Goal: Task Accomplishment & Management: Complete application form

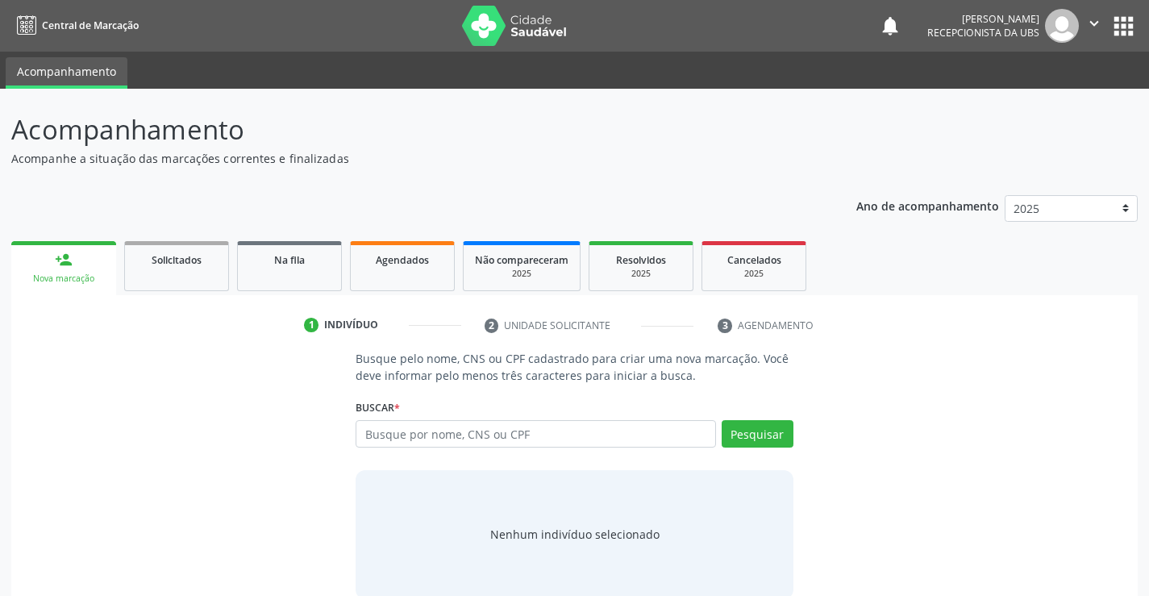
click at [15, 251] on link "person_add Nova marcação" at bounding box center [63, 268] width 105 height 54
click at [492, 411] on div "Buscar * Busque por nome, CNS ou CPF Nenhum resultado encontrado para: " " Digi…" at bounding box center [573, 426] width 437 height 63
click at [482, 426] on input "text" at bounding box center [534, 433] width 359 height 27
click at [770, 434] on button "Pesquisar" at bounding box center [757, 433] width 72 height 27
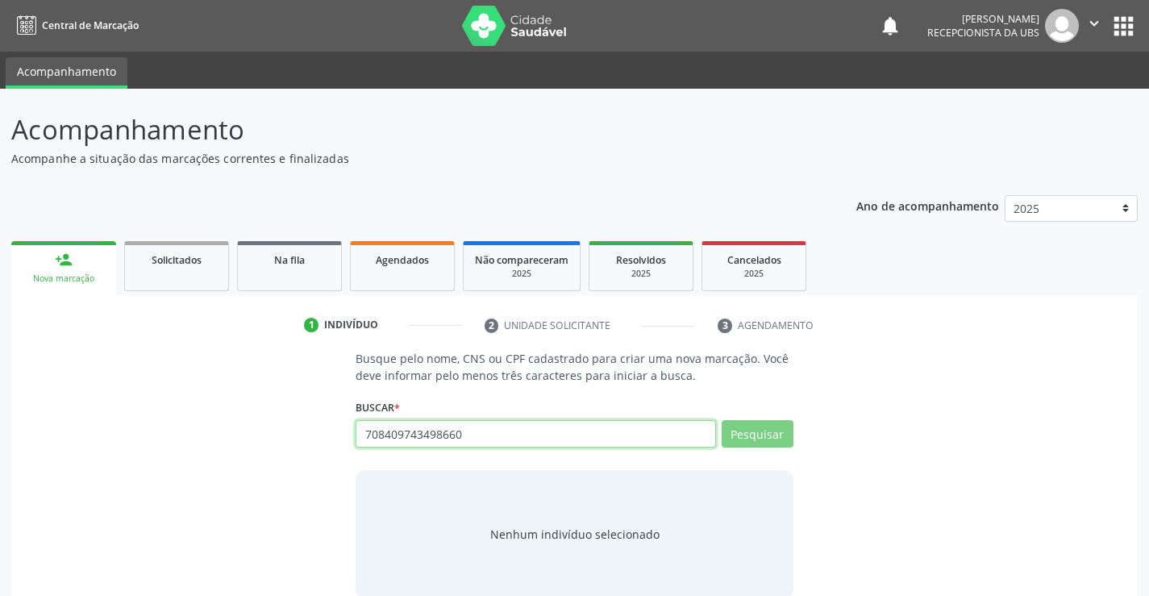
click at [520, 444] on input "708409743498660" at bounding box center [534, 433] width 359 height 27
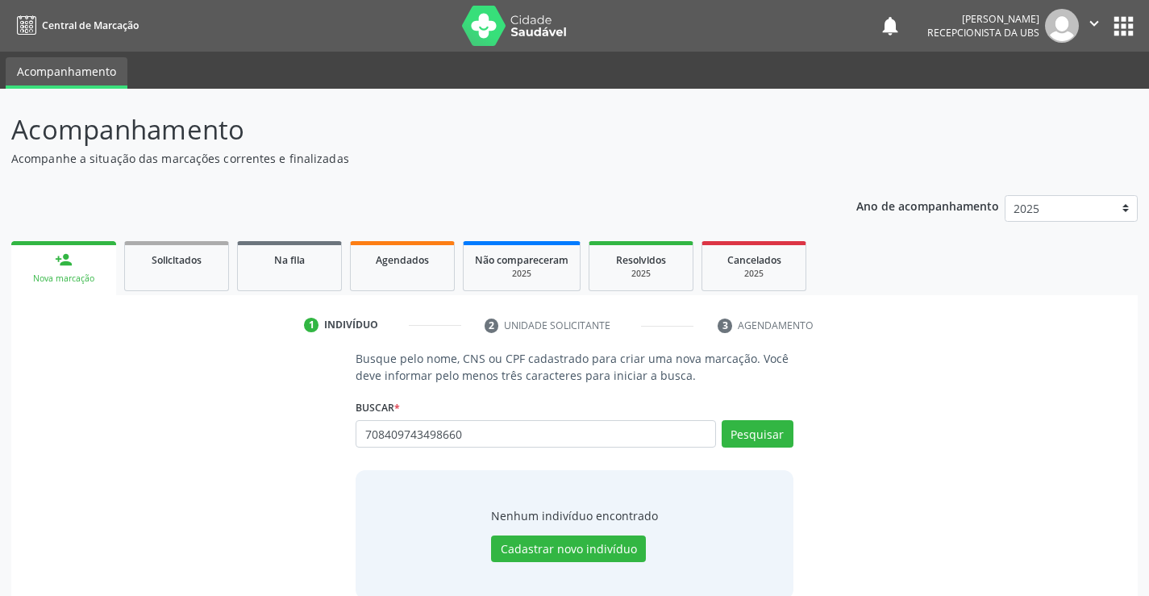
click at [488, 450] on div "708409743498660 Busque por nome, CNS ou CPF Nenhum resultado encontrado para: "…" at bounding box center [573, 439] width 437 height 39
click at [506, 440] on input "708409743498660" at bounding box center [534, 433] width 359 height 27
type input "7"
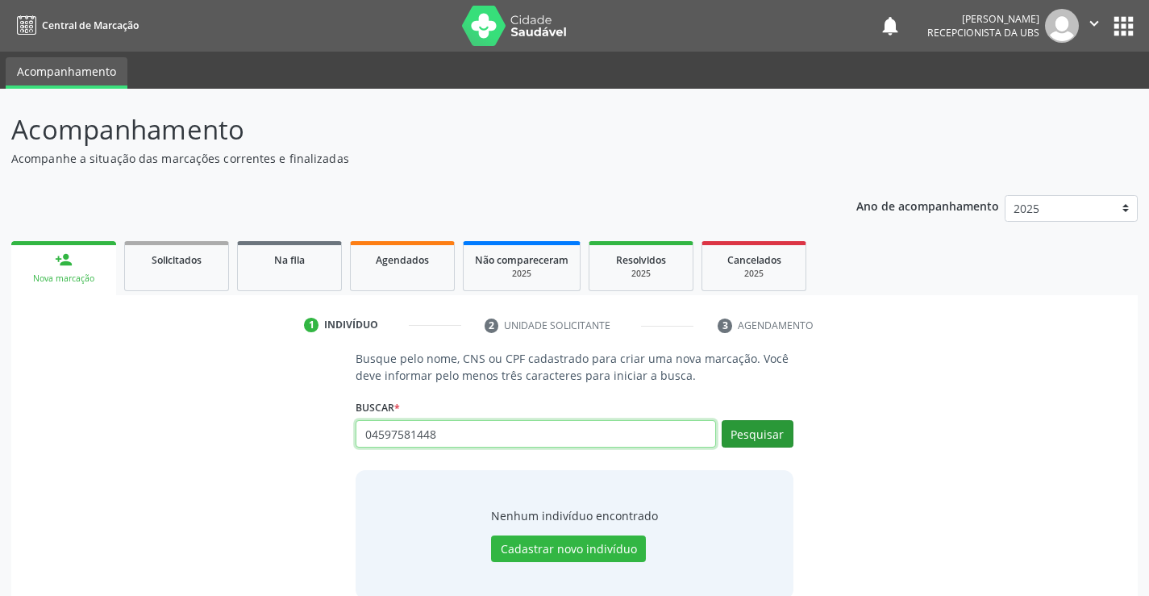
type input "04597581448"
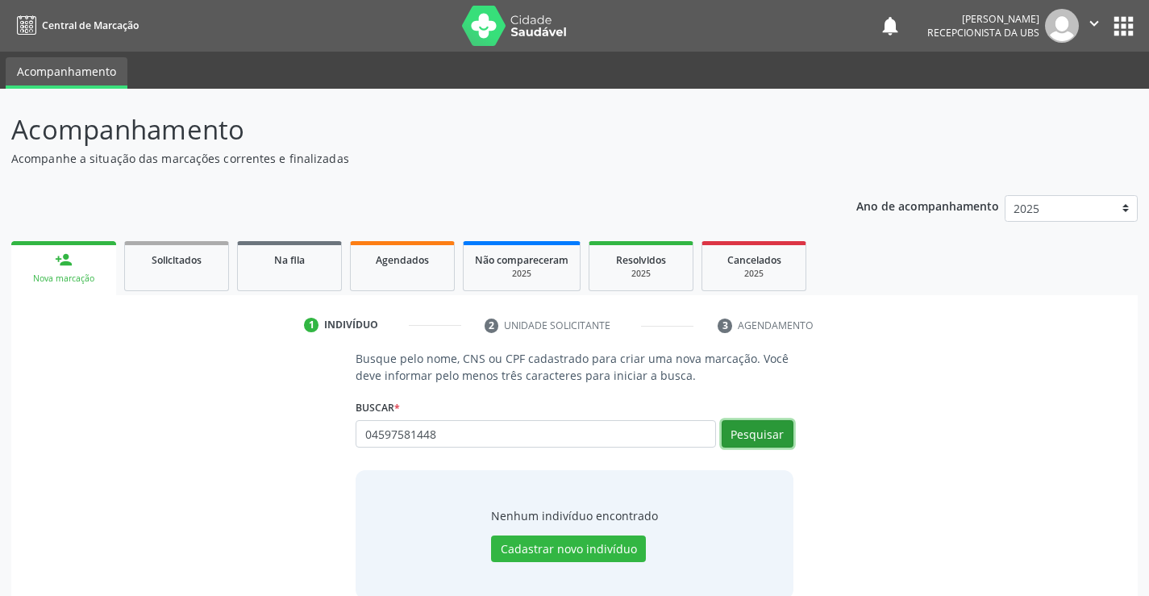
click at [777, 434] on button "Pesquisar" at bounding box center [757, 433] width 72 height 27
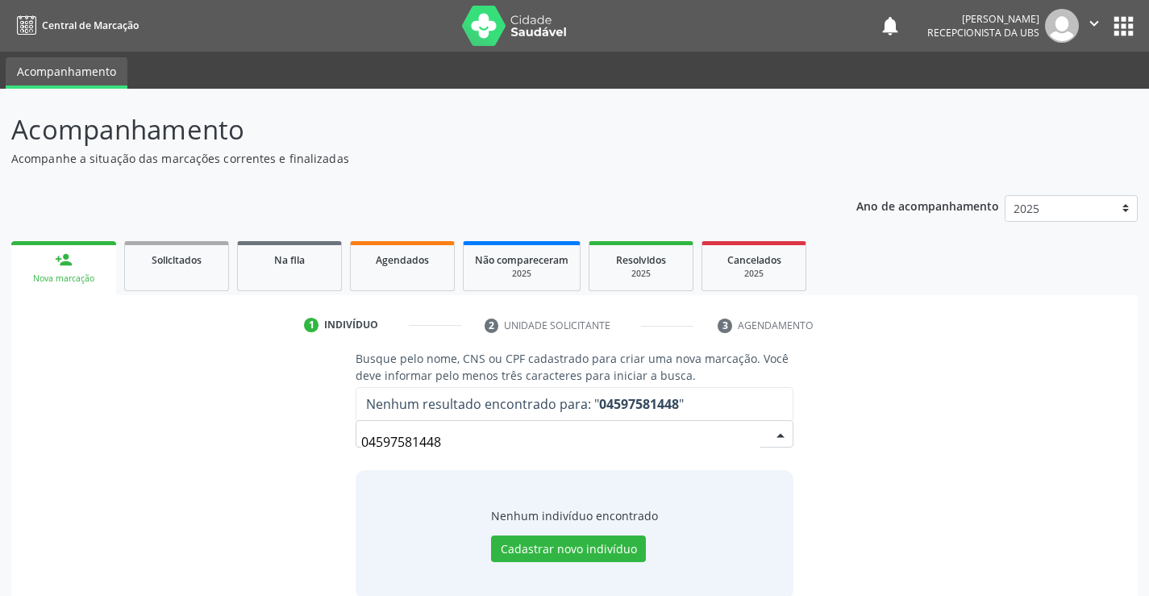
click at [471, 438] on input "04597581448" at bounding box center [560, 442] width 398 height 32
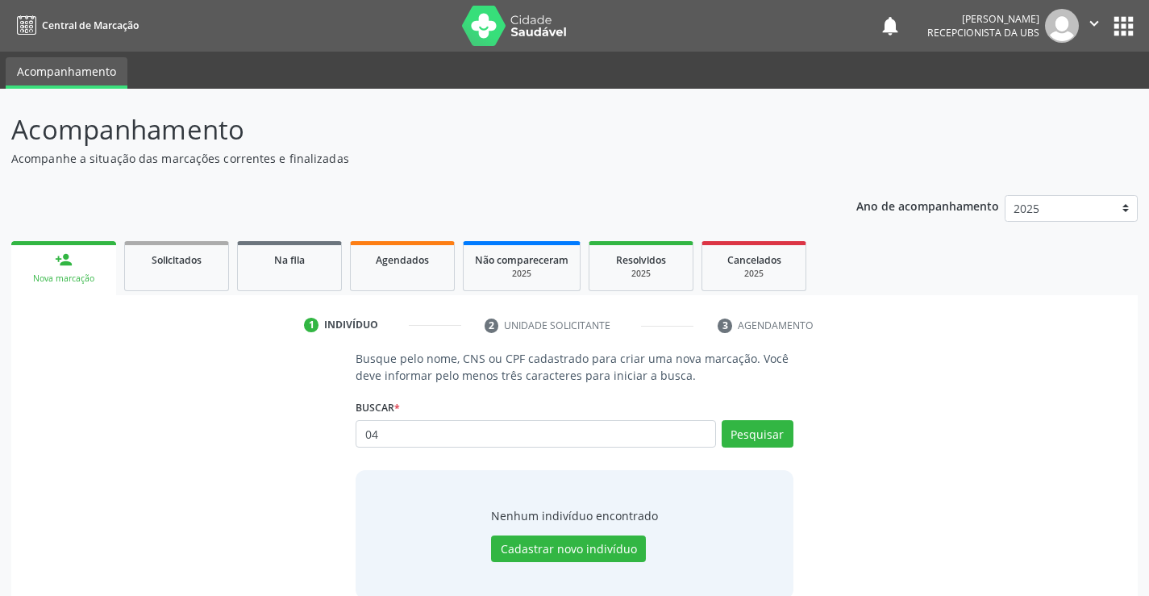
type input "0"
type input "g"
type input "GENESIA FERREIRA DE LIMA"
click at [775, 434] on button "Pesquisar" at bounding box center [757, 433] width 72 height 27
type input "GENESIA FERREIRA DE LIMA"
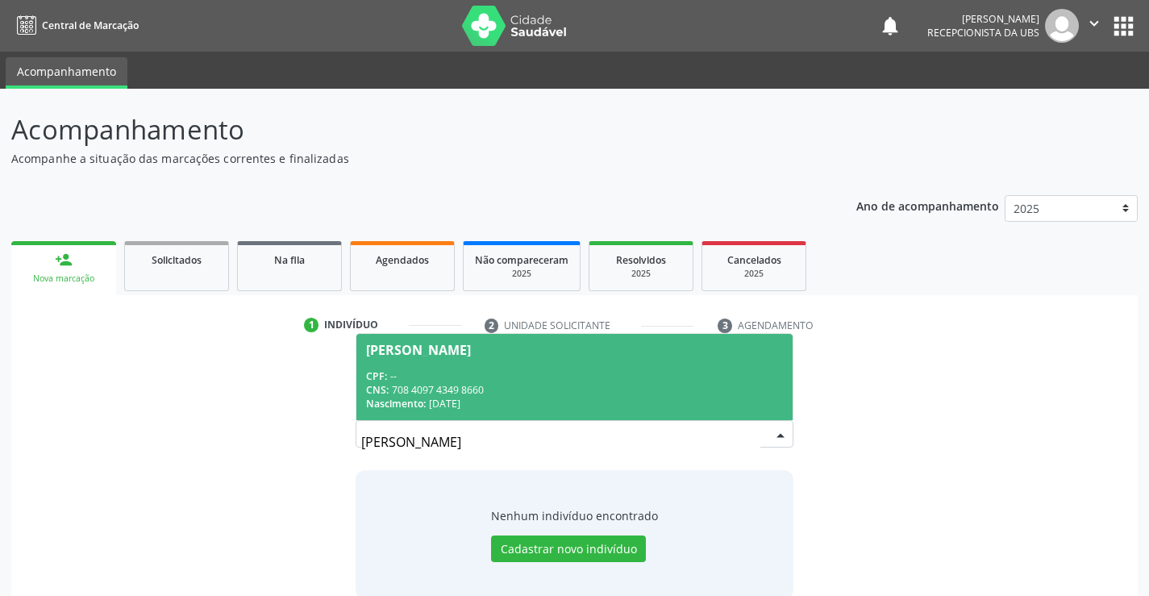
click at [562, 383] on div "CNS: 708 4097 4349 8660" at bounding box center [574, 390] width 416 height 14
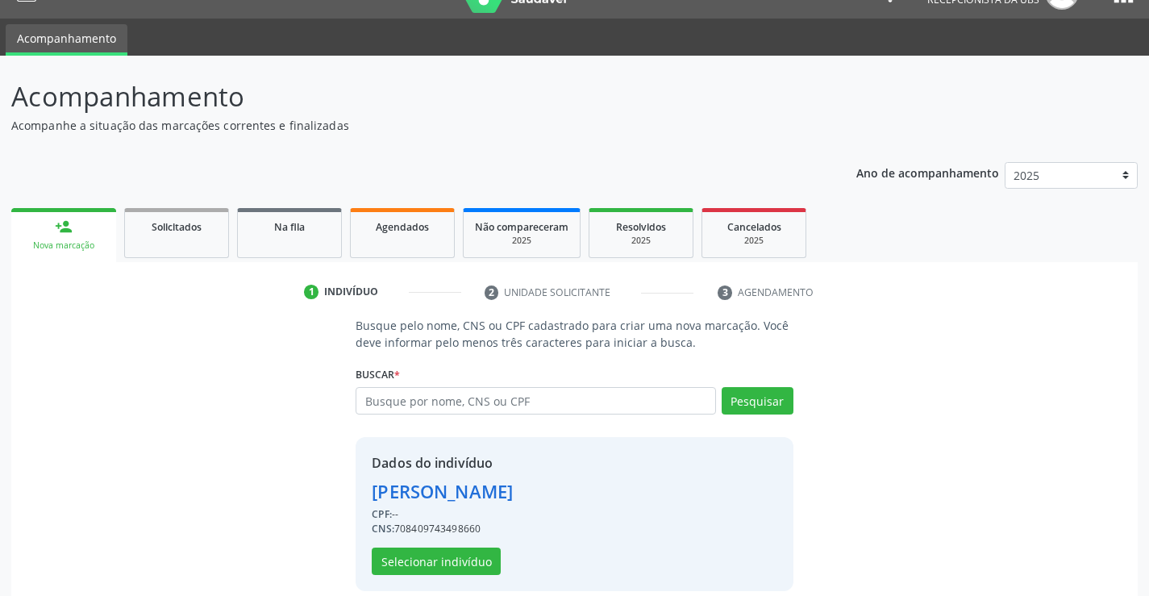
scroll to position [51, 0]
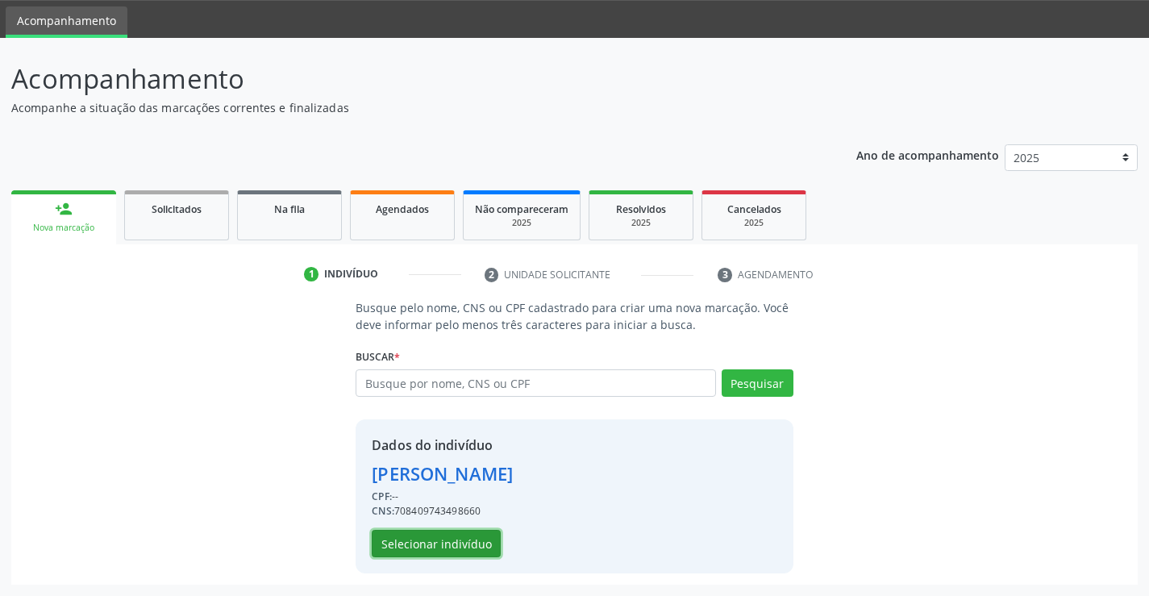
click at [456, 546] on button "Selecionar indivíduo" at bounding box center [436, 543] width 129 height 27
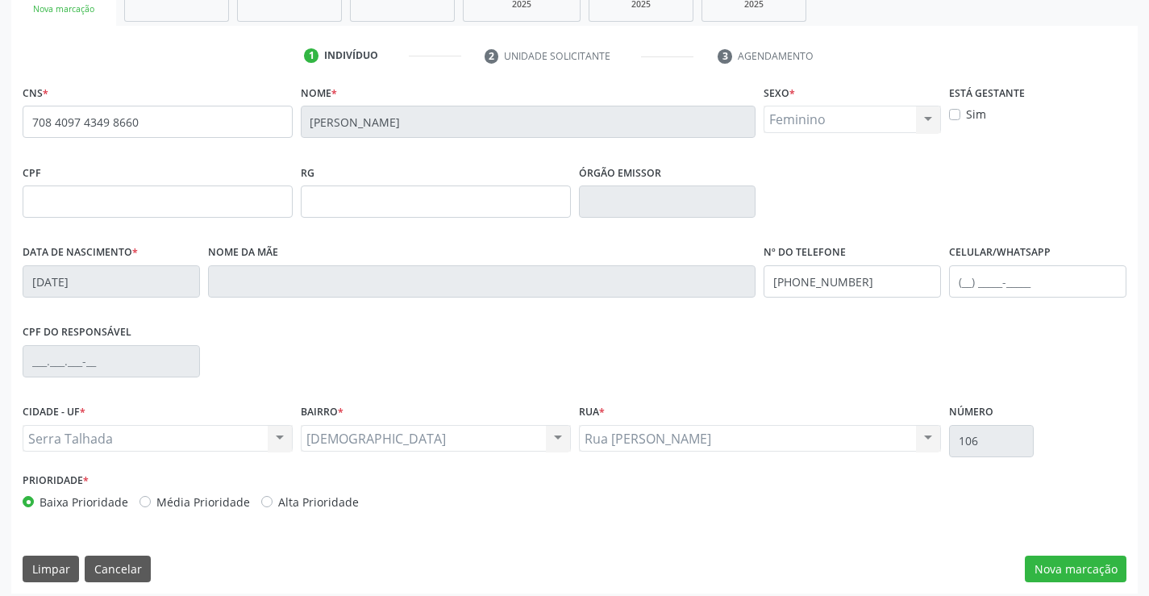
scroll to position [278, 0]
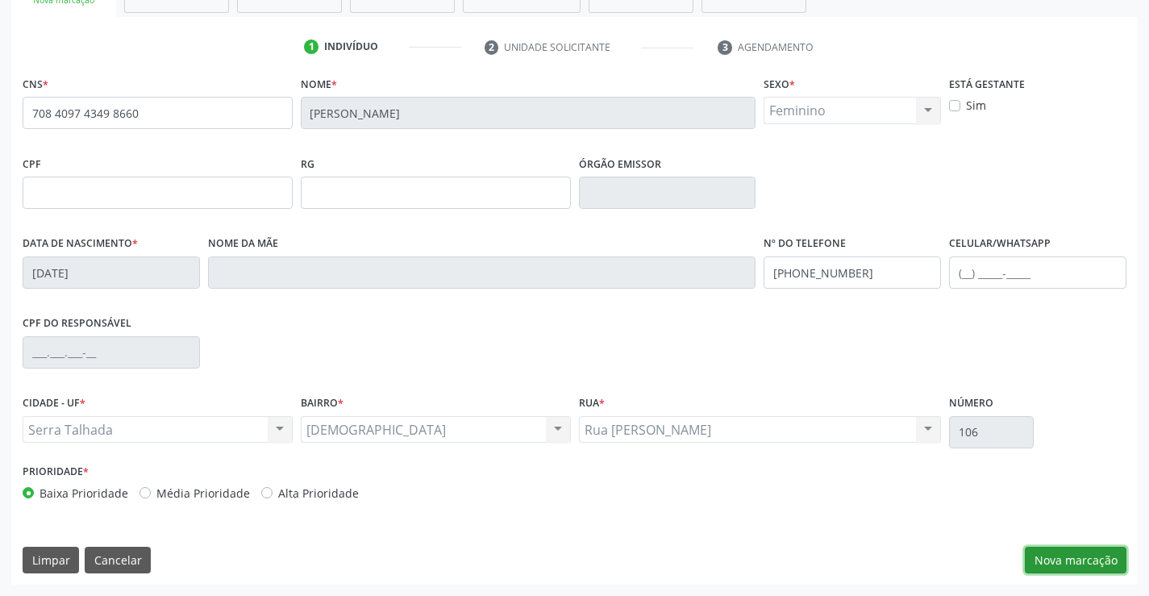
click at [1078, 557] on button "Nova marcação" at bounding box center [1075, 559] width 102 height 27
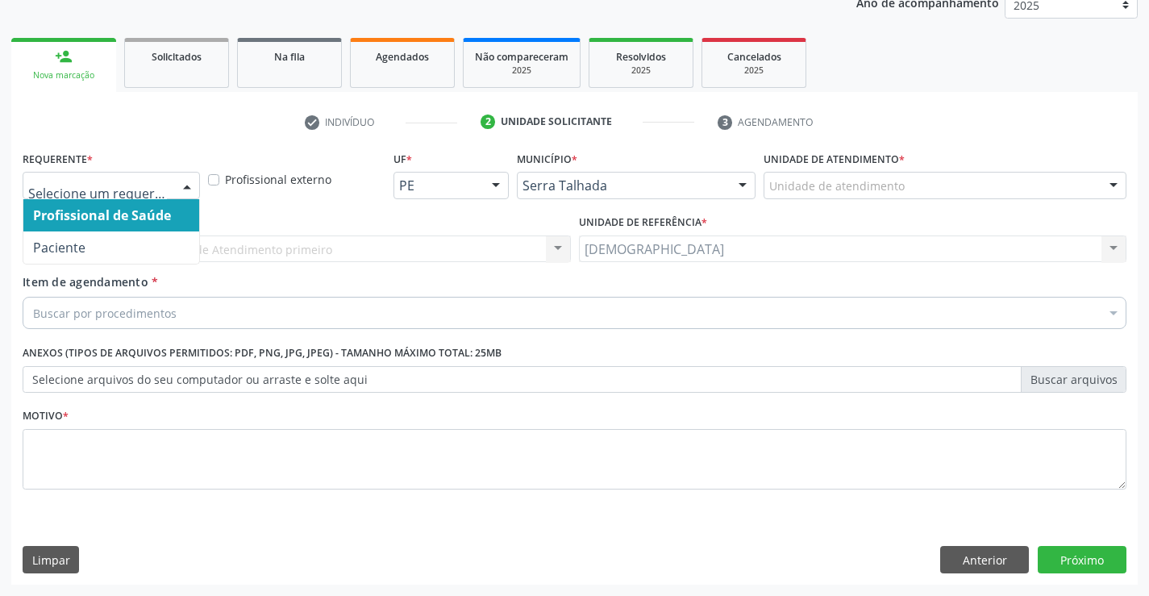
click at [189, 189] on div at bounding box center [187, 185] width 24 height 27
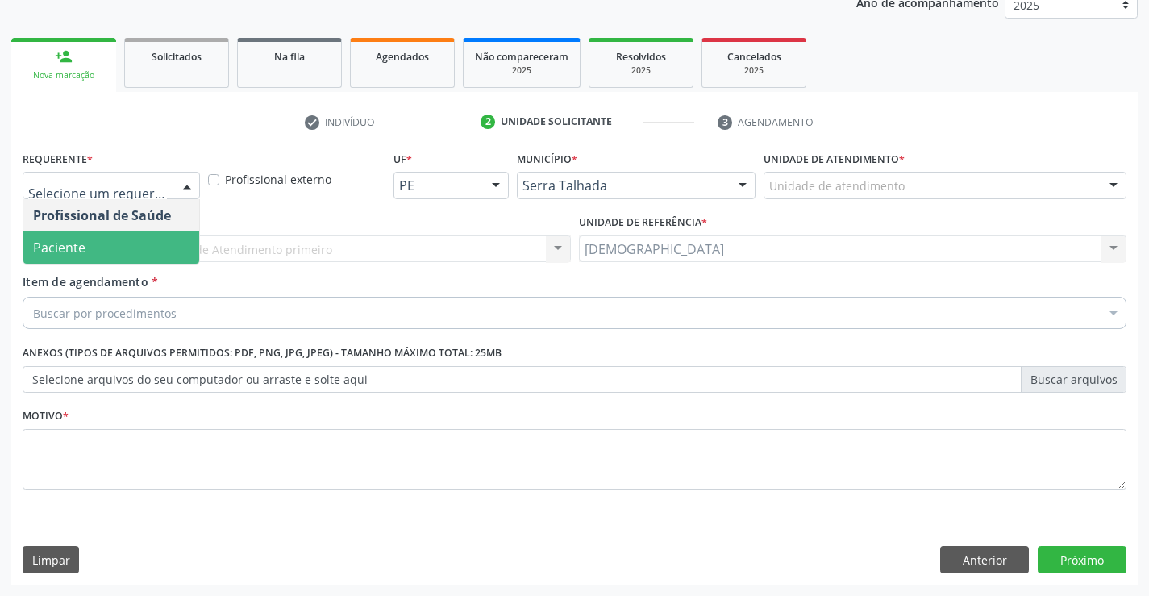
click at [124, 253] on span "Paciente" at bounding box center [111, 247] width 176 height 32
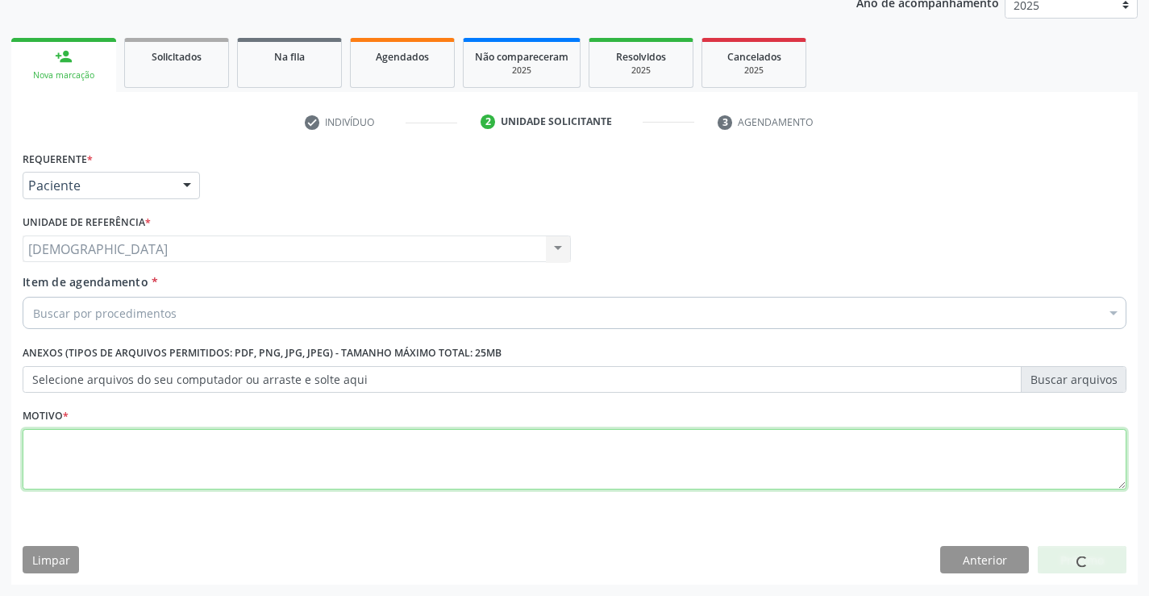
click at [89, 459] on textarea at bounding box center [574, 459] width 1103 height 61
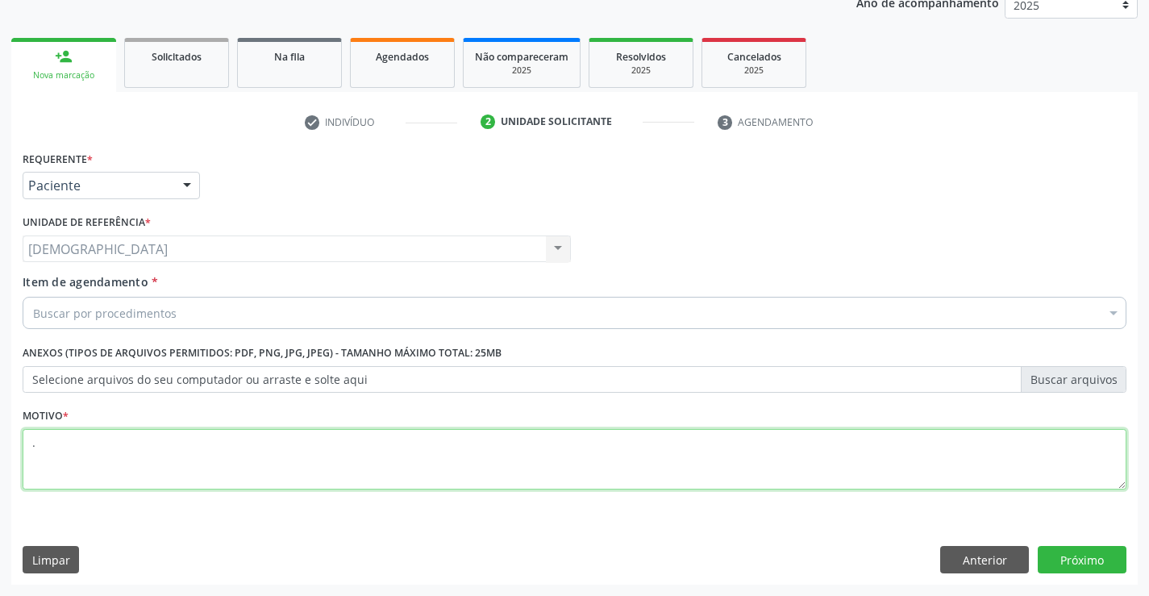
type textarea "."
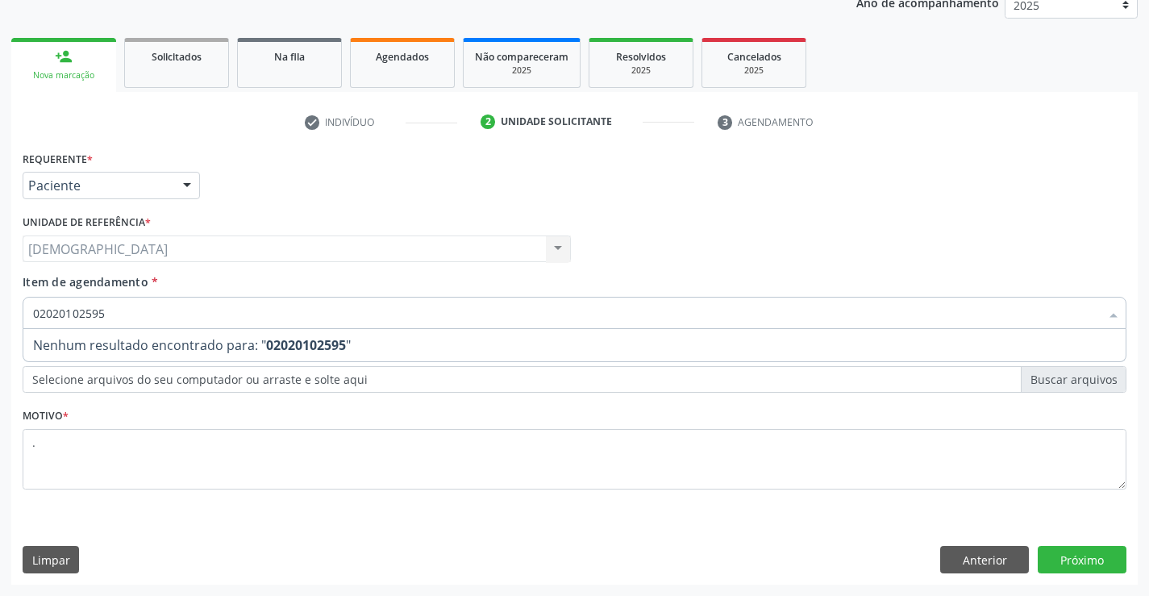
click at [96, 313] on input "02020102595" at bounding box center [566, 313] width 1066 height 32
click at [91, 314] on input "02020102595" at bounding box center [566, 313] width 1066 height 32
type input "0202010295"
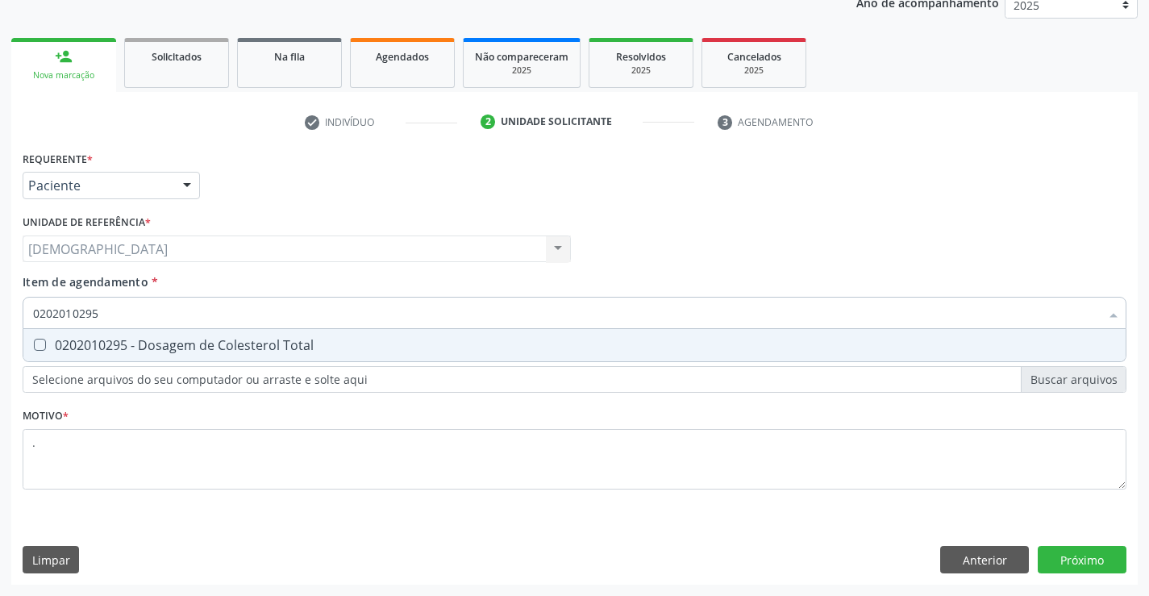
click at [118, 350] on div "0202010295 - Dosagem de Colesterol Total" at bounding box center [574, 345] width 1082 height 13
checkbox Total "true"
click at [143, 324] on input "0202010295" at bounding box center [566, 313] width 1066 height 32
type input "02020102"
checkbox Total "false"
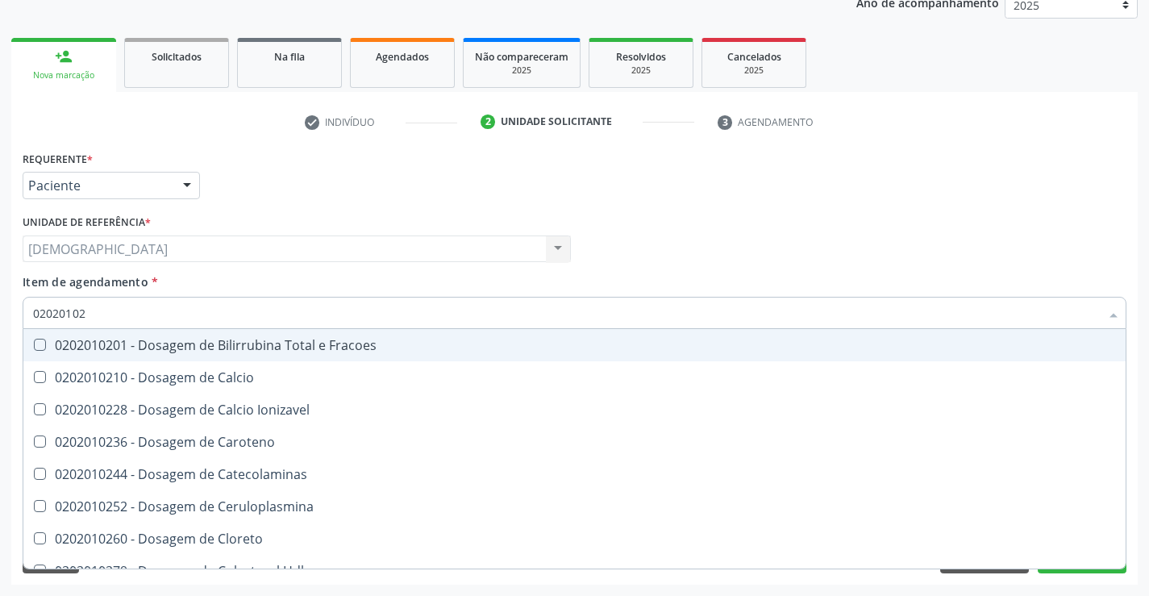
type input "0202010"
checkbox Total "false"
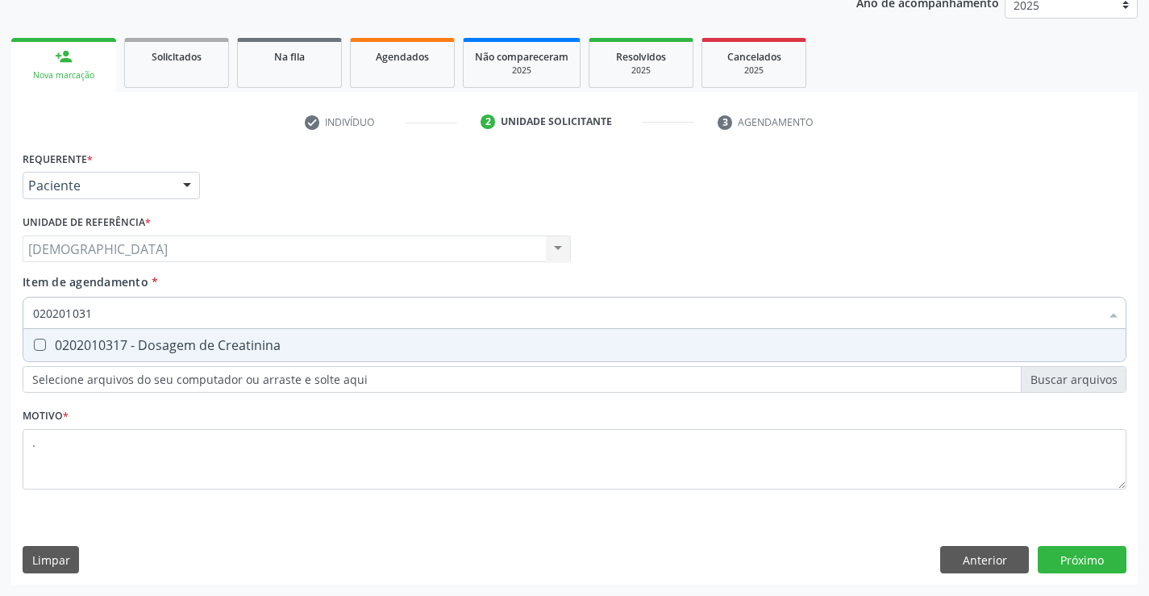
type input "0202010317"
click at [146, 339] on div "0202010317 - Dosagem de Creatinina" at bounding box center [574, 345] width 1082 height 13
checkbox Creatinina "true"
type input "02020103"
checkbox Creatinina "false"
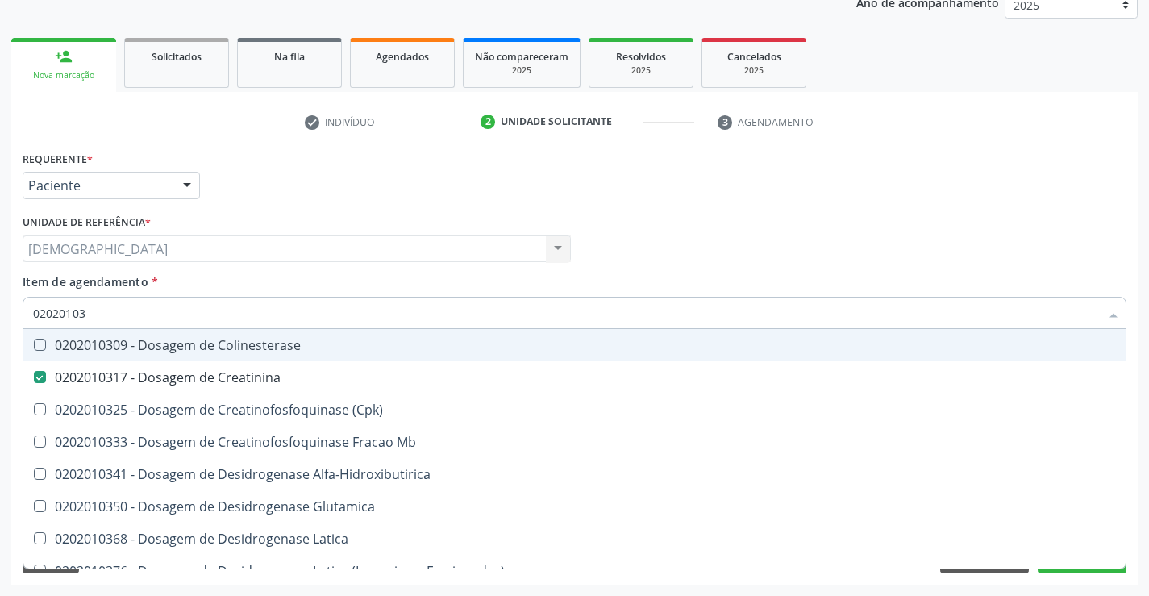
type input "0202010"
checkbox Creatinina "false"
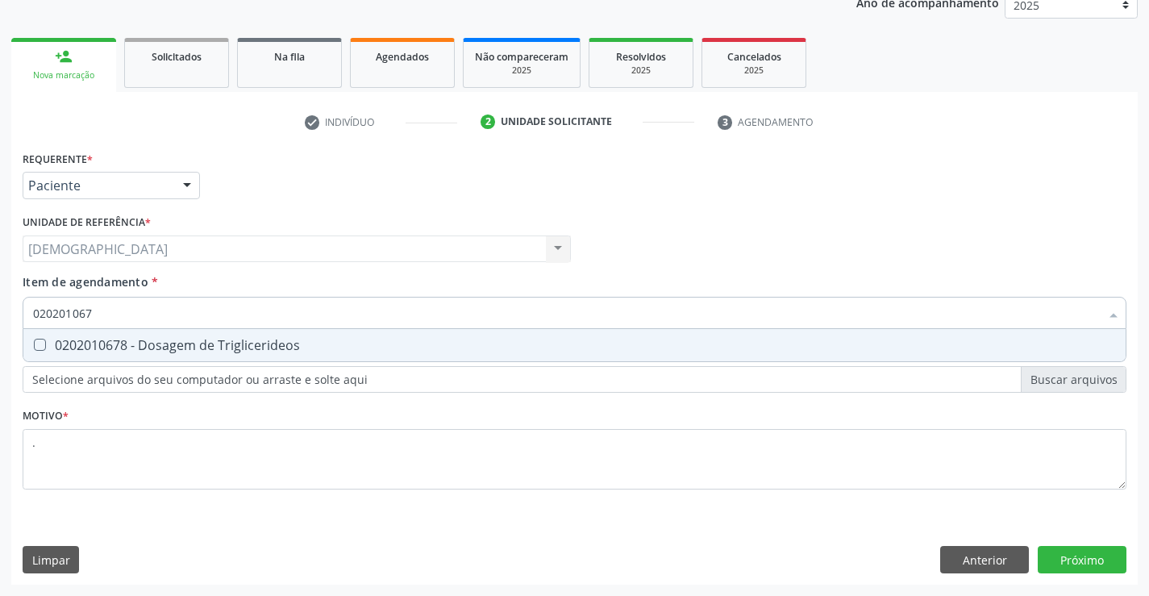
type input "0202010678"
click at [147, 339] on div "0202010678 - Dosagem de Triglicerideos" at bounding box center [574, 345] width 1082 height 13
checkbox Triglicerideos "true"
type input "02020106"
checkbox Triglicerideos "false"
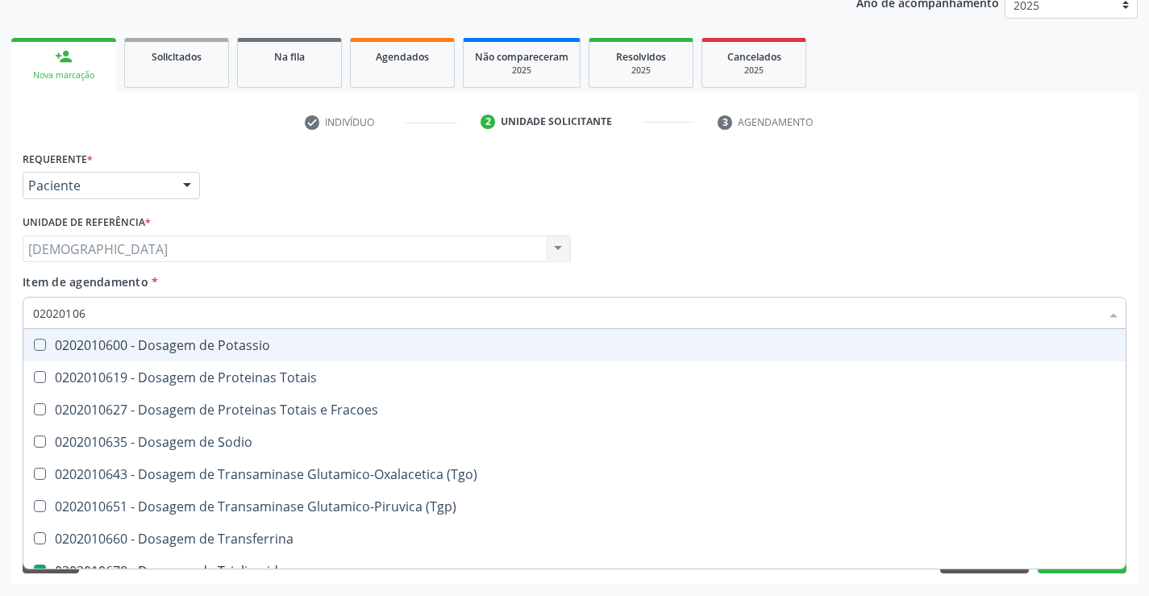
type input "0202010"
checkbox Triglicerideos "false"
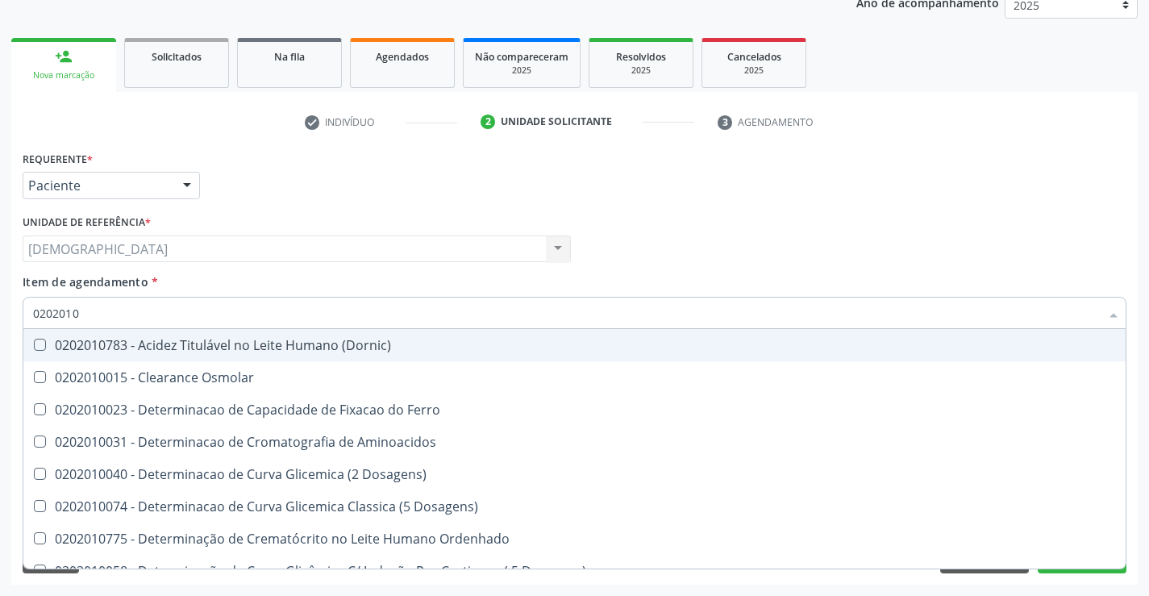
type input "020201"
checkbox Total "false"
checkbox Creatinina "false"
checkbox Ferritina "true"
checkbox Folato "true"
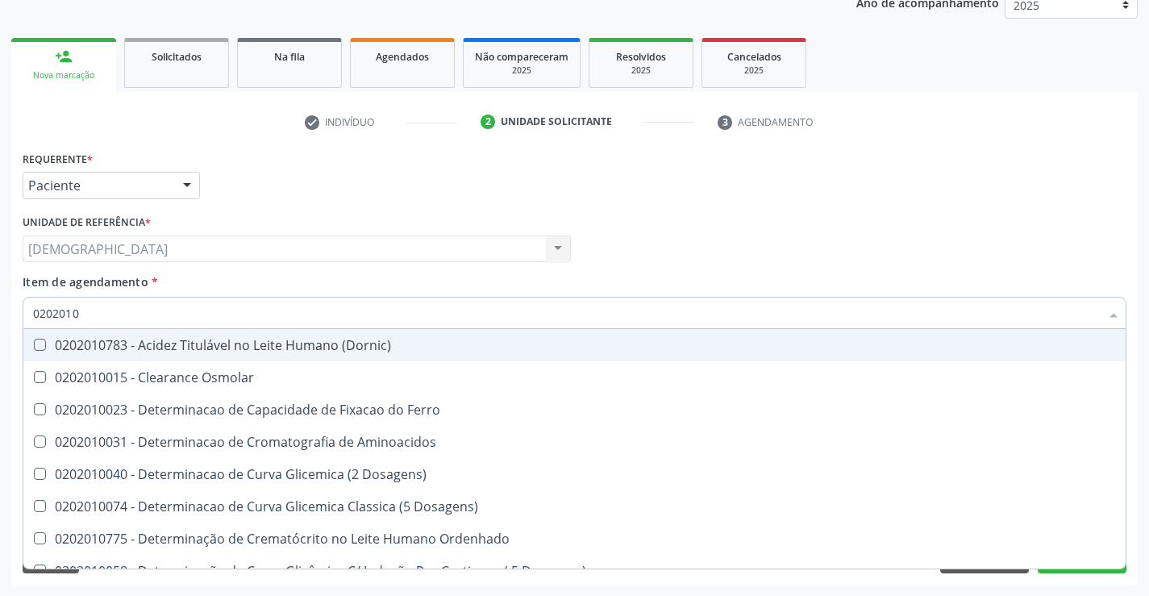
checkbox Triglicerideos "false"
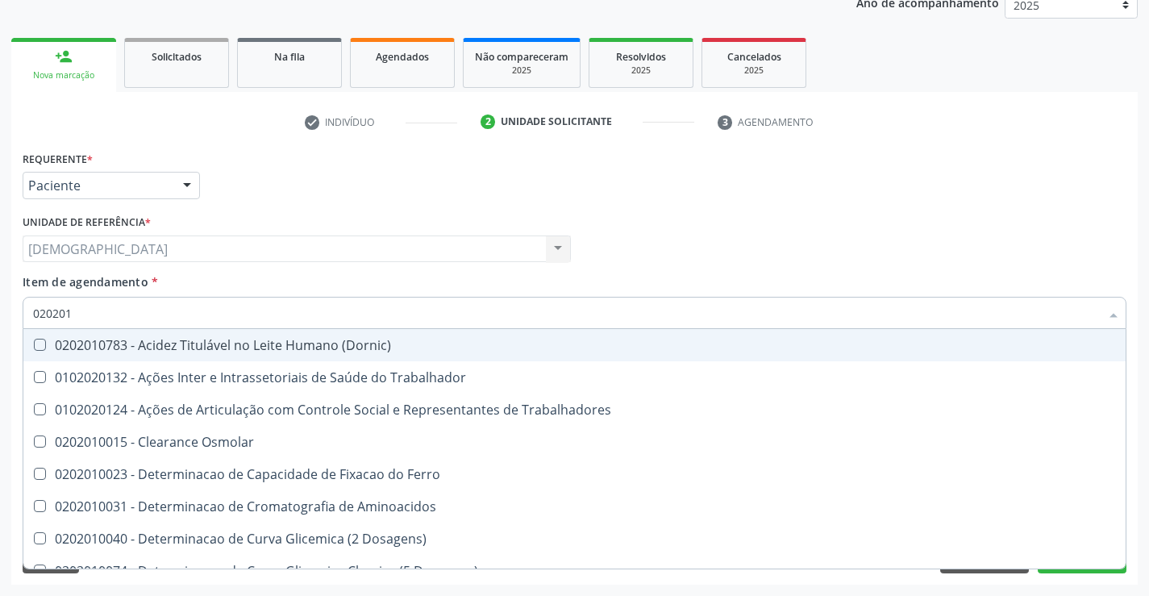
type input "0202010"
checkbox Fracoes "true"
checkbox Ionizavel "true"
checkbox Total "false"
checkbox Creatinina "false"
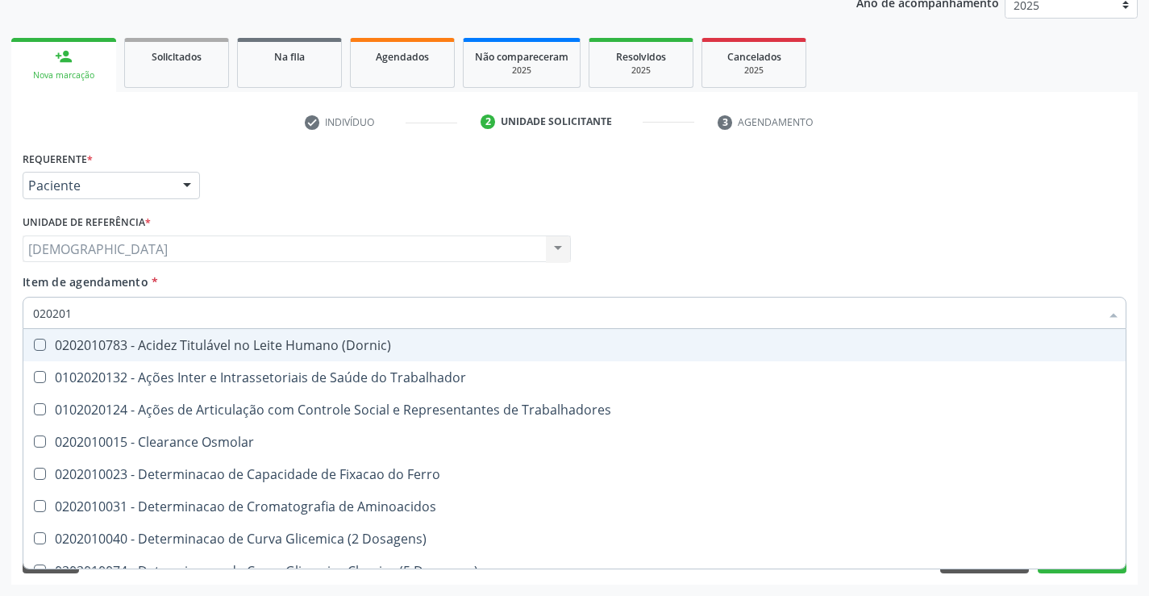
checkbox Muco-Proteinas "true"
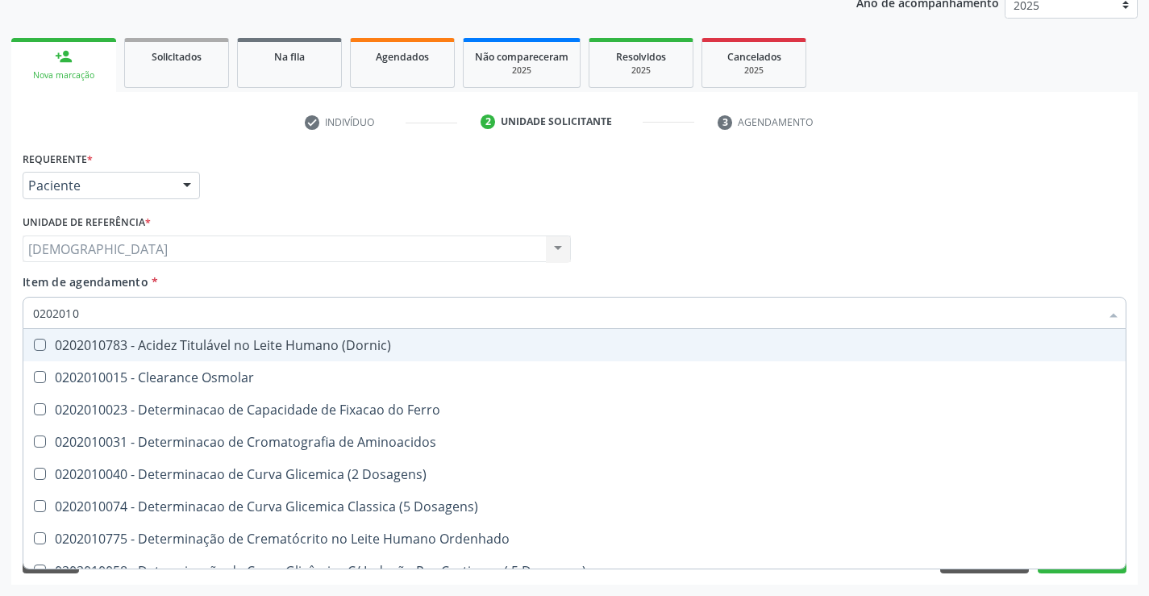
type input "02020106"
checkbox Dosagens\) "true"
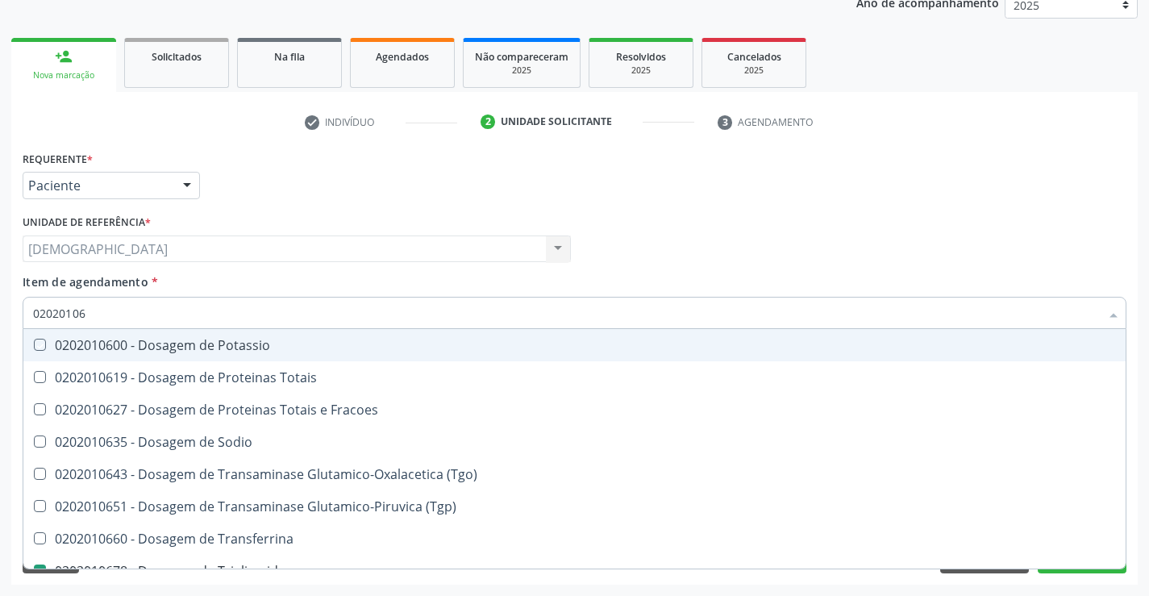
type input "020201067"
checkbox Potassio "true"
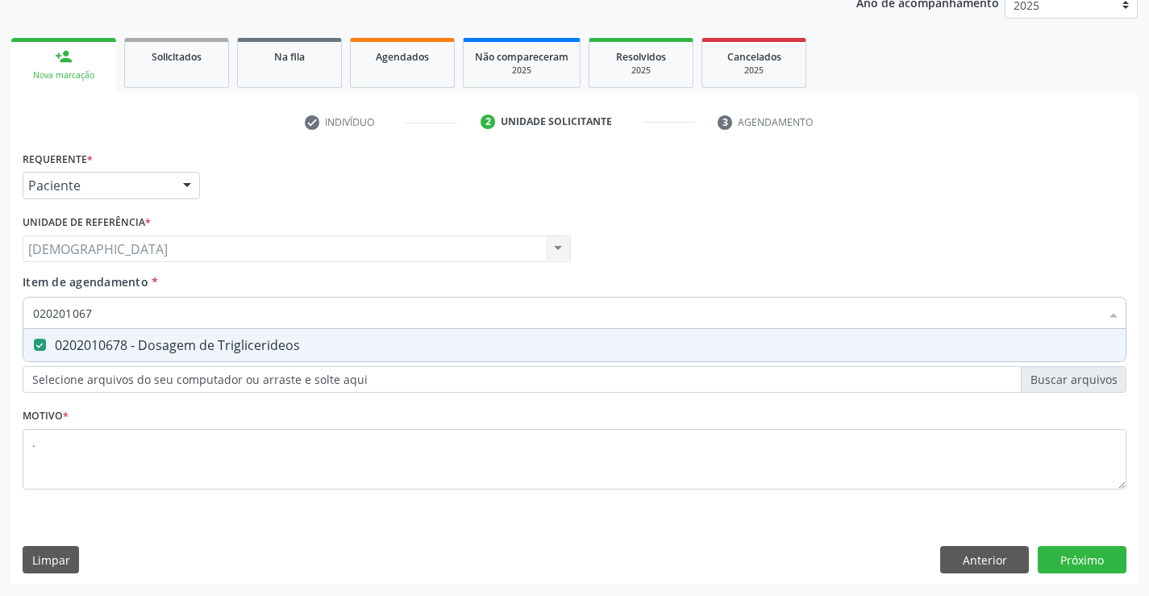
type input "02020106"
checkbox Triglicerideos "false"
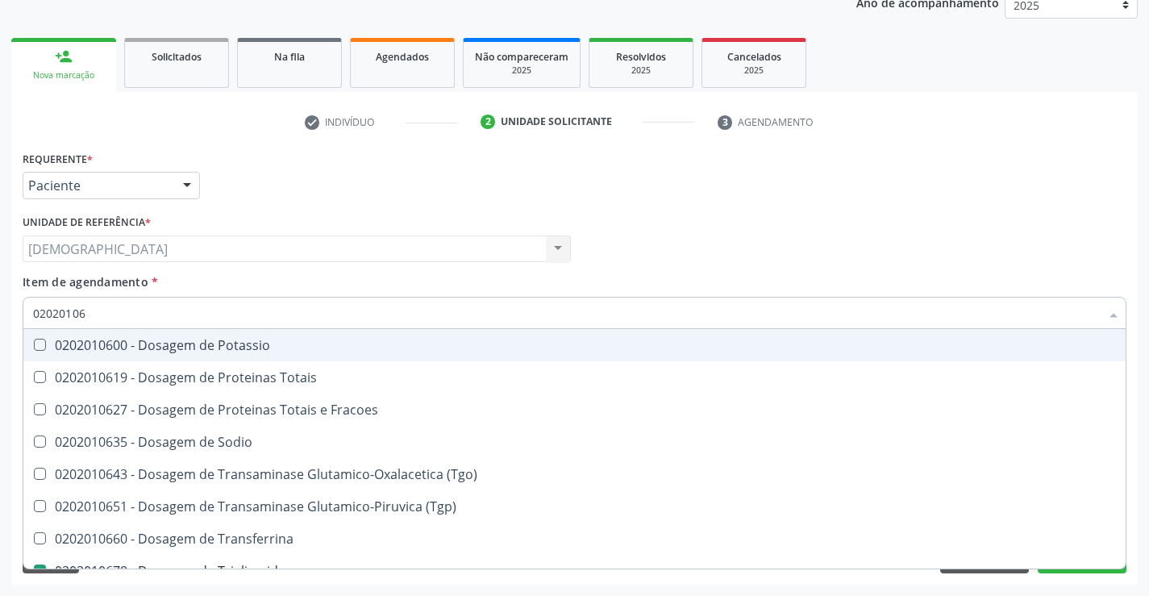
type input "0202010"
checkbox Triglicerideos "false"
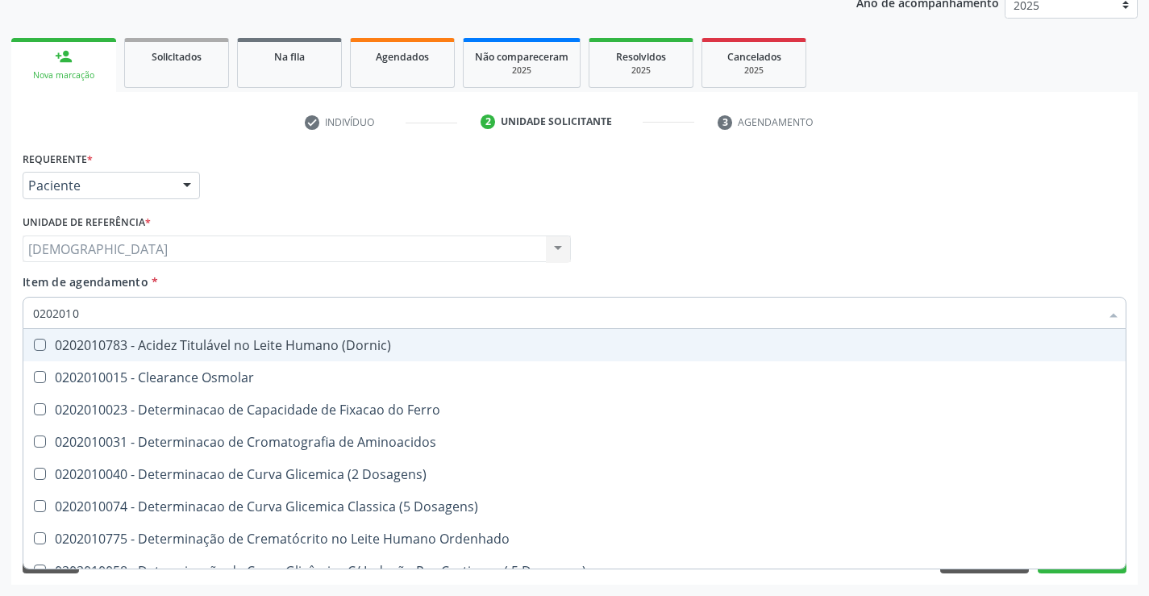
click at [140, 320] on input "0202010" at bounding box center [566, 313] width 1066 height 32
type input "020201"
checkbox Total "false"
checkbox Creatinina "false"
checkbox Ferritina "true"
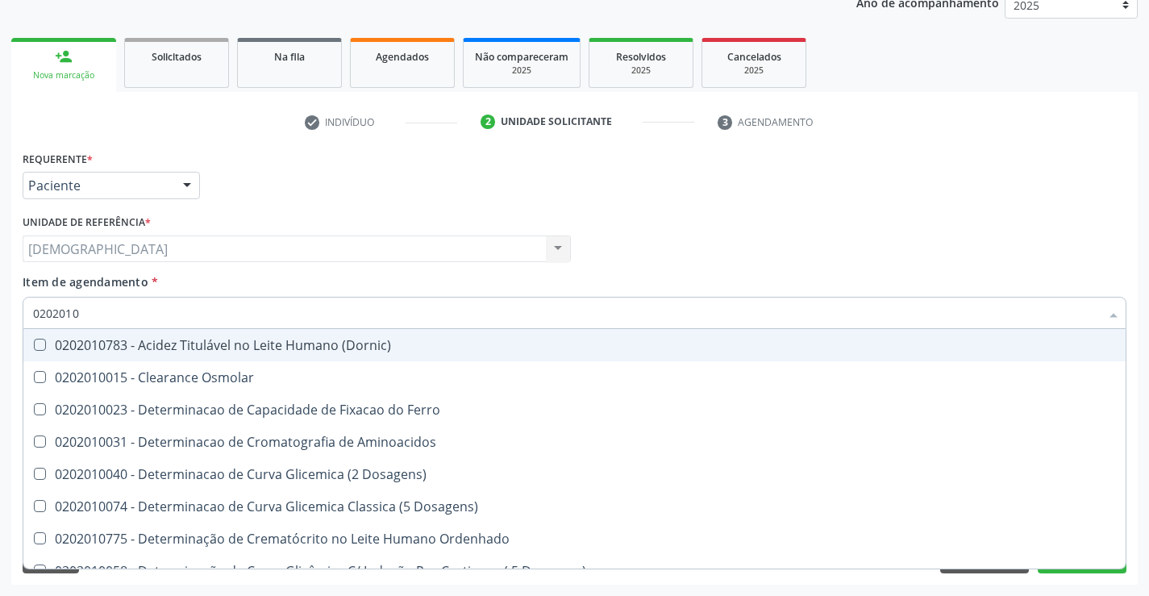
checkbox Folato "true"
checkbox Triglicerideos "false"
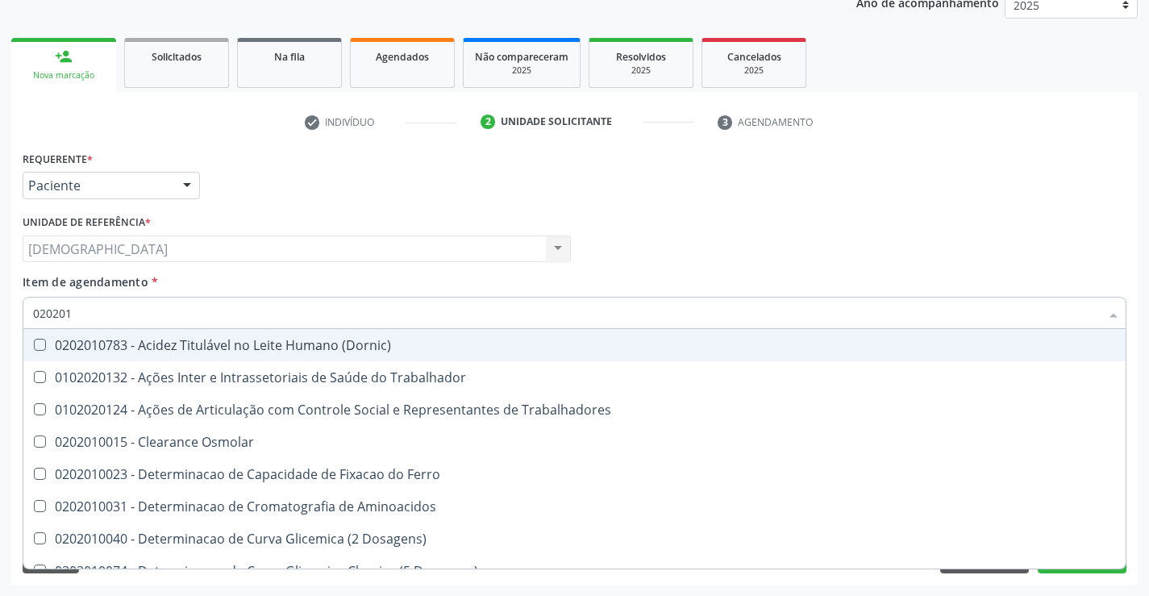
type input "02020"
checkbox Total "false"
checkbox Creatinina "false"
checkbox Triglicerideos "false"
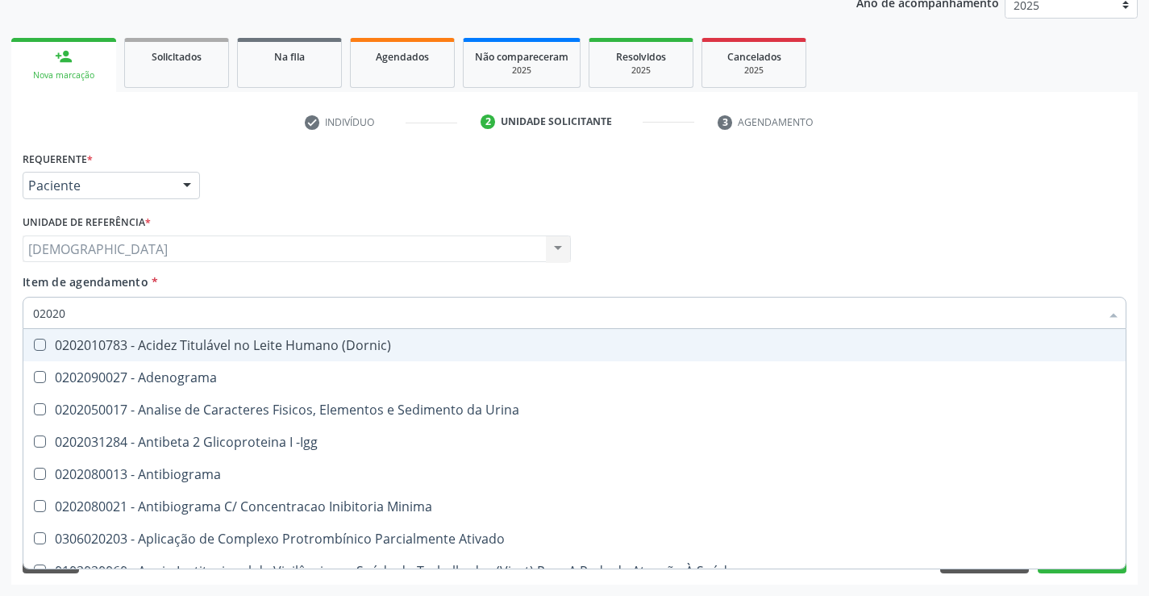
type input "0202"
checkbox Total "false"
checkbox Creatinina "false"
checkbox Etossuximida "true"
checkbox Viii "true"
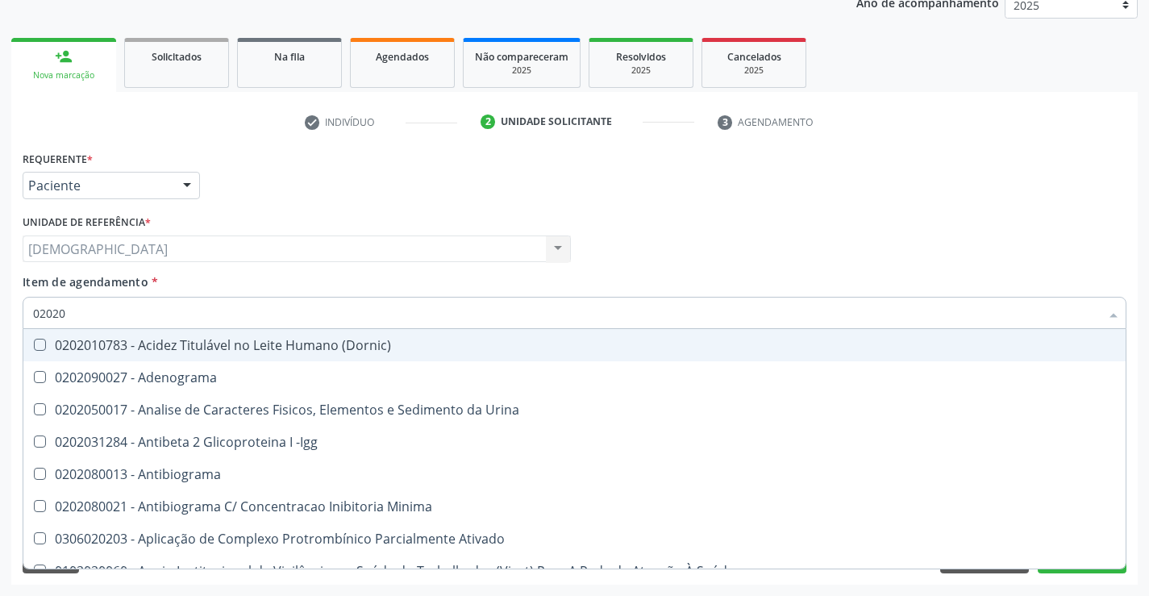
checkbox Triglicerideos "false"
checkbox Pallidum "true"
type input "02020"
checkbox Barbituratos "true"
checkbox Calcio "true"
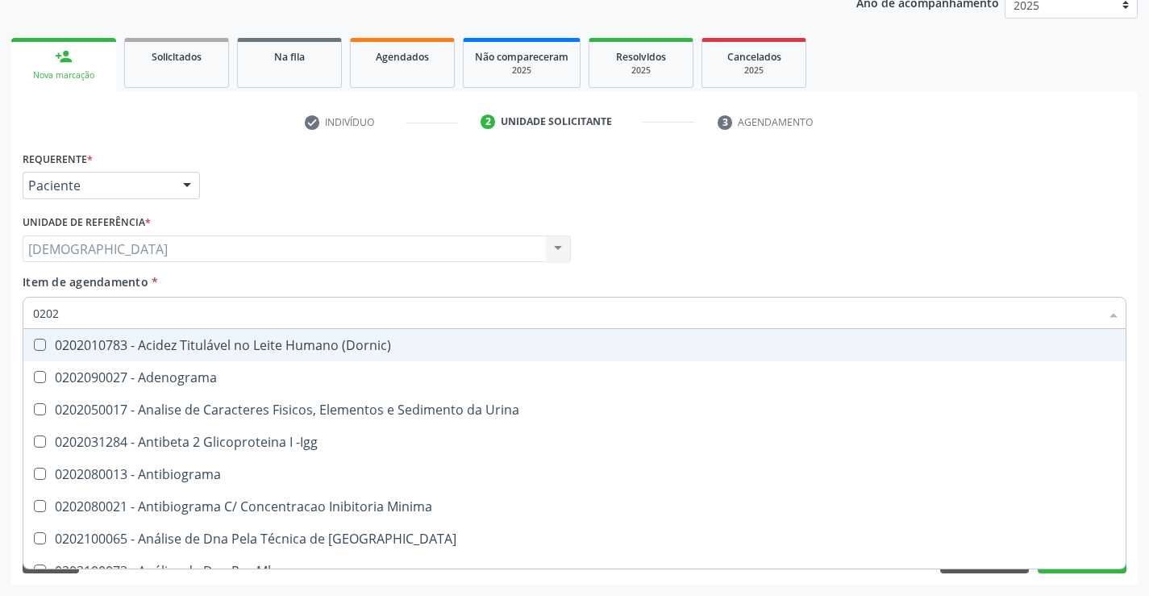
checkbox Total "false"
checkbox Creatinina "false"
checkbox Funcional "true"
checkbox Triglicerideos "false"
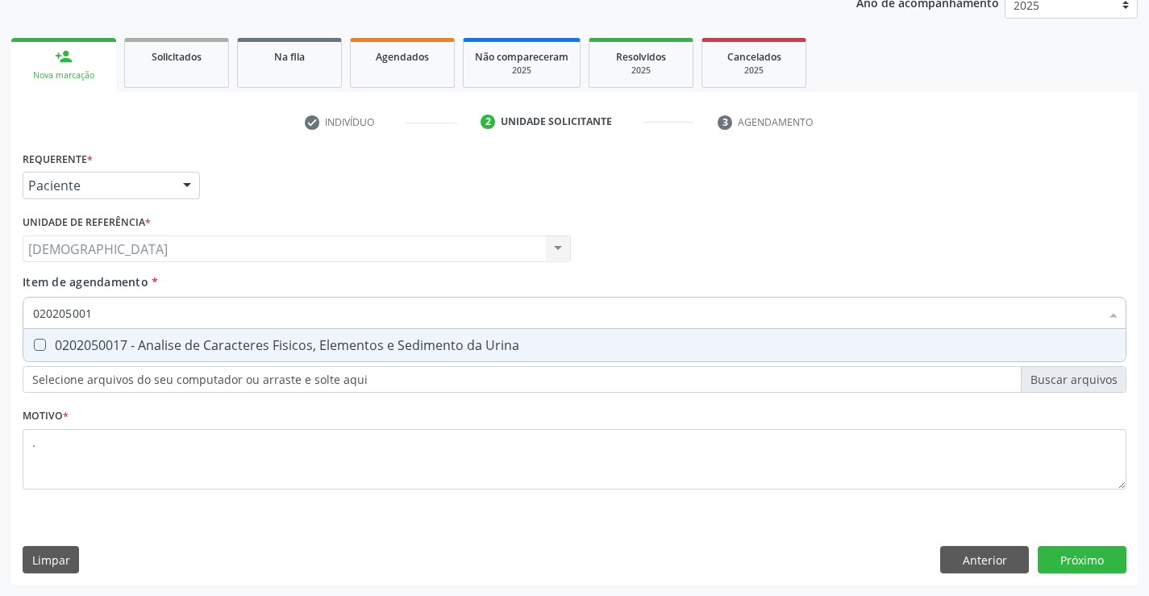
type input "0202050017"
click at [158, 350] on div "0202050017 - Analise de Caracteres Fisicos, Elementos e Sedimento da Urina" at bounding box center [574, 345] width 1082 height 13
checkbox Urina "true"
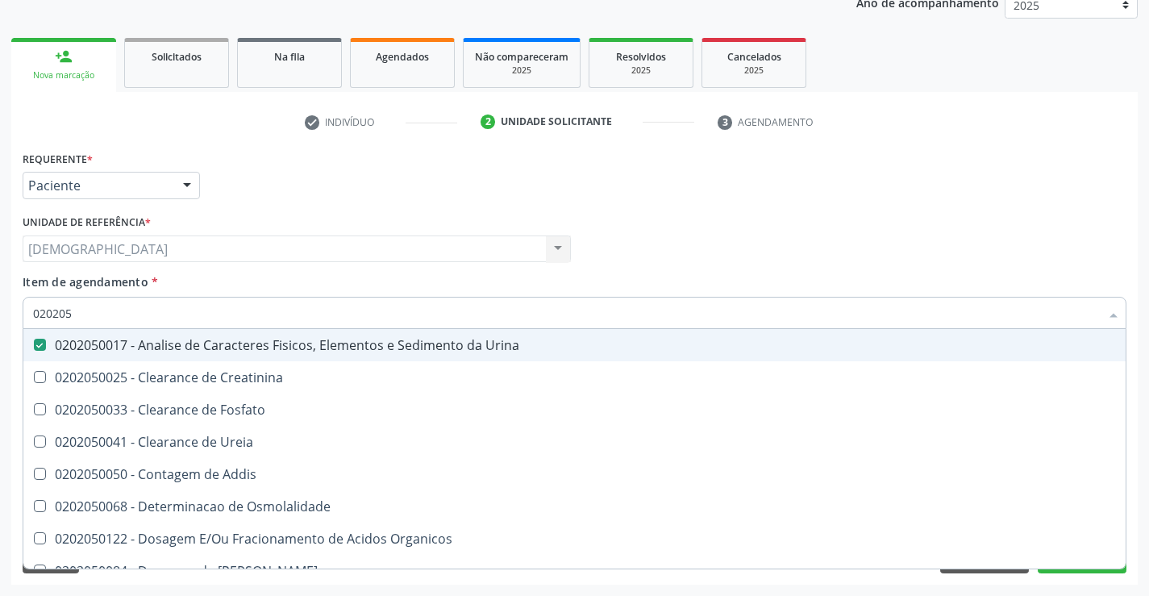
type input "02020"
checkbox Urina "false"
checkbox Fosfato "true"
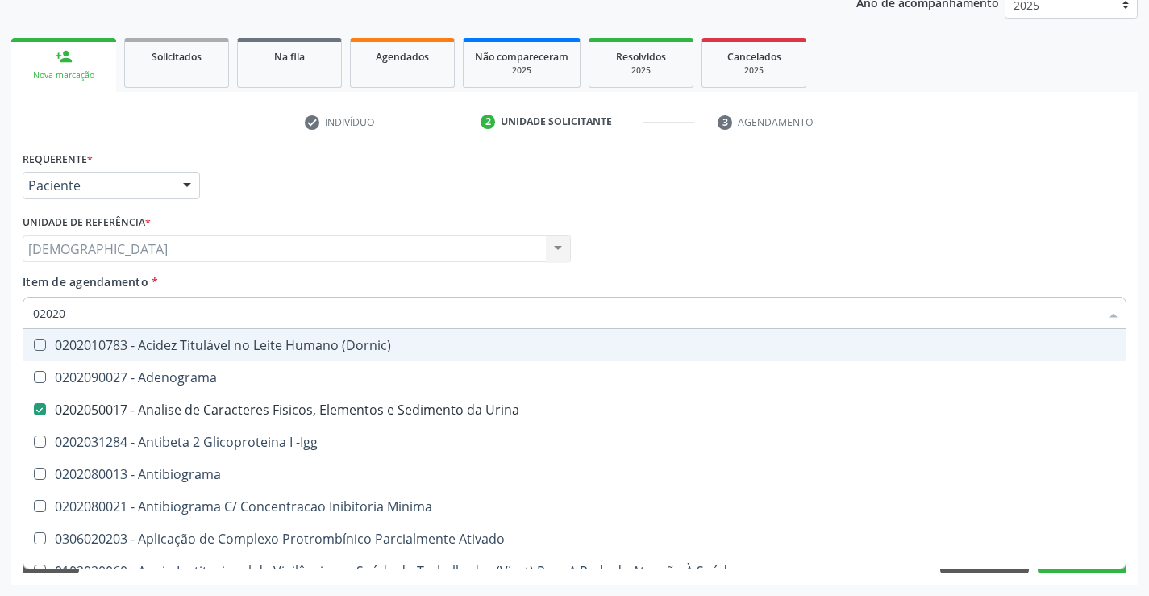
type input "020201"
checkbox Urina "false"
checkbox Parceria\) "true"
checkbox Gestante "true"
checkbox Acetona "true"
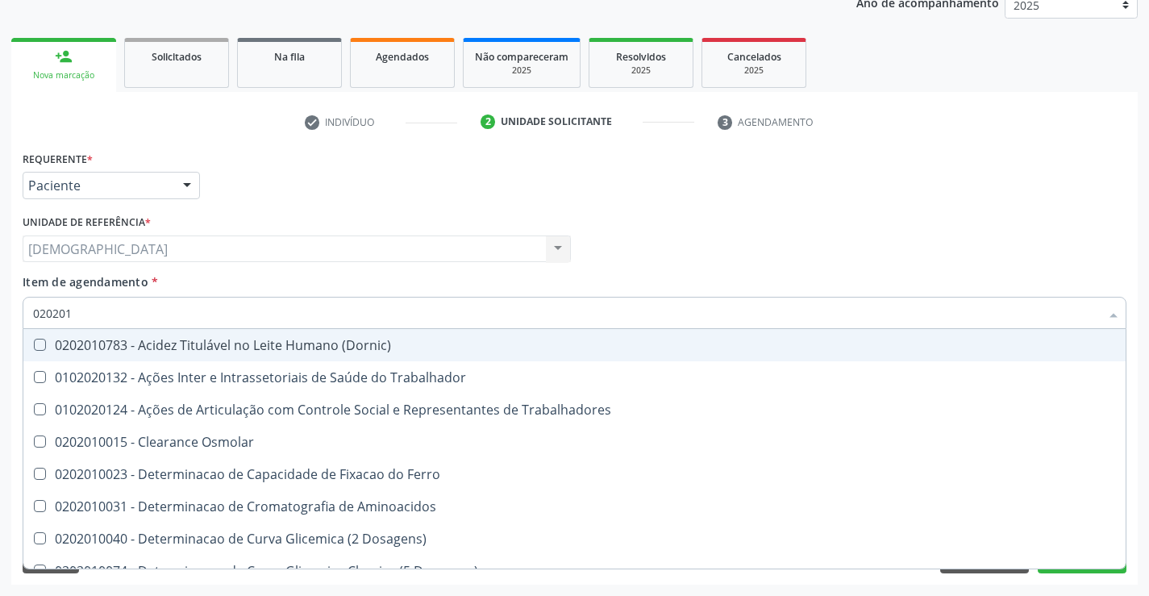
type input "0202010"
checkbox Fracoes "true"
checkbox Ionizavel "true"
checkbox Total "false"
checkbox Creatinina "false"
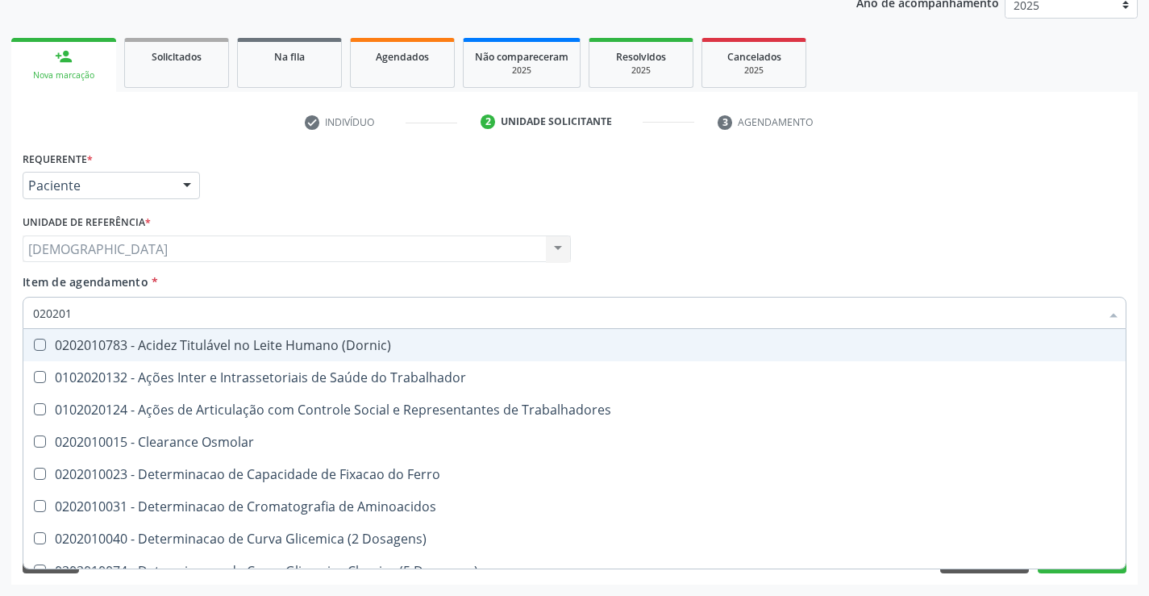
checkbox Muco-Proteinas "true"
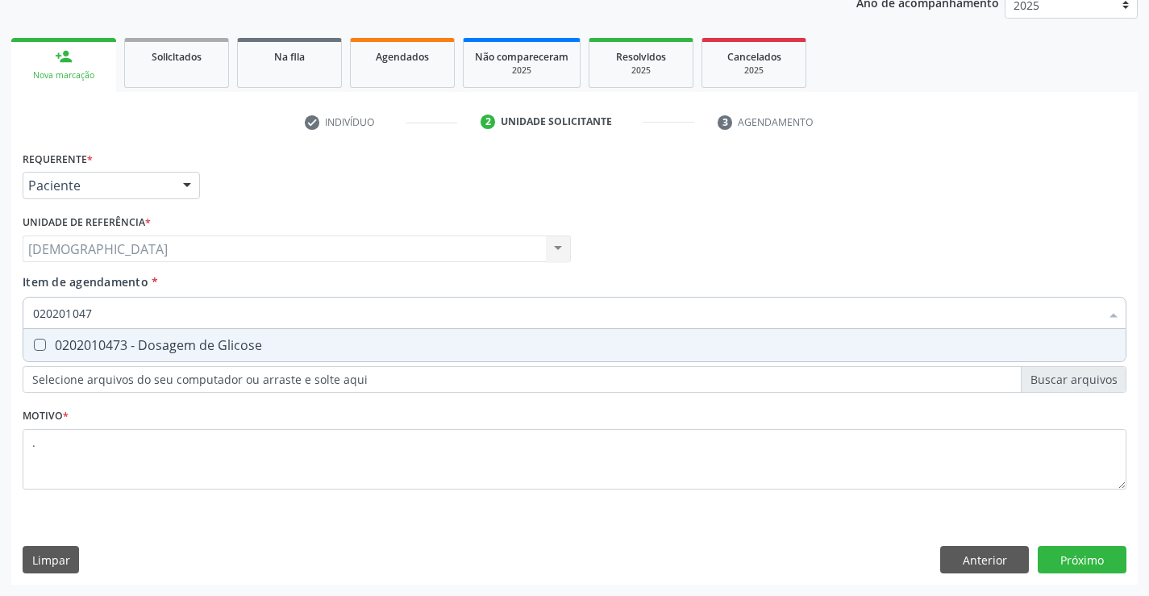
type input "0202010473"
click at [158, 350] on div "0202010473 - Dosagem de Glicose" at bounding box center [574, 345] width 1082 height 13
checkbox Glicose "true"
type input "02020104"
checkbox Glicose "false"
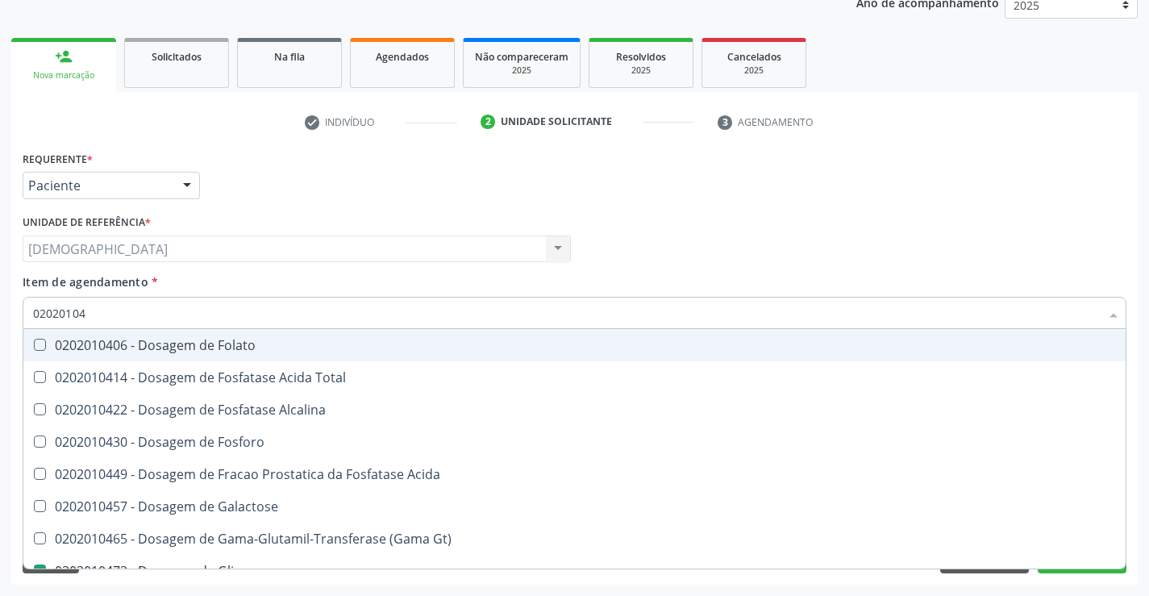
type input "0202010"
checkbox Glicose "false"
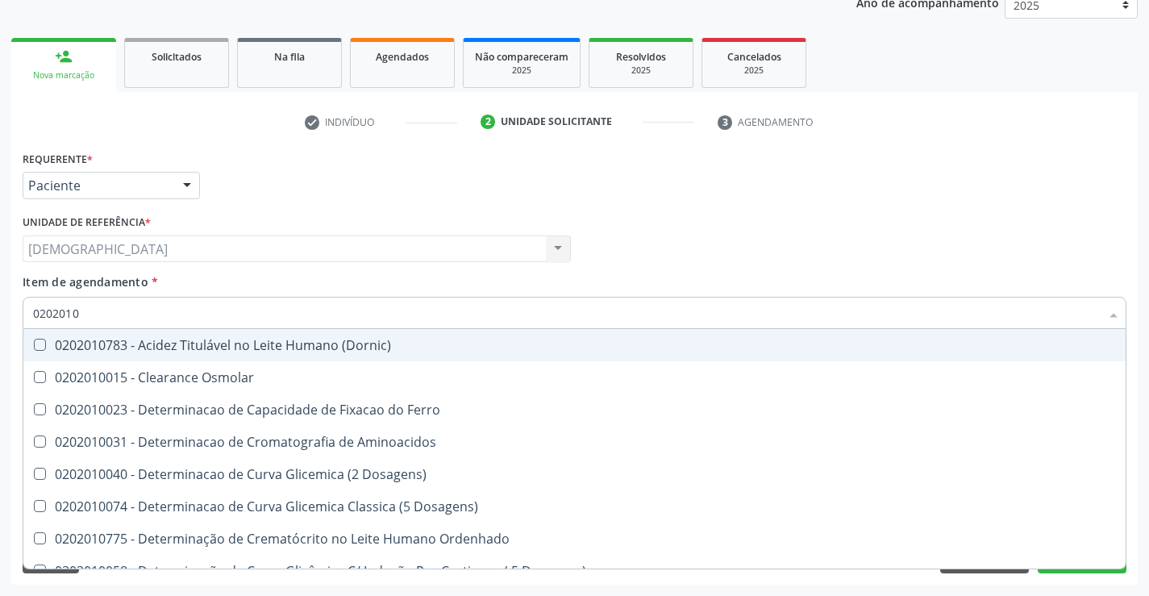
type input "020201"
checkbox Total "false"
checkbox Creatinina "false"
checkbox Ferritina "true"
checkbox Folato "true"
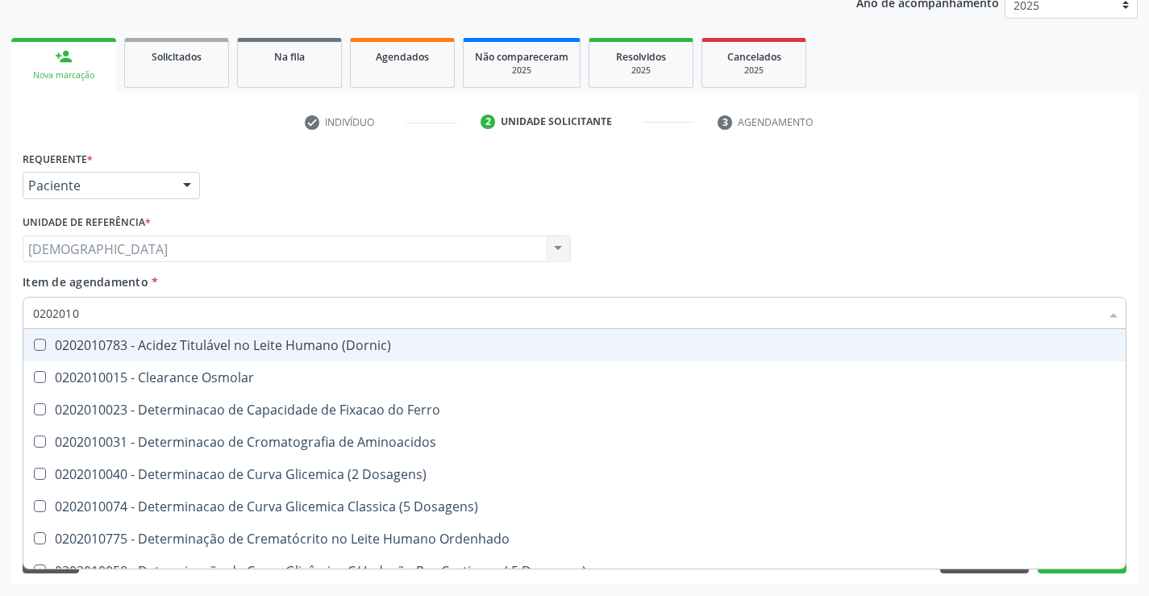
checkbox Glicose "false"
checkbox Nt-Probnp\) "true"
checkbox Triglicerideos "false"
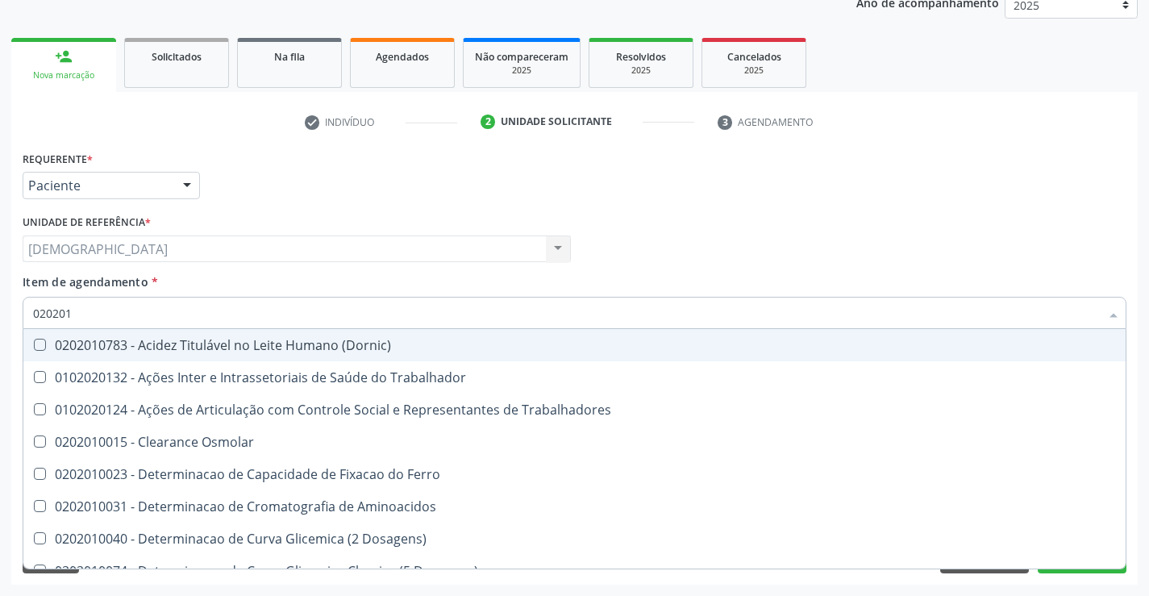
type input "0202010"
checkbox Fracoes "true"
checkbox Ionizavel "true"
checkbox Total "false"
checkbox Creatinina "false"
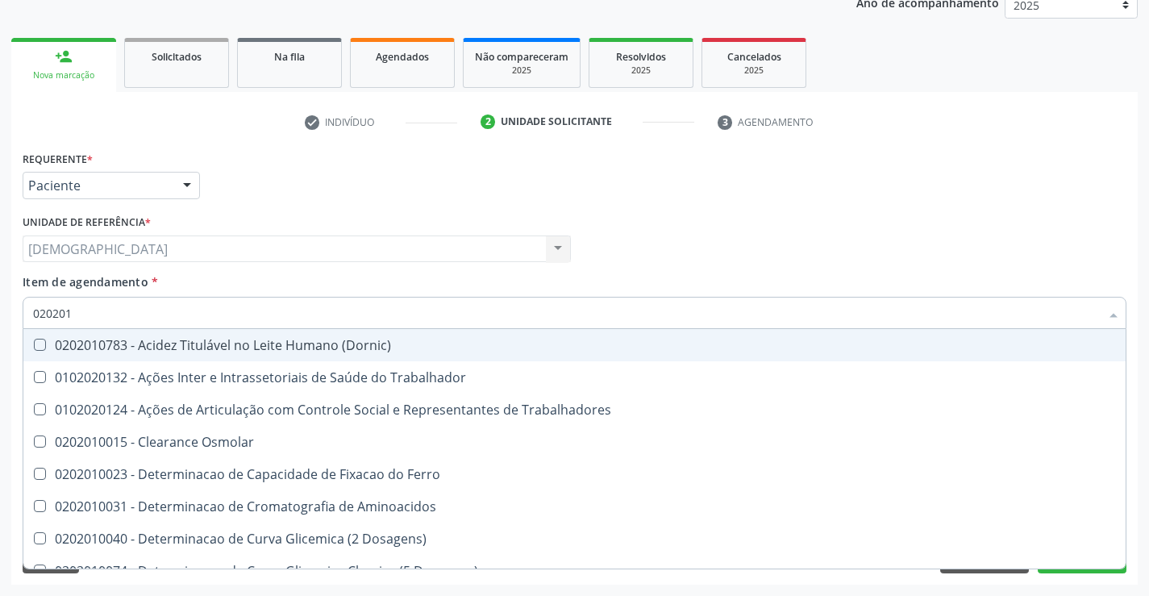
checkbox II "true"
checkbox Glicose "false"
checkbox Muco-Proteinas "true"
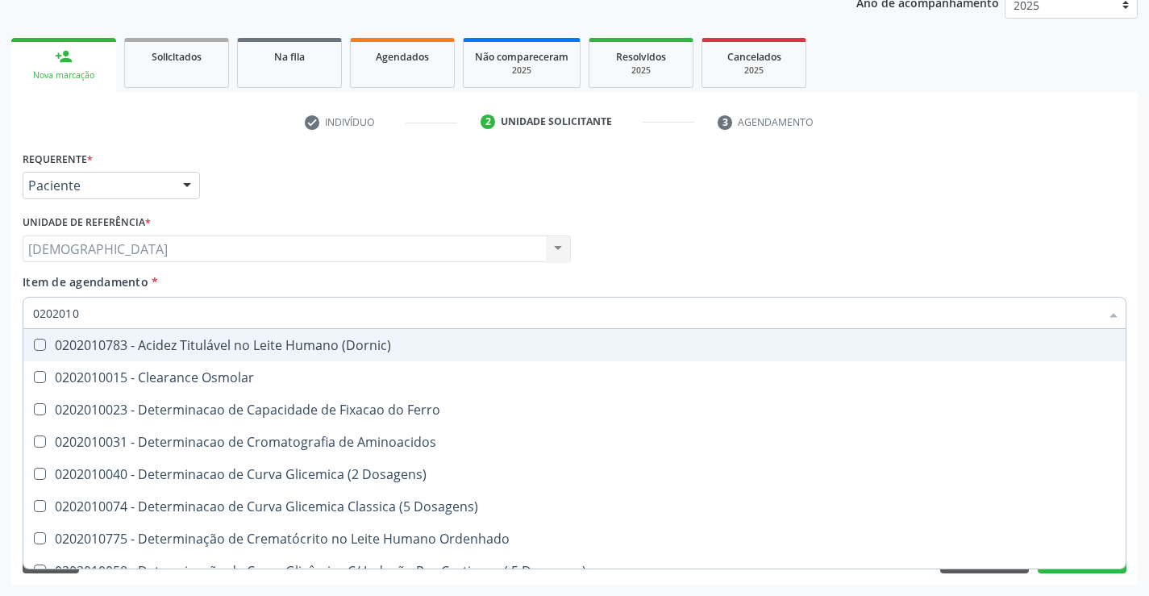
type input "02020102"
checkbox Osmolaridade "true"
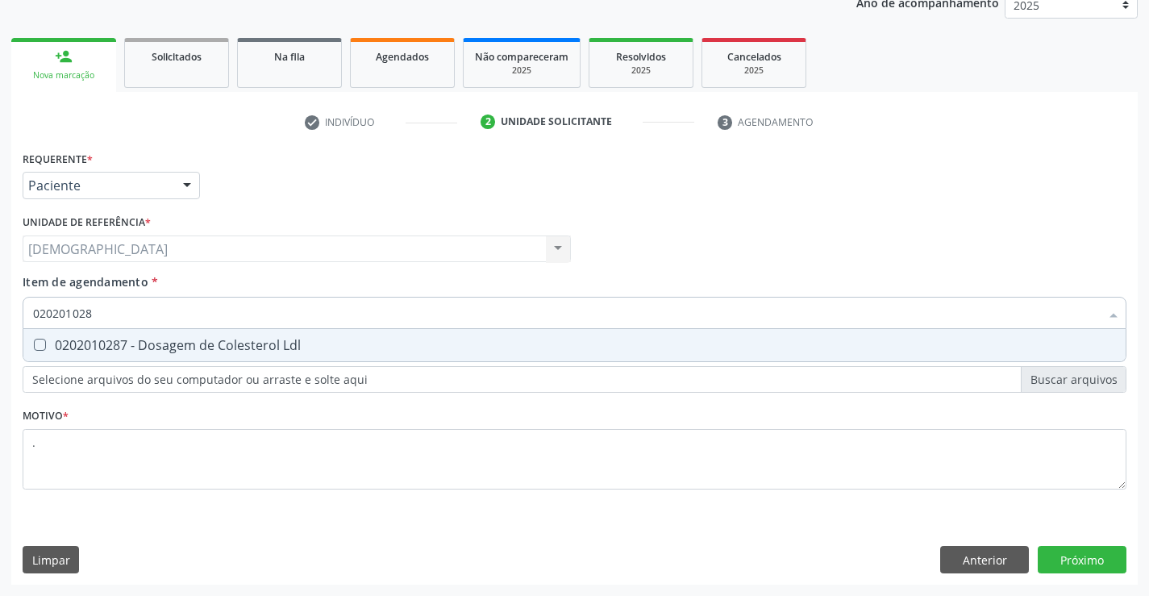
type input "0202010287"
click at [149, 351] on div "0202010287 - Dosagem de Colesterol Ldl" at bounding box center [574, 345] width 1082 height 13
checkbox Ldl "true"
click at [1064, 558] on div "Requerente * Paciente Profissional de Saúde Paciente Nenhum resultado encontrad…" at bounding box center [574, 366] width 1126 height 438
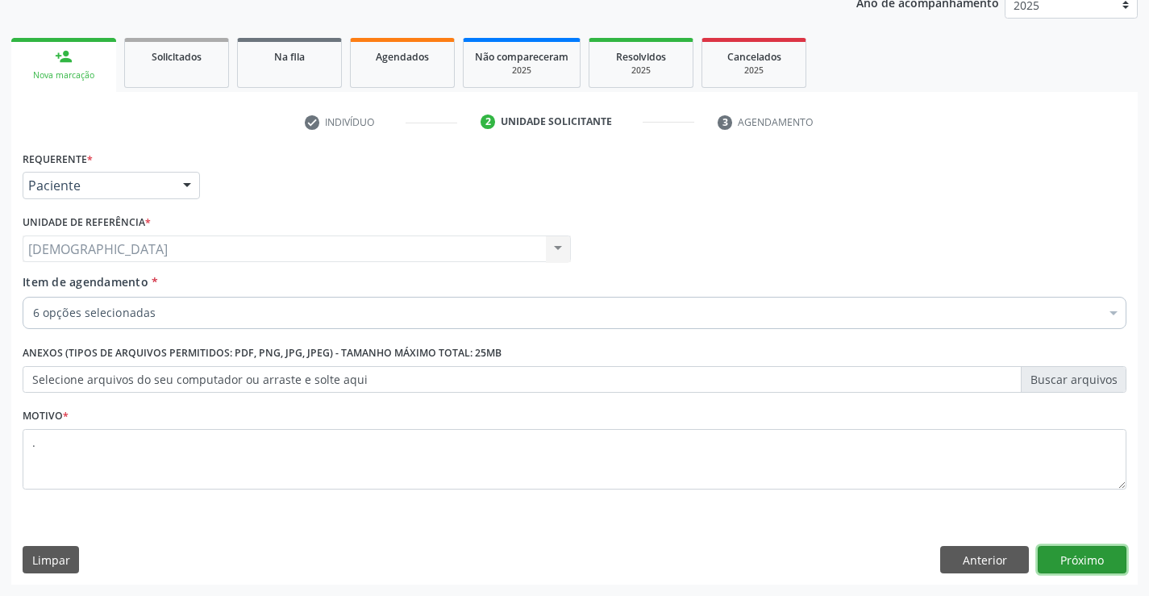
click at [1064, 558] on button "Próximo" at bounding box center [1081, 559] width 89 height 27
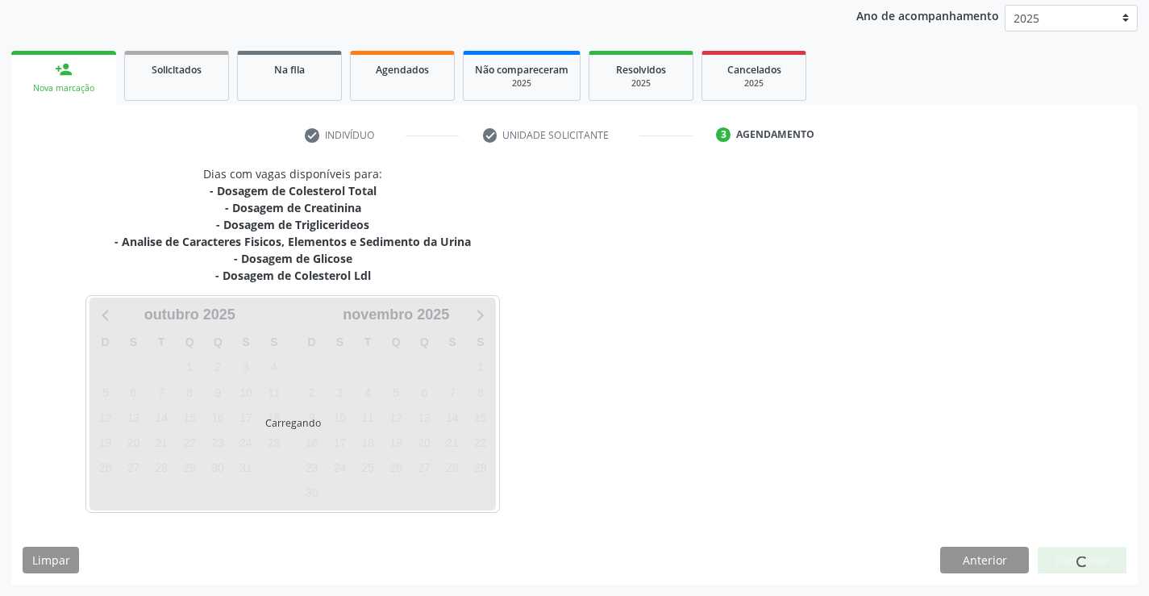
scroll to position [190, 0]
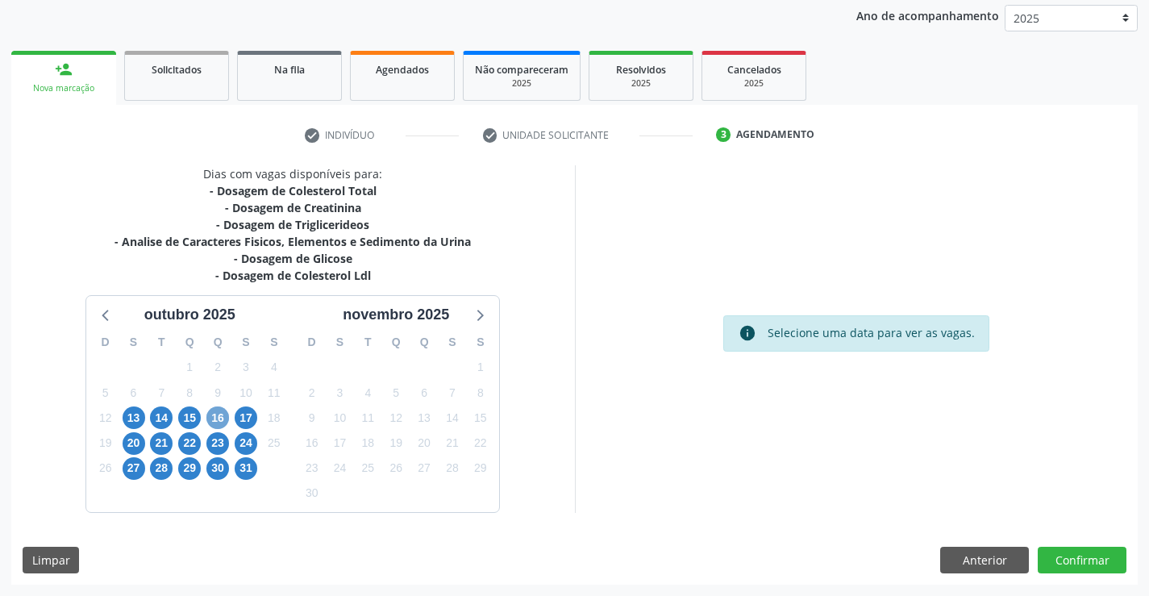
click at [212, 410] on span "16" at bounding box center [217, 417] width 23 height 23
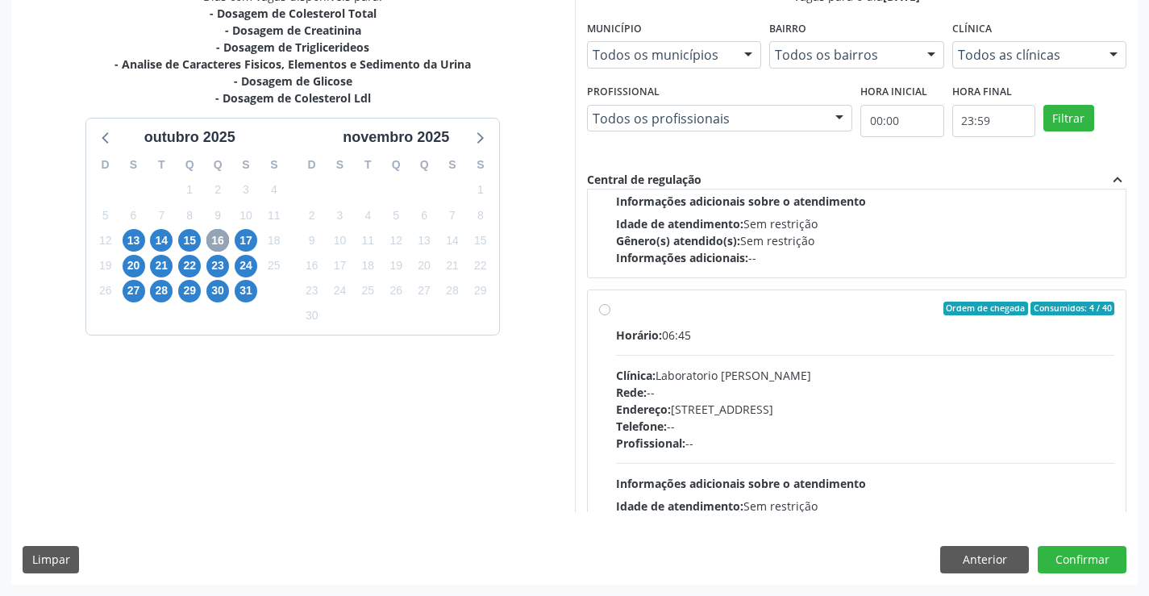
scroll to position [197, 0]
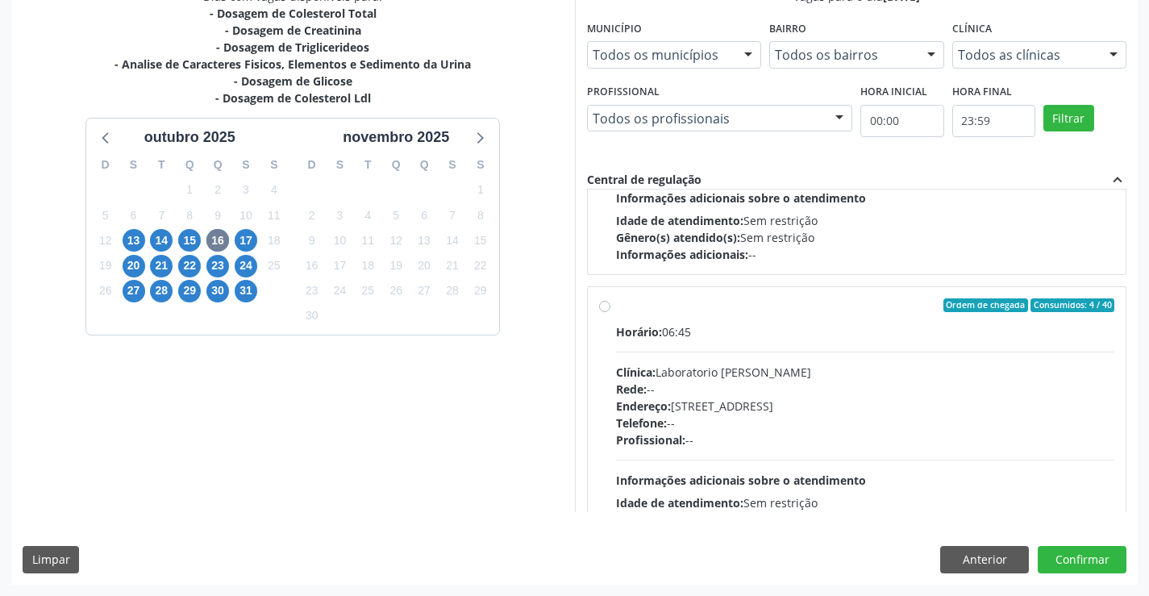
click at [757, 305] on div "Ordem de chegada Consumidos: 4 / 40" at bounding box center [865, 305] width 499 height 15
click at [610, 305] on input "Ordem de chegada Consumidos: 4 / 40 Horário: 06:45 Clínica: Laboratorio Jose Pa…" at bounding box center [604, 305] width 11 height 15
radio input "true"
click at [1099, 567] on button "Confirmar" at bounding box center [1081, 559] width 89 height 27
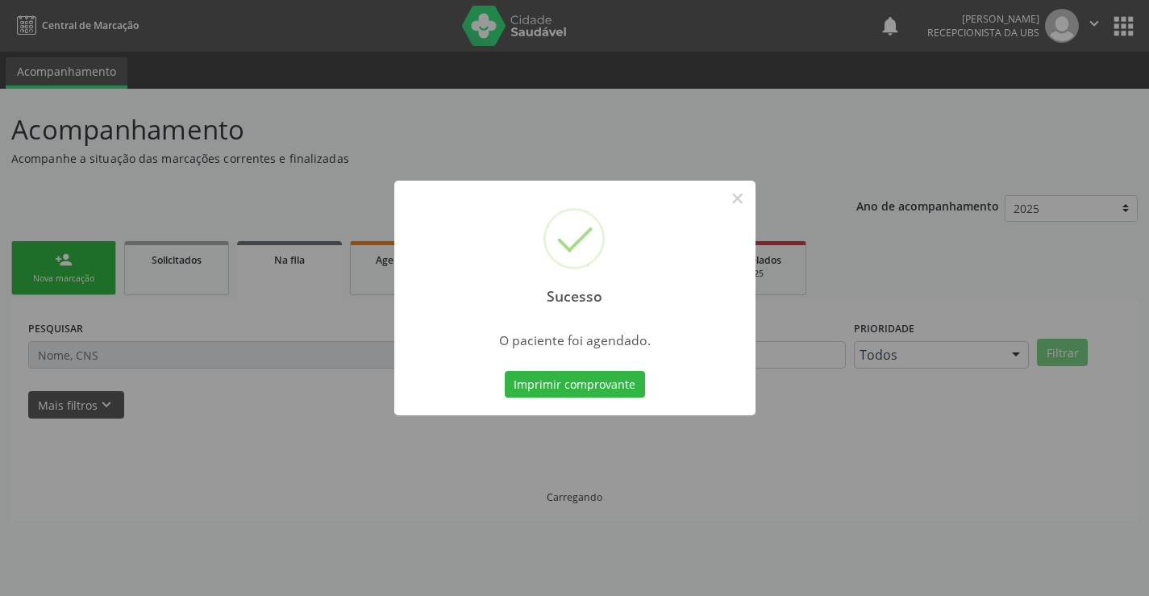
scroll to position [0, 0]
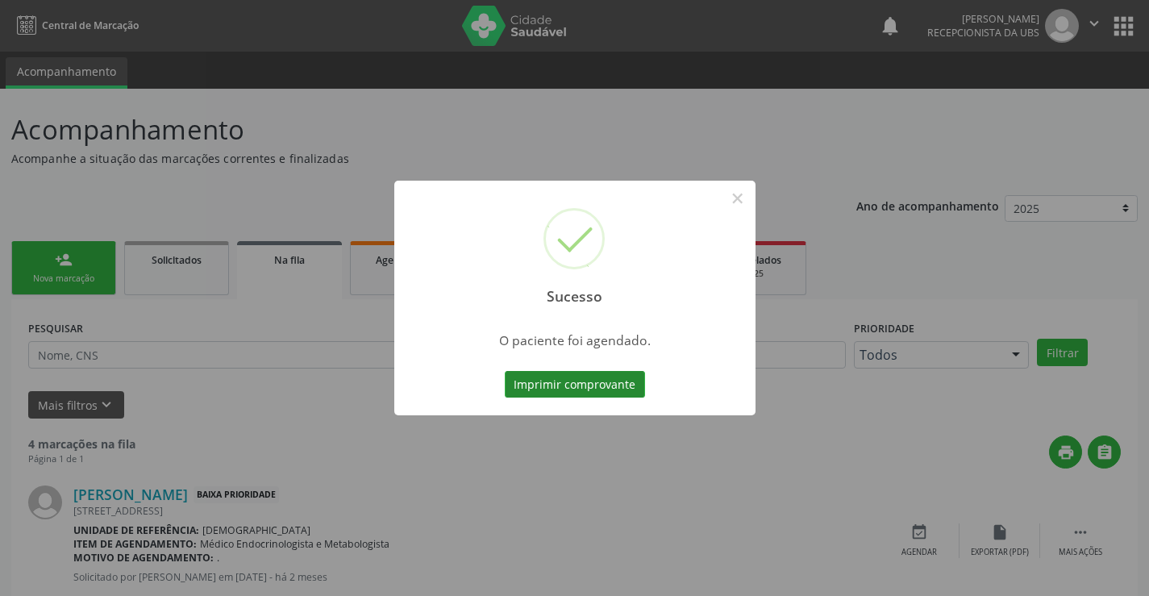
click at [547, 384] on button "Imprimir comprovante" at bounding box center [575, 384] width 140 height 27
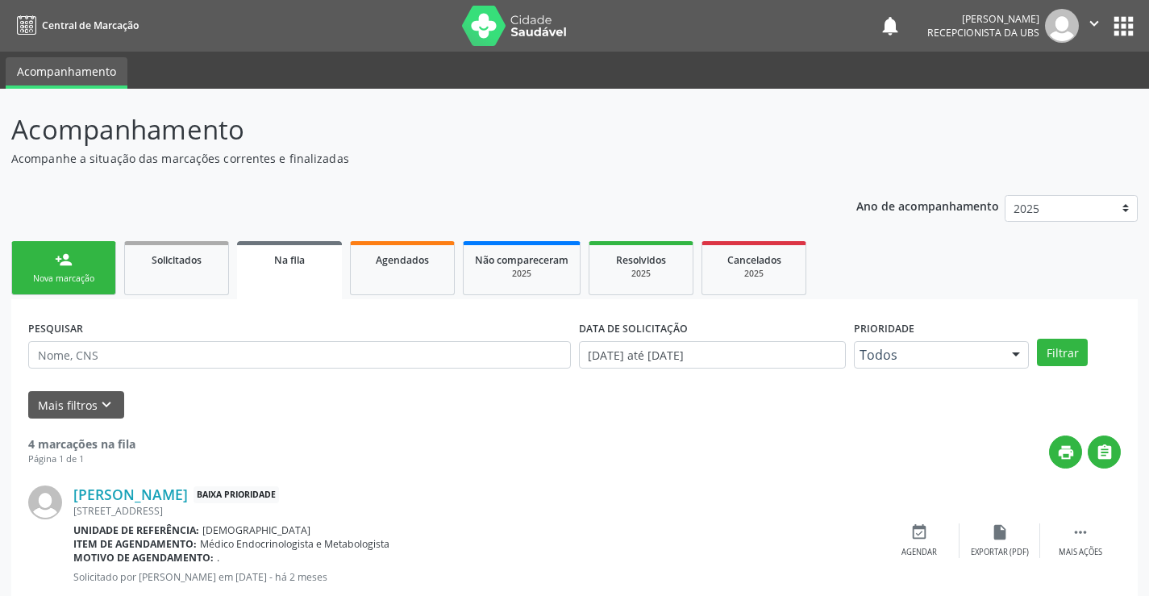
click at [61, 261] on div "person_add" at bounding box center [64, 260] width 18 height 18
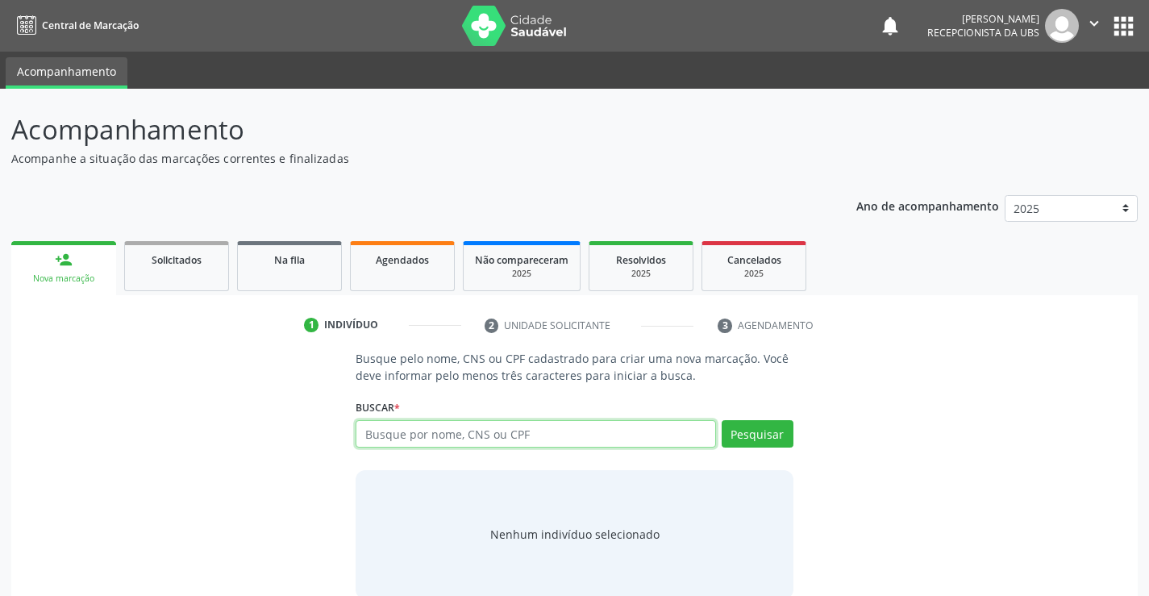
click at [396, 427] on input "text" at bounding box center [534, 433] width 359 height 27
type input "04597581448"
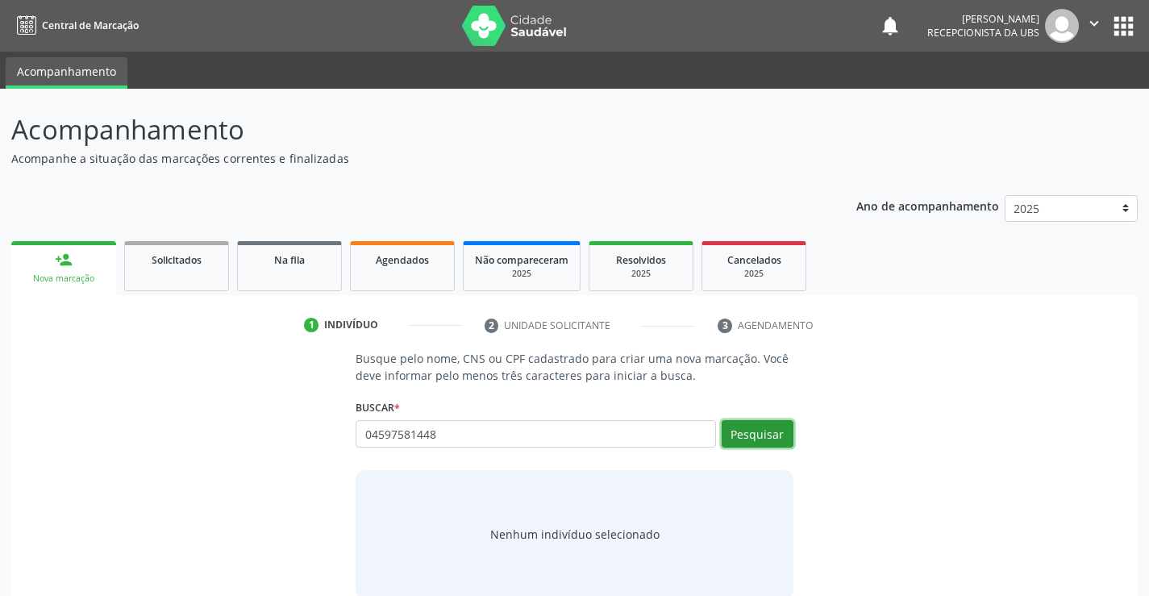
click at [758, 428] on button "Pesquisar" at bounding box center [757, 433] width 72 height 27
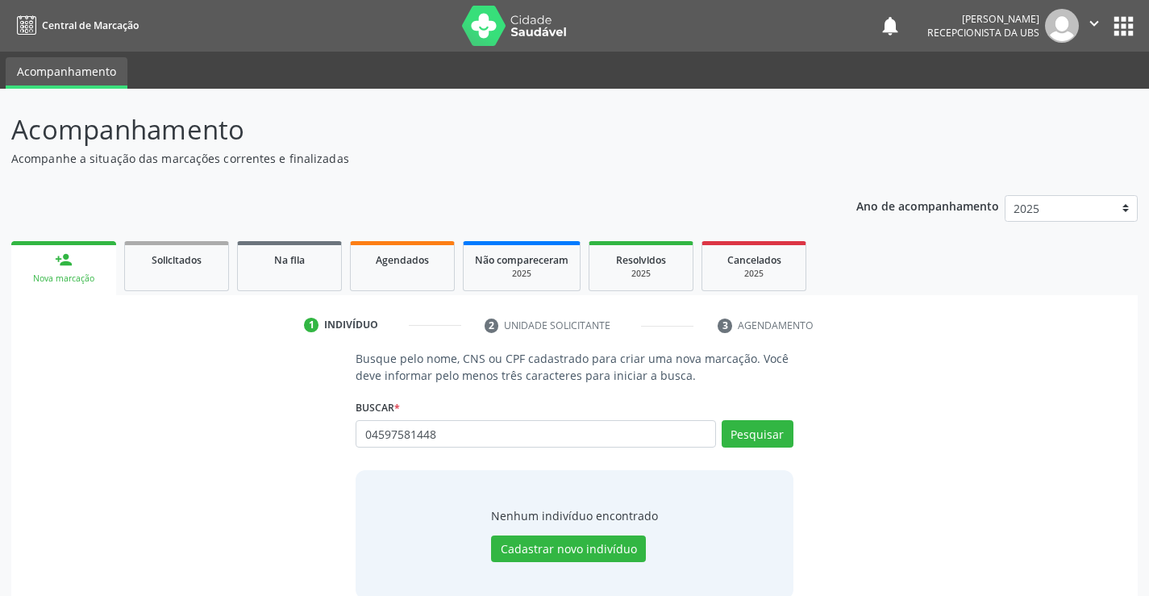
click at [537, 422] on div "04597581448 Busque por nome, CNS ou CPF Nenhum resultado encontrado para: " 045…" at bounding box center [573, 439] width 437 height 39
click at [492, 426] on input "04597581448" at bounding box center [534, 433] width 359 height 27
type input "0"
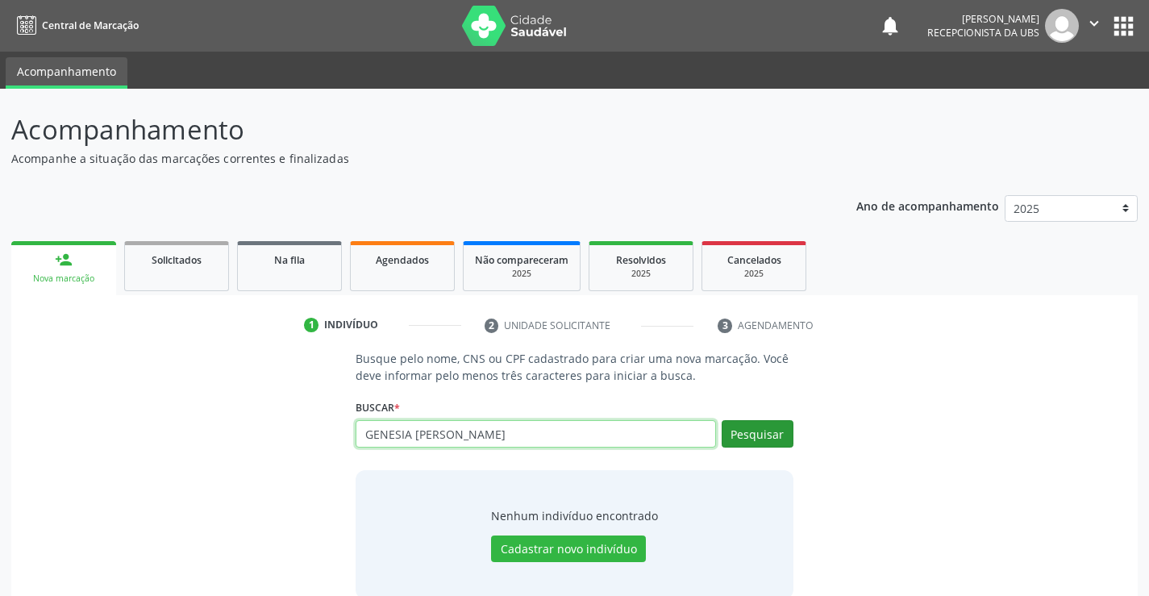
type input "GENESIA ANA DE LIMA"
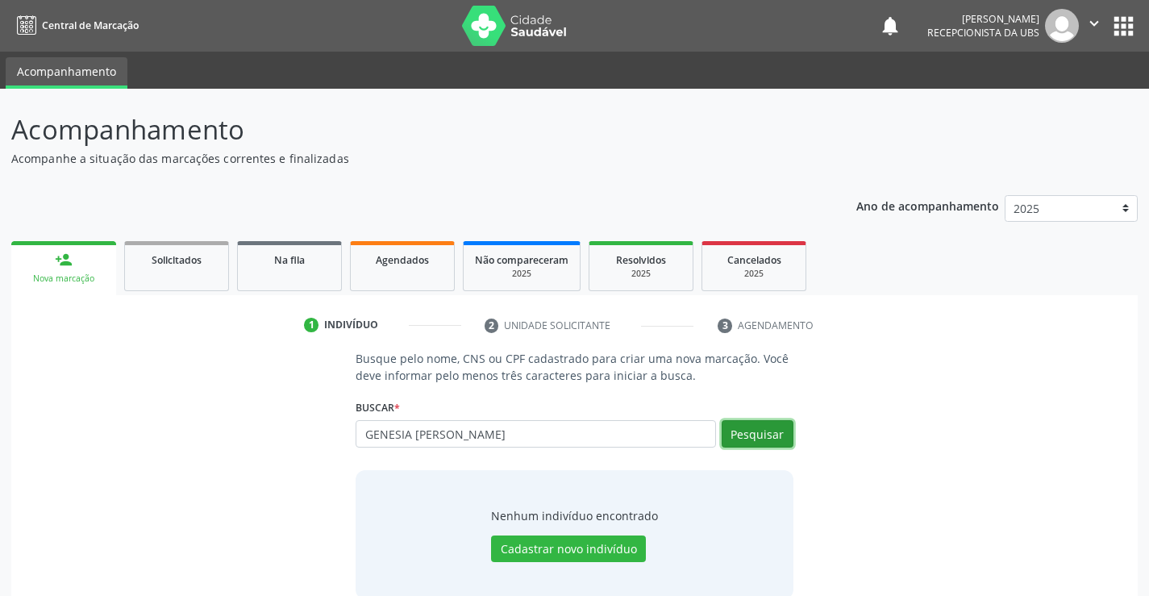
click at [759, 437] on button "Pesquisar" at bounding box center [757, 433] width 72 height 27
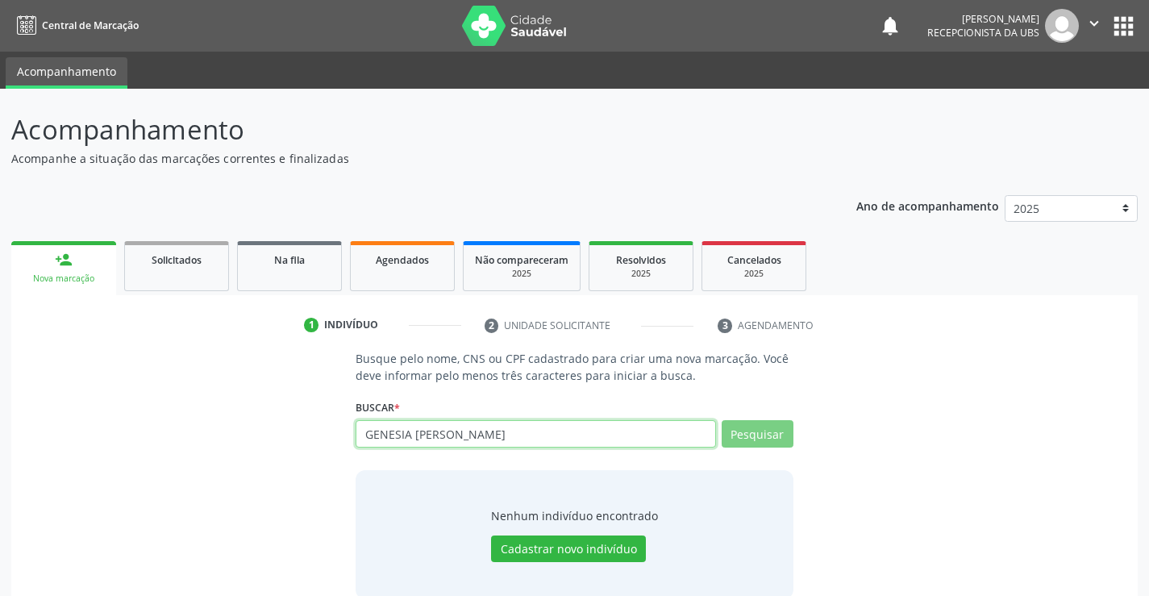
click at [498, 434] on input "GENESIA ANA DE LIMA" at bounding box center [534, 433] width 359 height 27
click at [541, 442] on input "GENESIA ANA DE LIMA" at bounding box center [534, 433] width 359 height 27
type input "G"
type input "04597581448"
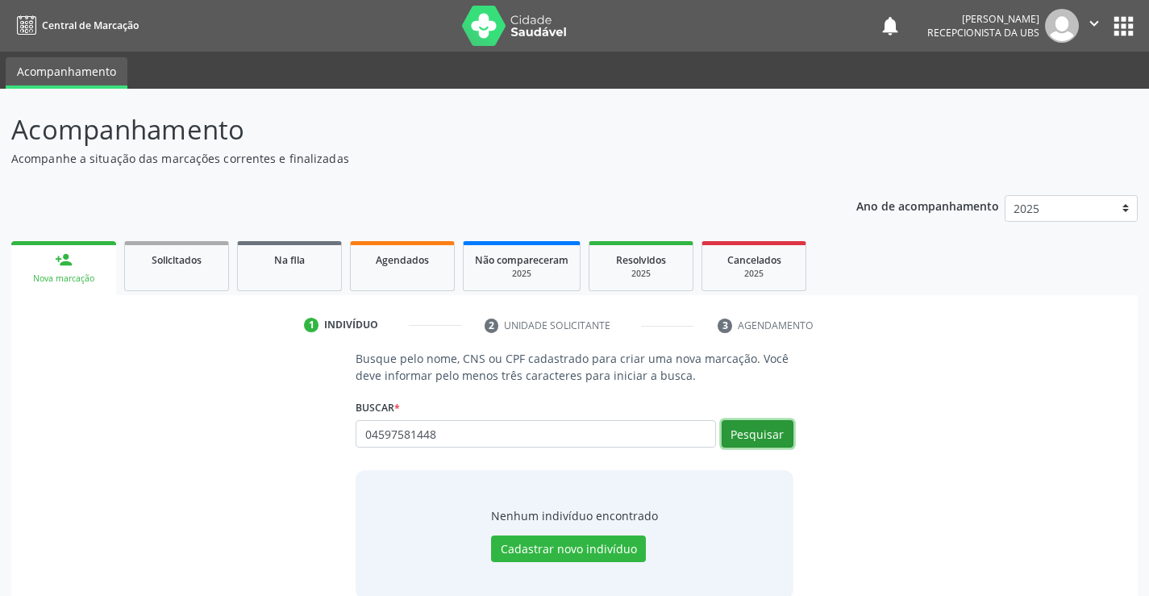
click at [772, 437] on button "Pesquisar" at bounding box center [757, 433] width 72 height 27
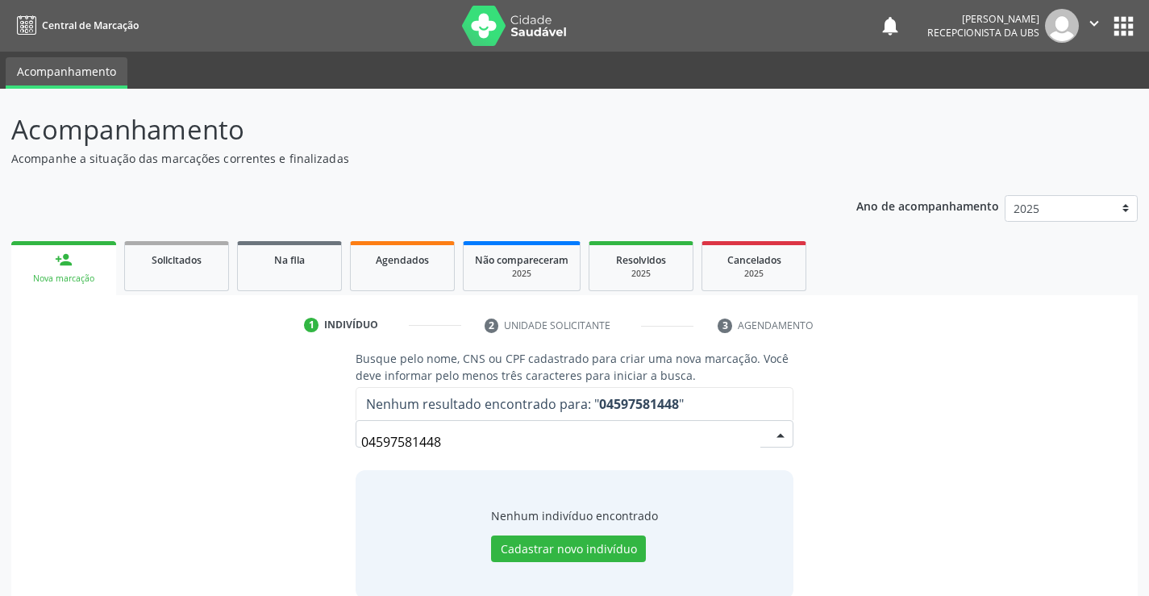
click at [506, 434] on input "04597581448" at bounding box center [560, 442] width 398 height 32
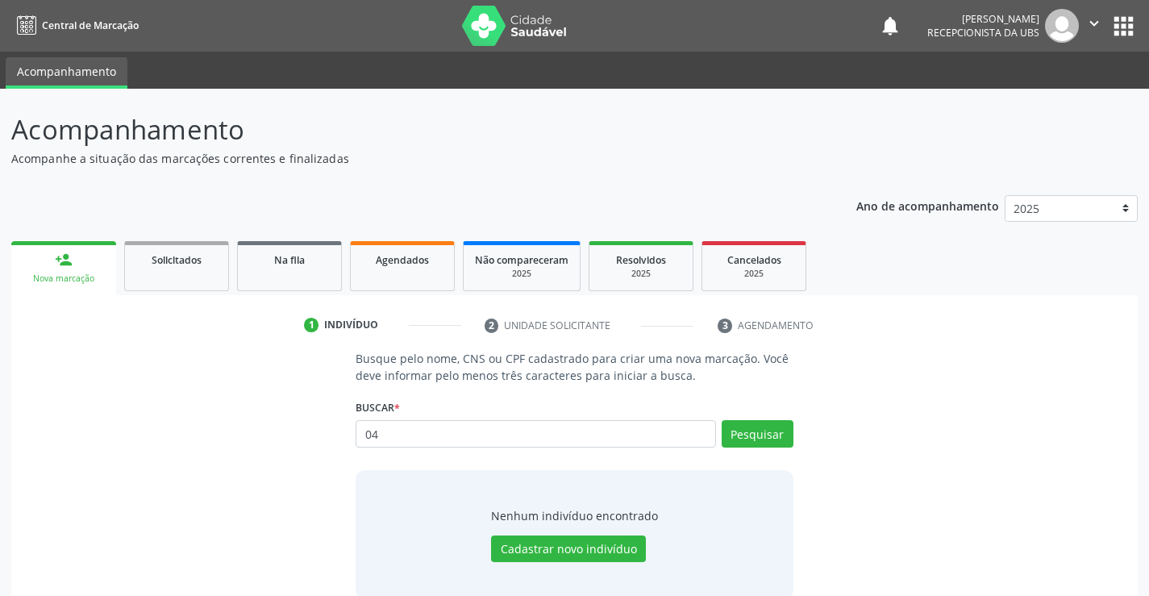
type input "0"
type input "708409743498660"
click at [761, 438] on button "Pesquisar" at bounding box center [757, 433] width 72 height 27
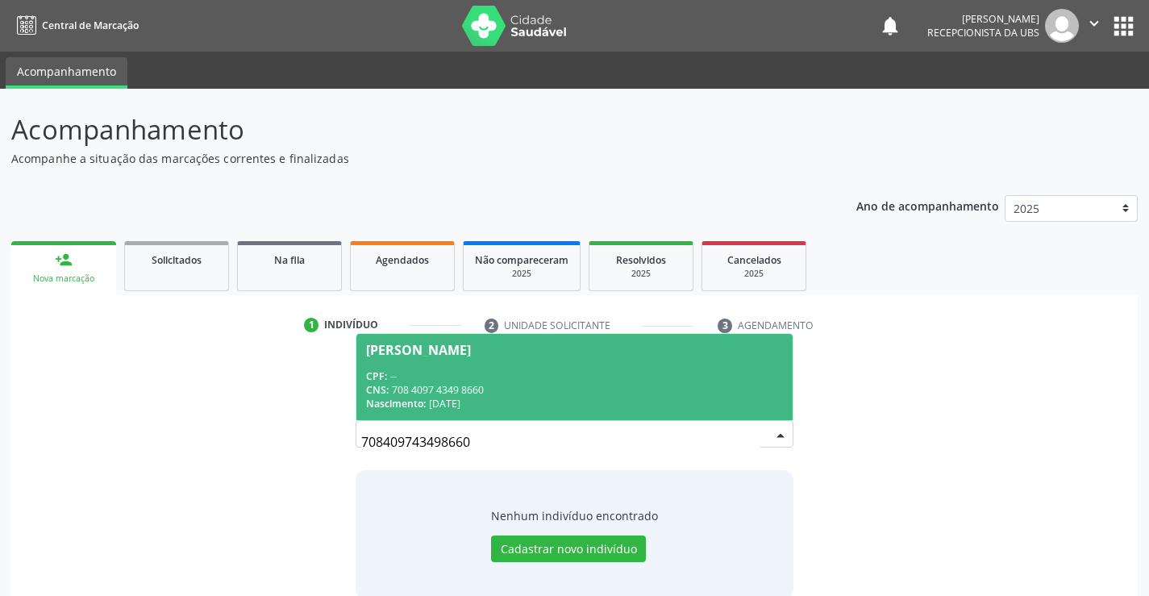
click at [584, 367] on span "Genesia Ferreira de Lima CPF: -- CNS: 708 4097 4349 8660 Nascimento: 28/01/1974" at bounding box center [573, 377] width 435 height 86
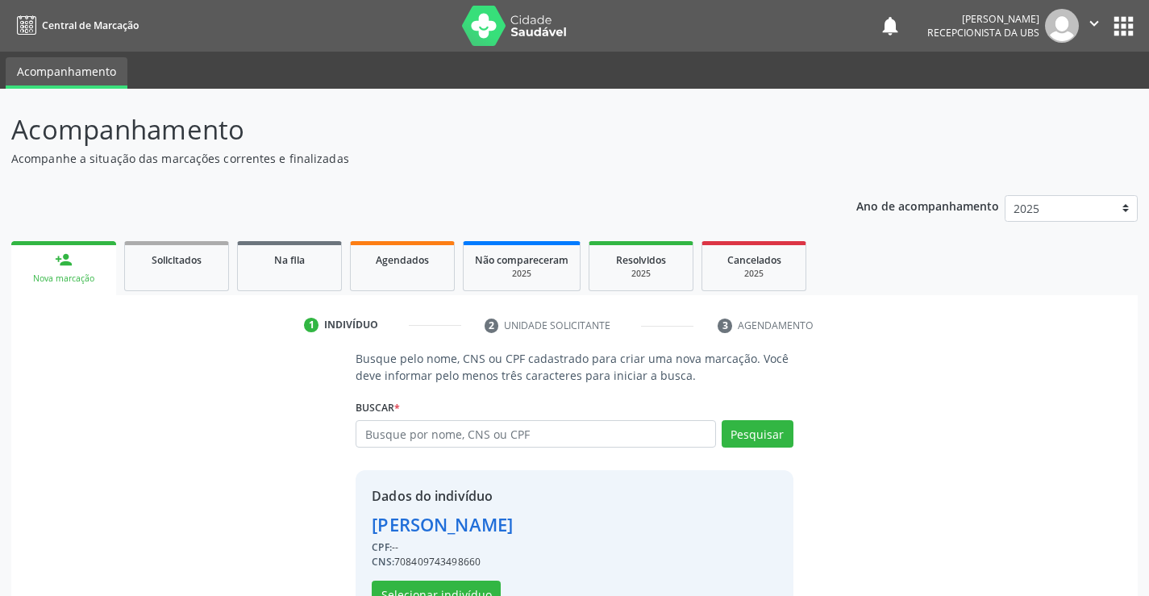
scroll to position [51, 0]
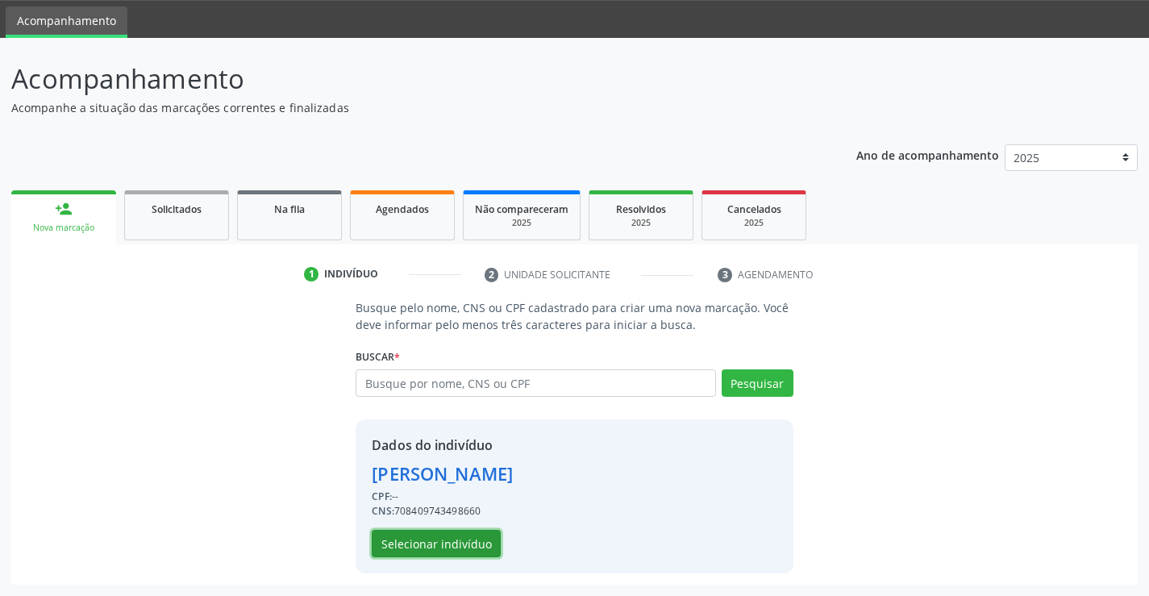
click at [433, 541] on button "Selecionar indivíduo" at bounding box center [436, 543] width 129 height 27
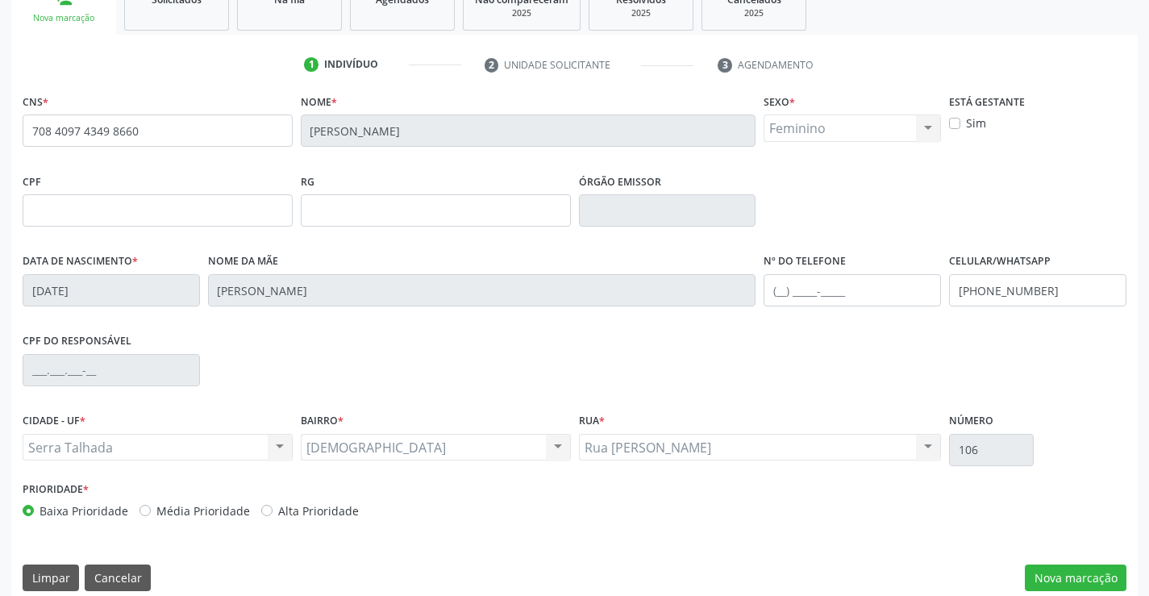
scroll to position [278, 0]
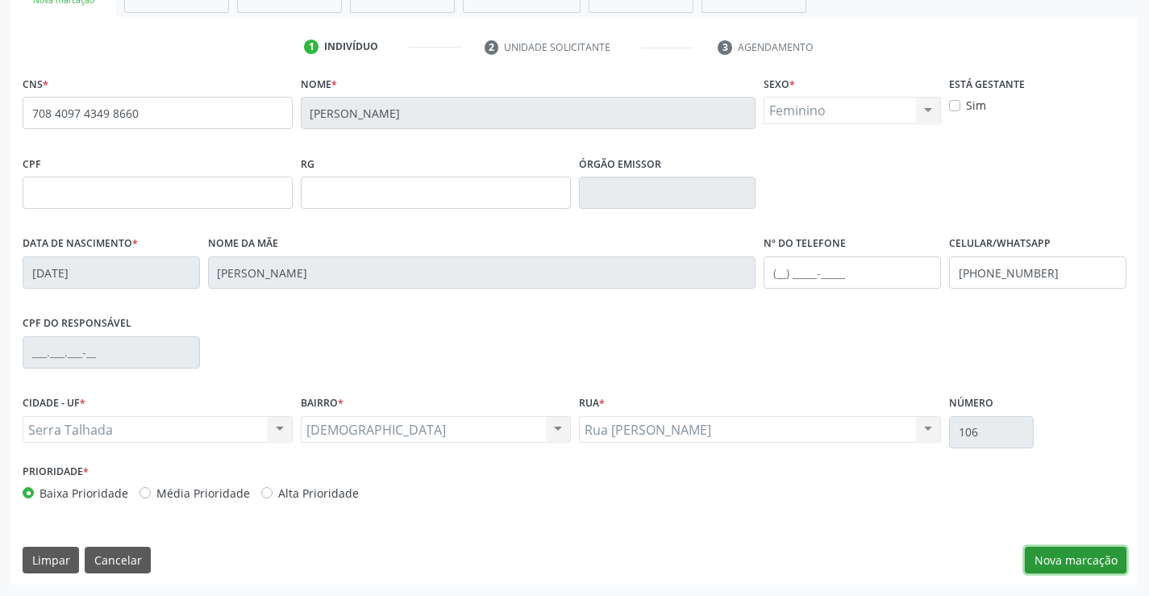
click at [1081, 562] on button "Nova marcação" at bounding box center [1075, 559] width 102 height 27
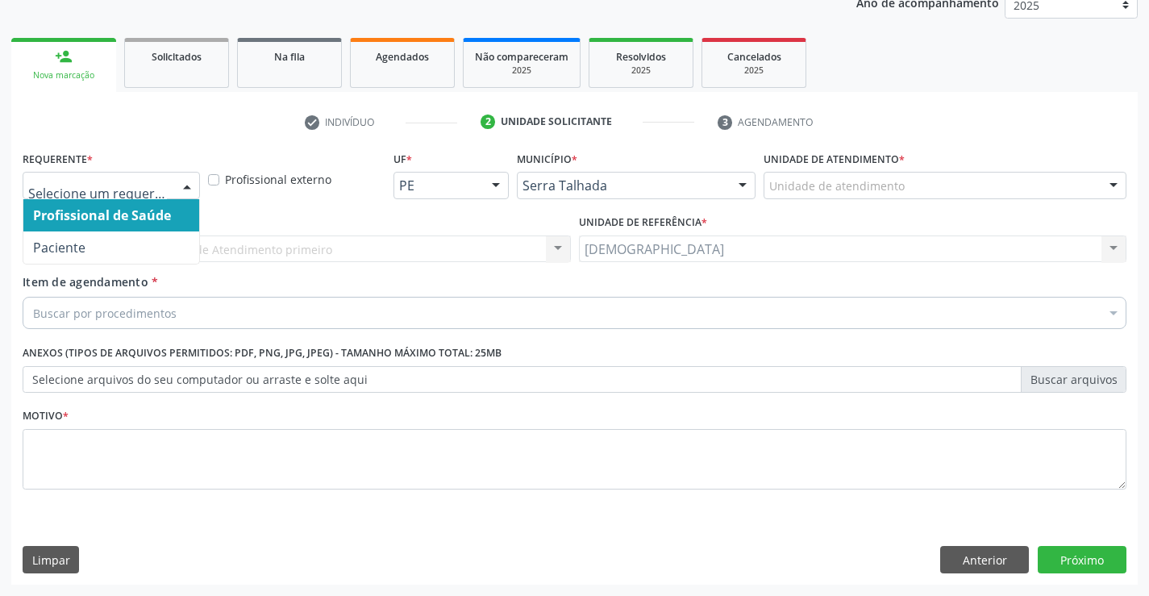
click at [183, 186] on div at bounding box center [187, 185] width 24 height 27
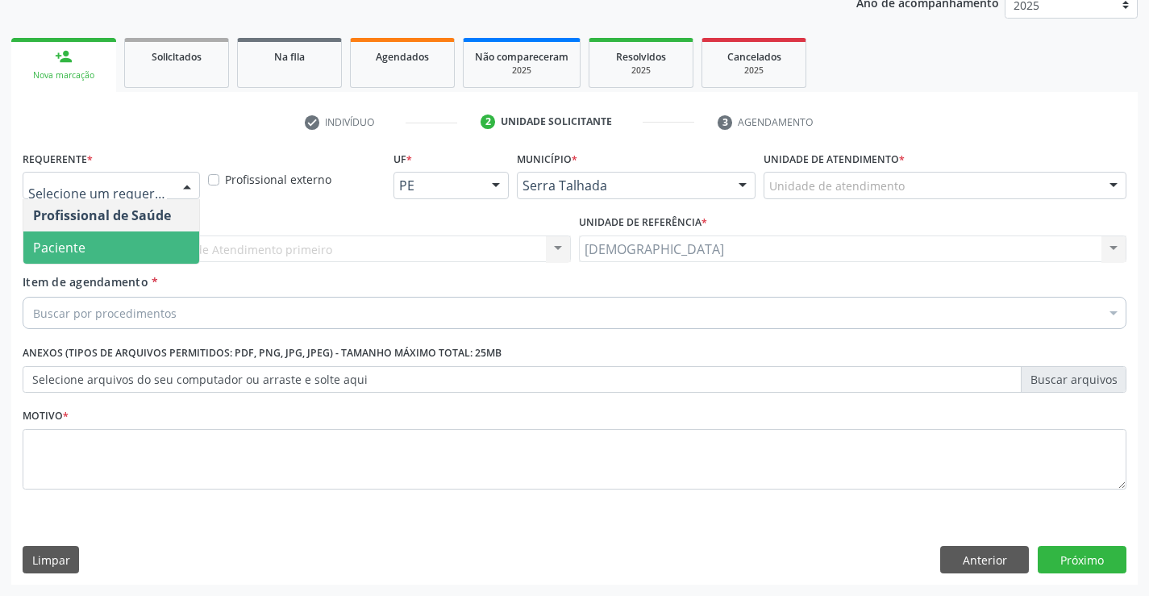
click at [83, 251] on span "Paciente" at bounding box center [59, 248] width 52 height 18
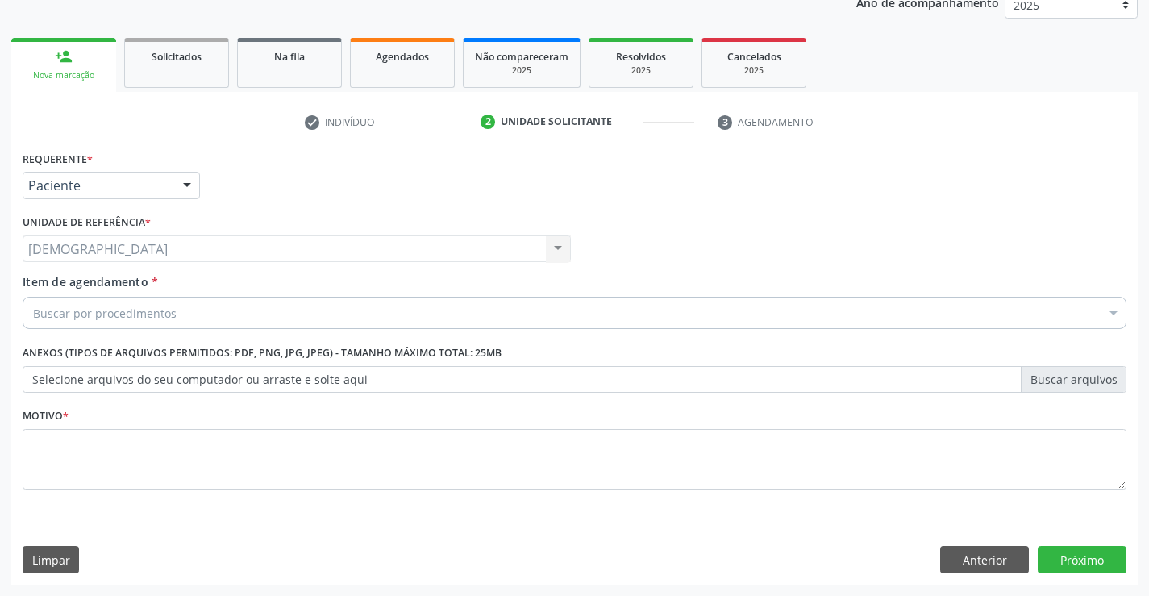
click at [74, 492] on fieldset "Motivo *" at bounding box center [574, 452] width 1103 height 97
click at [83, 477] on textarea at bounding box center [574, 459] width 1103 height 61
type textarea "."
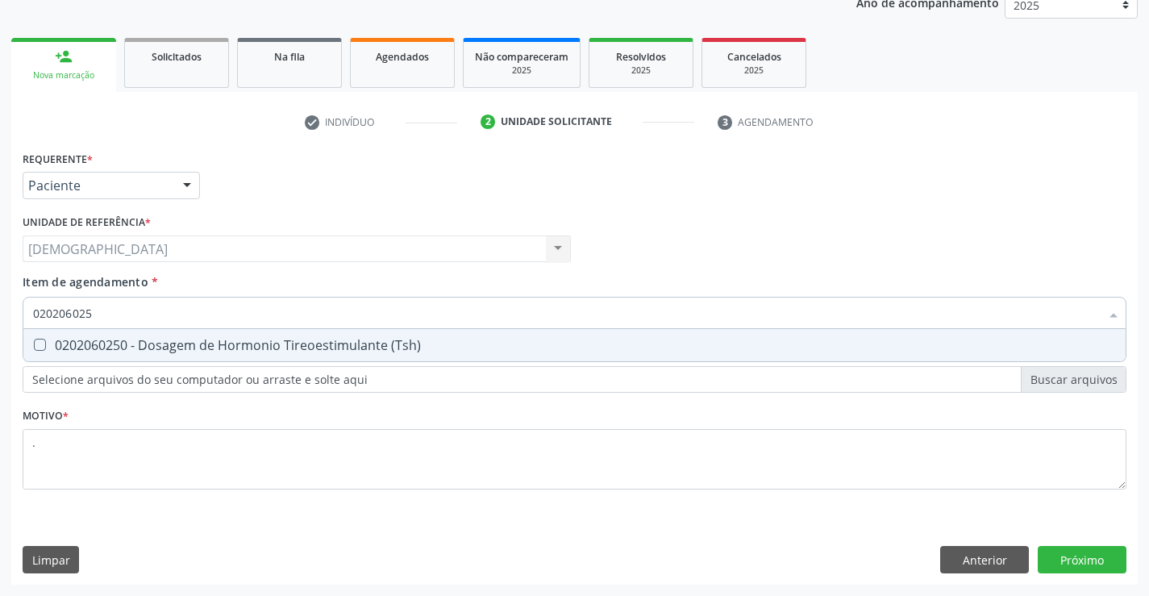
type input "0202060250"
click at [159, 343] on div "0202060250 - Dosagem de Hormonio Tireoestimulante (Tsh)" at bounding box center [574, 345] width 1082 height 13
checkbox \(Tsh\) "true"
type input "02020602"
checkbox \(Tsh\) "false"
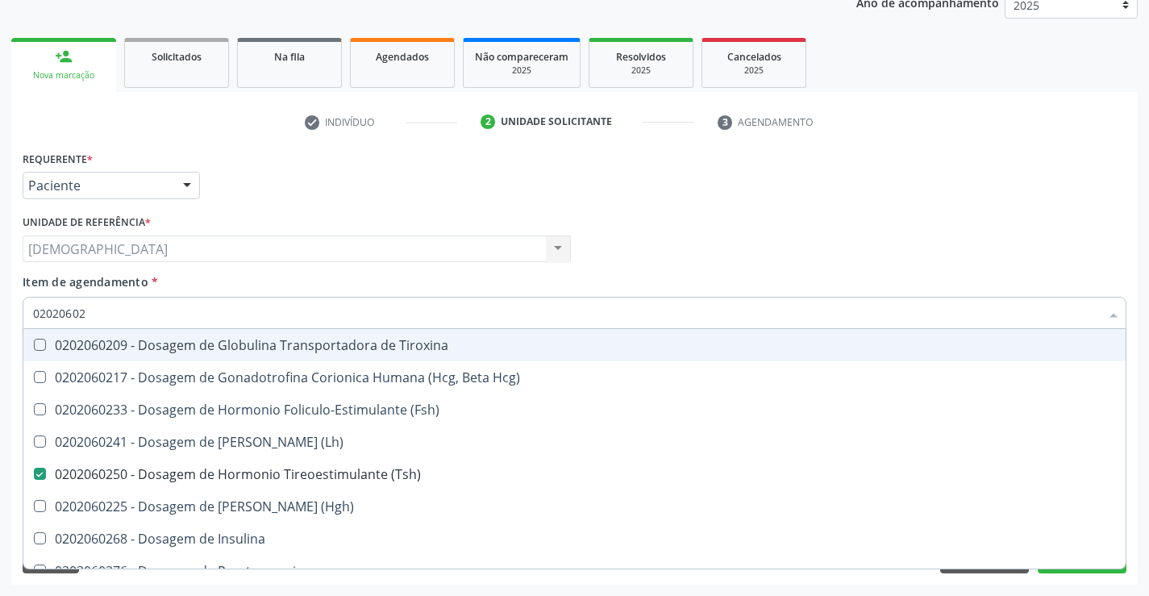
type input "0202060"
checkbox \(Tsh\) "false"
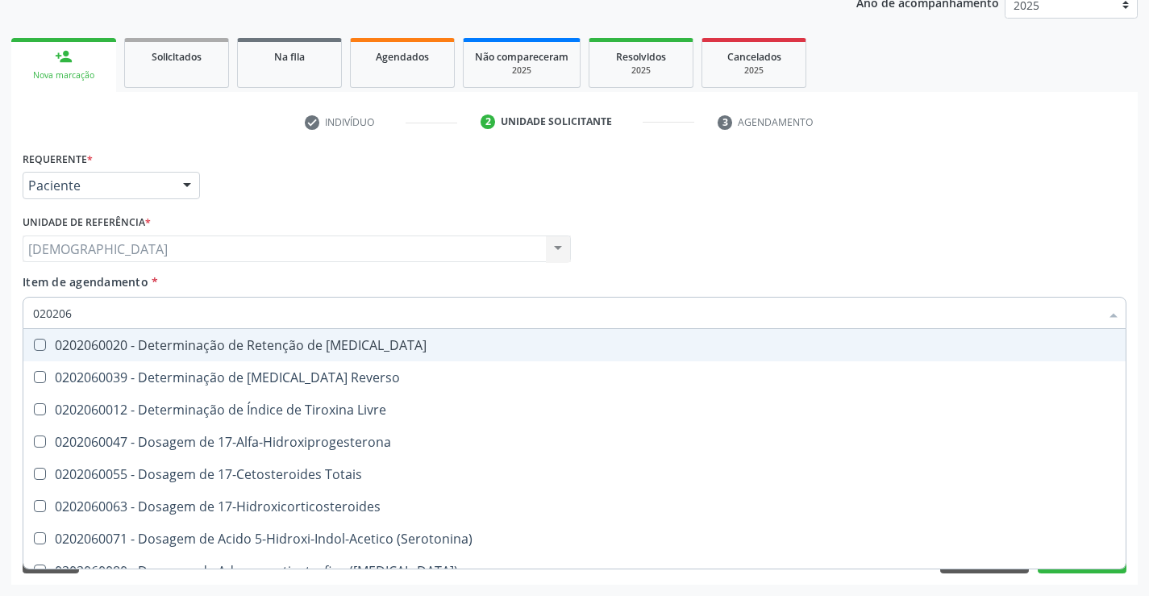
type input "02020"
checkbox \(Tsh\) "false"
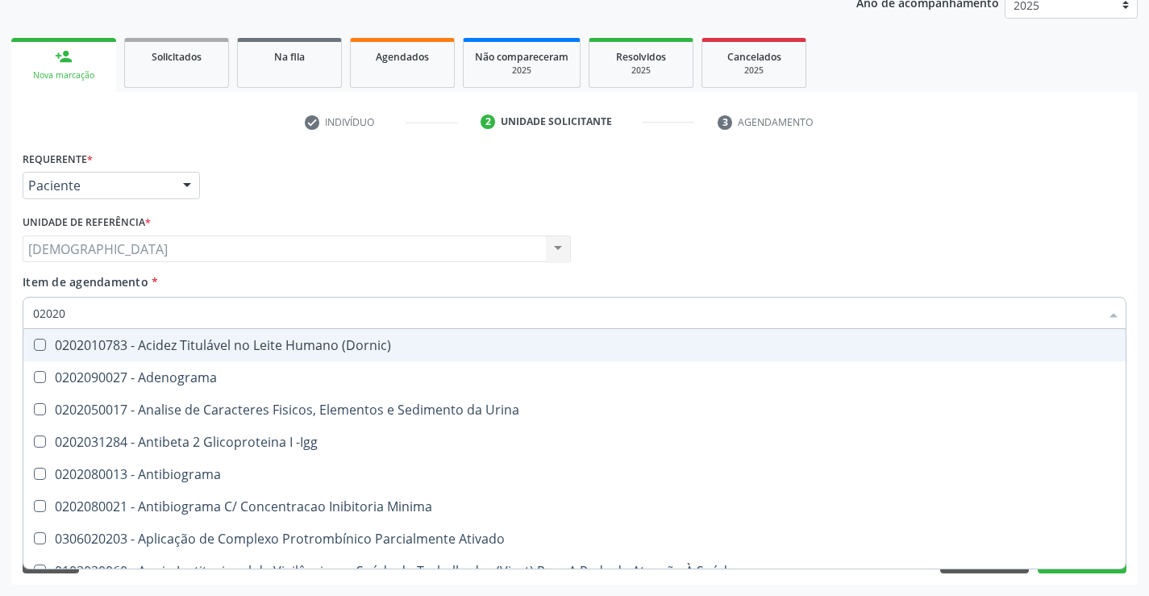
type input "020206"
checkbox Creatinina "true"
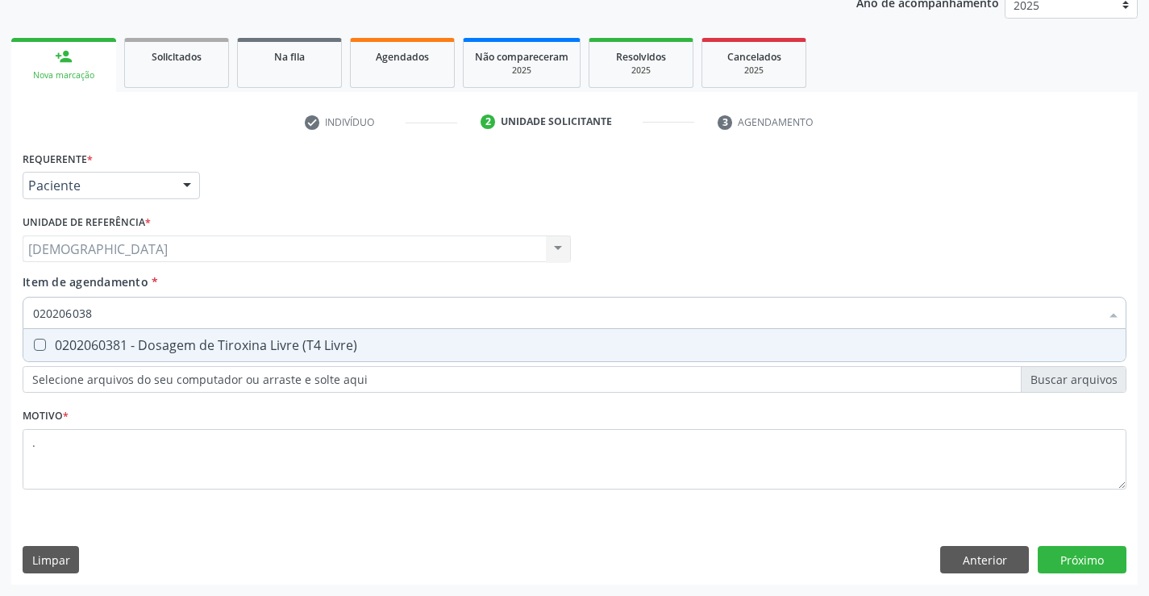
type input "0202060381"
click at [151, 343] on div "0202060381 - Dosagem de Tiroxina Livre (T4 Livre)" at bounding box center [574, 345] width 1082 height 13
checkbox Livre\) "true"
type input "02020603"
checkbox Livre\) "false"
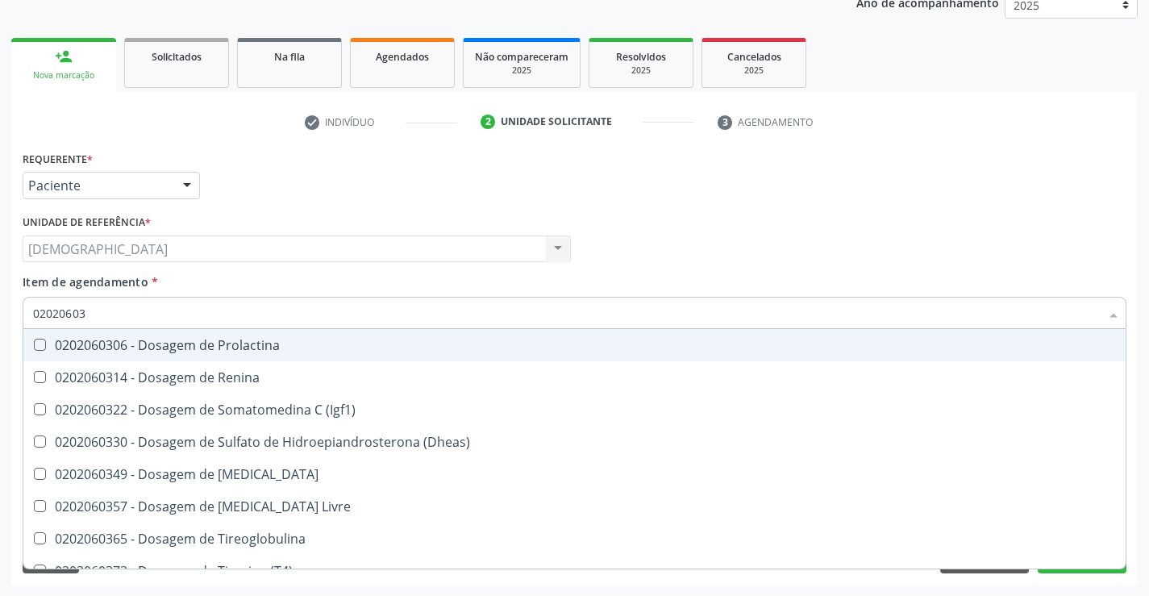
type input "0202060"
checkbox Livre\) "false"
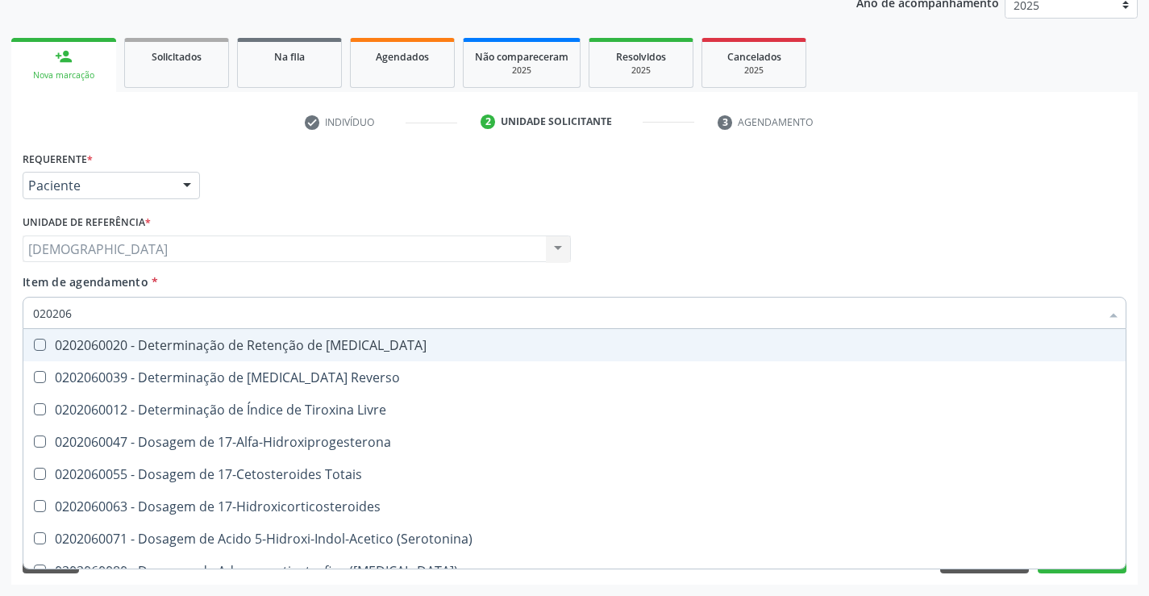
type input "02020"
checkbox \(Tsh\) "false"
checkbox Livre\) "false"
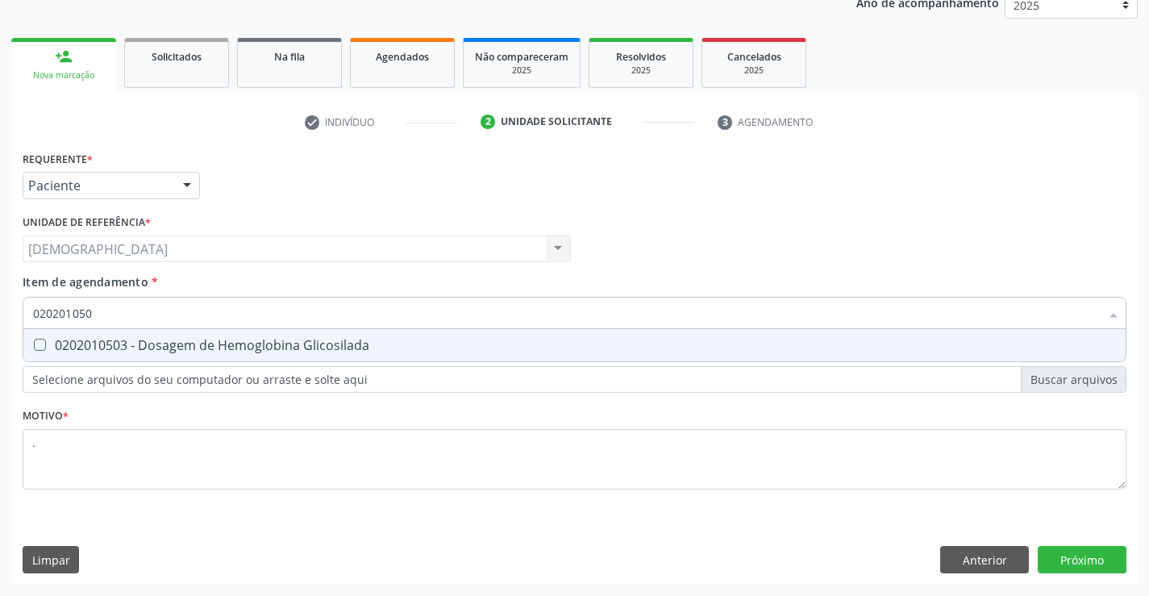
type input "0202010503"
click at [151, 343] on div "0202010503 - Dosagem de Hemoglobina Glicosilada" at bounding box center [574, 345] width 1082 height 13
checkbox Glicosilada "true"
click at [1067, 550] on div "Requerente * Paciente Profissional de Saúde Paciente Nenhum resultado encontrad…" at bounding box center [574, 366] width 1126 height 438
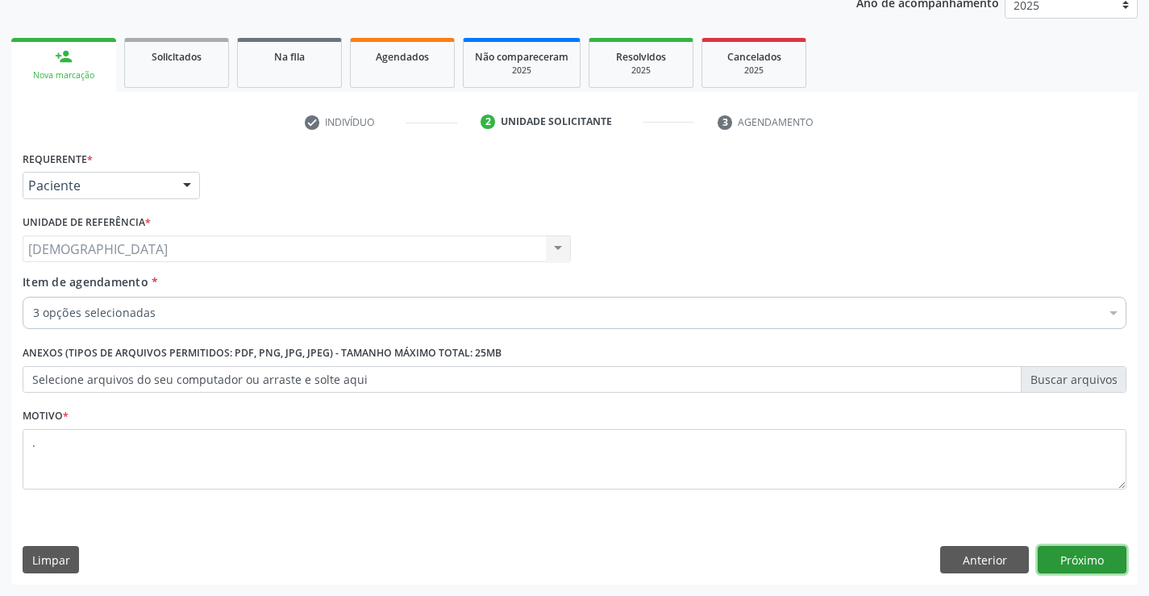
click at [1067, 550] on button "Próximo" at bounding box center [1081, 559] width 89 height 27
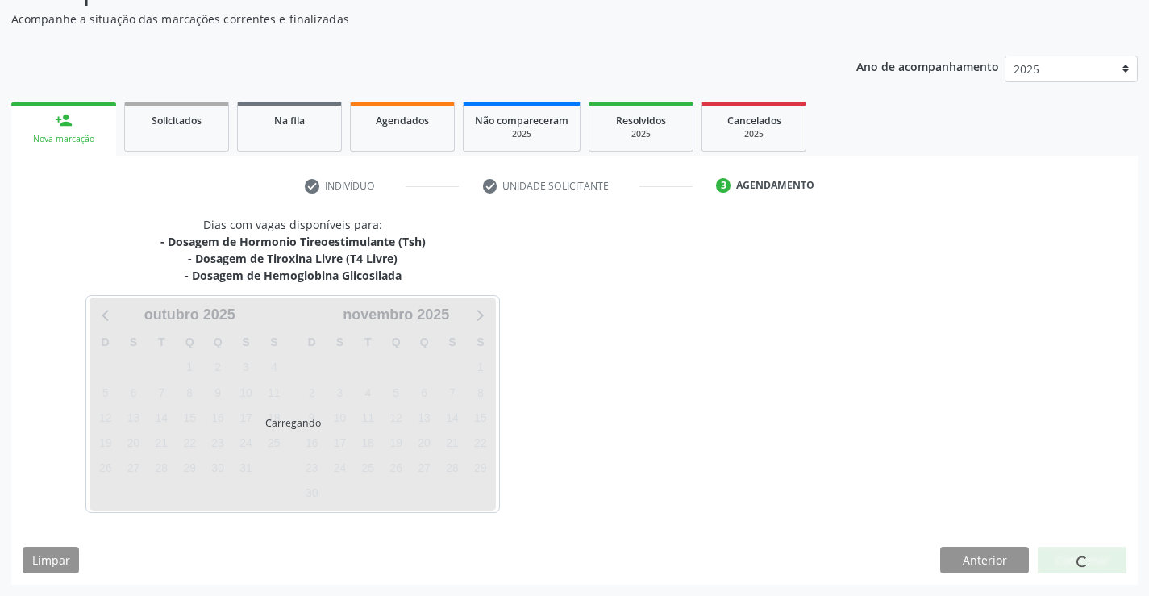
scroll to position [139, 0]
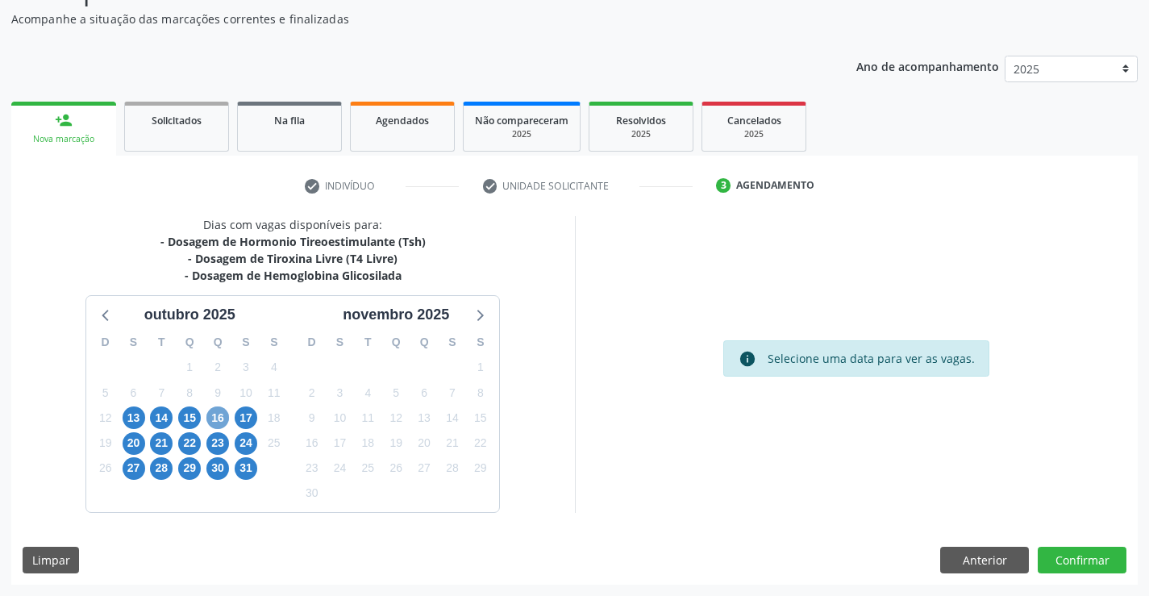
click at [221, 409] on span "16" at bounding box center [217, 417] width 23 height 23
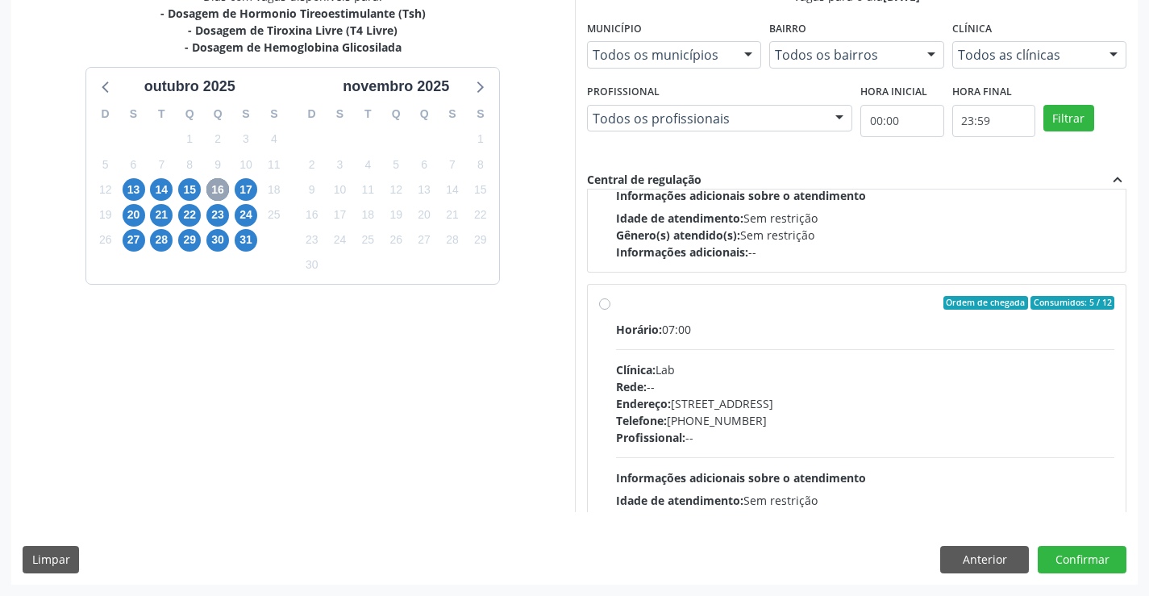
scroll to position [206, 0]
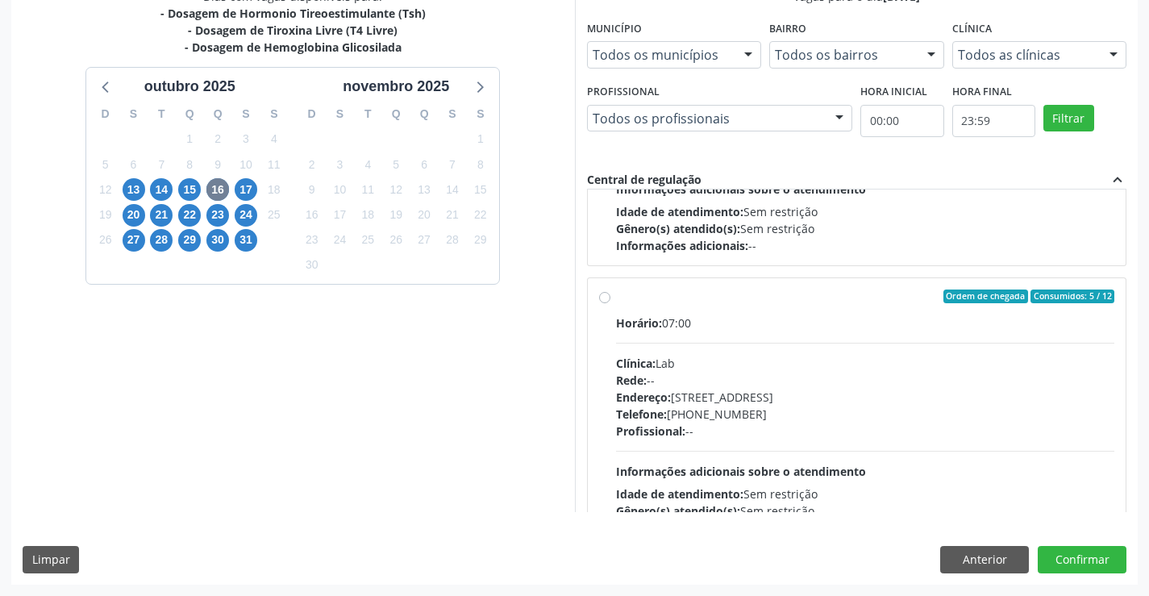
click at [720, 312] on label "Ordem de chegada Consumidos: 5 / 12 Horário: 07:00 Clínica: Lab Rede: -- Endere…" at bounding box center [865, 412] width 499 height 247
click at [610, 304] on input "Ordem de chegada Consumidos: 5 / 12 Horário: 07:00 Clínica: Lab Rede: -- Endere…" at bounding box center [604, 296] width 11 height 15
radio input "true"
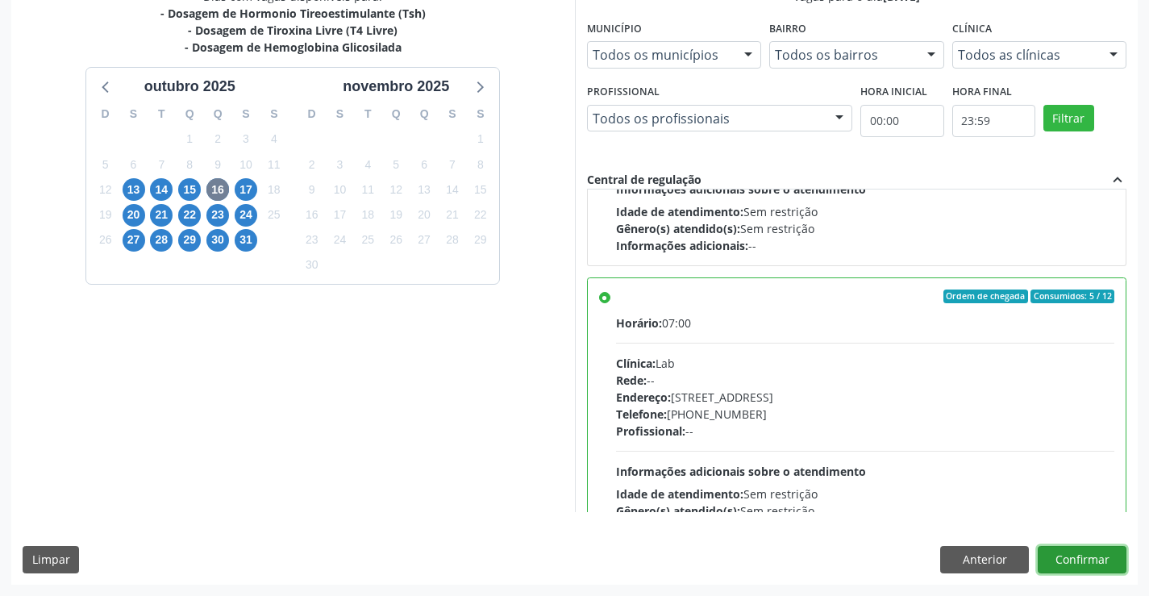
click at [1071, 559] on button "Confirmar" at bounding box center [1081, 559] width 89 height 27
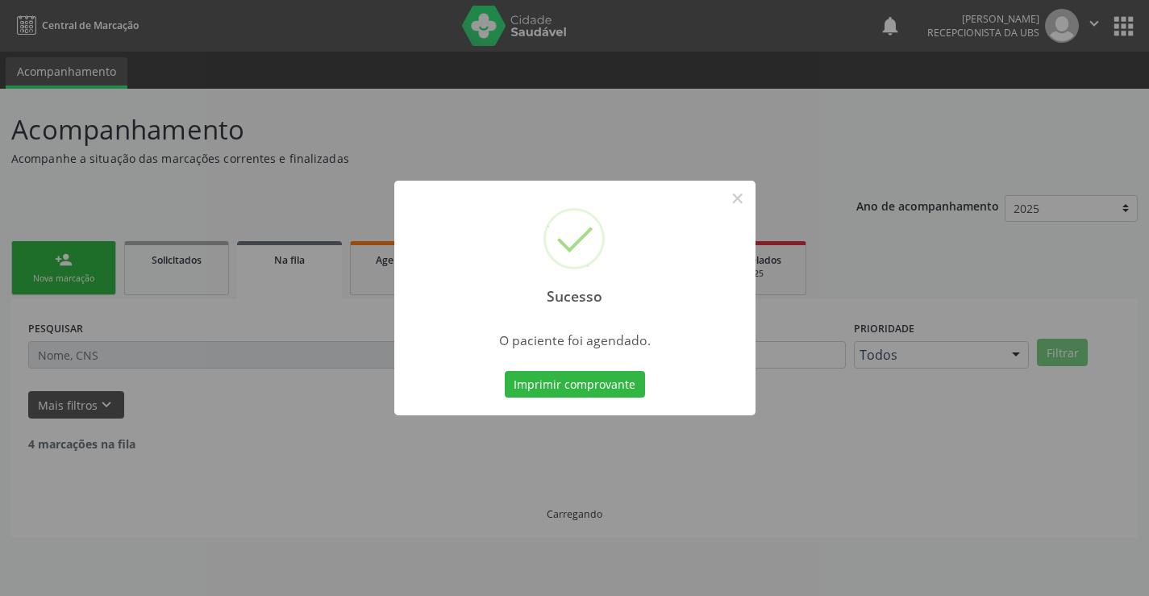
scroll to position [0, 0]
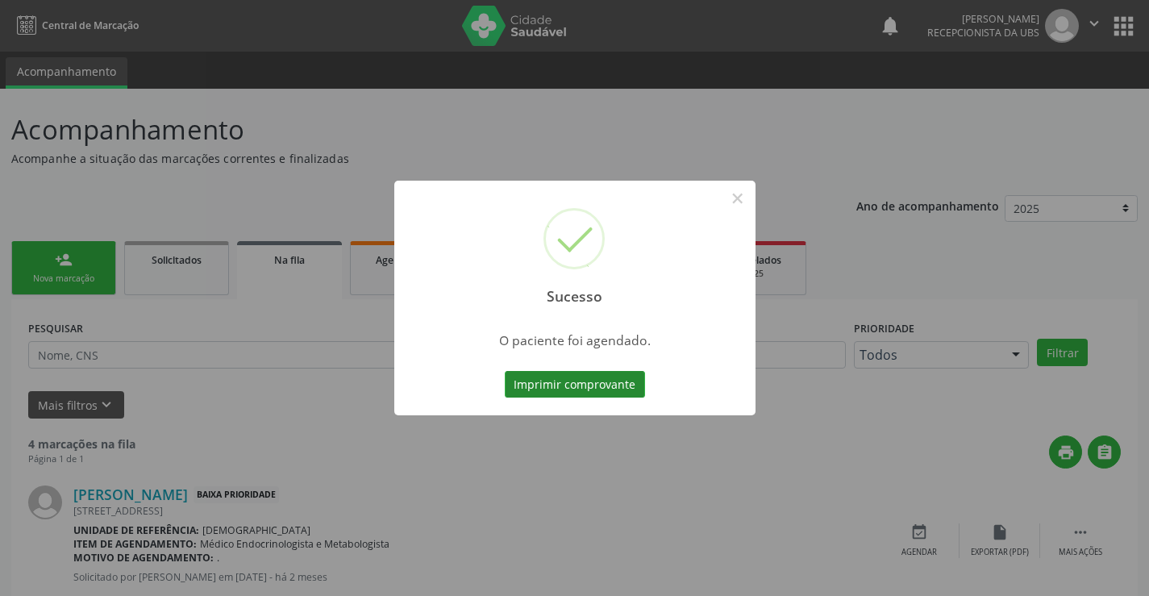
click at [615, 392] on button "Imprimir comprovante" at bounding box center [575, 384] width 140 height 27
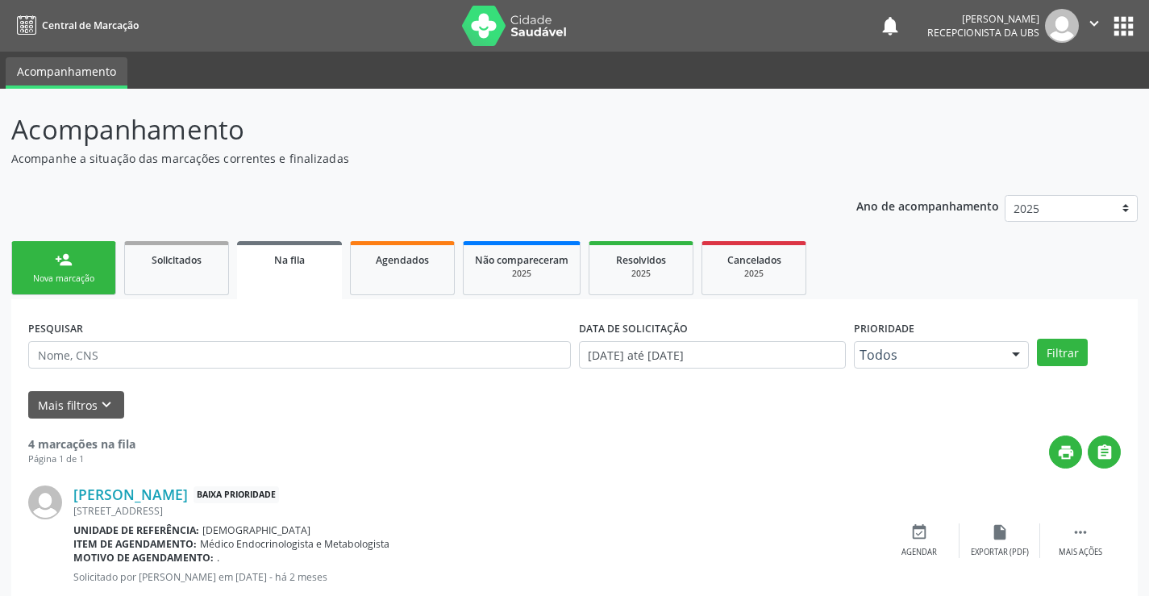
click at [87, 285] on link "person_add Nova marcação" at bounding box center [63, 268] width 105 height 54
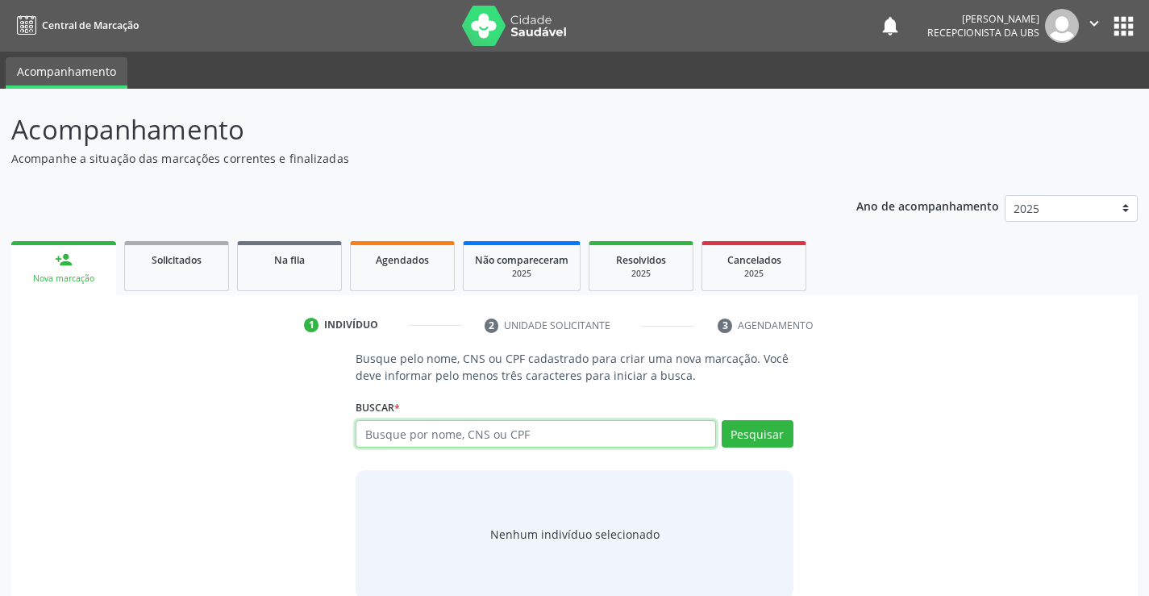
click at [371, 432] on input "text" at bounding box center [534, 433] width 359 height 27
type input "700605944382367"
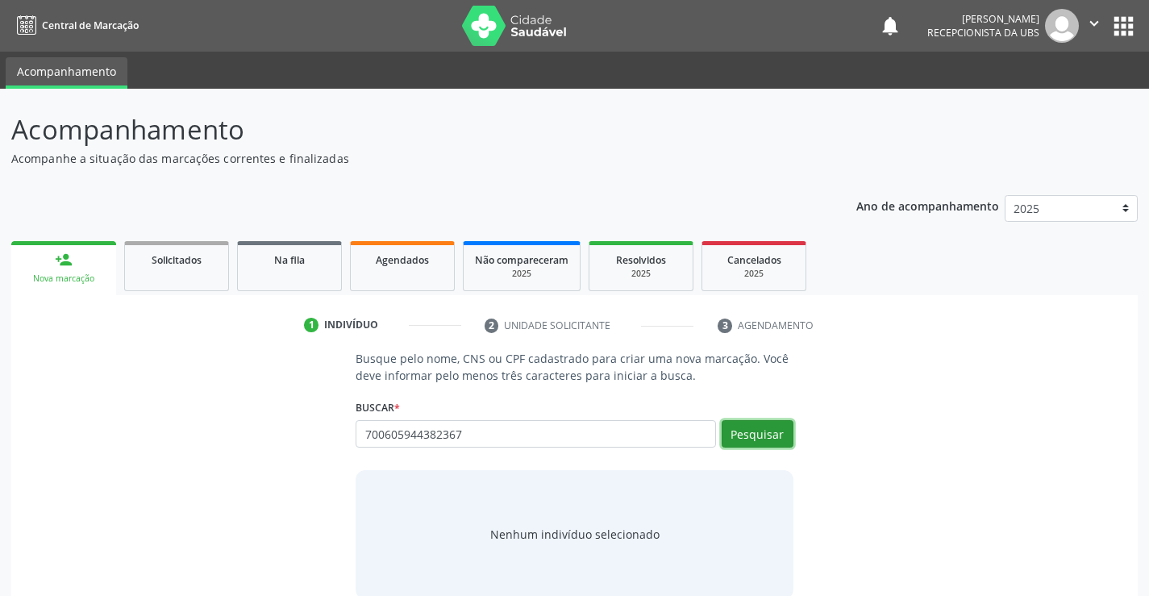
click at [746, 428] on button "Pesquisar" at bounding box center [757, 433] width 72 height 27
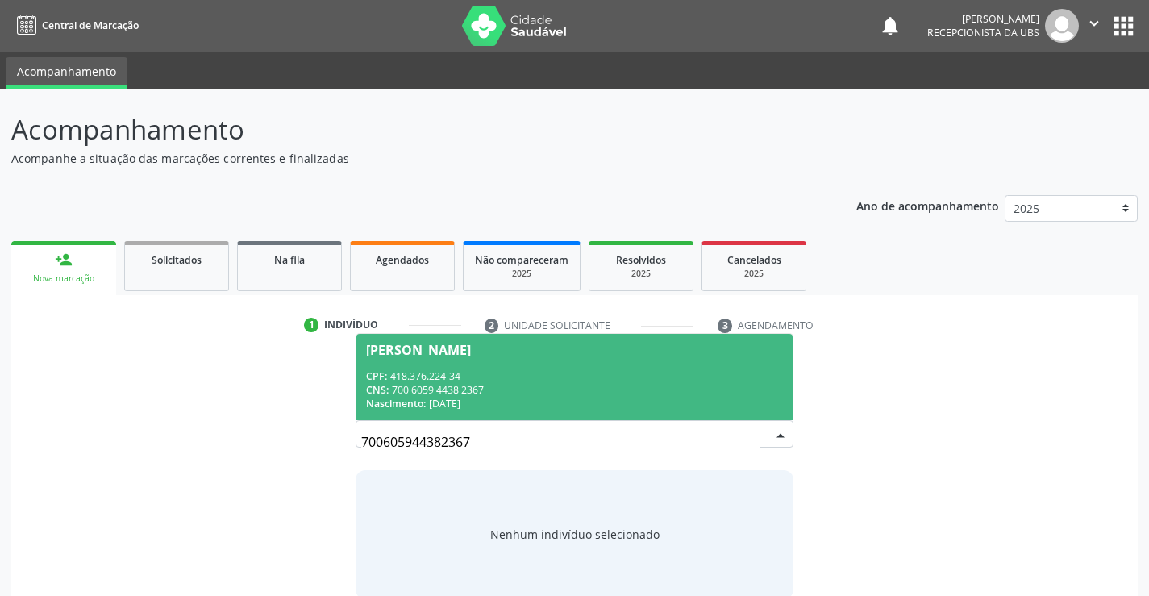
click at [521, 417] on span "Cicero Severo da Silva CPF: 418.376.224-34 CNS: 700 6059 4438 2367 Nascimento: …" at bounding box center [573, 377] width 435 height 86
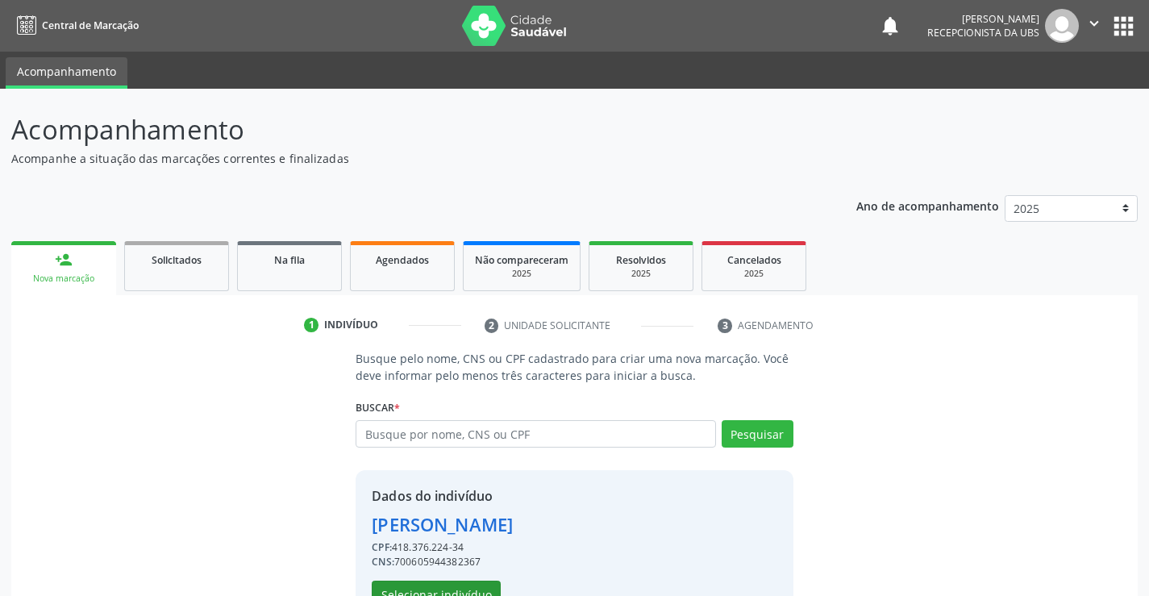
scroll to position [51, 0]
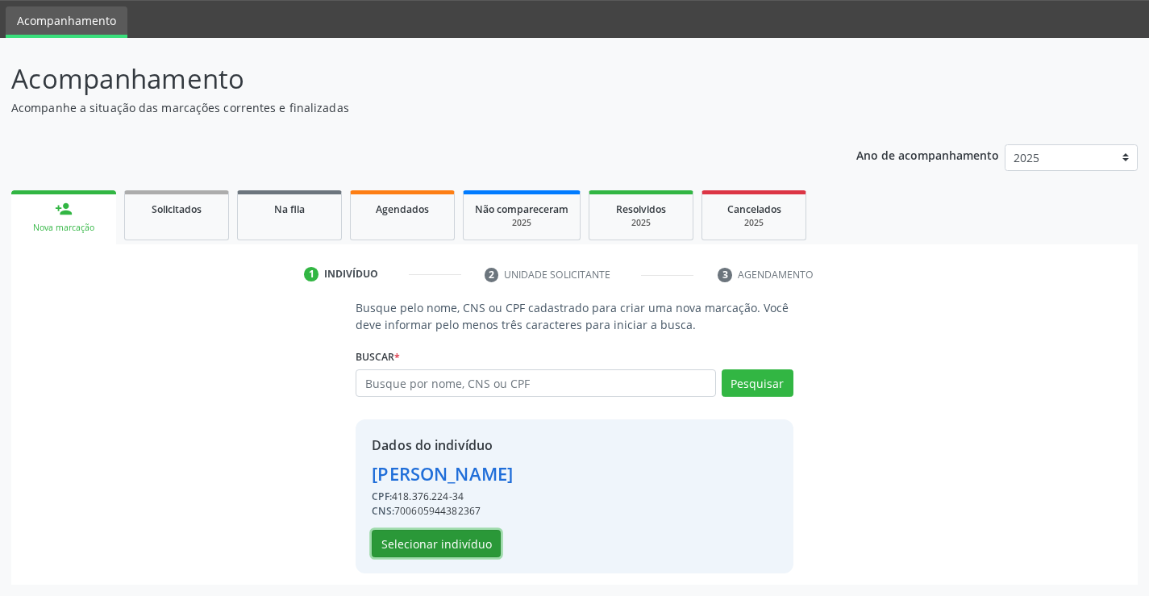
click at [480, 542] on button "Selecionar indivíduo" at bounding box center [436, 543] width 129 height 27
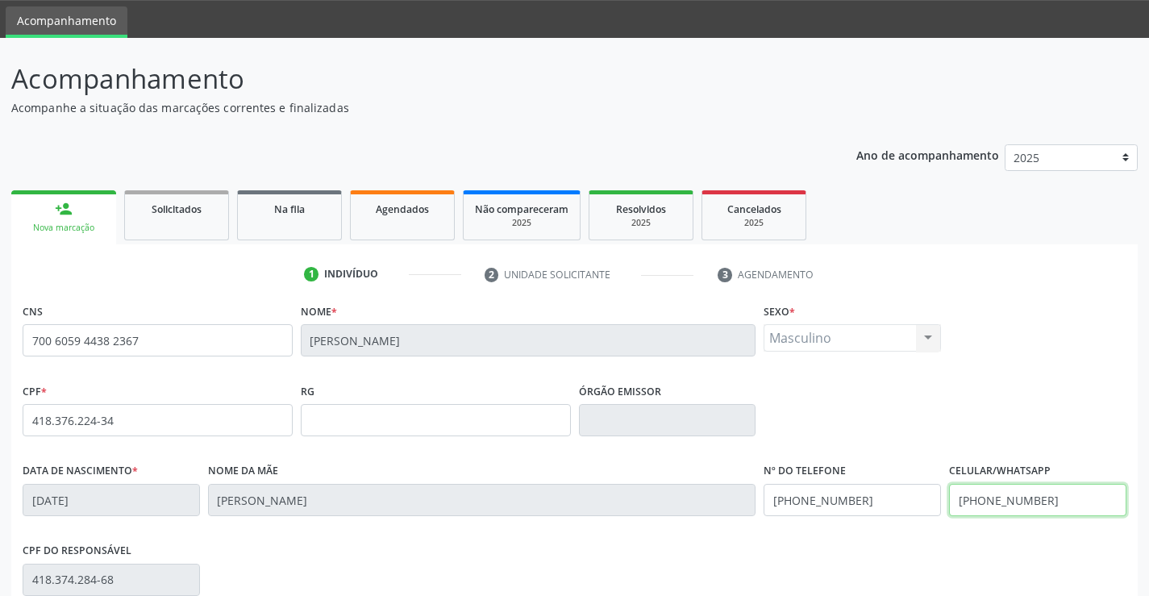
click at [1060, 498] on input "[PHONE_NUMBER]" at bounding box center [1037, 500] width 177 height 32
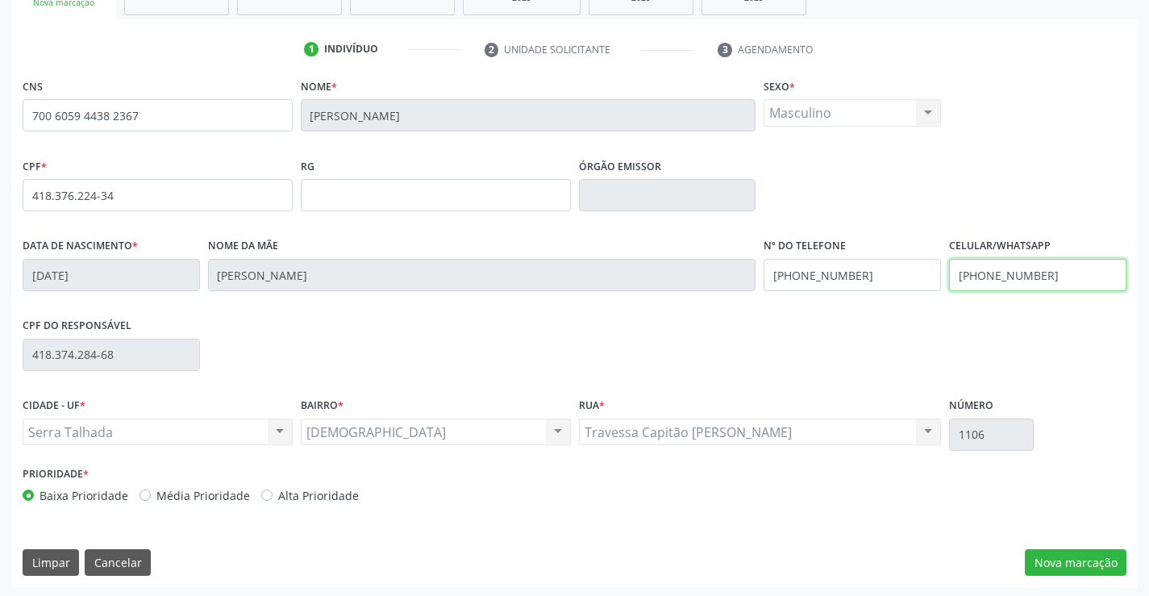
scroll to position [278, 0]
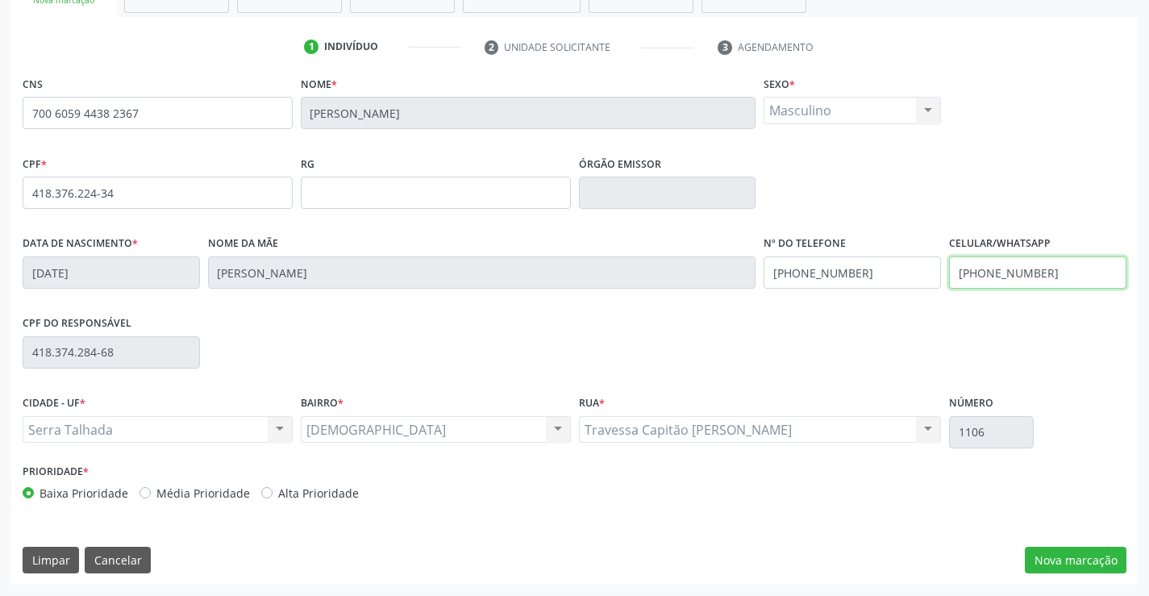
type input "(87) 99988-5807"
click at [834, 358] on div "CPF do responsável 418.374.284-68" at bounding box center [574, 351] width 1111 height 80
click at [1087, 546] on button "Nova marcação" at bounding box center [1075, 559] width 102 height 27
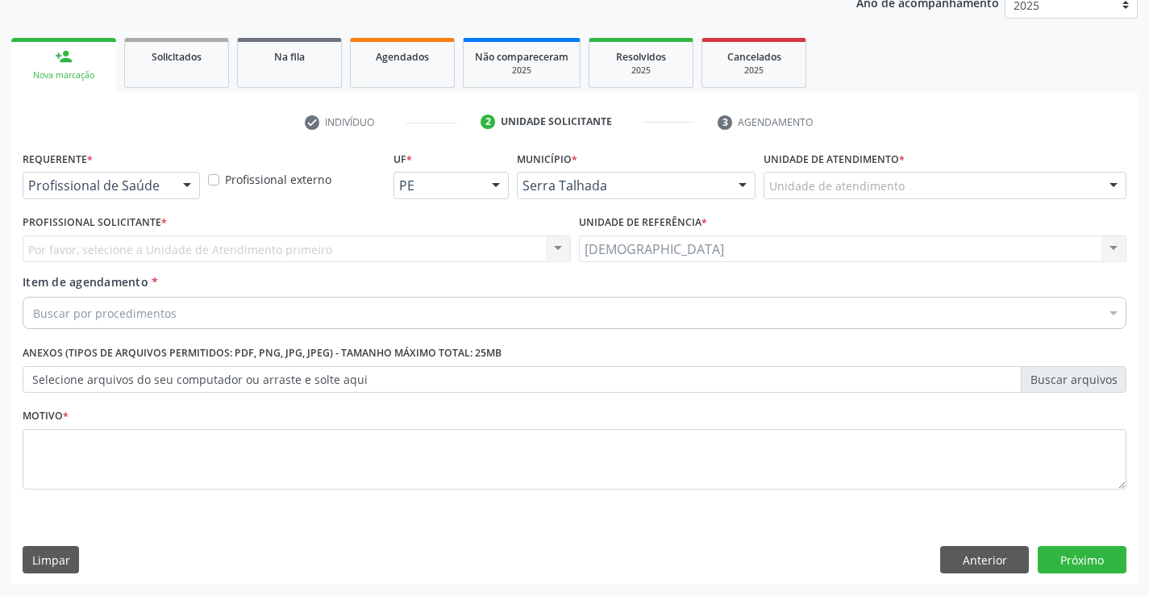
scroll to position [203, 0]
click at [185, 185] on div at bounding box center [187, 185] width 24 height 27
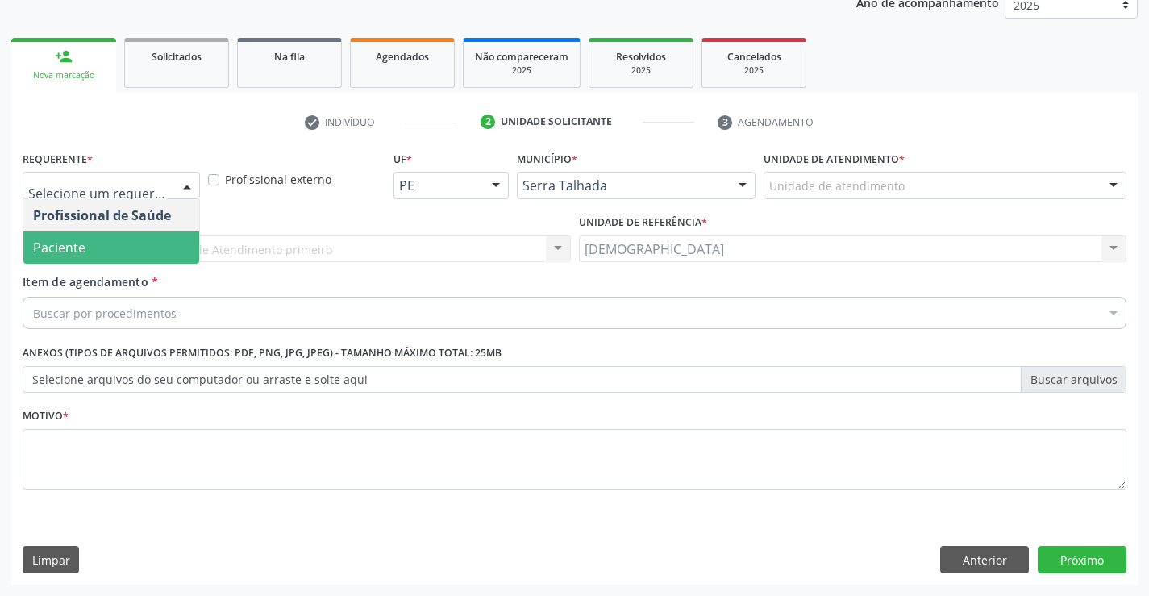
click at [50, 245] on span "Paciente" at bounding box center [59, 248] width 52 height 18
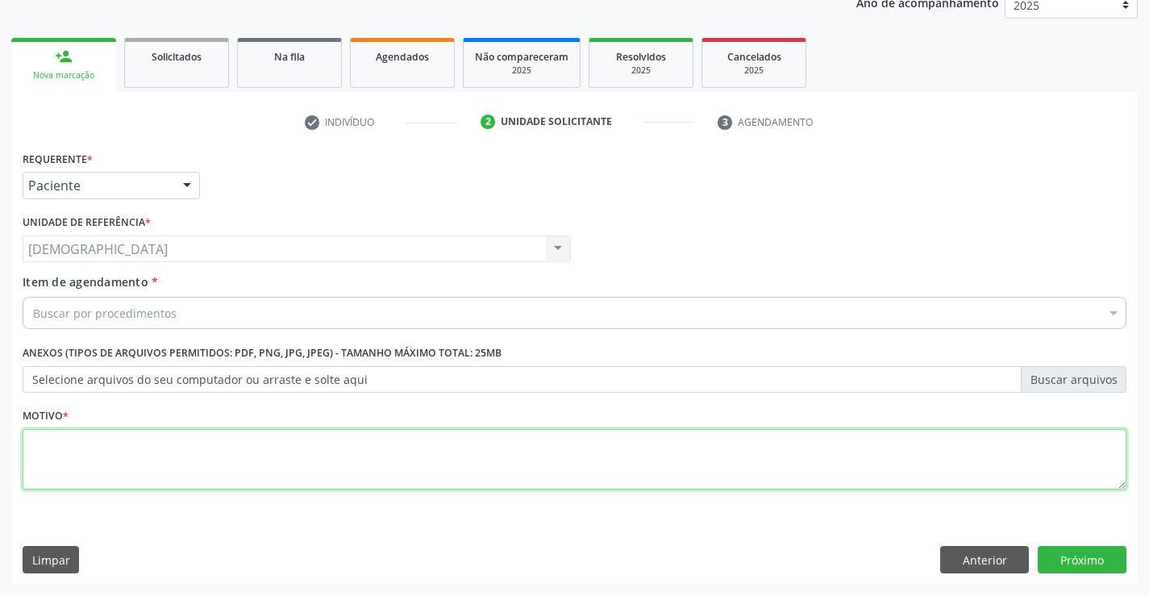
click at [56, 464] on textarea at bounding box center [574, 459] width 1103 height 61
type textarea "."
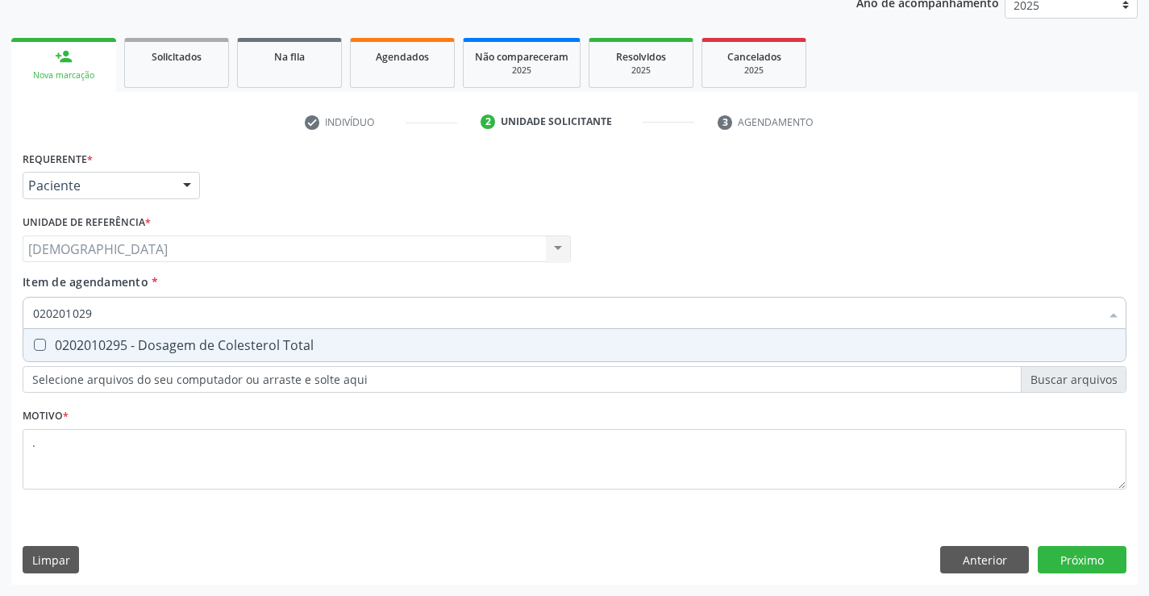
type input "0202010295"
click at [116, 347] on div "0202010295 - Dosagem de Colesterol Total" at bounding box center [574, 345] width 1082 height 13
checkbox Total "true"
type input "02020102"
checkbox Total "false"
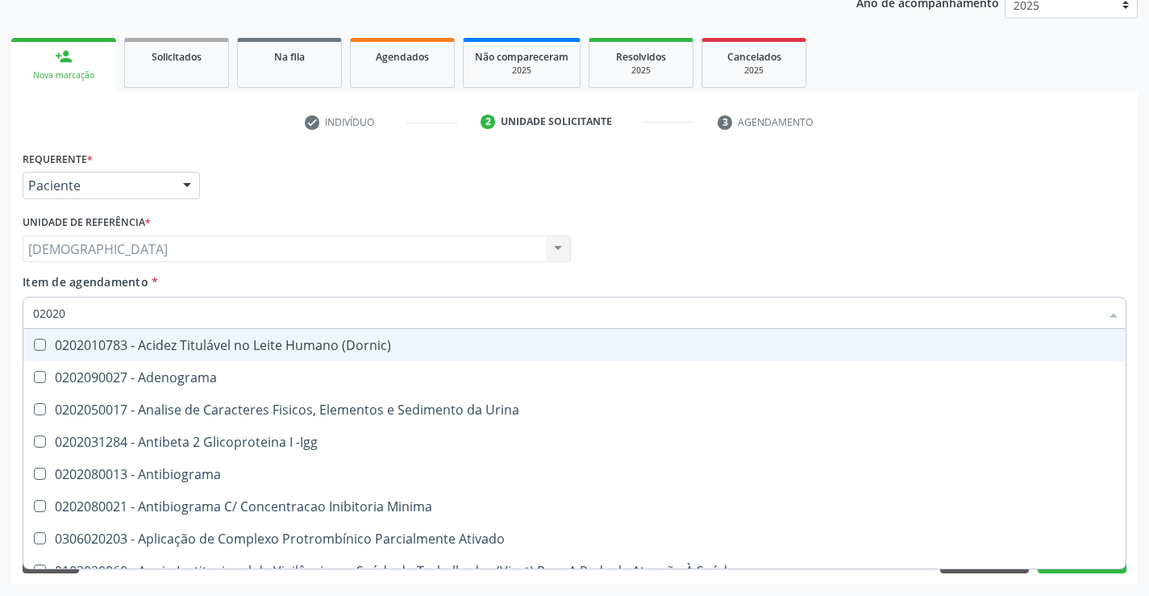
type input "020201"
checkbox Parceria\) "true"
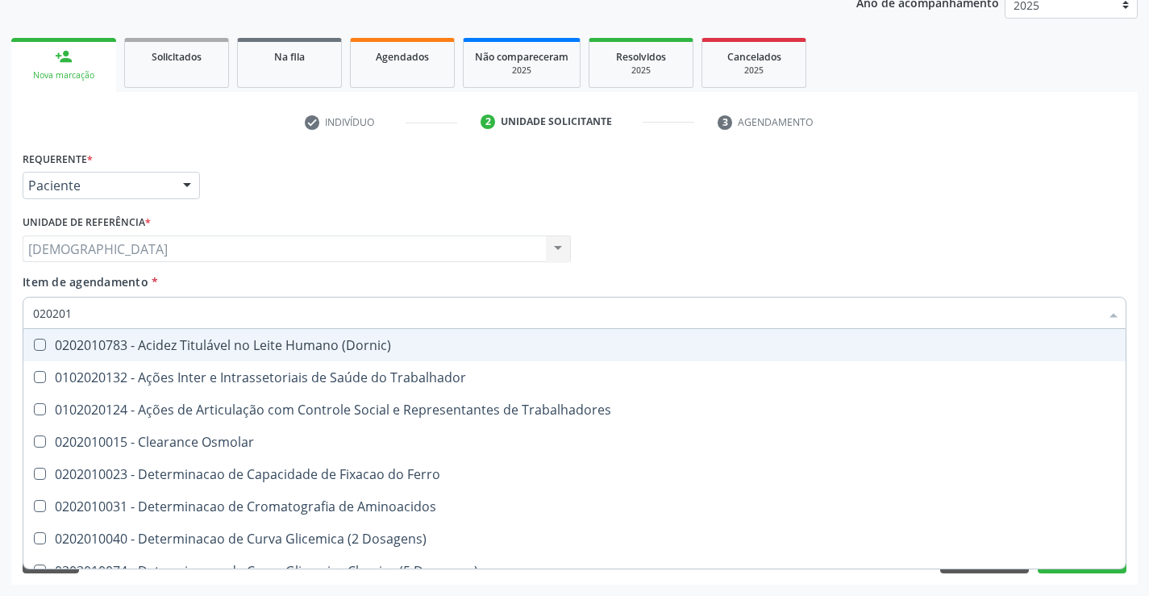
type input "0202010"
checkbox Fracoes "true"
checkbox Total "false"
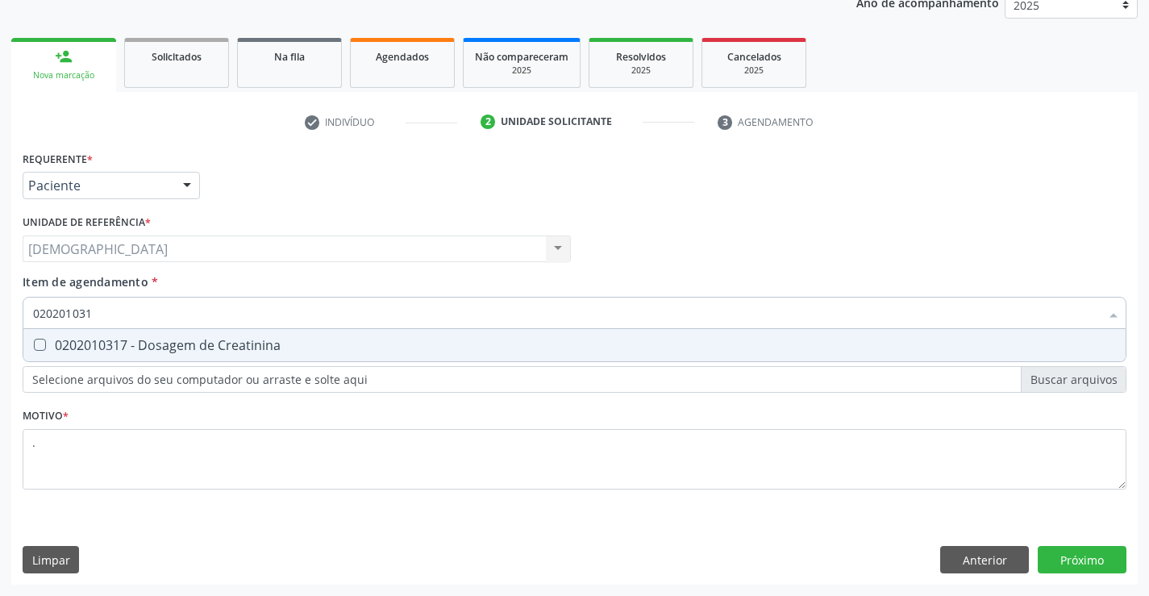
type input "0202010317"
click at [200, 351] on div "0202010317 - Dosagem de Creatinina" at bounding box center [574, 345] width 1082 height 13
checkbox Creatinina "true"
type input "02020103"
checkbox Creatinina "false"
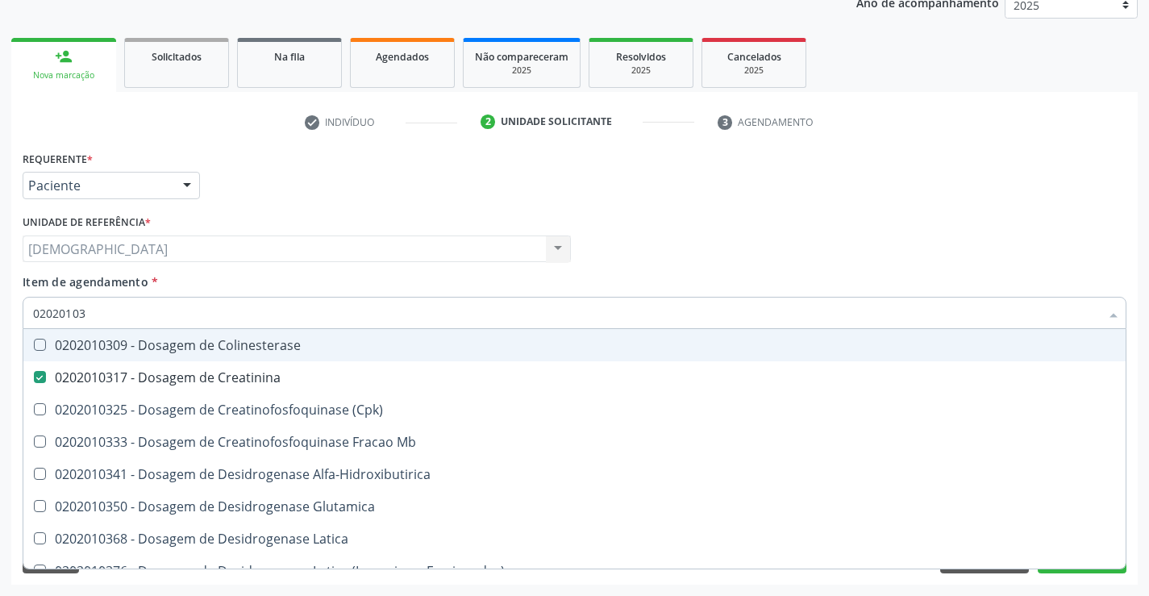
type input "0202010"
checkbox Creatinina "false"
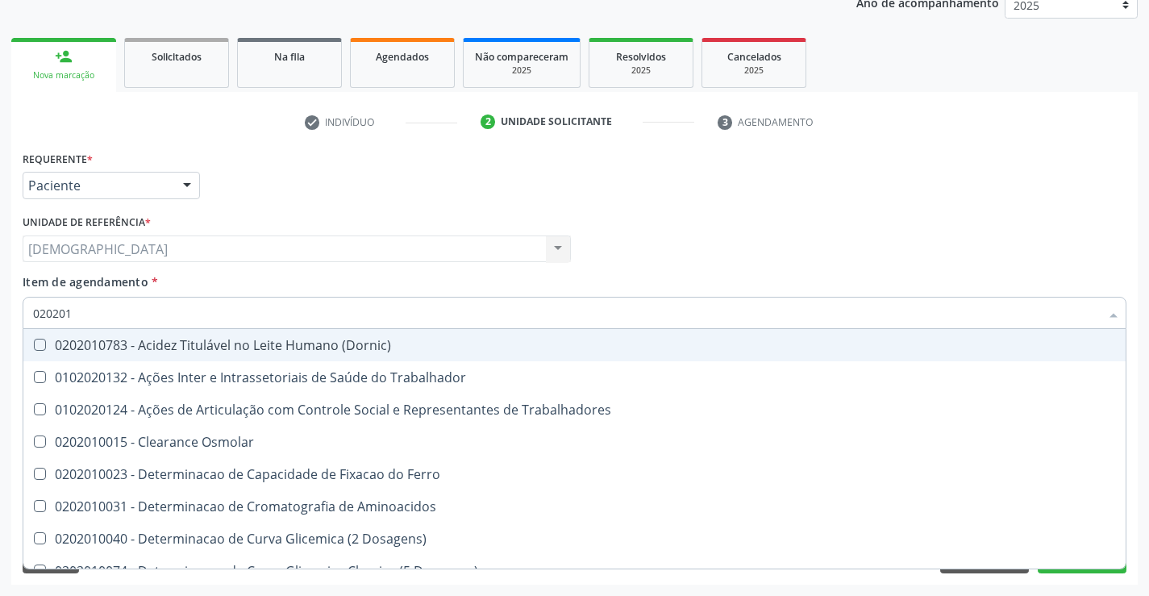
type input "02020"
checkbox Total "false"
checkbox Creatinina "false"
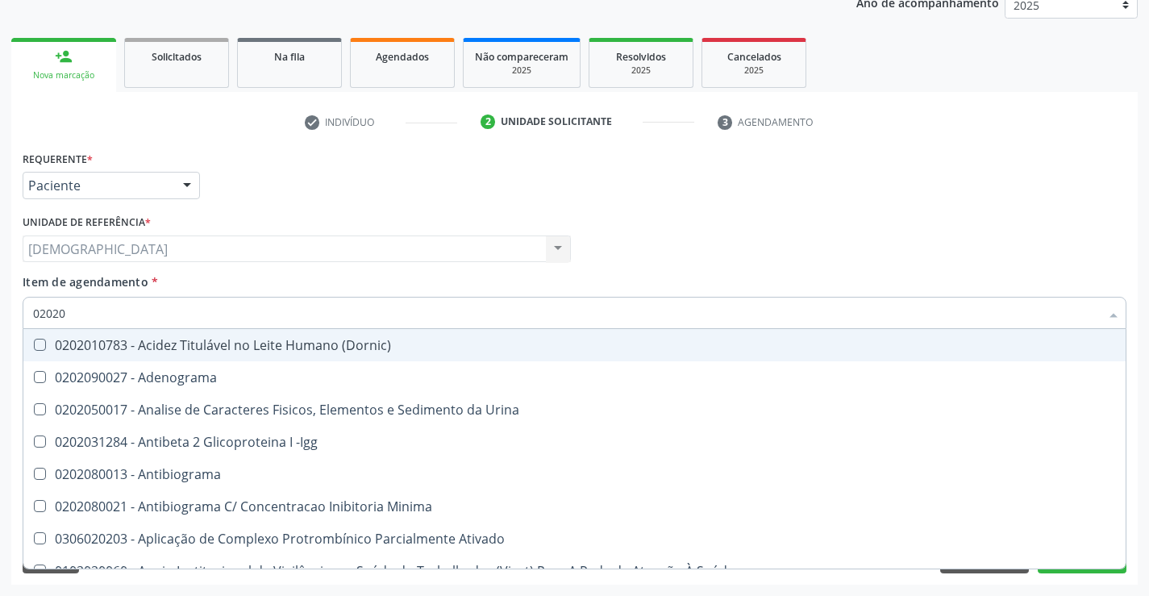
type input "020201"
checkbox Parceria\) "true"
checkbox Gestante "true"
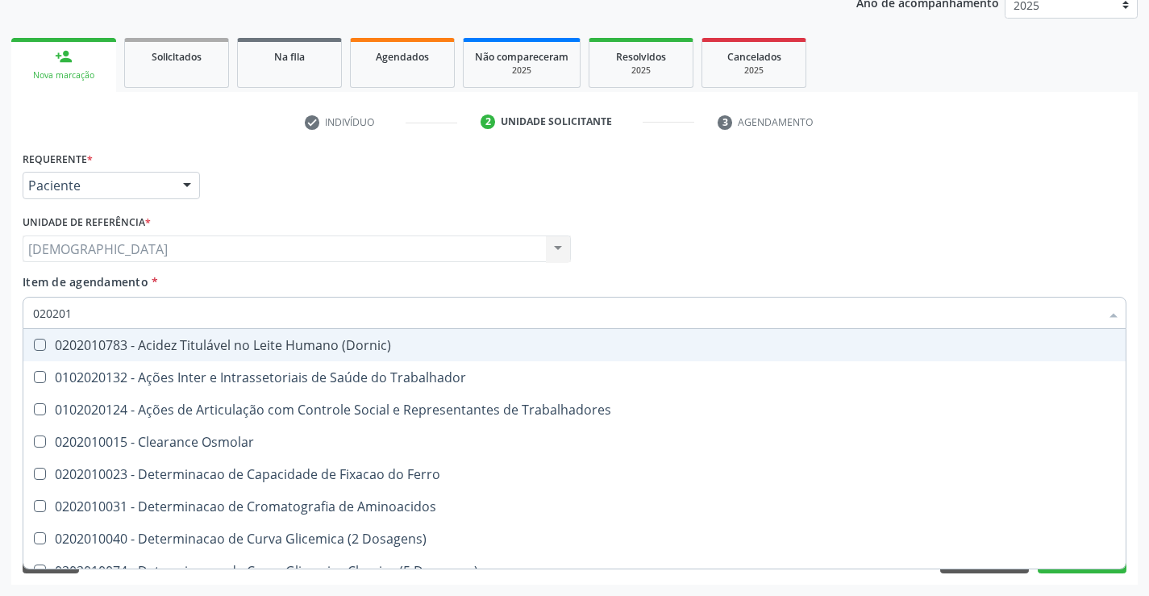
type input "0202010"
checkbox Fracoes "true"
checkbox Ionizavel "true"
checkbox Total "false"
checkbox Creatinina "false"
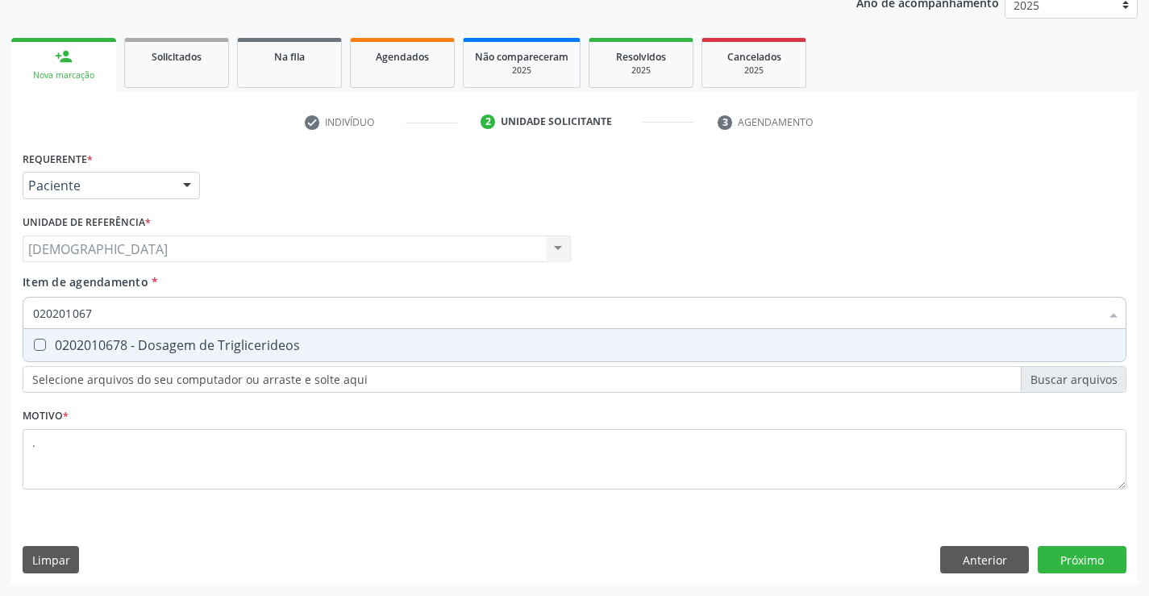
type input "0202010678"
click at [187, 334] on span "0202010678 - Dosagem de Triglicerideos" at bounding box center [574, 345] width 1102 height 32
checkbox Triglicerideos "true"
type input "02020106"
checkbox Triglicerideos "false"
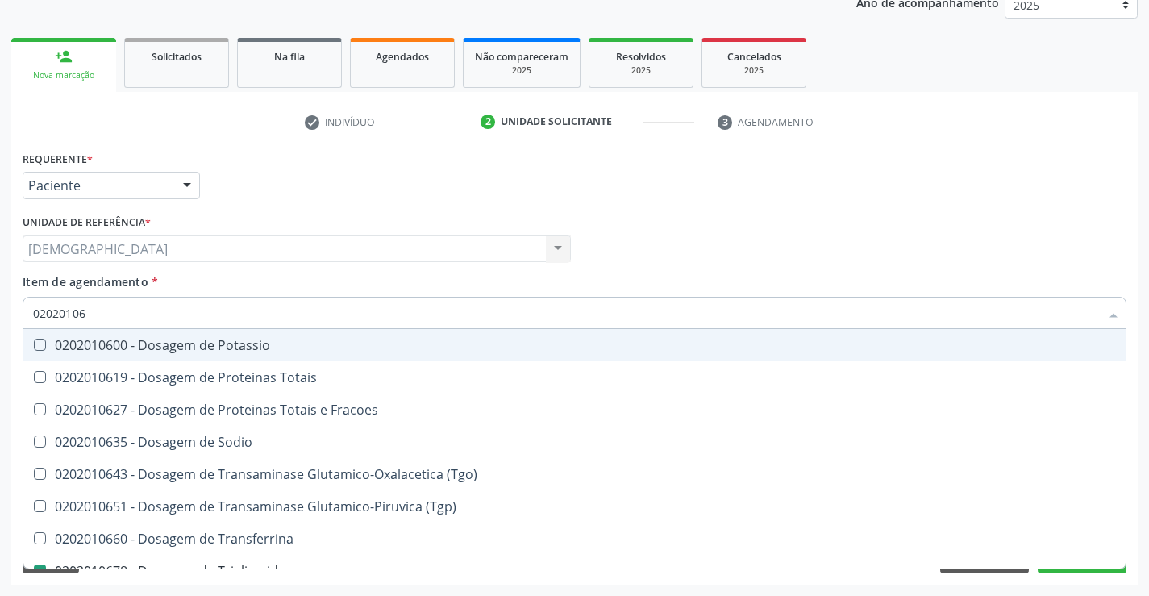
type input "0202010"
checkbox Triglicerideos "false"
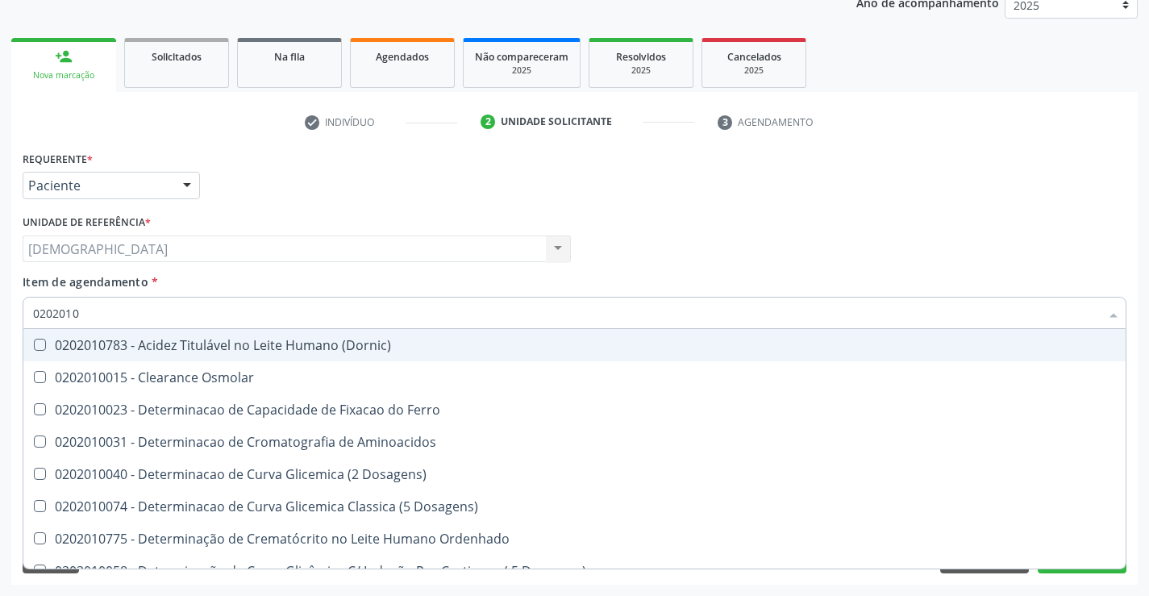
type input "020201"
checkbox Total "false"
checkbox Creatinina "false"
checkbox Ferritina "true"
checkbox Folato "true"
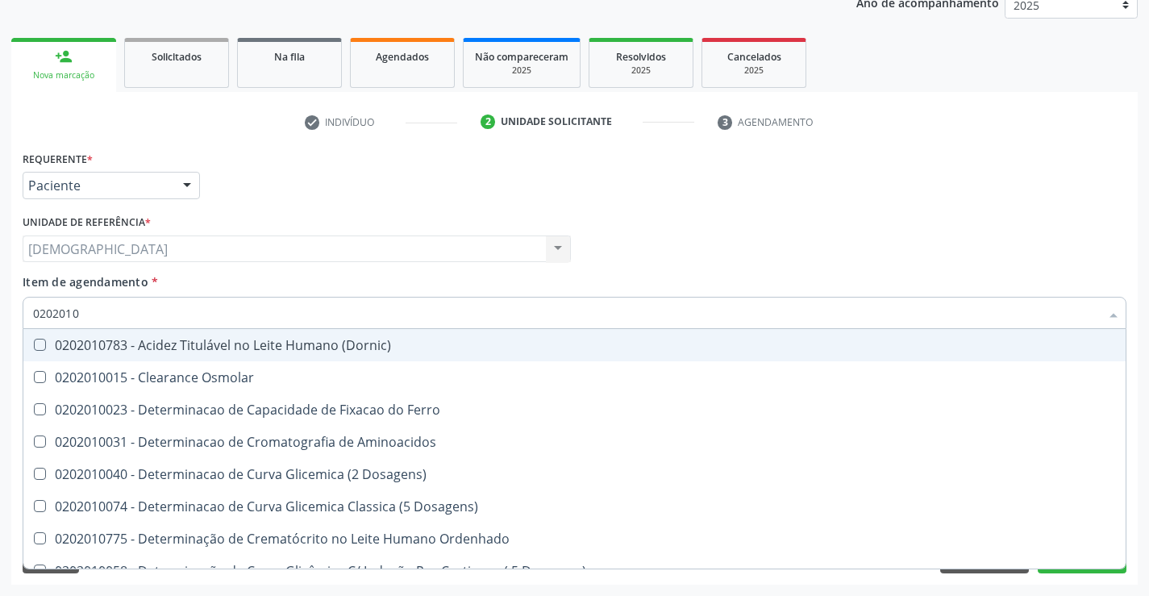
checkbox Triglicerideos "false"
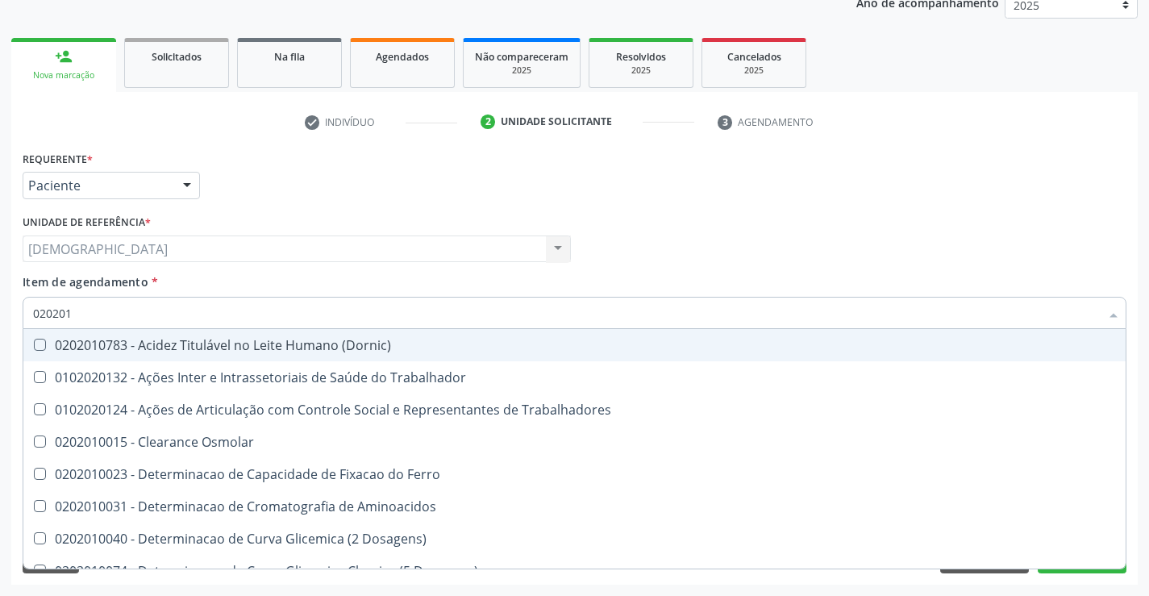
type input "02020"
checkbox Total "false"
checkbox Creatinina "false"
checkbox Triglicerideos "false"
type input "020201"
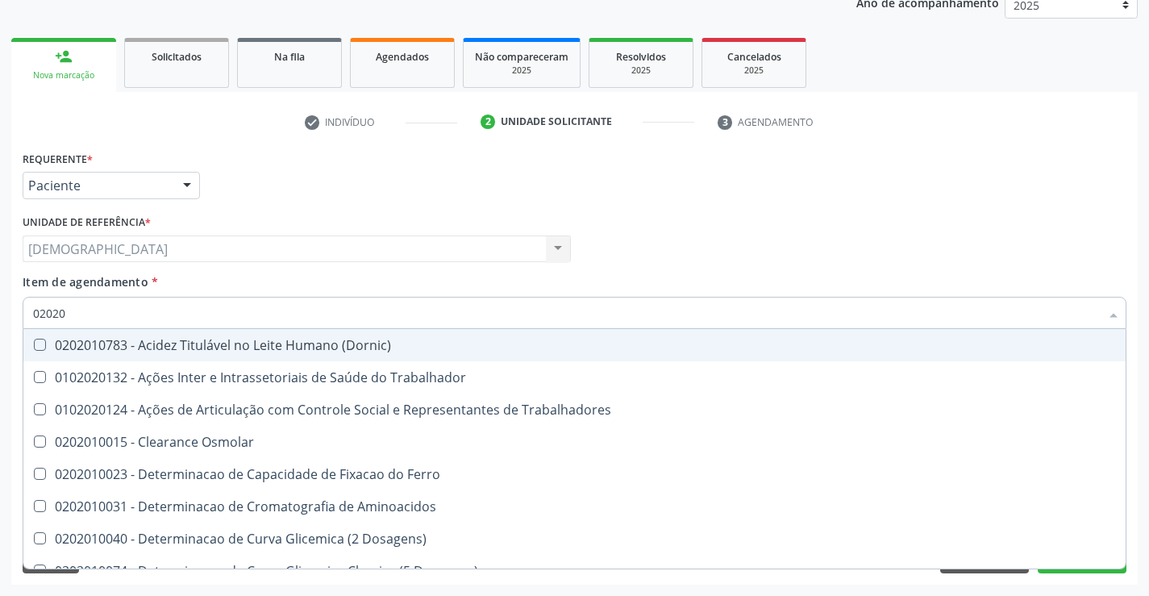
checkbox Total "true"
checkbox Creatinina "true"
checkbox Triglicerideos "true"
type input "0202010"
checkbox Fracoes "true"
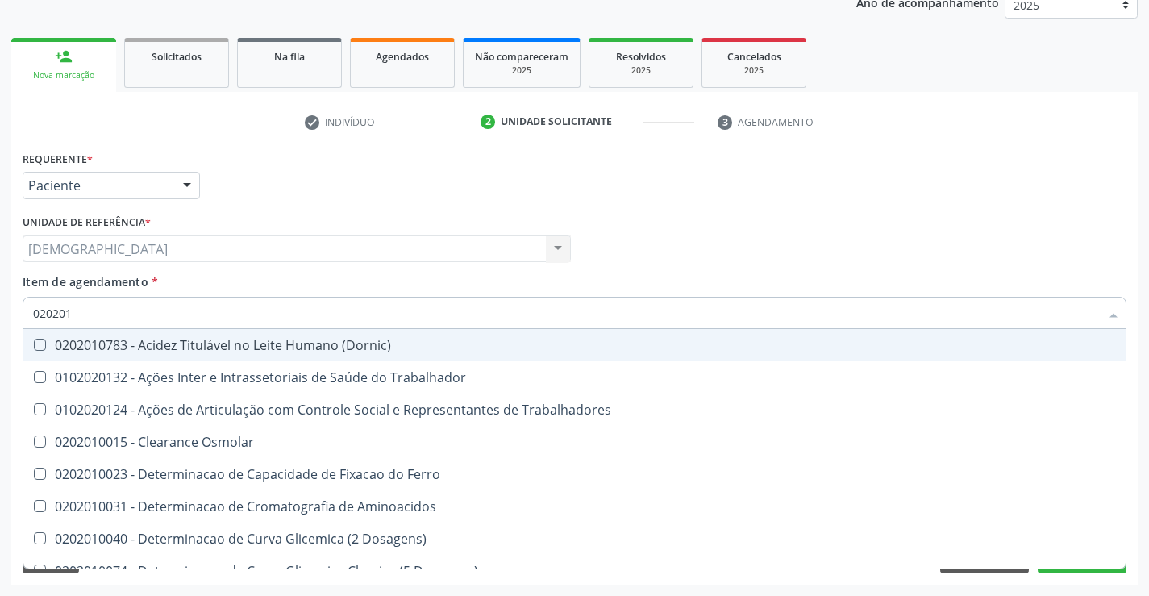
checkbox Ionizavel "true"
checkbox Total "false"
checkbox Creatinina "false"
checkbox Muco-Proteinas "true"
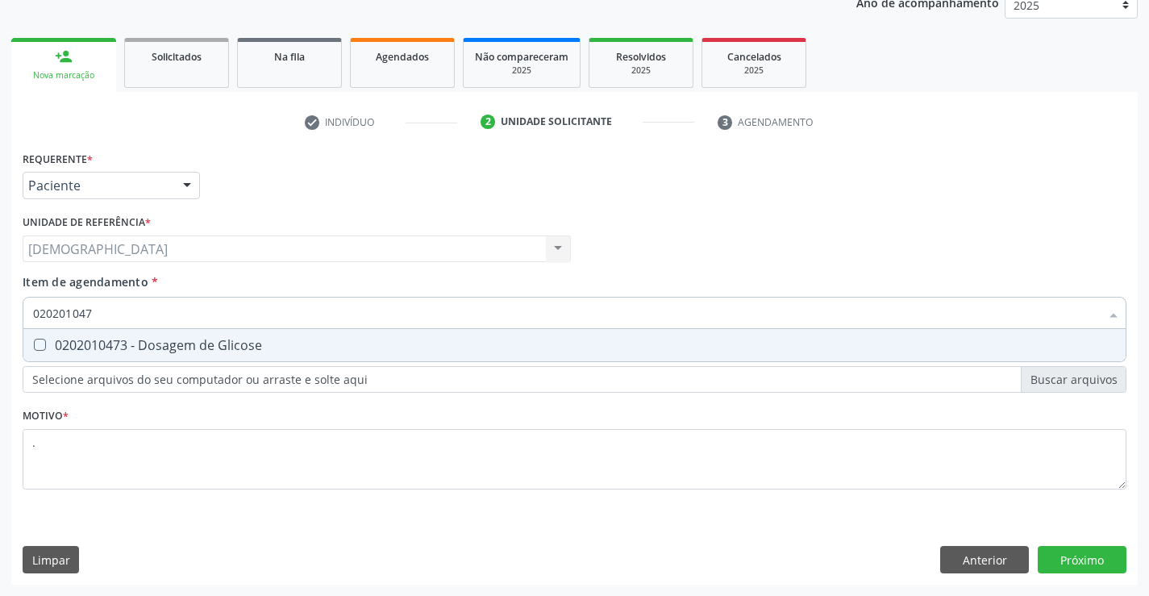
type input "0202010473"
click at [195, 339] on div "0202010473 - Dosagem de Glicose" at bounding box center [574, 345] width 1082 height 13
checkbox Glicose "true"
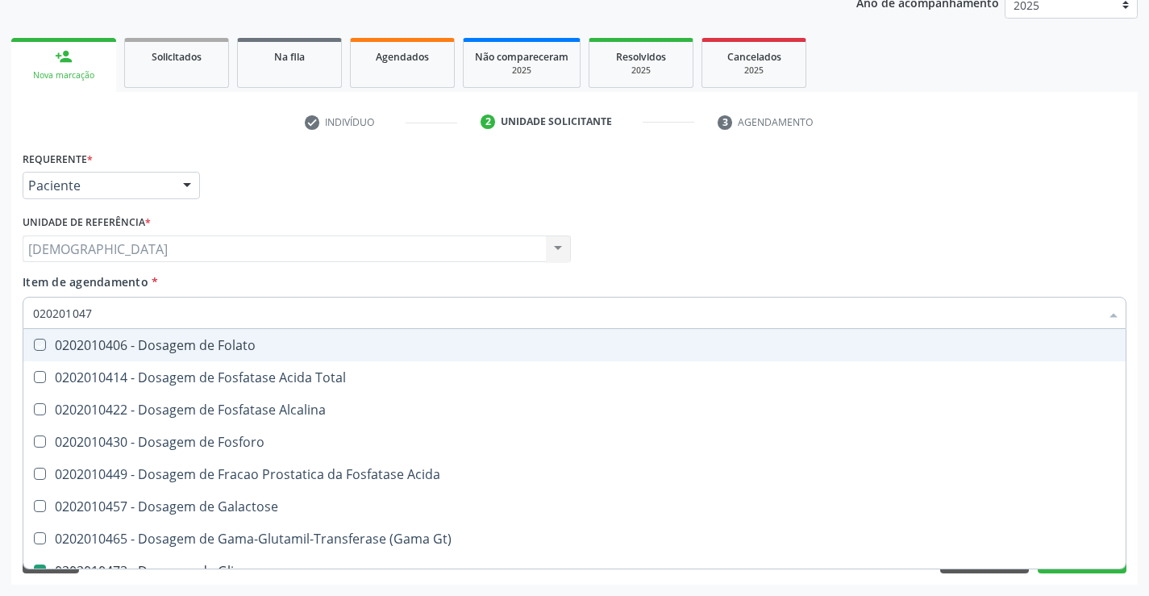
type input "02020104"
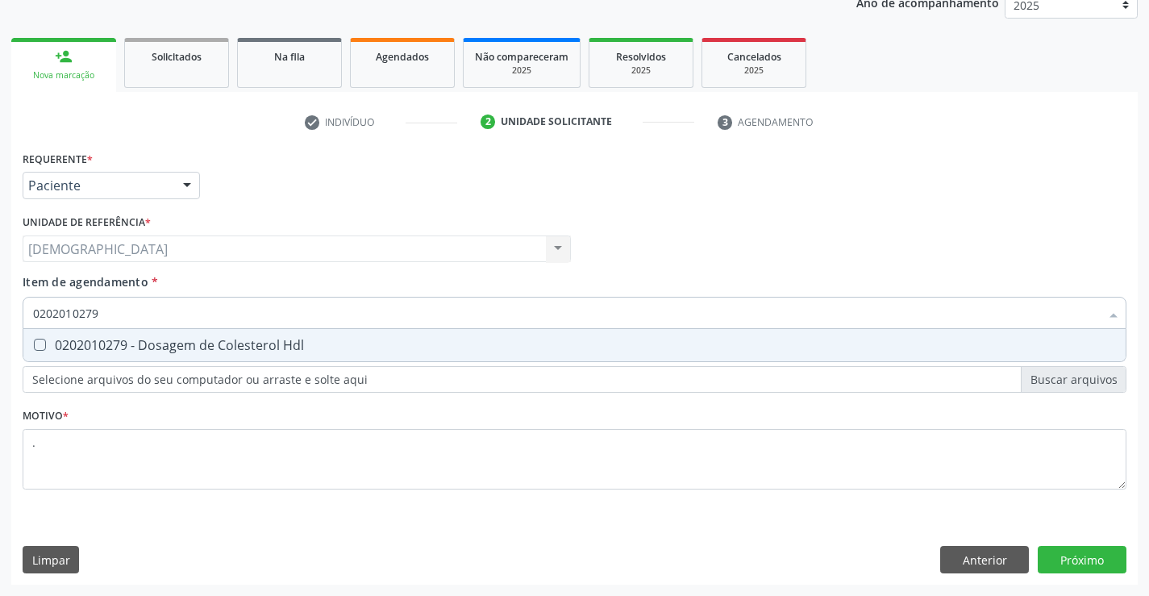
click at [195, 339] on div "0202010279 - Dosagem de Colesterol Hdl" at bounding box center [574, 345] width 1082 height 13
click at [195, 339] on div "0202020380 - Hemograma Completo" at bounding box center [574, 345] width 1082 height 13
click at [195, 339] on div "0202010287 - Dosagem de Colesterol Ldl" at bounding box center [574, 345] width 1082 height 13
click at [1089, 560] on div "Requerente * Paciente Profissional de Saúde Paciente Nenhum resultado encontrad…" at bounding box center [574, 366] width 1126 height 438
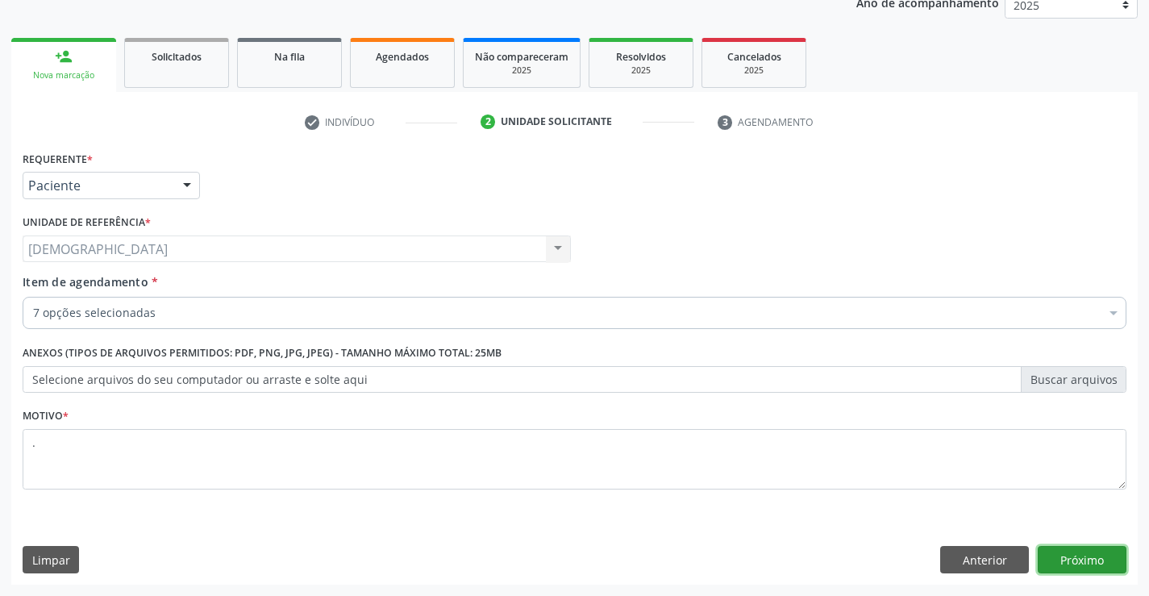
click at [1089, 560] on button "Próximo" at bounding box center [1081, 559] width 89 height 27
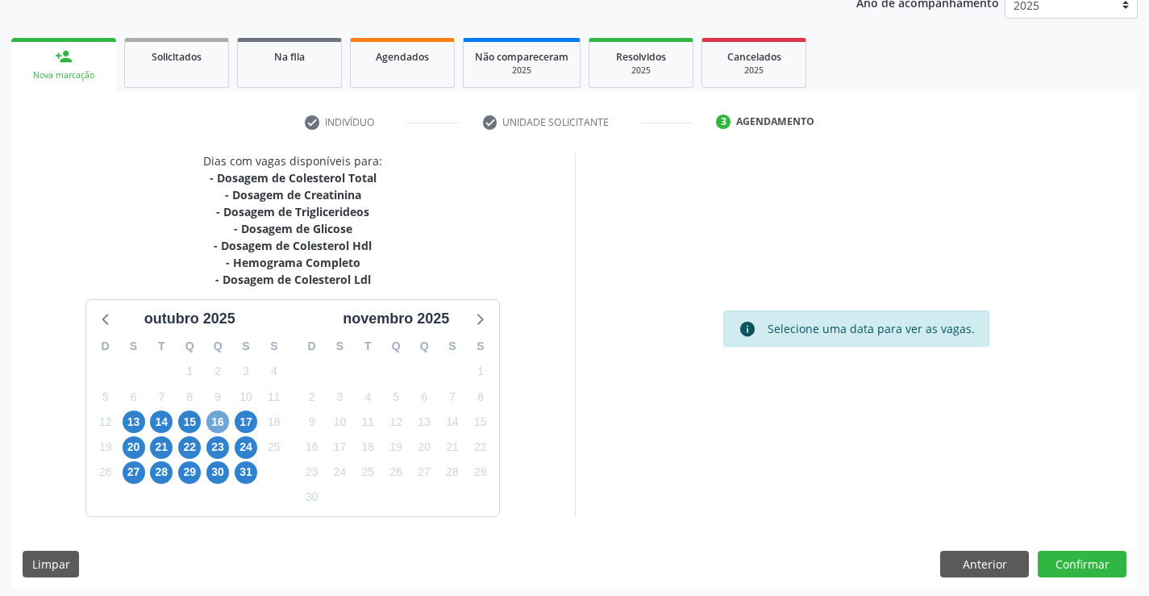
click at [214, 412] on span "16" at bounding box center [217, 421] width 23 height 23
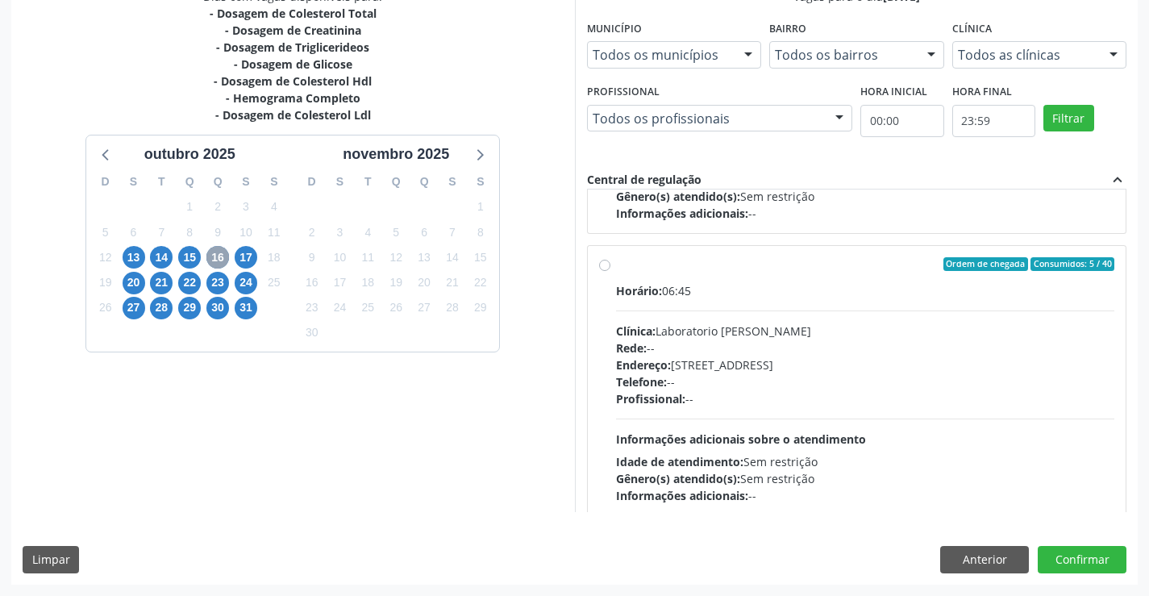
scroll to position [242, 0]
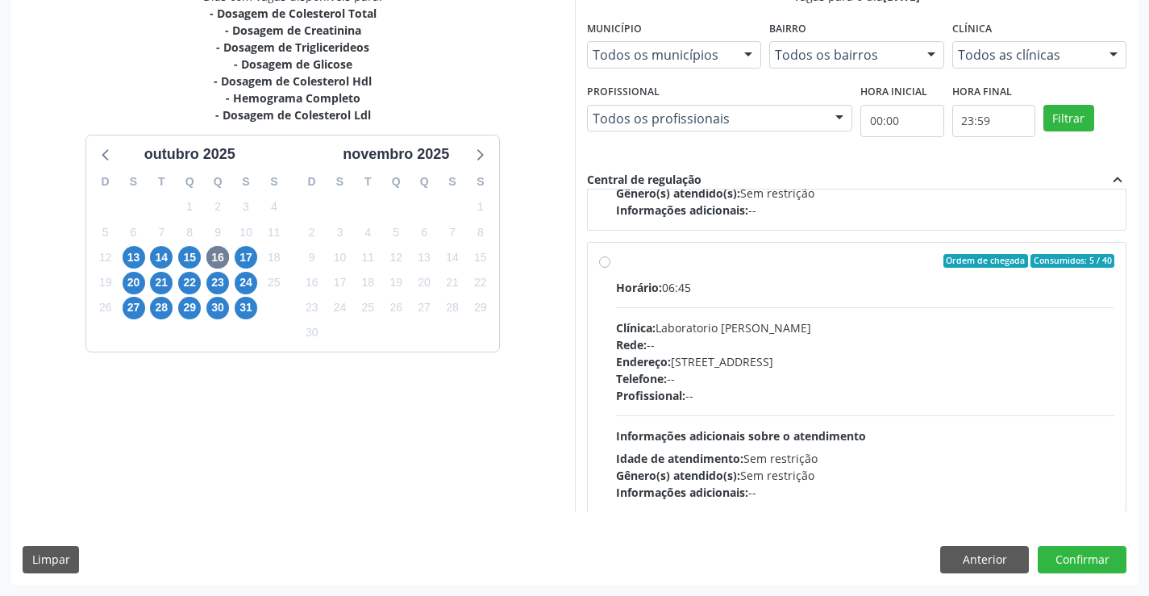
click at [648, 263] on div "Ordem de chegada Consumidos: 5 / 40" at bounding box center [865, 261] width 499 height 15
click at [610, 263] on input "Ordem de chegada Consumidos: 5 / 40 Horário: 06:45 Clínica: Laboratorio Jose Pa…" at bounding box center [604, 261] width 11 height 15
click at [1076, 562] on button "Confirmar" at bounding box center [1081, 559] width 89 height 27
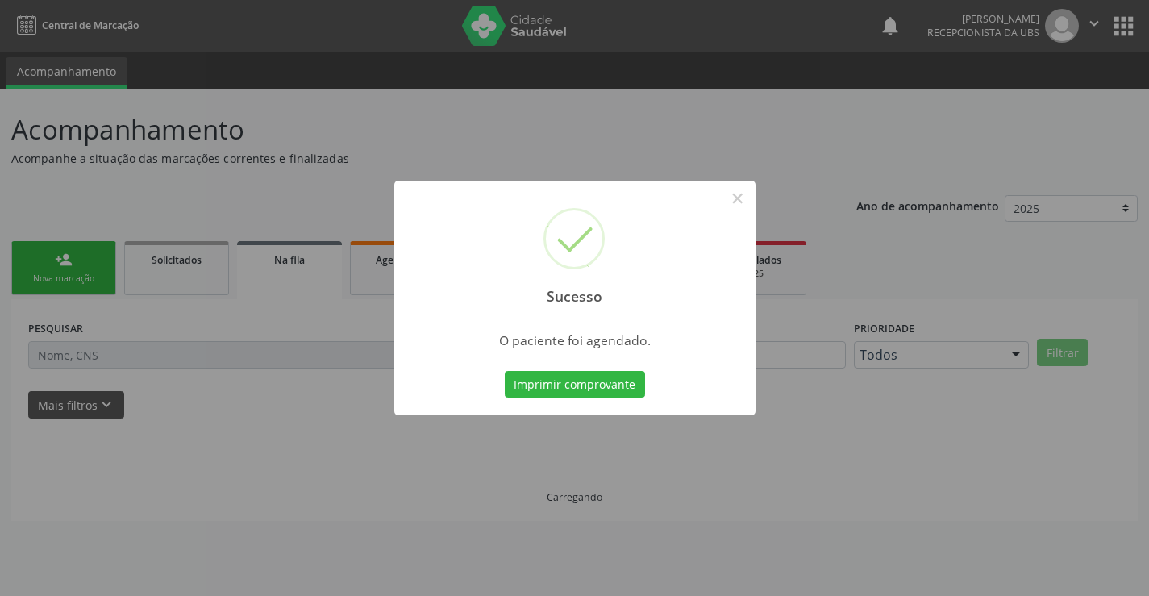
scroll to position [0, 0]
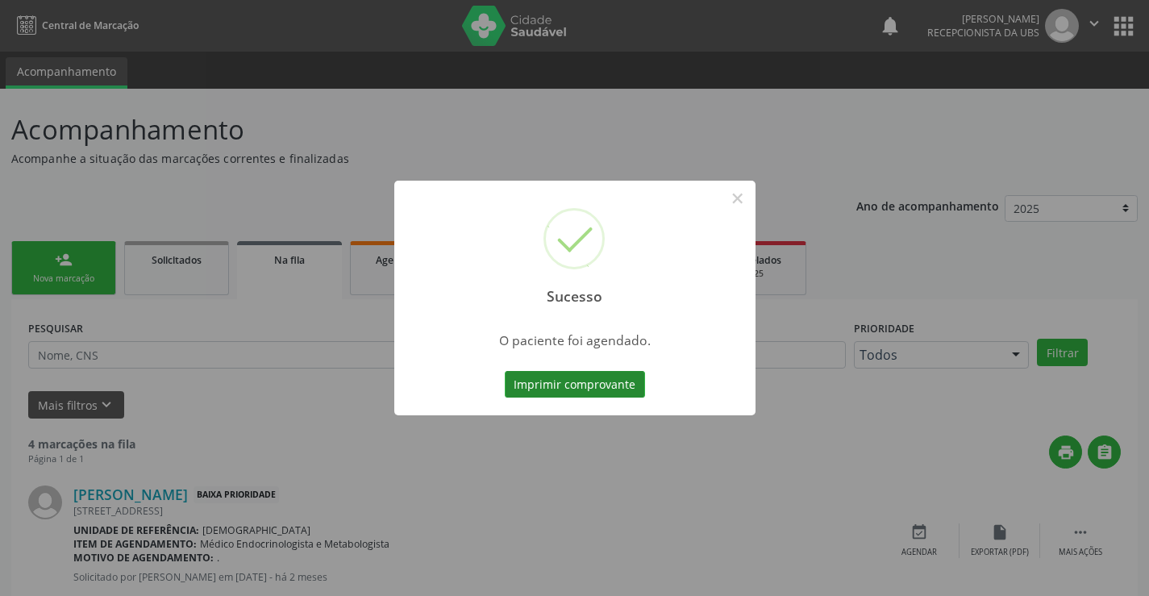
click at [609, 384] on button "Imprimir comprovante" at bounding box center [575, 384] width 140 height 27
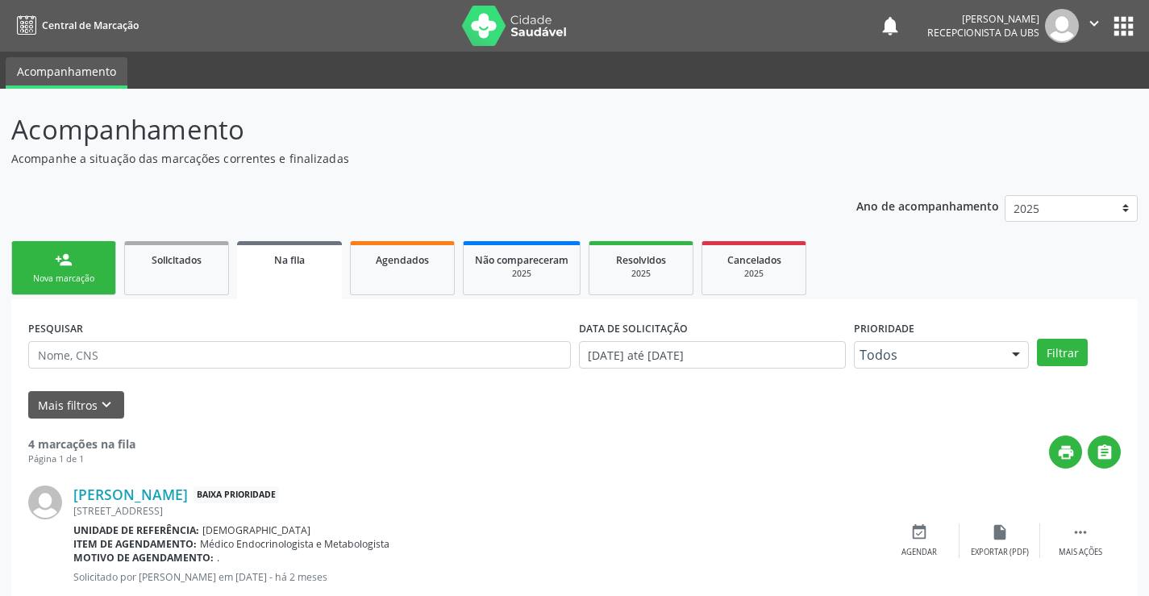
click at [75, 276] on div "Nova marcação" at bounding box center [63, 278] width 81 height 12
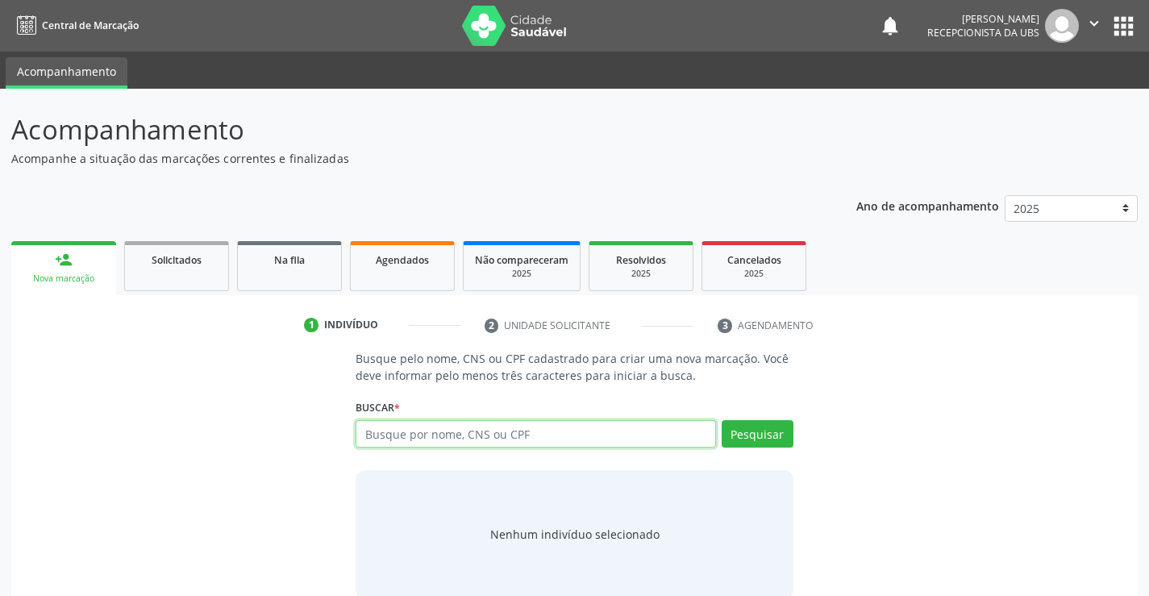
click at [502, 432] on input "text" at bounding box center [534, 433] width 359 height 27
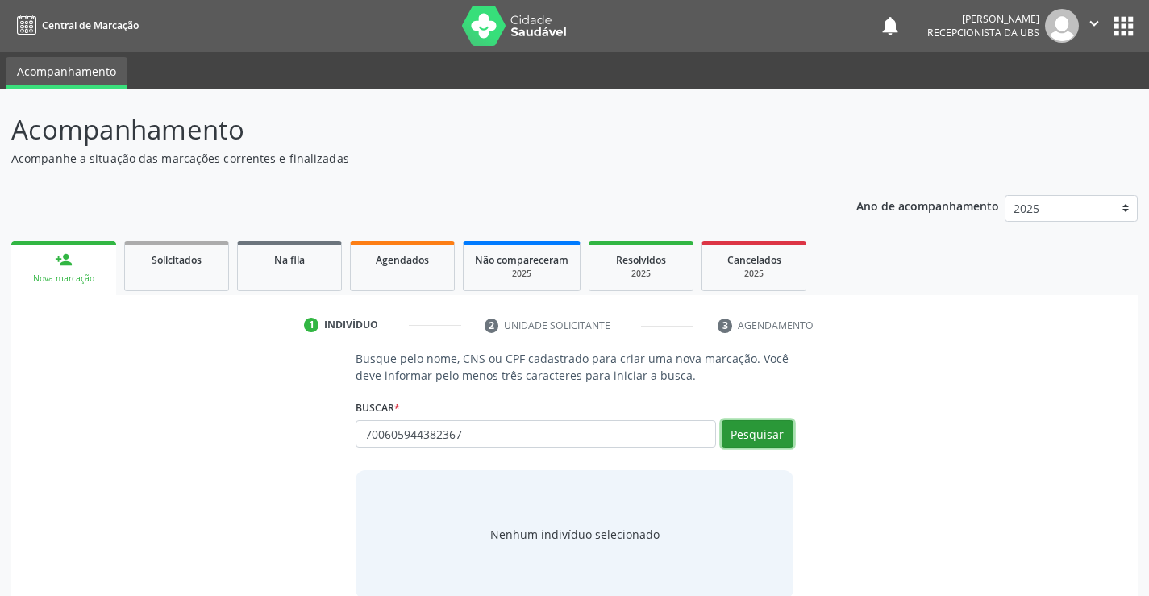
click at [740, 425] on button "Pesquisar" at bounding box center [757, 433] width 72 height 27
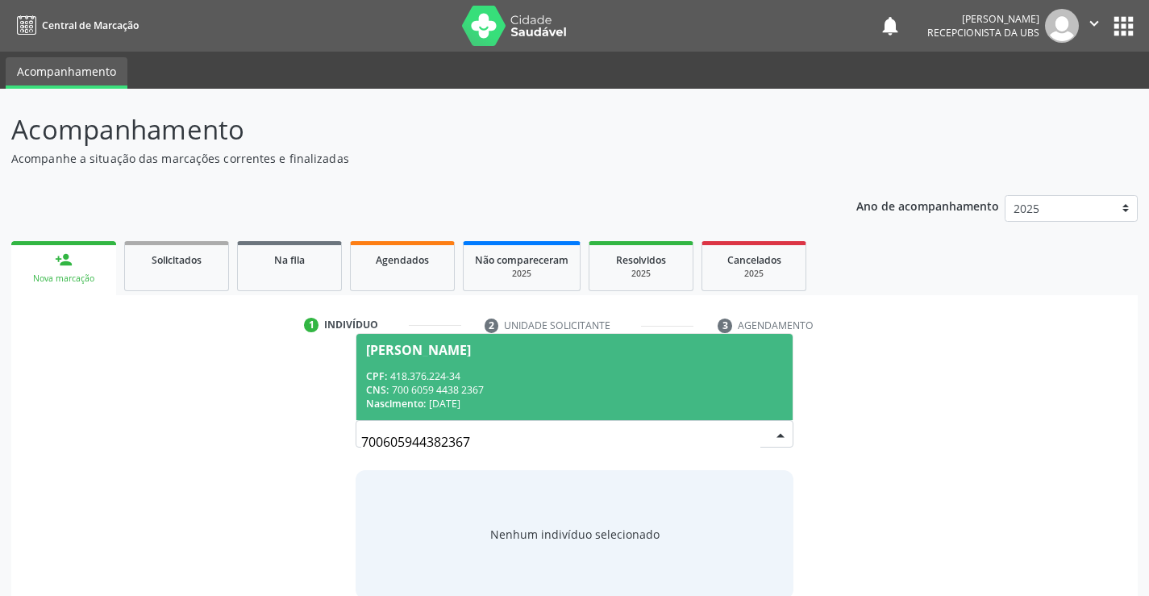
click at [745, 442] on input "700605944382367" at bounding box center [560, 442] width 398 height 32
click at [655, 383] on div "CNS: 700 6059 4438 2367" at bounding box center [574, 390] width 416 height 14
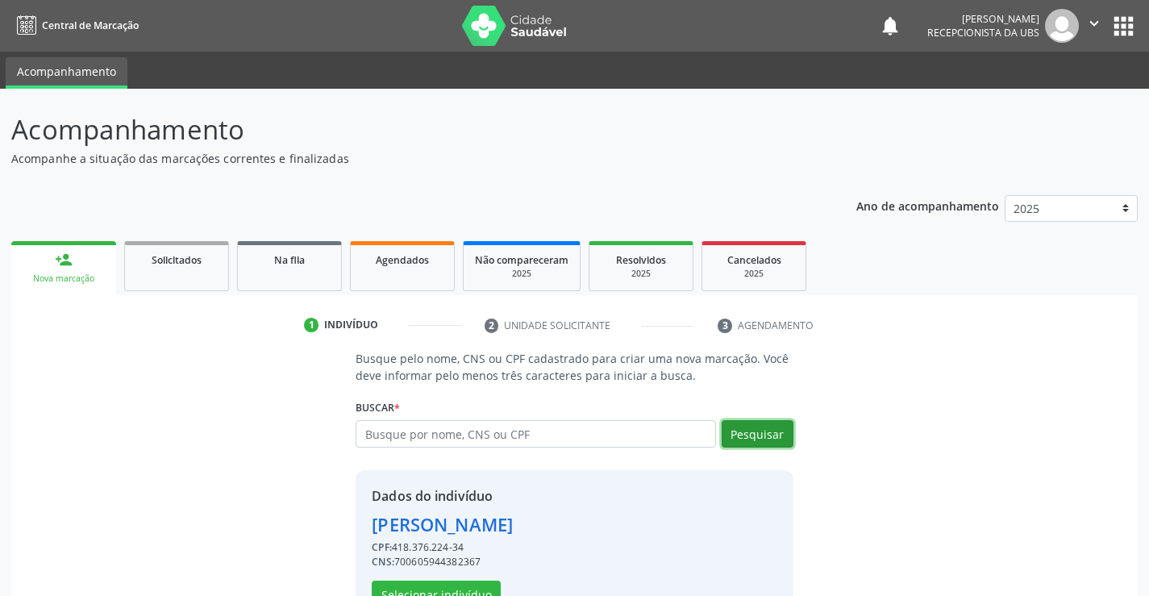
click at [758, 432] on button "Pesquisar" at bounding box center [757, 433] width 72 height 27
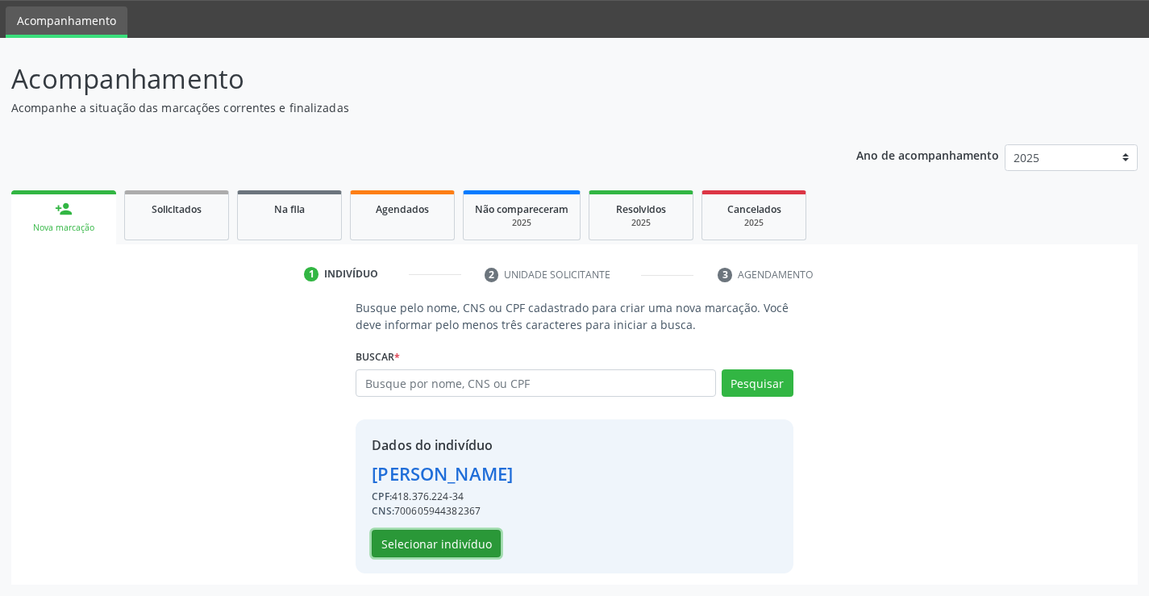
click at [413, 546] on button "Selecionar indivíduo" at bounding box center [436, 543] width 129 height 27
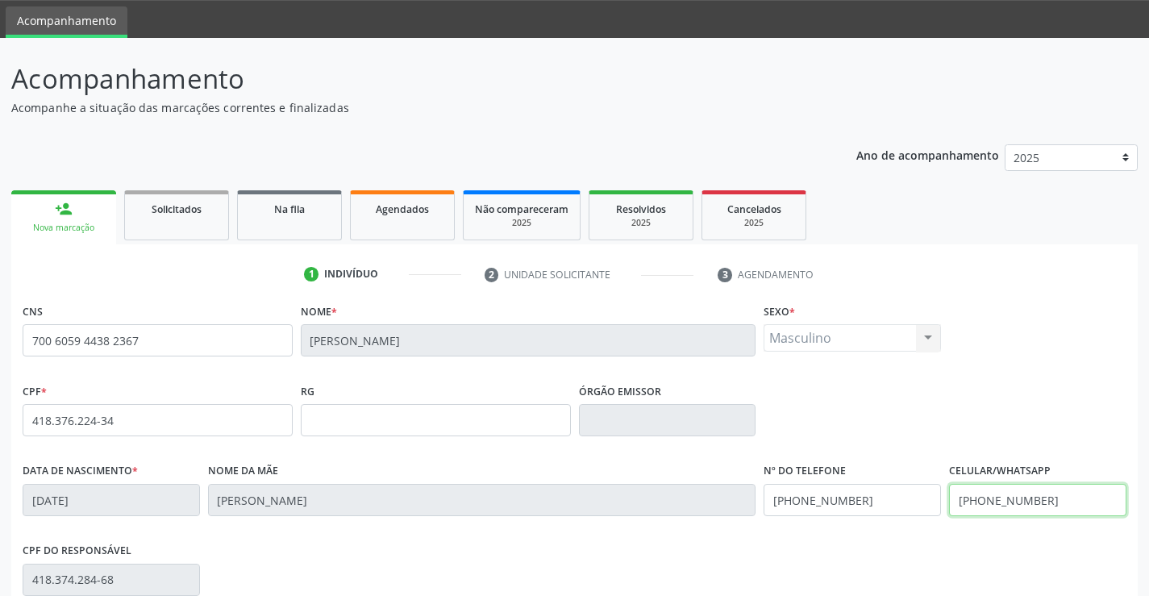
click at [1058, 506] on input "[PHONE_NUMBER]" at bounding box center [1037, 500] width 177 height 32
click at [979, 420] on div "CPF * 418.376.224-34 RG Órgão emissor" at bounding box center [574, 419] width 1111 height 80
click at [1028, 563] on div "CPF do responsável 418.374.284-68" at bounding box center [574, 578] width 1111 height 80
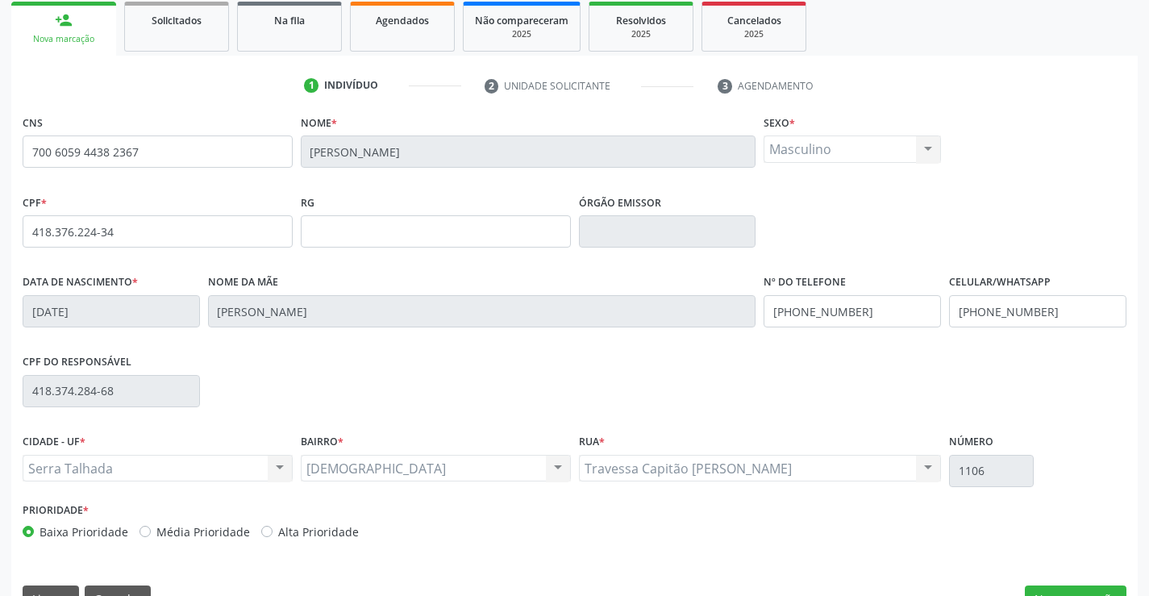
scroll to position [278, 0]
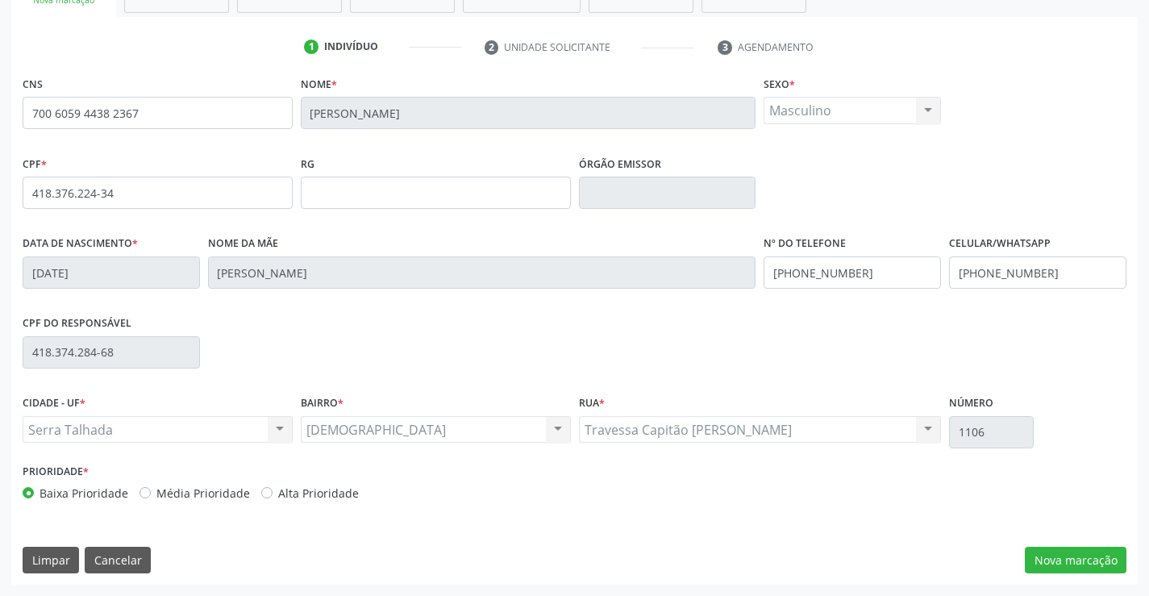
click at [902, 553] on div "Limpar Cancelar Nova marcação" at bounding box center [574, 559] width 1103 height 27
click at [926, 326] on div "CPF do responsável 418.374.284-68" at bounding box center [574, 351] width 1111 height 80
click at [1068, 560] on button "Nova marcação" at bounding box center [1075, 559] width 102 height 27
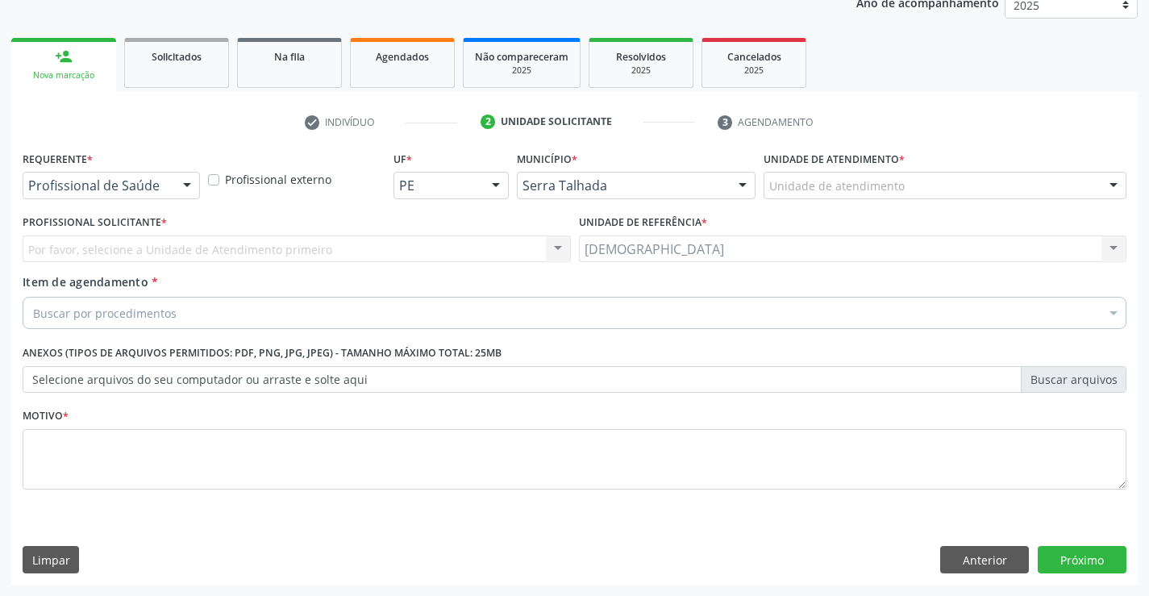
click at [186, 177] on div at bounding box center [187, 185] width 24 height 27
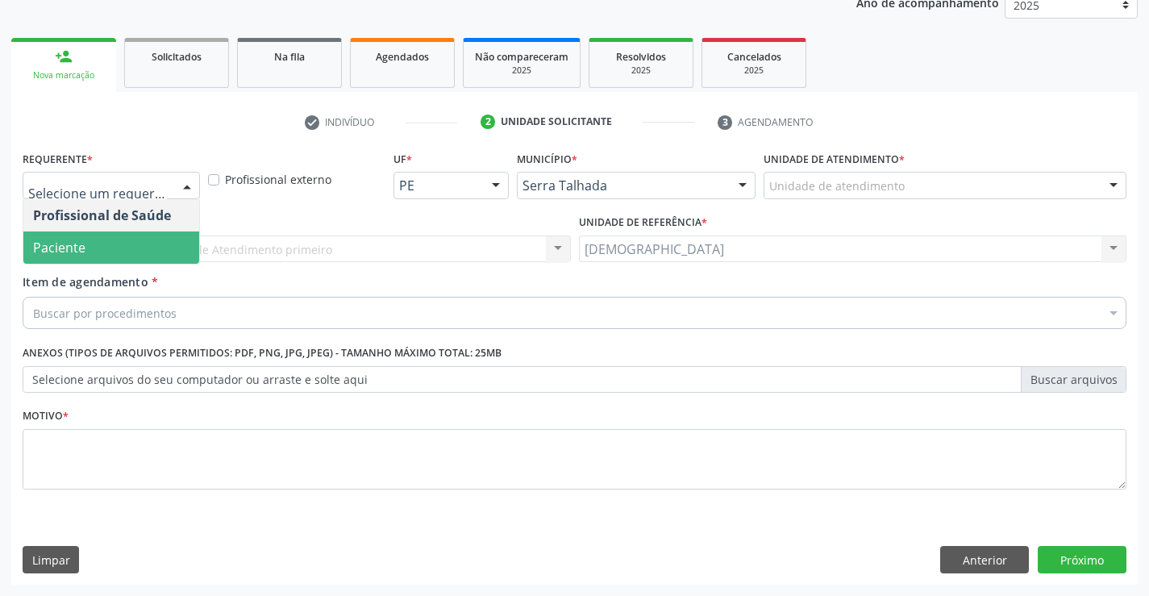
click at [132, 237] on span "Paciente" at bounding box center [111, 247] width 176 height 32
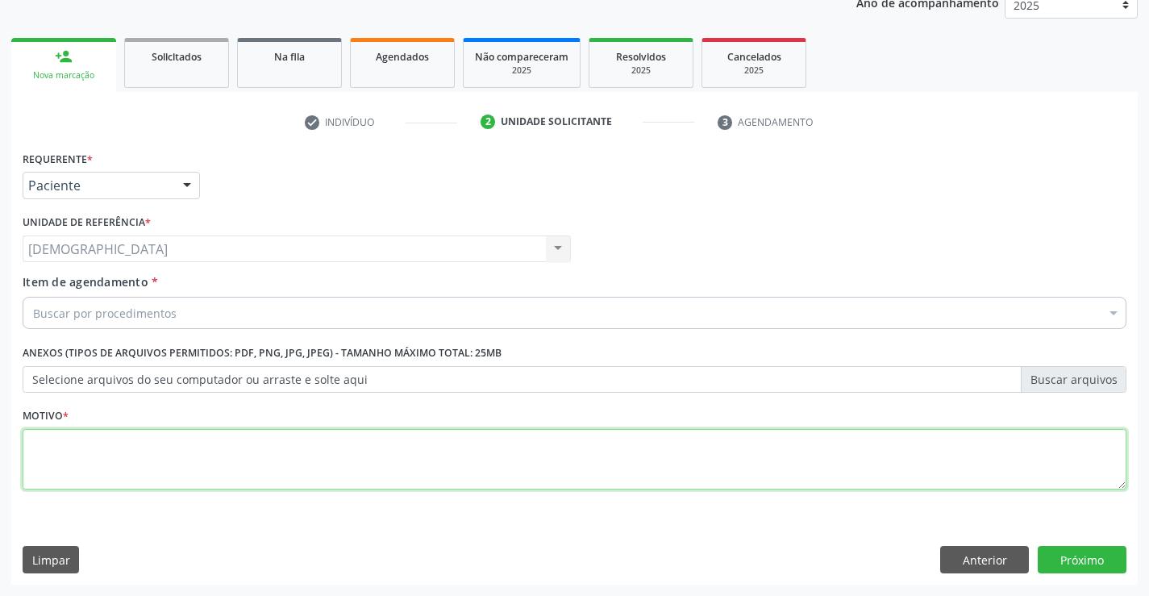
click at [143, 445] on textarea at bounding box center [574, 459] width 1103 height 61
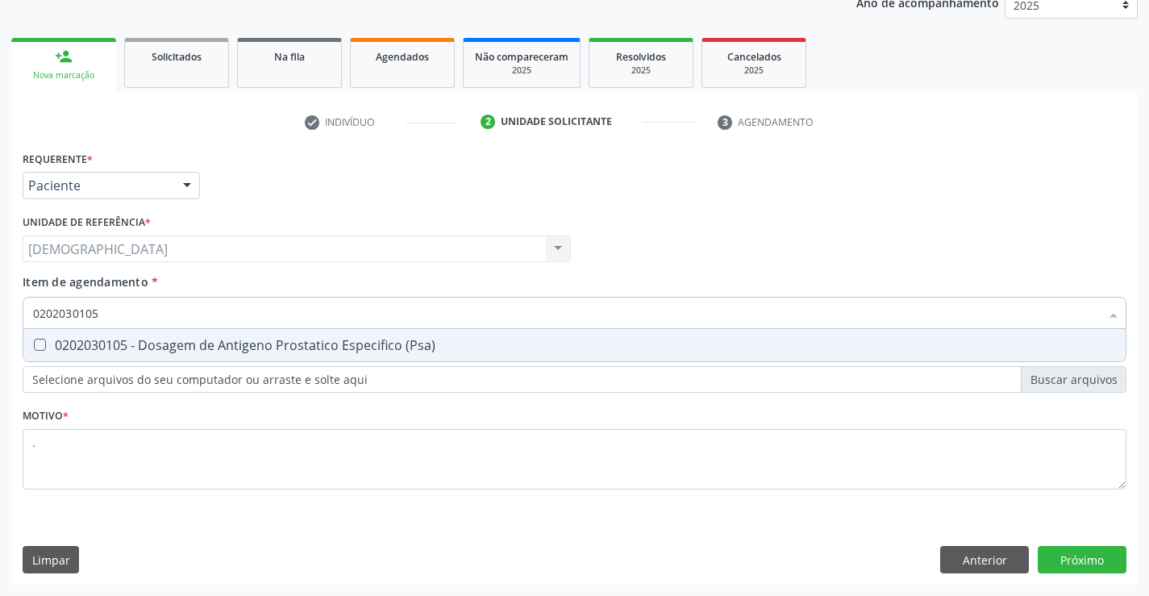
click at [139, 339] on div "0202030105 - Dosagem de Antigeno Prostatico Especifico (Psa)" at bounding box center [574, 345] width 1082 height 13
click at [139, 339] on div "0202010503 - Dosagem de Hemoglobina Glicosilada" at bounding box center [574, 345] width 1082 height 13
click at [139, 339] on div "0202010791 - Dosagem de Peptídeos Natriuréticos Tipo B (Bnp e Nt-Probnp)" at bounding box center [574, 345] width 1082 height 13
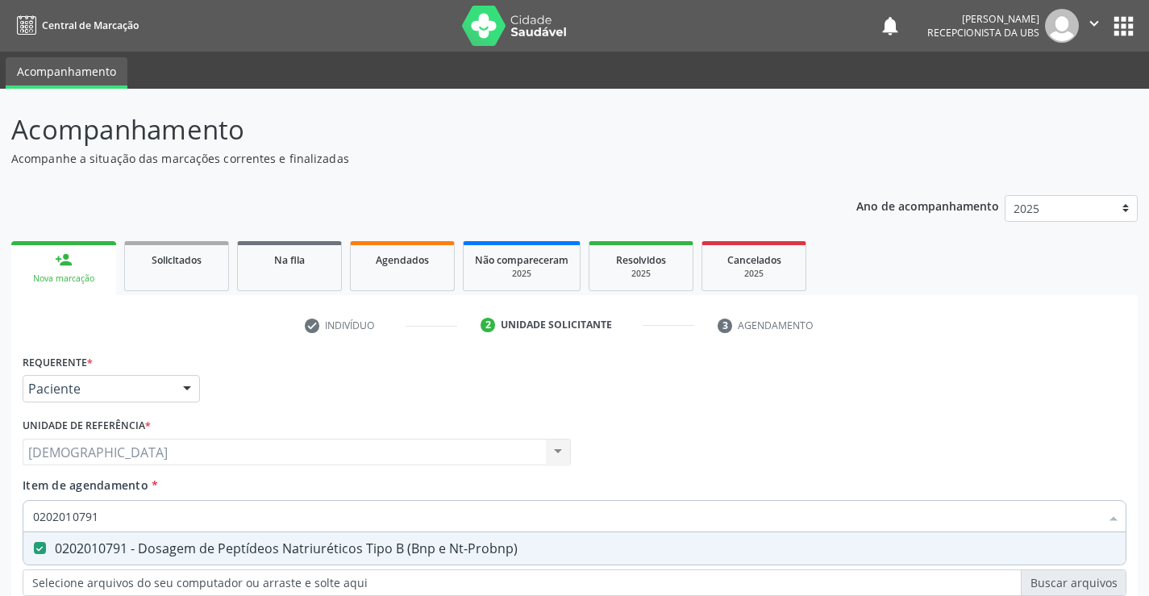
scroll to position [203, 0]
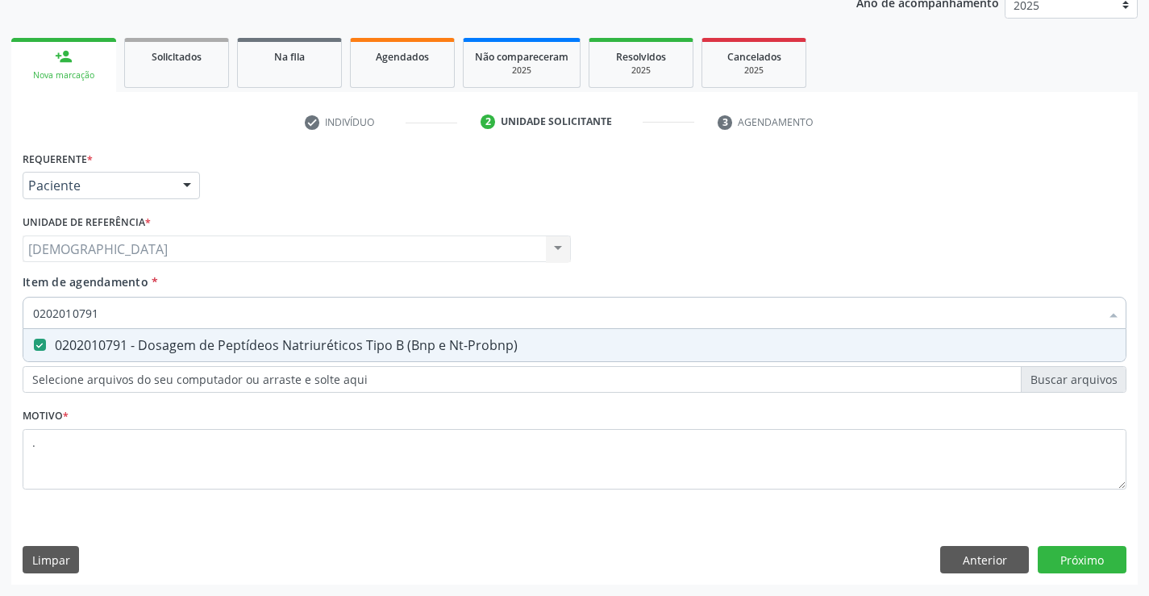
click at [147, 347] on div "0202010791 - Dosagem de Peptídeos Natriuréticos Tipo B (Bnp e Nt-Probnp)" at bounding box center [574, 345] width 1082 height 13
checkbox Nt-Probnp\) "false"
click at [1047, 548] on div "Requerente * Paciente Profissional de Saúde Paciente Nenhum resultado encontrad…" at bounding box center [574, 366] width 1126 height 438
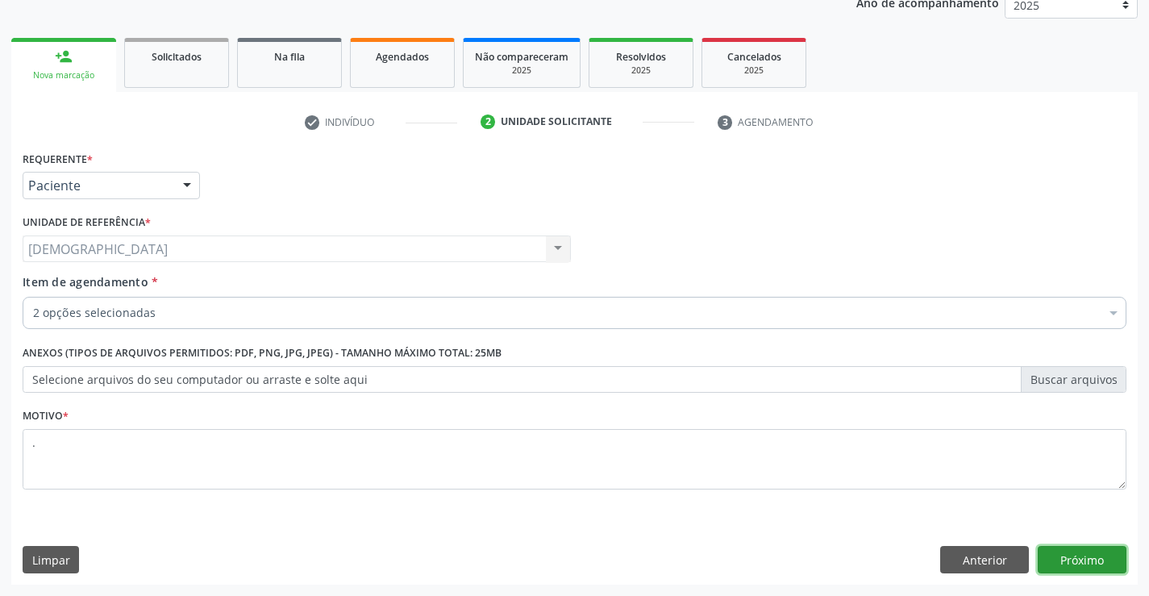
click at [1094, 564] on button "Próximo" at bounding box center [1081, 559] width 89 height 27
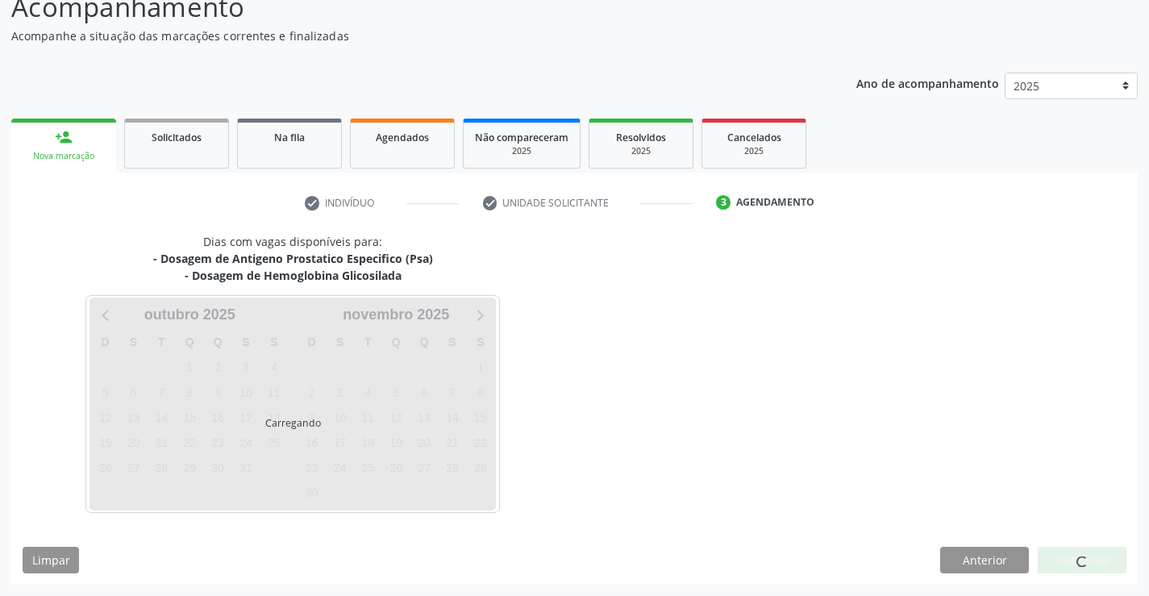
scroll to position [123, 0]
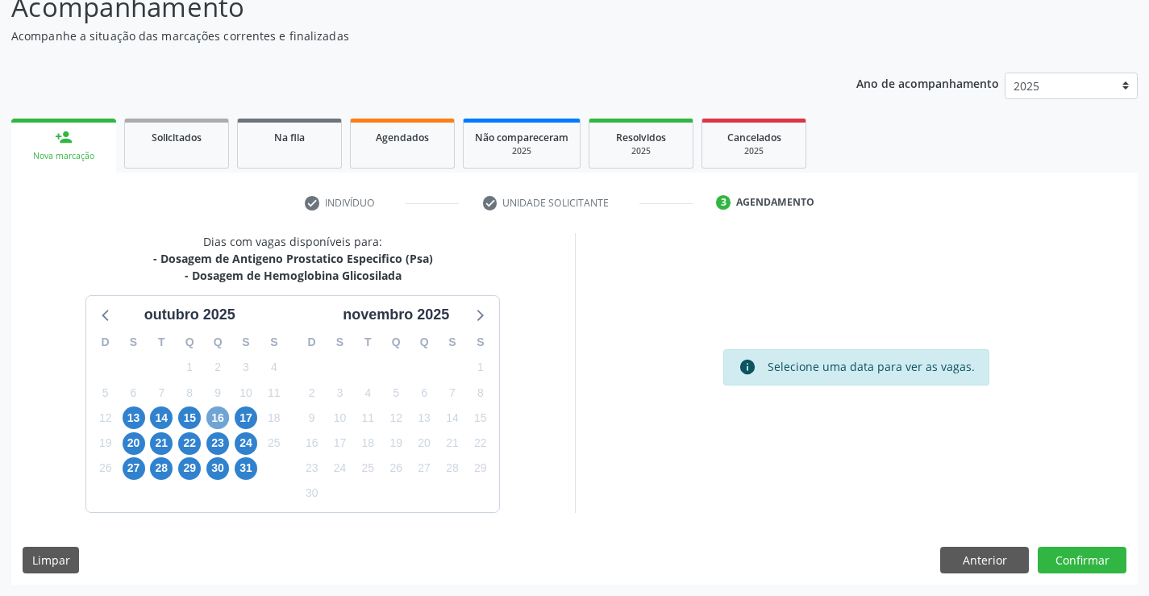
click at [214, 422] on span "16" at bounding box center [217, 417] width 23 height 23
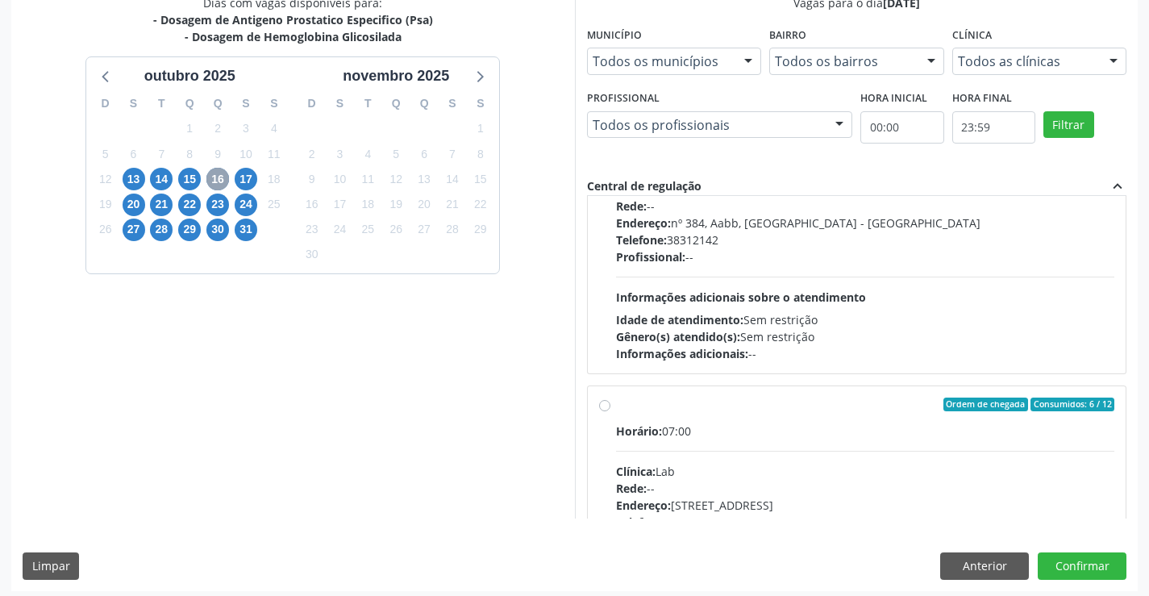
scroll to position [162, 0]
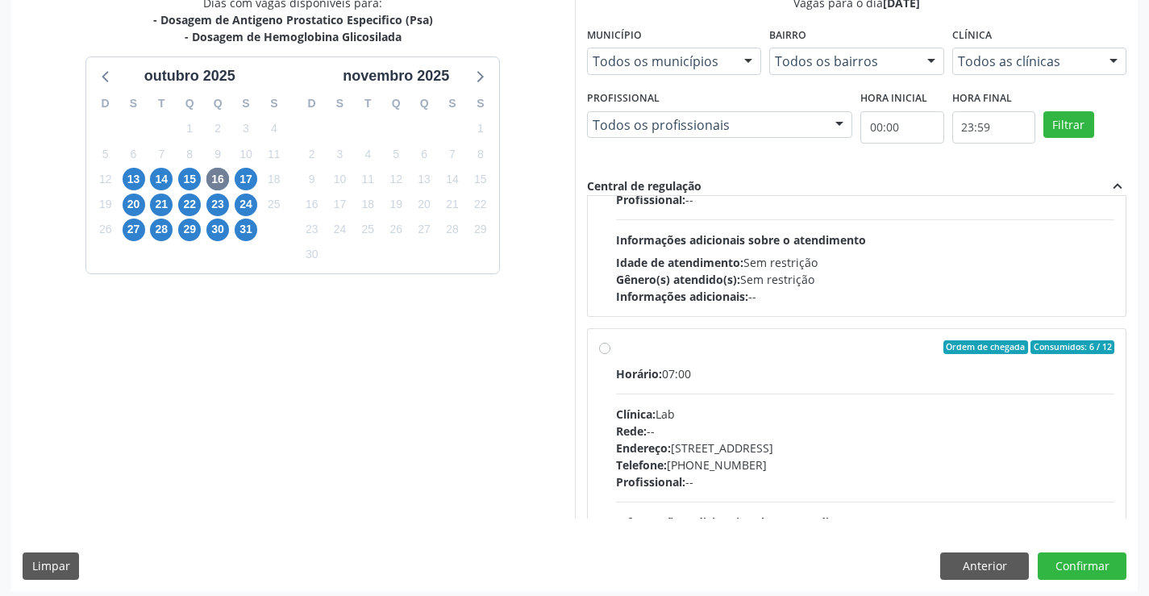
click at [708, 330] on div "Ordem de chegada Consumidos: 6 / 12 Horário: 07:00 Clínica: Lab Rede: -- Endere…" at bounding box center [857, 464] width 538 height 270
radio input "true"
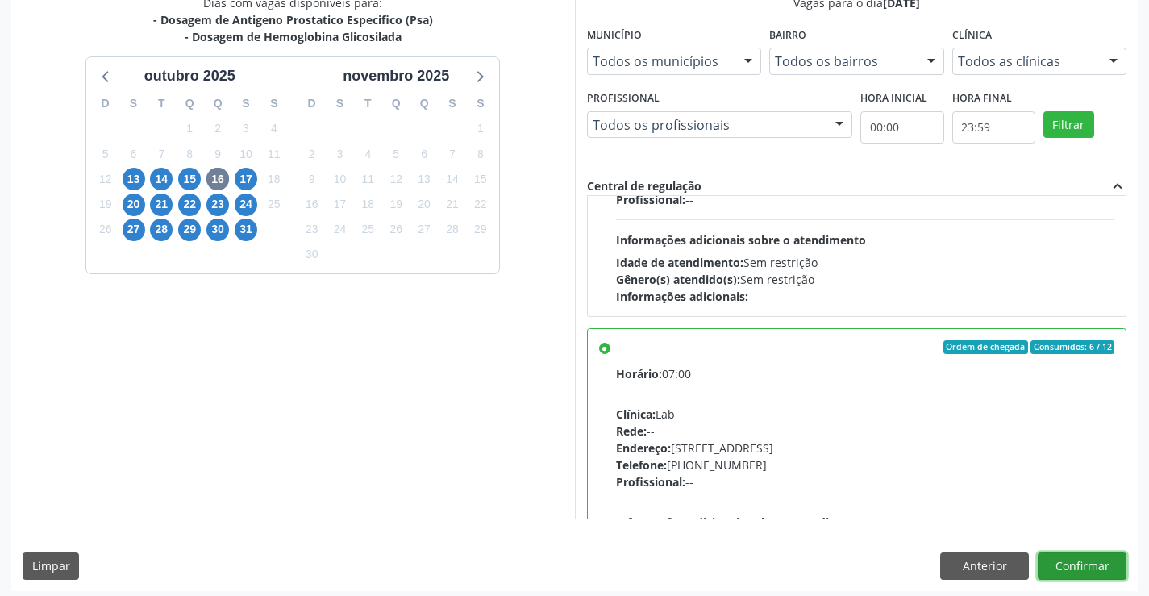
click at [1094, 566] on button "Confirmar" at bounding box center [1081, 565] width 89 height 27
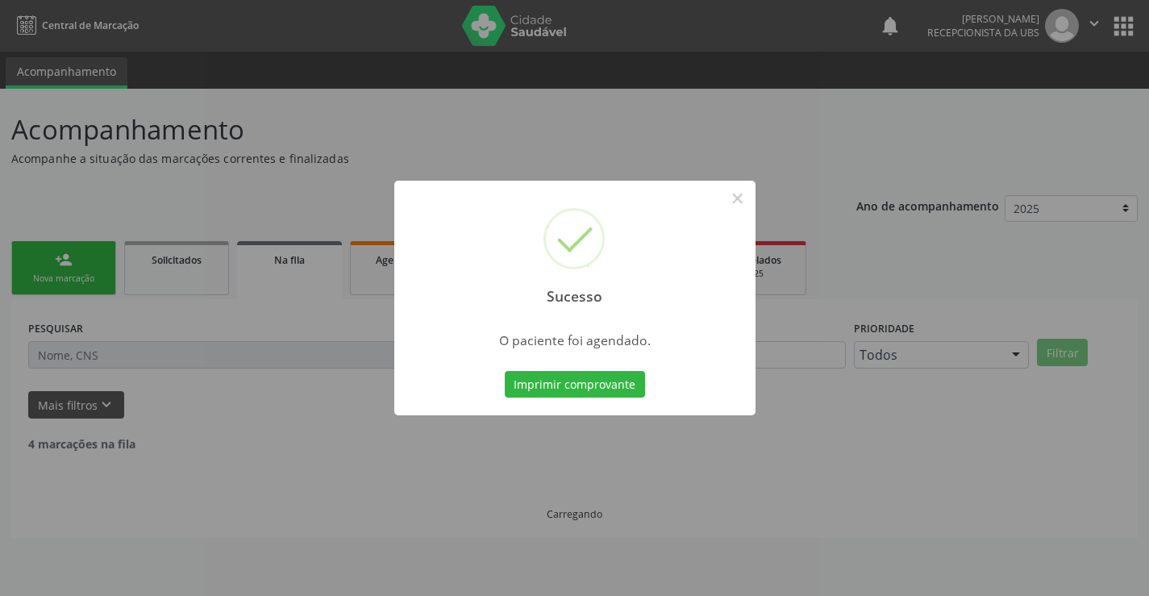
scroll to position [0, 0]
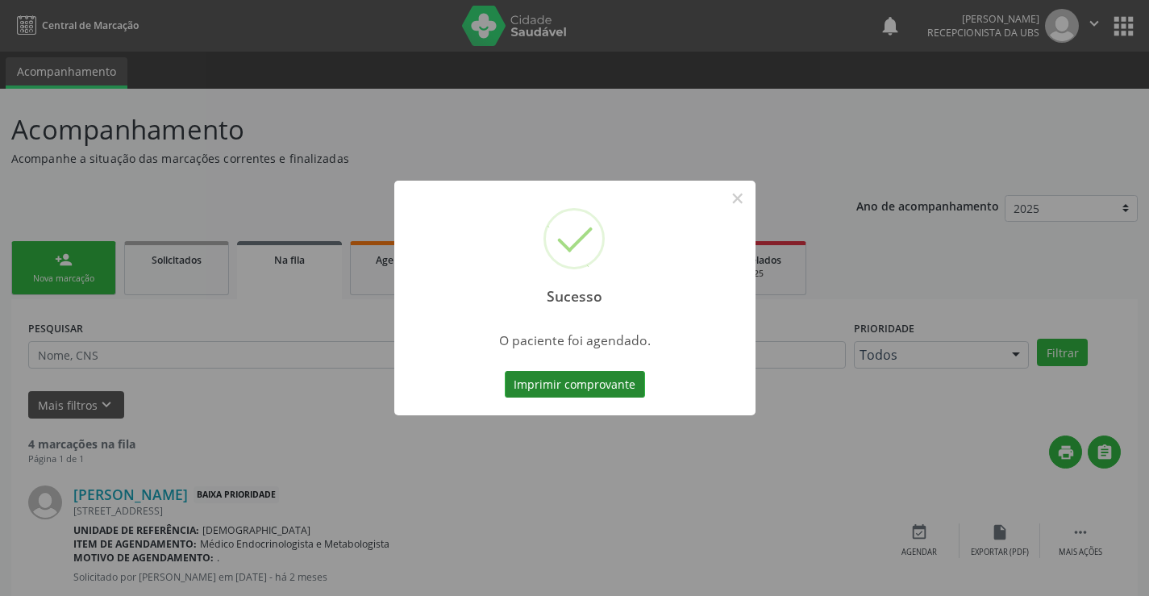
click at [600, 393] on button "Imprimir comprovante" at bounding box center [575, 384] width 140 height 27
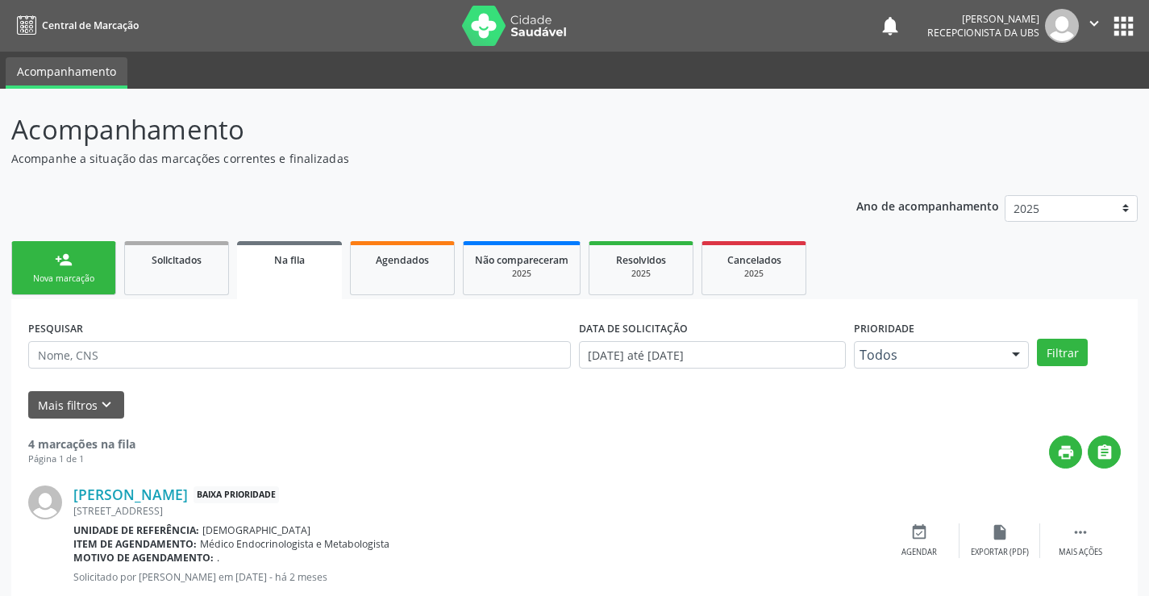
click at [66, 270] on link "person_add Nova marcação" at bounding box center [63, 268] width 105 height 54
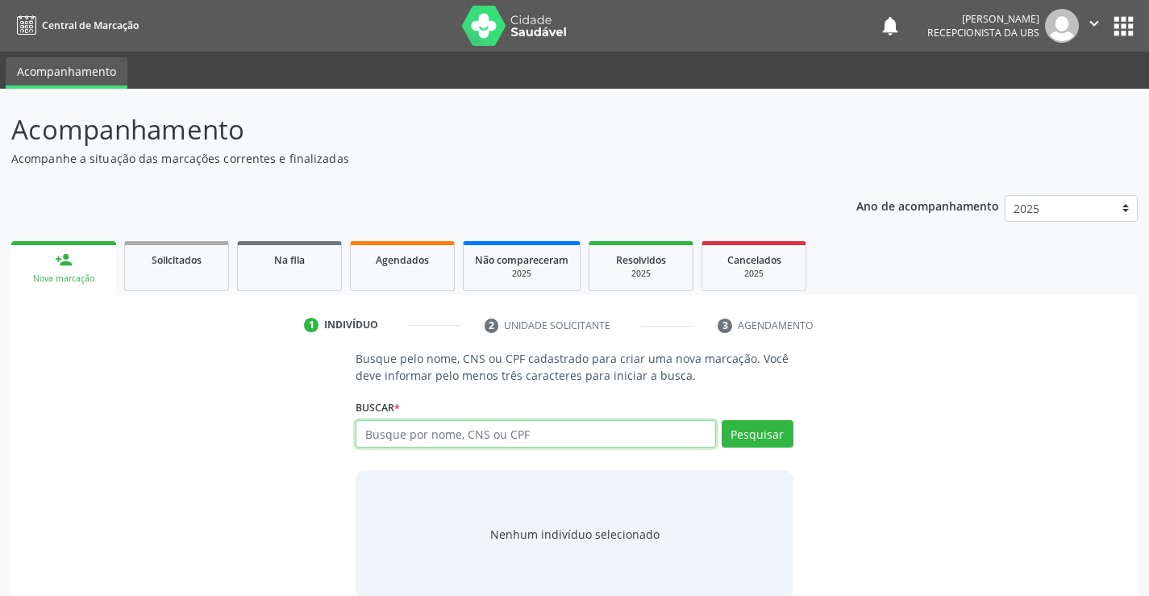
click at [442, 433] on input "text" at bounding box center [534, 433] width 359 height 27
type input "709207200081937"
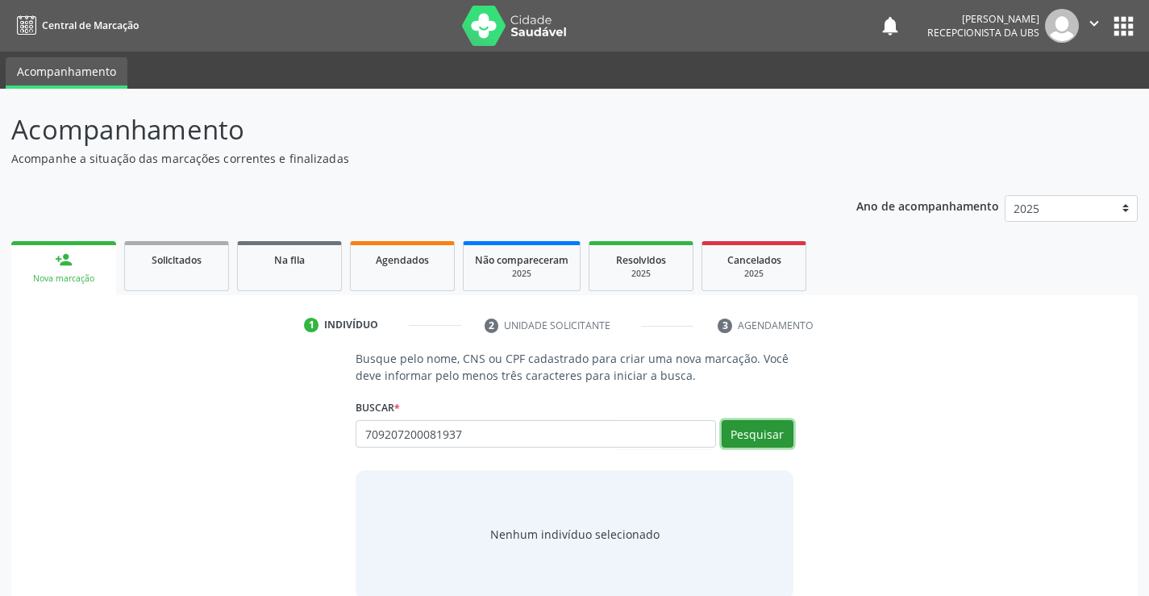
click at [757, 438] on button "Pesquisar" at bounding box center [757, 433] width 72 height 27
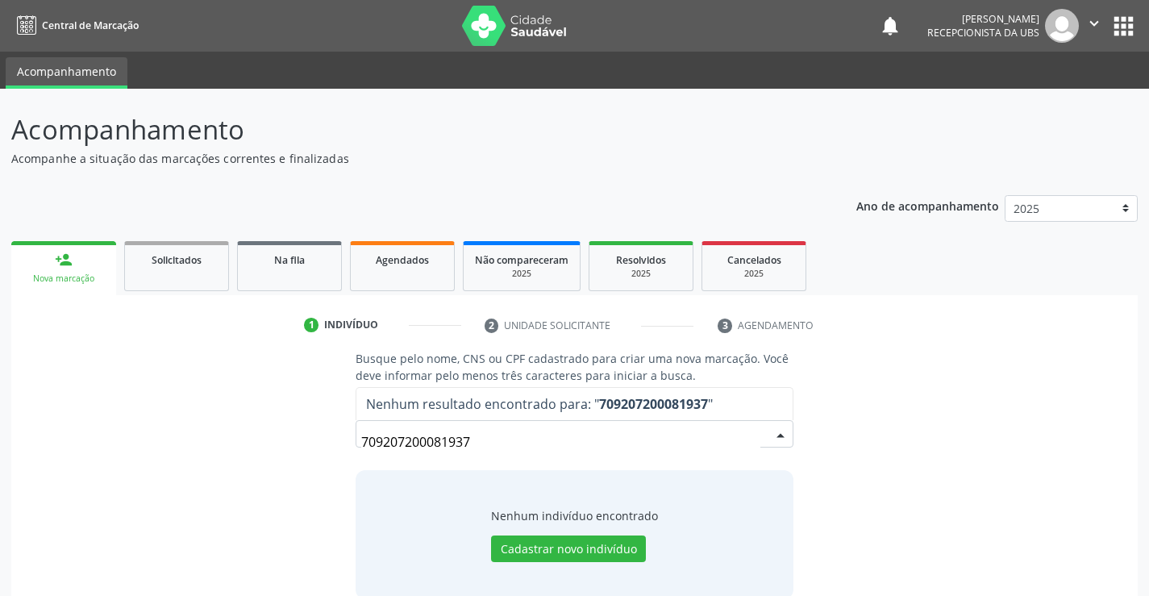
click at [592, 440] on input "709207200081937" at bounding box center [560, 442] width 398 height 32
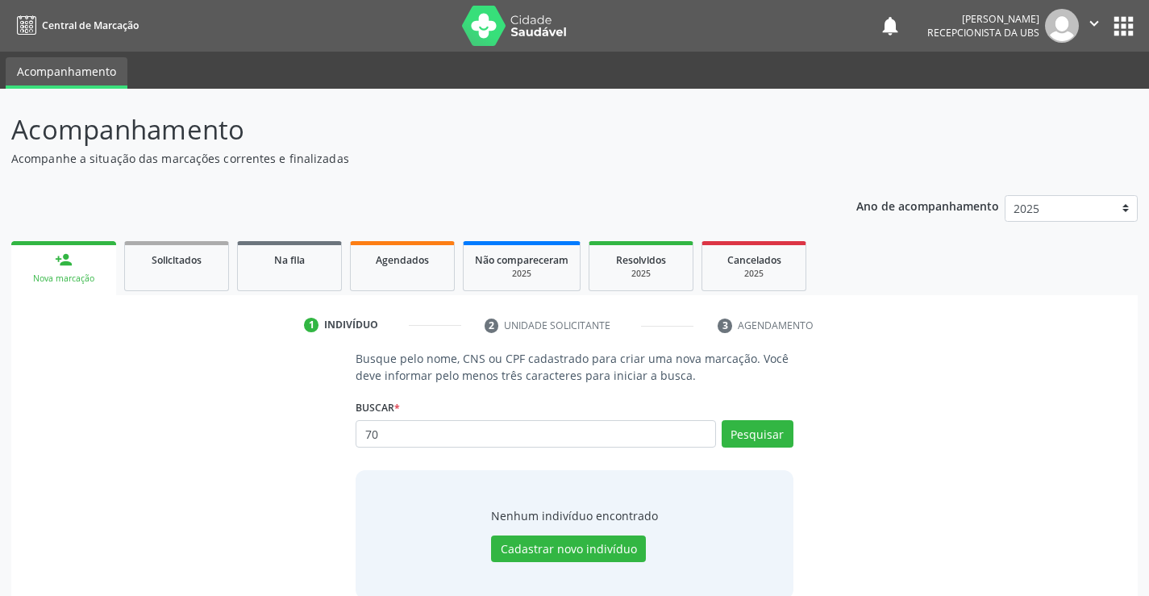
type input "7"
type input "709207200081937"
click at [775, 429] on button "Pesquisar" at bounding box center [757, 433] width 72 height 27
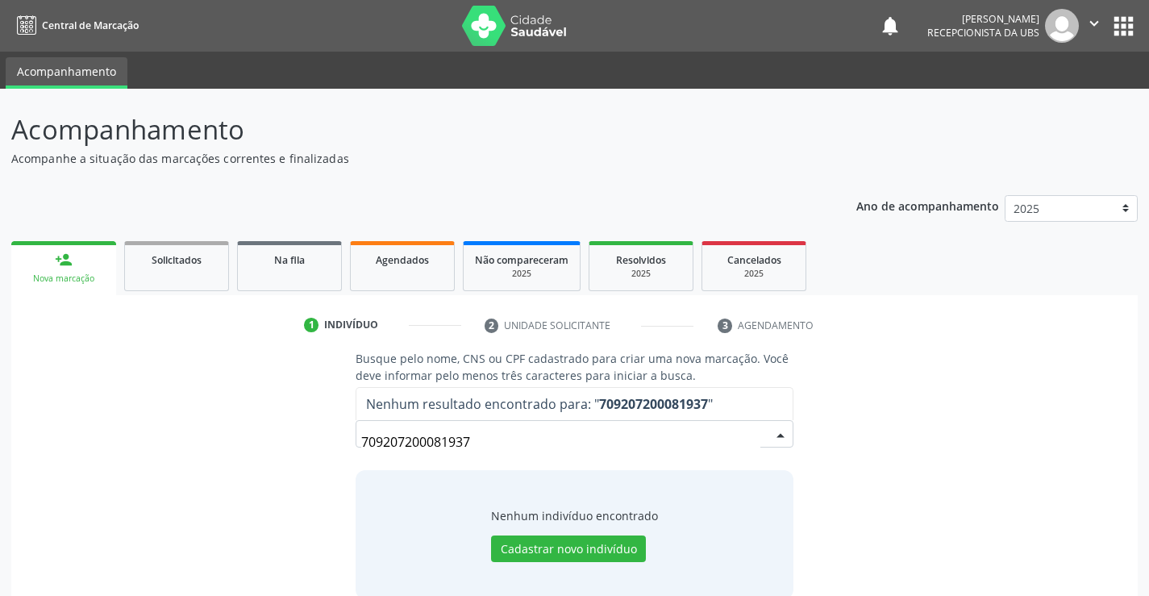
click at [601, 447] on input "709207200081937" at bounding box center [560, 442] width 398 height 32
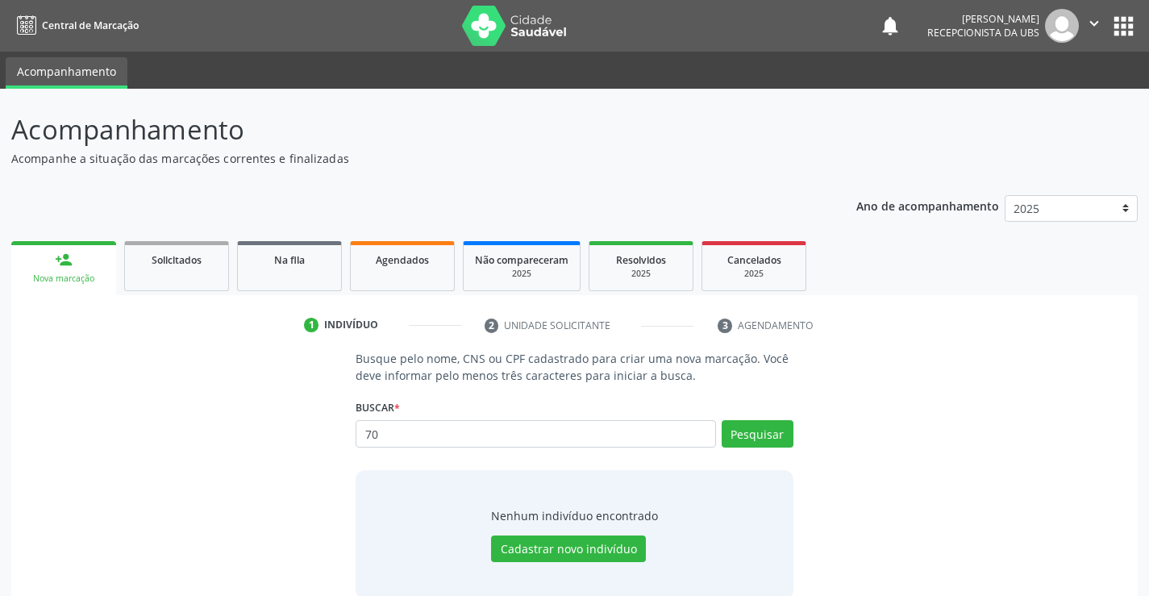
type input "7"
type input "JONATHAN RYAN SANTOS COSTA"
click at [743, 432] on button "Pesquisar" at bounding box center [757, 433] width 72 height 27
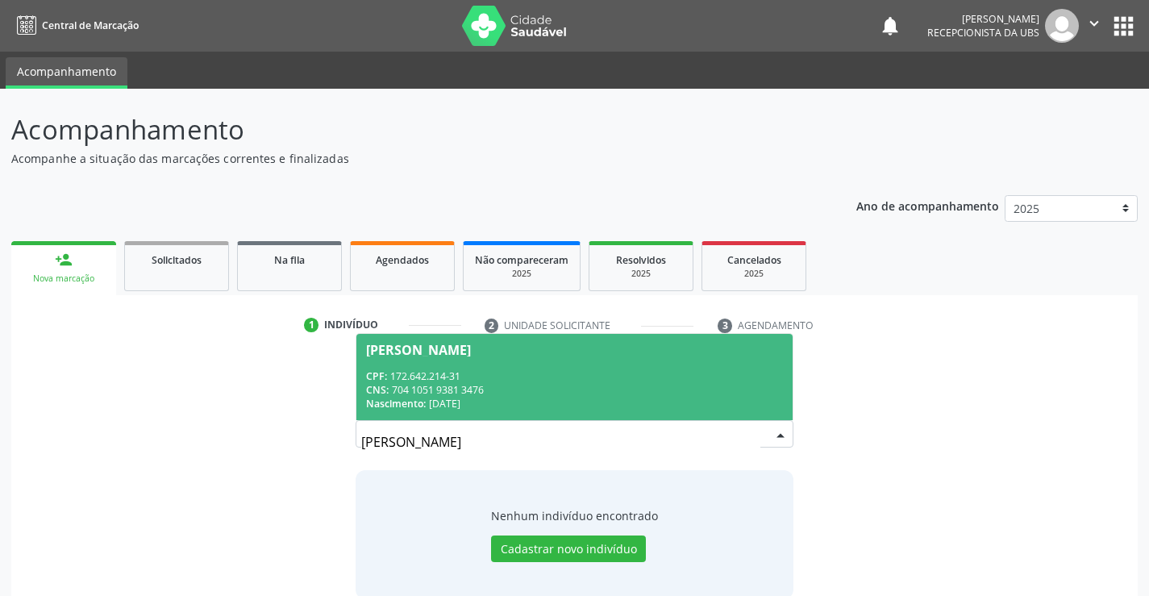
click at [570, 376] on div "CPF: 172.642.214-31" at bounding box center [574, 376] width 416 height 14
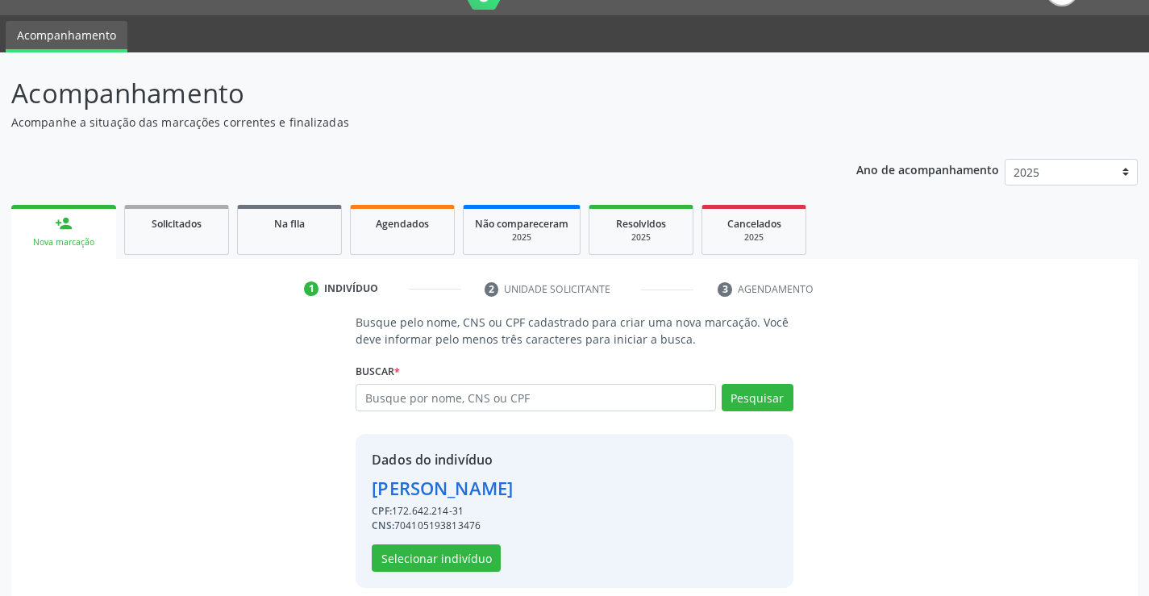
scroll to position [51, 0]
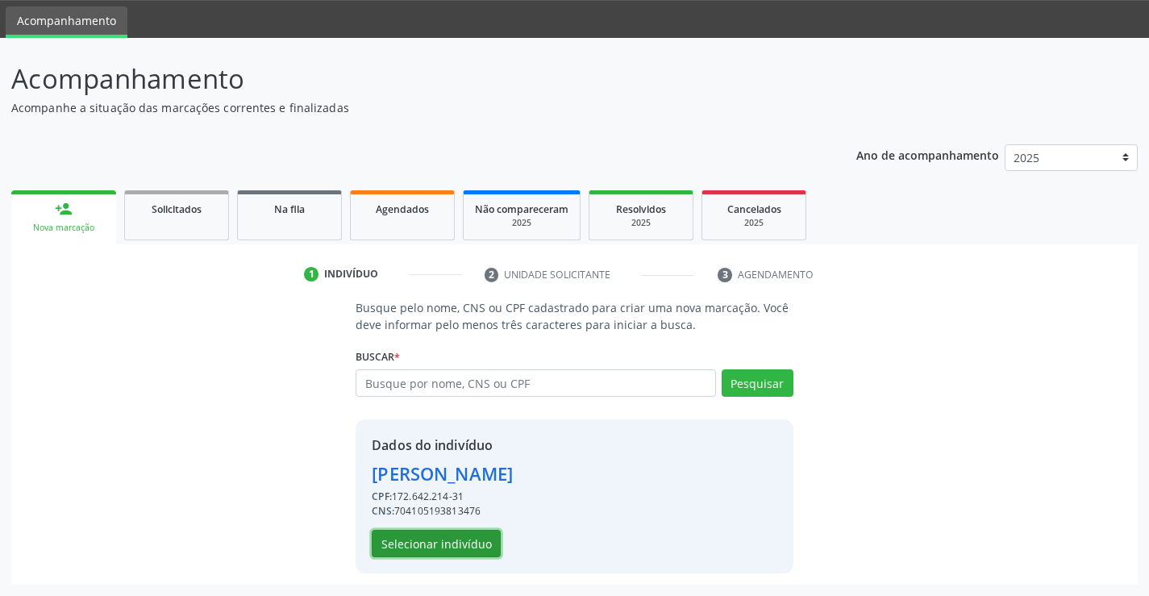
click at [409, 543] on button "Selecionar indivíduo" at bounding box center [436, 543] width 129 height 27
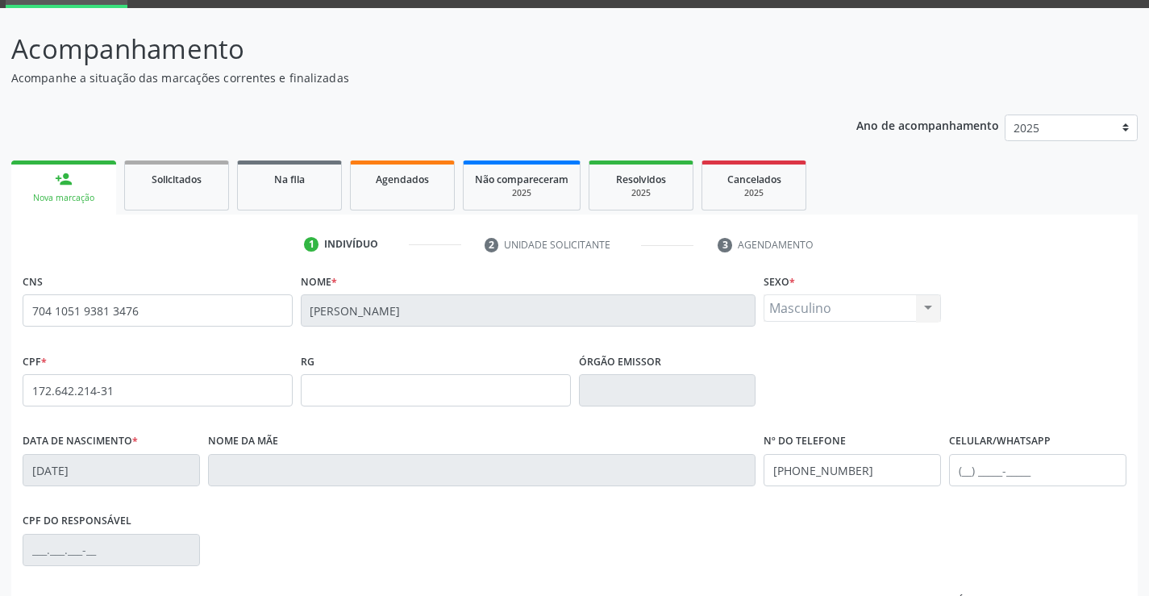
scroll to position [161, 0]
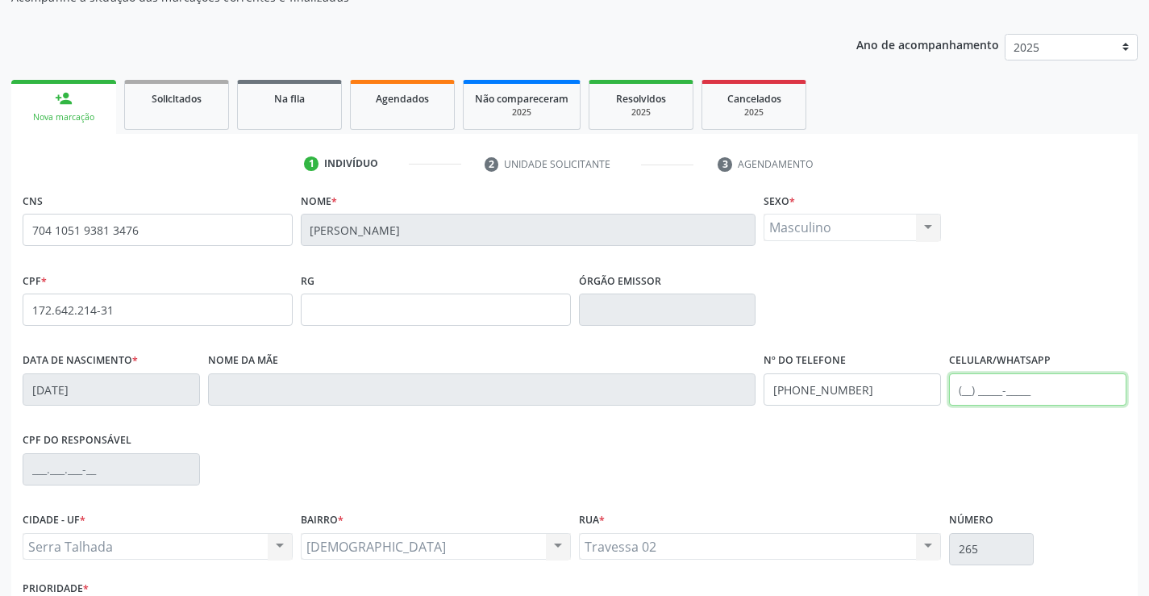
click at [1007, 385] on input "text" at bounding box center [1037, 389] width 177 height 32
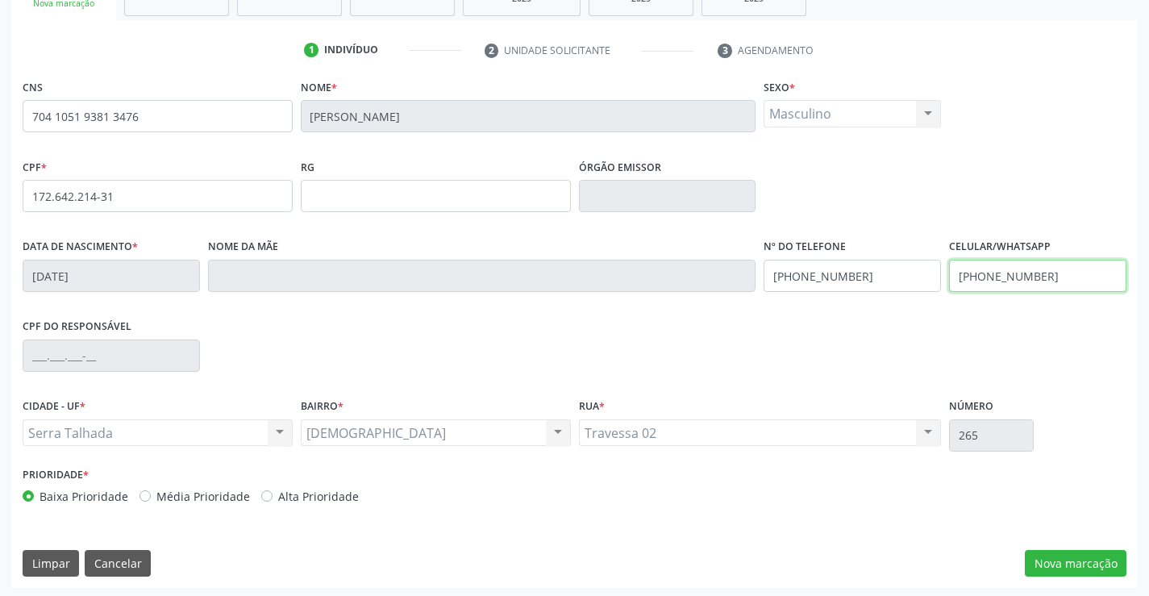
scroll to position [278, 0]
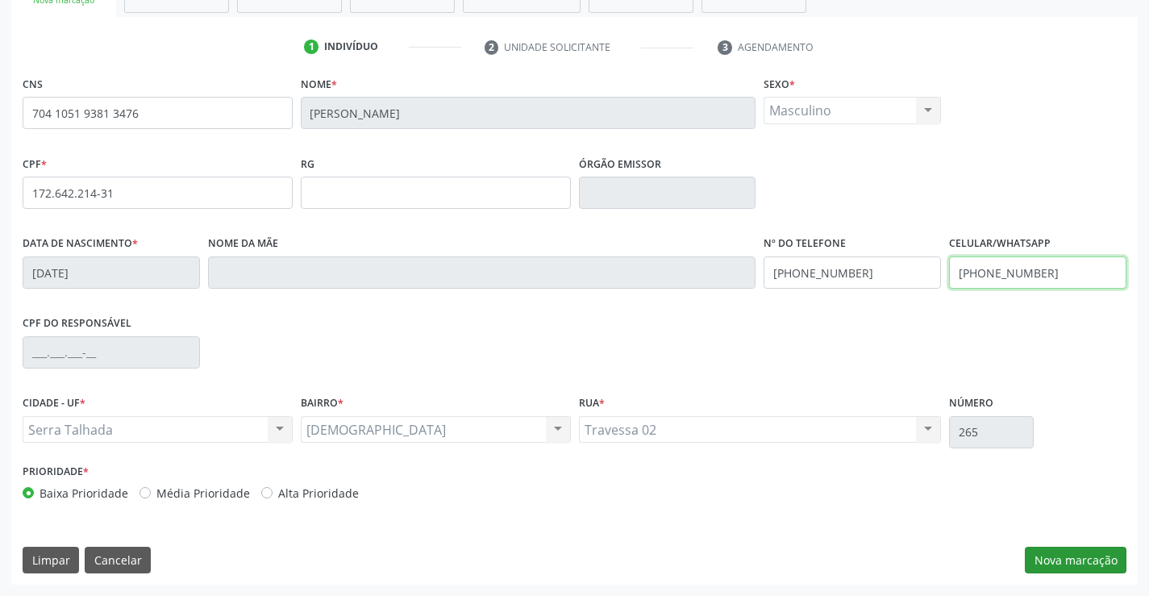
type input "(87) 99944-5250"
click at [1061, 552] on button "Nova marcação" at bounding box center [1075, 559] width 102 height 27
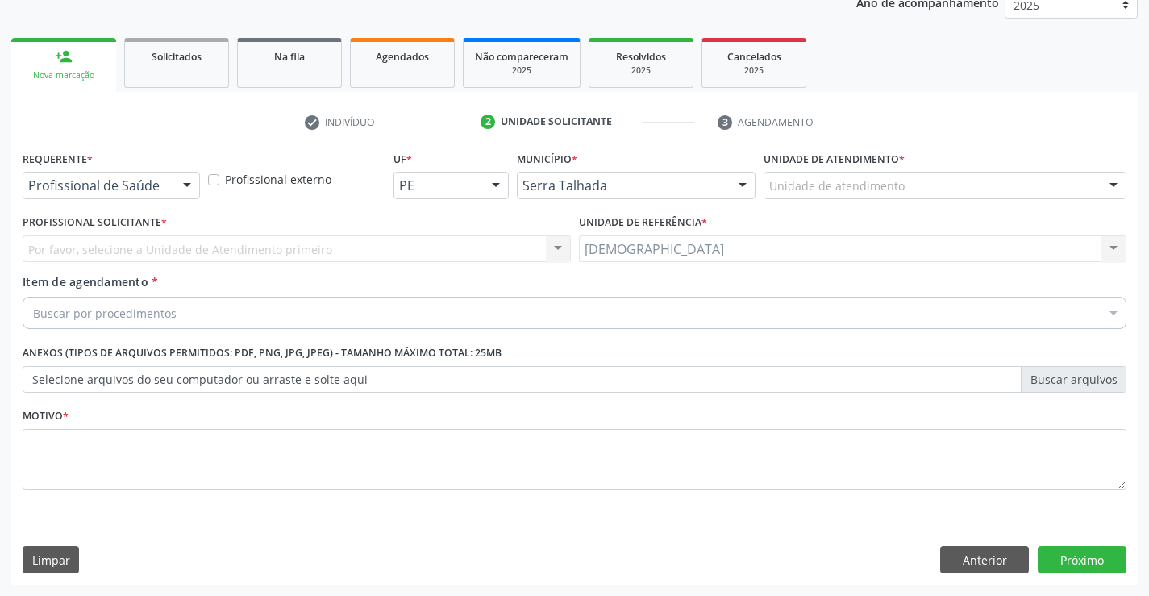
scroll to position [203, 0]
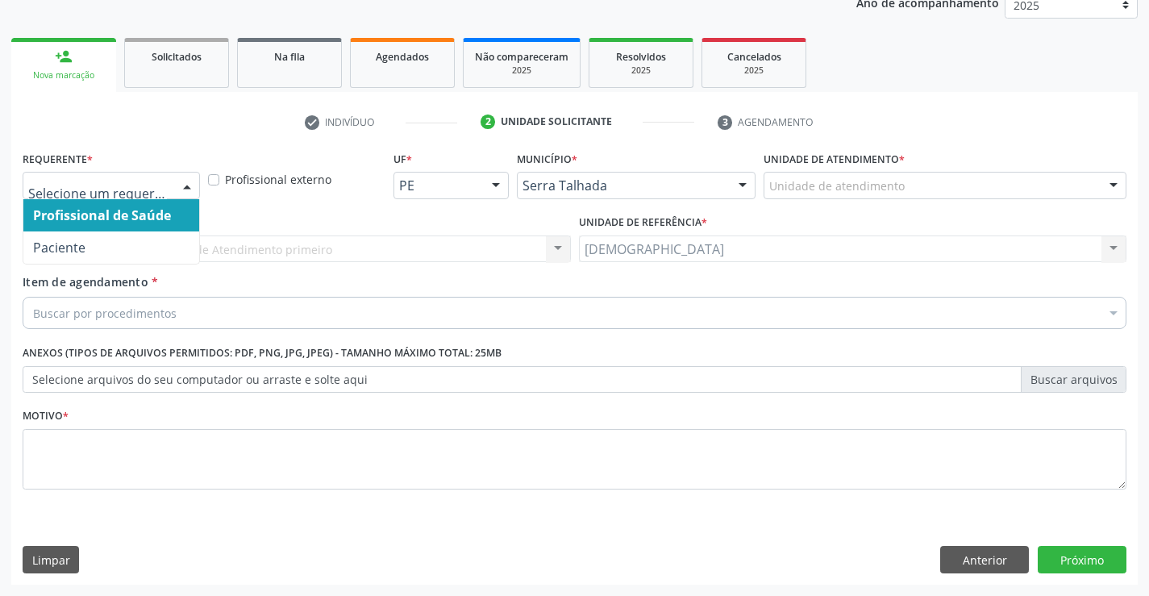
click at [187, 179] on div at bounding box center [187, 185] width 24 height 27
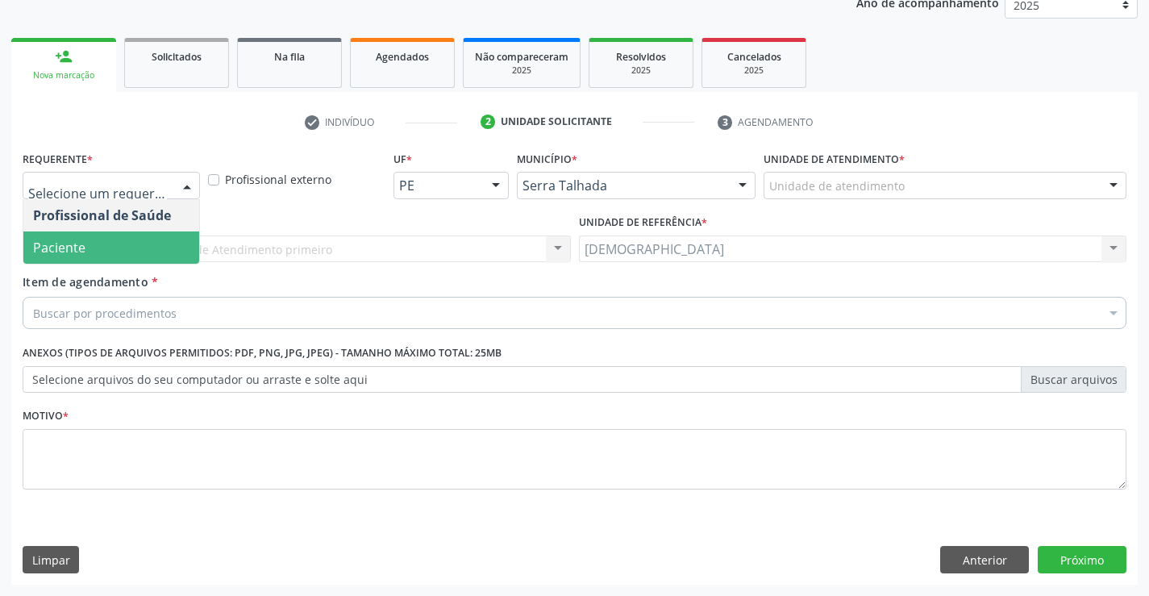
click at [85, 235] on span "Paciente" at bounding box center [111, 247] width 176 height 32
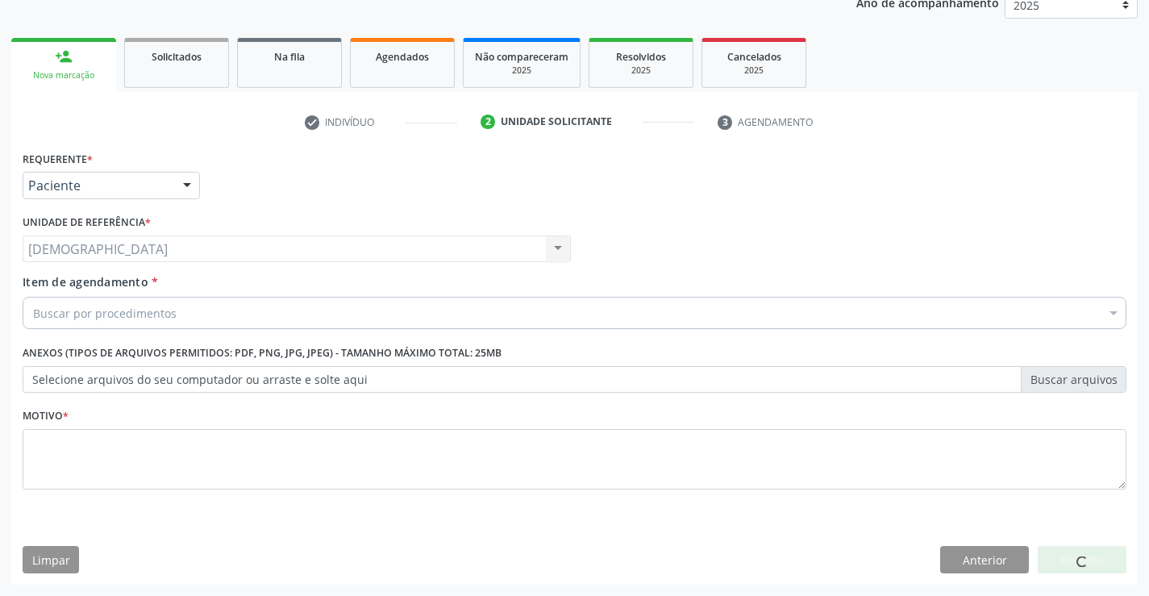
click at [43, 425] on label "Motivo *" at bounding box center [46, 416] width 46 height 25
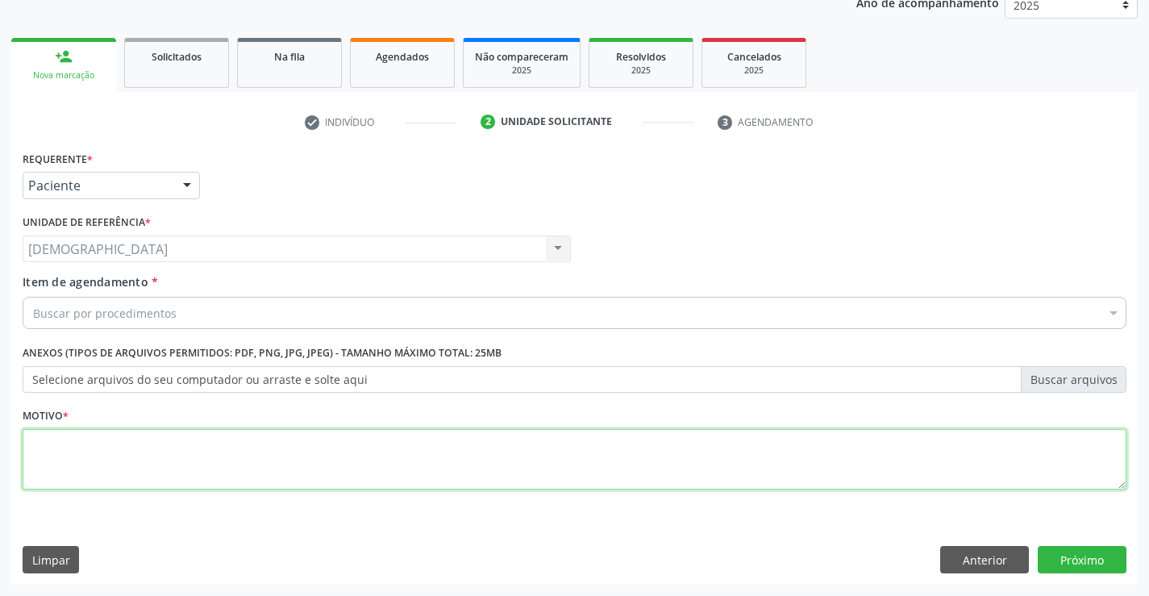
click at [41, 442] on textarea at bounding box center [574, 459] width 1103 height 61
type textarea "."
click at [179, 307] on div "Buscar por procedimentos" at bounding box center [574, 313] width 1103 height 32
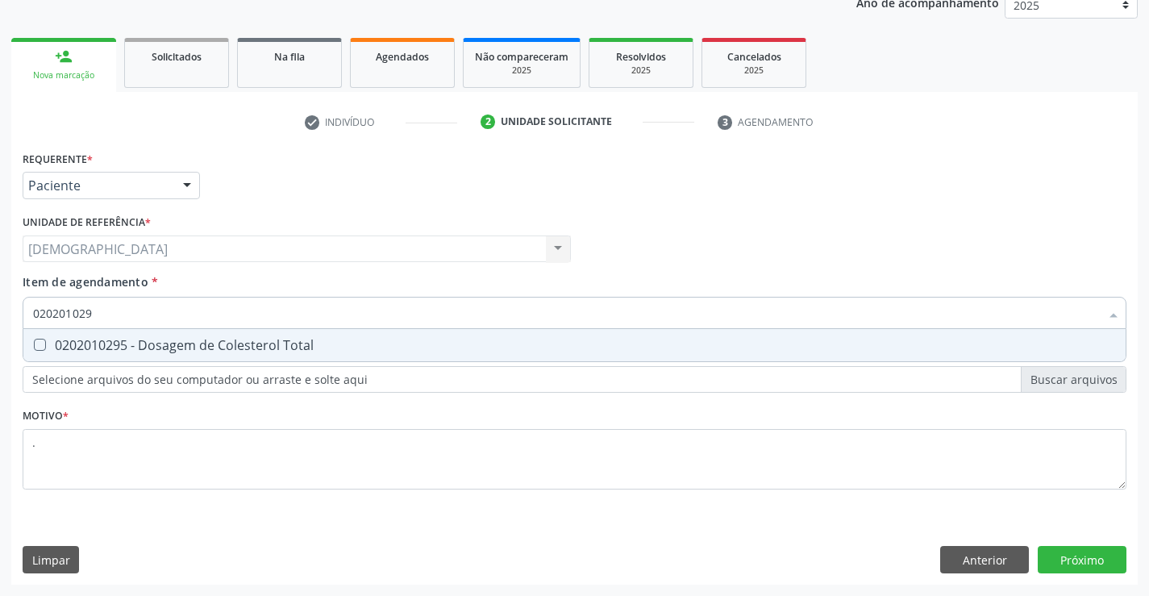
type input "0202010295"
click at [152, 346] on div "0202010295 - Dosagem de Colesterol Total" at bounding box center [574, 345] width 1082 height 13
checkbox Total "true"
type input "02020102"
checkbox Total "false"
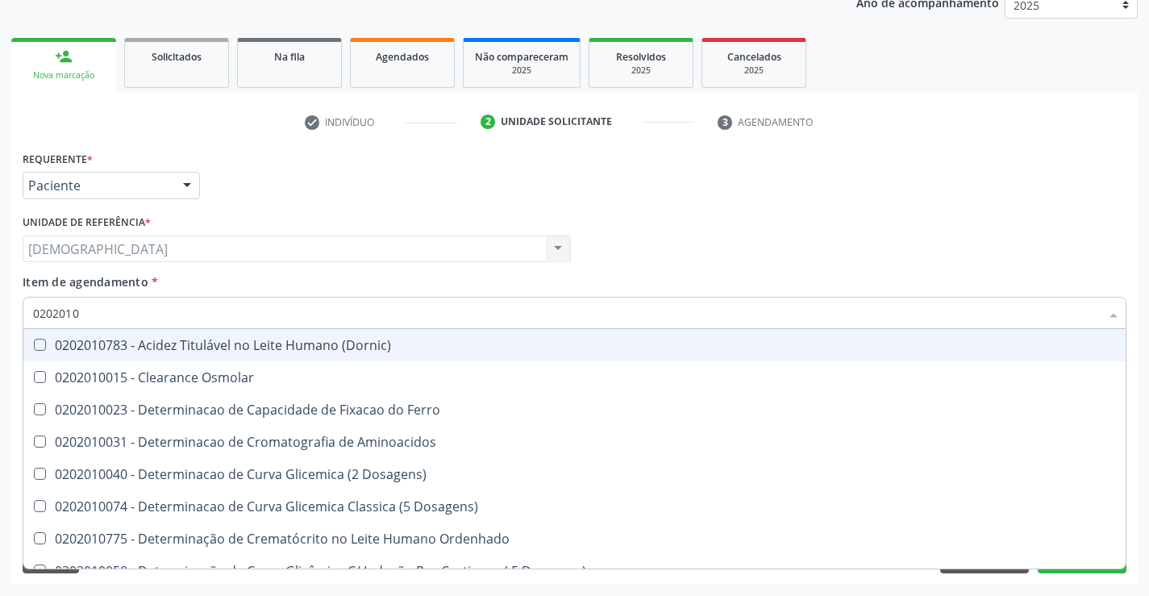
type input "020201"
checkbox Total "false"
checkbox Ferritina "true"
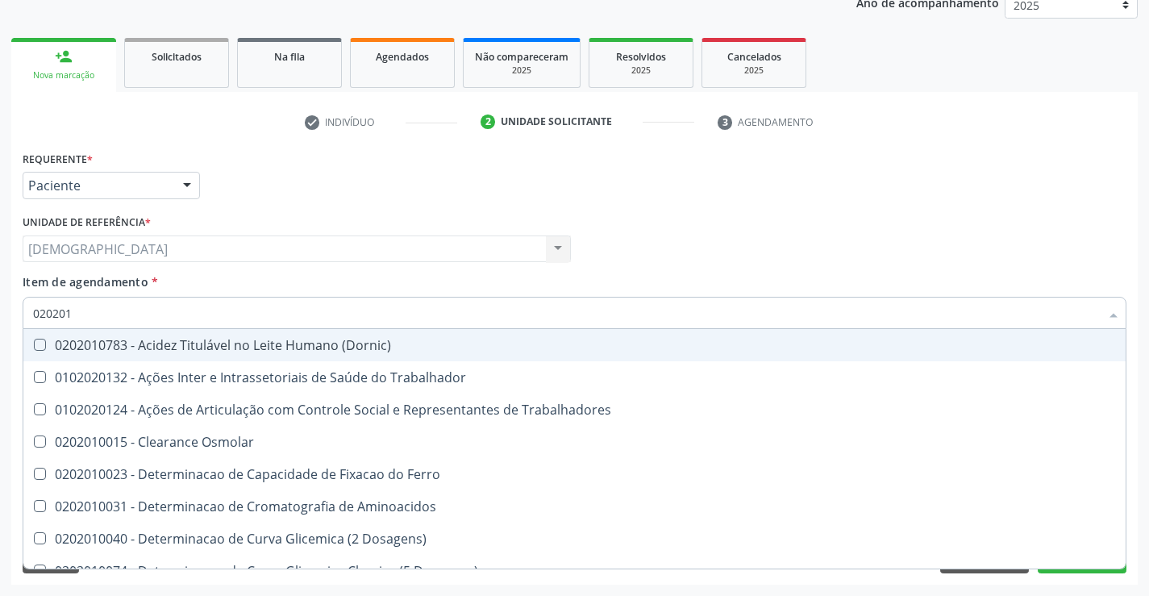
type input "02020"
checkbox Total "false"
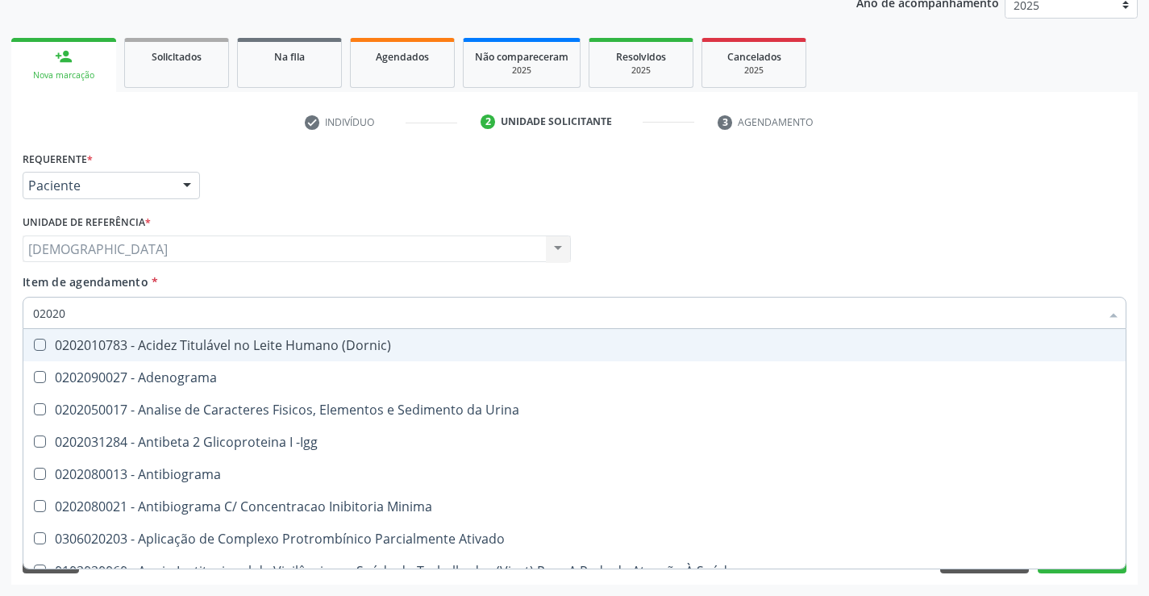
type input "020201"
checkbox Parceria\) "true"
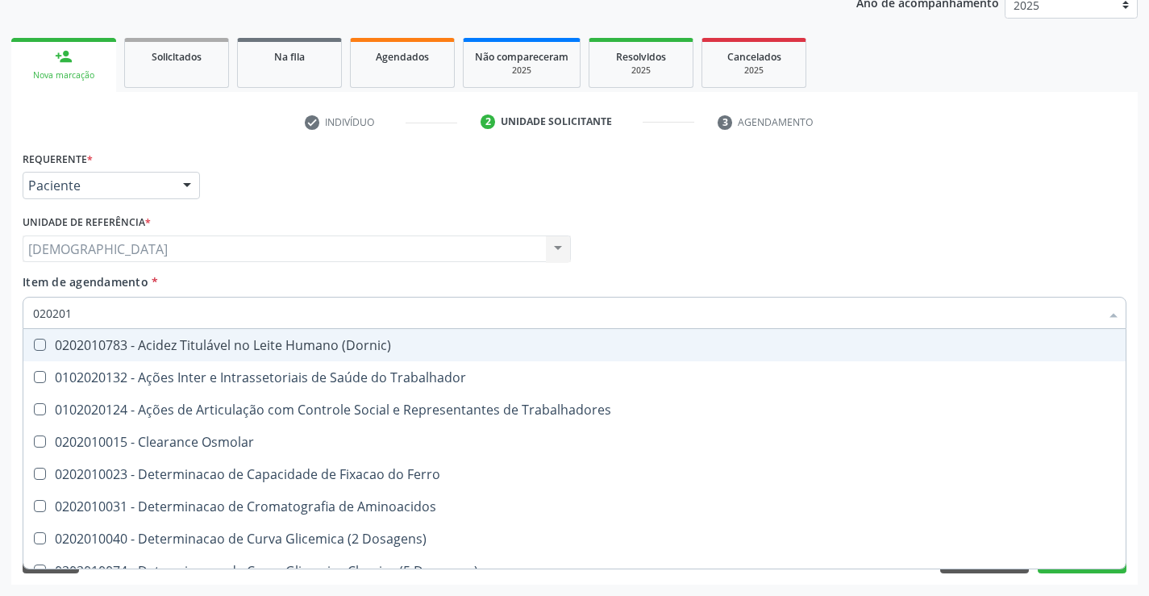
type input "0202010"
checkbox Fracoes "true"
checkbox Total "false"
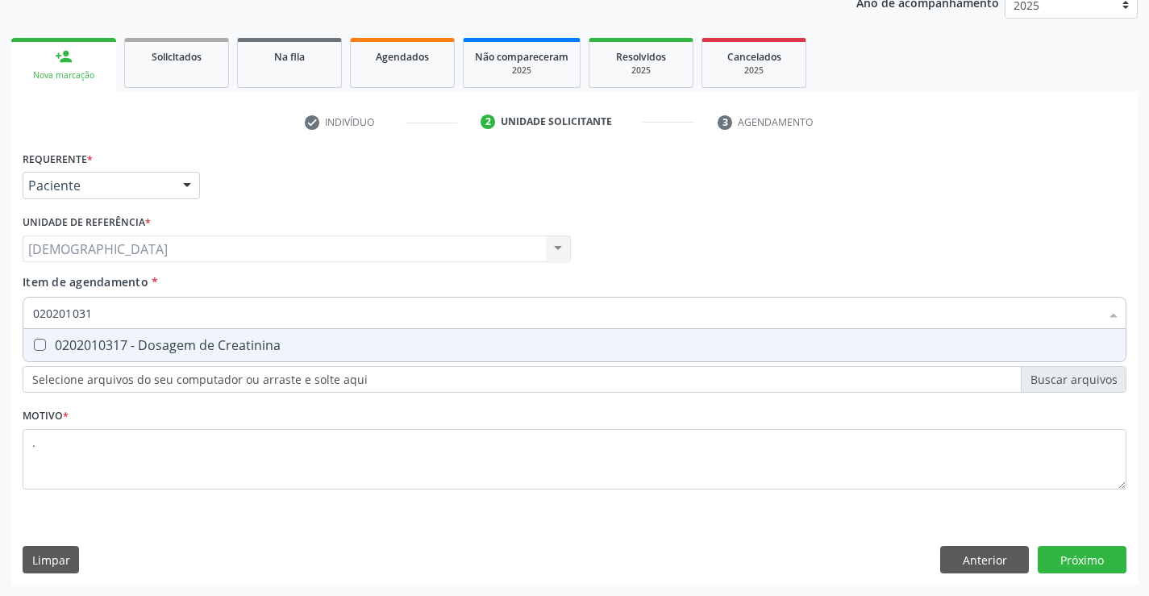
type input "0202010317"
click at [157, 340] on div "0202010317 - Dosagem de Creatinina" at bounding box center [574, 345] width 1082 height 13
checkbox Creatinina "true"
type input "02020103"
checkbox Creatinina "false"
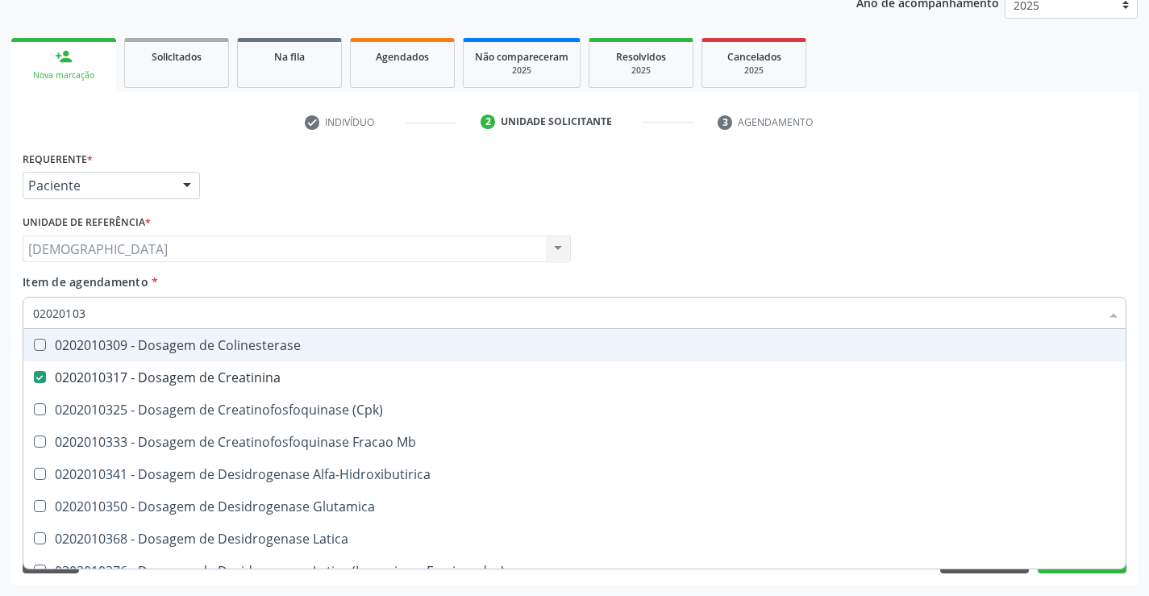
type input "0202010"
checkbox Creatinina "false"
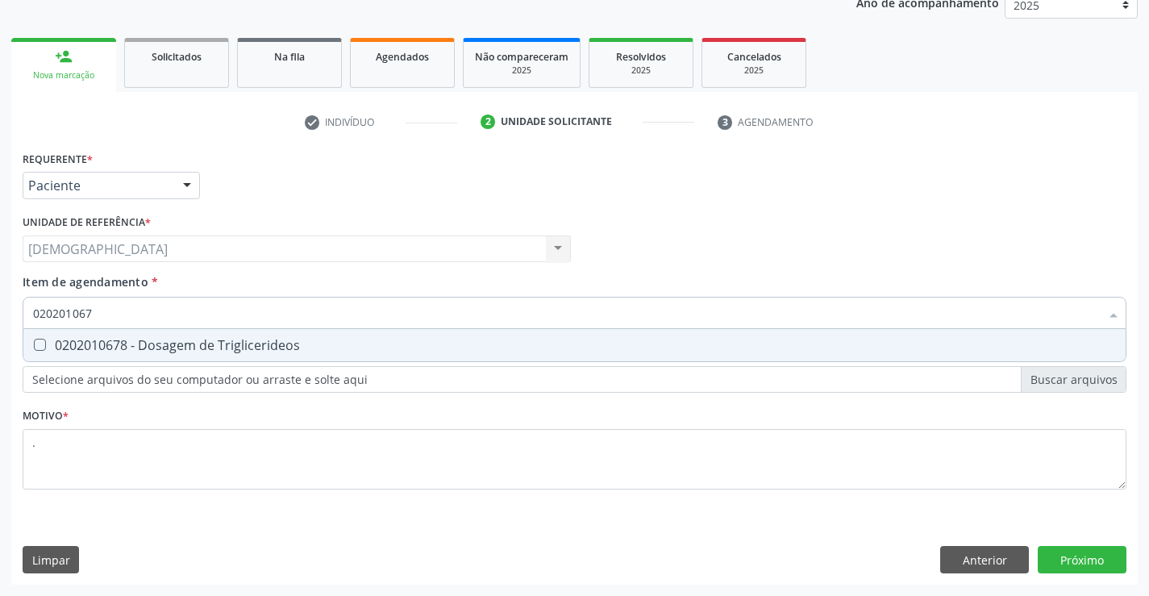
type input "0202010678"
click at [157, 340] on div "0202010678 - Dosagem de Triglicerideos" at bounding box center [574, 345] width 1082 height 13
checkbox Triglicerideos "true"
type input "02020106"
checkbox Triglicerideos "false"
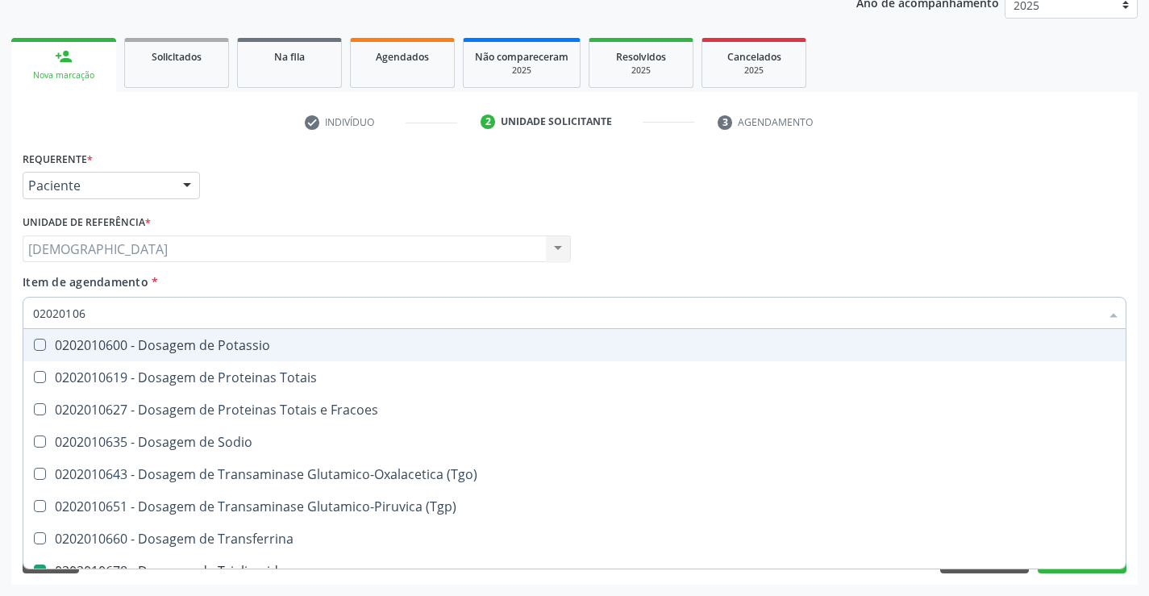
type input "0202010"
checkbox Triglicerideos "false"
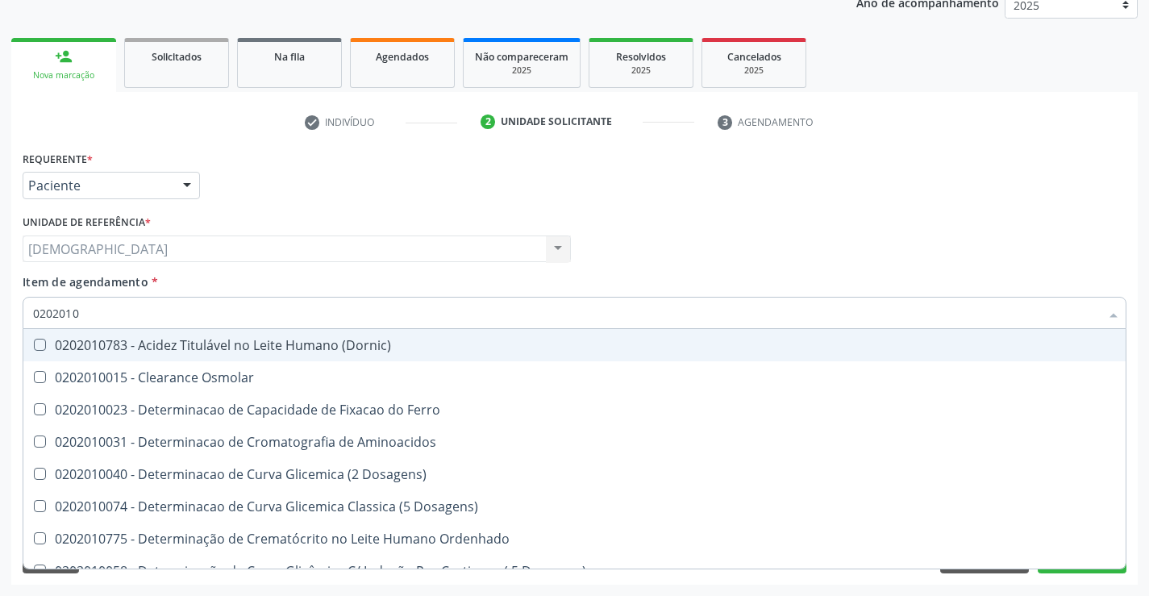
type input "020201"
checkbox Total "false"
checkbox Creatinina "false"
checkbox Ferritina "true"
checkbox Folato "true"
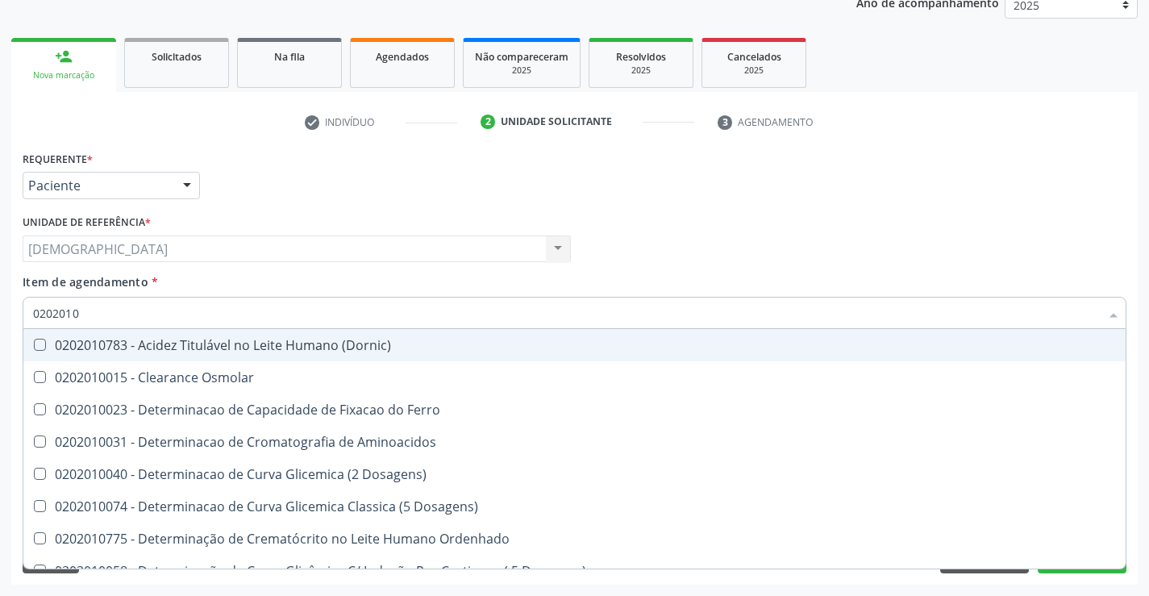
checkbox Triglicerideos "false"
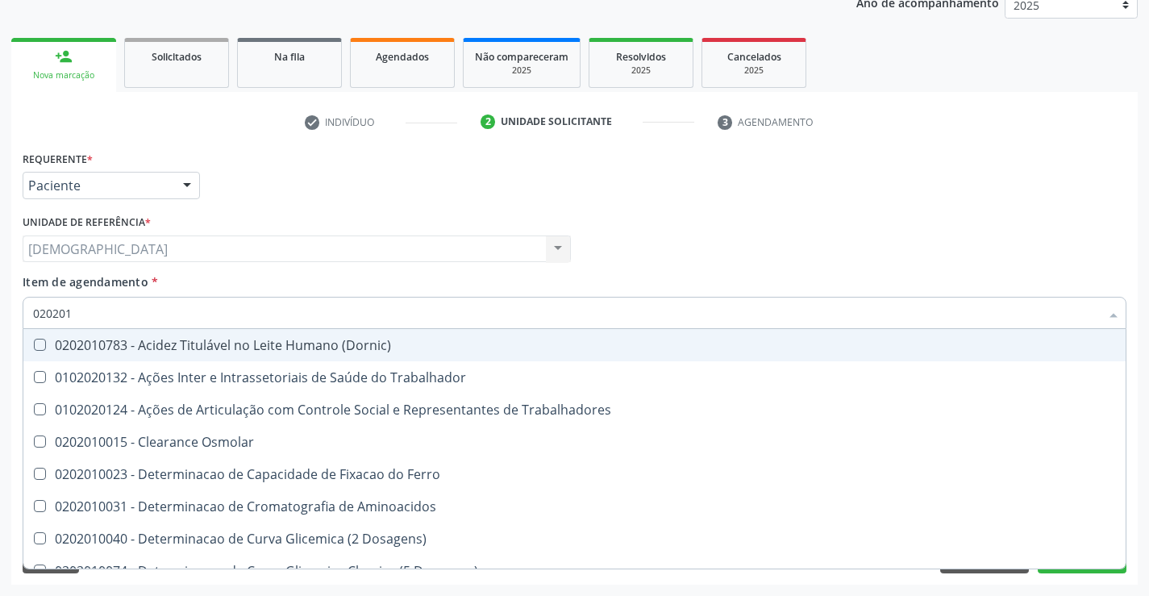
type input "02020"
checkbox Total "false"
checkbox Creatinina "false"
checkbox Triglicerideos "false"
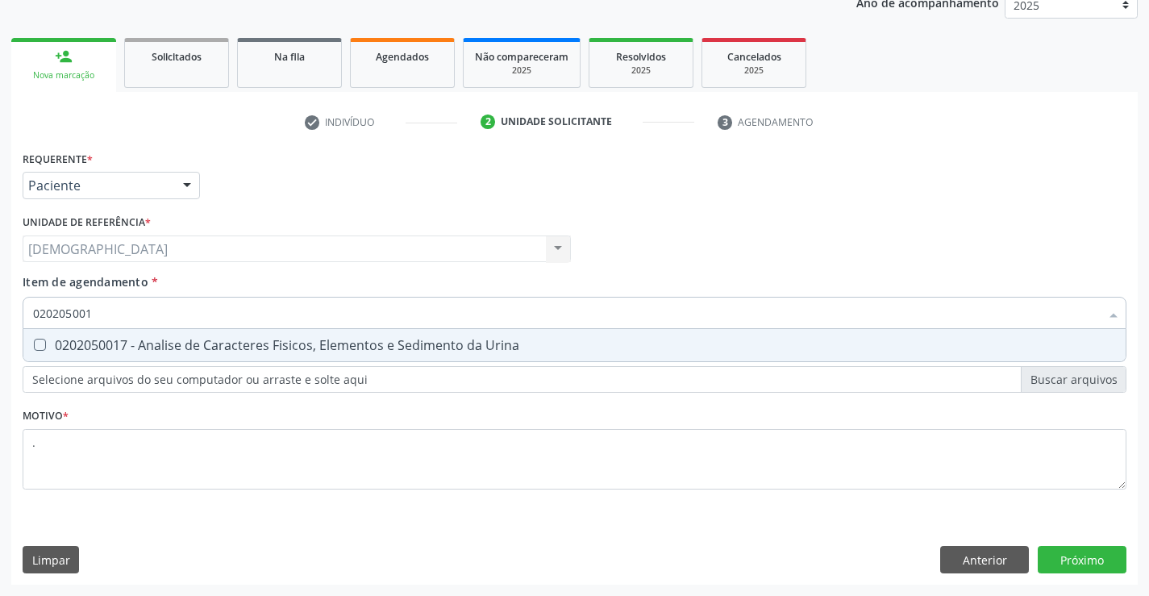
type input "0202050017"
click at [157, 340] on div "0202050017 - Analise de Caracteres Fisicos, Elementos e Sedimento da Urina" at bounding box center [574, 345] width 1082 height 13
checkbox Urina "true"
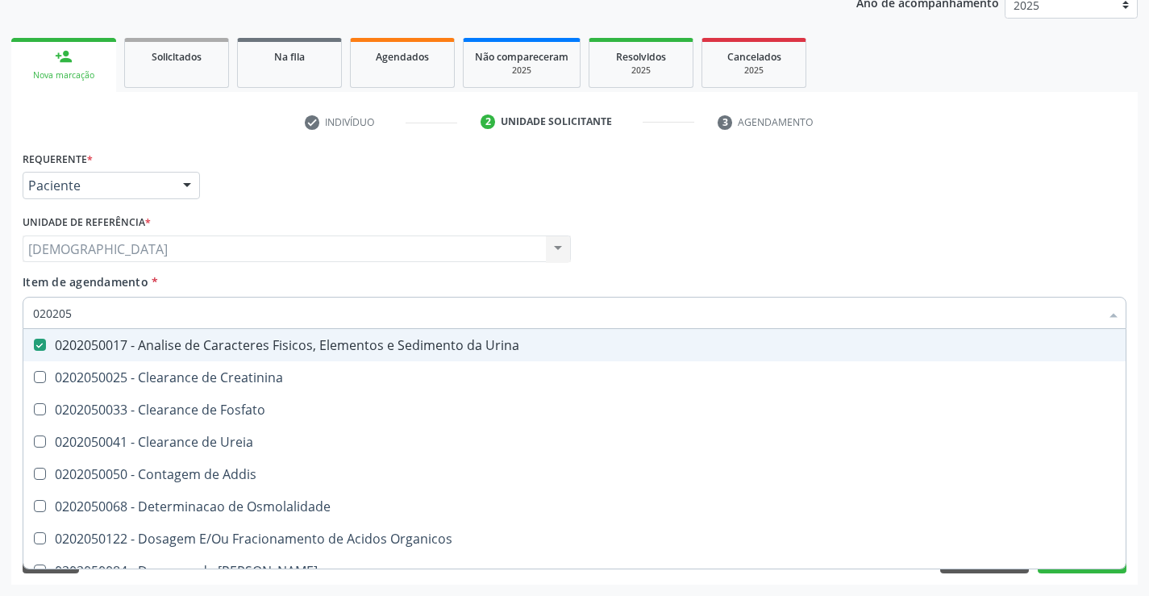
type input "02020"
checkbox Urina "false"
checkbox Fosfato "true"
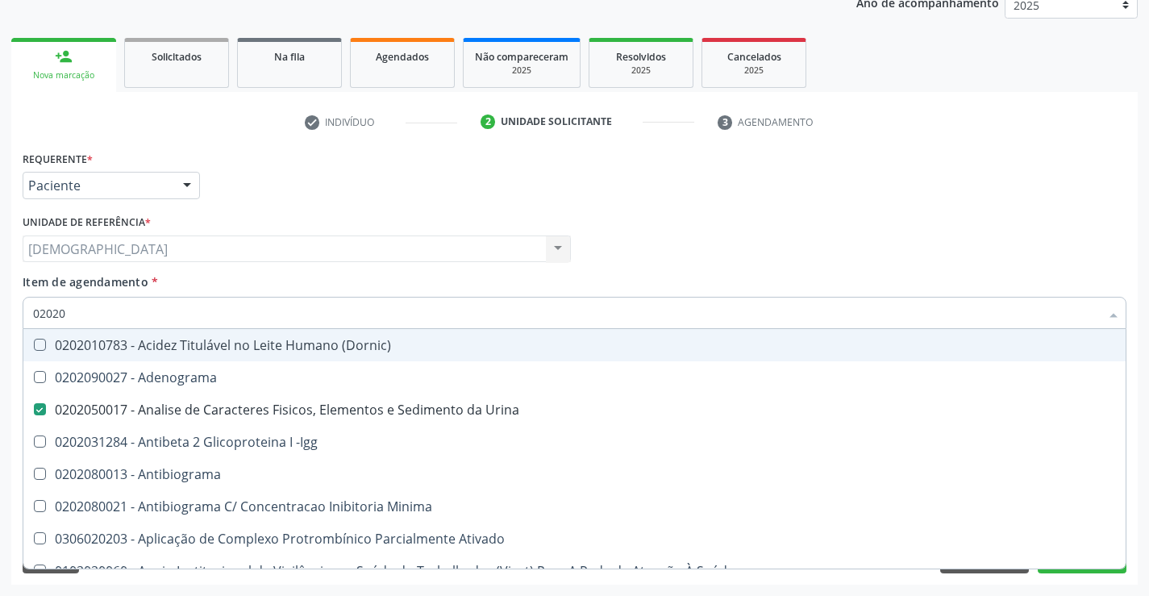
type input "020201"
checkbox Urina "false"
checkbox Parceria\) "true"
checkbox Gestante "true"
checkbox Acetona "true"
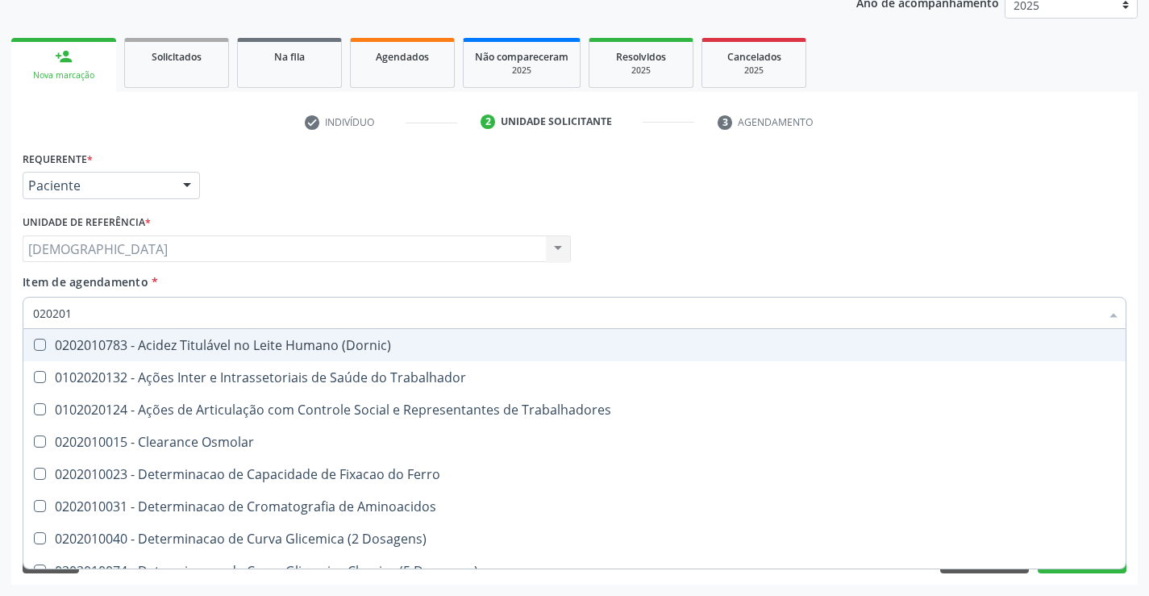
type input "0202010"
checkbox Fracoes "true"
checkbox Ionizavel "true"
checkbox Total "false"
checkbox Creatinina "false"
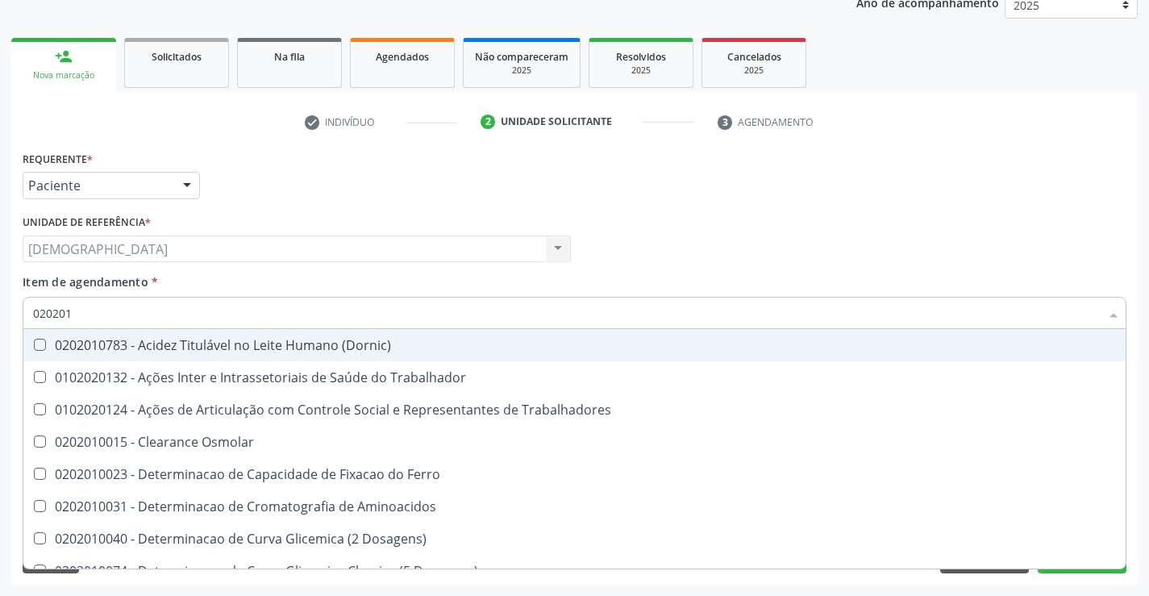
checkbox Muco-Proteinas "true"
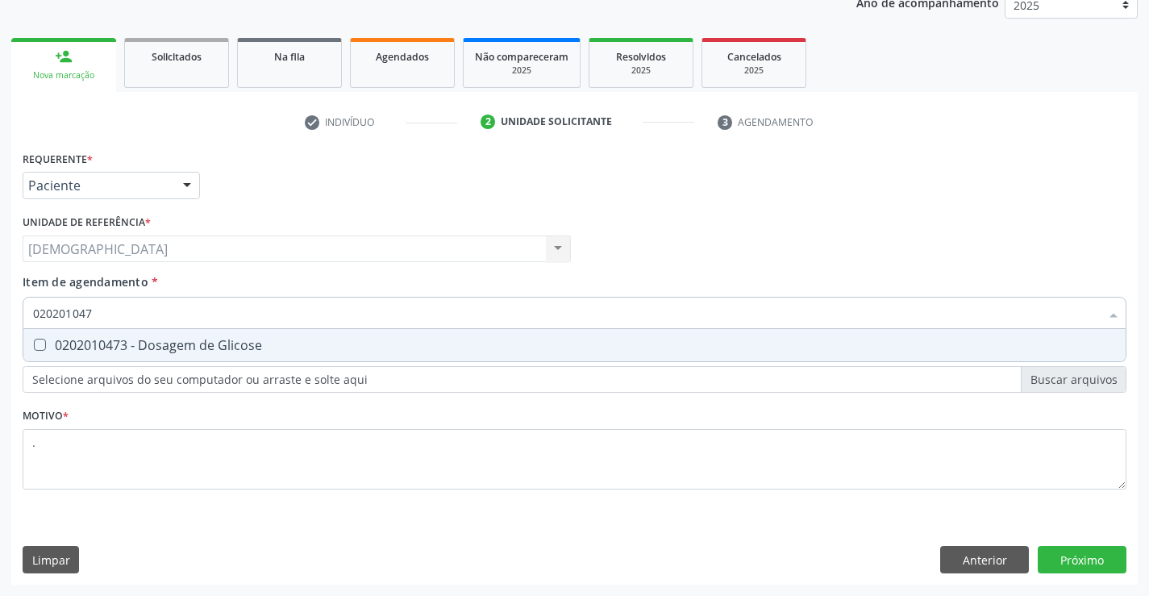
type input "0202010473"
click at [157, 340] on div "0202010473 - Dosagem de Glicose" at bounding box center [574, 345] width 1082 height 13
checkbox Glicose "true"
type input "02020104"
checkbox Glicose "false"
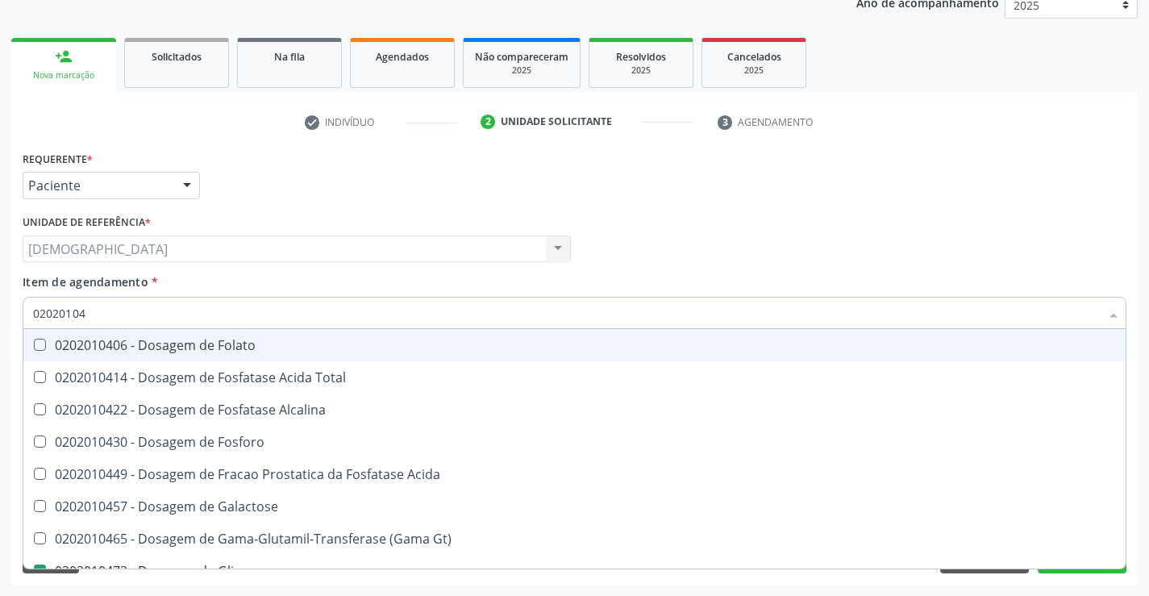
type input "0202010"
checkbox Glicose "false"
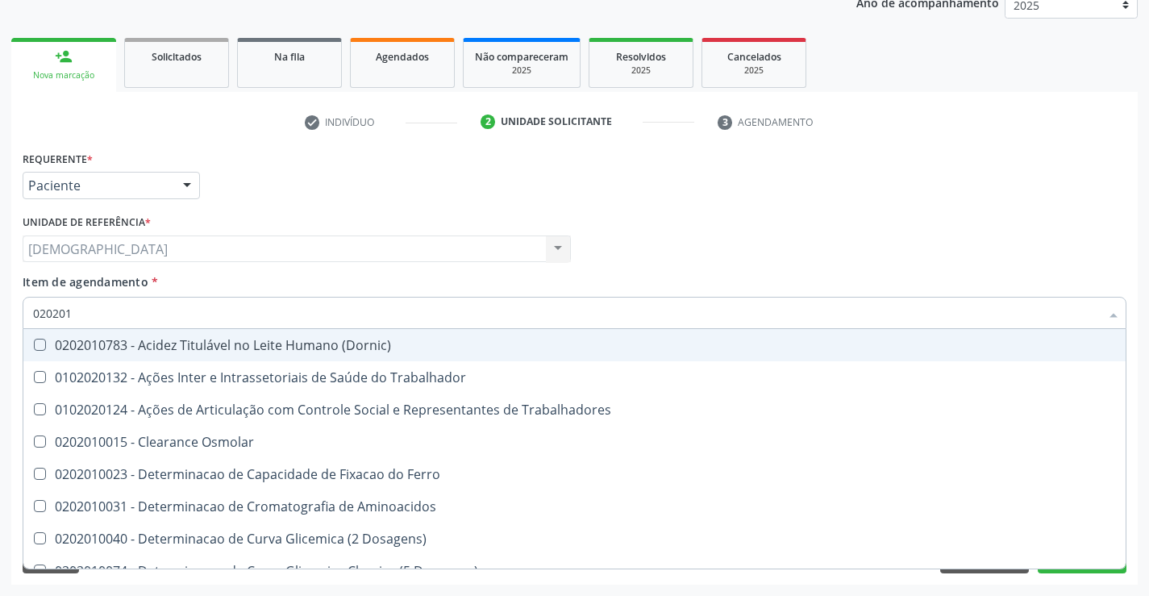
type input "02020"
checkbox Trabalhadores "true"
checkbox Total "false"
checkbox Creatinina "false"
checkbox Glicose "false"
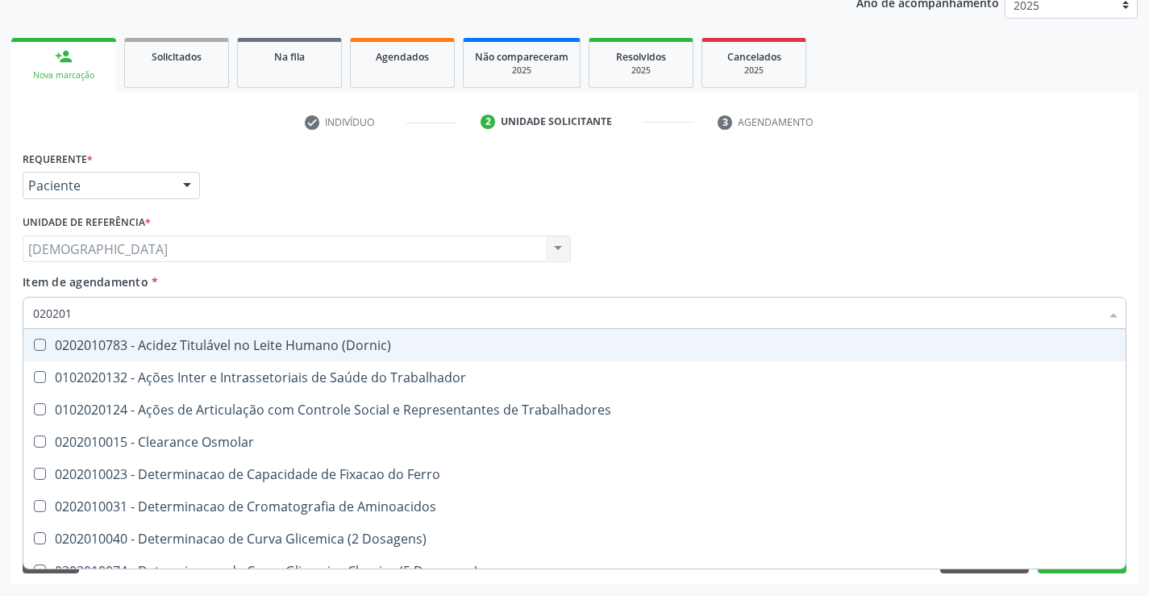
checkbox Triglicerideos "false"
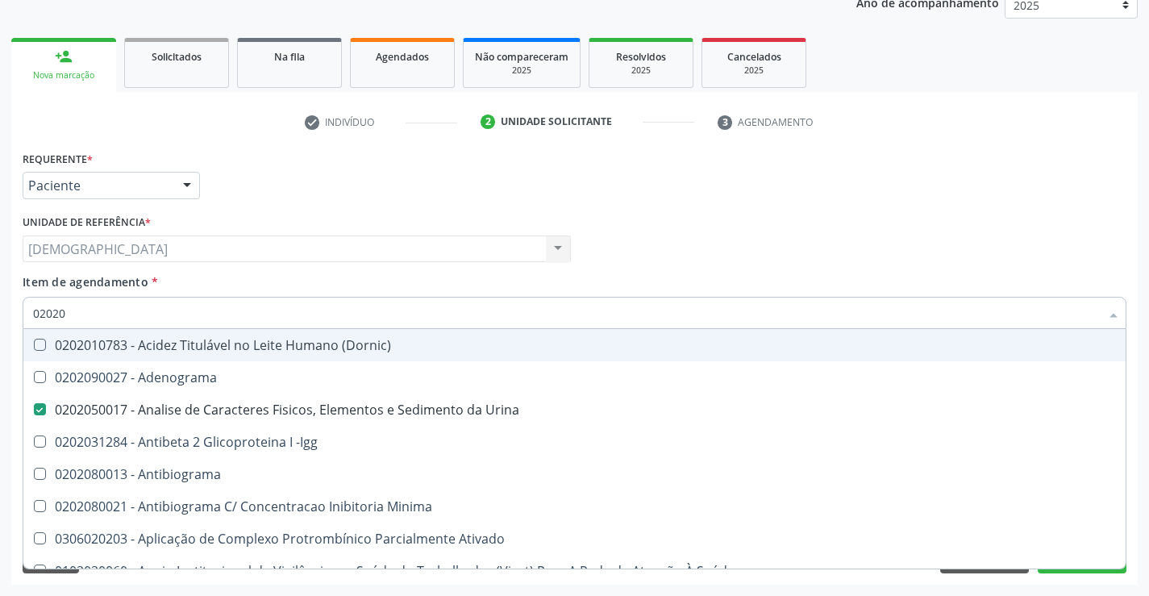
type input "020201"
checkbox Urina "false"
checkbox Parceria\) "true"
checkbox Gestante "true"
checkbox T3 "true"
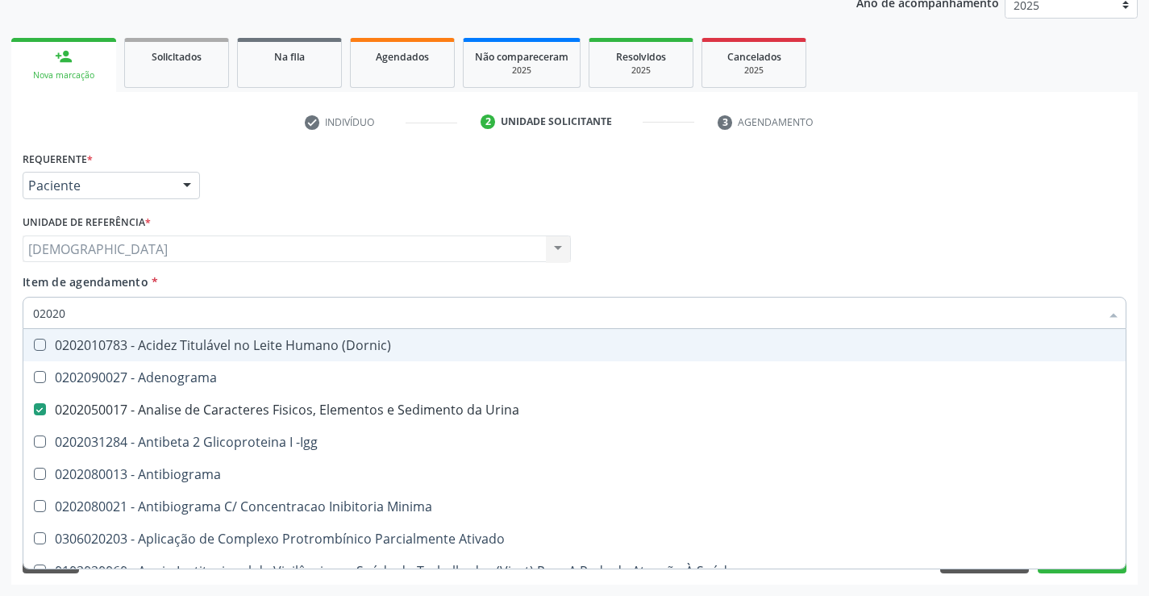
checkbox Acetona "true"
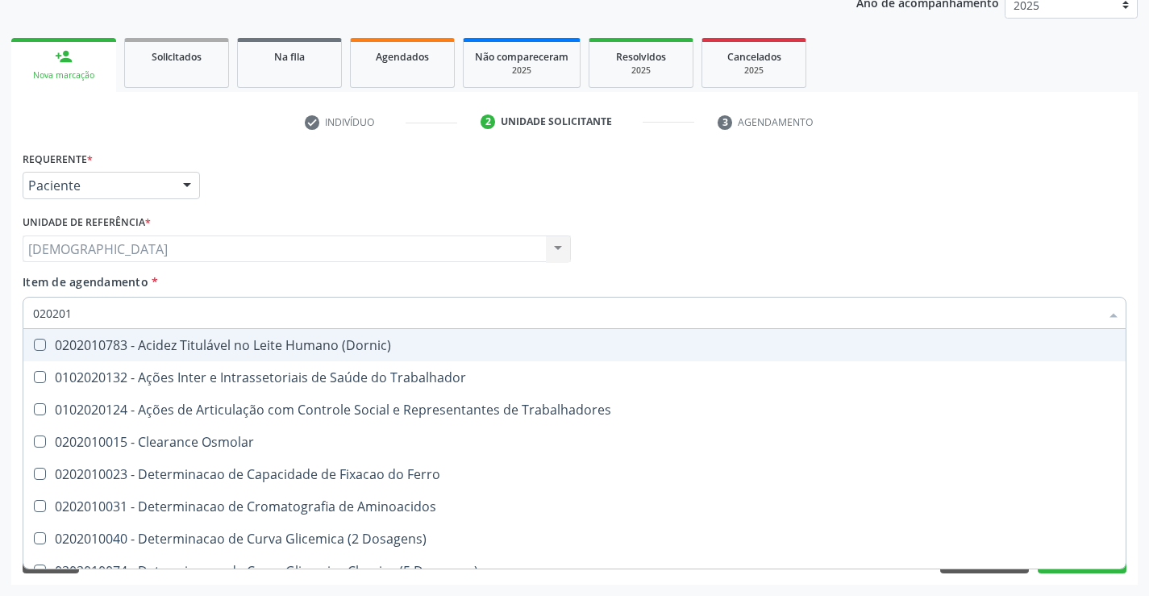
type input "0202010"
checkbox Fracoes "true"
checkbox Ionizavel "true"
checkbox Total "false"
checkbox Creatinina "false"
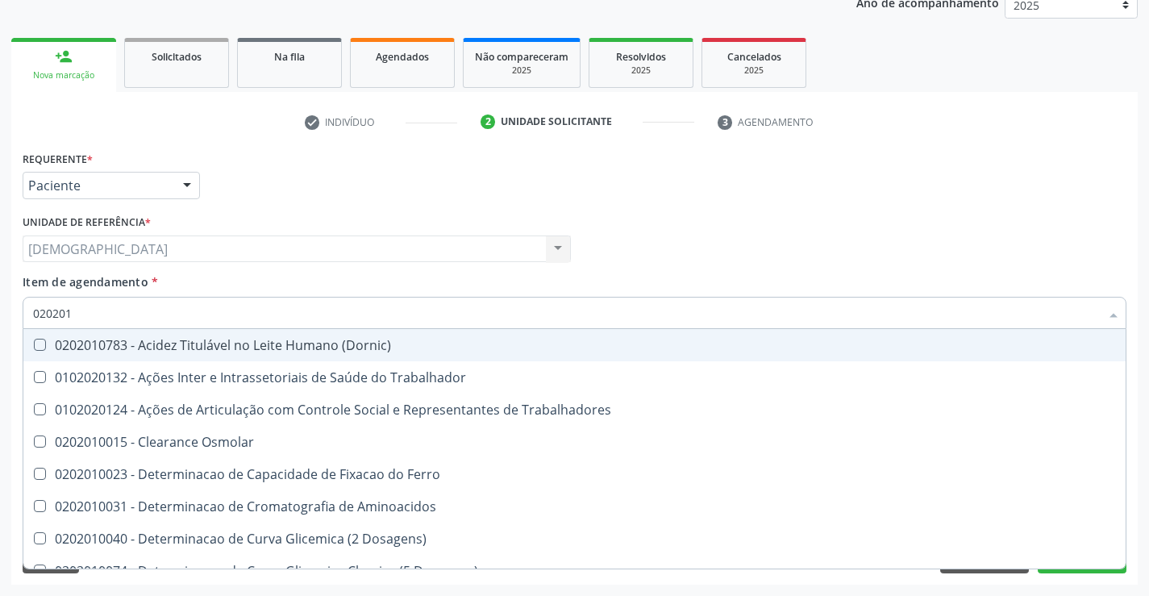
checkbox II "true"
checkbox Glicose "false"
checkbox Muco-Proteinas "true"
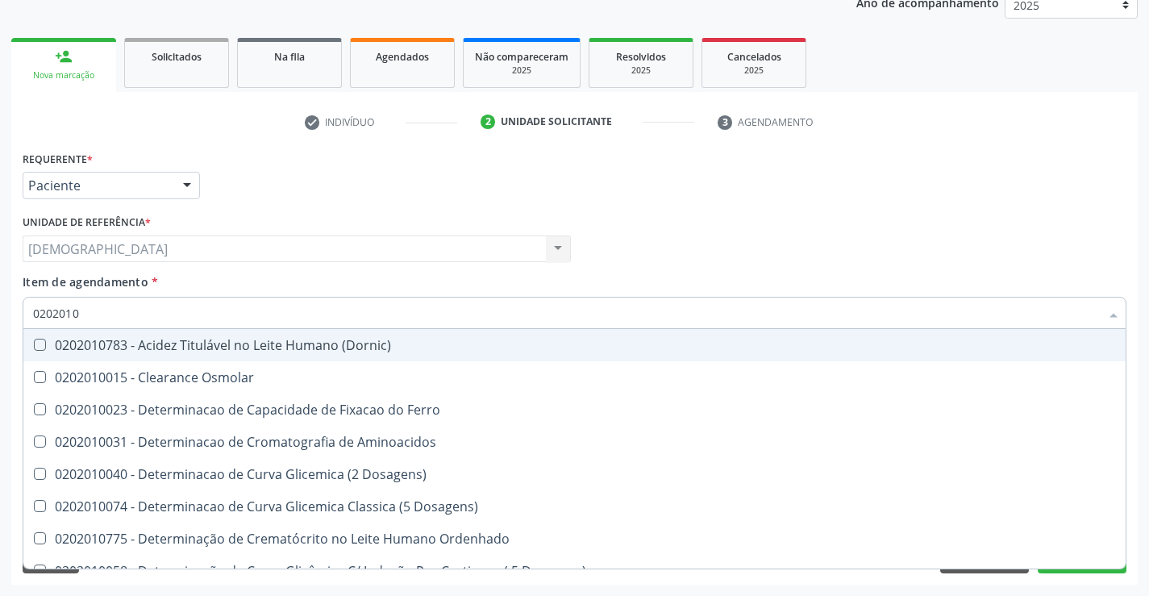
type input "02020102"
checkbox Osmolaridade "true"
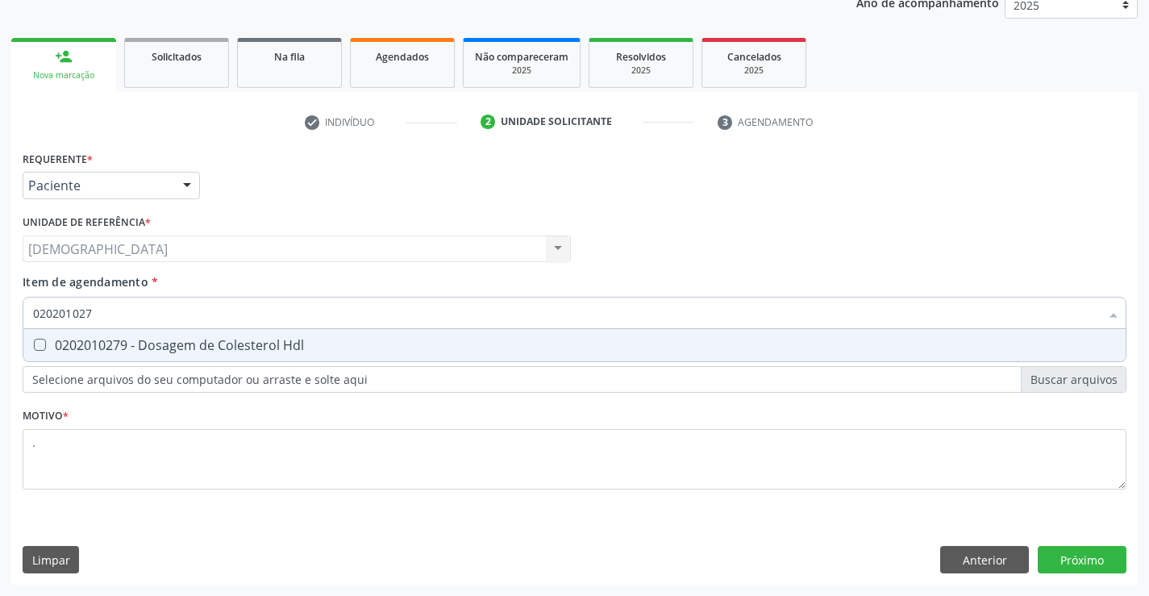
type input "0202010279"
click at [157, 340] on div "0202010279 - Dosagem de Colesterol Hdl" at bounding box center [574, 345] width 1082 height 13
checkbox Hdl "true"
type input "02020102"
checkbox Hdl "false"
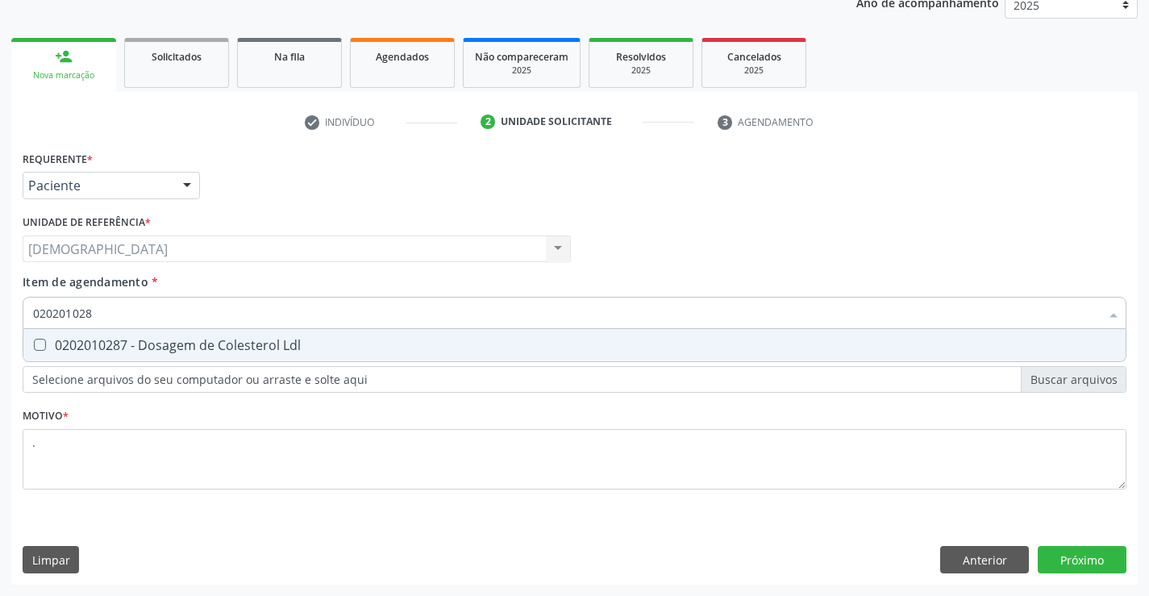
type input "0202010287"
click at [157, 340] on div "0202010287 - Dosagem de Colesterol Ldl" at bounding box center [574, 345] width 1082 height 13
checkbox Ldl "true"
type input "02020102"
checkbox Ldl "false"
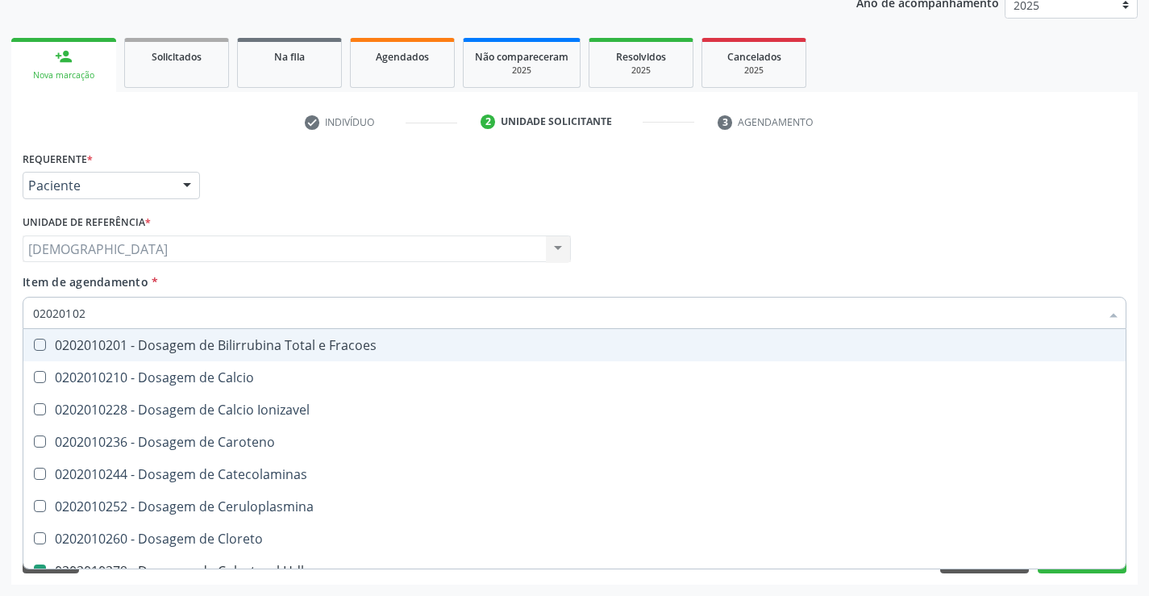
type input "0202010"
checkbox Hdl "false"
checkbox Ldl "false"
checkbox Total "false"
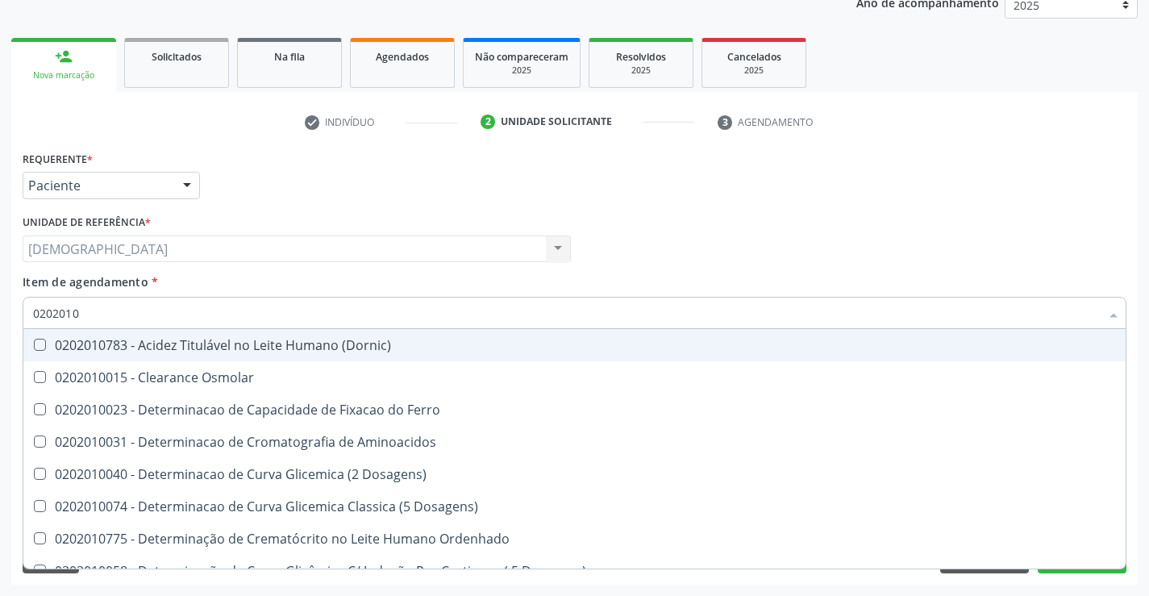
type input "020201"
checkbox Hdl "false"
checkbox Ldl "false"
checkbox Total "false"
checkbox Creatinina "false"
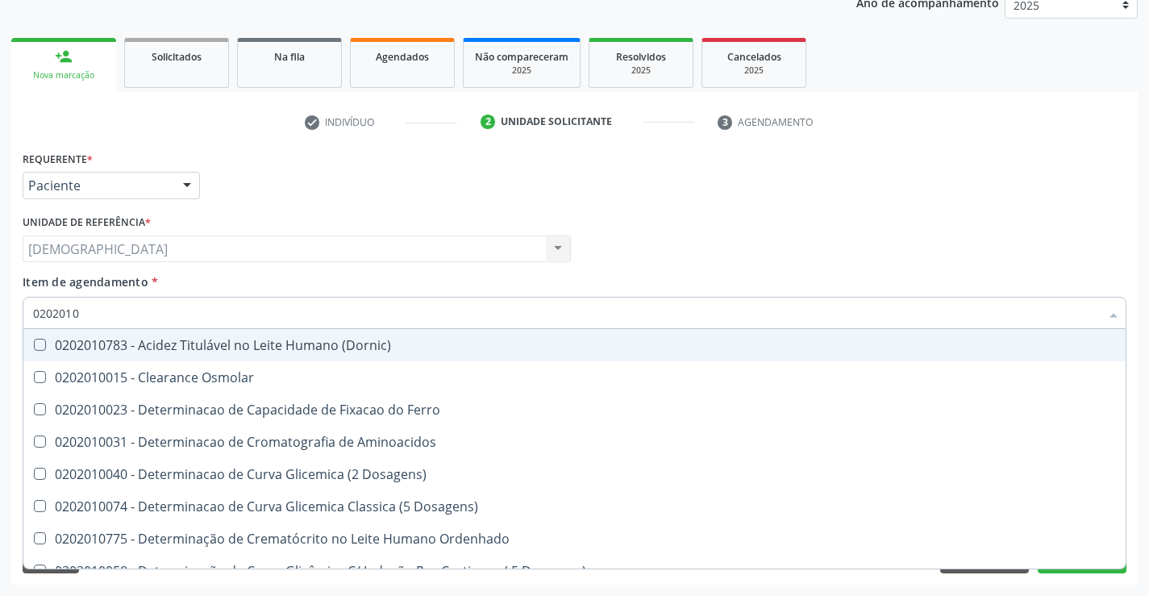
checkbox Latica "true"
checkbox Fracionadas\) "true"
checkbox Ferritina "true"
checkbox Folato "true"
checkbox Glicose "false"
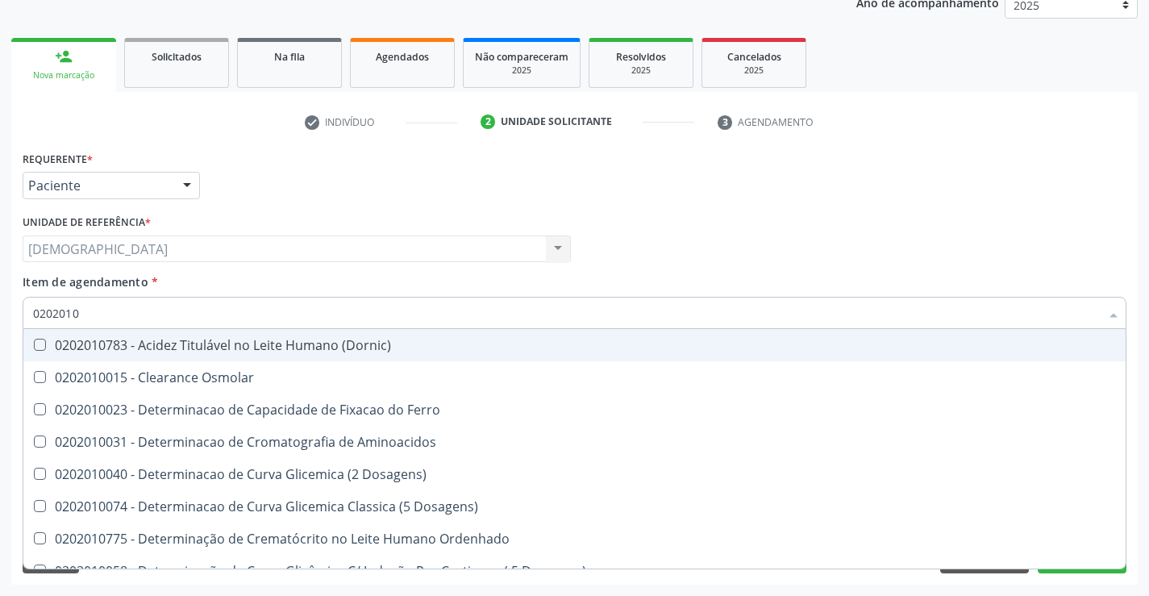
checkbox Nt-Probnp\) "true"
checkbox Triglicerideos "false"
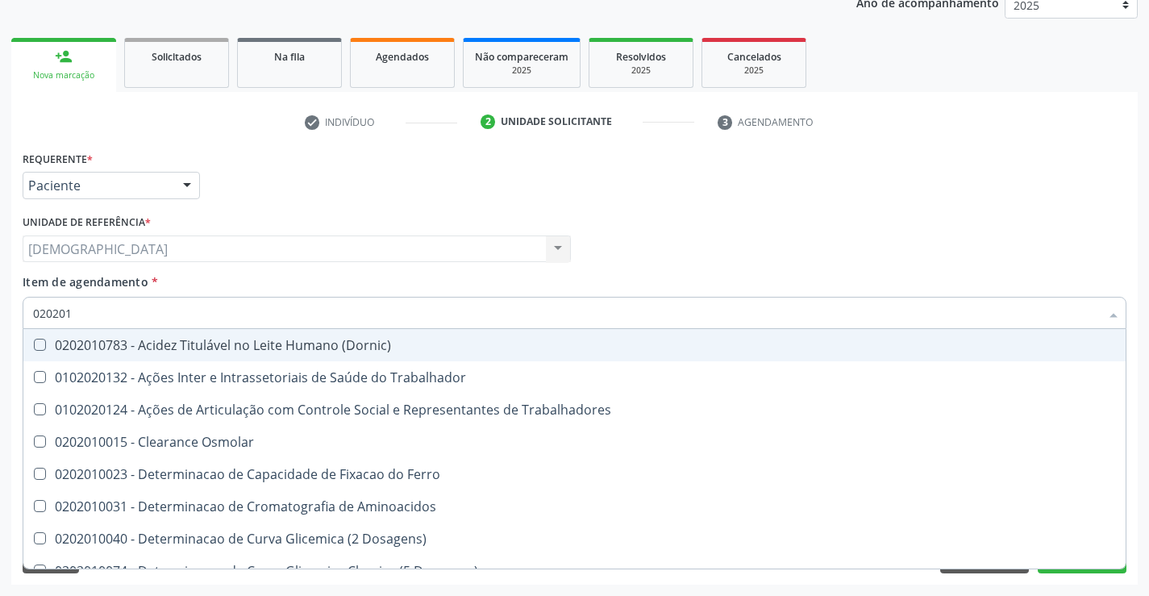
type input "02020"
checkbox Trabalhadores "true"
checkbox Hdl "false"
checkbox Ldl "false"
checkbox Total "false"
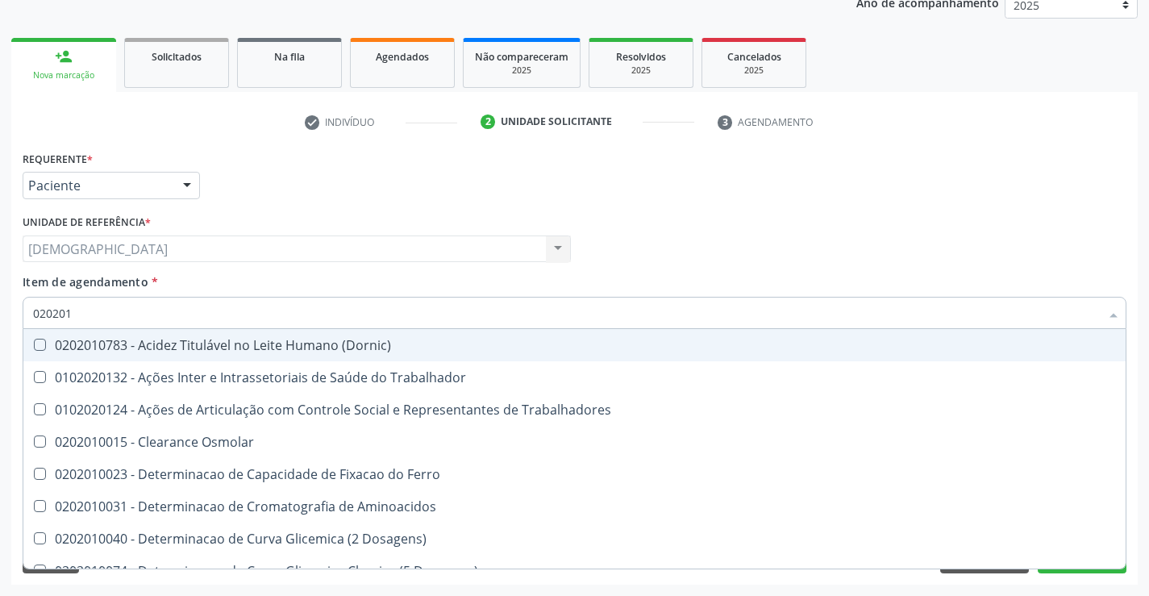
checkbox Creatinina "false"
checkbox Glicose "false"
checkbox Triglicerideos "false"
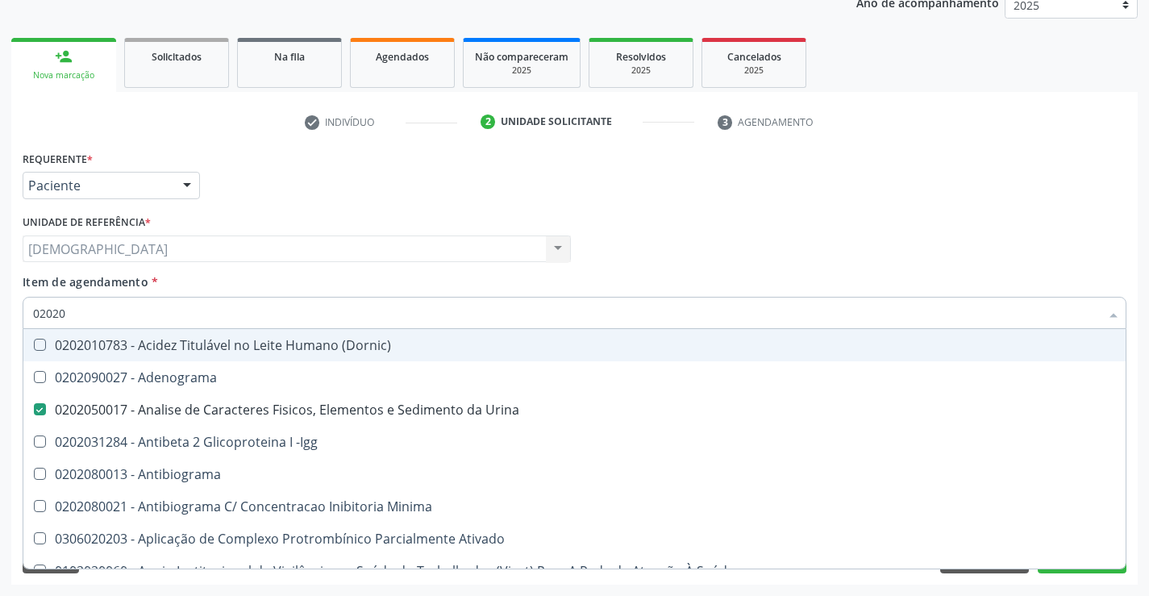
type input "020202"
checkbox Urina "false"
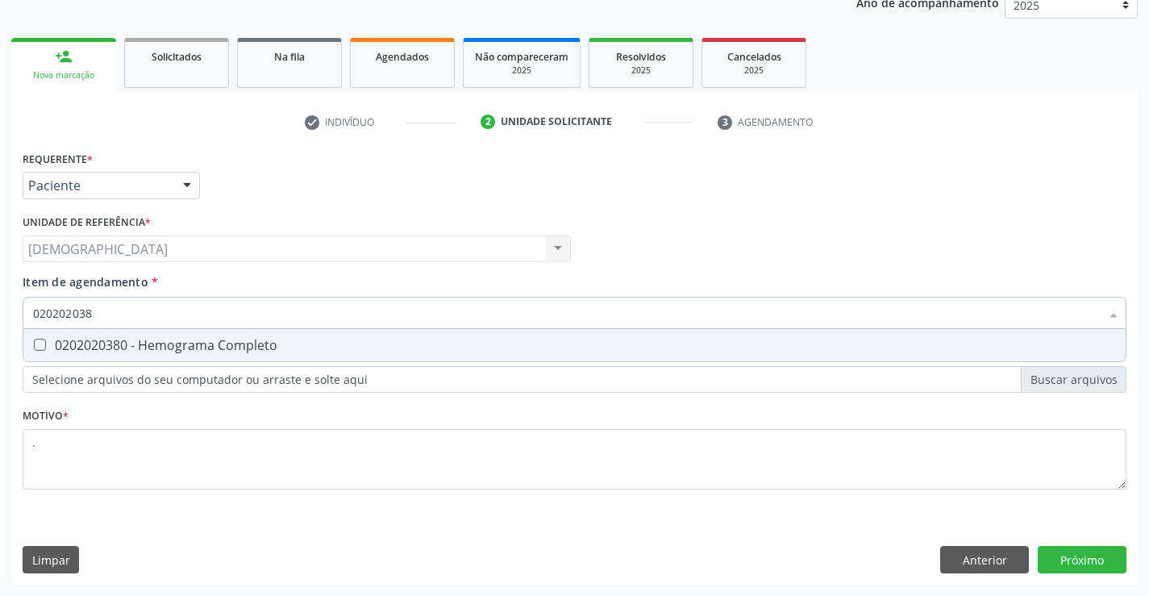
type input "0202020380"
click at [157, 340] on div "0202020380 - Hemograma Completo" at bounding box center [574, 345] width 1082 height 13
checkbox Completo "true"
click at [1056, 549] on div "Requerente * Paciente Profissional de Saúde Paciente Nenhum resultado encontrad…" at bounding box center [574, 366] width 1126 height 438
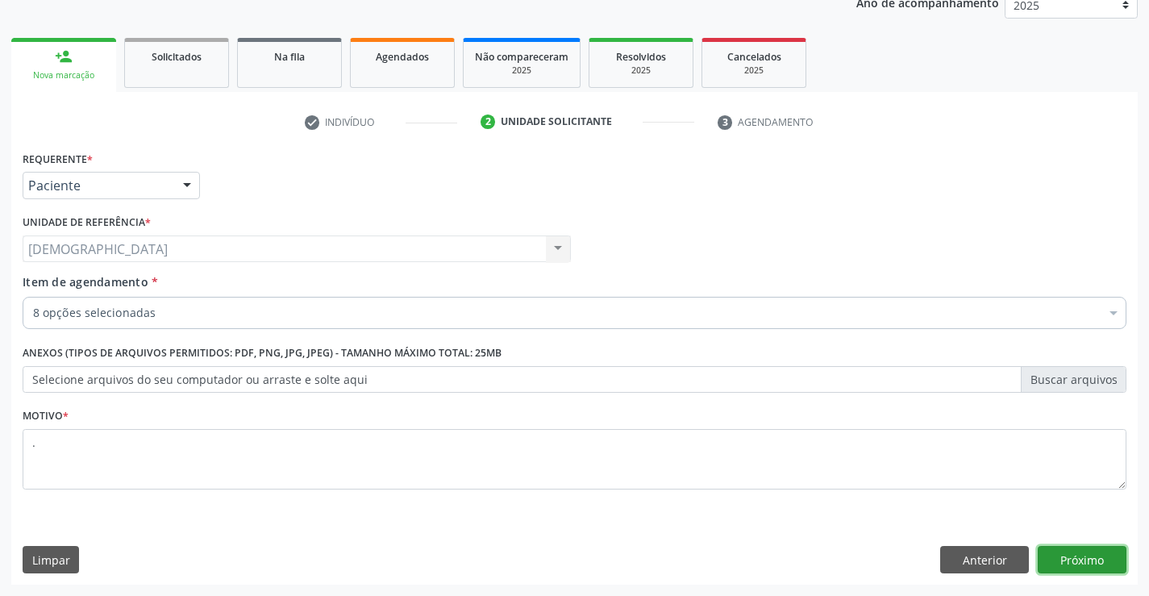
click at [1090, 558] on button "Próximo" at bounding box center [1081, 559] width 89 height 27
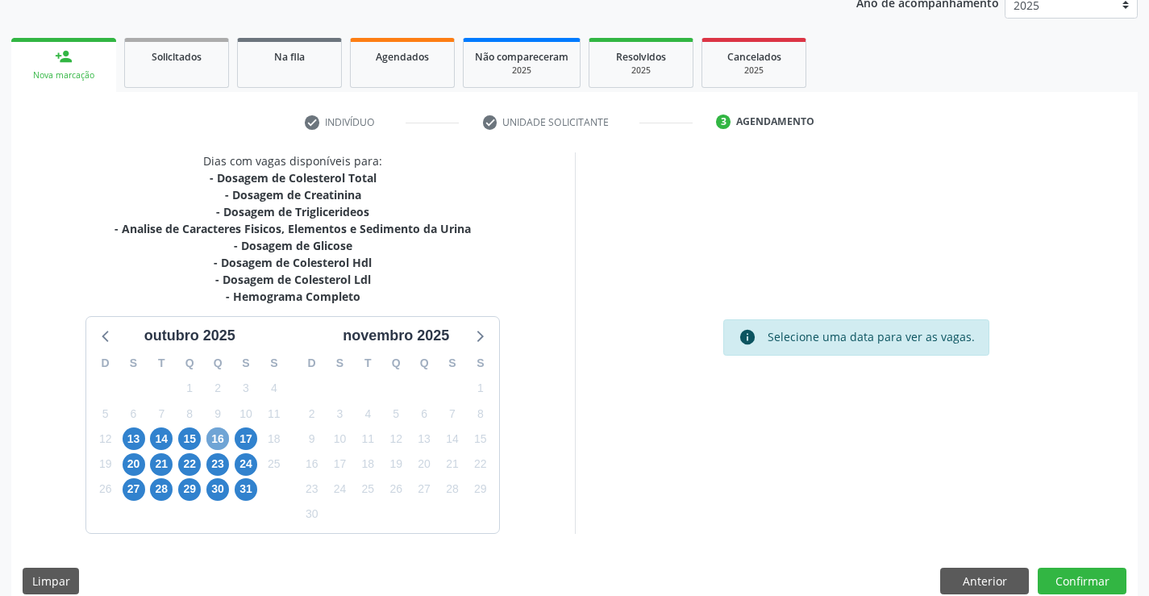
click at [217, 432] on span "16" at bounding box center [217, 438] width 23 height 23
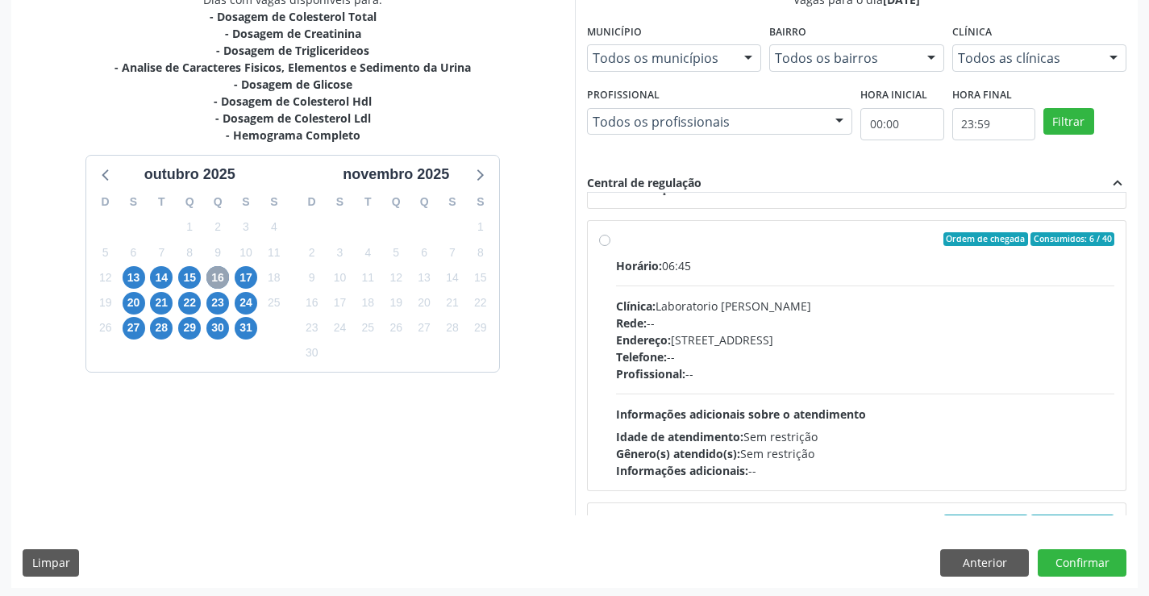
scroll to position [270, 0]
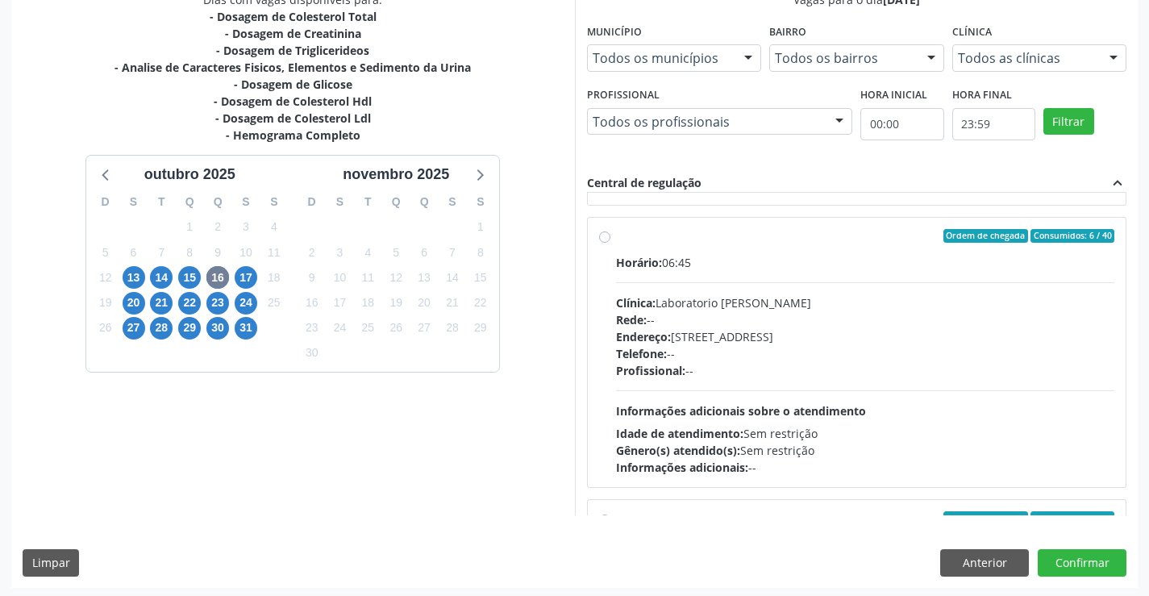
click at [690, 244] on label "Ordem de chegada Consumidos: 6 / 40 Horário: 06:45 Clínica: Laboratorio Jose Pa…" at bounding box center [865, 352] width 499 height 247
click at [610, 243] on input "Ordem de chegada Consumidos: 6 / 40 Horário: 06:45 Clínica: Laboratorio Jose Pa…" at bounding box center [604, 236] width 11 height 15
radio input "true"
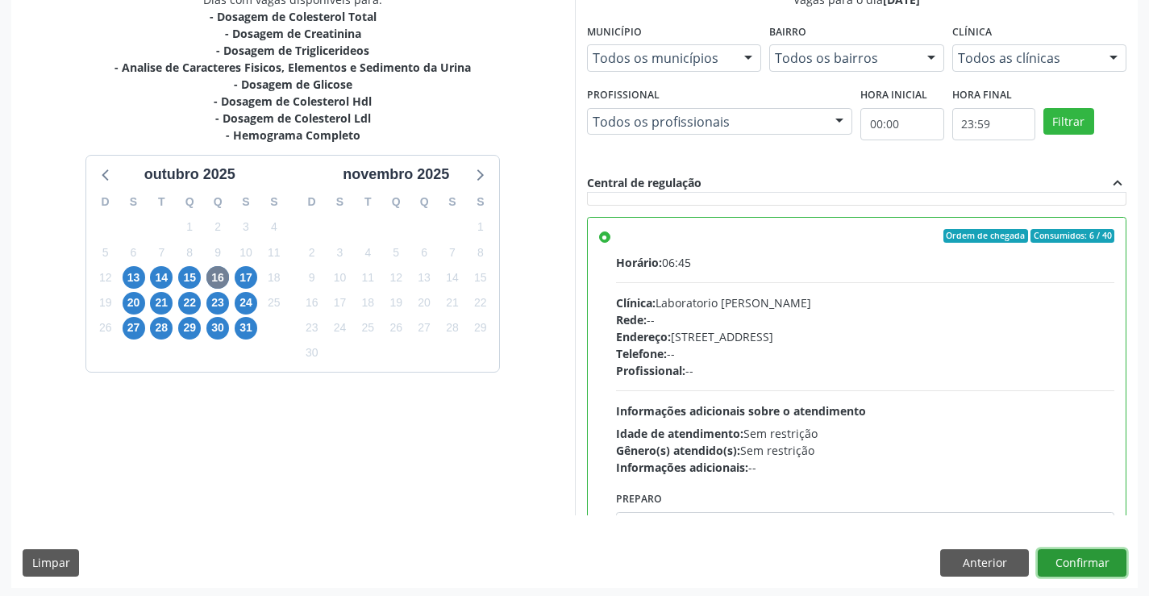
click at [1057, 553] on button "Confirmar" at bounding box center [1081, 562] width 89 height 27
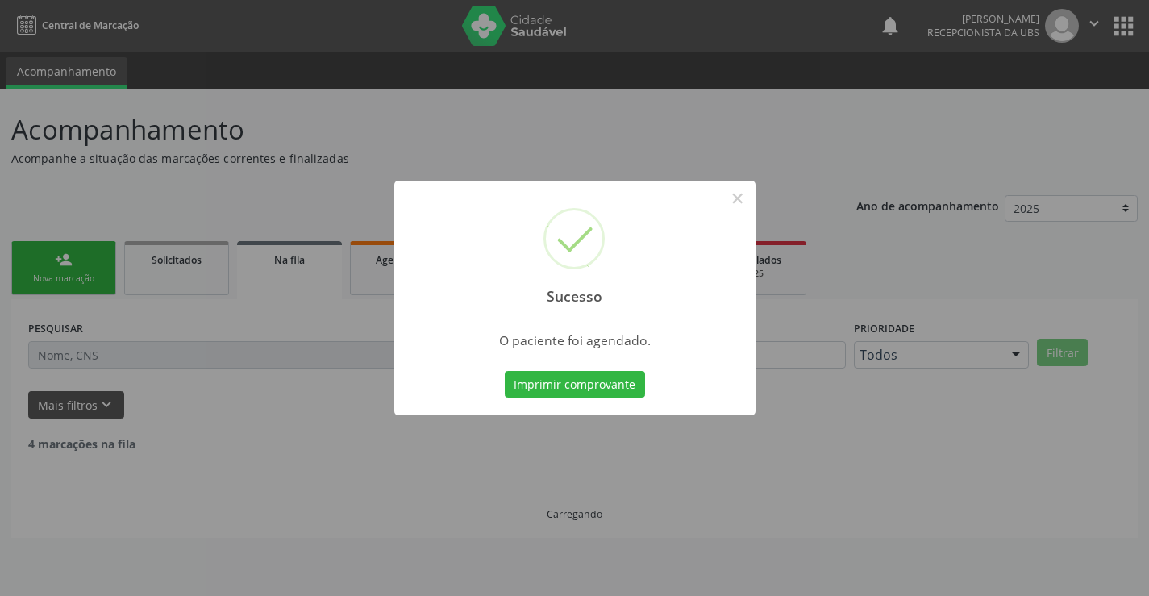
scroll to position [0, 0]
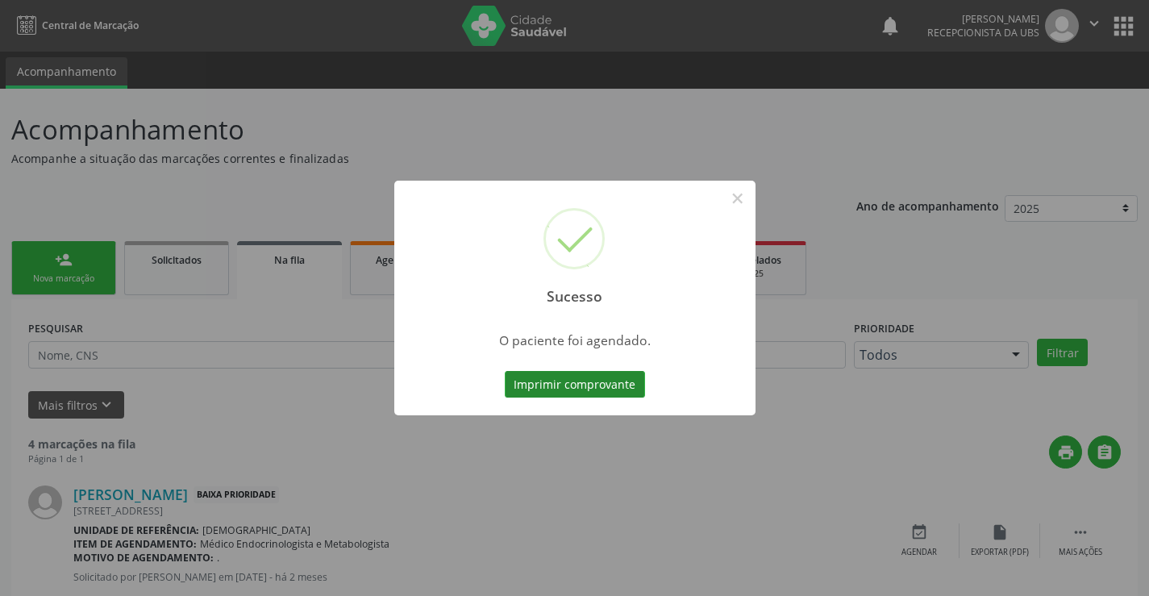
click at [597, 380] on button "Imprimir comprovante" at bounding box center [575, 384] width 140 height 27
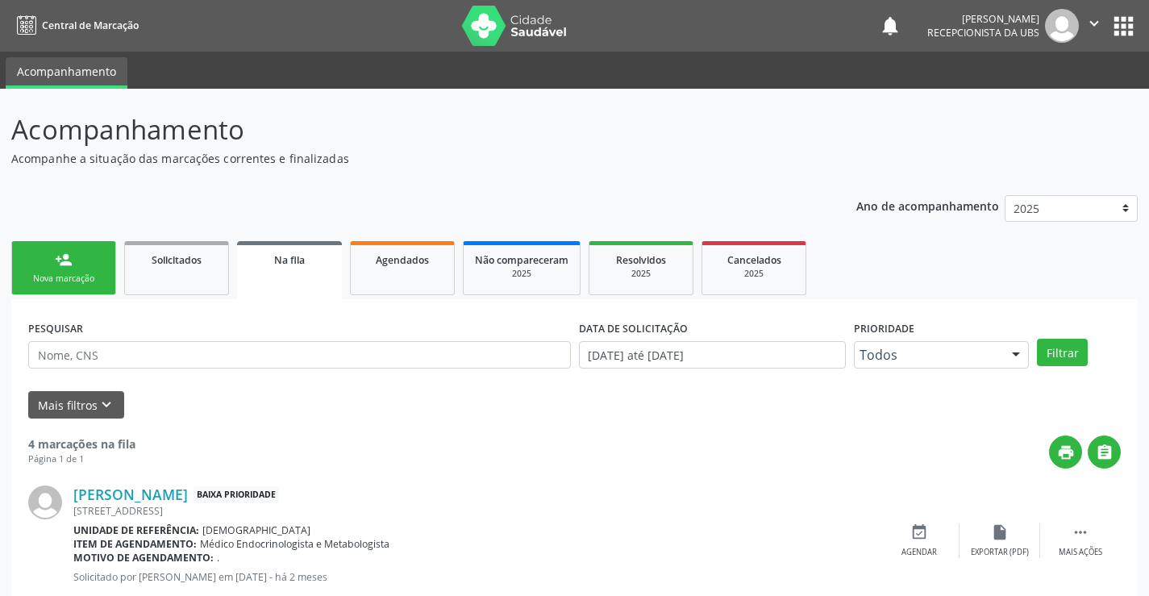
click at [94, 274] on div "Nova marcação" at bounding box center [63, 278] width 81 height 12
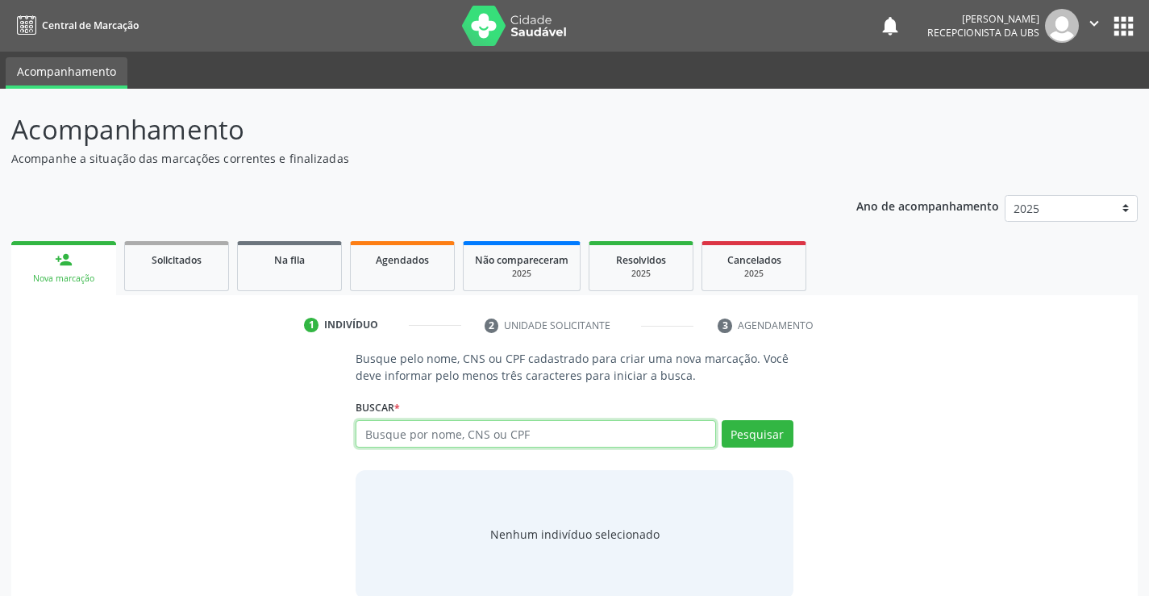
click at [513, 438] on input "text" at bounding box center [534, 433] width 359 height 27
type input "709207200081937"
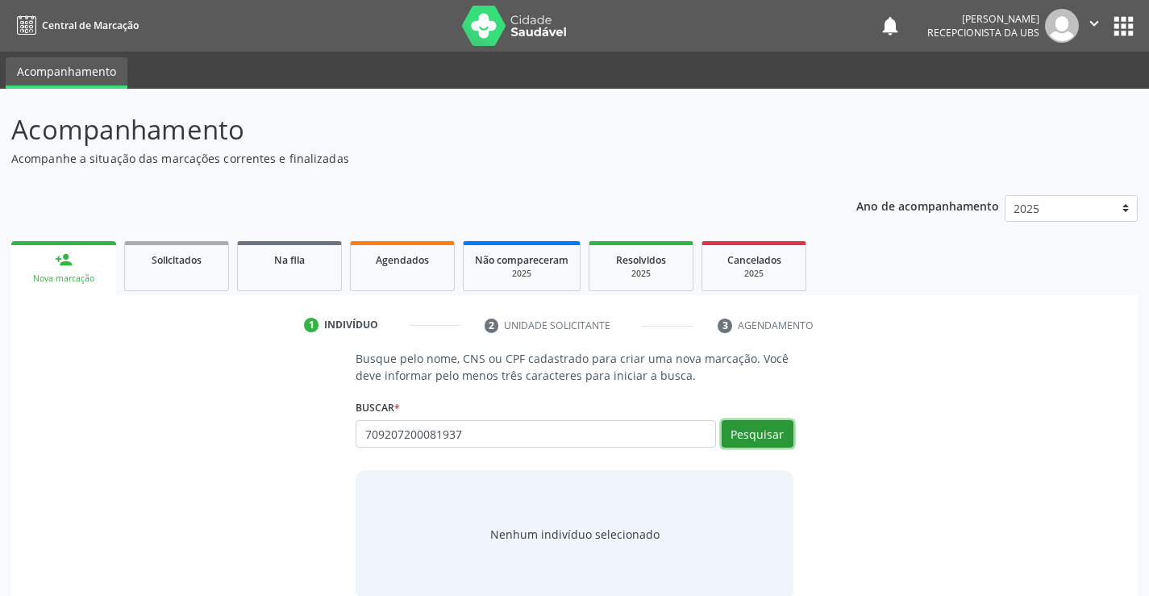
click at [738, 439] on button "Pesquisar" at bounding box center [757, 433] width 72 height 27
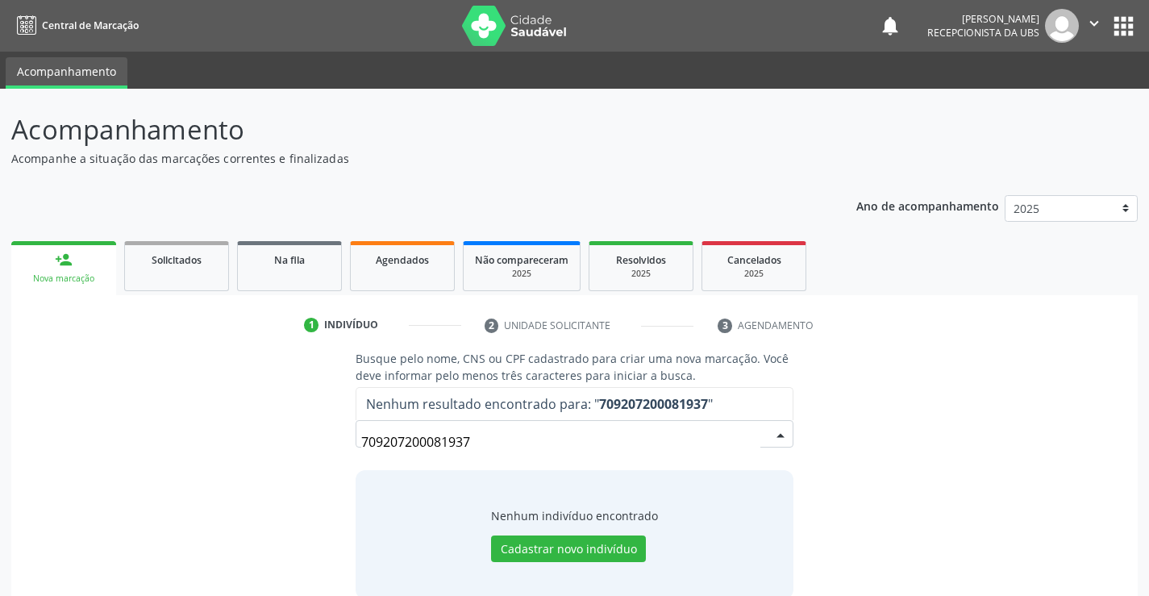
scroll to position [26, 0]
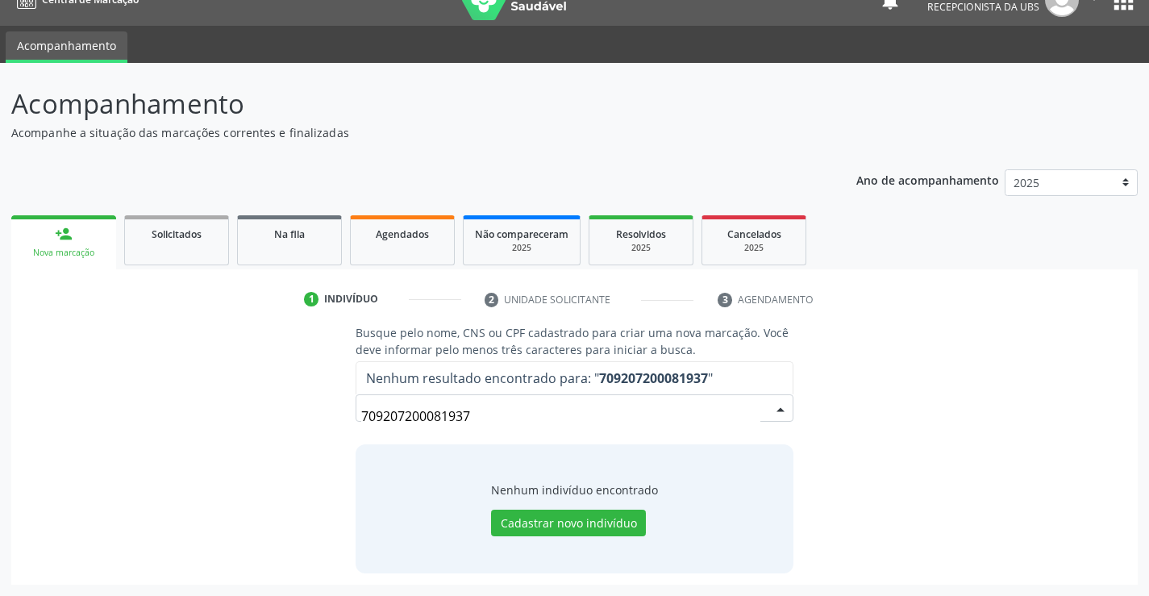
click at [554, 427] on input "709207200081937" at bounding box center [560, 416] width 398 height 32
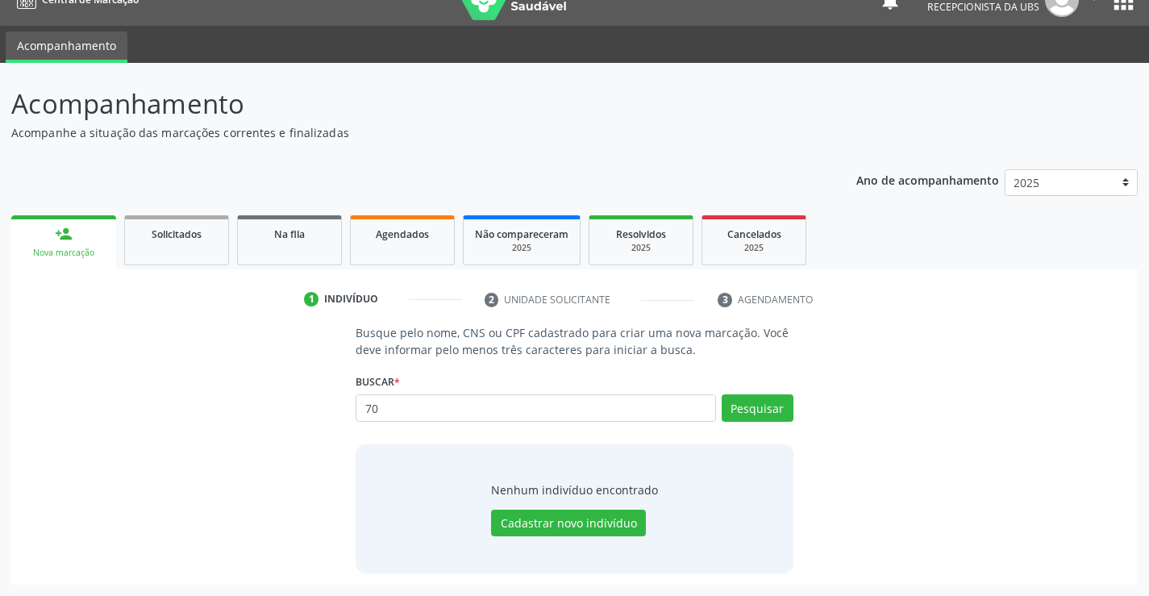
type input "7"
type input "709207200081937"
click at [746, 408] on button "Pesquisar" at bounding box center [757, 407] width 72 height 27
type input "709207200081937"
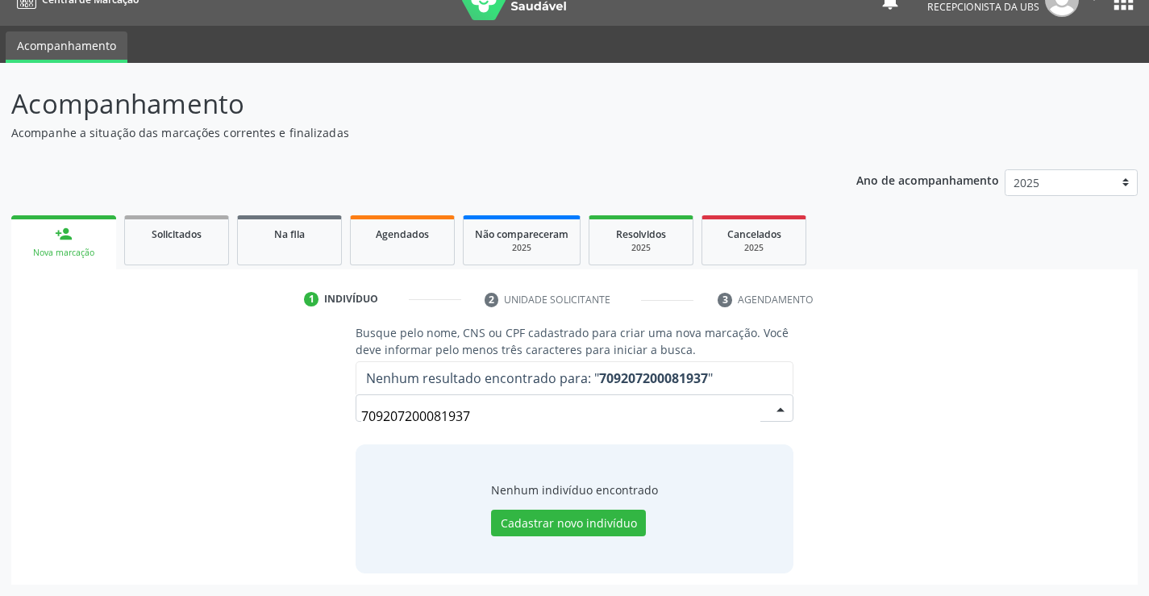
click at [583, 408] on input "709207200081937" at bounding box center [560, 416] width 398 height 32
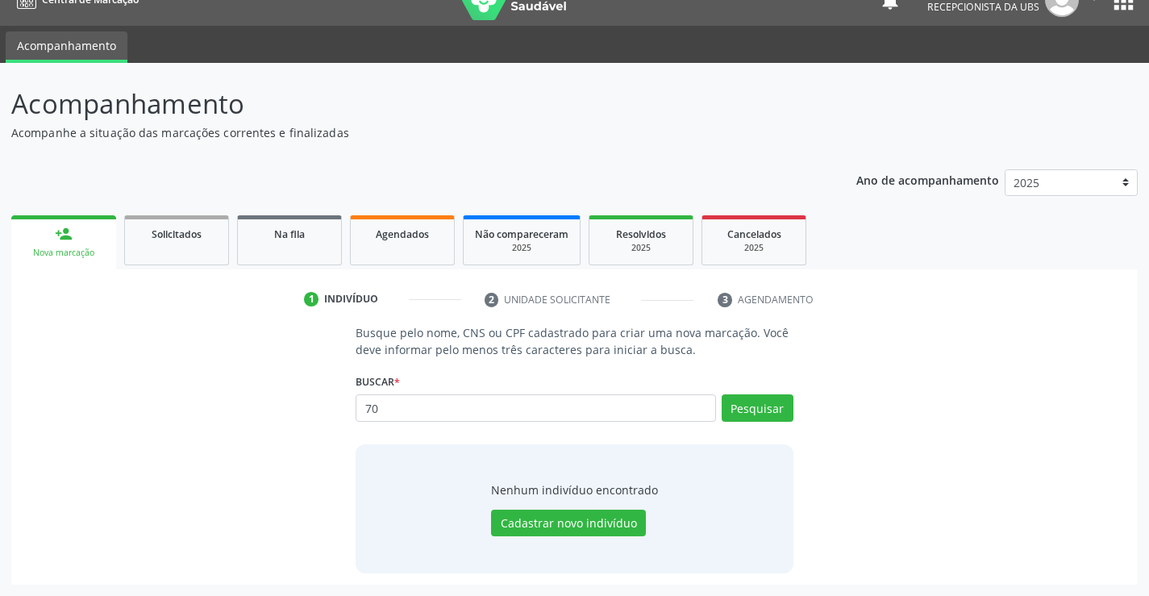
type input "7"
click at [779, 405] on button "Pesquisar" at bounding box center [757, 407] width 72 height 27
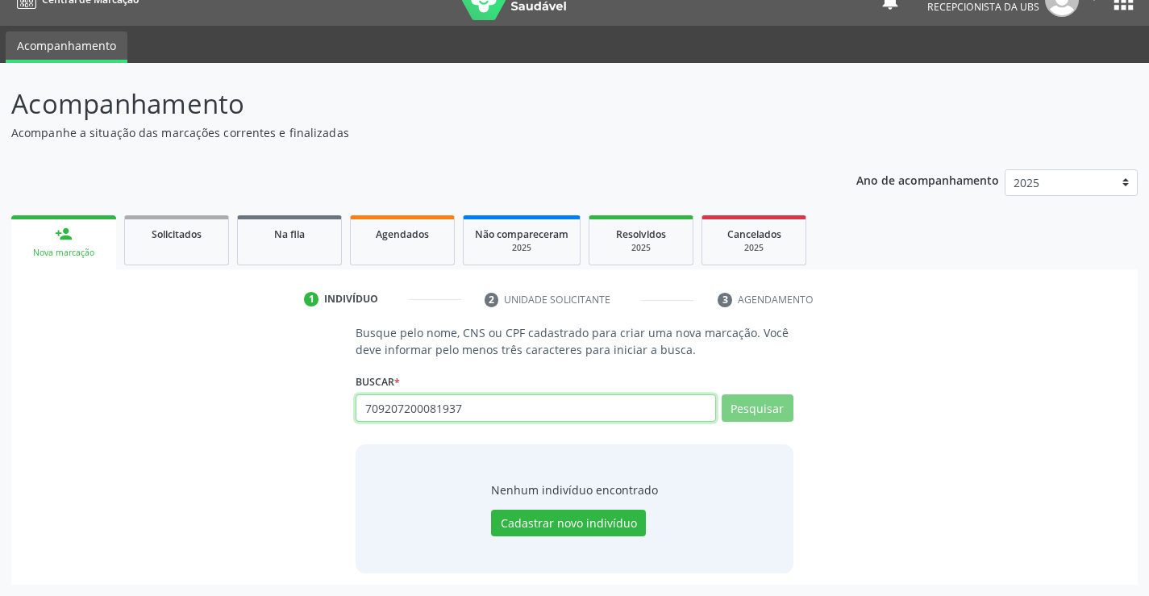
click at [502, 412] on input "709207200081937" at bounding box center [534, 407] width 359 height 27
type input "7"
type input "17264221431"
click at [758, 408] on button "Pesquisar" at bounding box center [757, 407] width 72 height 27
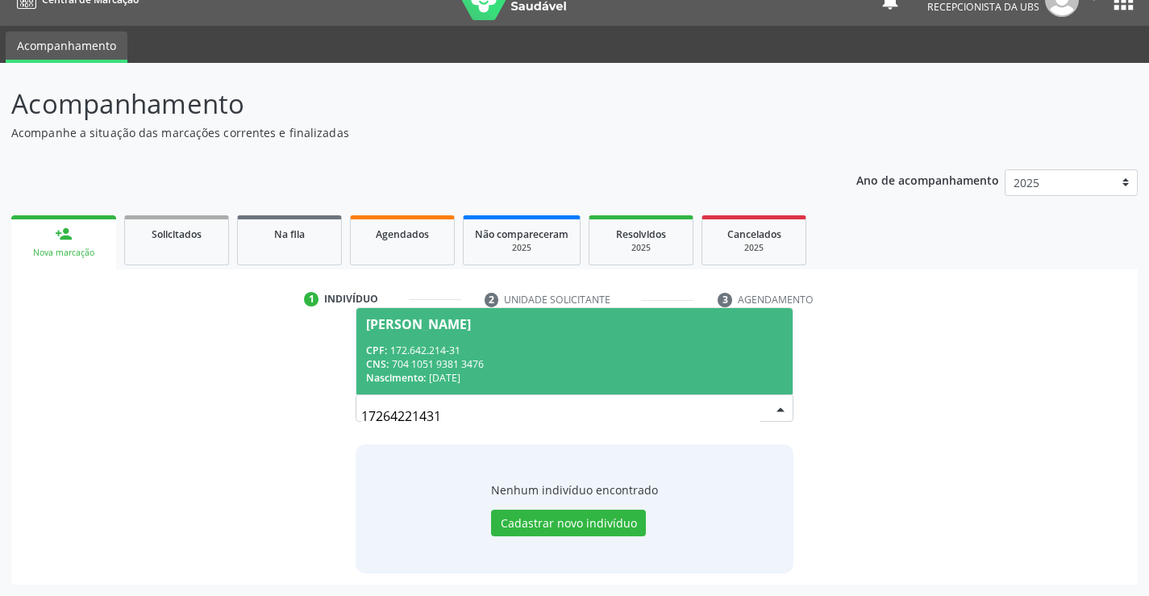
click at [419, 361] on div "CNS: 704 1051 9381 3476" at bounding box center [574, 364] width 416 height 14
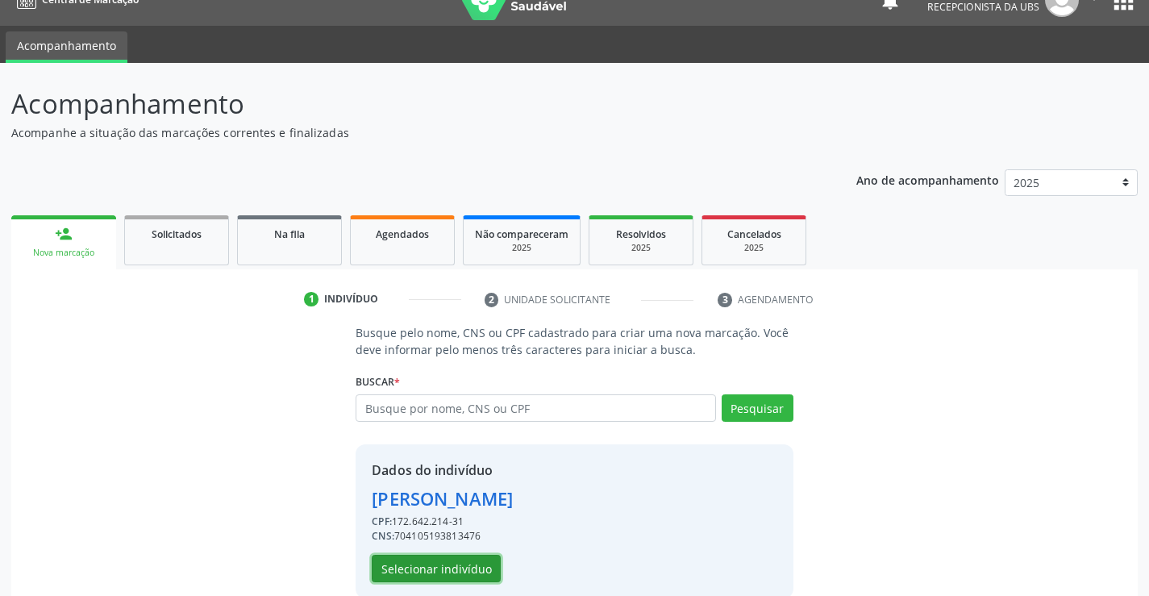
click at [425, 575] on button "Selecionar indivíduo" at bounding box center [436, 568] width 129 height 27
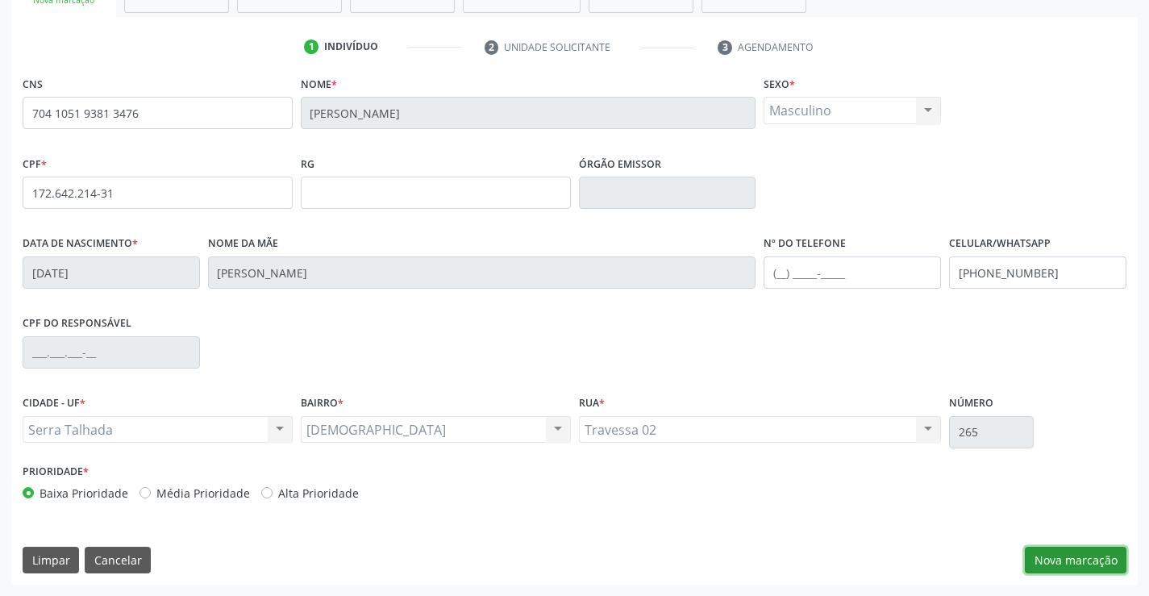
click at [1092, 559] on button "Nova marcação" at bounding box center [1075, 559] width 102 height 27
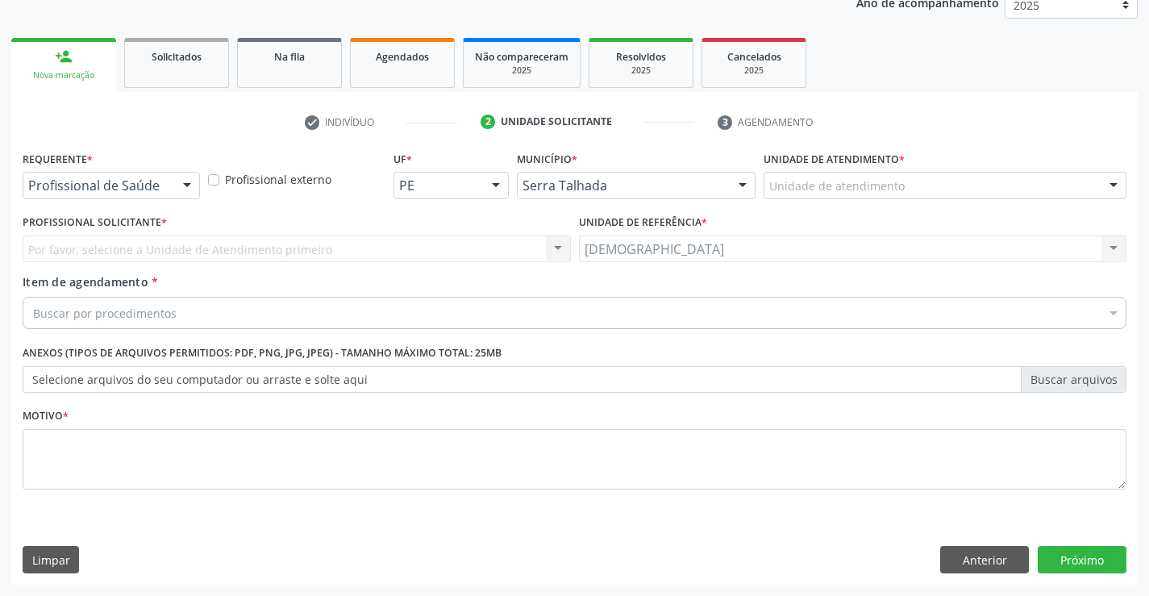
scroll to position [203, 0]
click at [192, 185] on div at bounding box center [187, 185] width 24 height 27
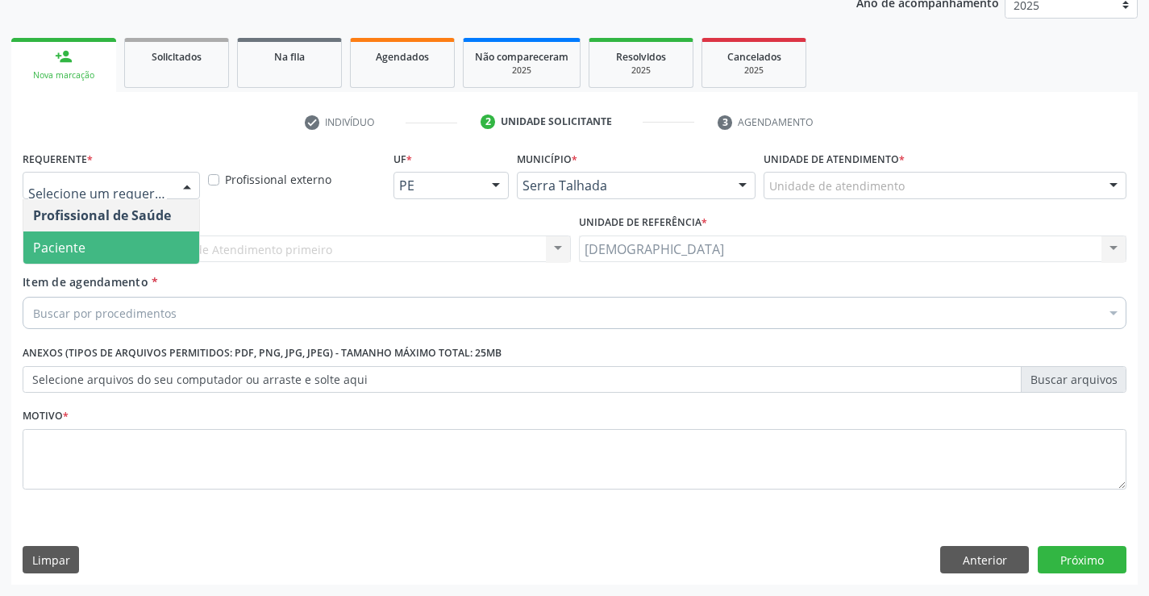
click at [99, 246] on span "Paciente" at bounding box center [111, 247] width 176 height 32
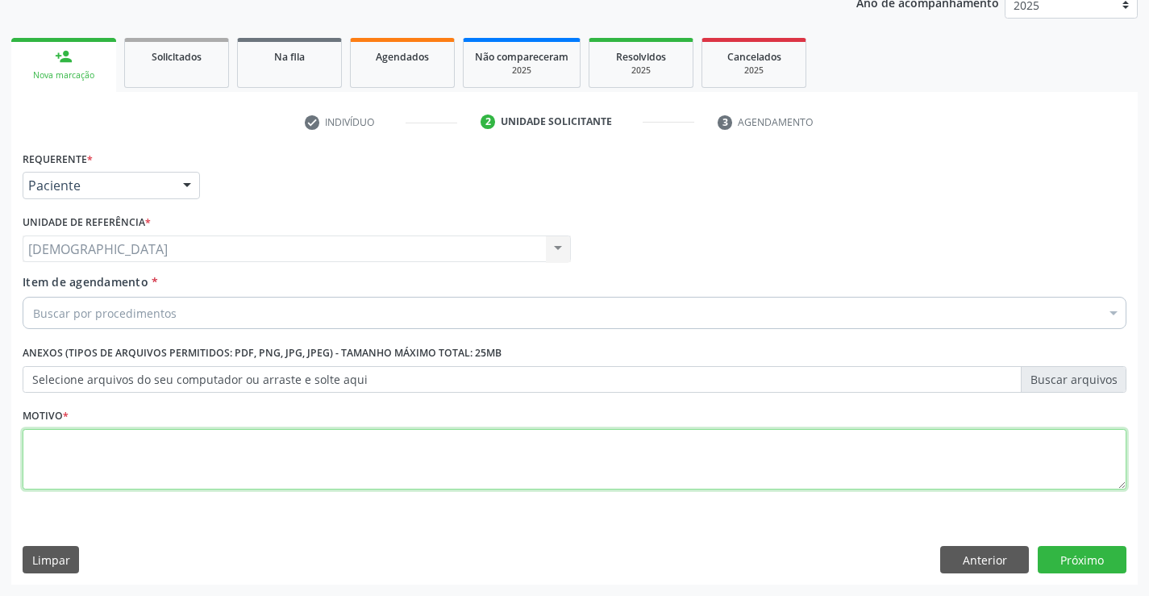
click at [48, 441] on textarea at bounding box center [574, 459] width 1103 height 61
type textarea "."
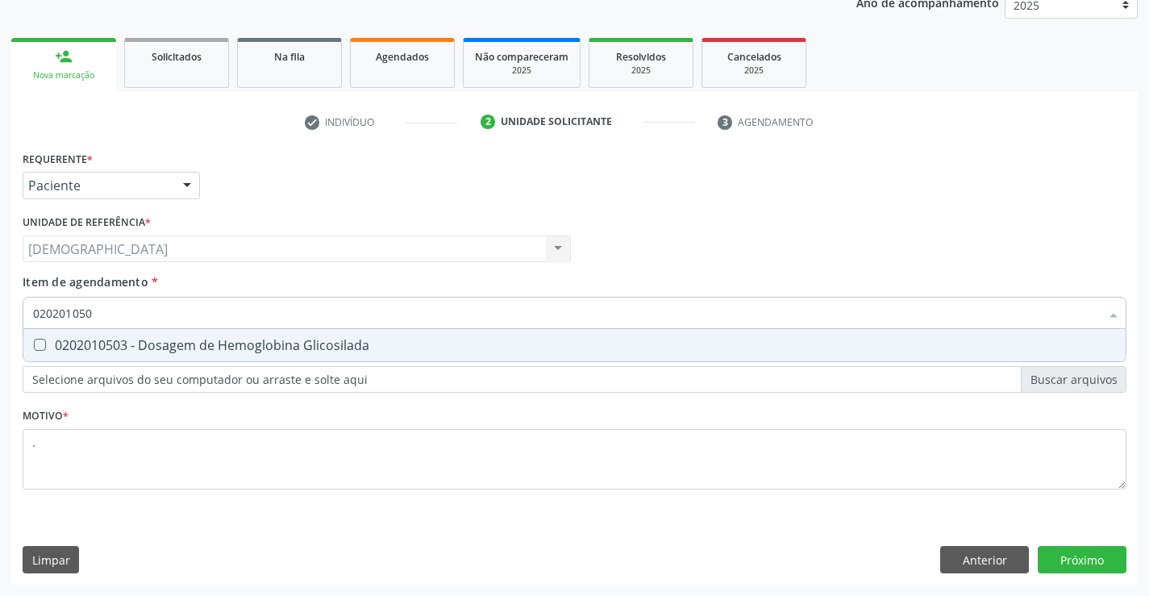
type input "0202010503"
click at [109, 344] on div "0202010503 - Dosagem de Hemoglobina Glicosilada" at bounding box center [574, 345] width 1082 height 13
checkbox Glicosilada "true"
click at [1053, 561] on div "Requerente * Paciente Profissional de Saúde Paciente Nenhum resultado encontrad…" at bounding box center [574, 366] width 1126 height 438
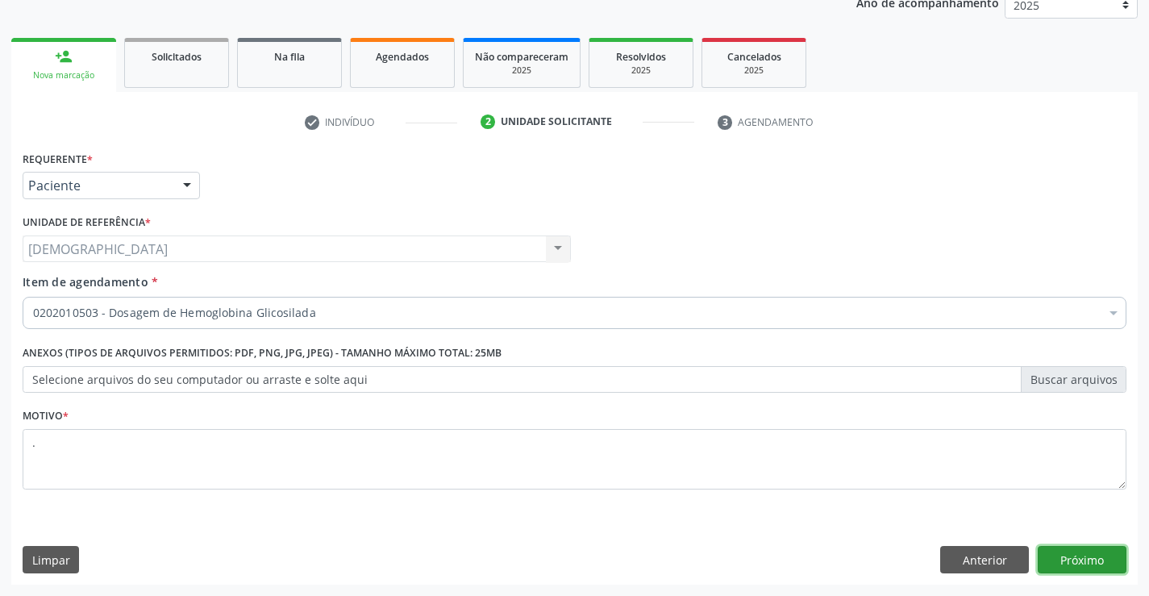
click at [1078, 556] on button "Próximo" at bounding box center [1081, 559] width 89 height 27
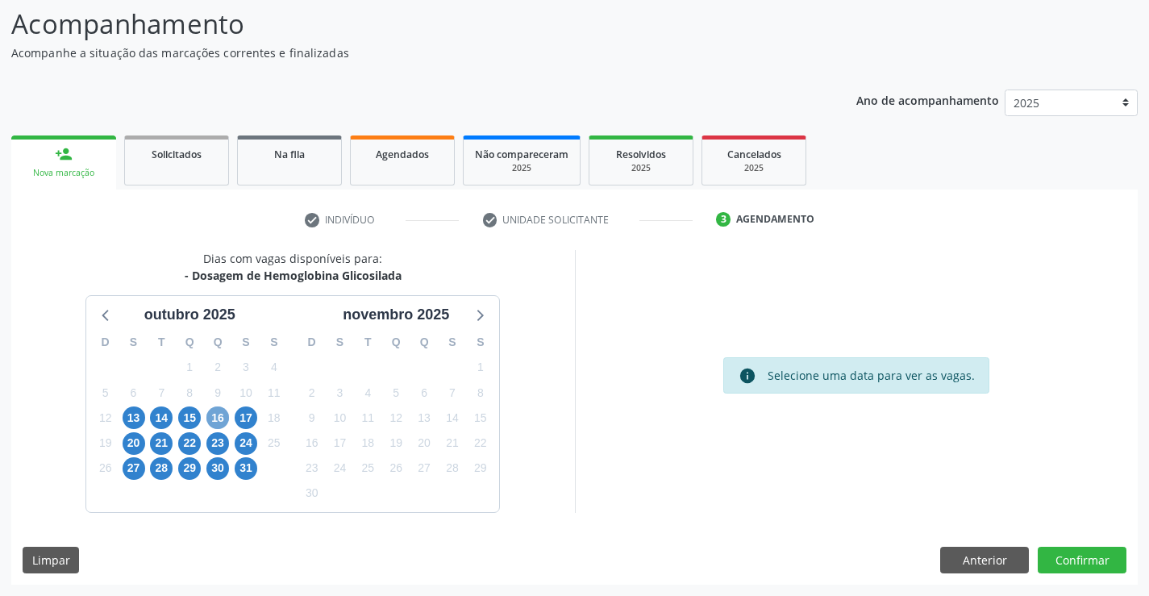
click at [217, 422] on span "16" at bounding box center [217, 417] width 23 height 23
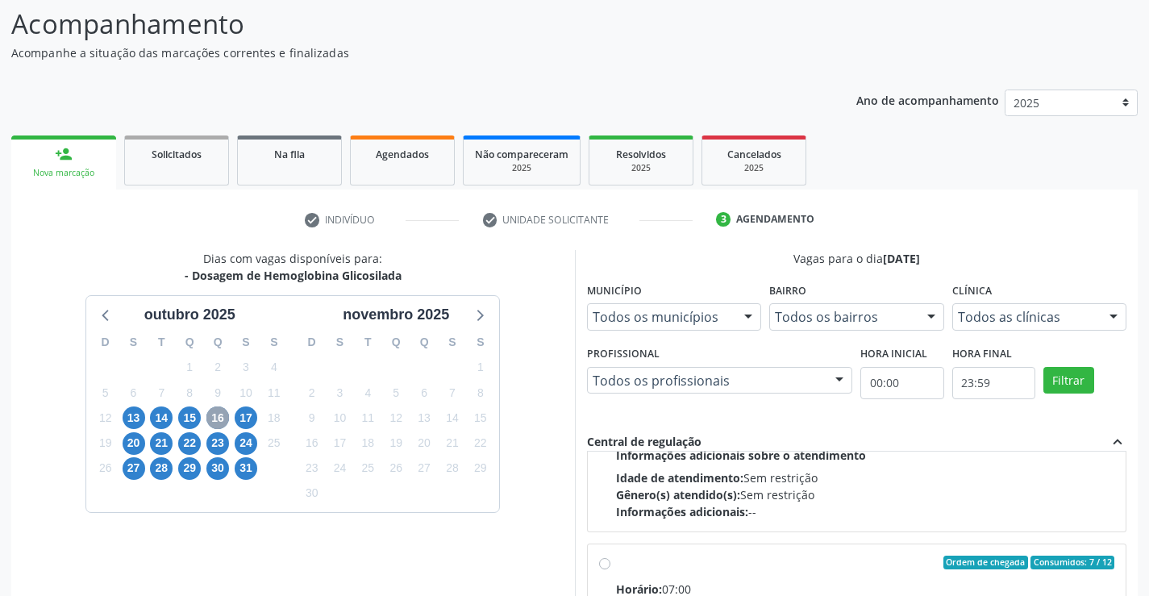
scroll to position [242, 0]
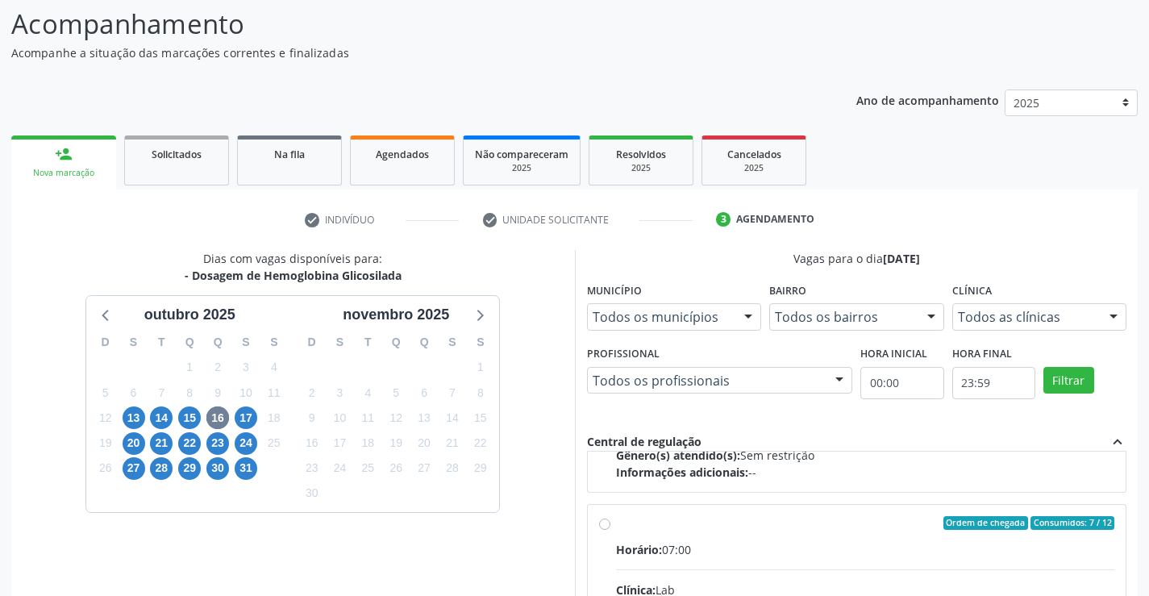
click at [636, 526] on div "Ordem de chegada Consumidos: 7 / 12" at bounding box center [865, 523] width 499 height 15
click at [610, 526] on input "Ordem de chegada Consumidos: 7 / 12 Horário: 07:00 Clínica: Lab Rede: -- Endere…" at bounding box center [604, 523] width 11 height 15
radio input "true"
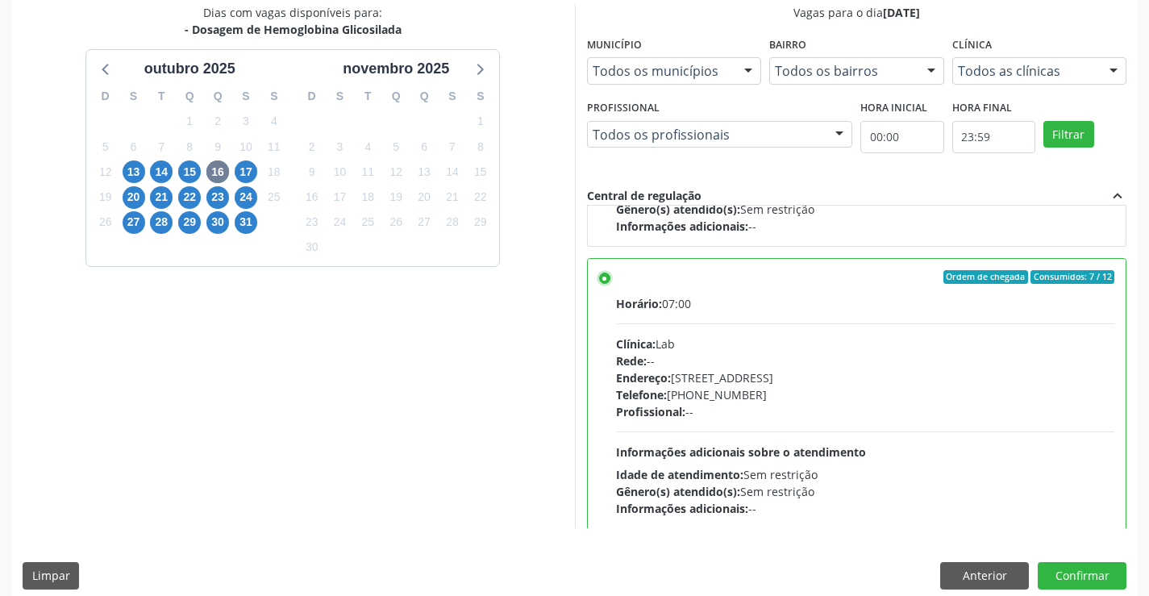
scroll to position [368, 0]
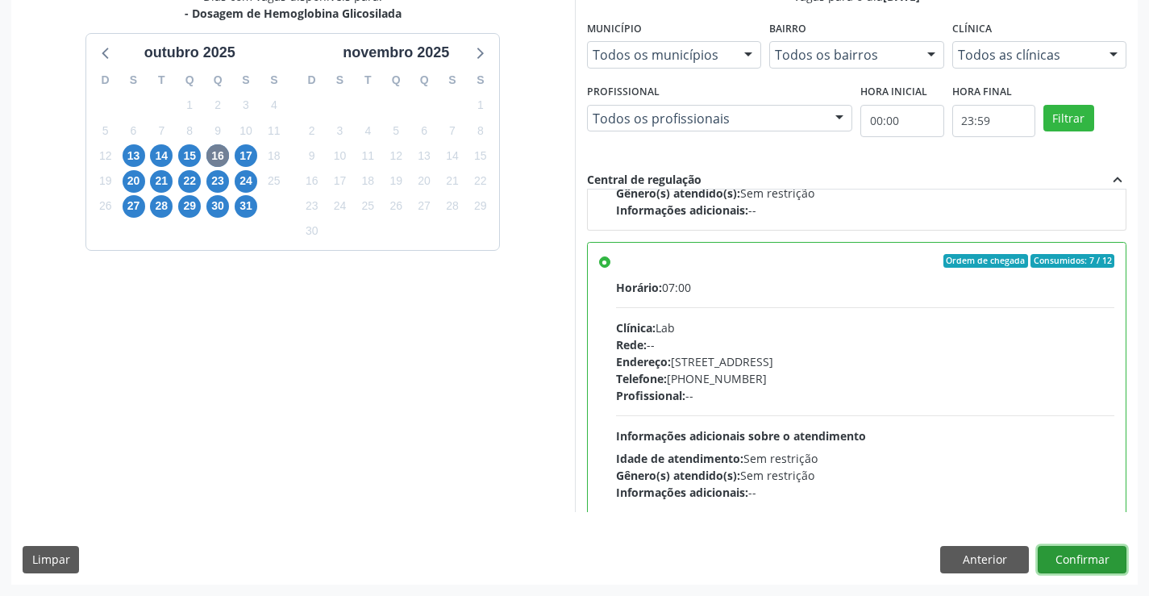
click at [1093, 562] on button "Confirmar" at bounding box center [1081, 559] width 89 height 27
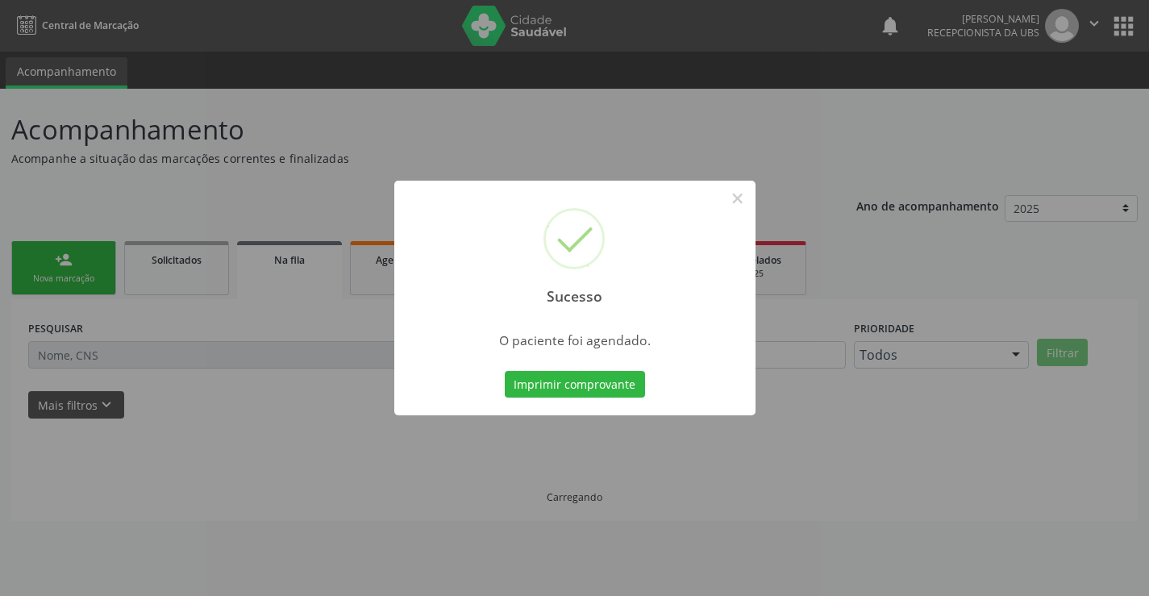
scroll to position [0, 0]
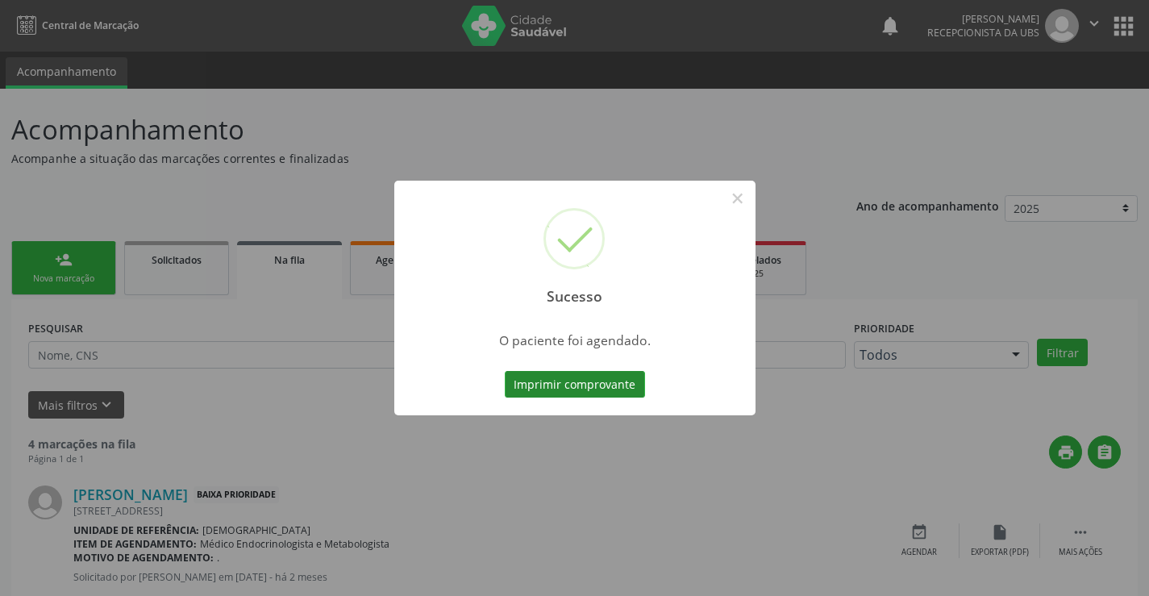
click at [541, 389] on button "Imprimir comprovante" at bounding box center [575, 384] width 140 height 27
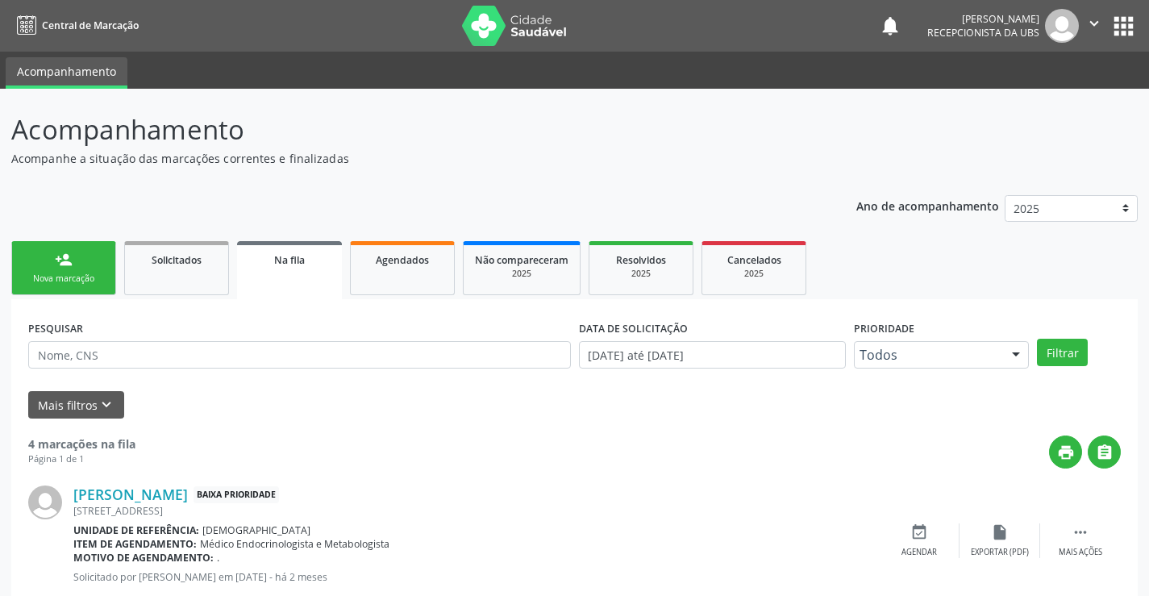
click at [69, 266] on div "person_add" at bounding box center [64, 260] width 18 height 18
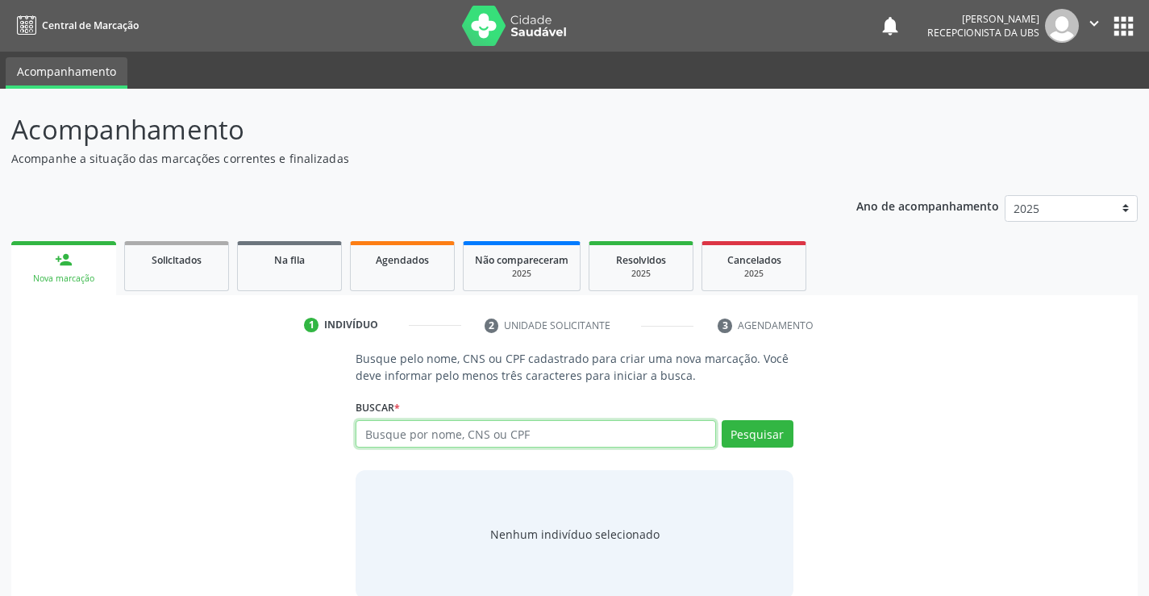
click at [424, 432] on input "text" at bounding box center [534, 433] width 359 height 27
type input "703404242442217"
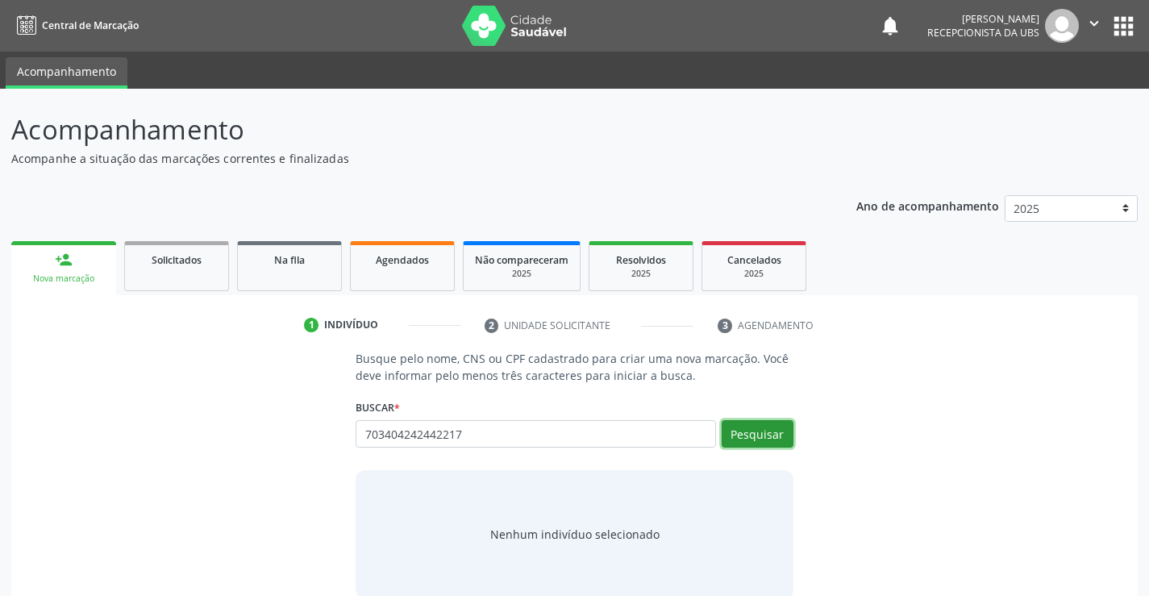
click at [762, 427] on button "Pesquisar" at bounding box center [757, 433] width 72 height 27
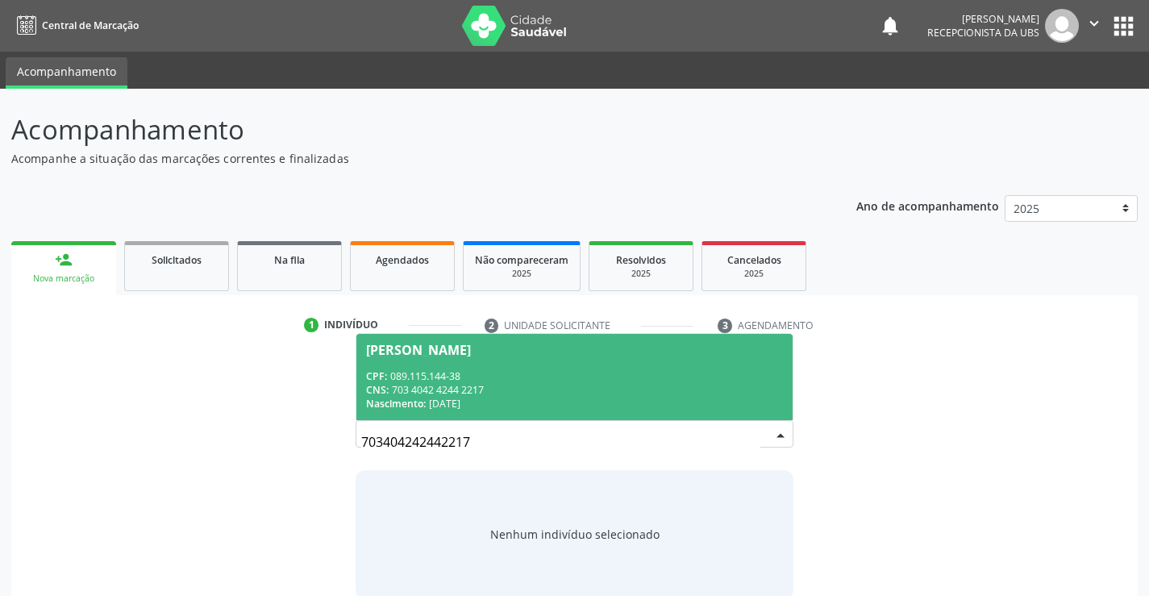
click at [558, 400] on div "Nascimento: 10/07/1977" at bounding box center [574, 404] width 416 height 14
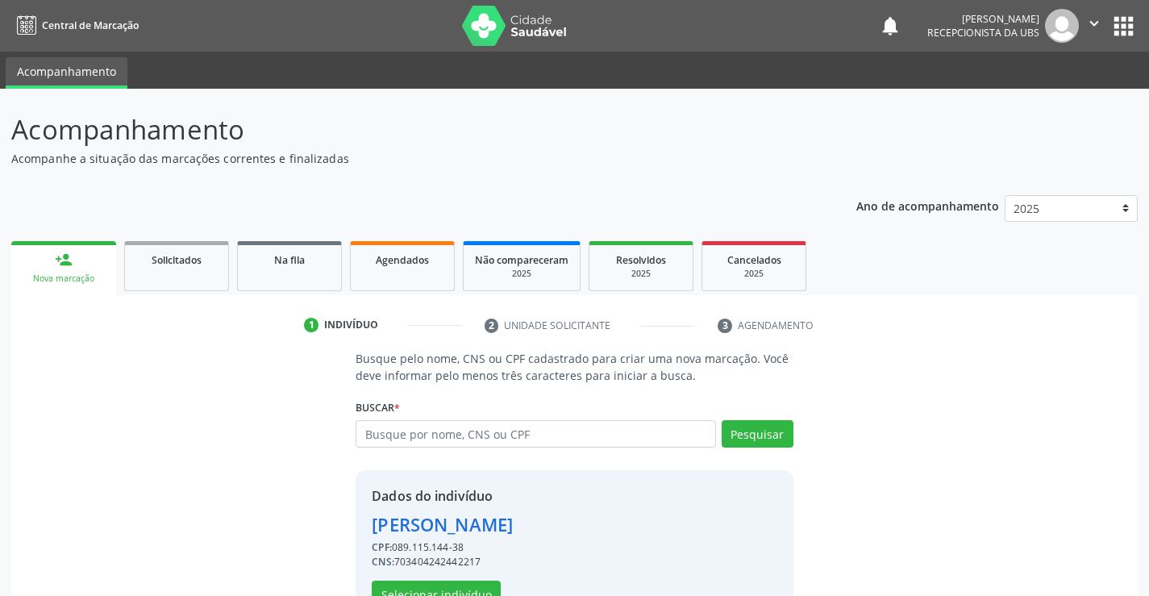
scroll to position [51, 0]
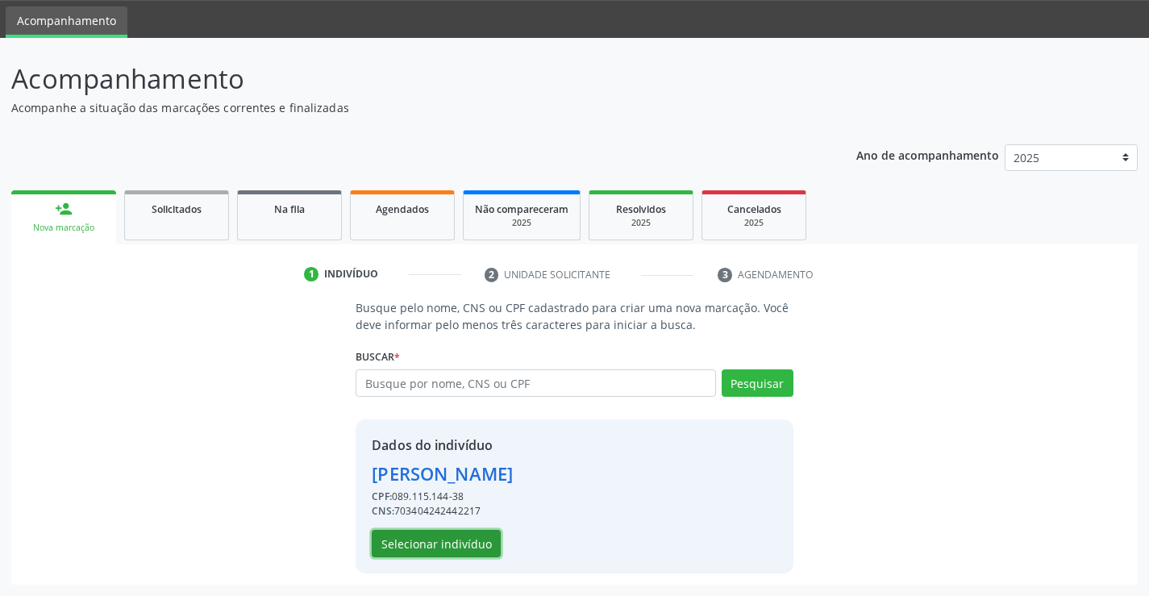
click at [443, 536] on button "Selecionar indivíduo" at bounding box center [436, 543] width 129 height 27
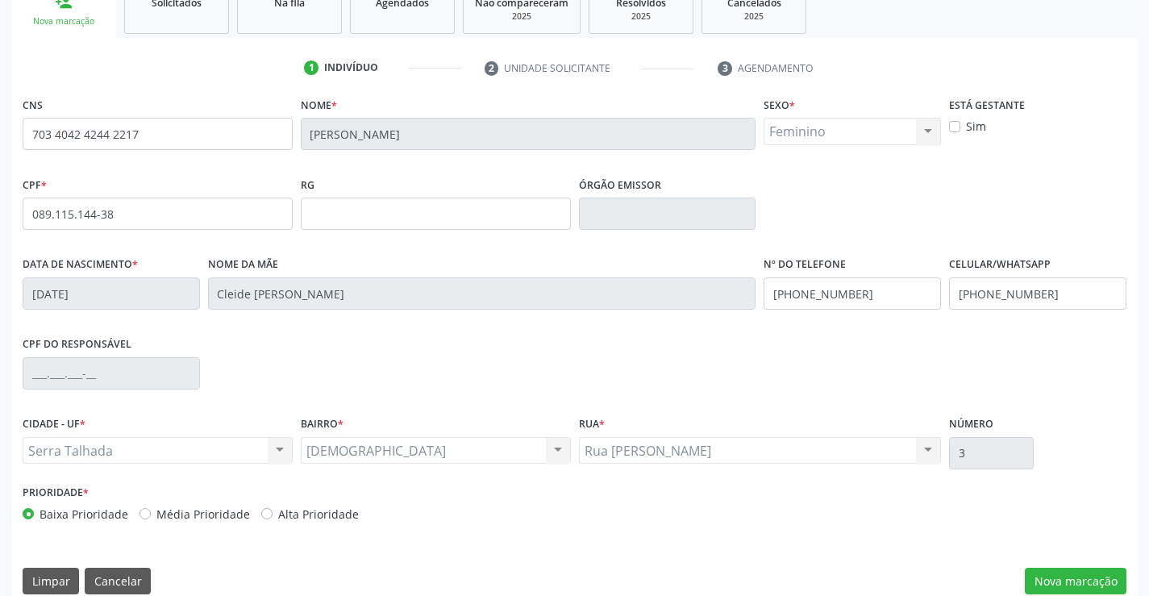
scroll to position [260, 0]
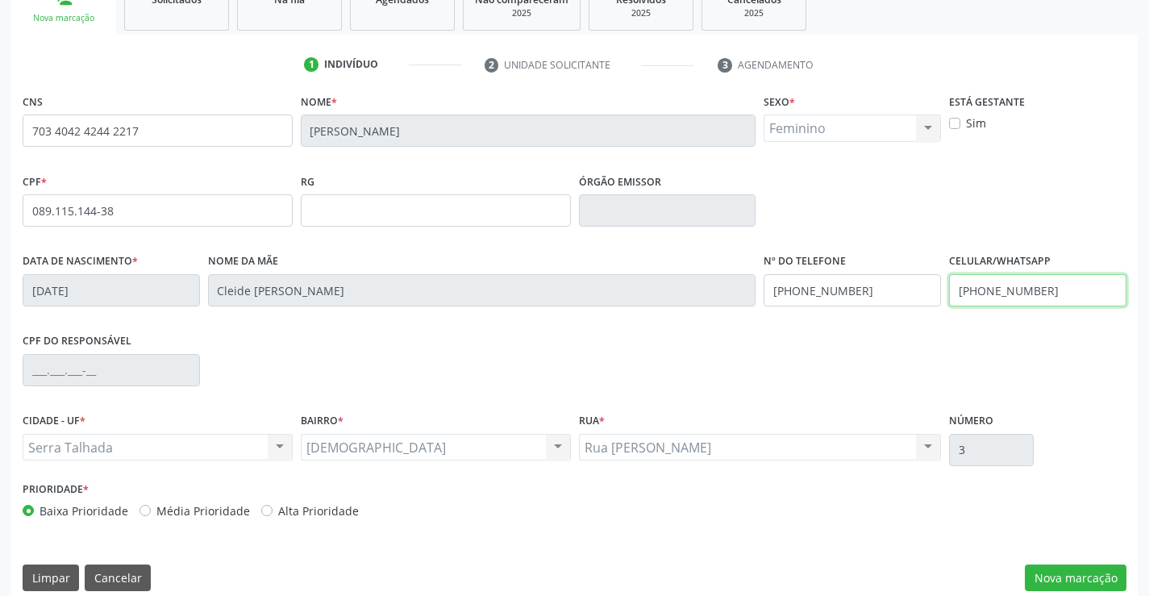
click at [1070, 293] on input "[PHONE_NUMBER]" at bounding box center [1037, 290] width 177 height 32
type input "(87) 99926-1790"
click at [1067, 580] on button "Nova marcação" at bounding box center [1075, 577] width 102 height 27
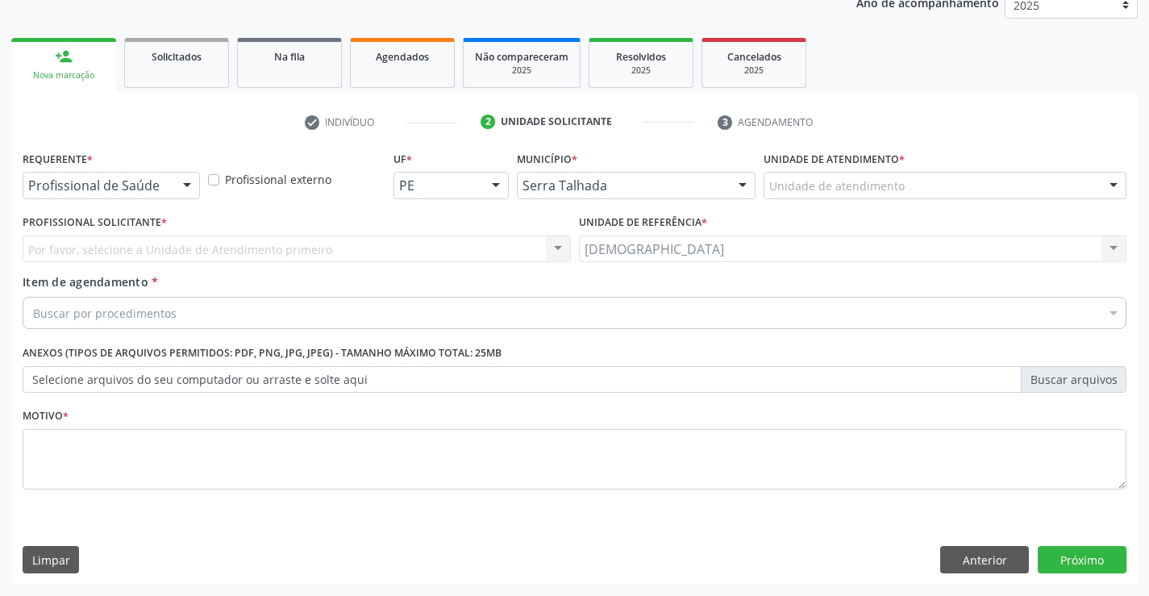
click at [185, 181] on div at bounding box center [187, 185] width 24 height 27
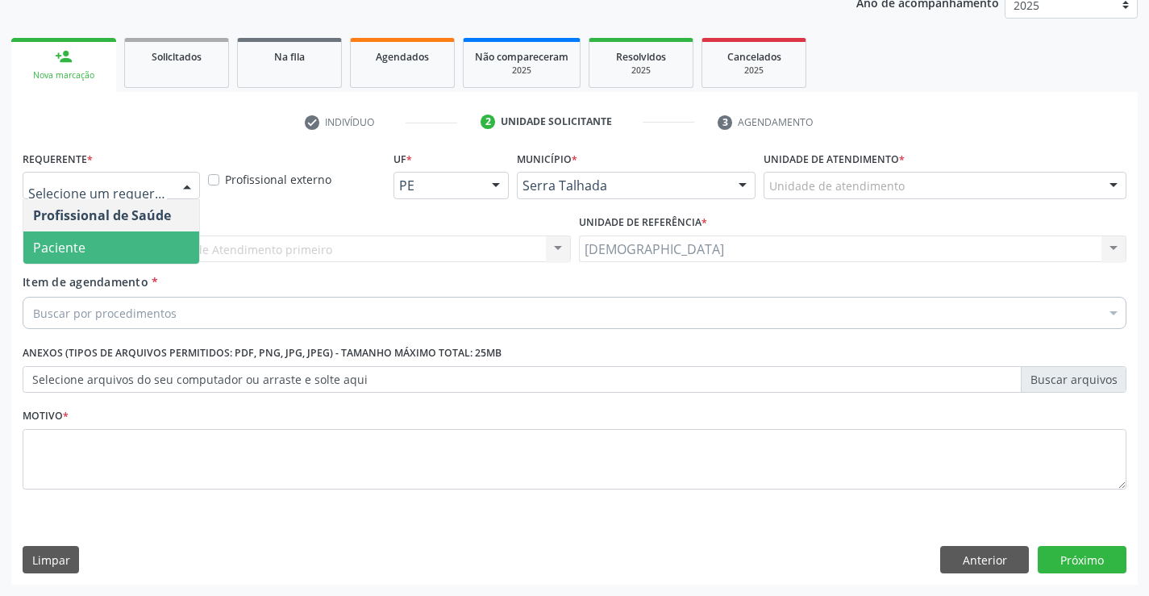
click at [89, 238] on span "Paciente" at bounding box center [111, 247] width 176 height 32
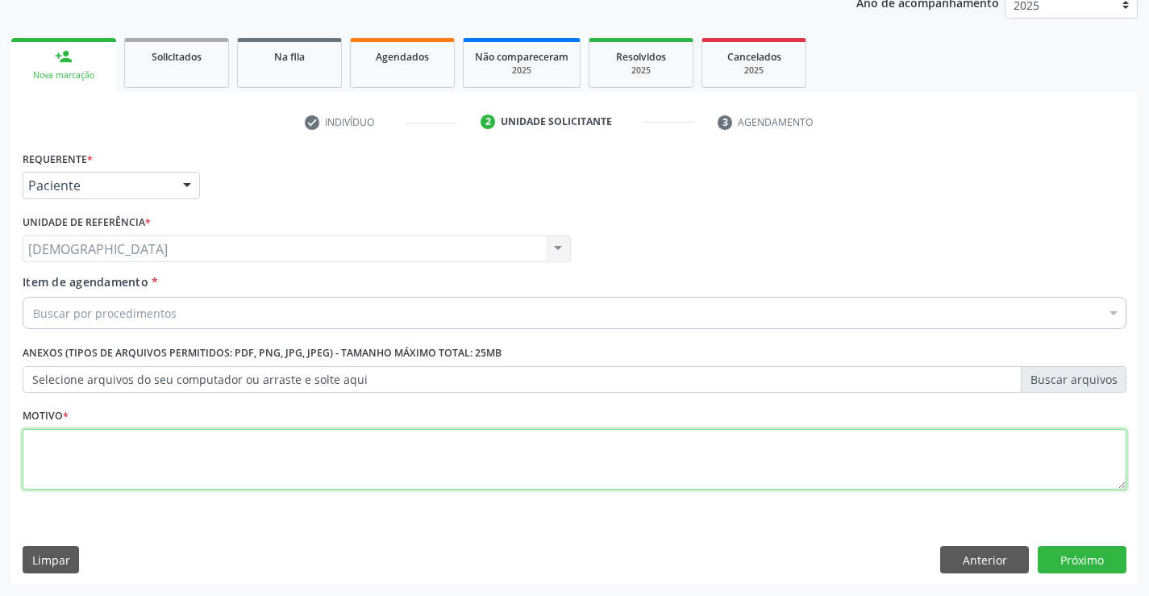
click at [74, 436] on textarea at bounding box center [574, 459] width 1103 height 61
type textarea "."
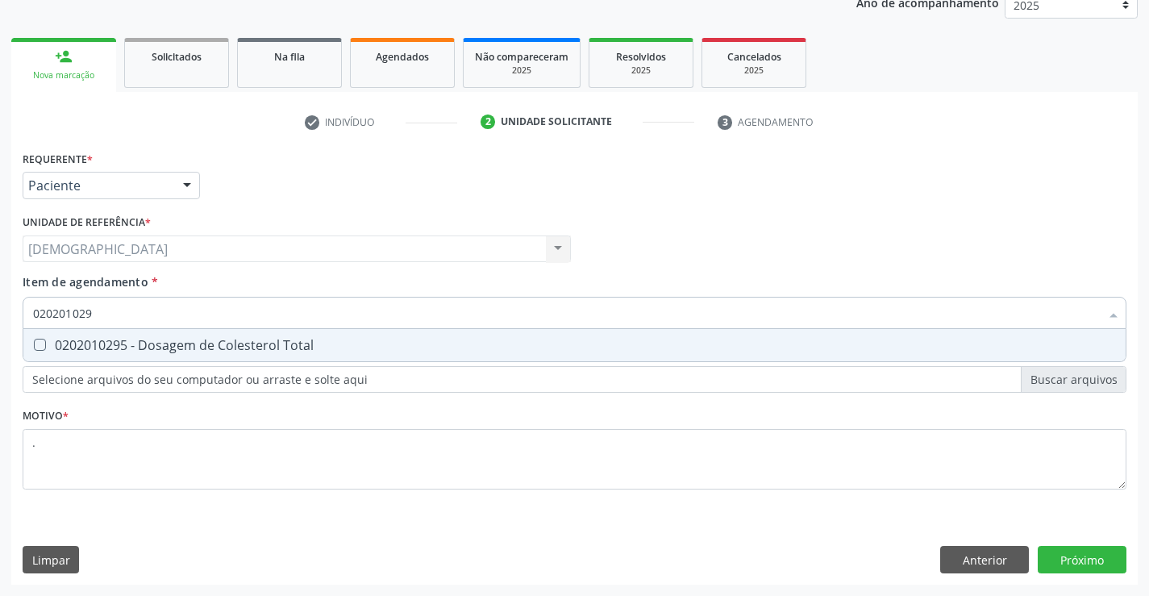
type input "0202010295"
click at [114, 348] on div "0202010295 - Dosagem de Colesterol Total" at bounding box center [574, 345] width 1082 height 13
checkbox Total "true"
type input "02020102"
checkbox Total "false"
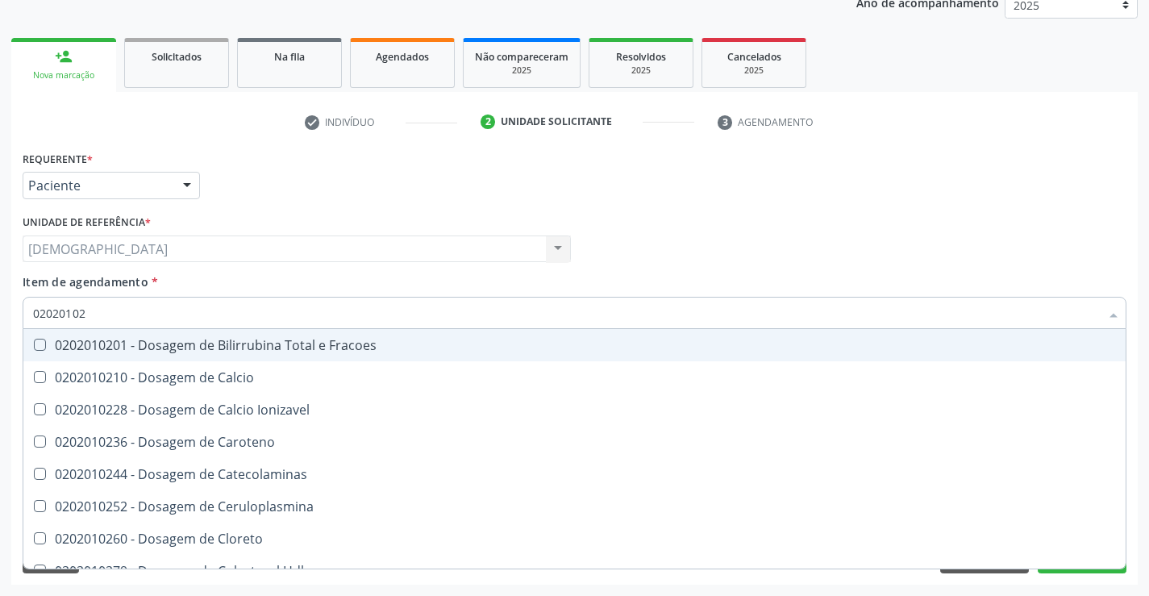
type input "0202010"
checkbox Total "false"
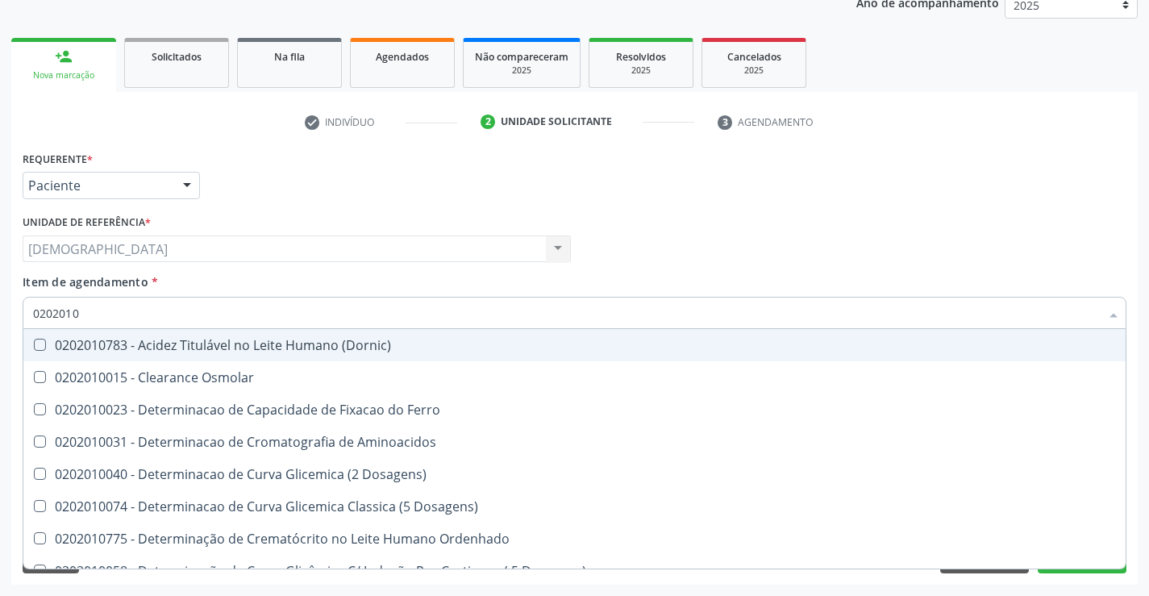
type input "020201"
checkbox Total "false"
checkbox Ferritina "true"
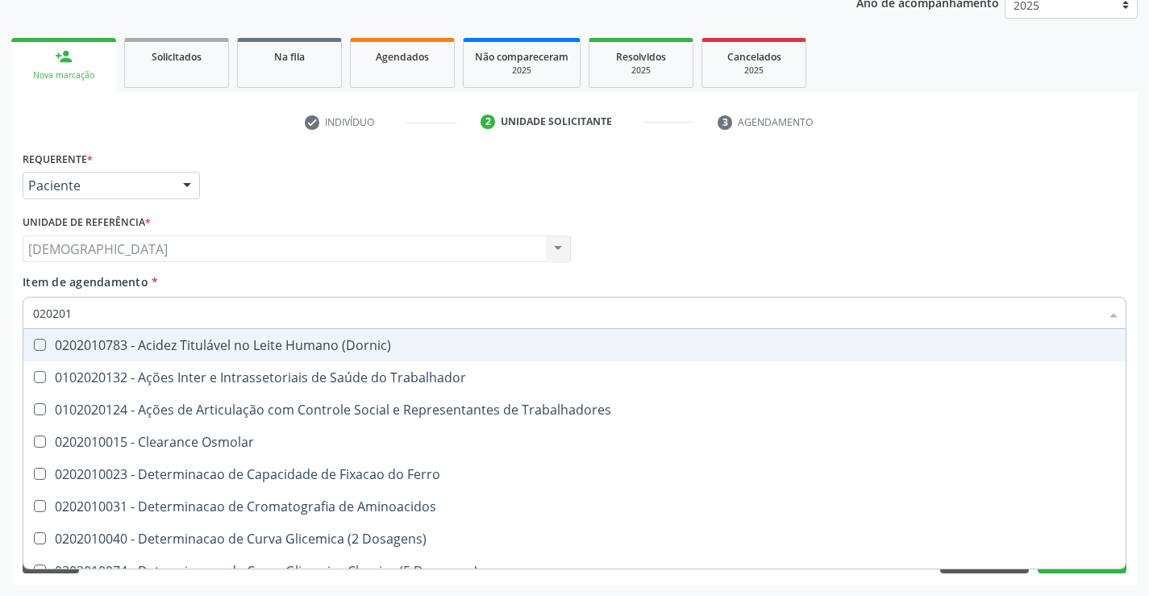
type input "02020"
checkbox Total "false"
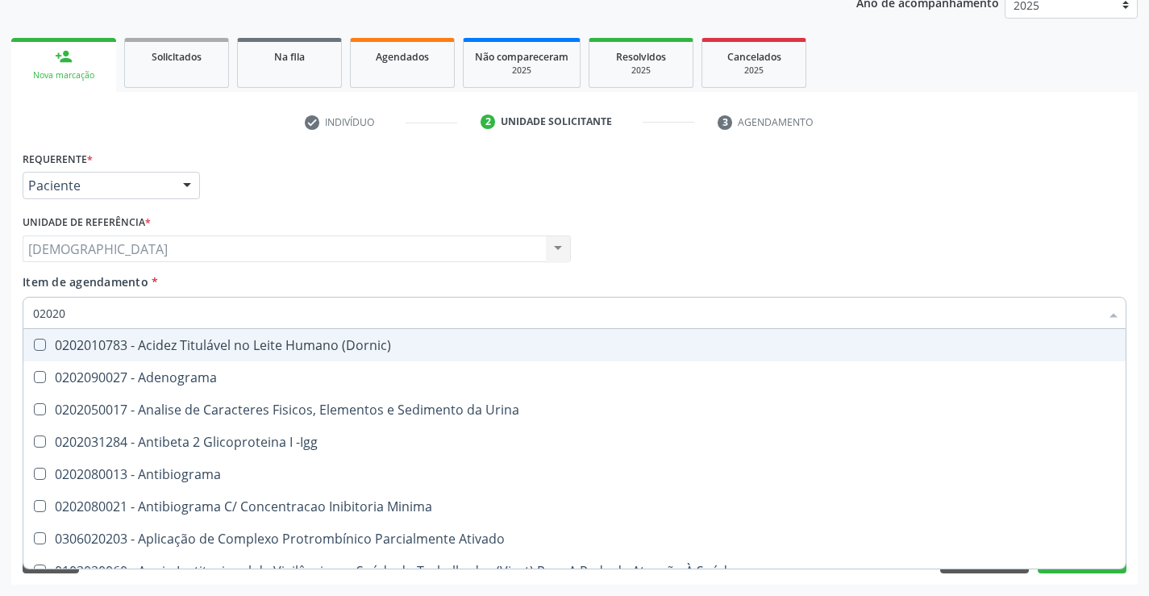
type input "020201"
checkbox Parceria\) "true"
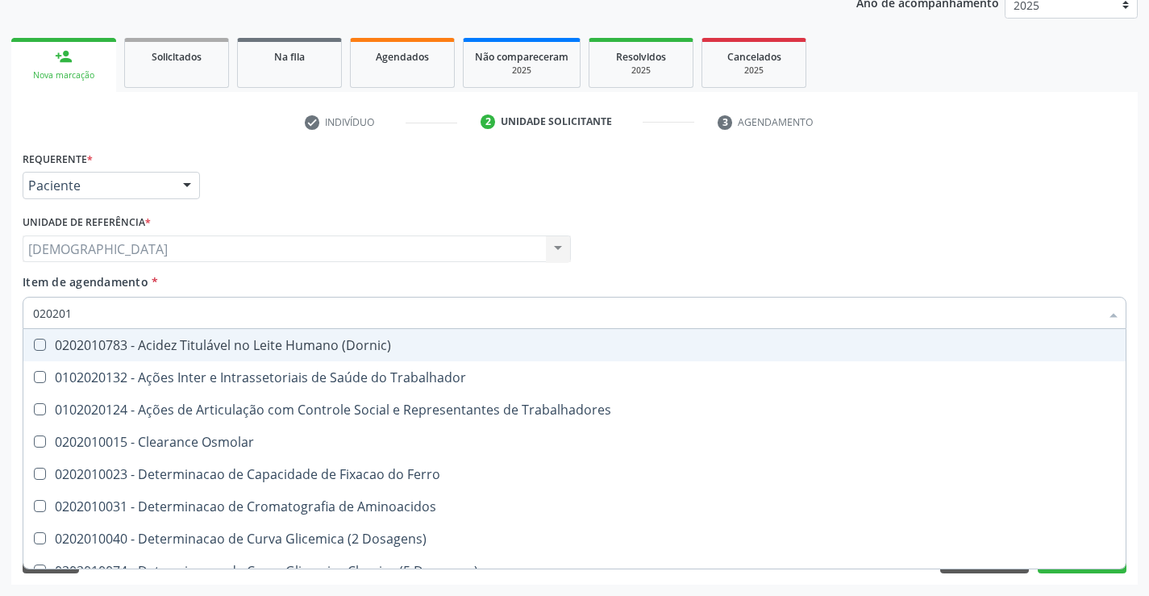
type input "0202010"
checkbox Fracoes "true"
checkbox Total "false"
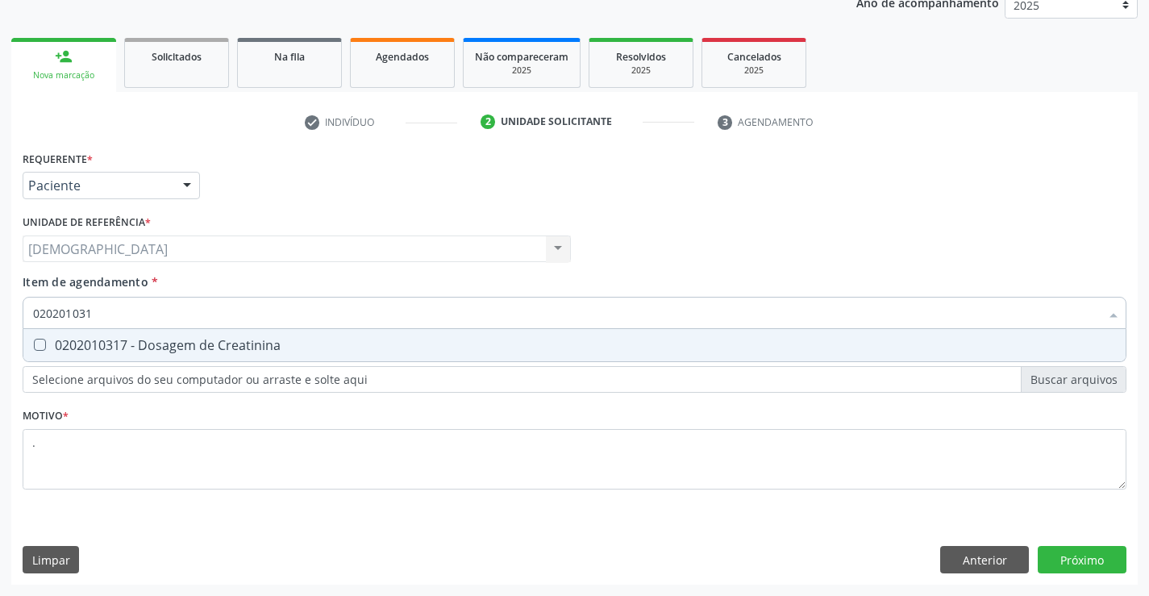
type input "0202010317"
click at [123, 341] on div "0202010317 - Dosagem de Creatinina" at bounding box center [574, 345] width 1082 height 13
checkbox Creatinina "true"
type input "02020103"
checkbox Creatinina "false"
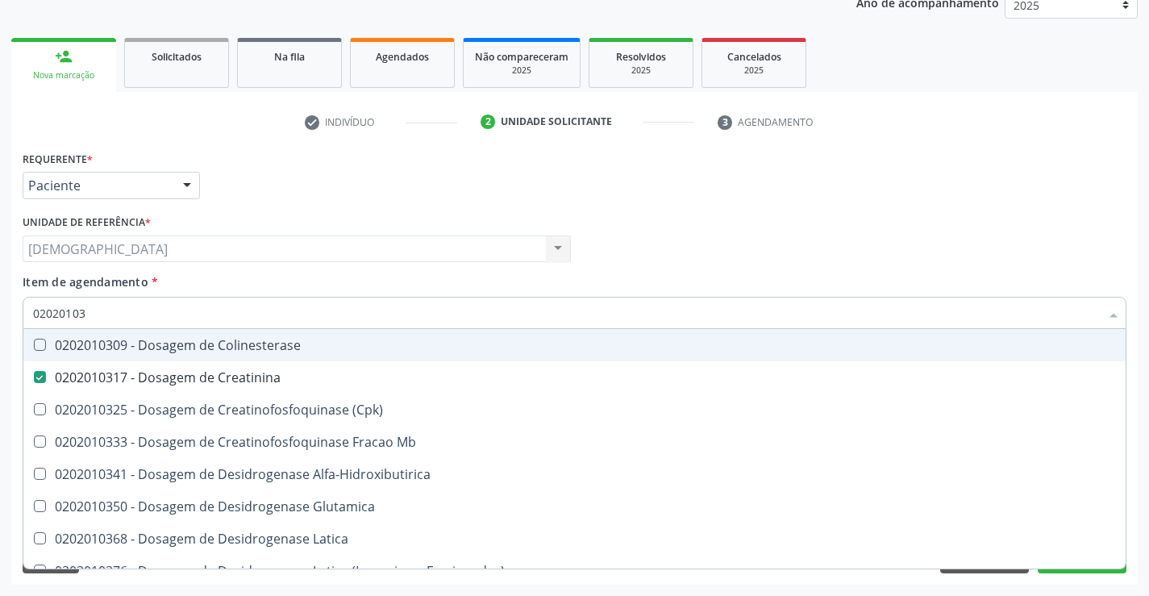
type input "0202010"
checkbox Creatinina "false"
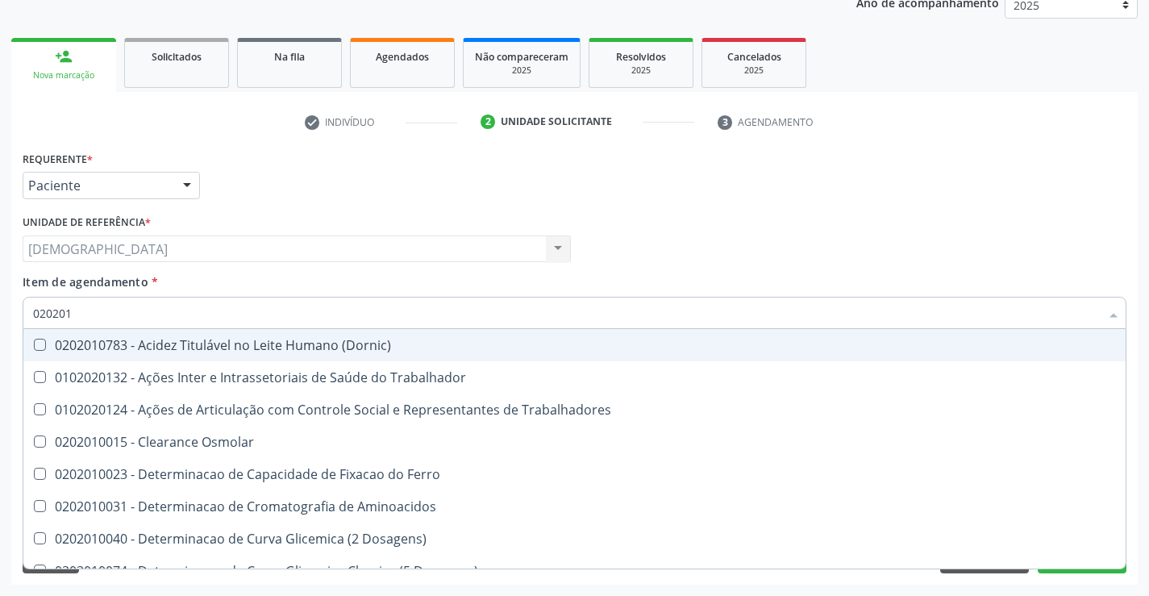
type input "02020"
checkbox Total "false"
checkbox Creatinina "false"
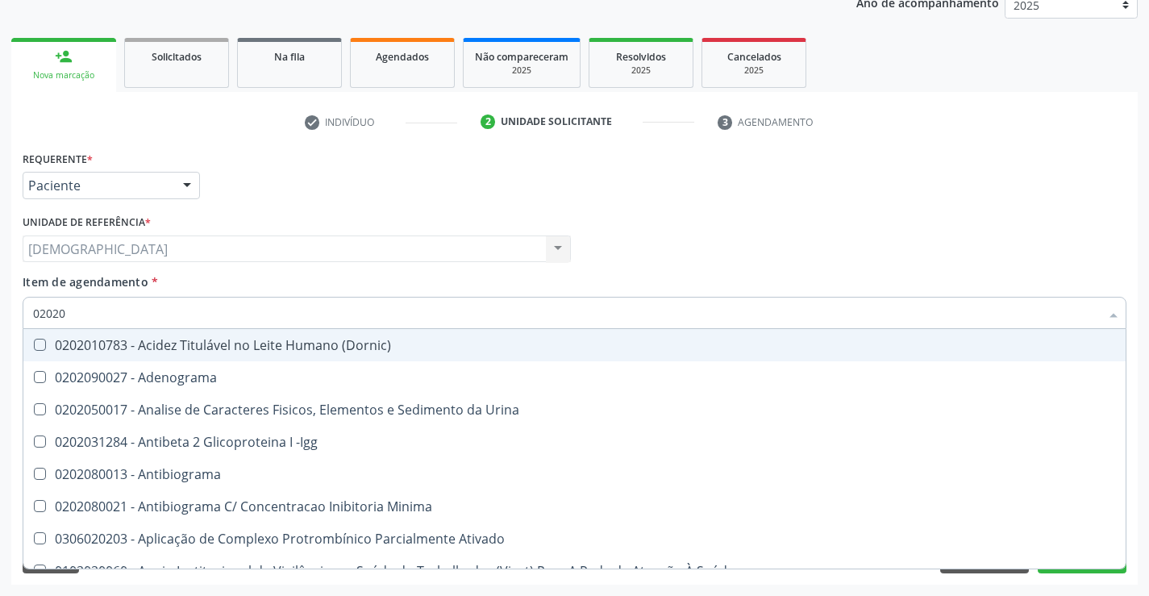
type input "020201"
checkbox Parceria\) "true"
checkbox Gestante "true"
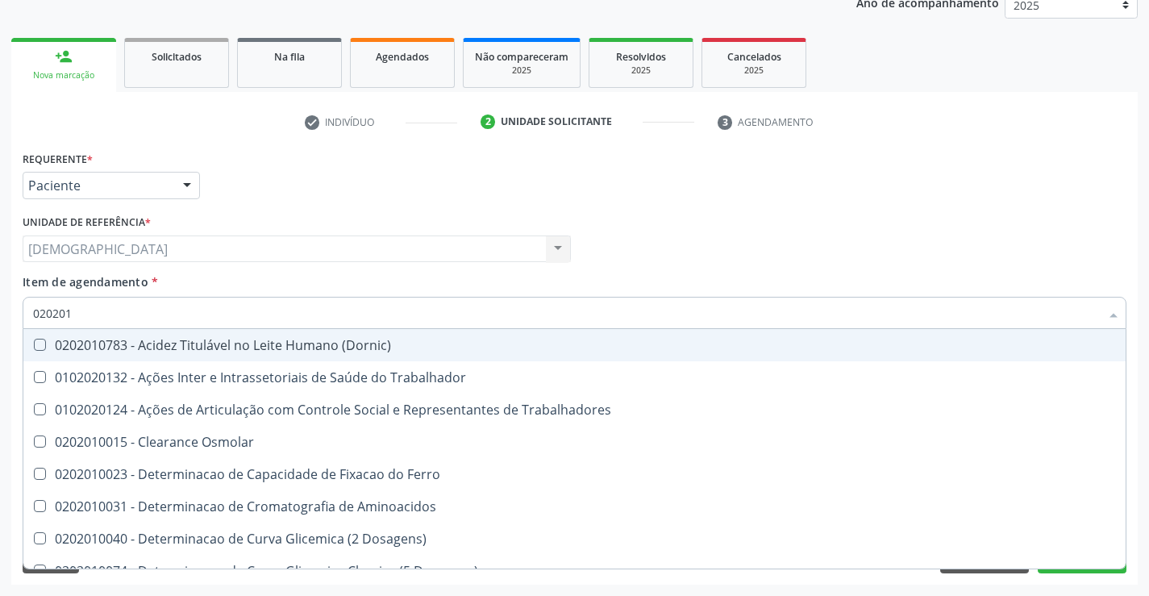
type input "0202010"
checkbox Fracoes "true"
checkbox Ionizavel "true"
checkbox Total "false"
checkbox Creatinina "false"
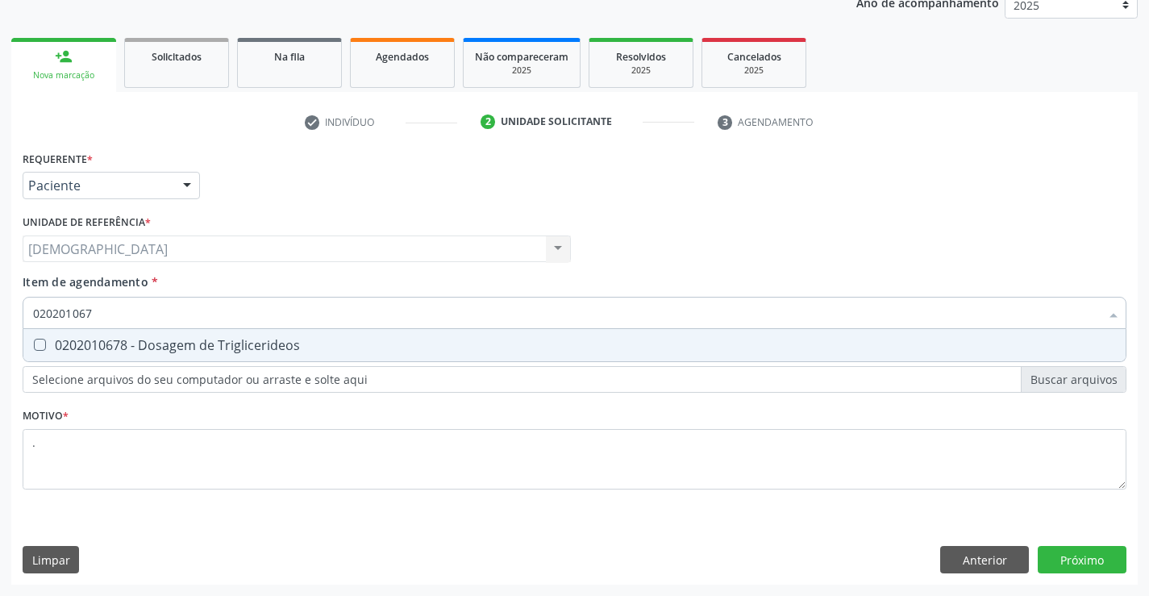
type input "0202010678"
click at [155, 343] on div "0202010678 - Dosagem de Triglicerideos" at bounding box center [574, 345] width 1082 height 13
checkbox Triglicerideos "true"
type input "02020106"
checkbox Triglicerideos "false"
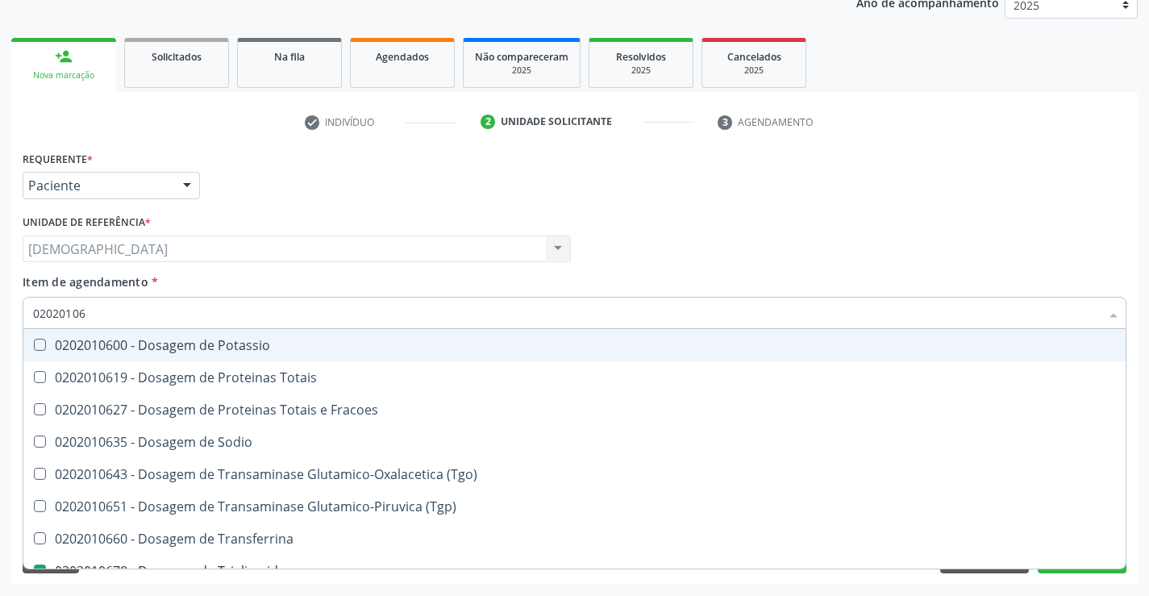
type input "0202010"
checkbox Triglicerideos "false"
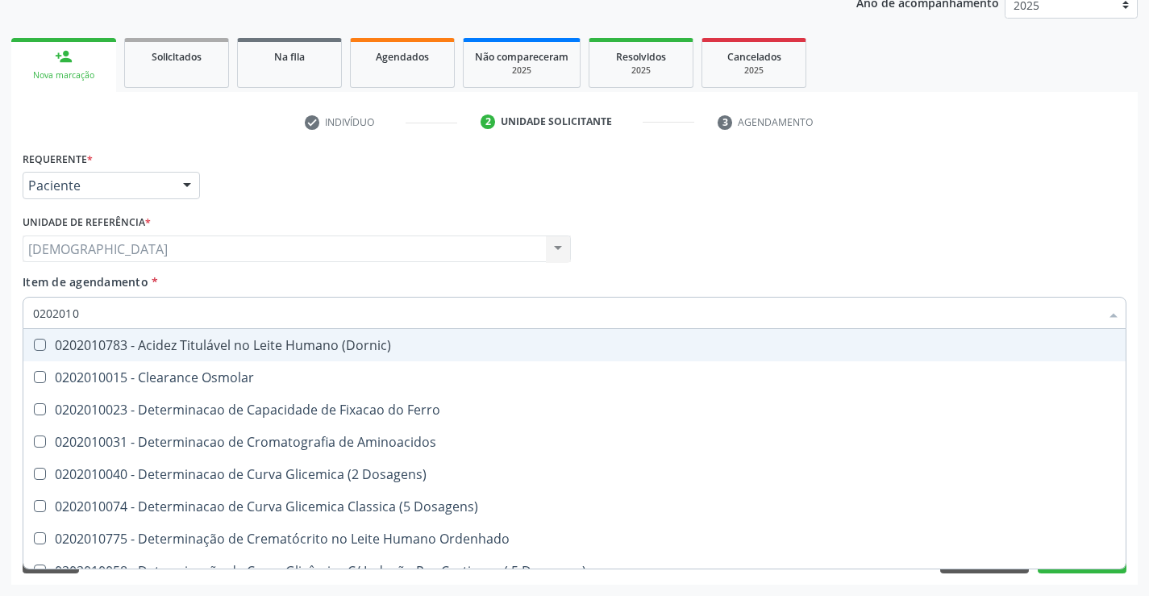
type input "020201"
checkbox Total "false"
checkbox Creatinina "false"
checkbox Ferritina "true"
checkbox Folato "true"
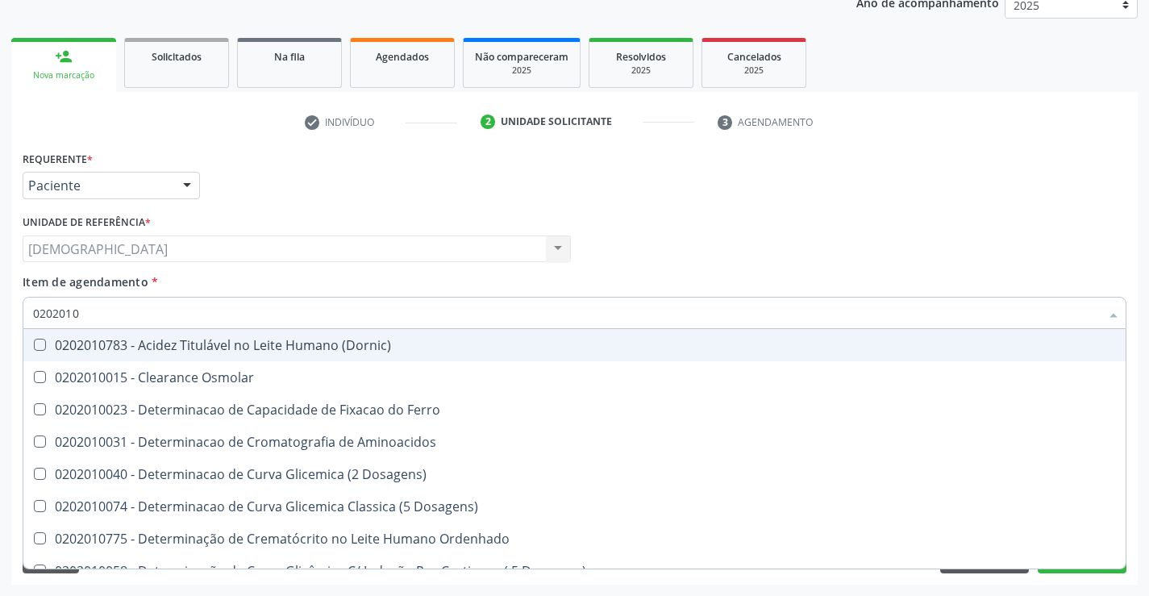
checkbox Triglicerideos "false"
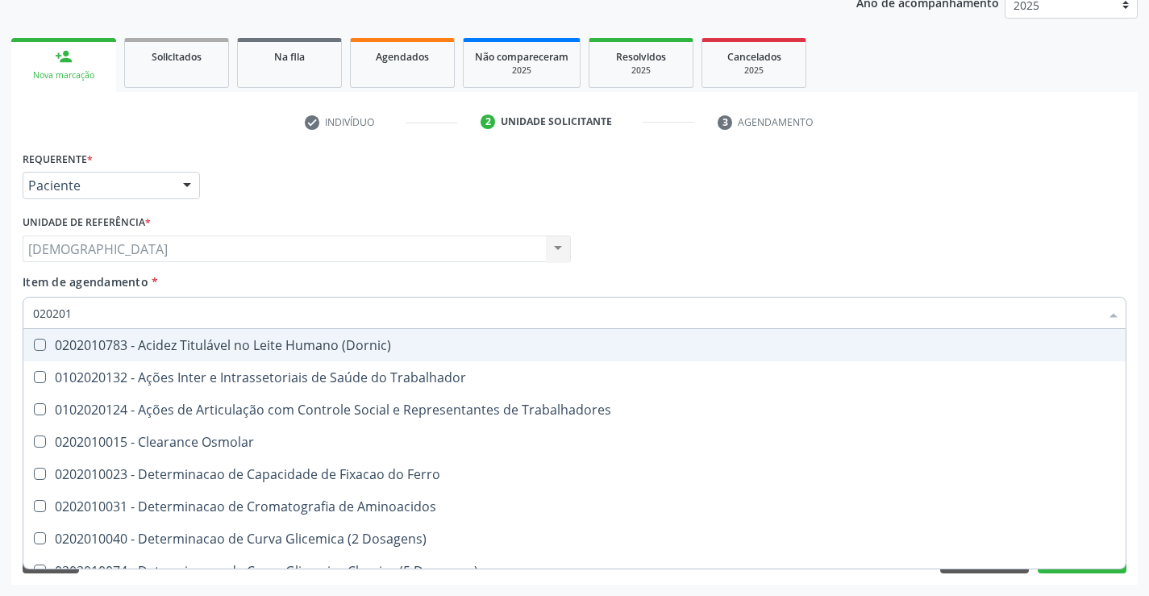
type input "02020"
checkbox Total "false"
checkbox Creatinina "false"
checkbox Triglicerideos "false"
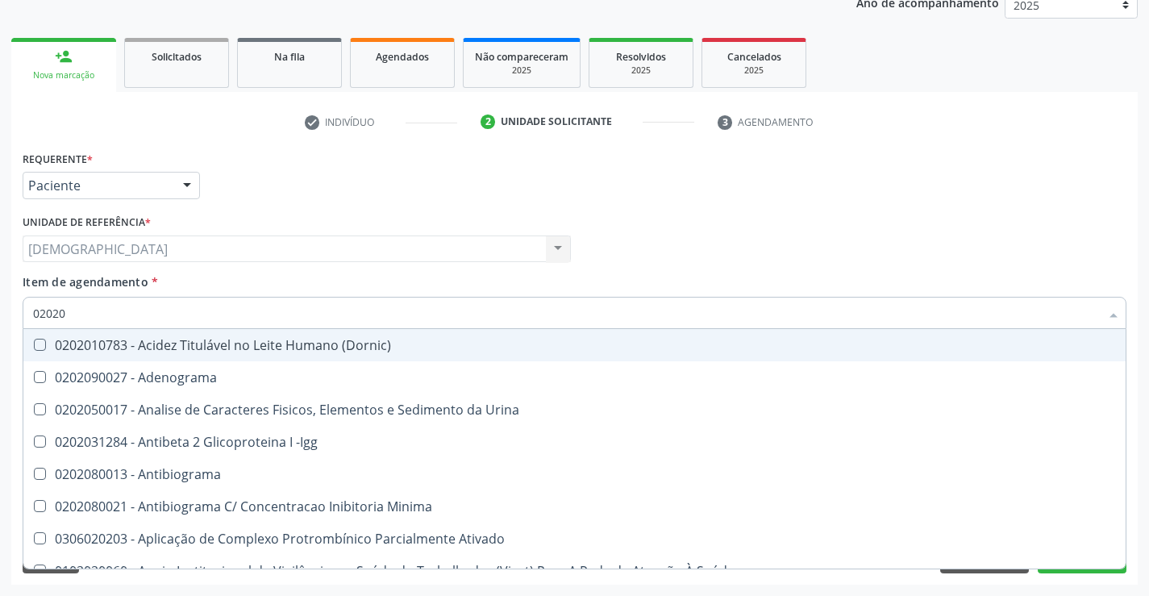
type input "0202"
checkbox Total "false"
checkbox Creatinina "false"
checkbox Etossuximida "true"
checkbox Viii "true"
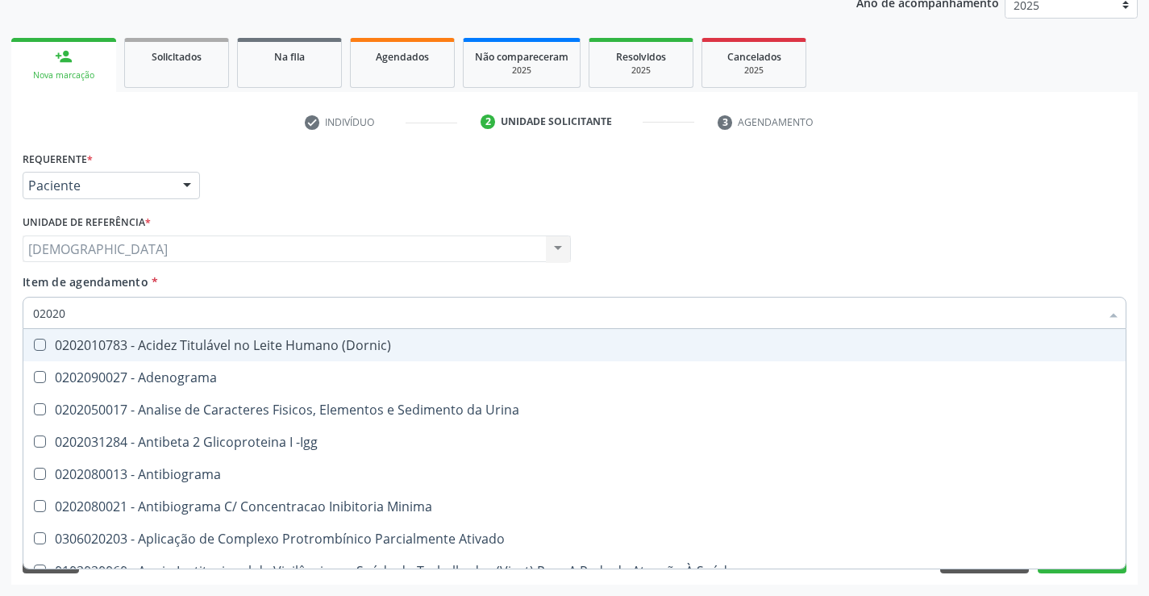
checkbox Triglicerideos "false"
checkbox Pallidum "true"
type input "020"
checkbox Total "false"
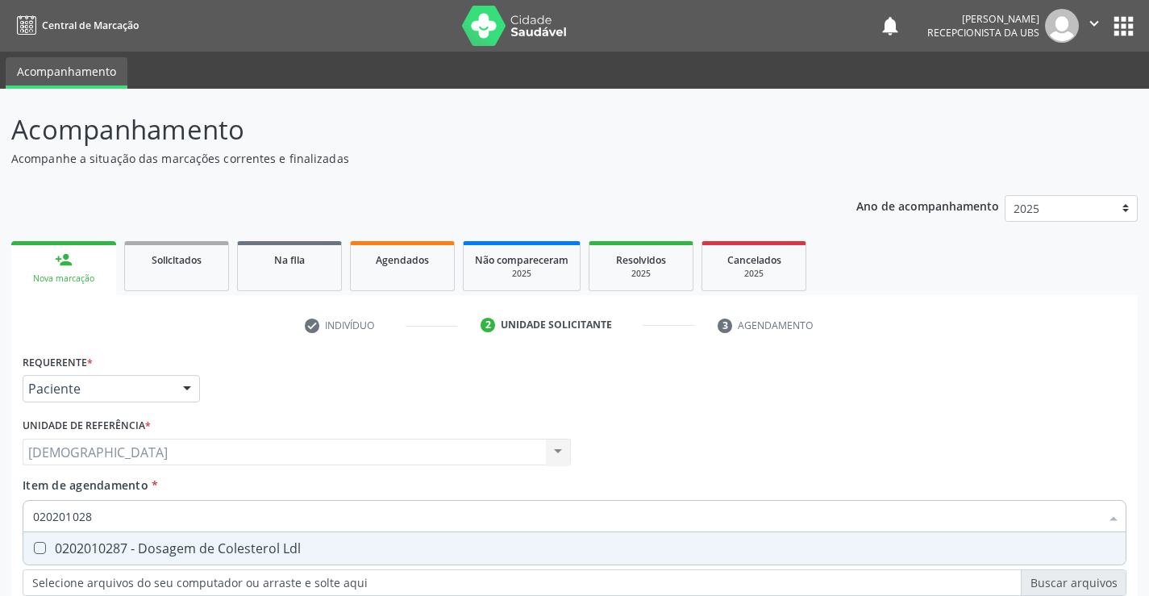
scroll to position [203, 0]
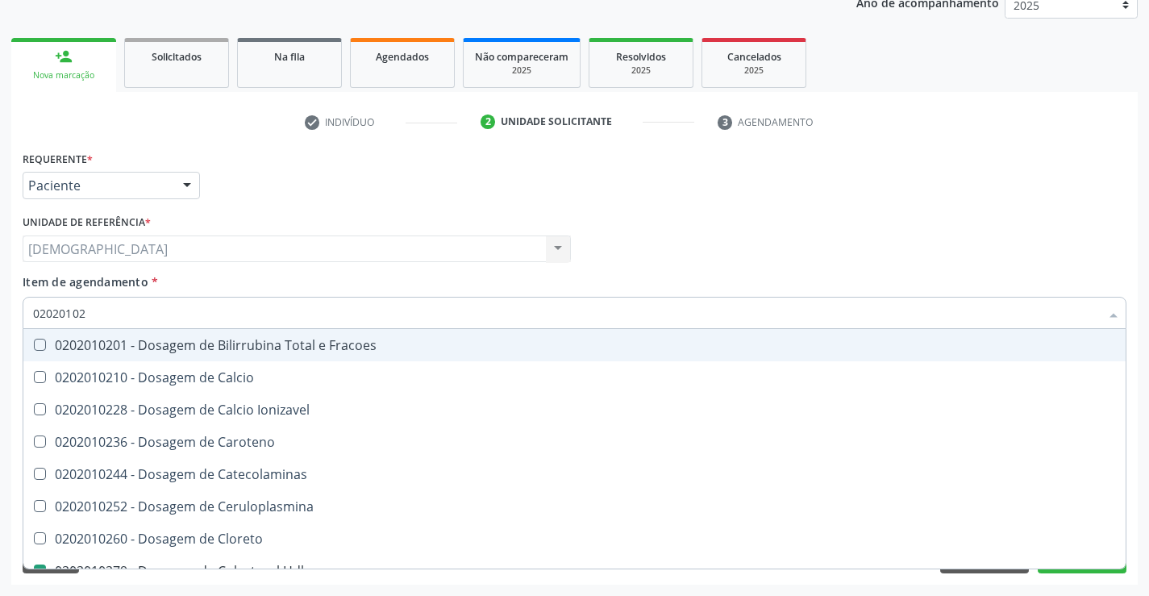
type input "0202010"
checkbox Hdl "false"
checkbox Total "false"
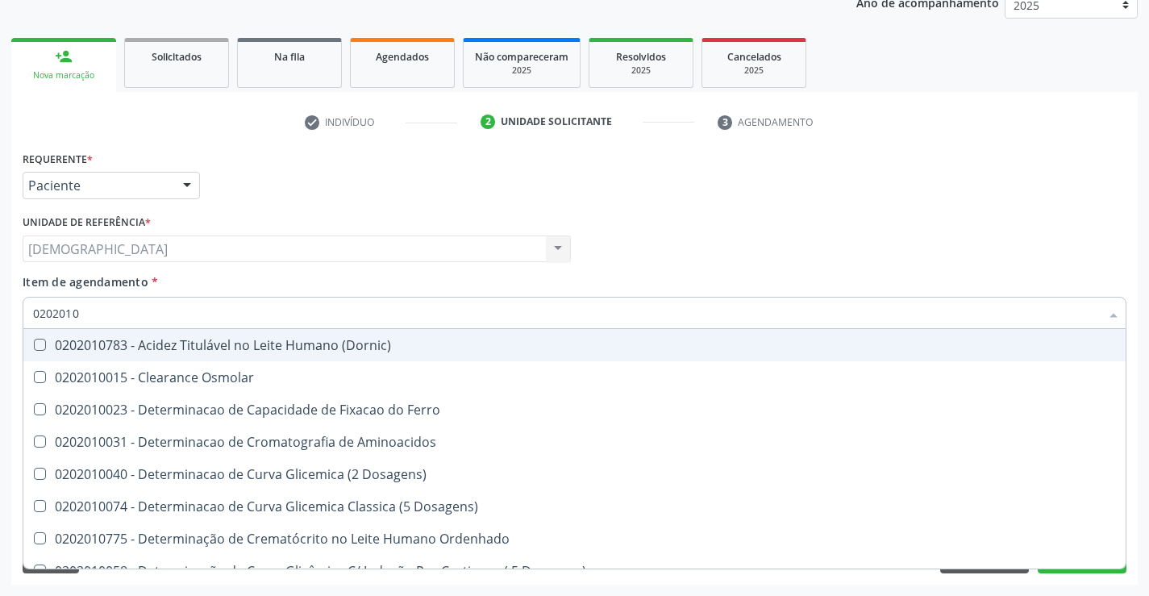
type input "020201"
checkbox Hdl "false"
checkbox Total "false"
checkbox Creatinina "false"
checkbox Latica "true"
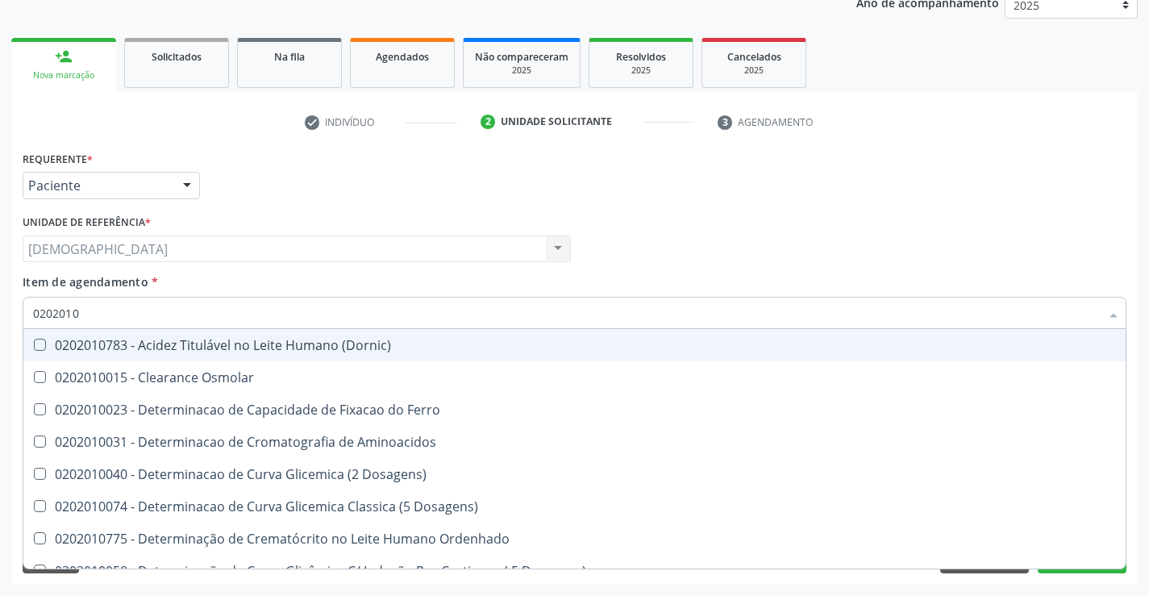
checkbox Ferritina "true"
checkbox Folato "true"
checkbox Triglicerideos "false"
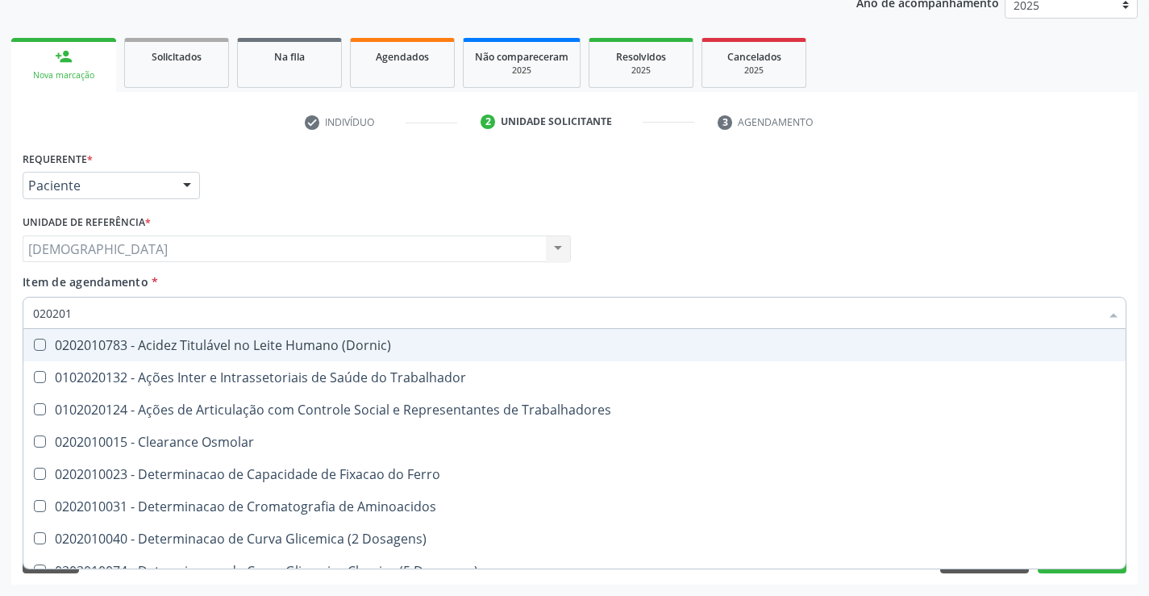
type input "02020"
checkbox Hdl "false"
checkbox Total "false"
checkbox Creatinina "false"
checkbox Triglicerideos "false"
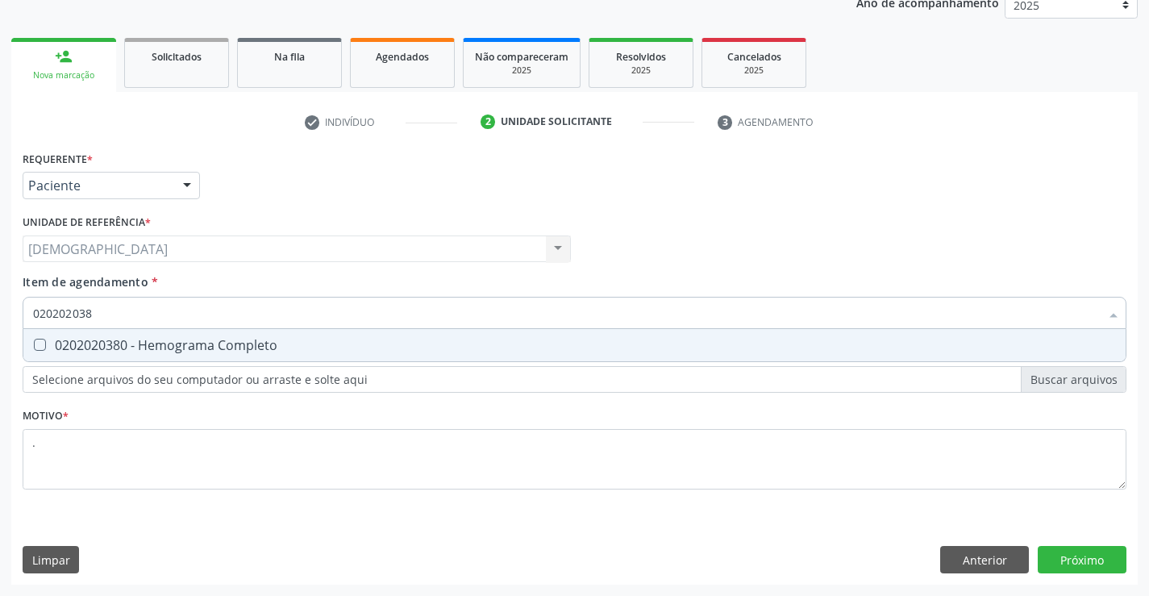
type input "0202020380"
click at [229, 350] on div "0202020380 - Hemograma Completo" at bounding box center [574, 345] width 1082 height 13
checkbox Completo "true"
type input "02020203"
checkbox Completo "false"
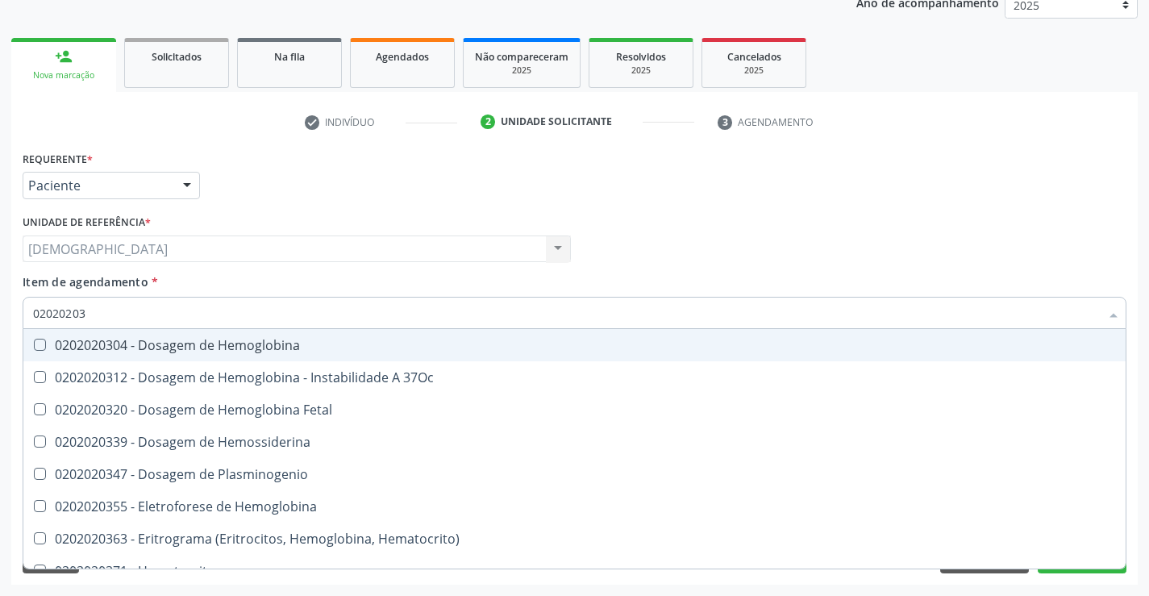
type input "0202020"
checkbox Completo "false"
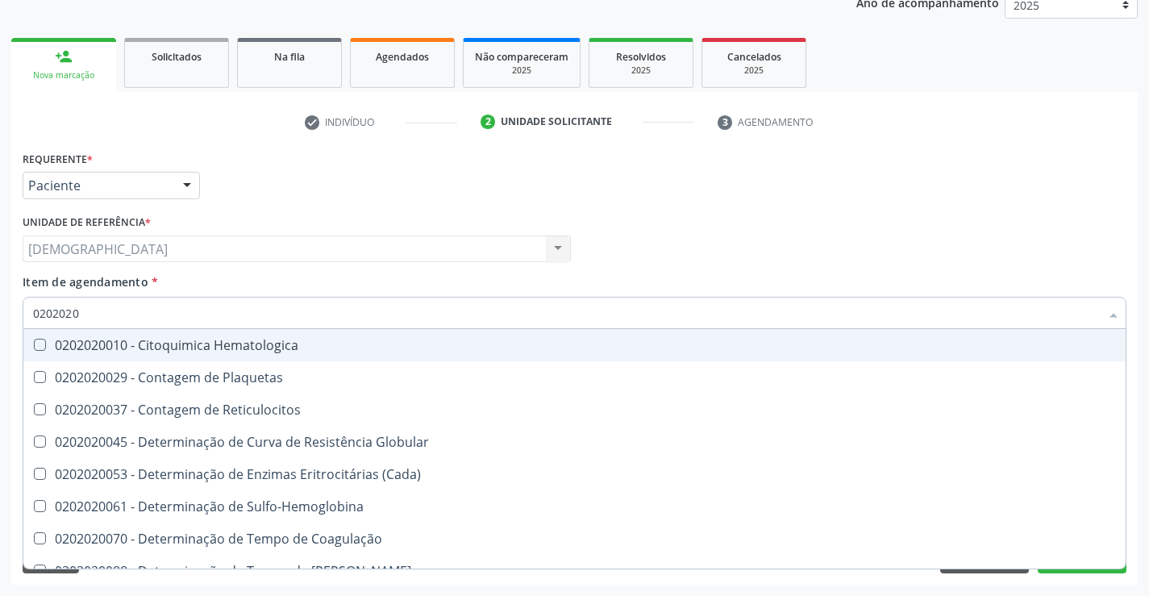
type input "020202"
checkbox Completo "false"
checkbox Leucograma "true"
type input "02020"
checkbox Completo "false"
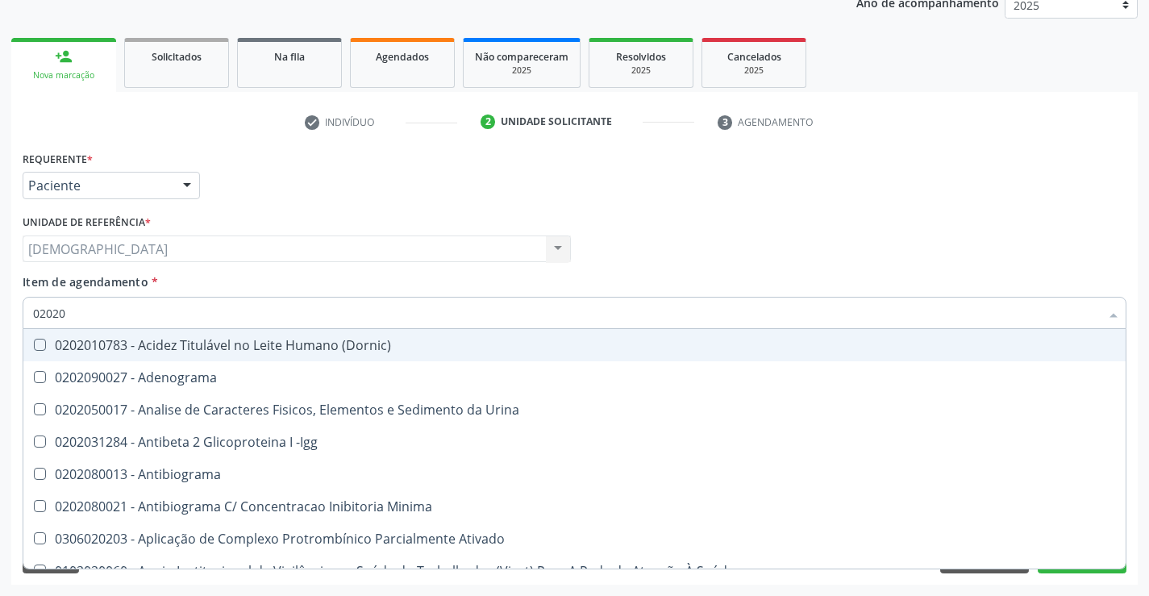
type input "020201"
checkbox \(Pos-Pasteurização\) "true"
checkbox Parceria\) "true"
checkbox Gestante "true"
checkbox Acetona "true"
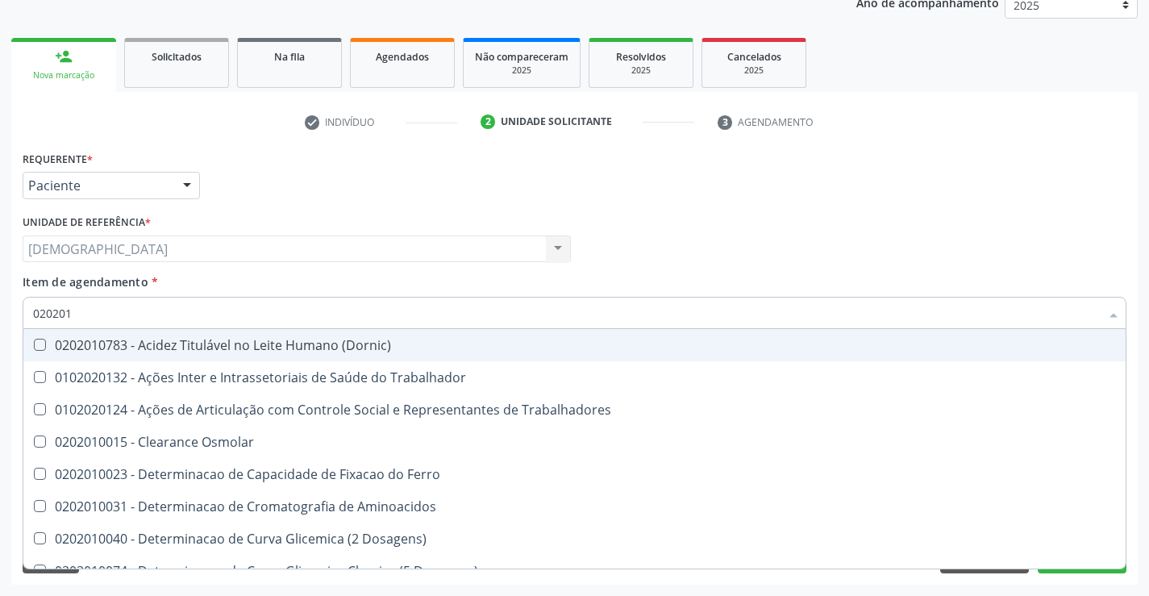
type input "0202010"
checkbox Circulante "true"
checkbox Fracoes "true"
checkbox Ionizavel "true"
checkbox Hdl "false"
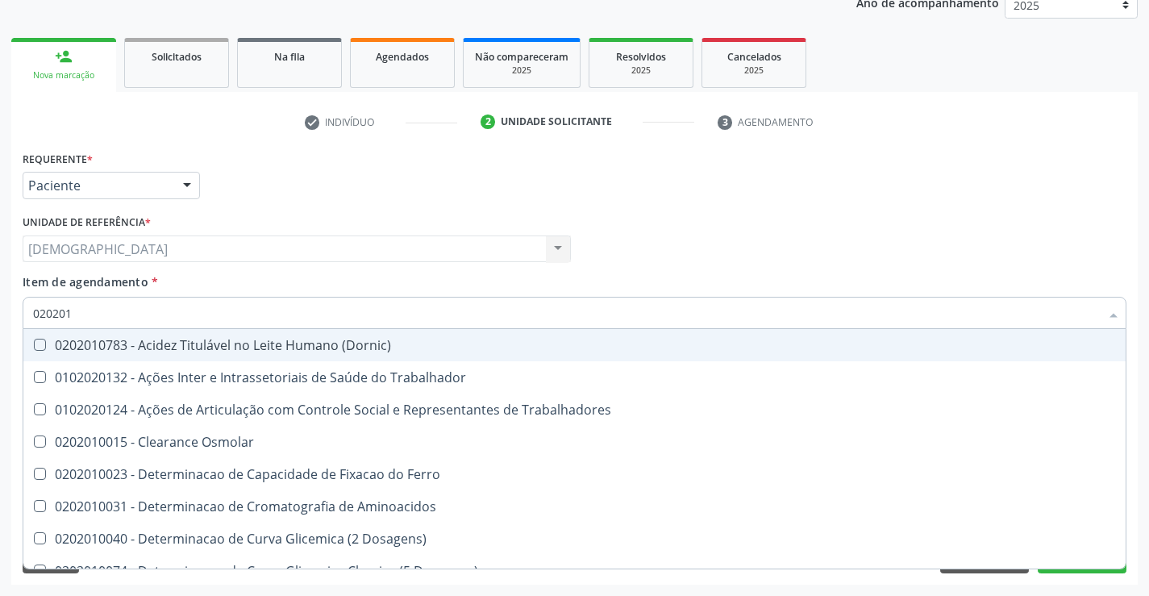
checkbox Total "false"
checkbox Creatinina "false"
checkbox Muco-Proteinas "true"
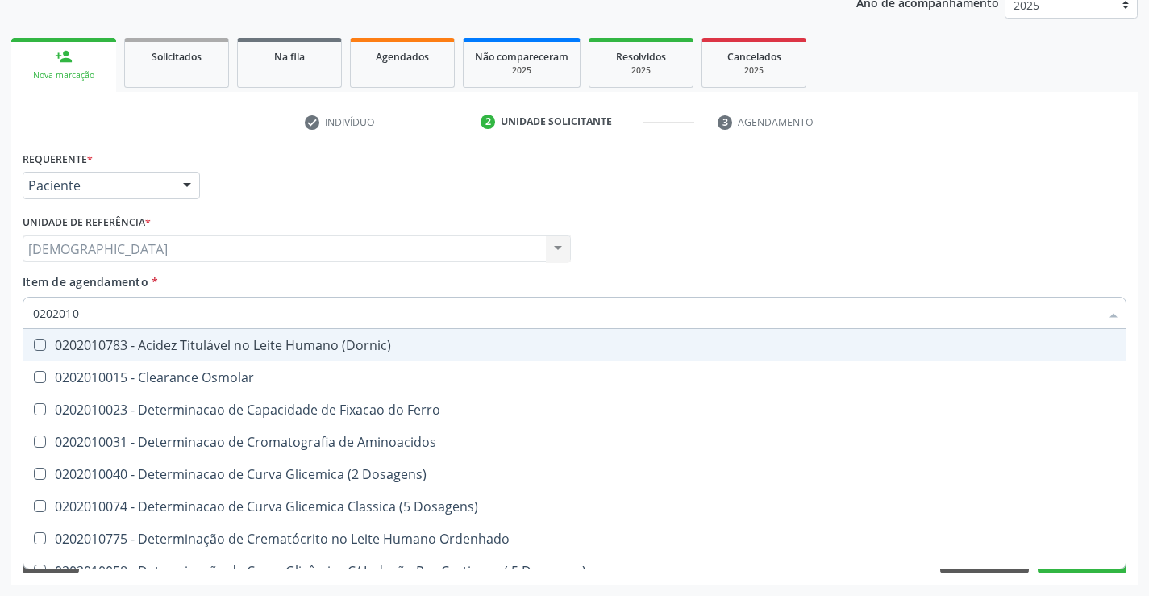
type input "02020106"
checkbox Dosagens\) "true"
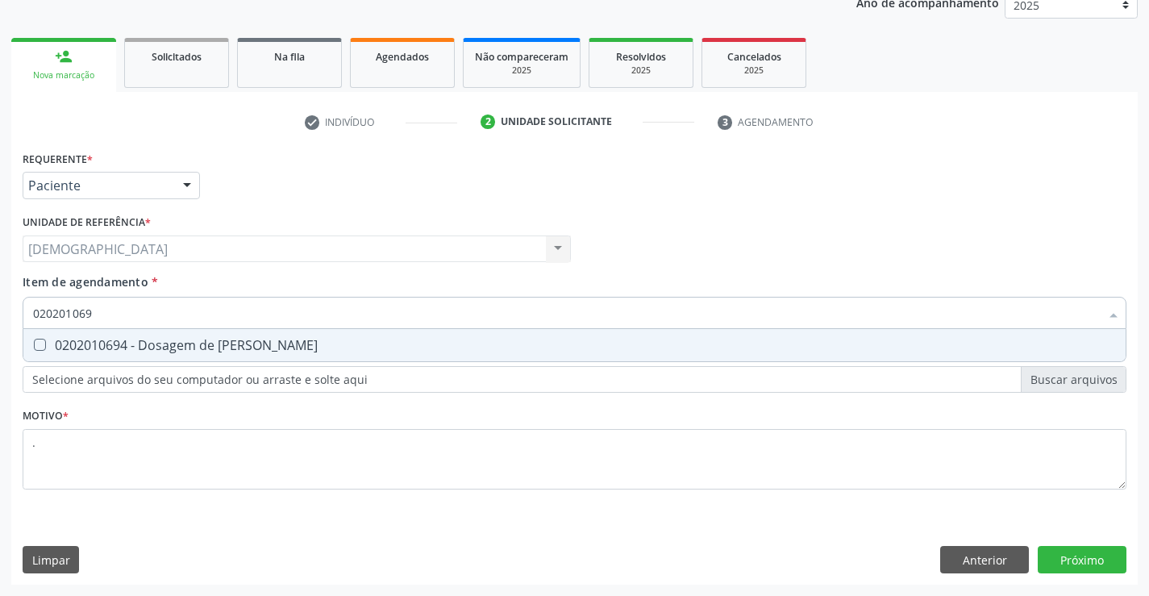
type input "0202010694"
click at [229, 350] on div "0202010694 - Dosagem de [PERSON_NAME]" at bounding box center [574, 345] width 1082 height 13
checkbox Ureia "true"
click at [1086, 554] on div "Requerente * Paciente Profissional de Saúde Paciente Nenhum resultado encontrad…" at bounding box center [574, 366] width 1126 height 438
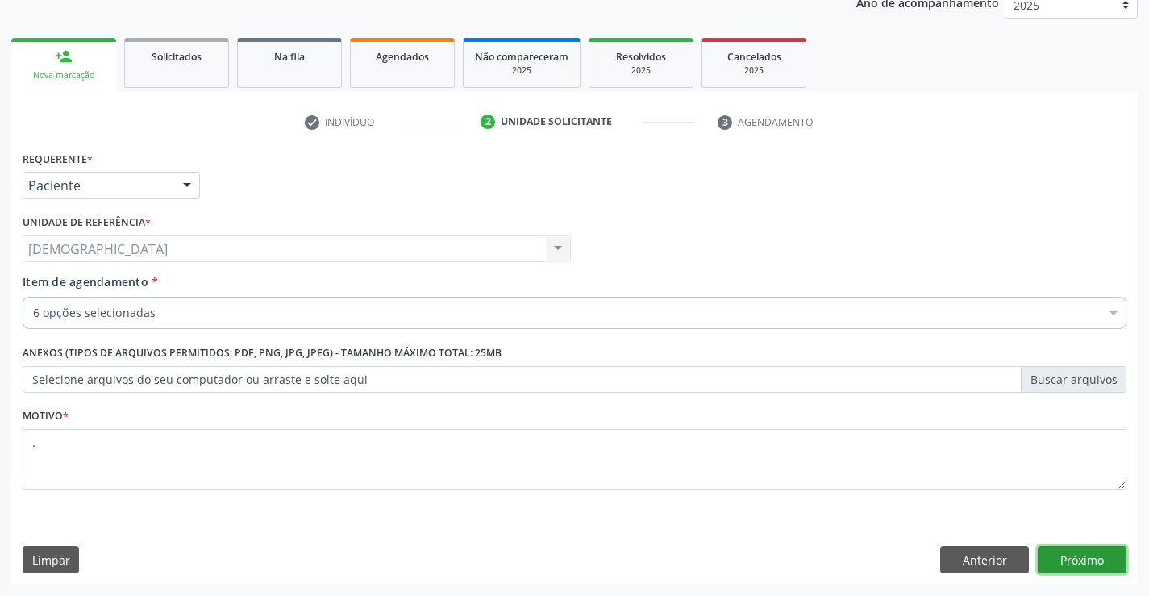
click at [1064, 561] on button "Próximo" at bounding box center [1081, 559] width 89 height 27
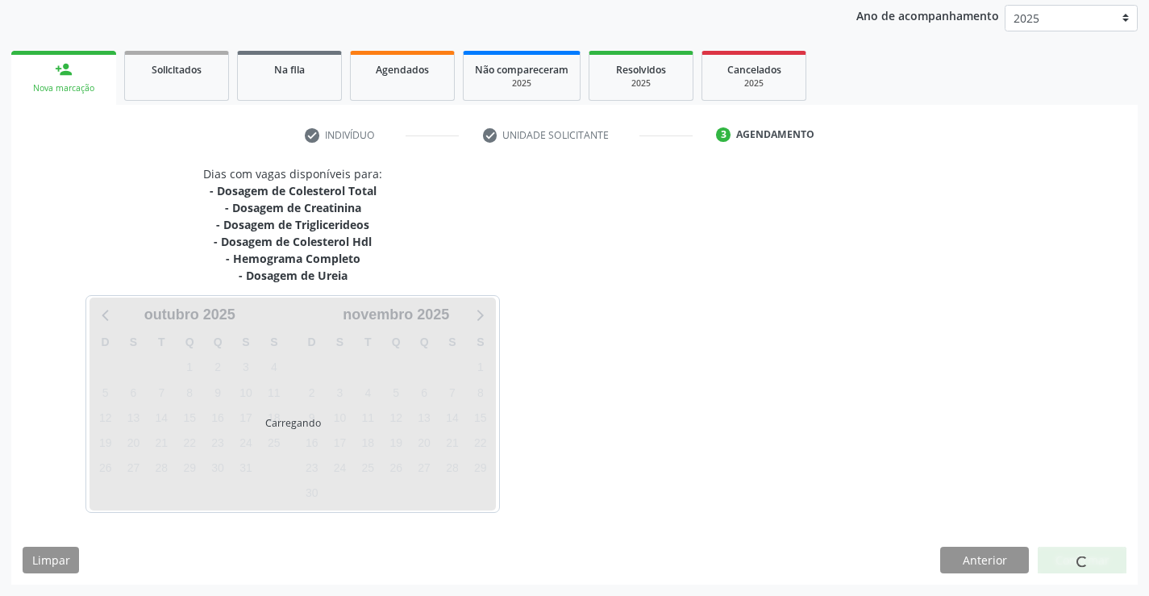
scroll to position [190, 0]
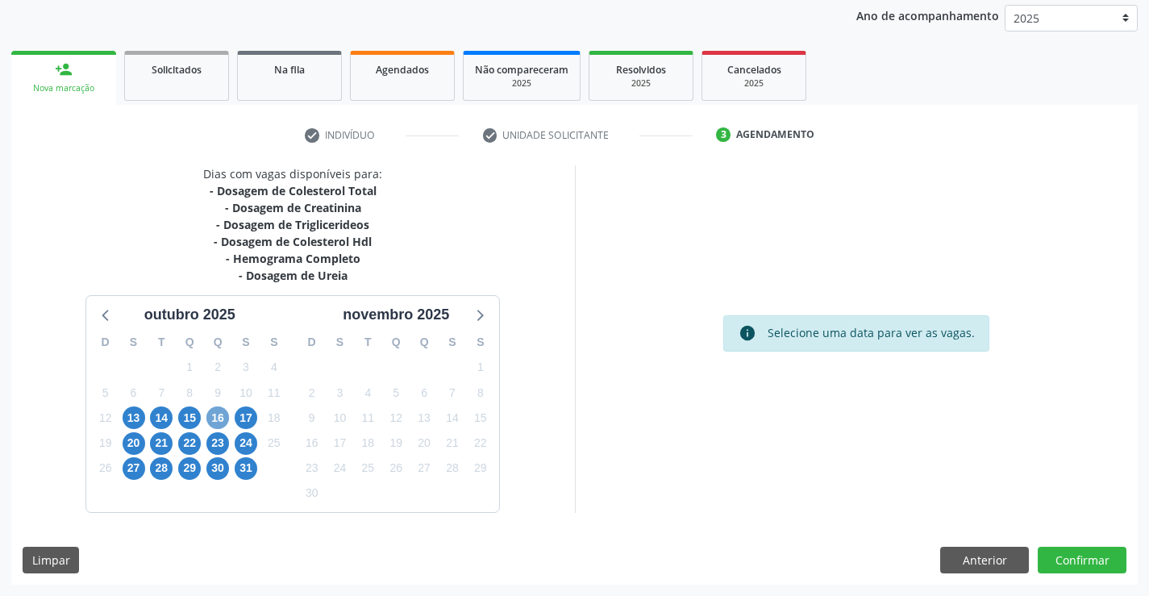
click at [219, 413] on span "16" at bounding box center [217, 417] width 23 height 23
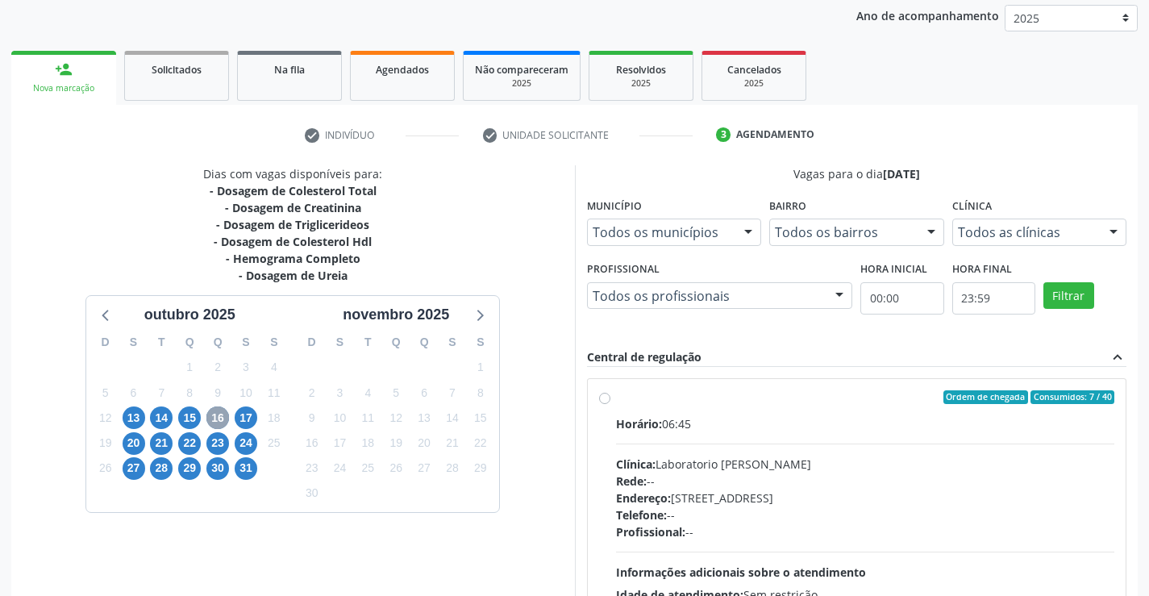
scroll to position [255, 0]
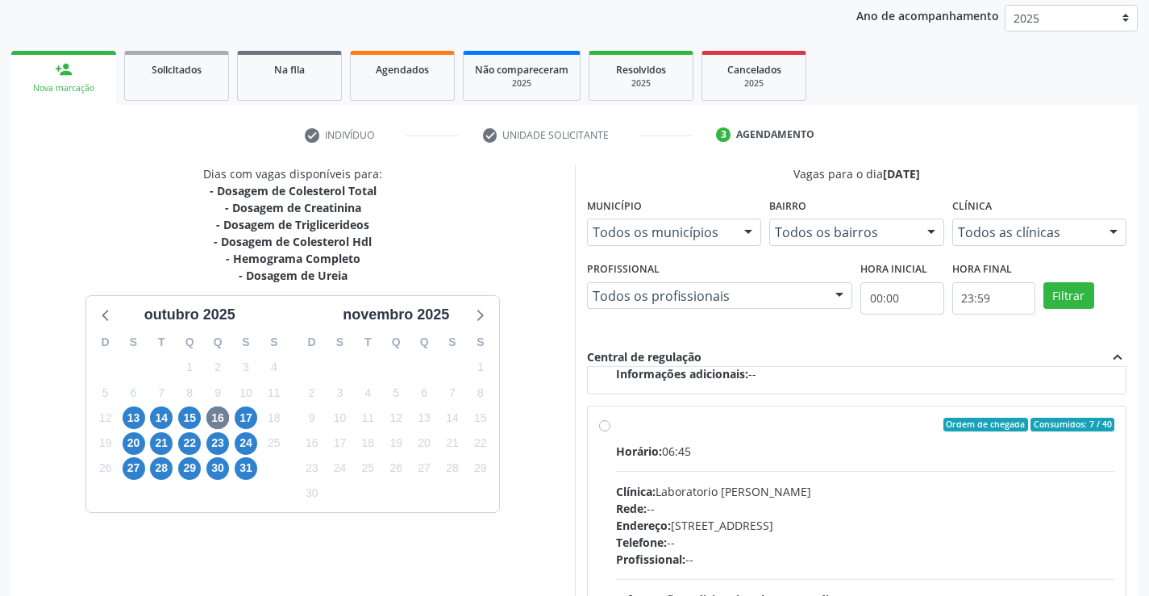
click at [616, 427] on label "Ordem de chegada Consumidos: 7 / 40 Horário: 06:45 Clínica: Laboratorio Jose Pa…" at bounding box center [865, 540] width 499 height 247
click at [608, 427] on input "Ordem de chegada Consumidos: 7 / 40 Horário: 06:45 Clínica: Laboratorio Jose Pa…" at bounding box center [604, 424] width 11 height 15
radio input "true"
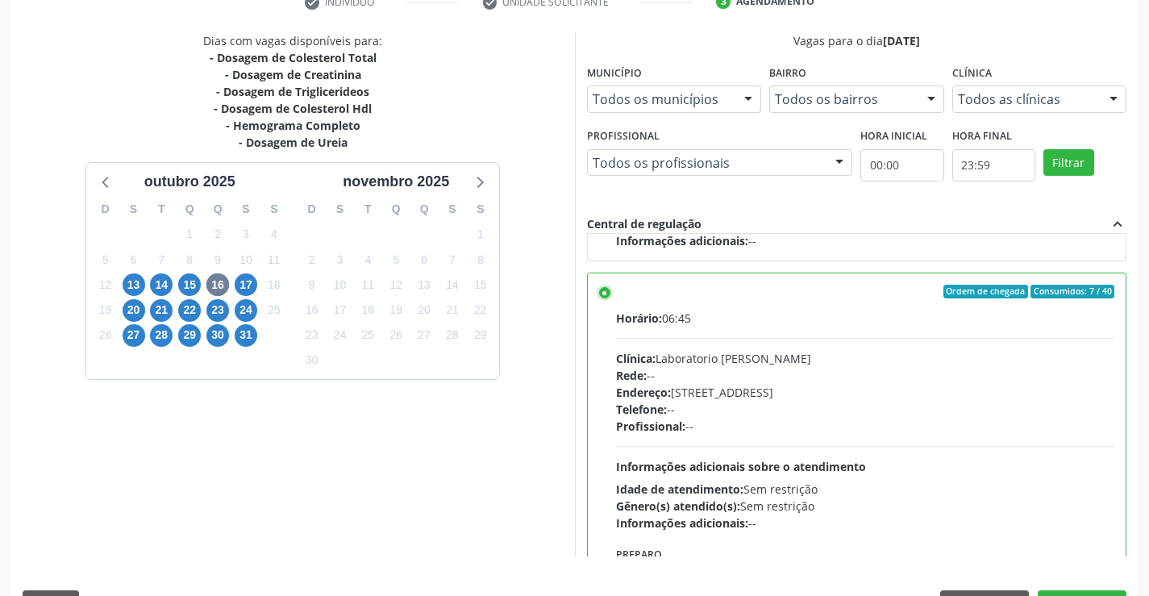
scroll to position [344, 0]
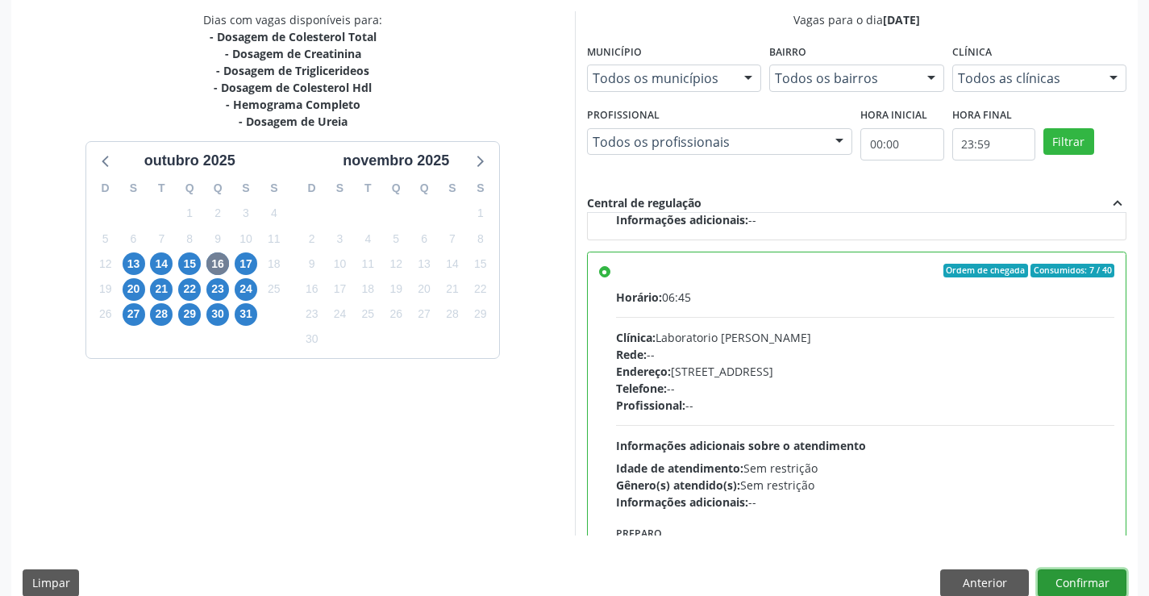
click at [1091, 586] on button "Confirmar" at bounding box center [1081, 582] width 89 height 27
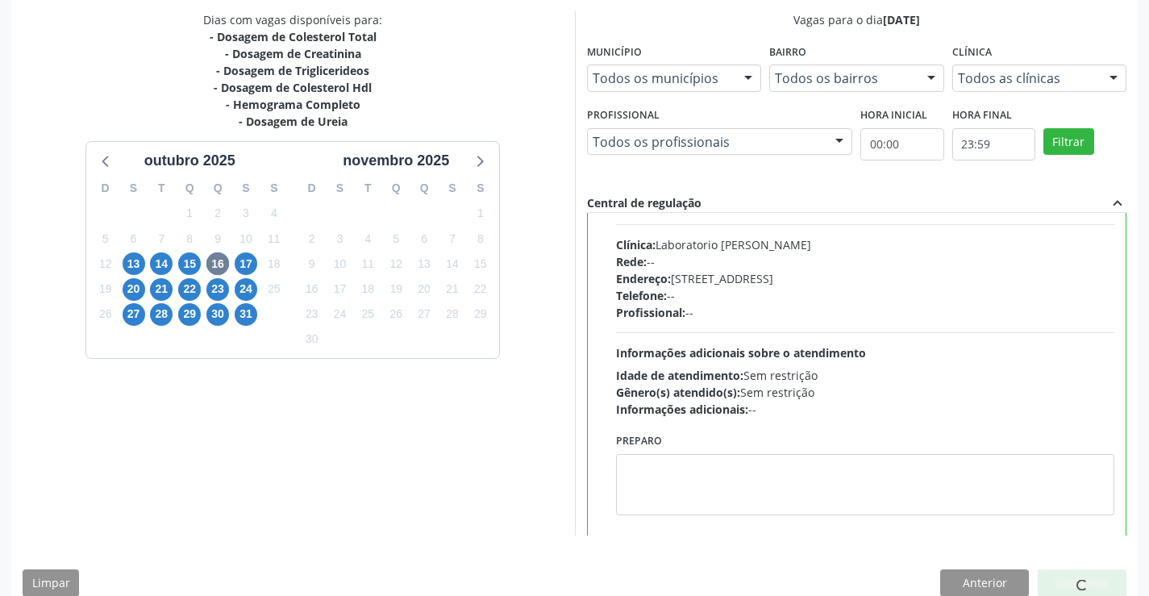
scroll to position [255, 0]
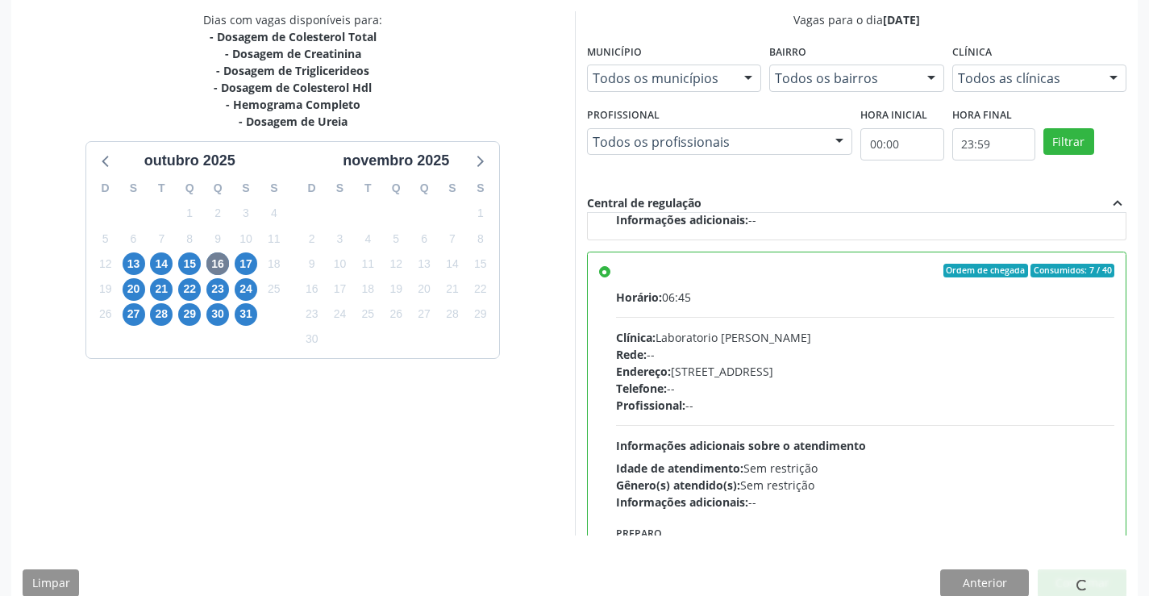
click at [1138, 328] on div "Acompanhamento Acompanhe a situação das marcações correntes e finalizadas Relat…" at bounding box center [574, 182] width 1149 height 874
drag, startPoint x: 1138, startPoint y: 328, endPoint x: 1132, endPoint y: 418, distance: 90.5
click at [1132, 418] on div "Acompanhamento Acompanhe a situação das marcações correntes e finalizadas Relat…" at bounding box center [574, 182] width 1149 height 874
click at [476, 451] on div "Dias com vagas disponíveis para: - Dosagem de Colesterol Total - Dosagem de Cre…" at bounding box center [292, 273] width 563 height 524
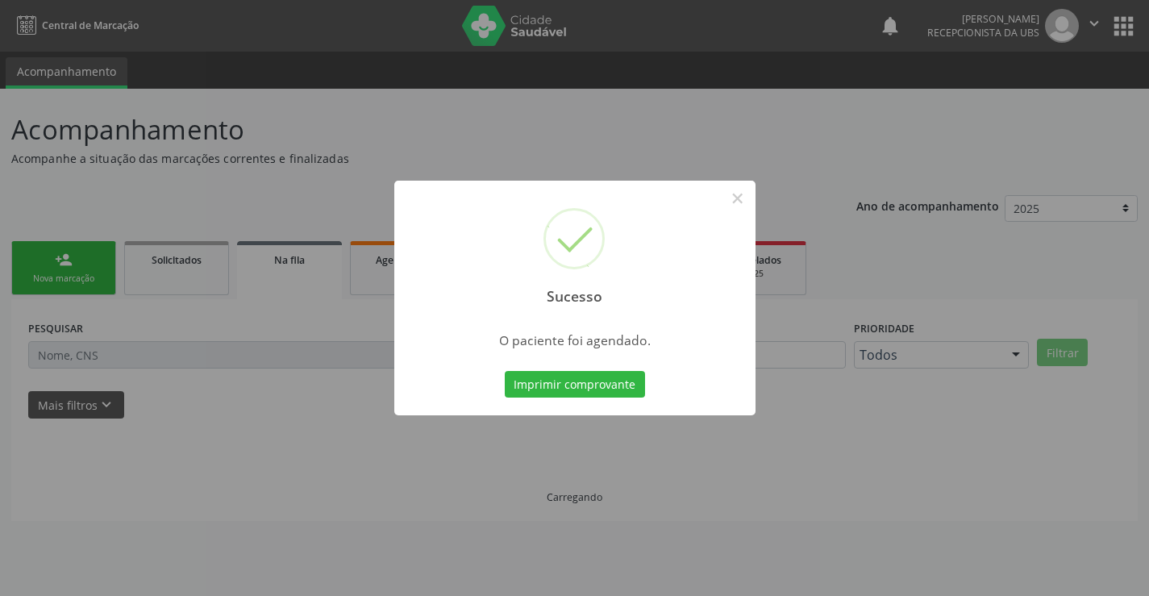
scroll to position [0, 0]
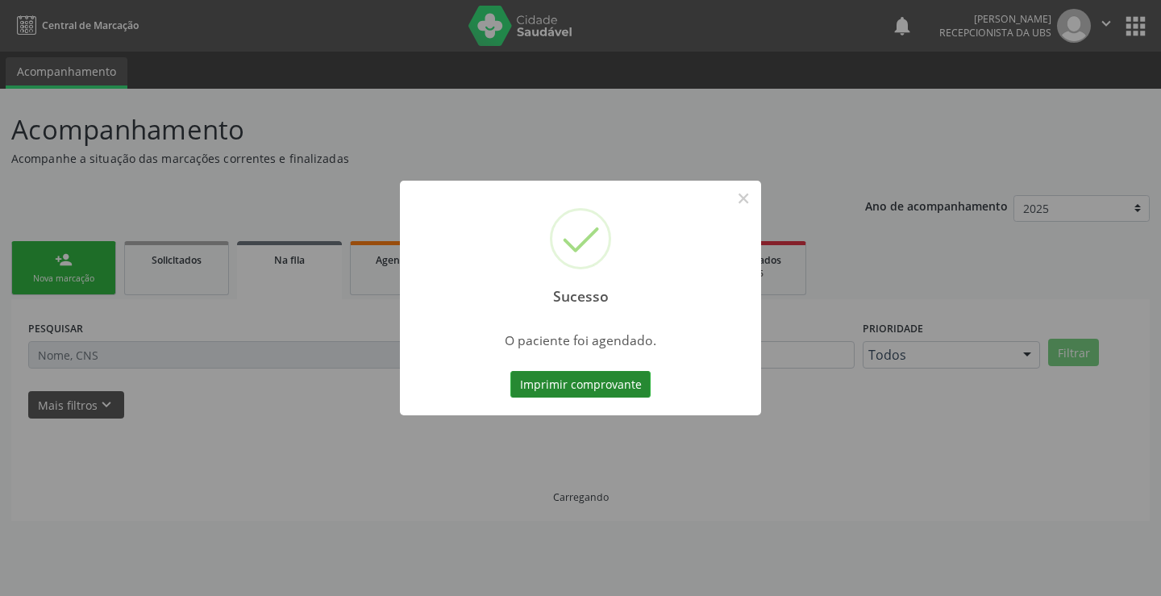
click at [575, 385] on button "Imprimir comprovante" at bounding box center [580, 384] width 140 height 27
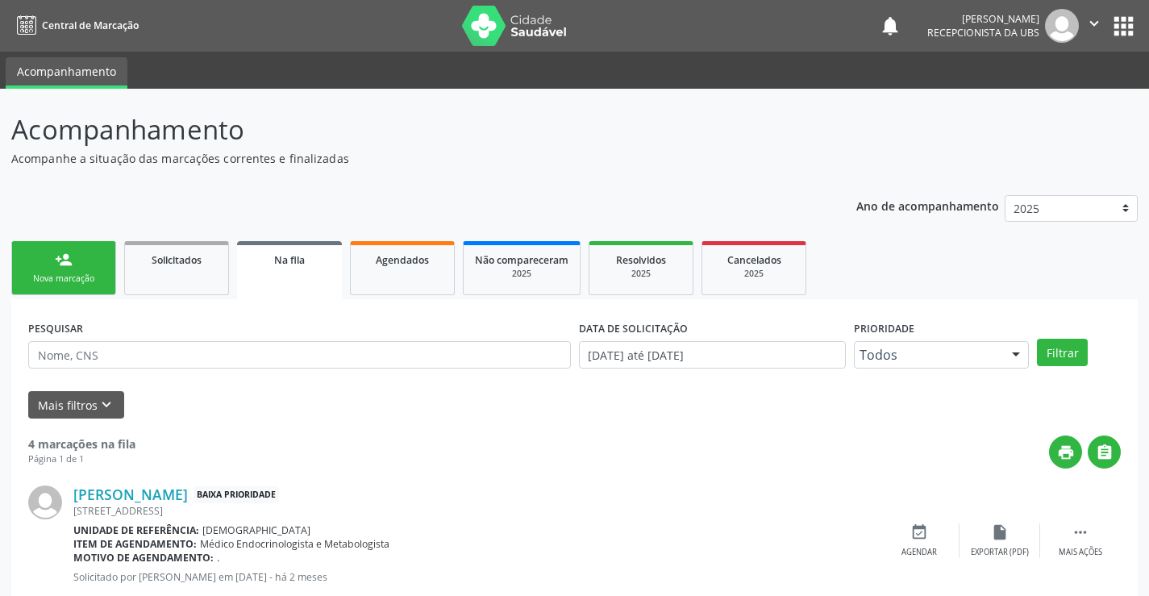
click at [28, 253] on link "person_add Nova marcação" at bounding box center [63, 268] width 105 height 54
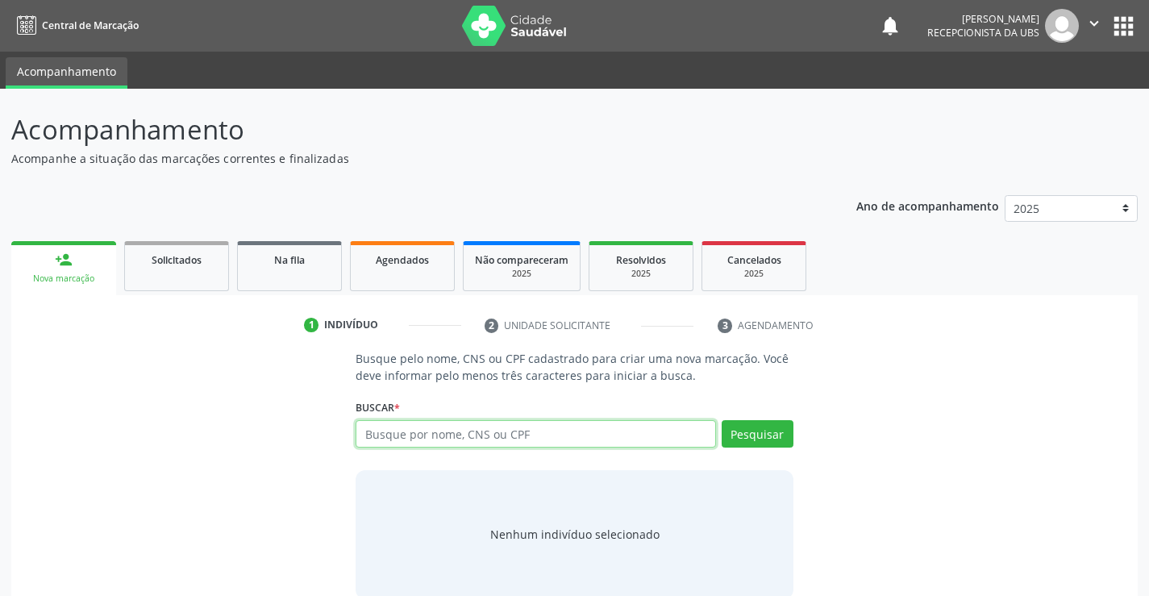
click at [503, 442] on input "text" at bounding box center [534, 433] width 359 height 27
type input "703404242442217"
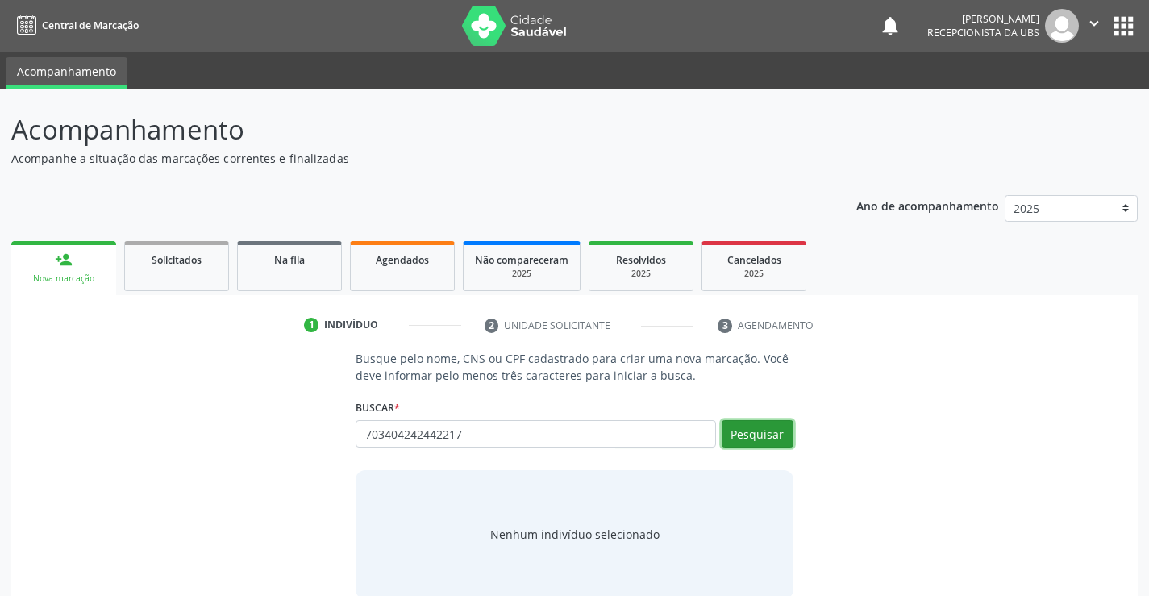
click at [764, 433] on button "Pesquisar" at bounding box center [757, 433] width 72 height 27
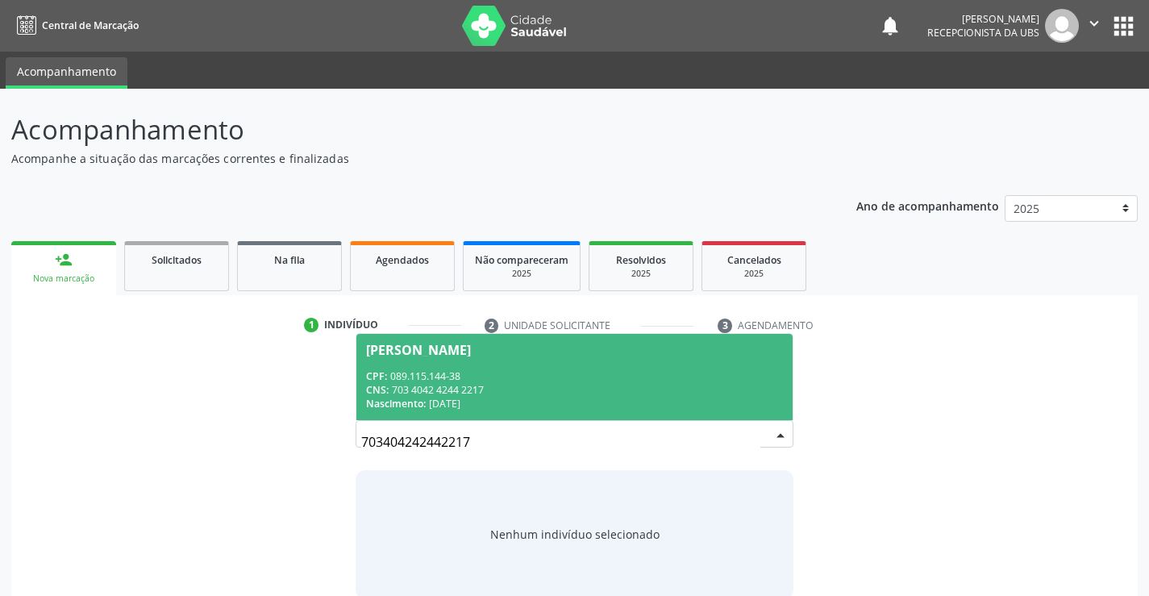
click at [662, 409] on div "Nascimento: 10/07/1977" at bounding box center [574, 404] width 416 height 14
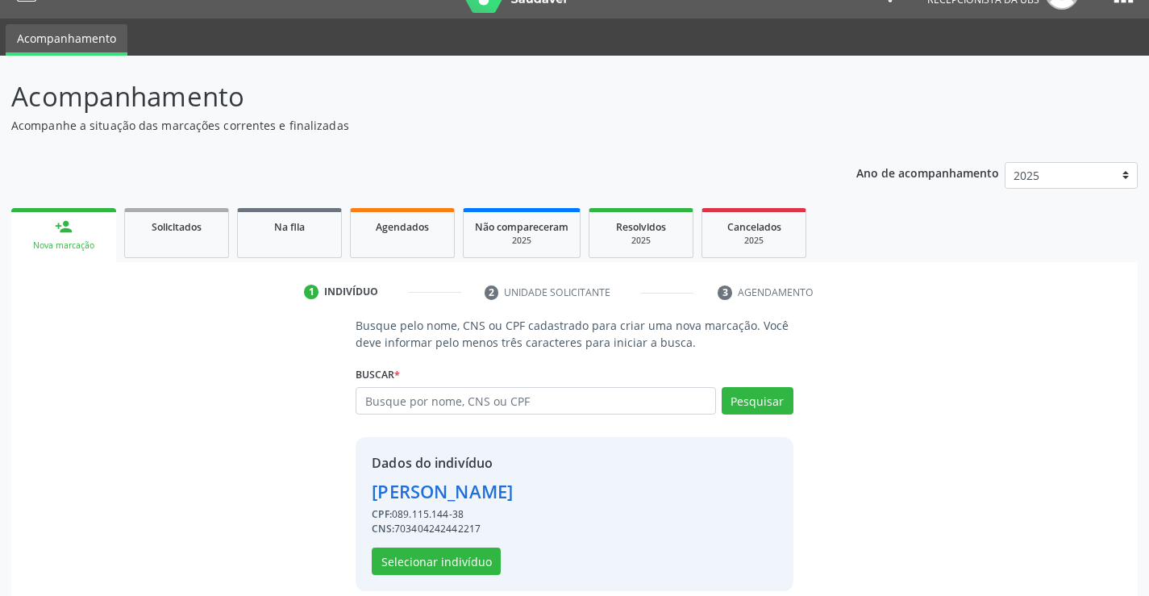
scroll to position [51, 0]
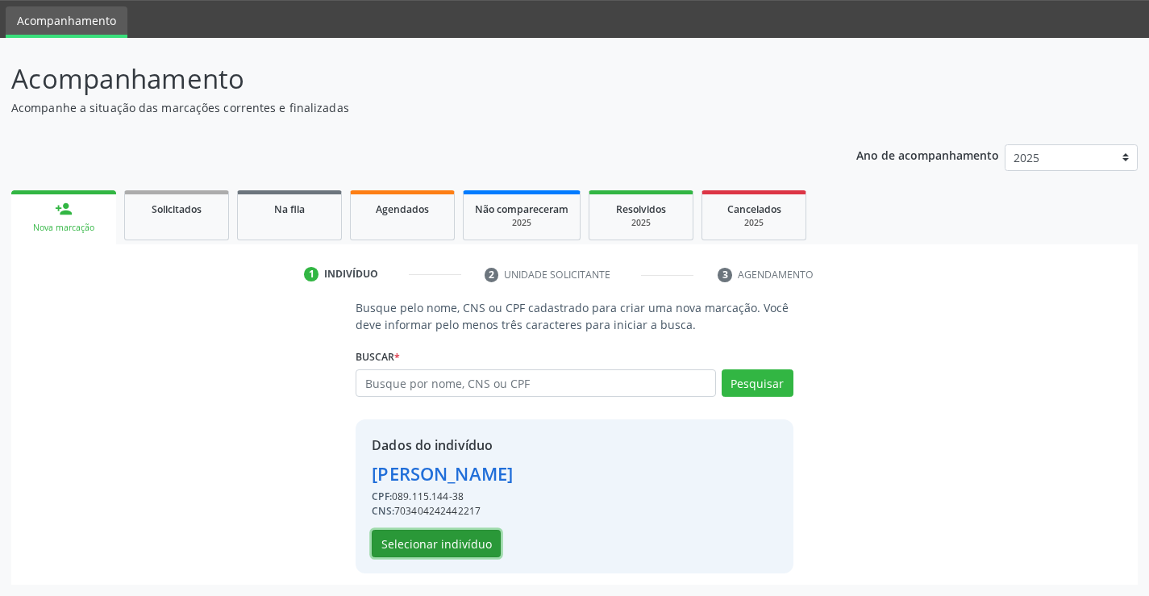
click at [459, 534] on button "Selecionar indivíduo" at bounding box center [436, 543] width 129 height 27
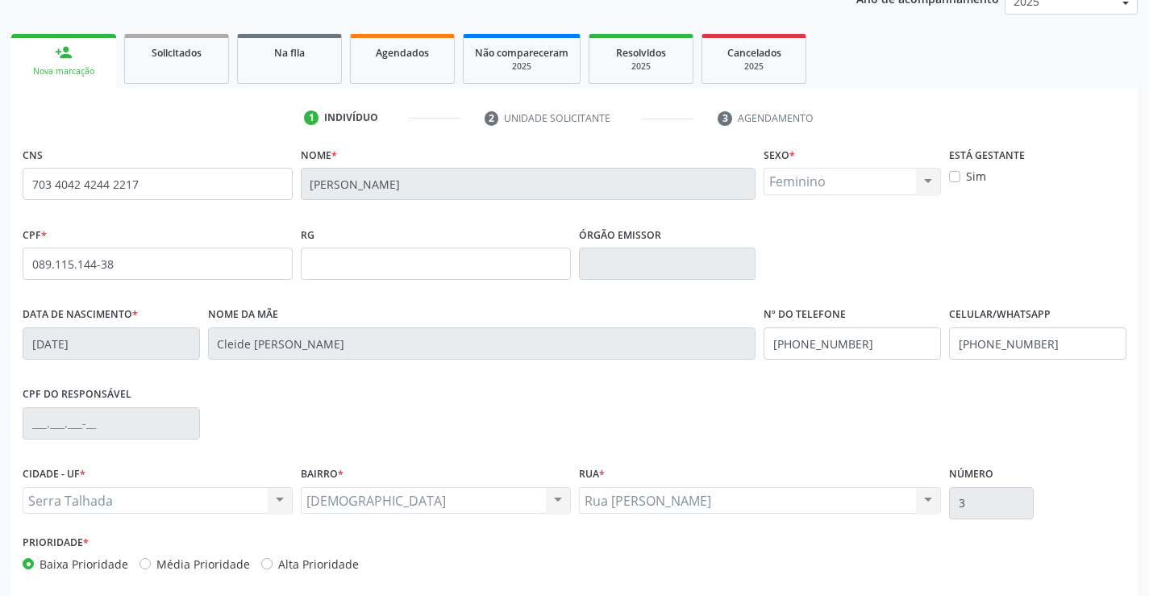
scroll to position [278, 0]
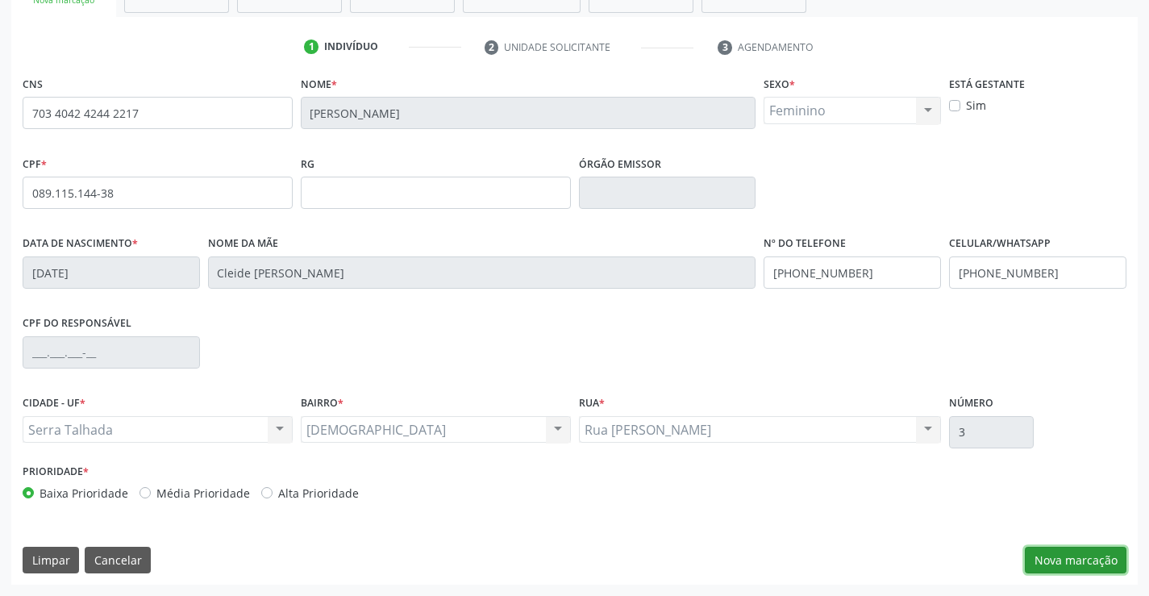
click at [1054, 550] on button "Nova marcação" at bounding box center [1075, 559] width 102 height 27
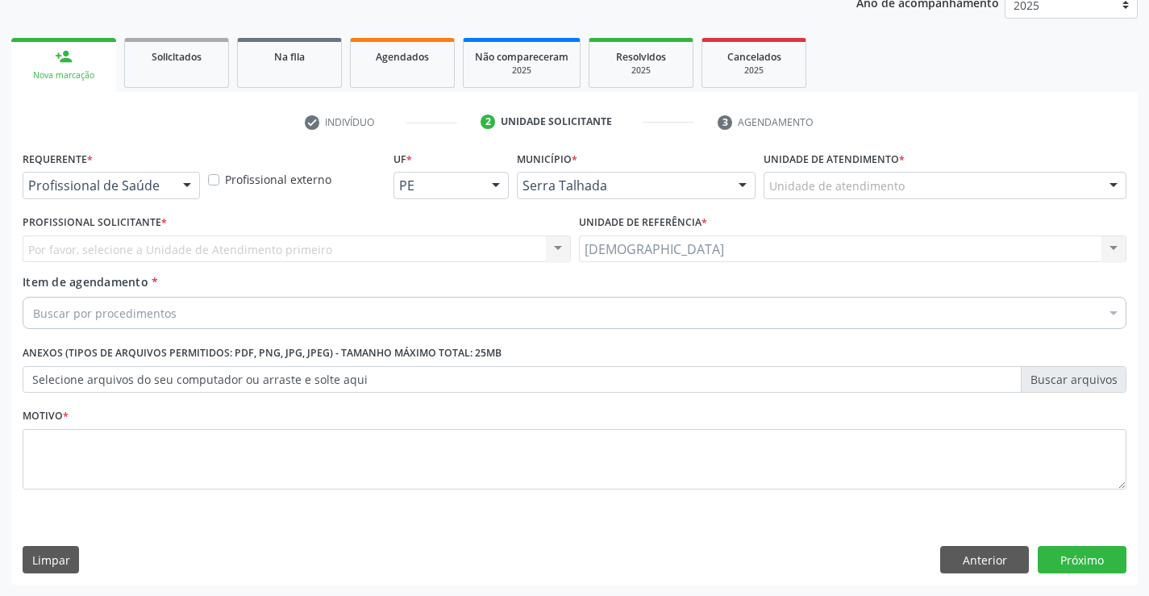
click at [192, 173] on div at bounding box center [187, 185] width 24 height 27
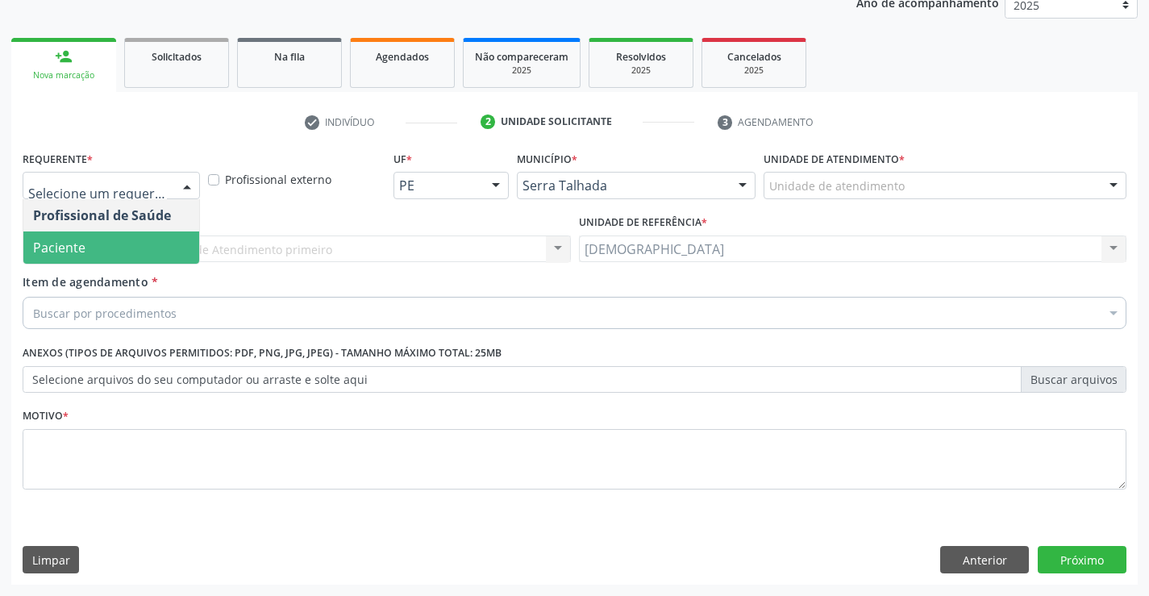
click at [111, 245] on span "Paciente" at bounding box center [111, 247] width 176 height 32
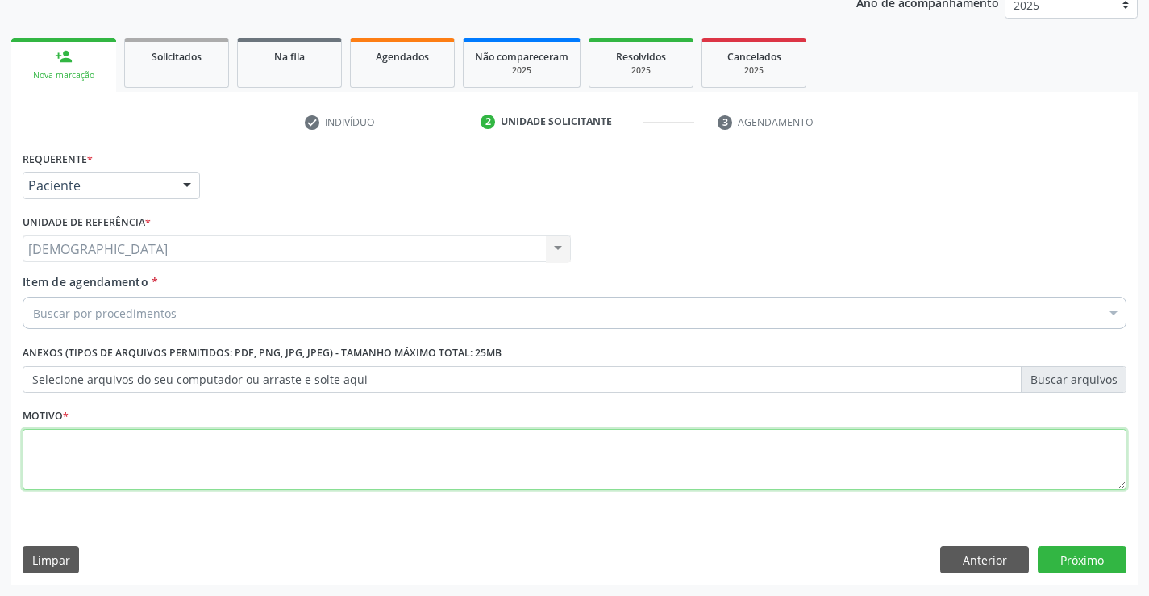
click at [90, 437] on textarea at bounding box center [574, 459] width 1103 height 61
type textarea "."
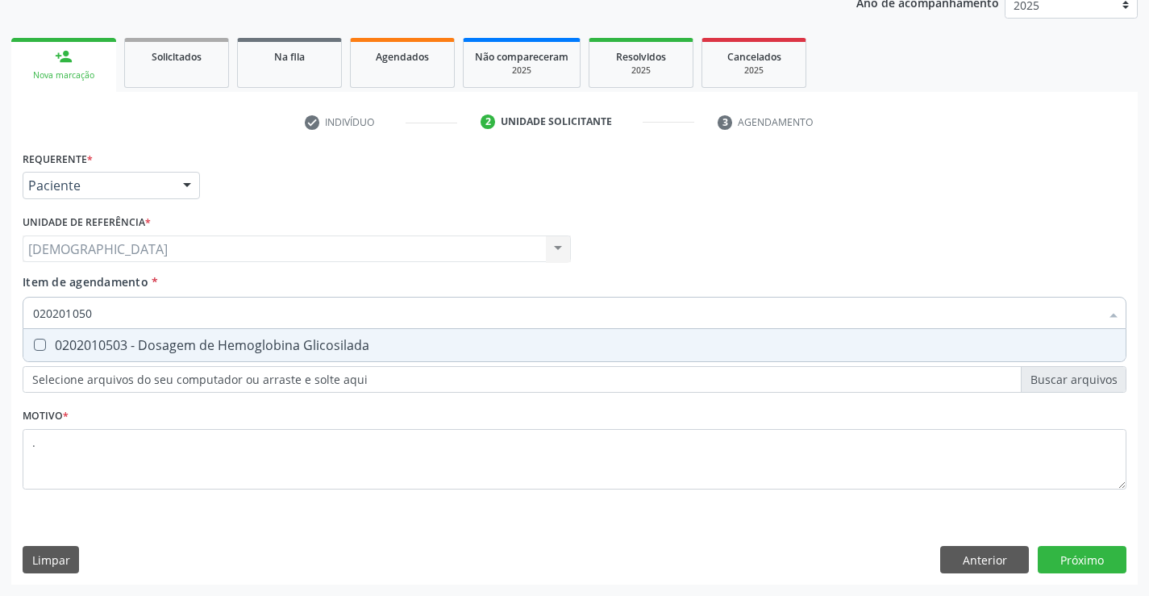
type input "0202010503"
click at [172, 341] on div "0202010503 - Dosagem de Hemoglobina Glicosilada" at bounding box center [574, 345] width 1082 height 13
checkbox Glicosilada "true"
click at [1055, 555] on div "Requerente * Paciente Profissional de Saúde Paciente Nenhum resultado encontrad…" at bounding box center [574, 366] width 1126 height 438
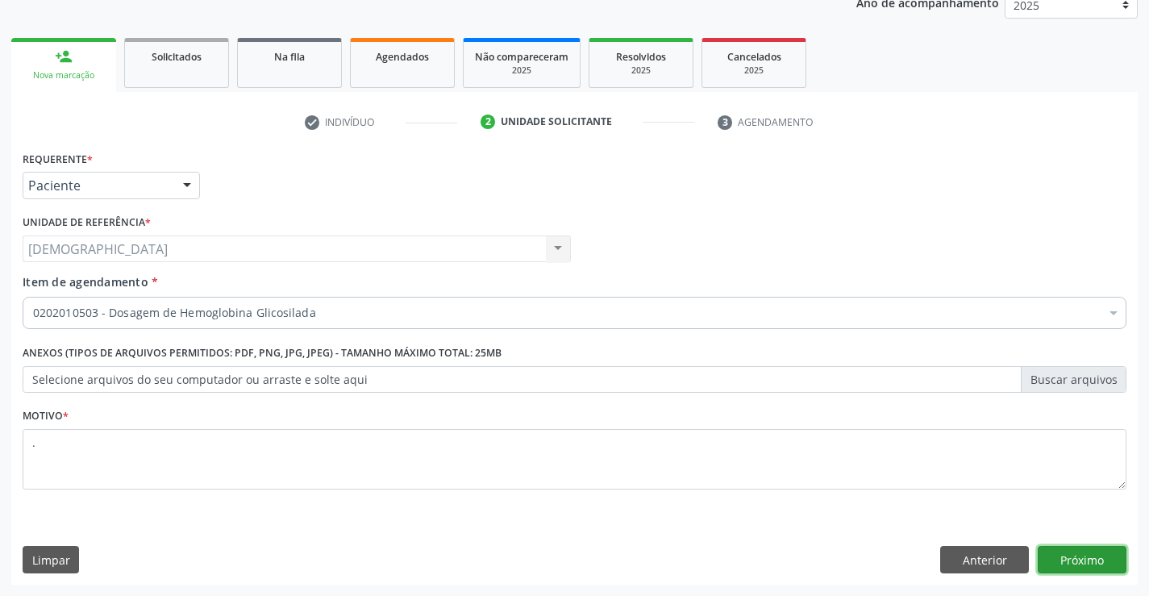
click at [1109, 563] on button "Próximo" at bounding box center [1081, 559] width 89 height 27
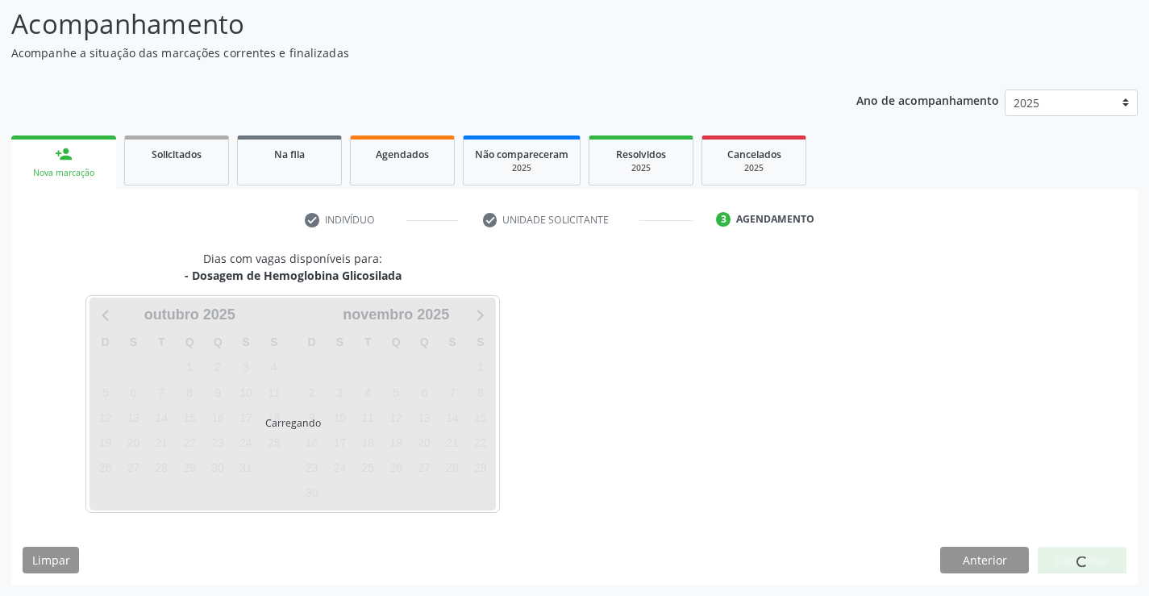
scroll to position [106, 0]
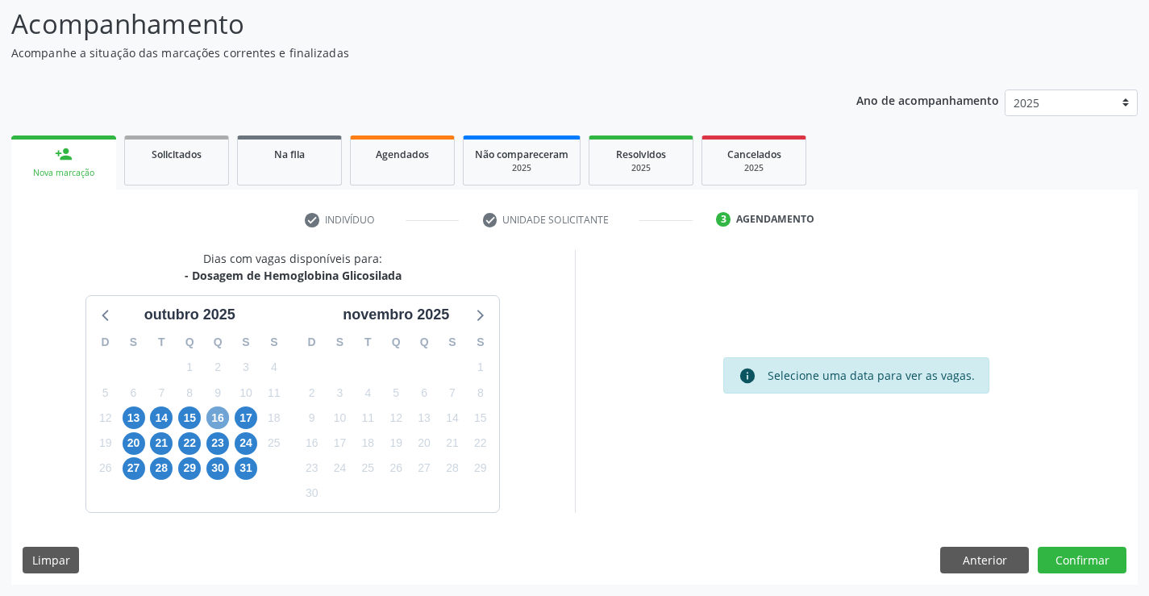
click at [217, 418] on span "16" at bounding box center [217, 417] width 23 height 23
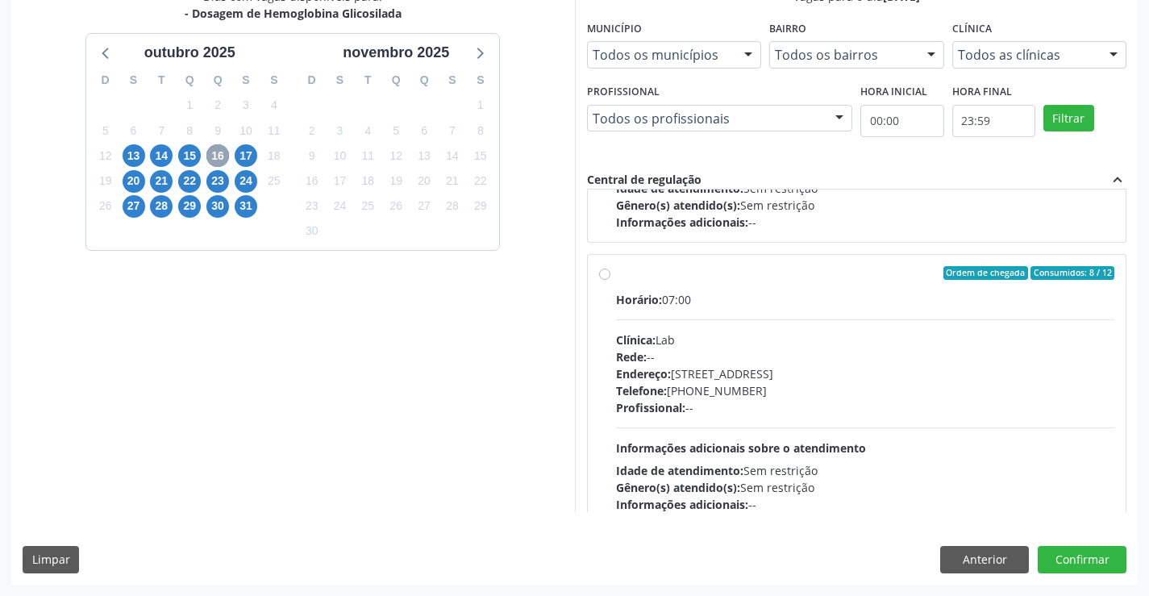
scroll to position [231, 0]
click at [616, 271] on div "Ordem de chegada Consumidos: 8 / 12" at bounding box center [865, 271] width 499 height 15
click at [610, 271] on input "Ordem de chegada Consumidos: 8 / 12 Horário: 07:00 Clínica: Lab Rede: -- Endere…" at bounding box center [604, 271] width 11 height 15
radio input "true"
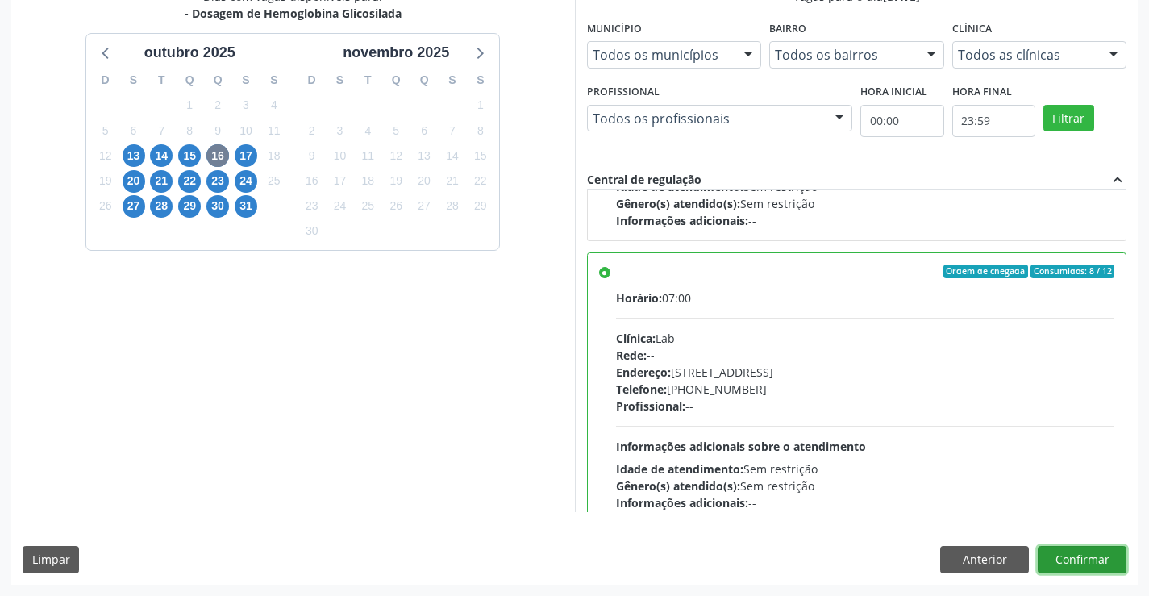
click at [1081, 548] on button "Confirmar" at bounding box center [1081, 559] width 89 height 27
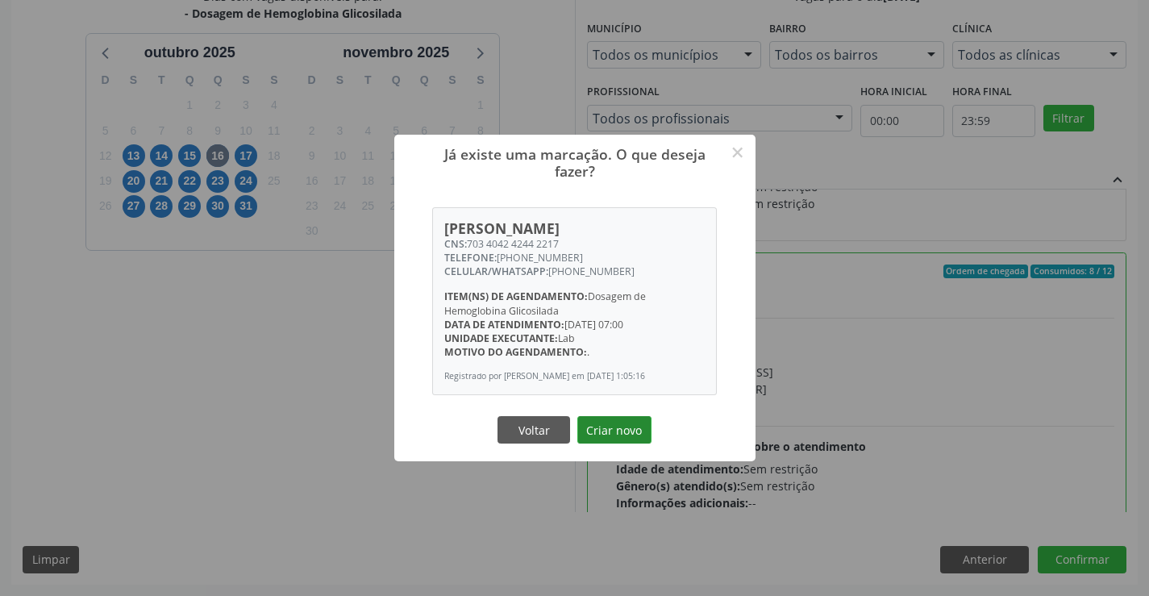
click at [622, 434] on button "Criar novo" at bounding box center [614, 429] width 74 height 27
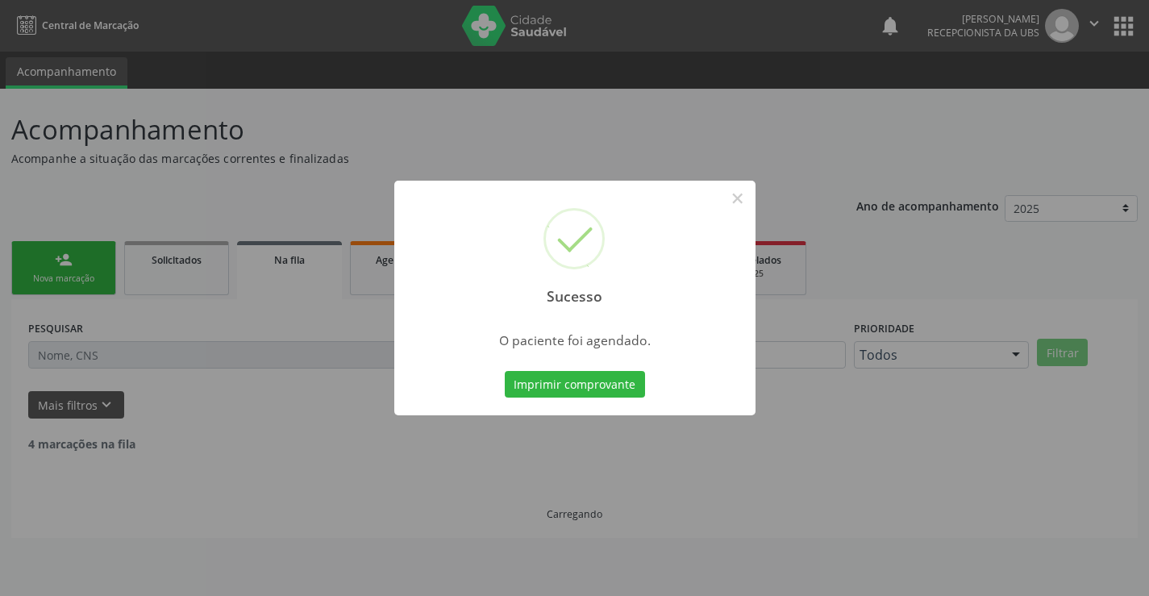
scroll to position [0, 0]
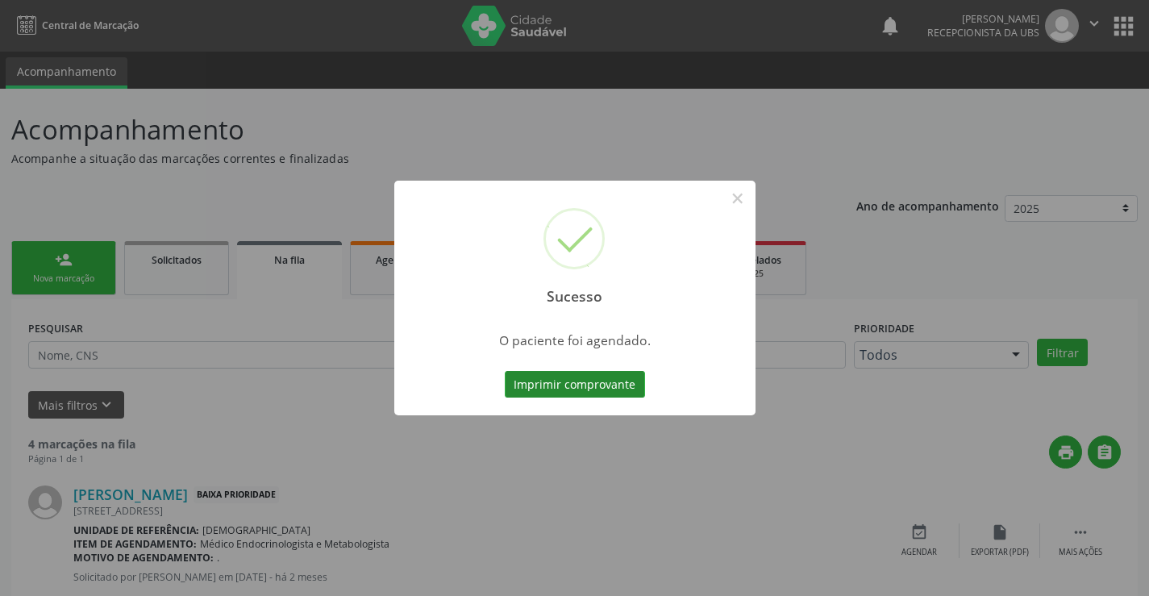
click at [560, 386] on button "Imprimir comprovante" at bounding box center [575, 384] width 140 height 27
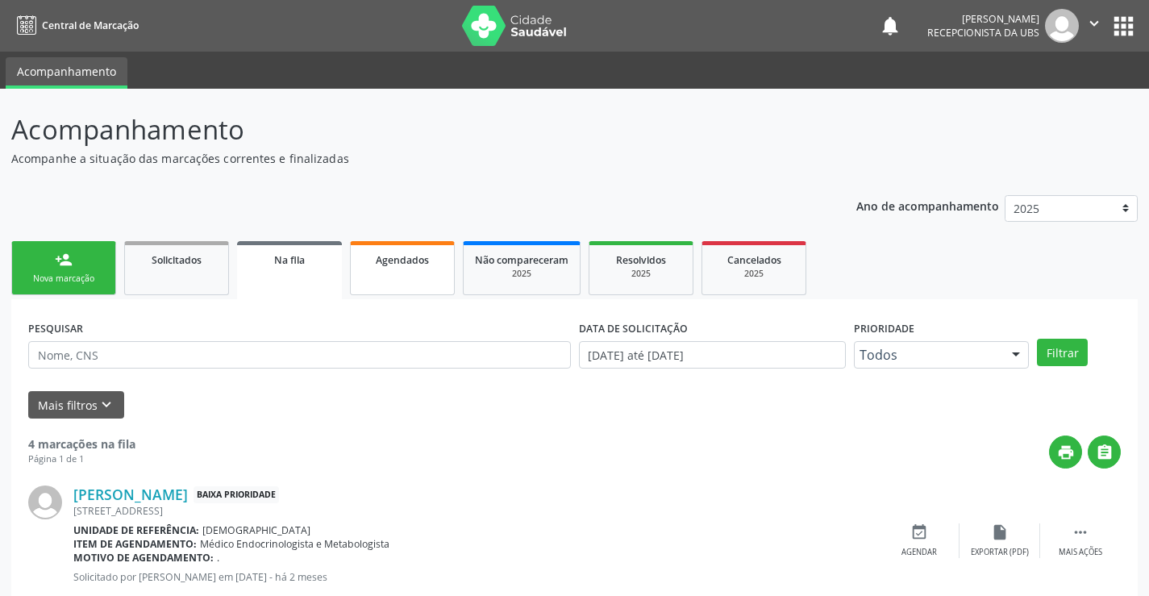
click at [363, 263] on div "Agendados" at bounding box center [402, 259] width 81 height 17
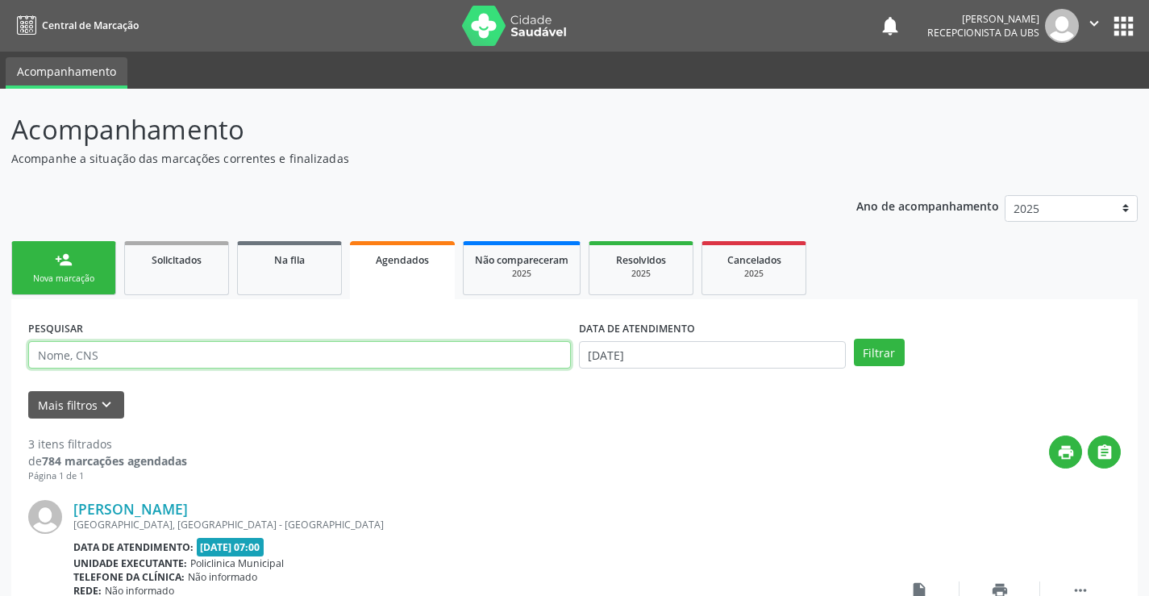
click at [361, 363] on input "text" at bounding box center [299, 354] width 542 height 27
type input "70340424442217"
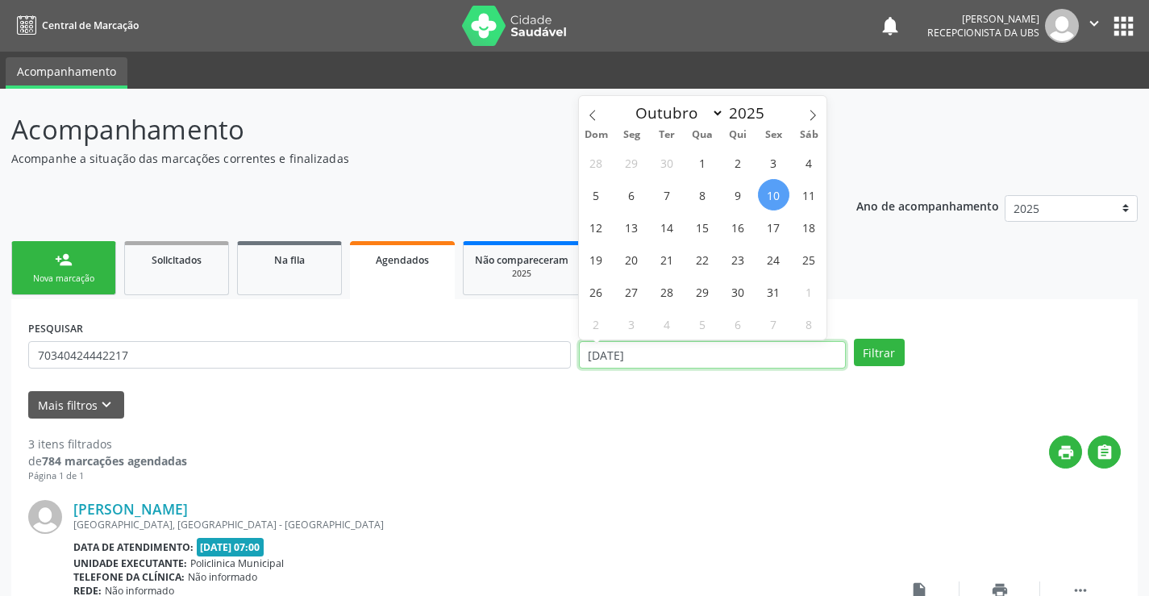
click at [802, 356] on input "[DATE]" at bounding box center [712, 354] width 267 height 27
click at [801, 356] on input "[DATE]" at bounding box center [712, 354] width 267 height 27
click at [888, 354] on button "Filtrar" at bounding box center [879, 352] width 51 height 27
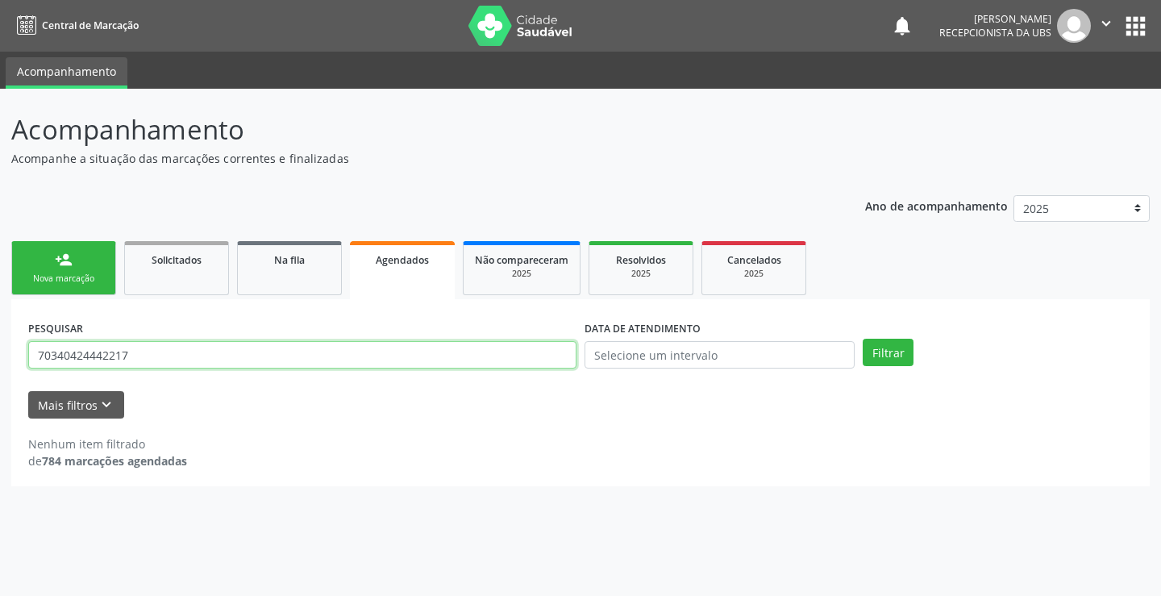
click at [172, 360] on input "70340424442217" at bounding box center [302, 354] width 548 height 27
type input "7"
type input "703404242442217"
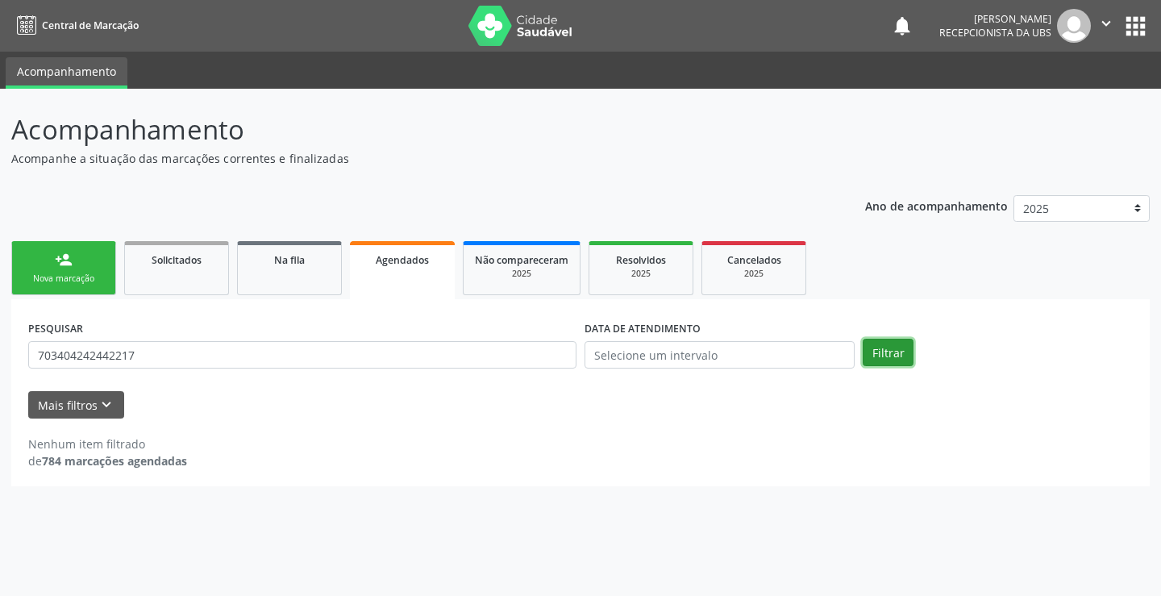
click at [895, 355] on button "Filtrar" at bounding box center [887, 352] width 51 height 27
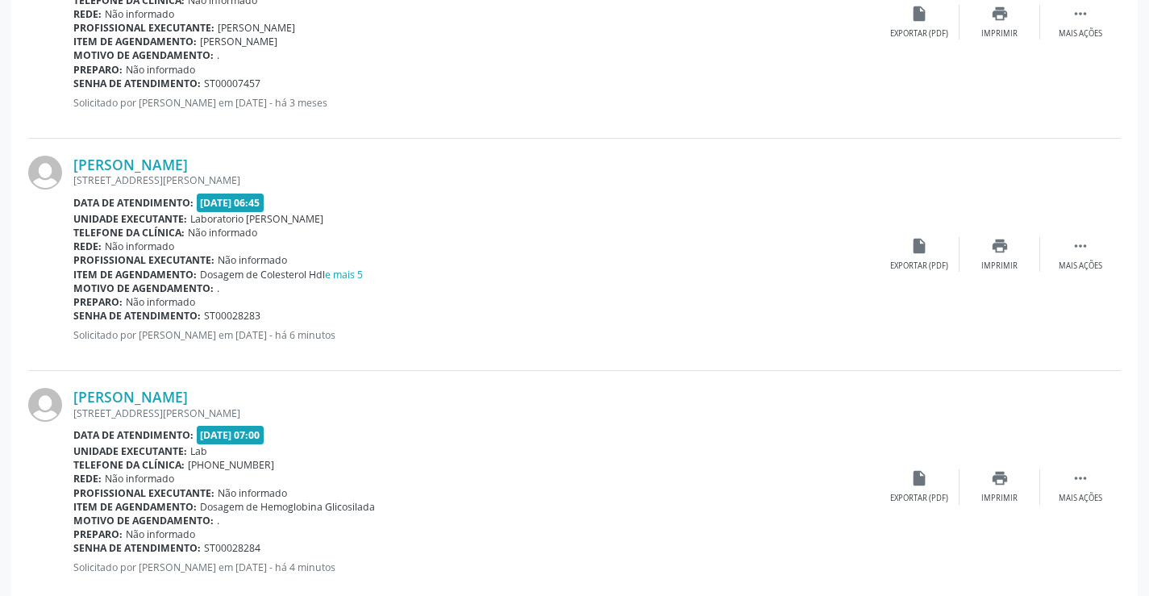
scroll to position [1309, 0]
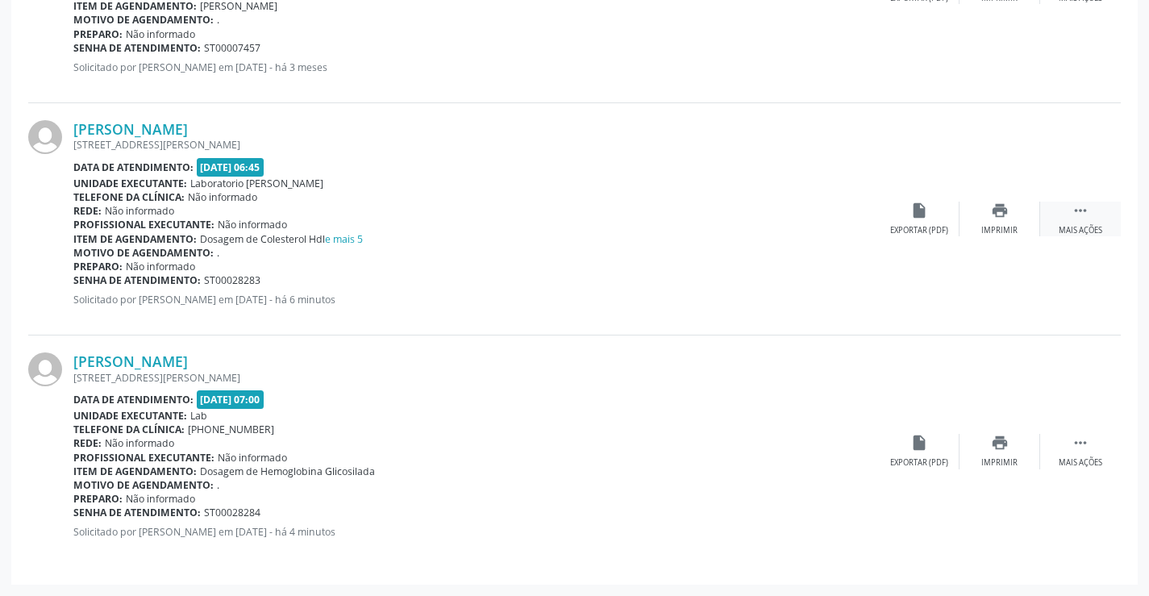
click at [1080, 208] on icon "" at bounding box center [1080, 210] width 18 height 18
click at [1007, 214] on icon "edit" at bounding box center [1000, 210] width 18 height 18
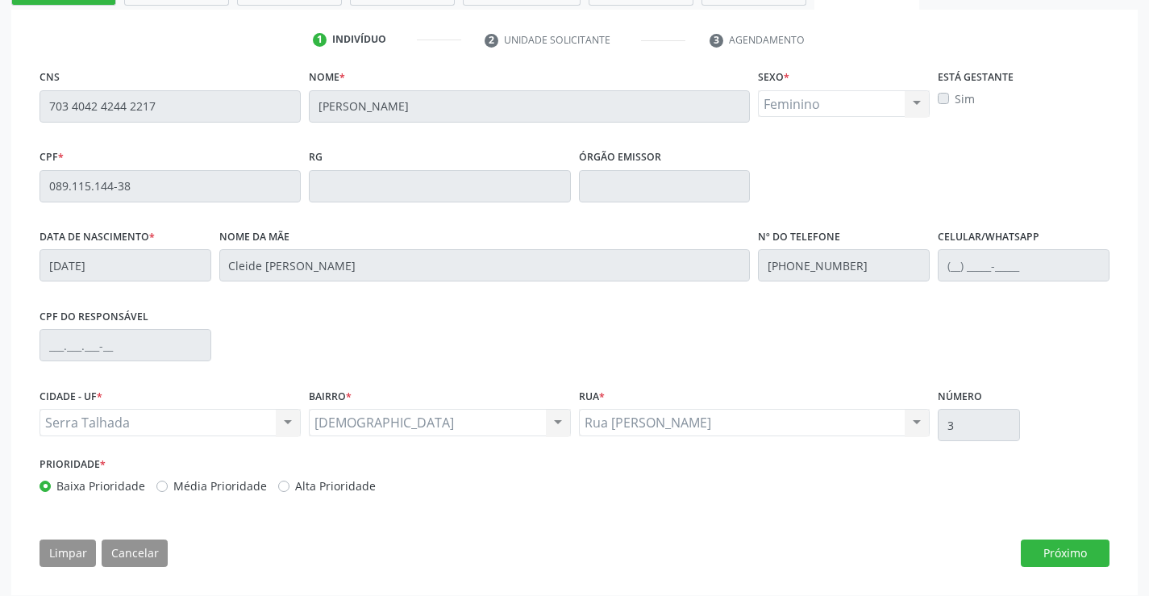
scroll to position [300, 0]
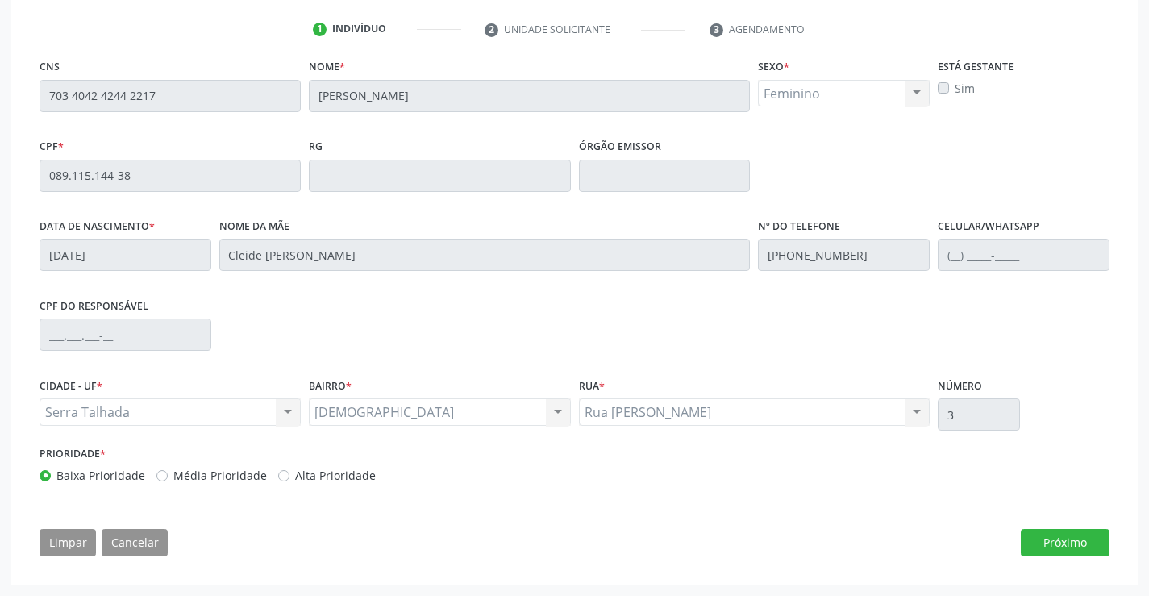
click at [1051, 559] on div "CNS 703 4042 4244 2217 Nome * Joelma Maria Paula Mendonça Sexo * Feminino Mascu…" at bounding box center [574, 311] width 1092 height 513
click at [1054, 536] on button "Próximo" at bounding box center [1064, 542] width 89 height 27
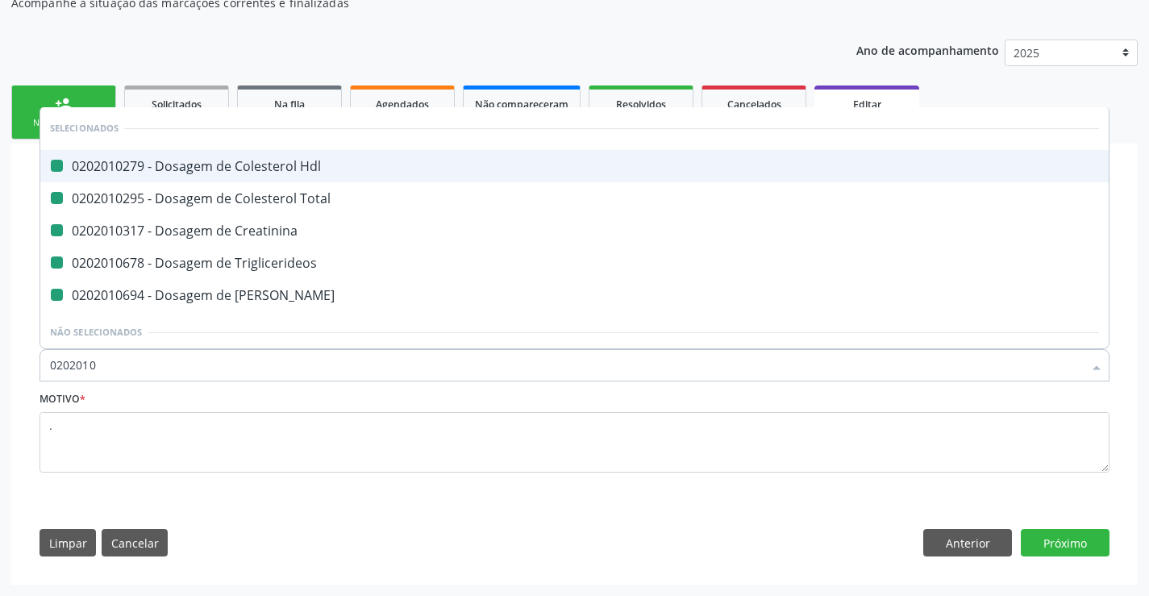
type input "02020104"
checkbox Hdl "false"
checkbox Total "false"
checkbox Creatinina "false"
checkbox Triglicerideos "false"
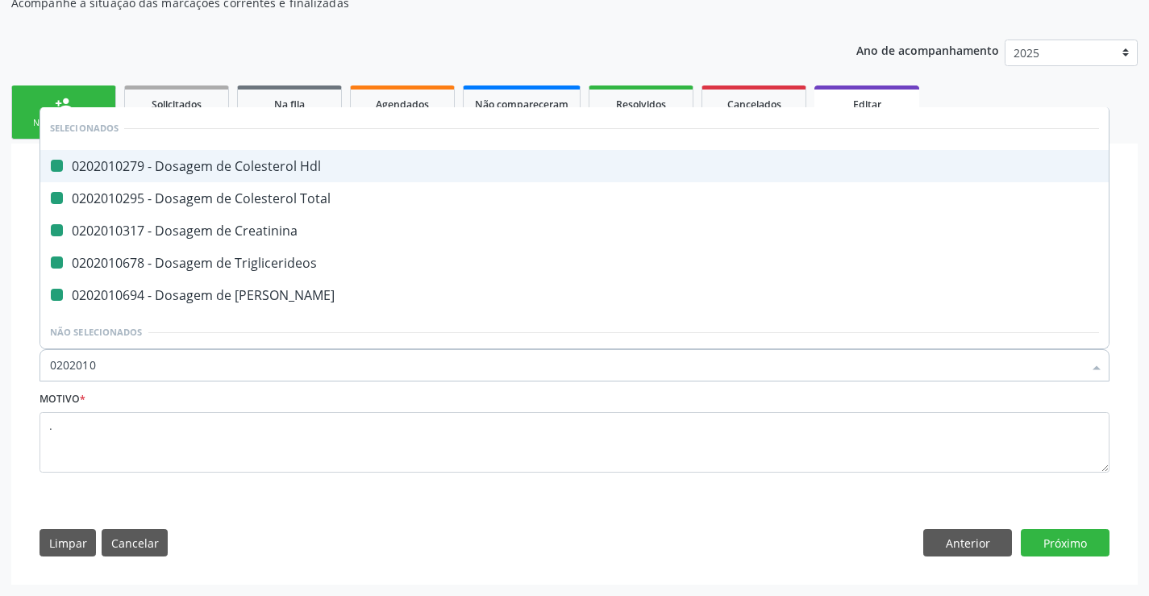
checkbox Ureia "false"
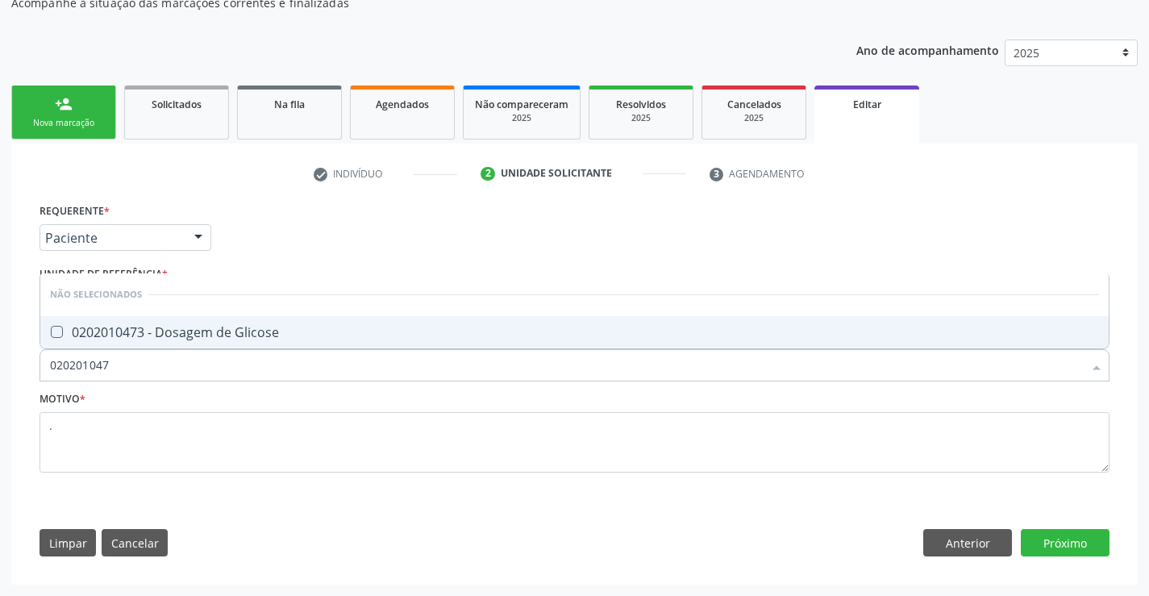
type input "0202010473"
click at [202, 336] on div "0202010473 - Dosagem de Glicose" at bounding box center [574, 332] width 1049 height 13
checkbox Glicose "true"
click at [1071, 534] on button "Próximo" at bounding box center [1064, 542] width 89 height 27
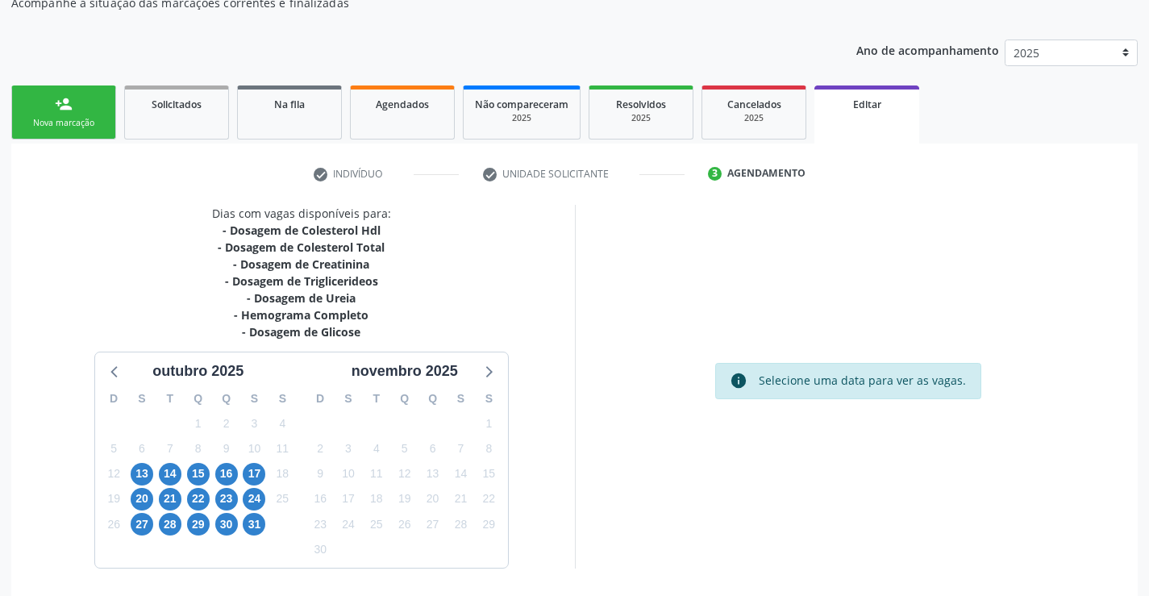
scroll to position [228, 0]
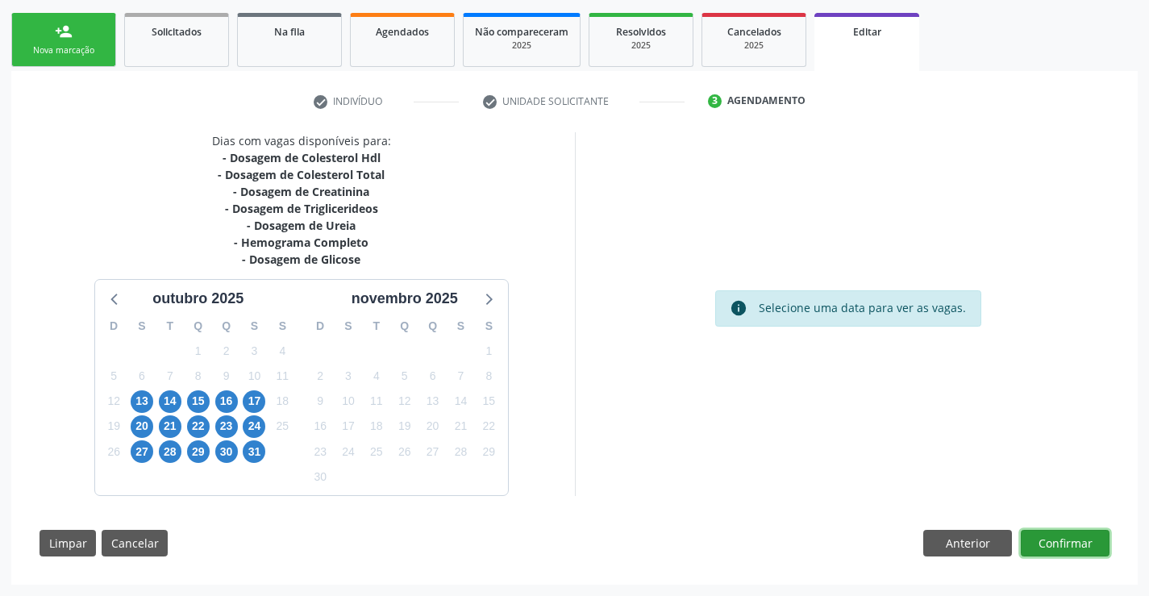
click at [1037, 546] on button "Confirmar" at bounding box center [1064, 543] width 89 height 27
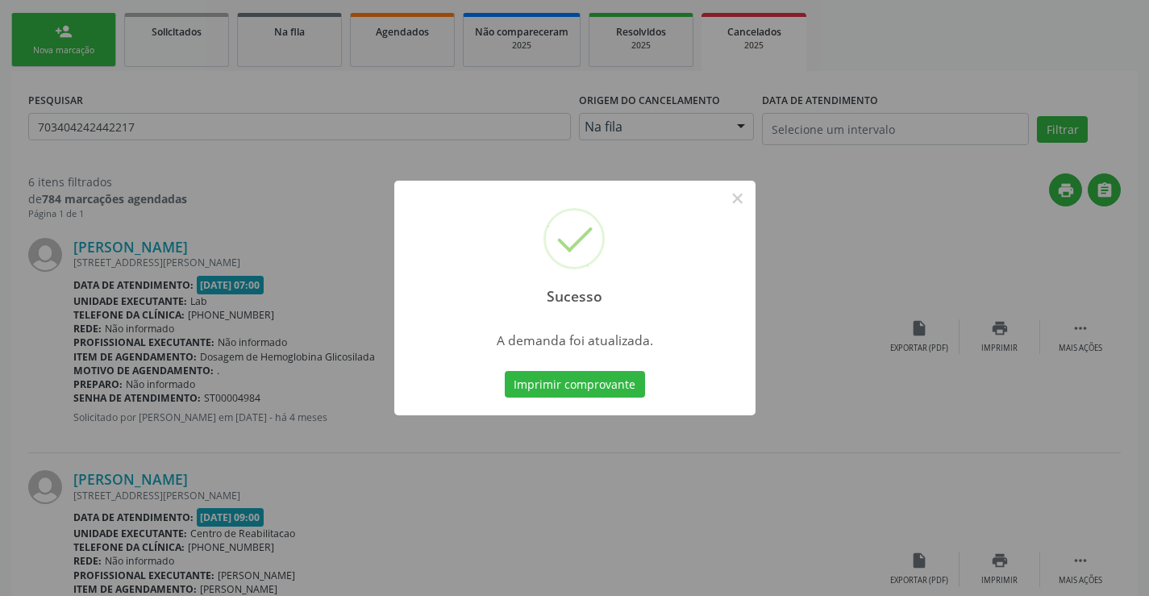
scroll to position [0, 0]
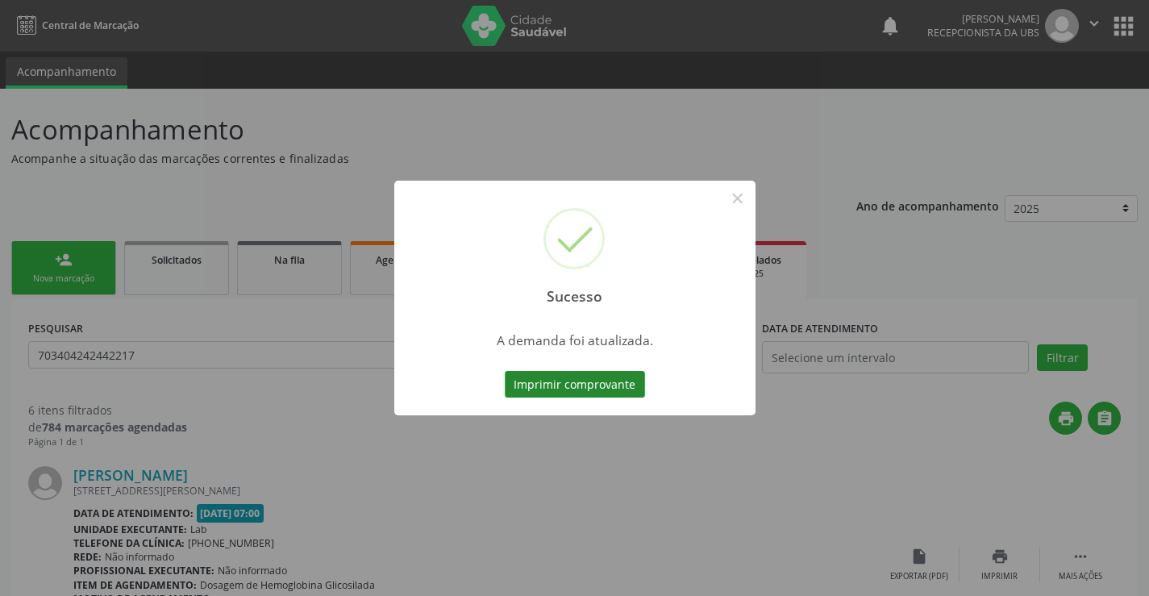
click at [547, 377] on button "Imprimir comprovante" at bounding box center [575, 384] width 140 height 27
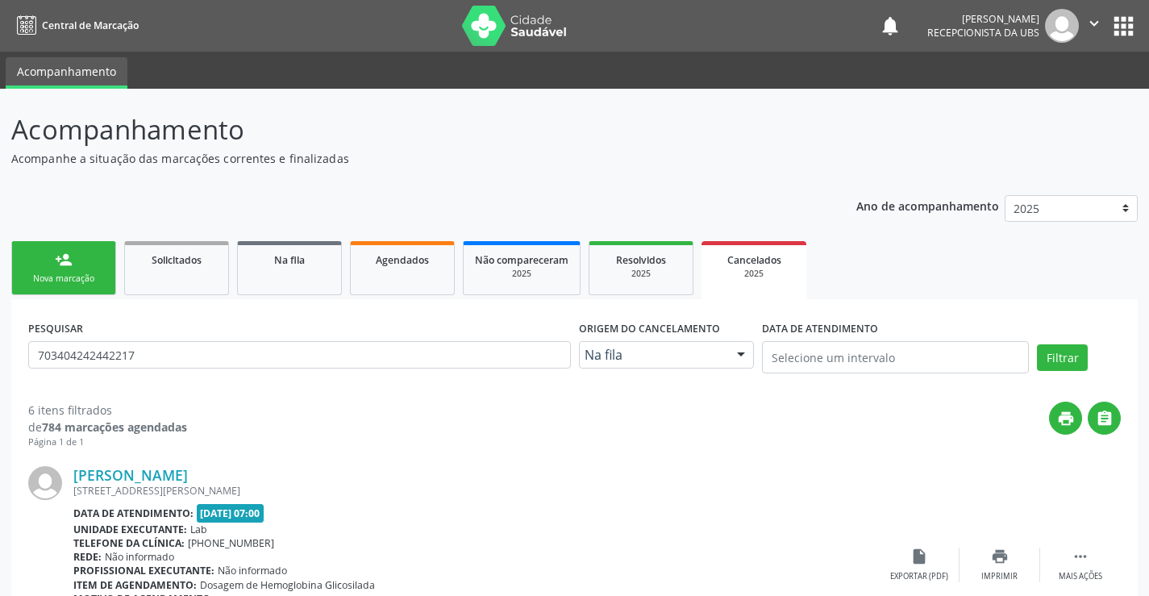
click at [84, 264] on link "person_add Nova marcação" at bounding box center [63, 268] width 105 height 54
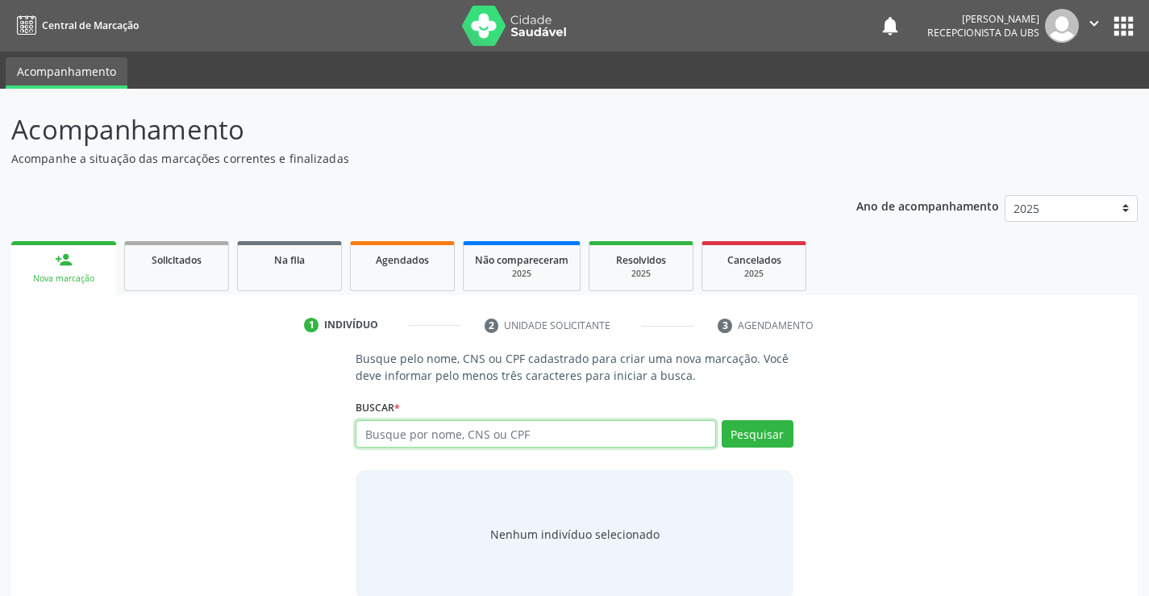
click at [434, 430] on input "text" at bounding box center [534, 433] width 359 height 27
click at [475, 438] on input "text" at bounding box center [534, 433] width 359 height 27
type input "705001268067453"
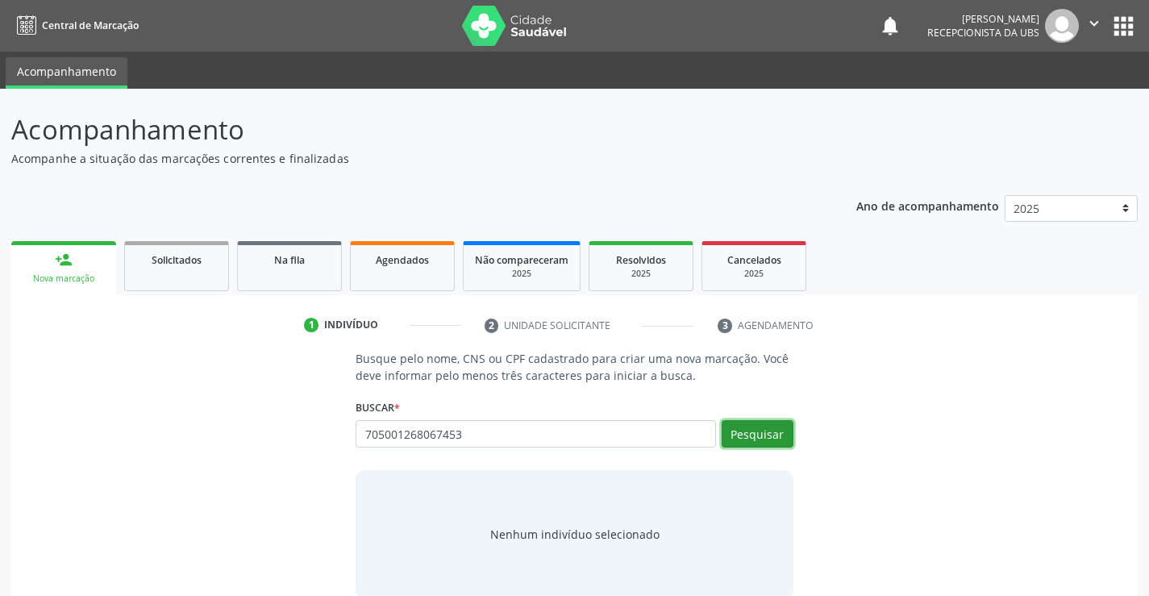
click at [743, 438] on button "Pesquisar" at bounding box center [757, 433] width 72 height 27
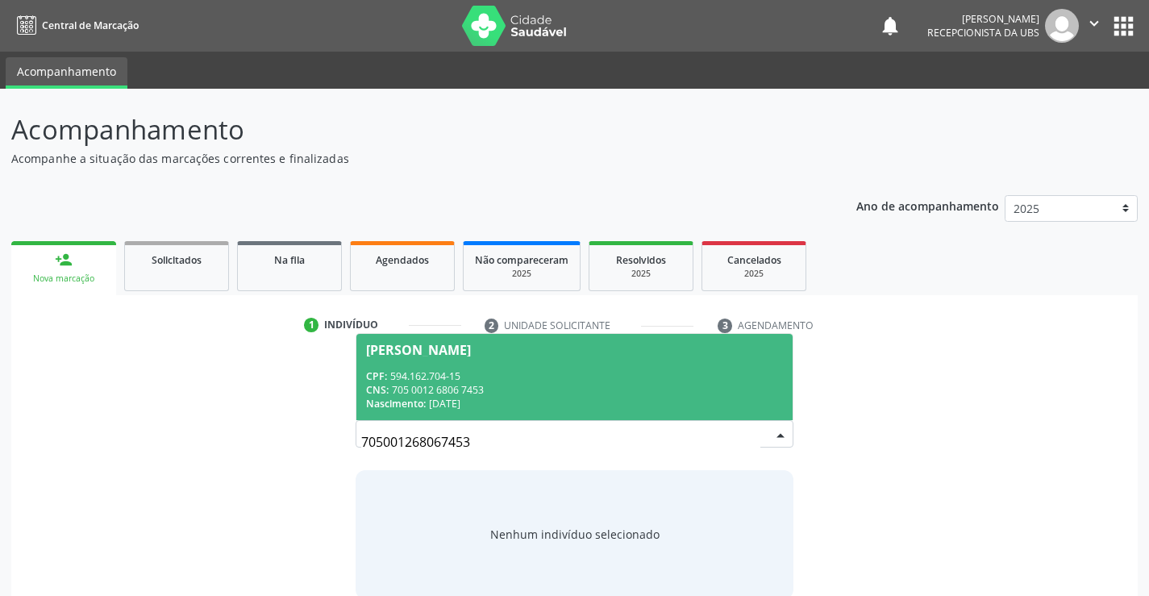
click at [587, 370] on div "CPF: 594.162.704-15" at bounding box center [574, 376] width 416 height 14
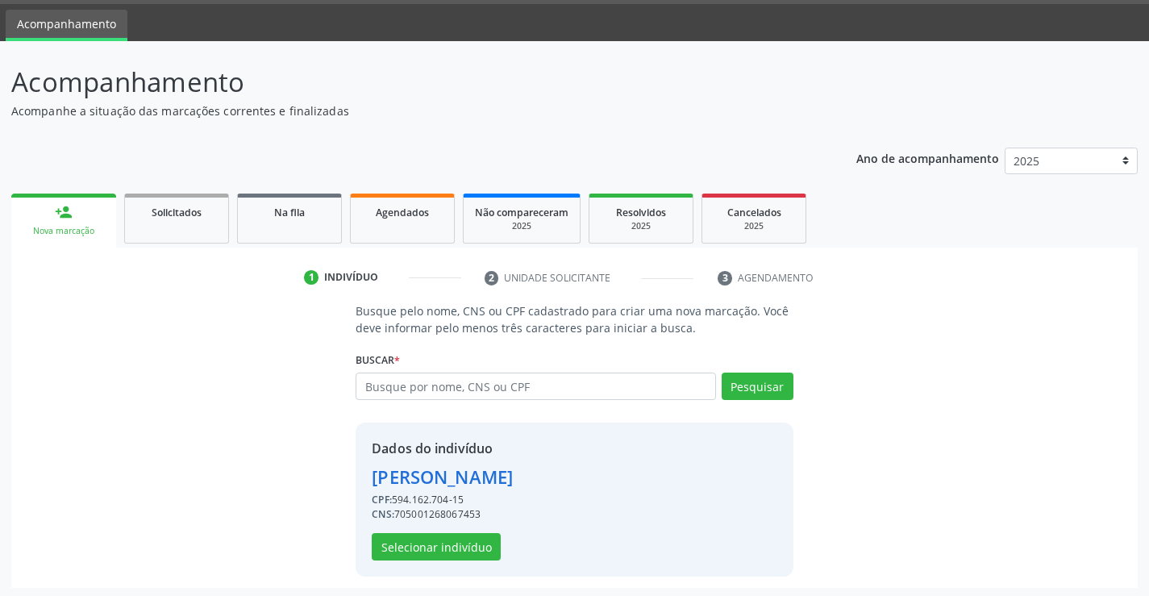
scroll to position [51, 0]
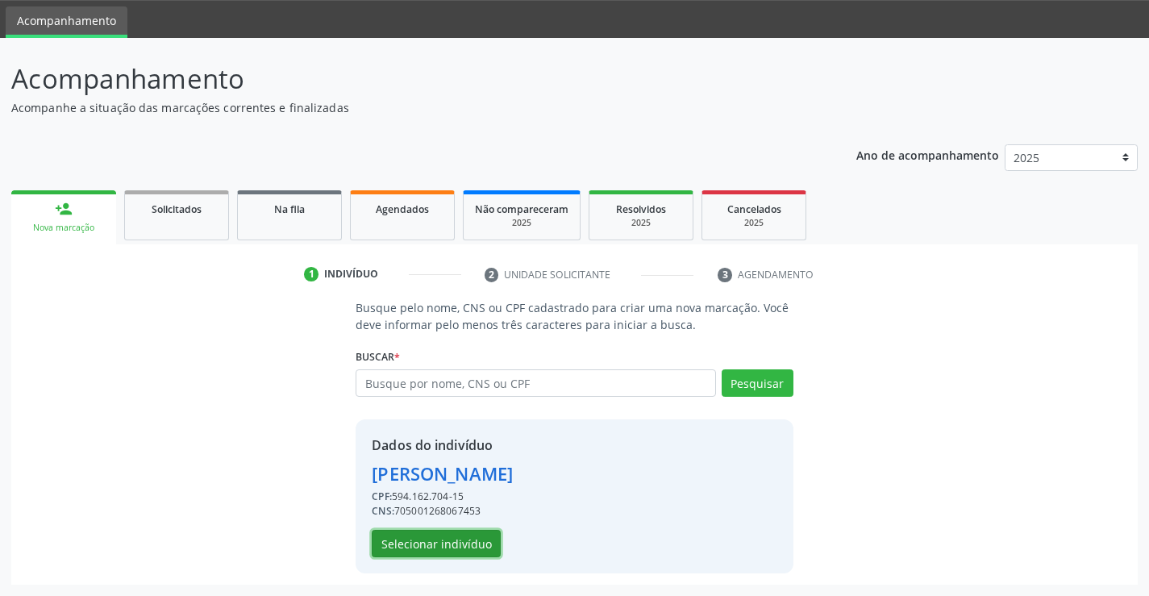
click at [441, 547] on button "Selecionar indivíduo" at bounding box center [436, 543] width 129 height 27
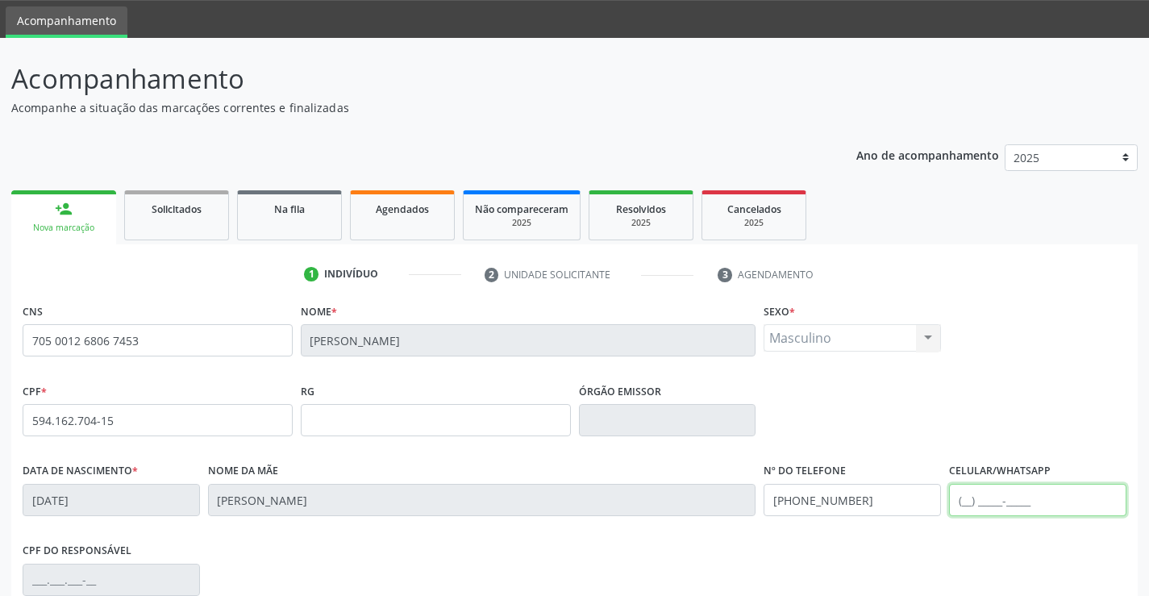
click at [1064, 506] on input "text" at bounding box center [1037, 500] width 177 height 32
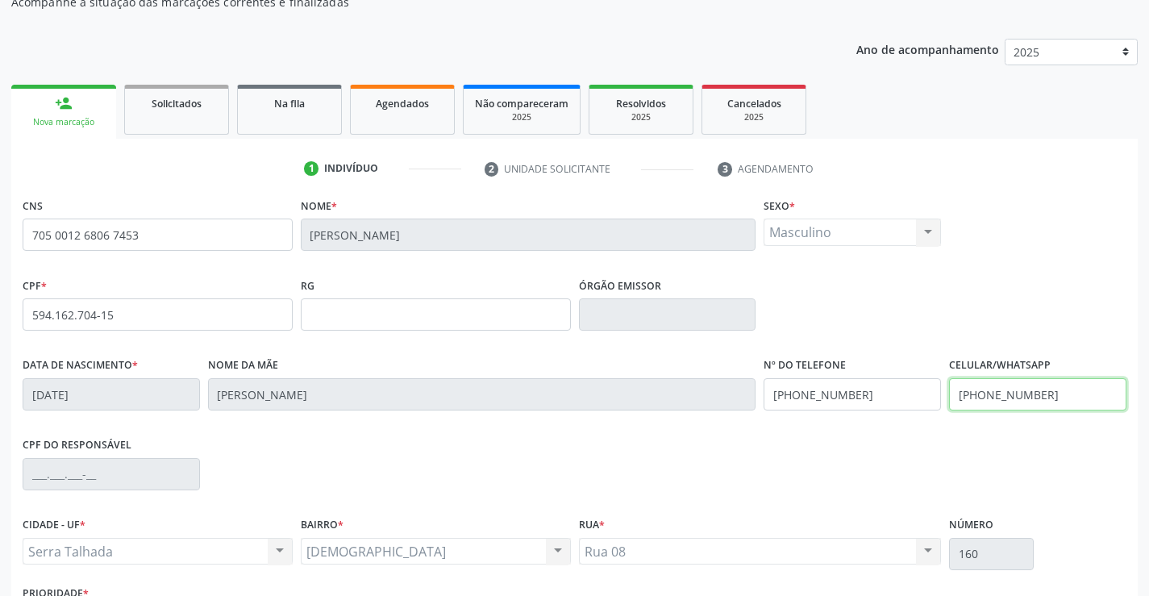
scroll to position [212, 0]
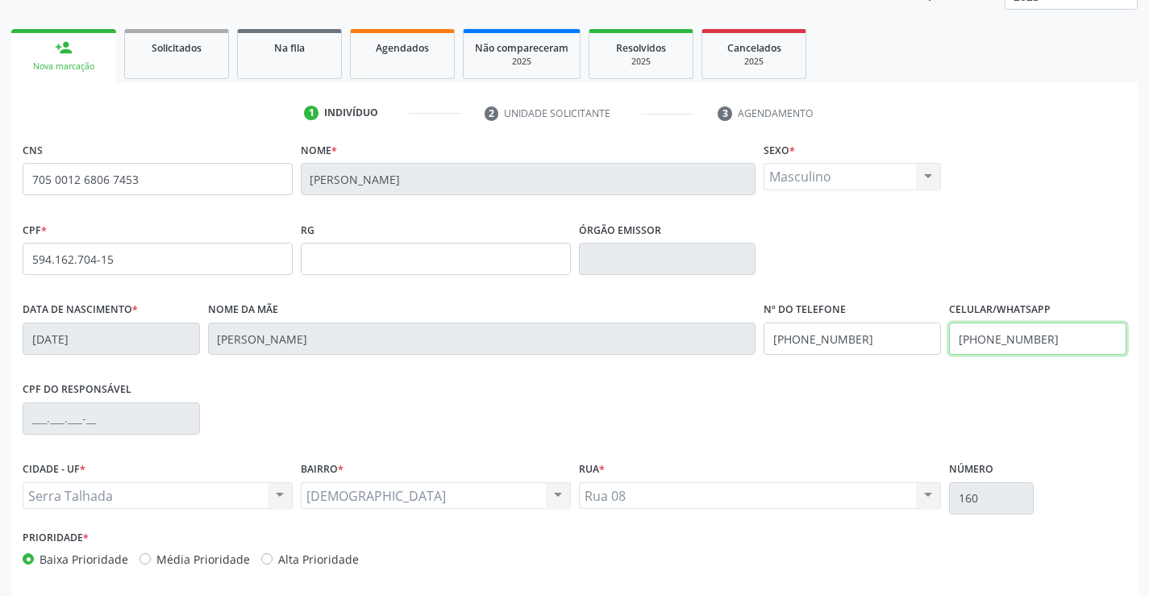
type input "(87) 99969-7508"
click at [1049, 413] on div "CPF do responsável" at bounding box center [574, 417] width 1111 height 80
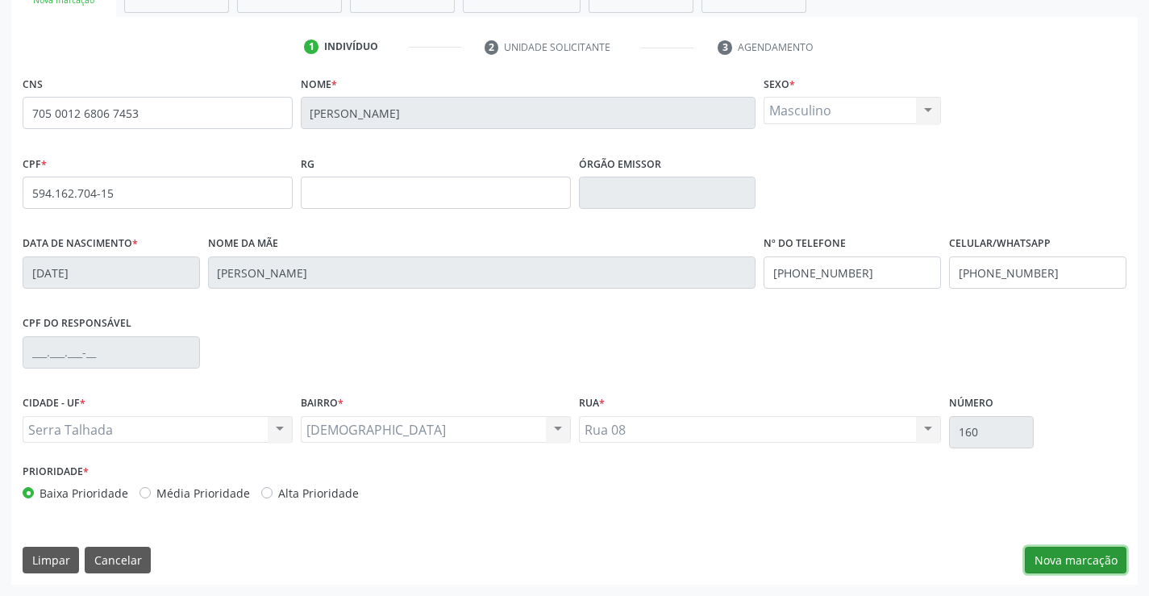
click at [1067, 555] on button "Nova marcação" at bounding box center [1075, 559] width 102 height 27
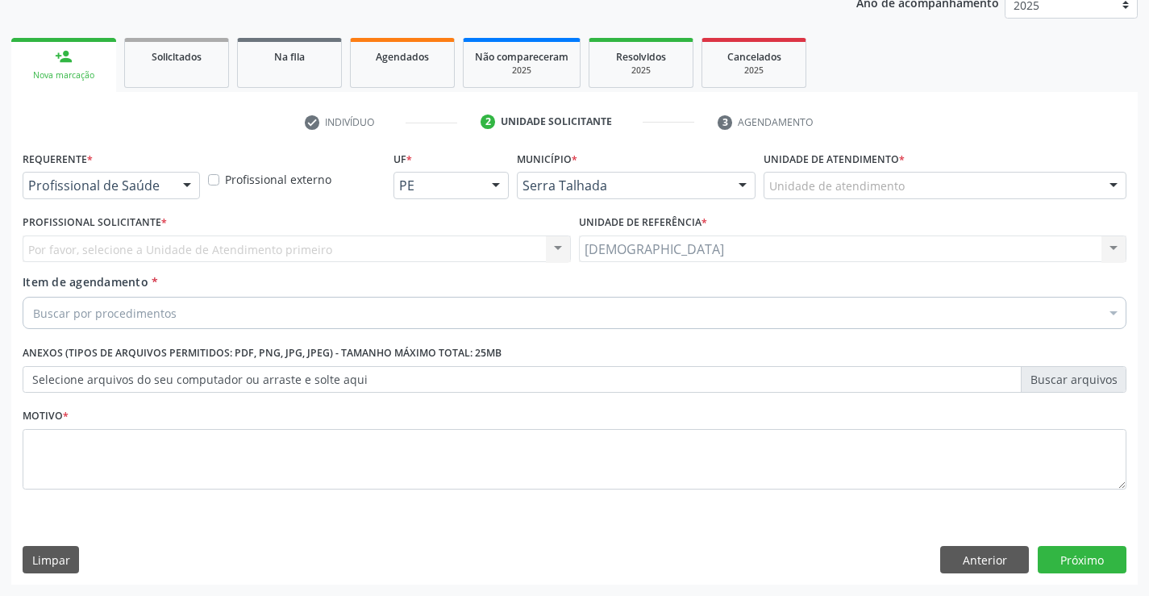
scroll to position [203, 0]
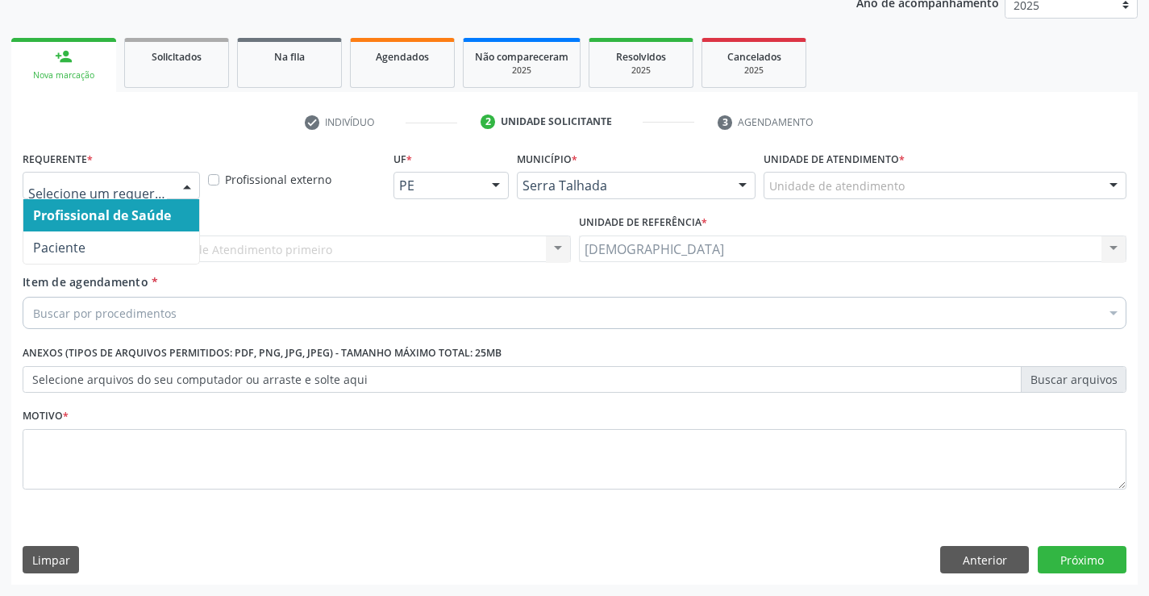
click at [194, 187] on div at bounding box center [187, 185] width 24 height 27
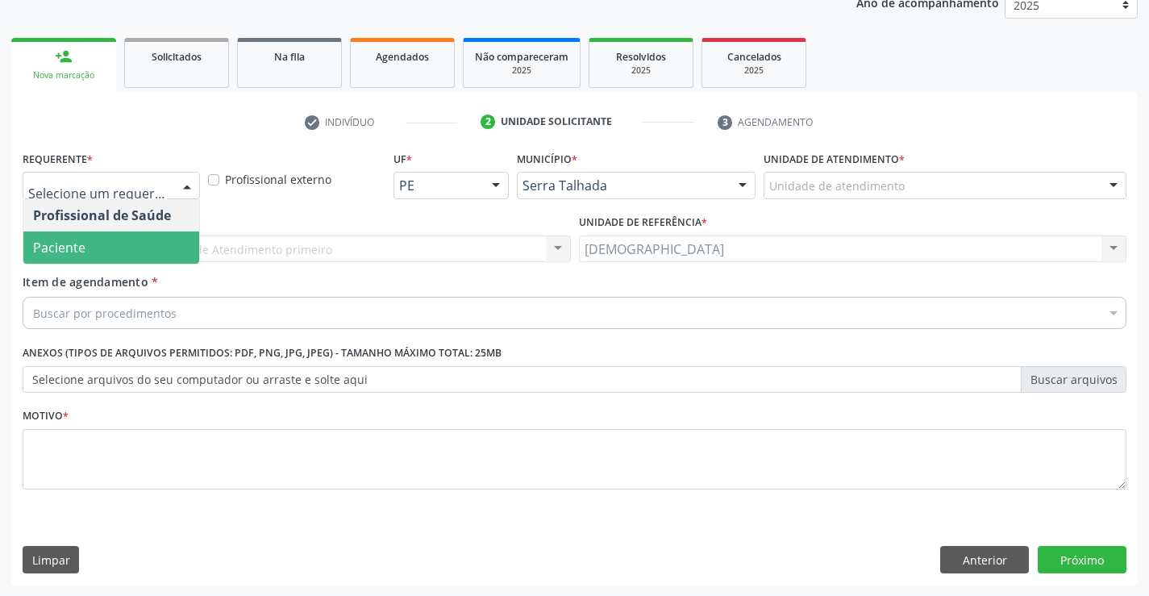
click at [97, 244] on span "Paciente" at bounding box center [111, 247] width 176 height 32
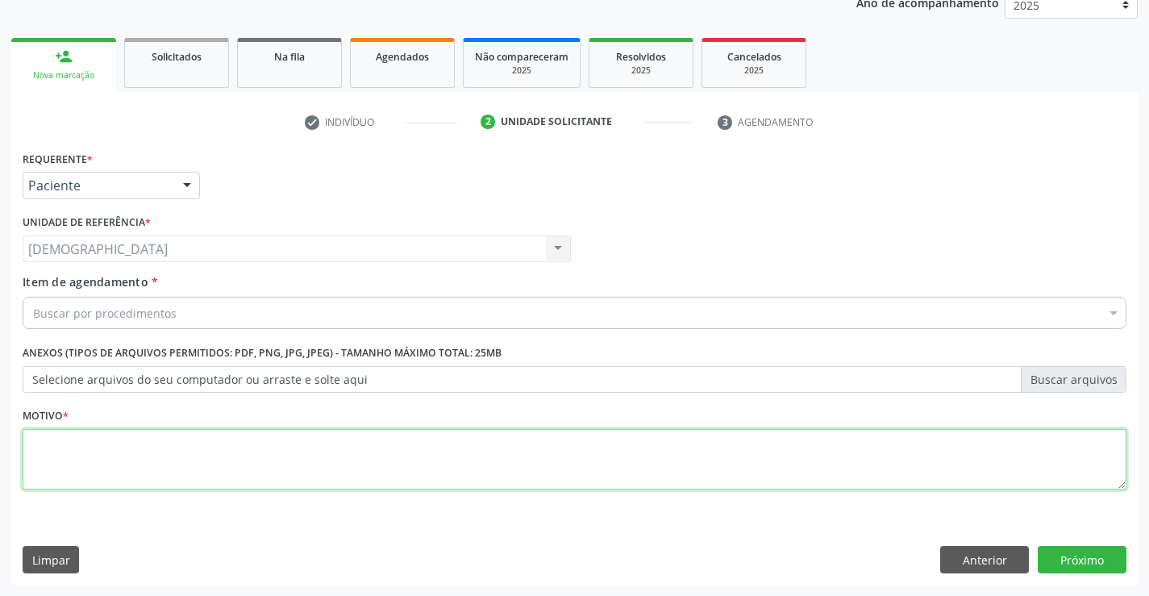
click at [69, 453] on textarea at bounding box center [574, 459] width 1103 height 61
type textarea "."
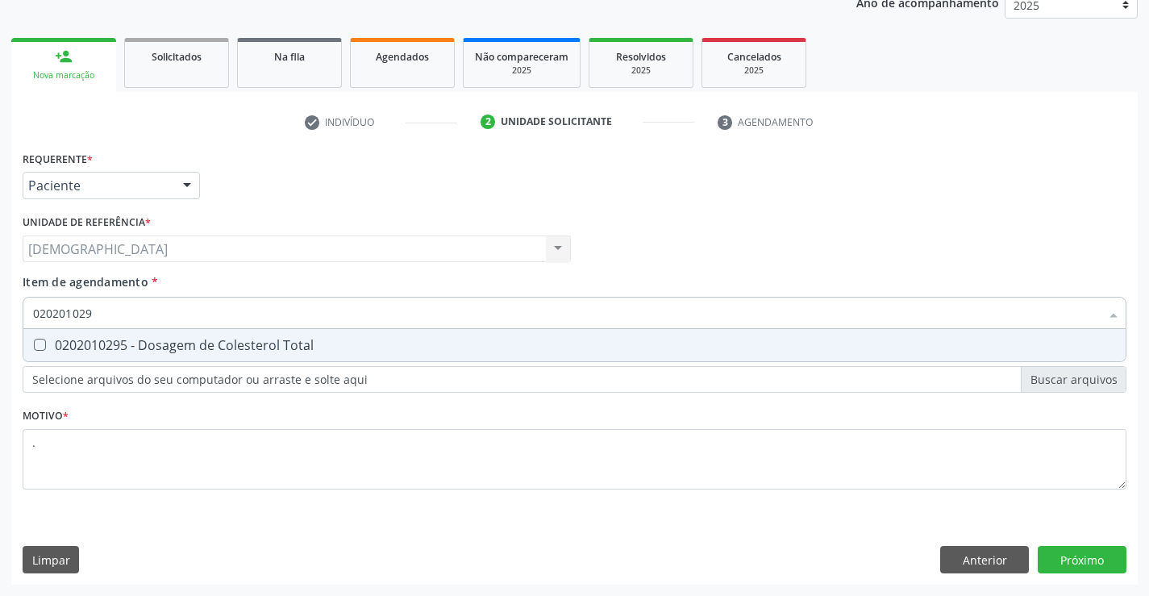
type input "0202010295"
click at [89, 341] on div "0202010295 - Dosagem de Colesterol Total" at bounding box center [574, 345] width 1082 height 13
checkbox Total "true"
type input "02020102"
checkbox Total "false"
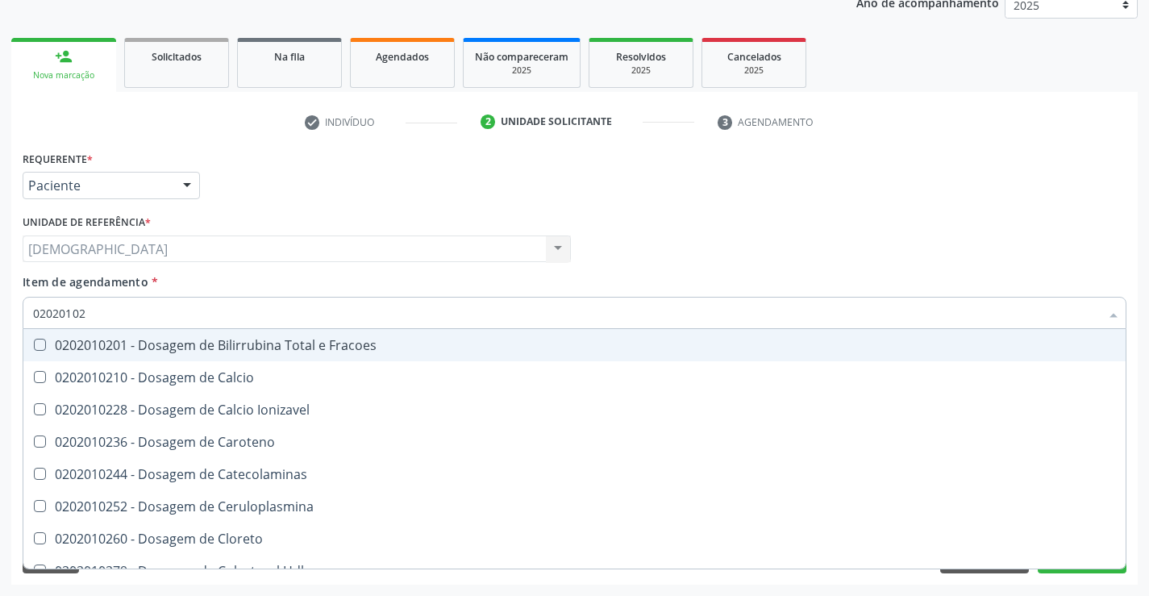
type input "0202010"
checkbox Total "false"
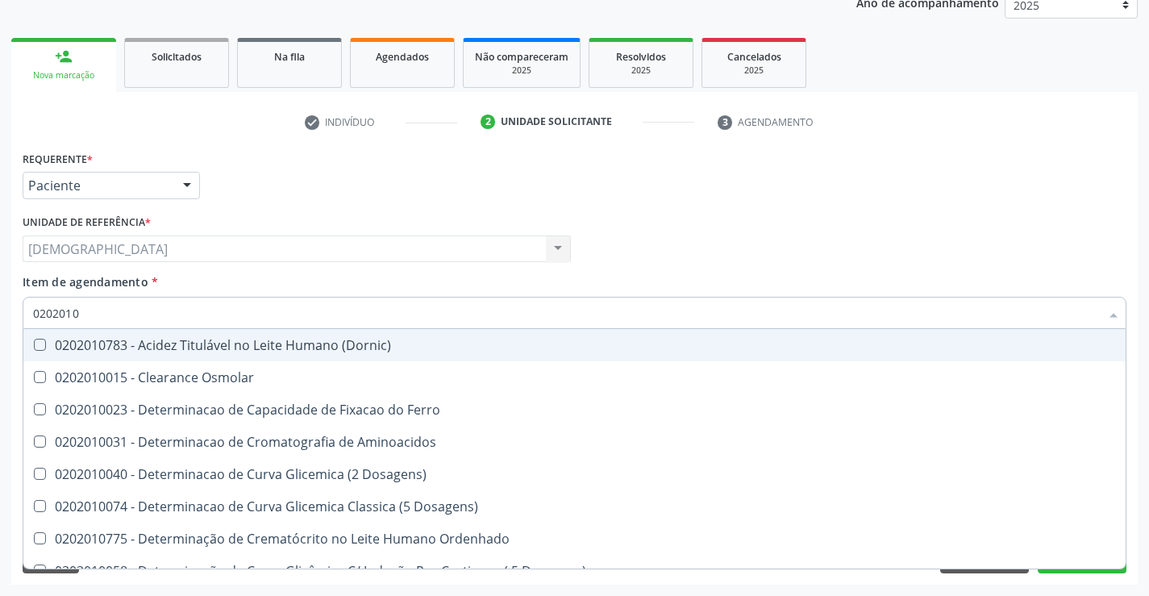
type input "020201"
checkbox Total "false"
checkbox Ferritina "true"
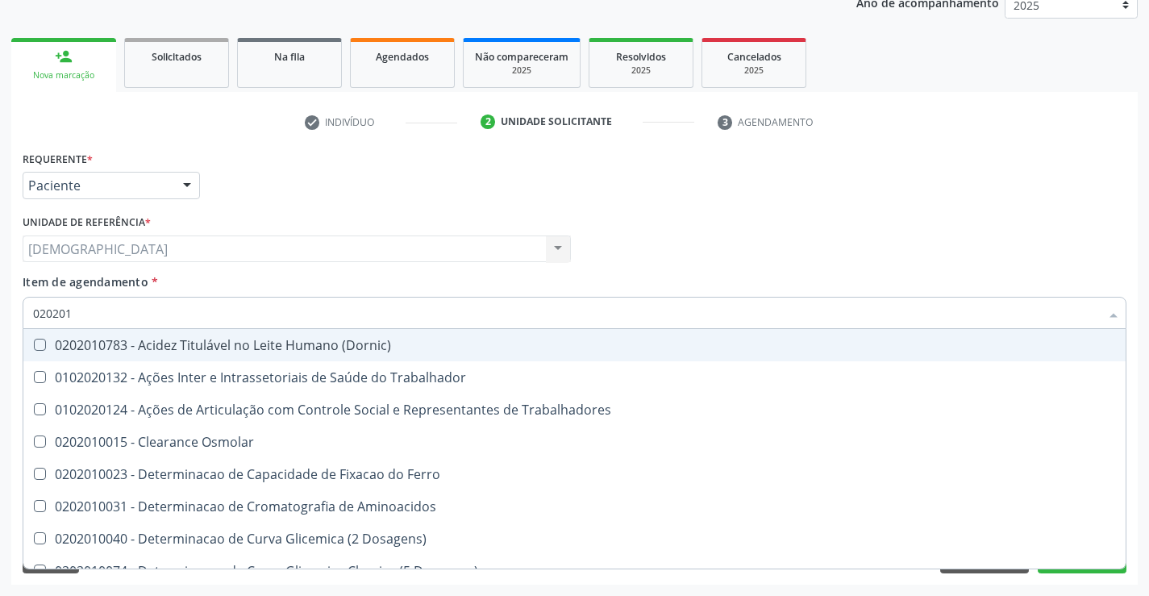
type input "02020"
checkbox Total "false"
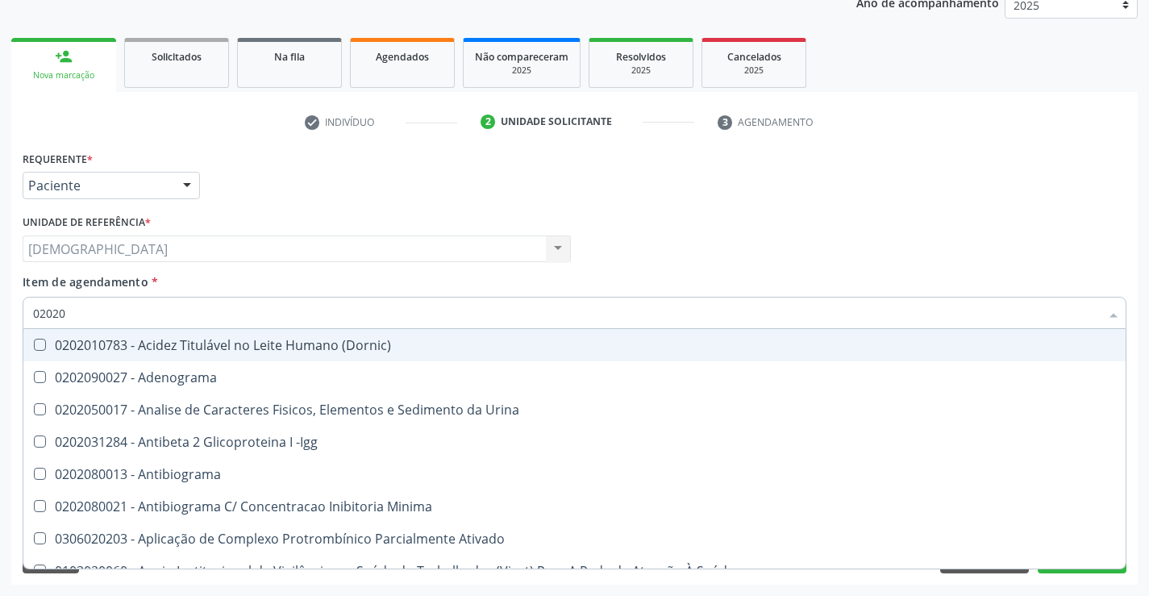
type input "020201"
checkbox Parceria\) "true"
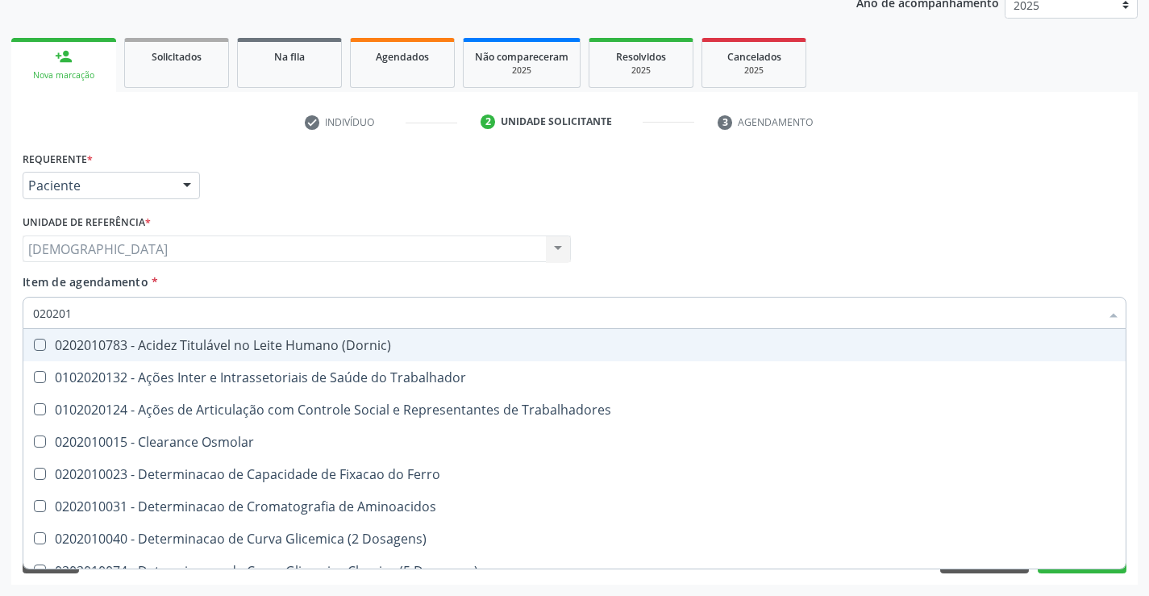
type input "0202010"
checkbox Fracoes "true"
checkbox Total "false"
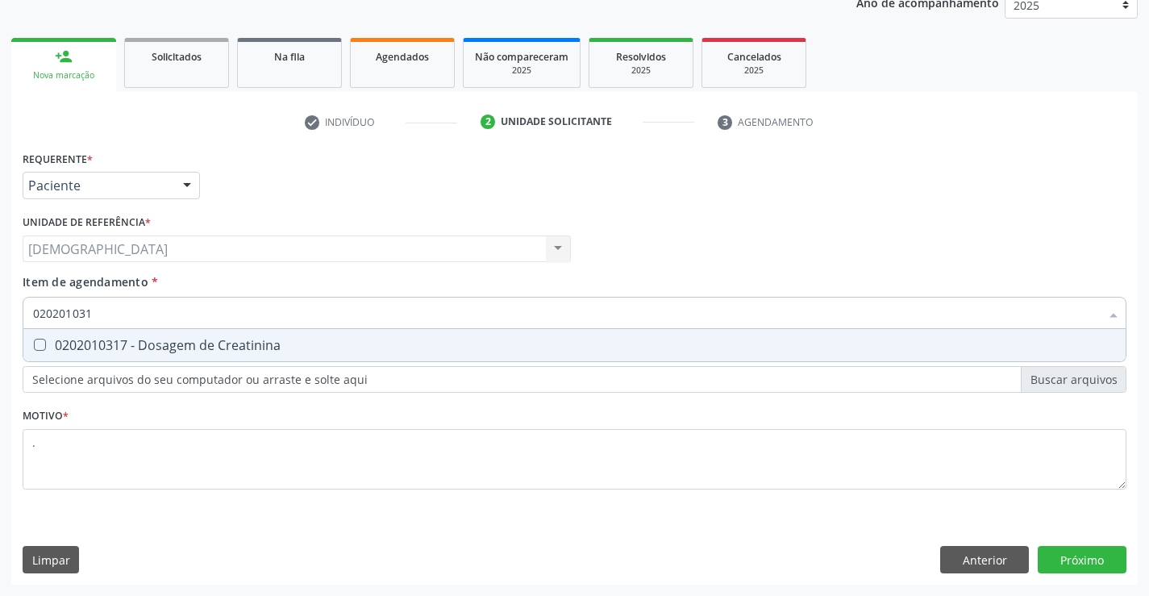
type input "0202010317"
click at [174, 316] on input "0202010317" at bounding box center [566, 313] width 1066 height 32
click at [166, 347] on div "0202010317 - Dosagem de Creatinina" at bounding box center [574, 345] width 1082 height 13
checkbox Creatinina "true"
click at [222, 312] on input "0202010317" at bounding box center [566, 313] width 1066 height 32
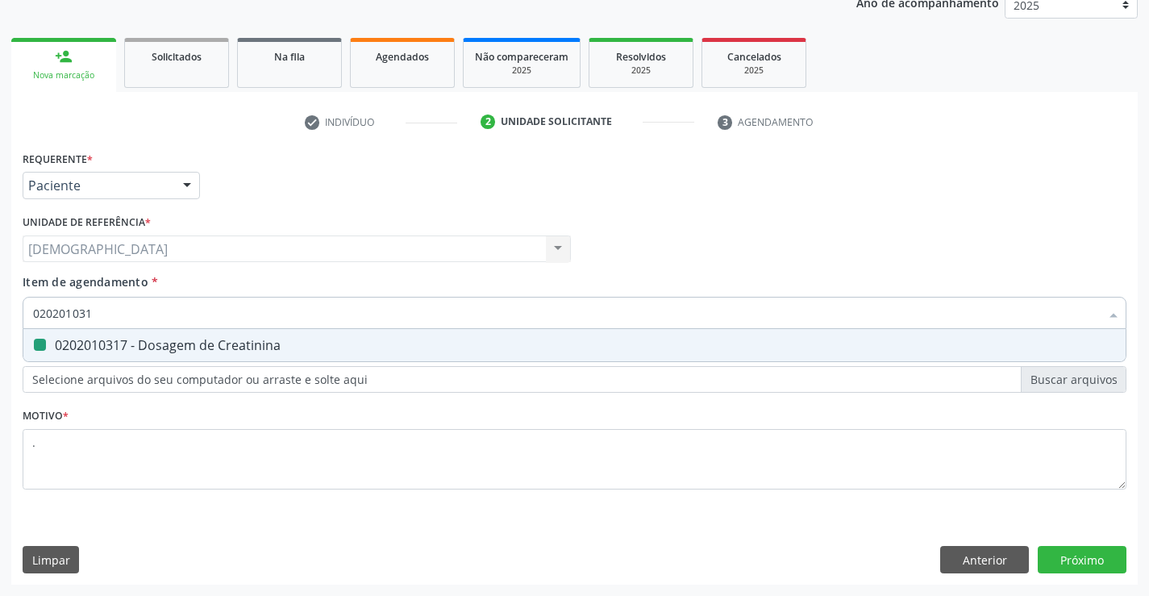
type input "02020103"
checkbox Creatinina "false"
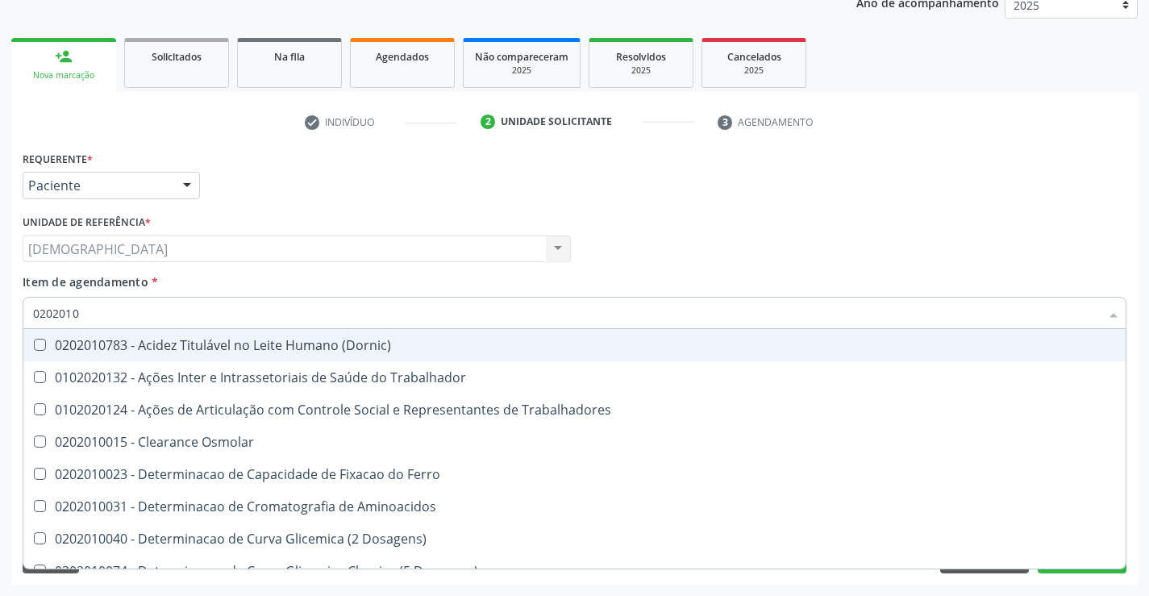
type input "020201"
checkbox Fracoes "false"
checkbox Ionizavel "false"
checkbox Total "true"
checkbox Creatinina "true"
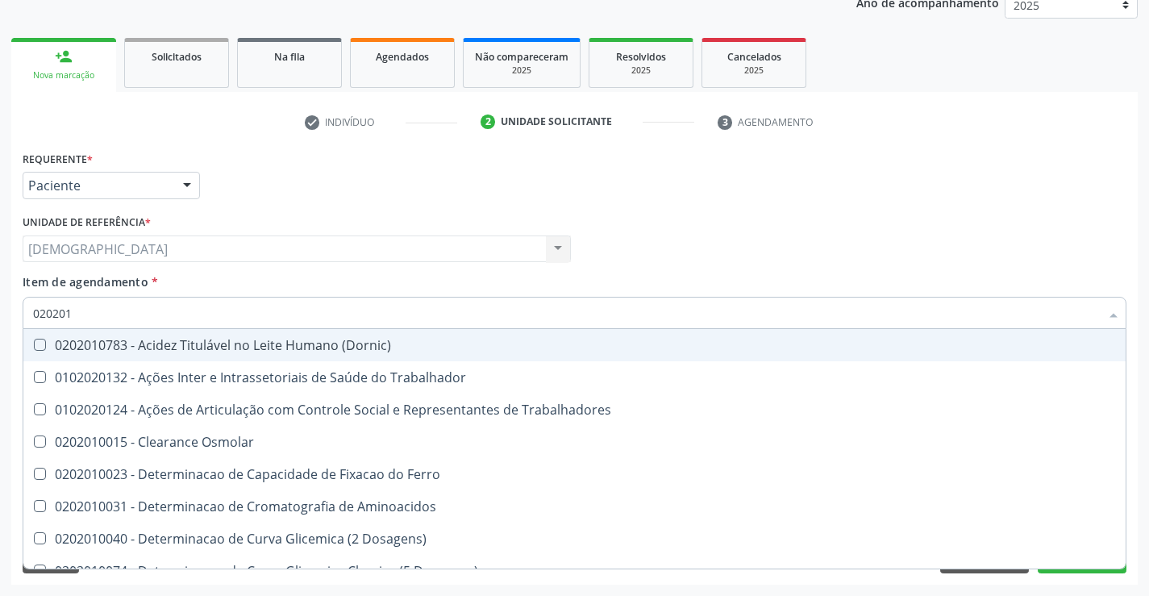
type input "02020"
checkbox Total "false"
checkbox Creatinina "false"
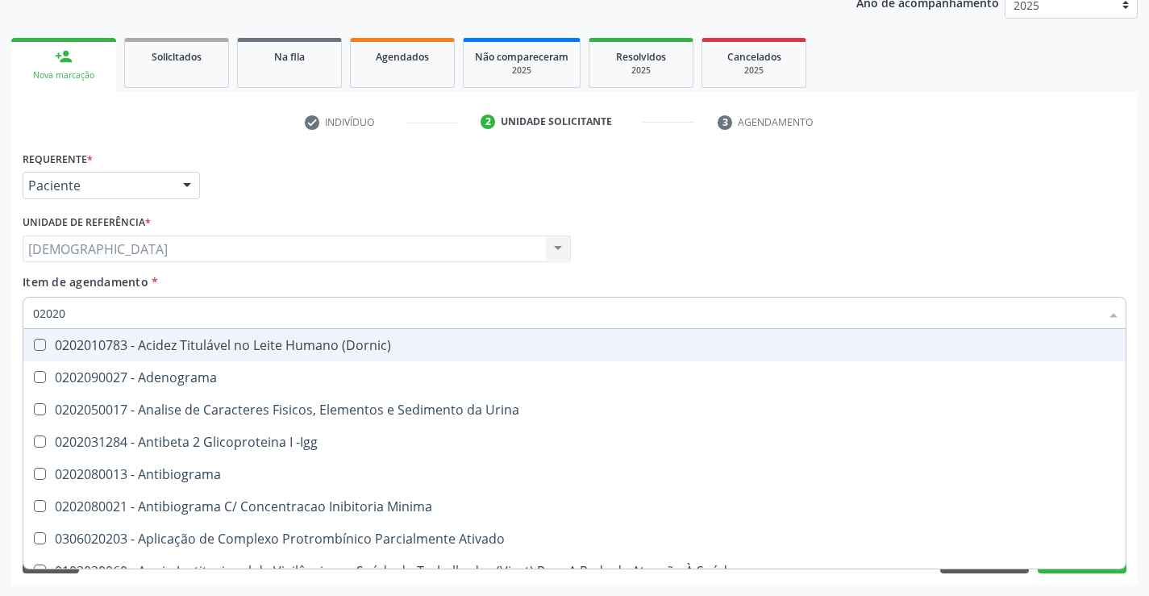
type input "020201"
checkbox Parceria\) "true"
checkbox Gestante "true"
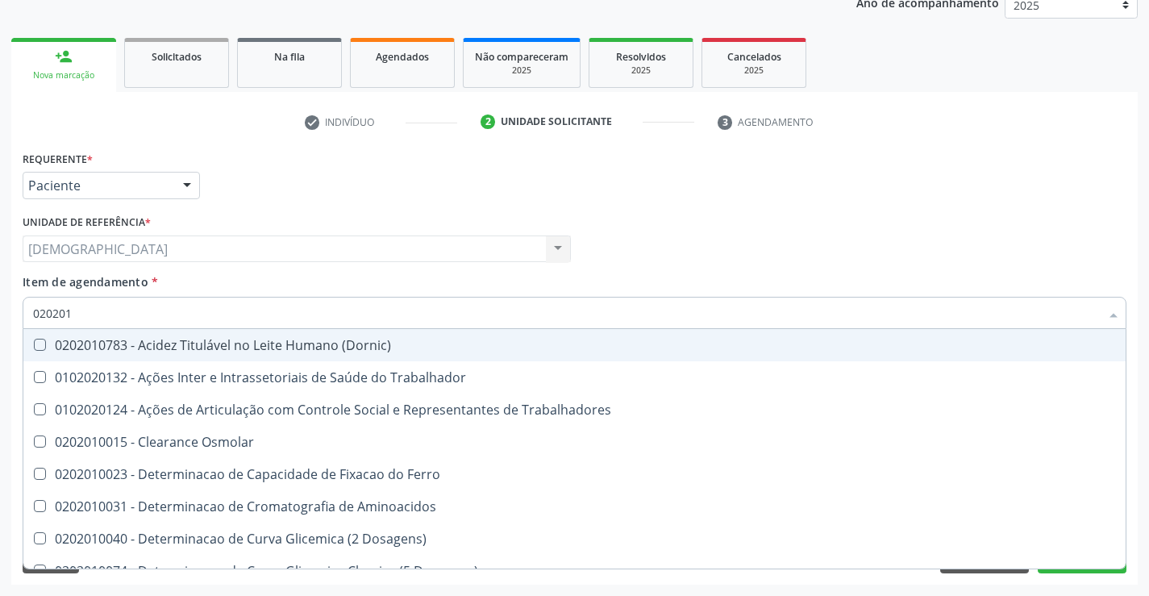
type input "0202010"
checkbox Fracoes "true"
checkbox Ionizavel "true"
checkbox Total "false"
checkbox Creatinina "false"
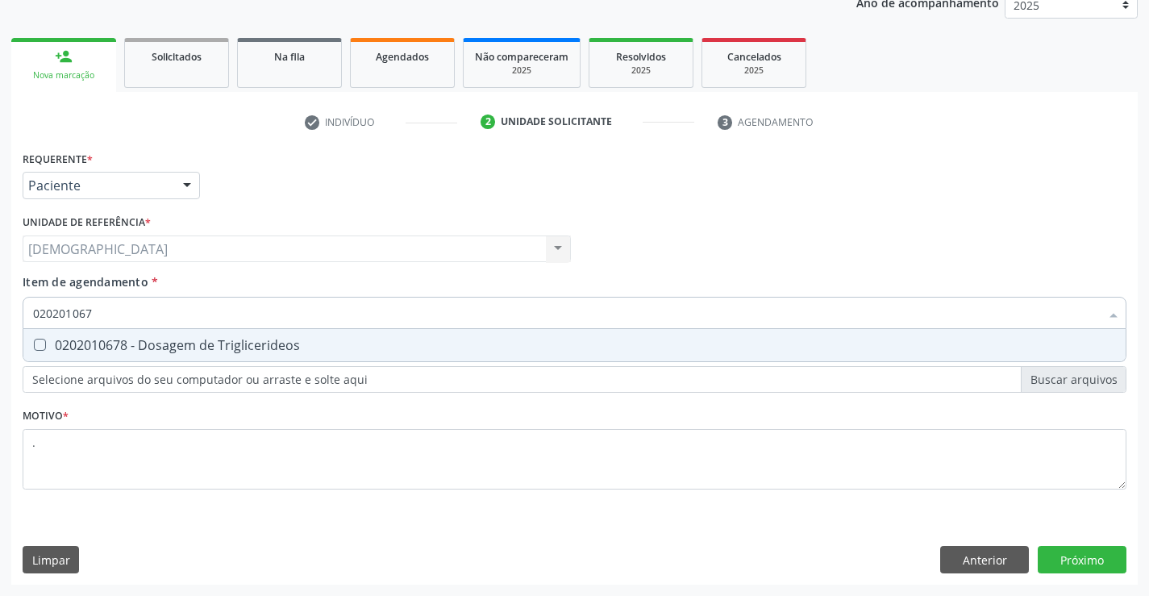
type input "0202010678"
click at [201, 339] on div "0202010678 - Dosagem de Triglicerideos" at bounding box center [574, 345] width 1082 height 13
checkbox Triglicerideos "true"
type input "02020106"
checkbox Triglicerideos "false"
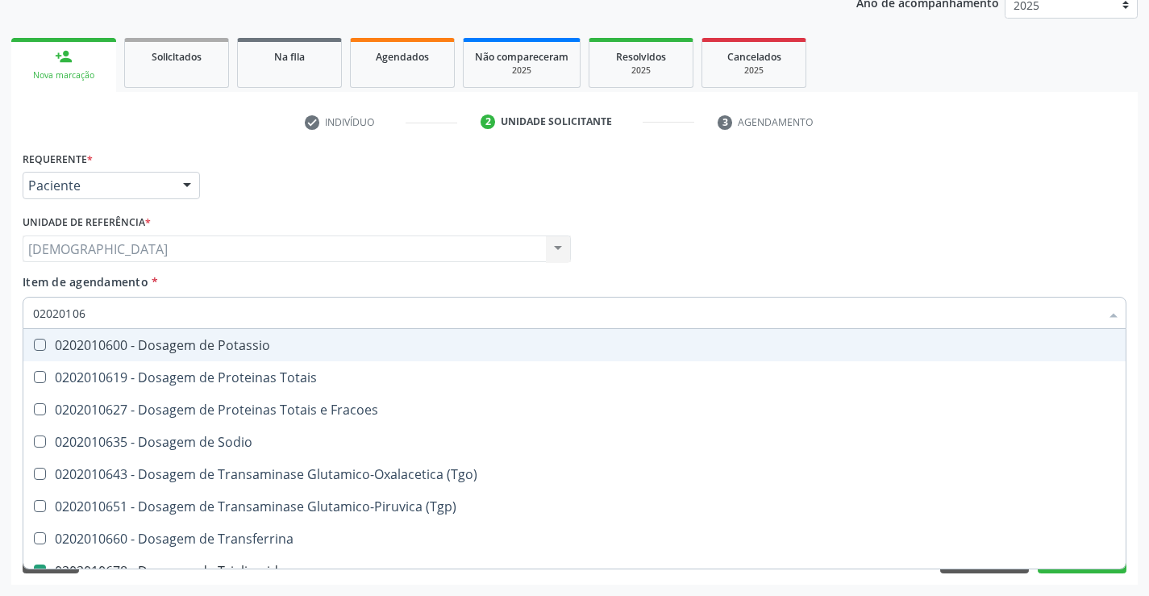
type input "0202010"
checkbox Triglicerideos "false"
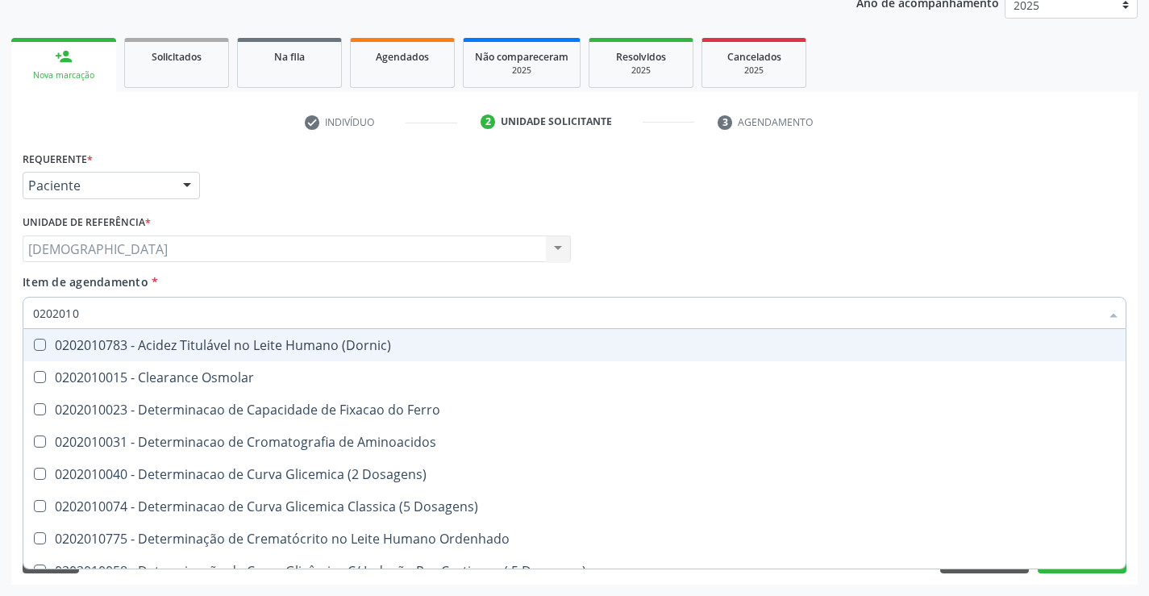
type input "020201"
checkbox Total "false"
checkbox Creatinina "false"
checkbox Ferritina "true"
checkbox Folato "true"
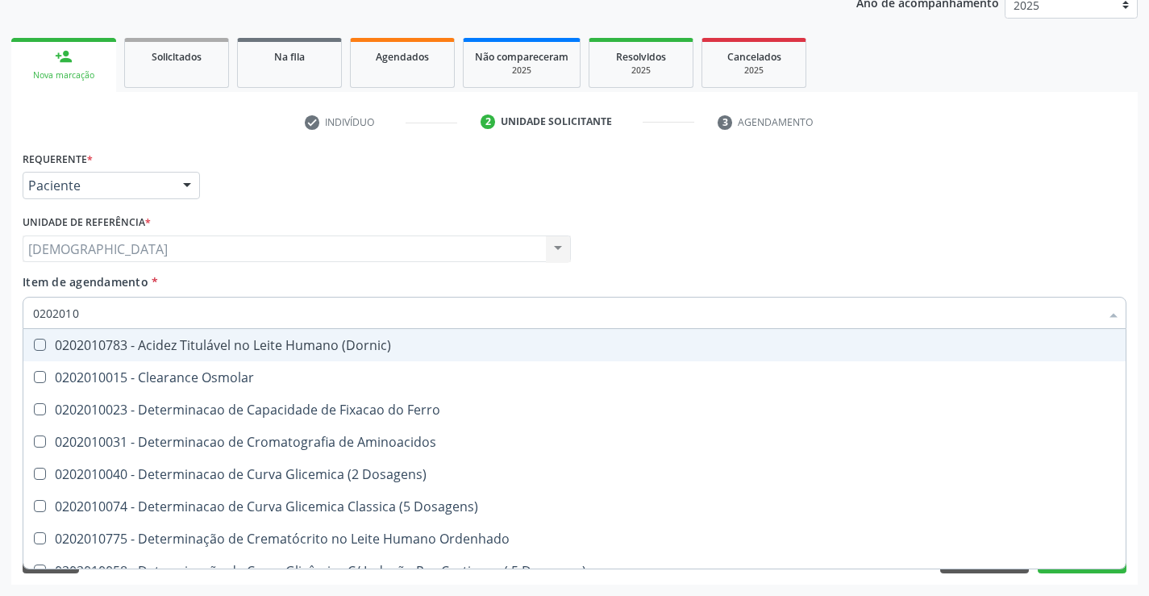
checkbox Triglicerideos "false"
type input "02020"
checkbox Ferritina "false"
checkbox Folato "false"
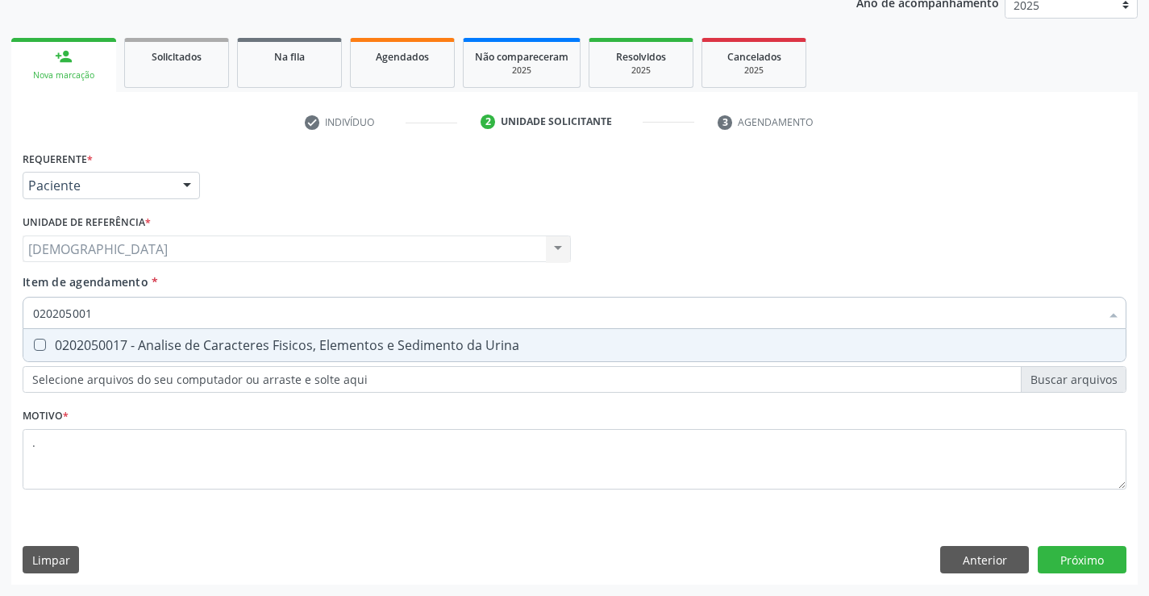
type input "0202050017"
click at [201, 339] on div "0202050017 - Analise de Caracteres Fisicos, Elementos e Sedimento da Urina" at bounding box center [574, 345] width 1082 height 13
checkbox Urina "true"
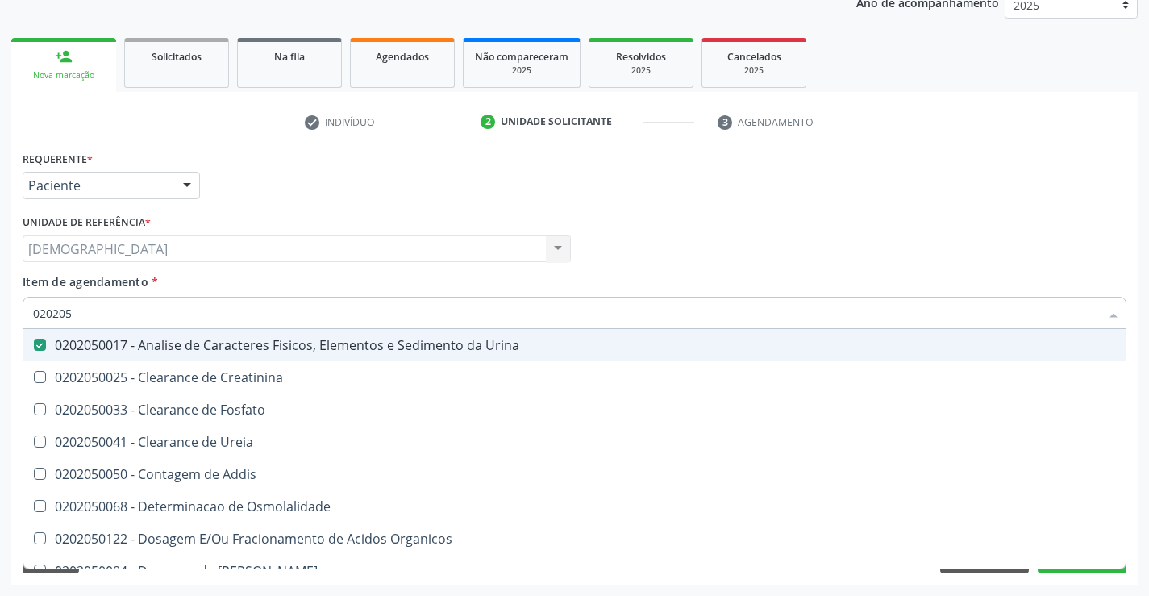
type input "02020"
checkbox Urina "false"
checkbox Fosfato "true"
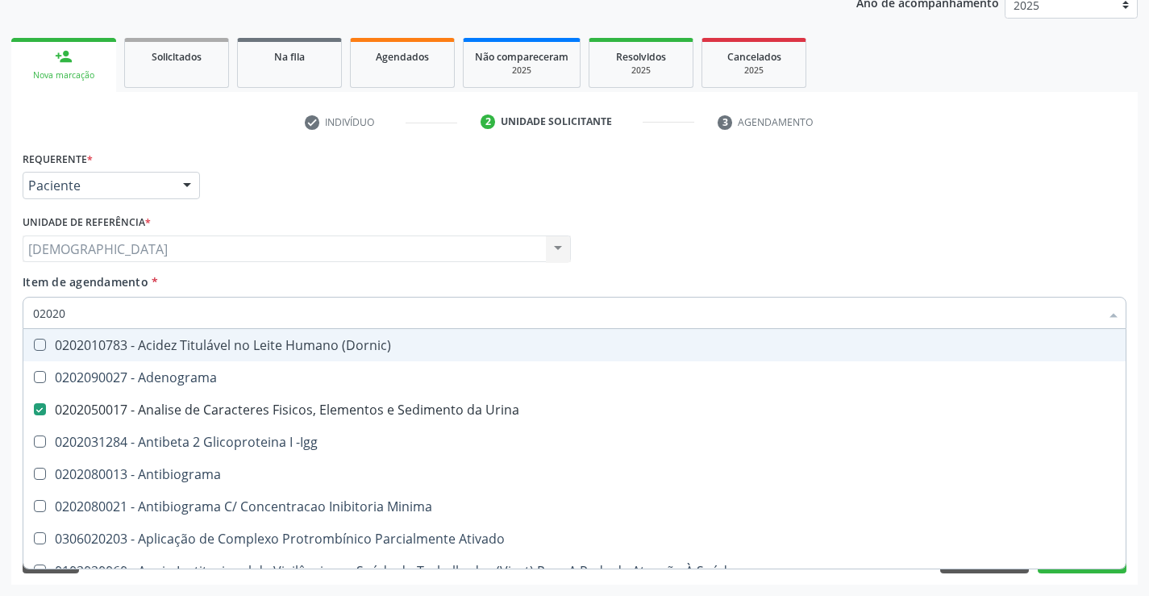
type input "020204"
checkbox Urina "false"
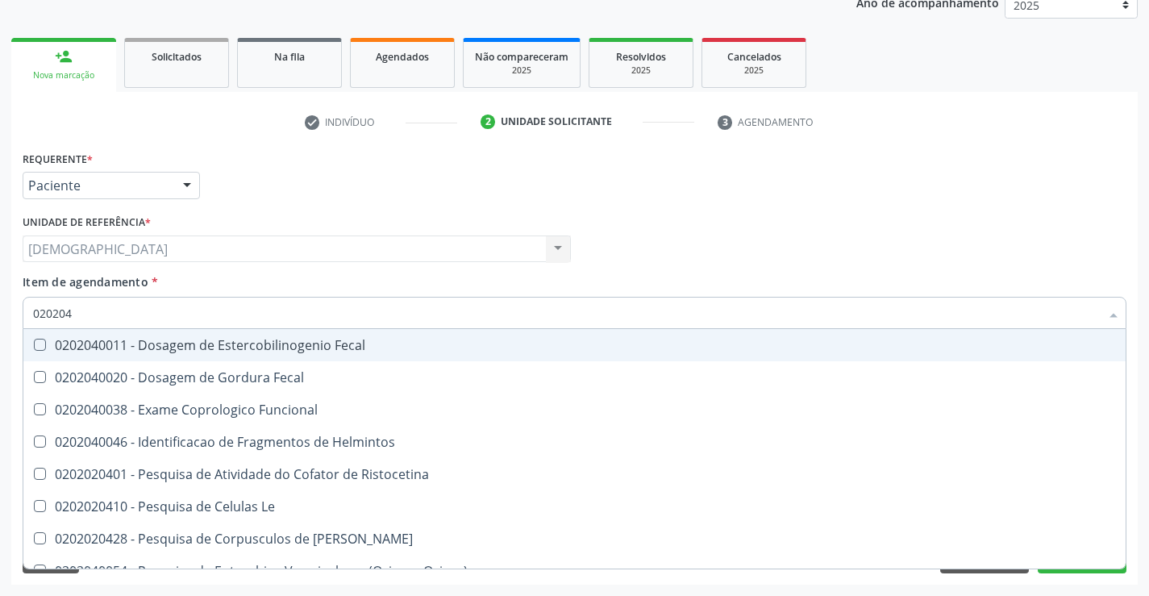
type input "02020"
checkbox Funcional "true"
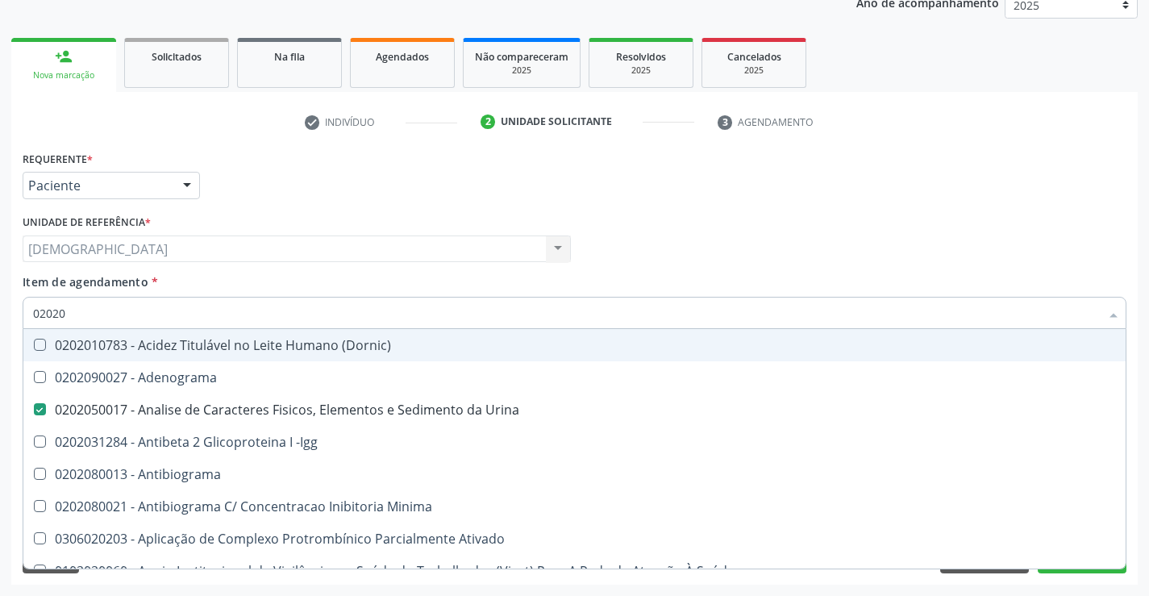
type input "020201"
checkbox Urina "false"
checkbox Parceria\) "true"
checkbox Gestante "true"
checkbox Acetona "true"
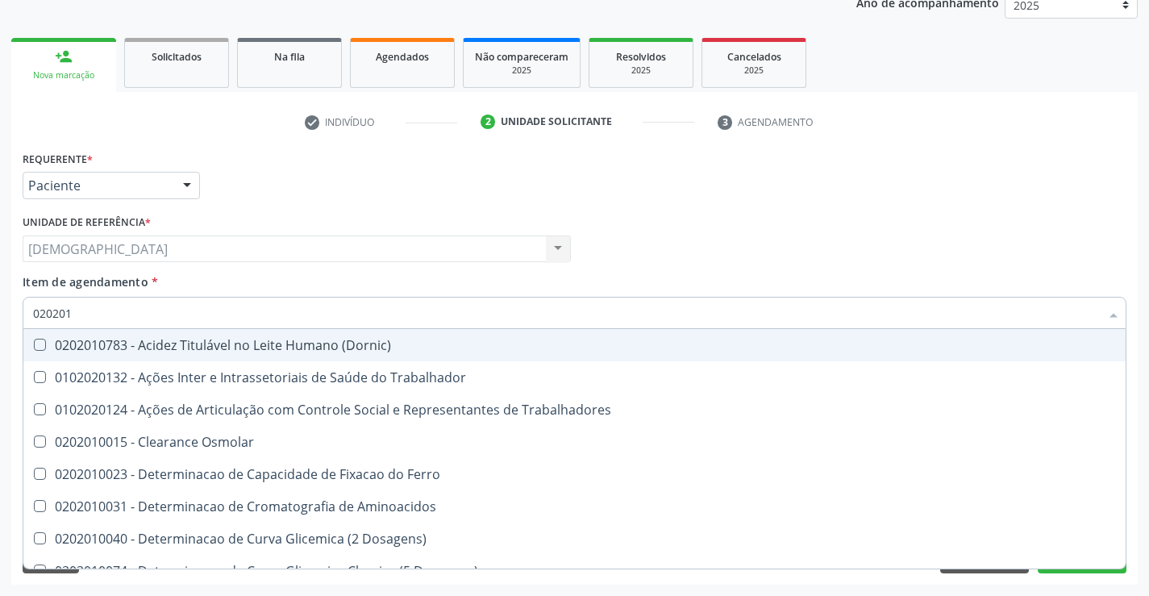
type input "0202010"
checkbox Fracoes "true"
checkbox Ionizavel "true"
checkbox Total "false"
checkbox Creatinina "false"
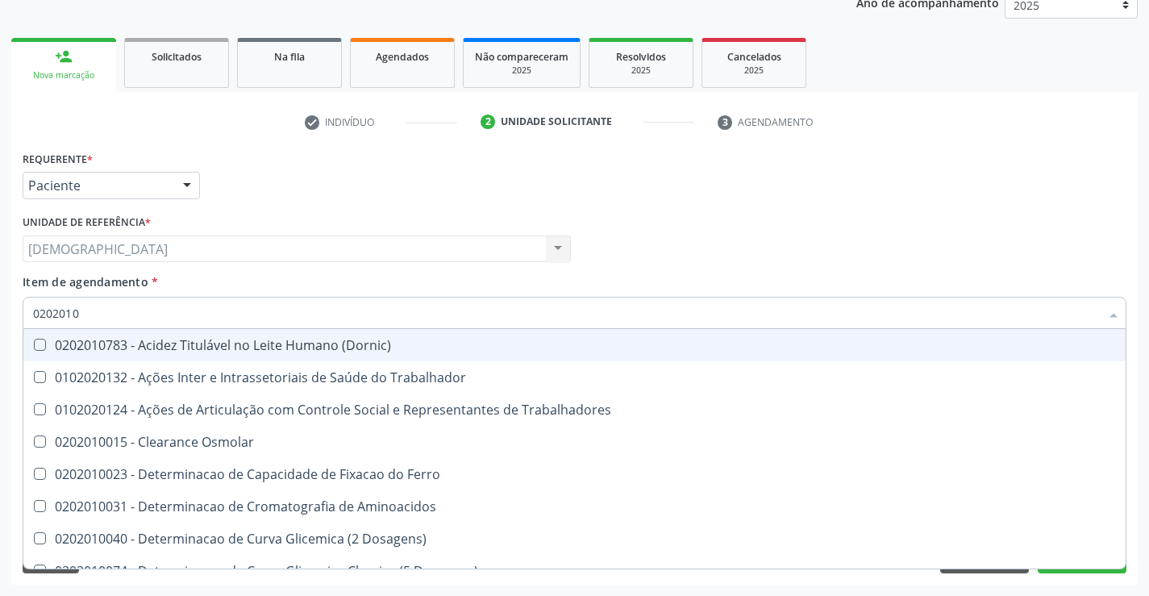
checkbox Muco-Proteinas "true"
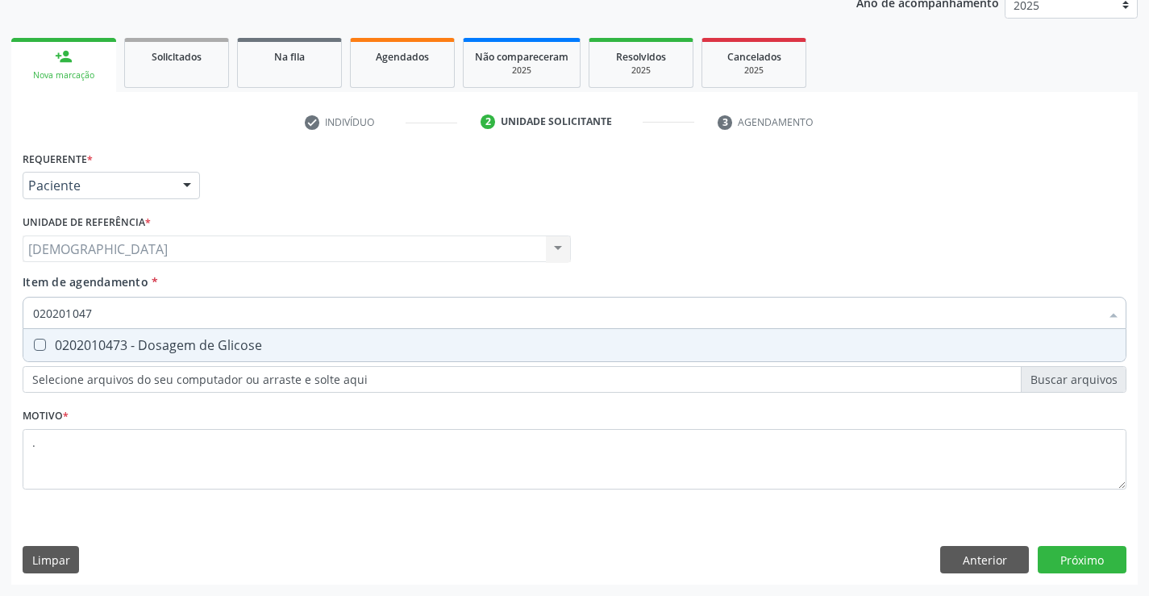
type input "0202010473"
click at [201, 339] on div "0202010473 - Dosagem de Glicose" at bounding box center [574, 345] width 1082 height 13
checkbox Glicose "true"
type input "02020104"
checkbox Glicose "false"
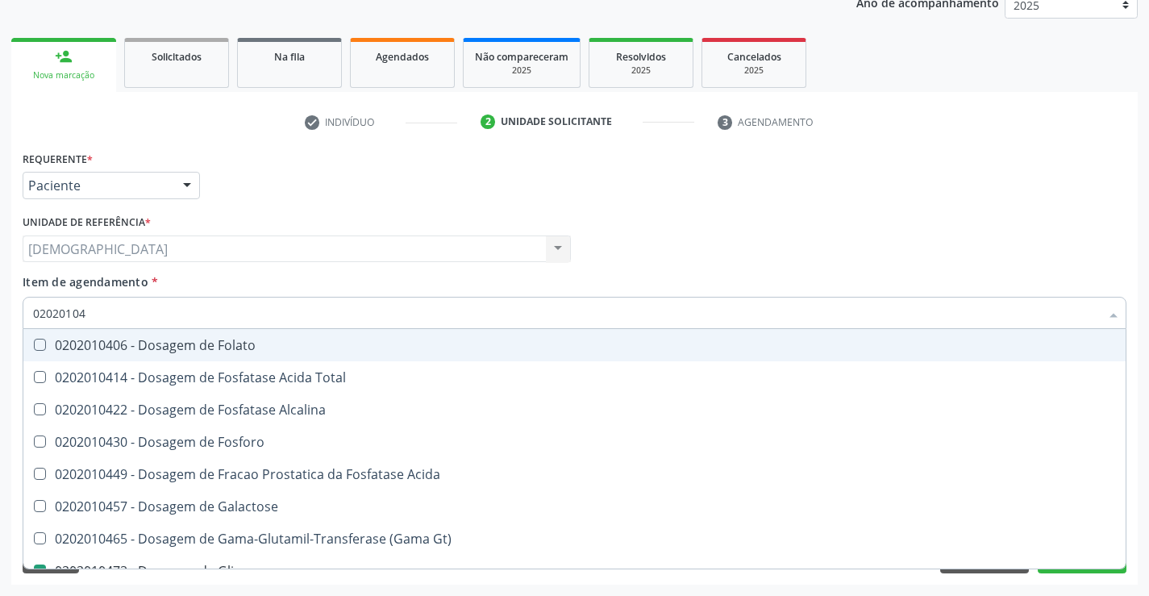
type input "0202010"
checkbox Glicose "false"
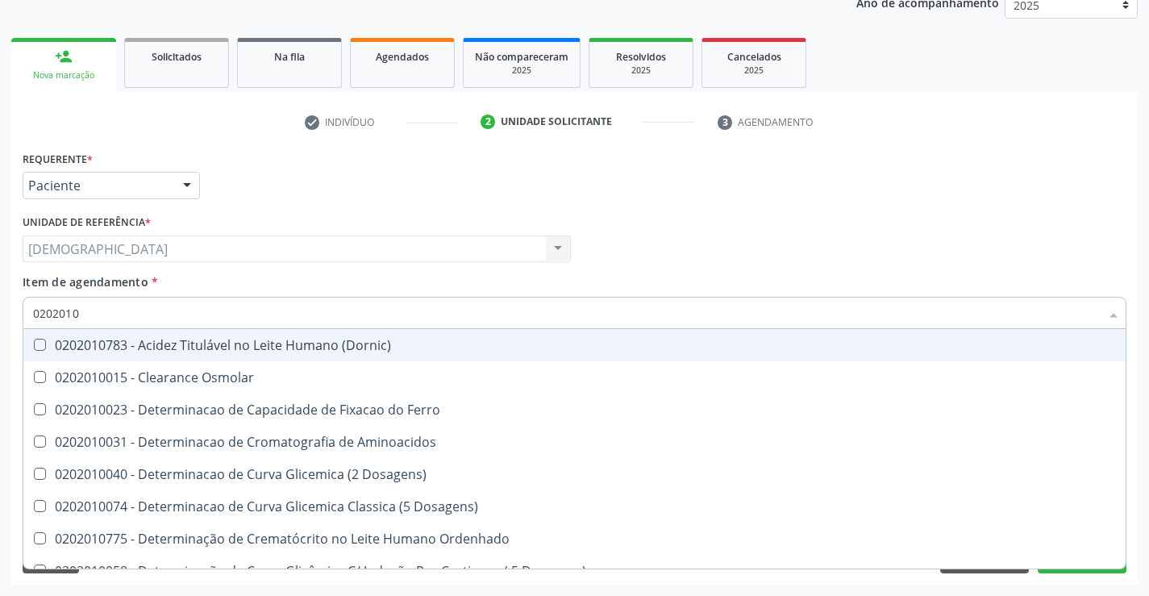
type input "02020102"
checkbox Osmolaridade "true"
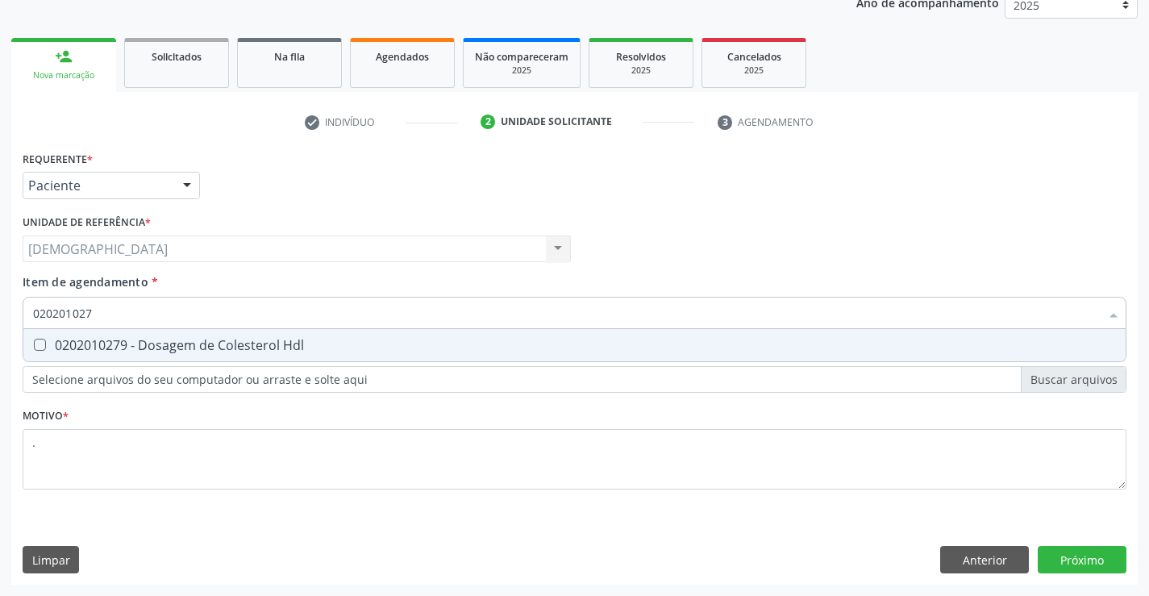
type input "0202010279"
click at [201, 339] on div "0202010279 - Dosagem de Colesterol Hdl" at bounding box center [574, 345] width 1082 height 13
checkbox Hdl "true"
type input "02020102"
checkbox Hdl "false"
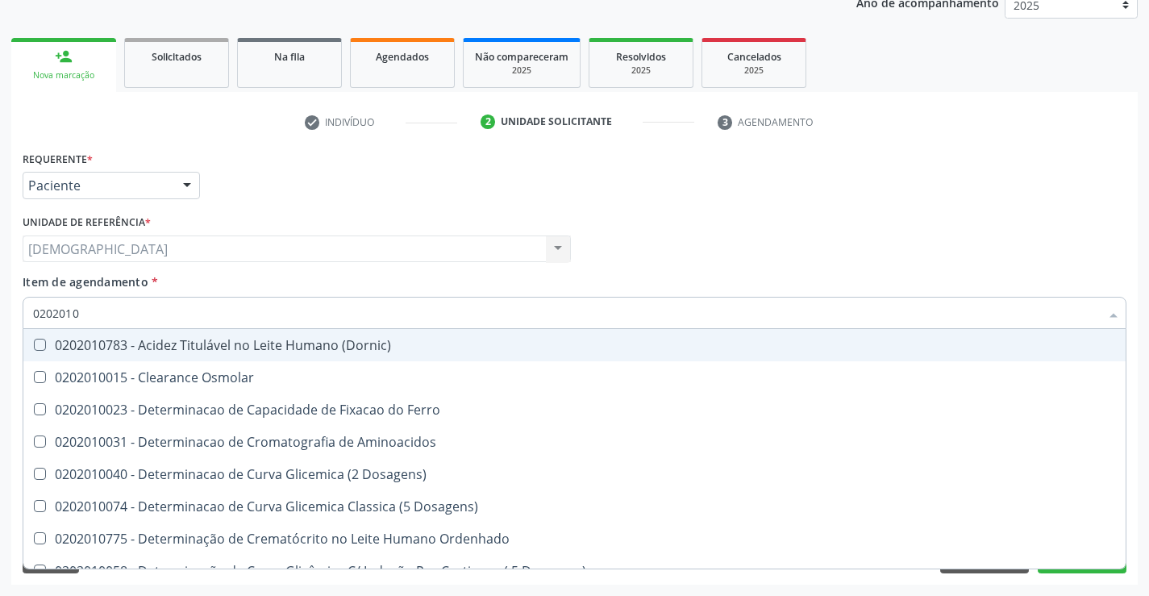
type input "020201"
checkbox Hdl "false"
checkbox Total "false"
checkbox Creatinina "false"
checkbox Latica "true"
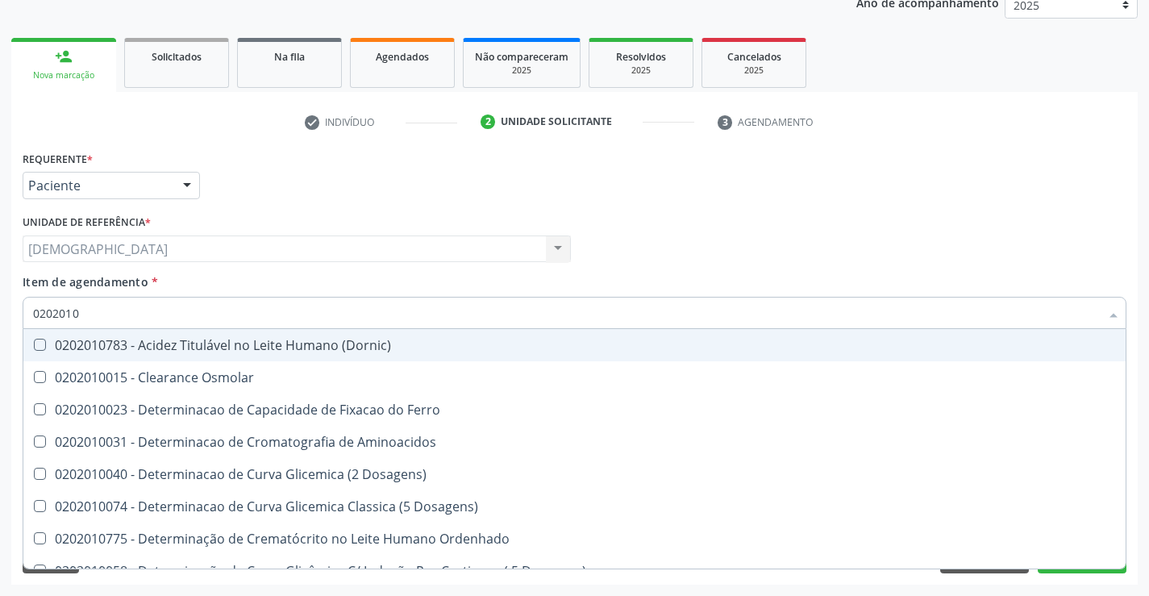
checkbox Ferritina "true"
checkbox Folato "true"
checkbox Glicose "false"
checkbox Nt-Probnp\) "true"
checkbox Triglicerideos "false"
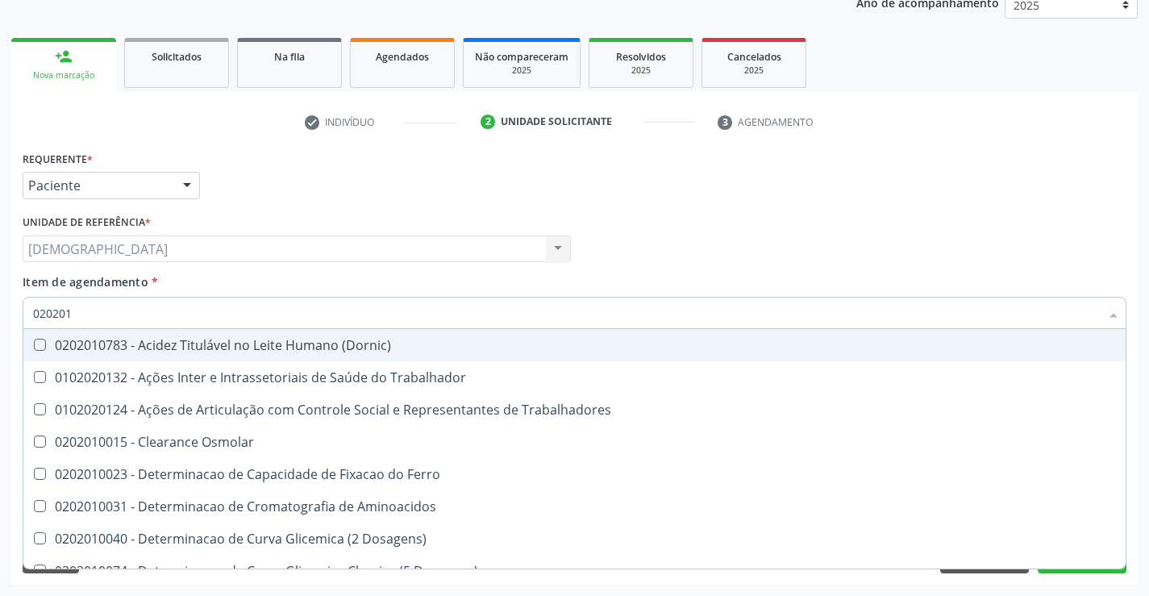
type input "02020"
checkbox Trabalhadores "true"
checkbox Hdl "false"
checkbox Total "false"
checkbox Creatinina "false"
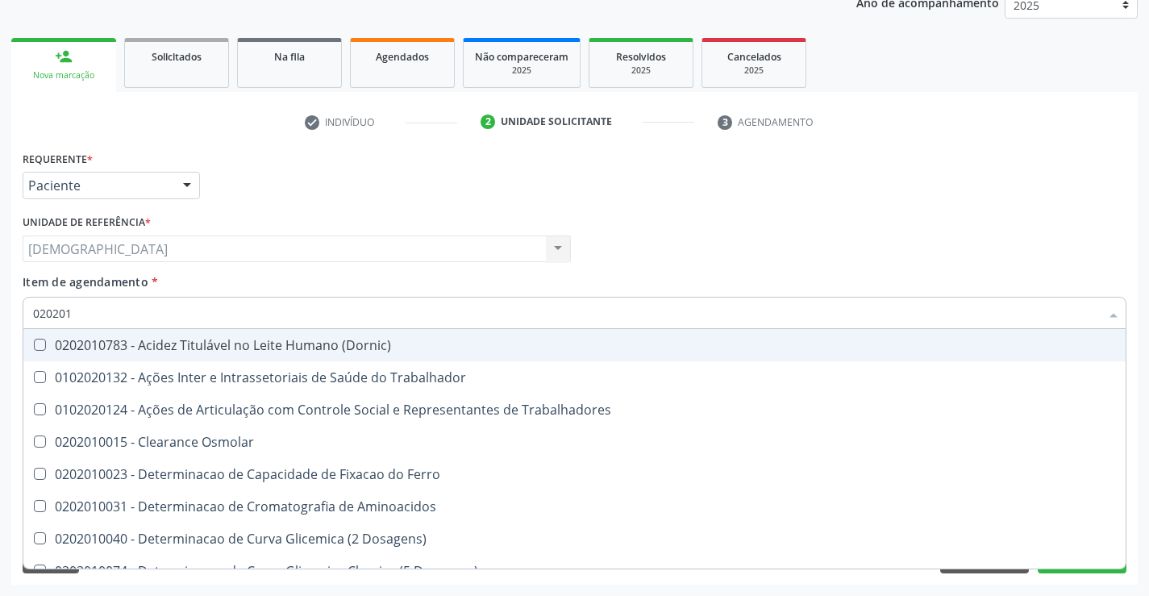
checkbox Glicose "false"
checkbox Triglicerideos "false"
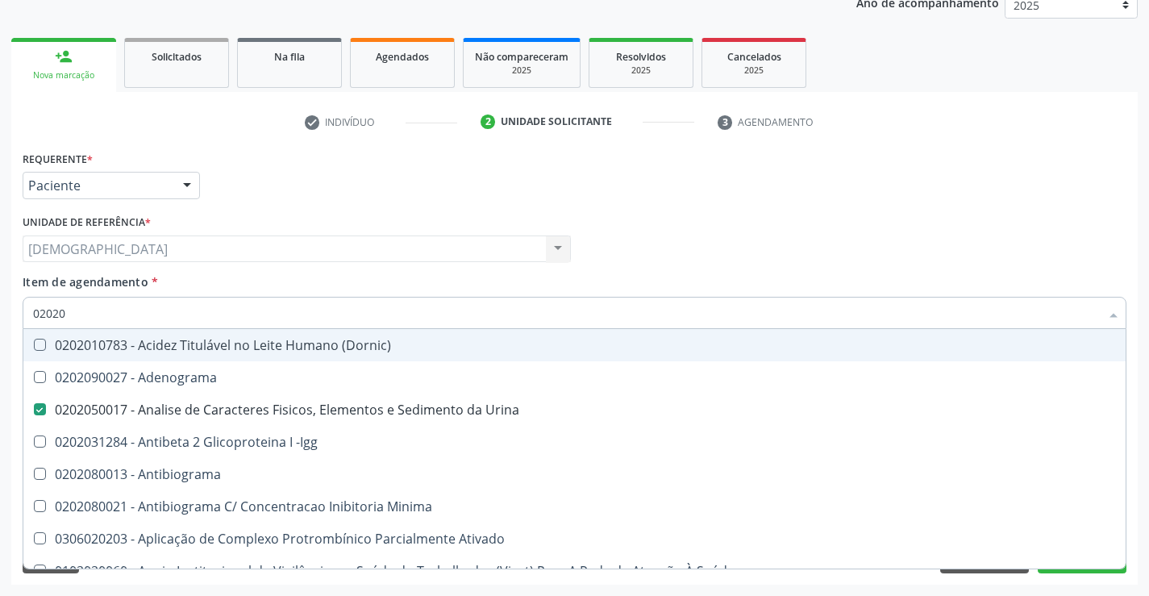
type input "020202"
checkbox Urina "false"
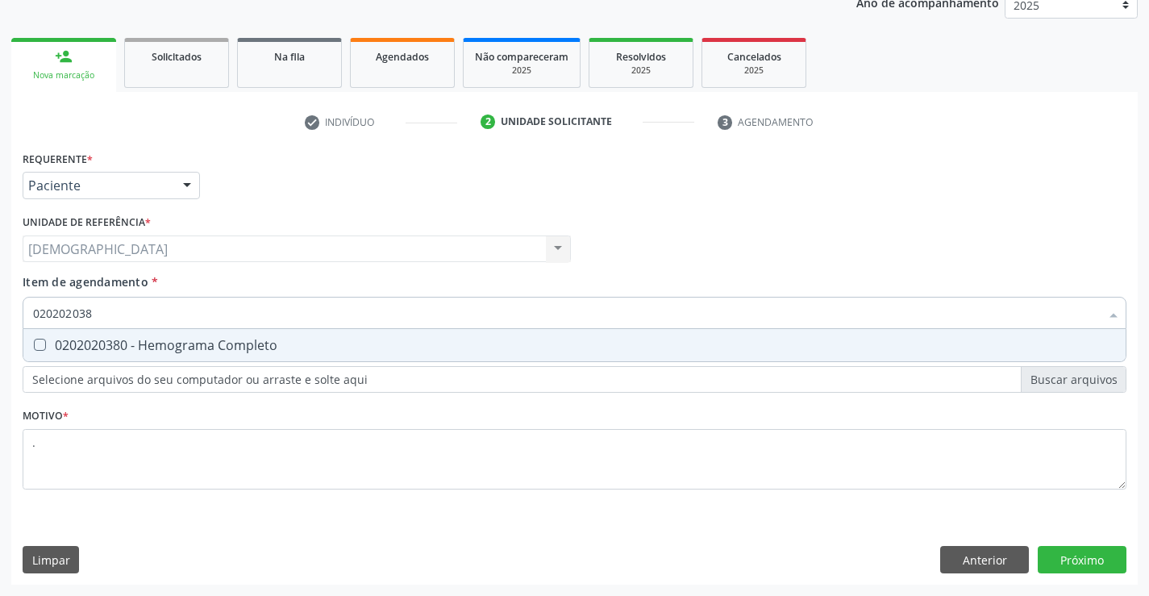
type input "0202020380"
click at [201, 339] on div "0202020380 - Hemograma Completo" at bounding box center [574, 345] width 1082 height 13
checkbox Completo "true"
type input "02020203"
checkbox Completo "false"
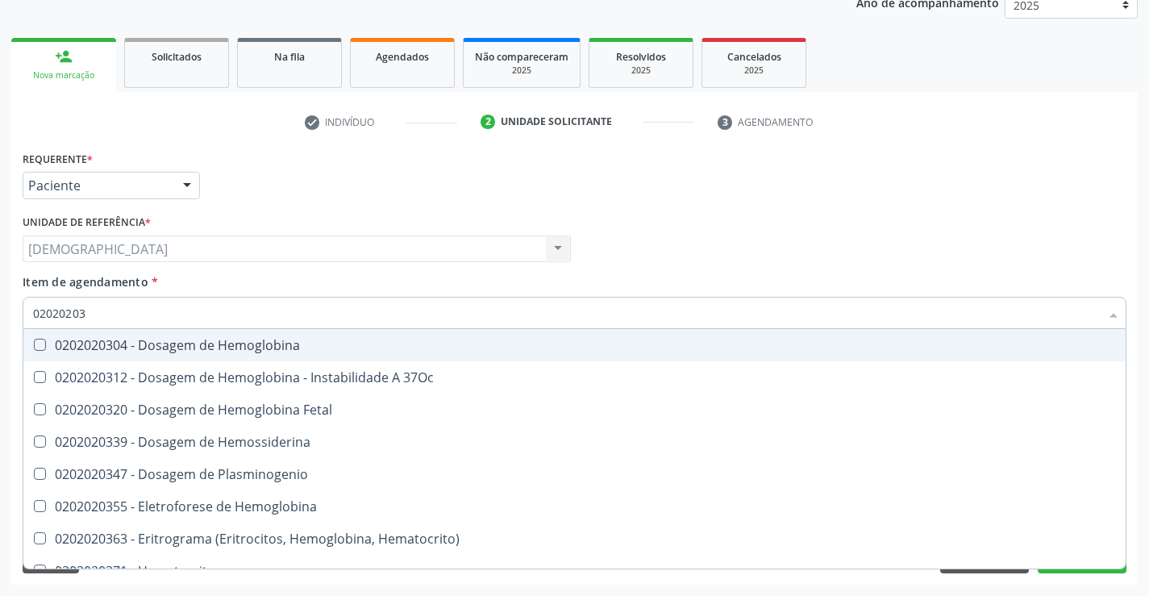
type input "0202020"
checkbox Completo "false"
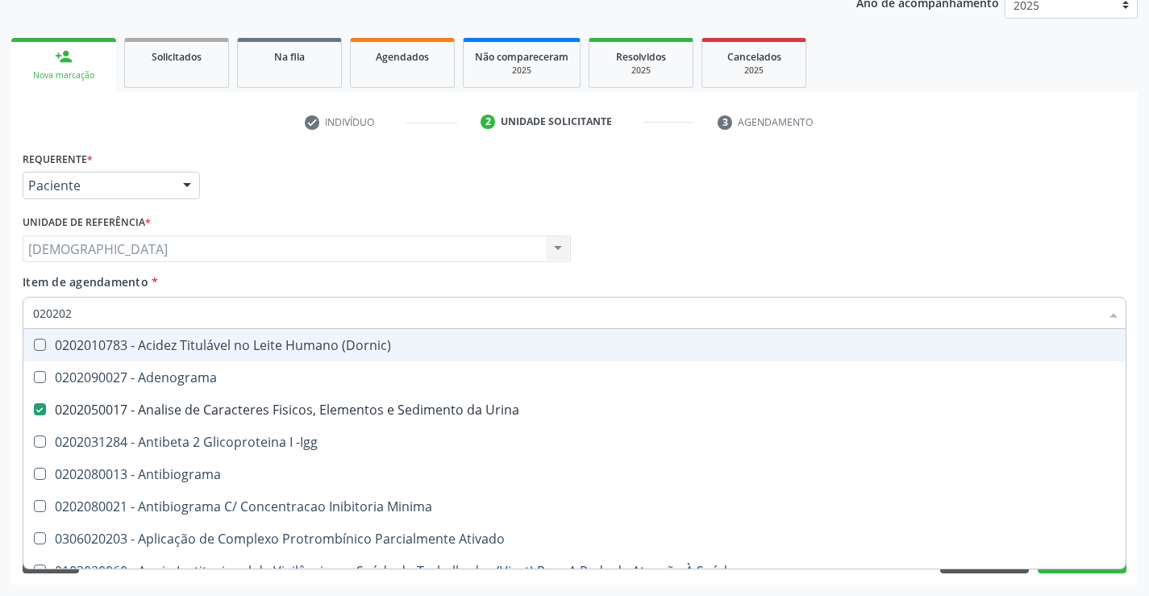
type input "02020"
checkbox Urina "true"
checkbox Molecular "false"
type input "020201"
checkbox Urina "false"
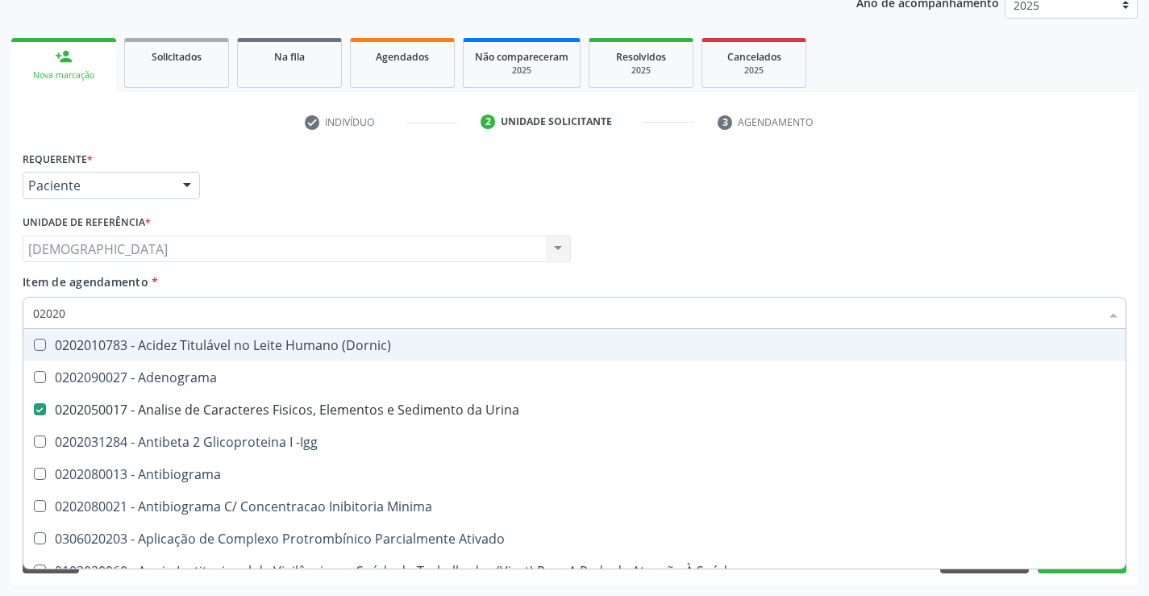
checkbox \(Pos-Pasteurização\) "true"
checkbox Parceria\) "true"
checkbox Gestante "true"
checkbox T3 "true"
checkbox Acetona "true"
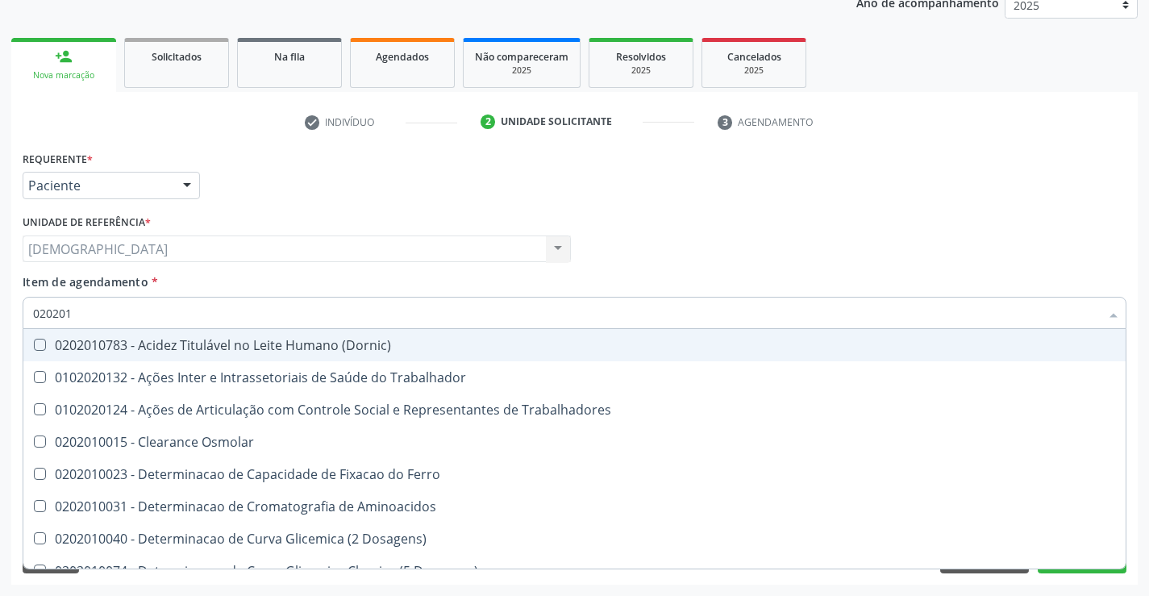
type input "0202010"
checkbox Circulante "true"
checkbox Fracoes "true"
checkbox Ionizavel "true"
checkbox Hdl "false"
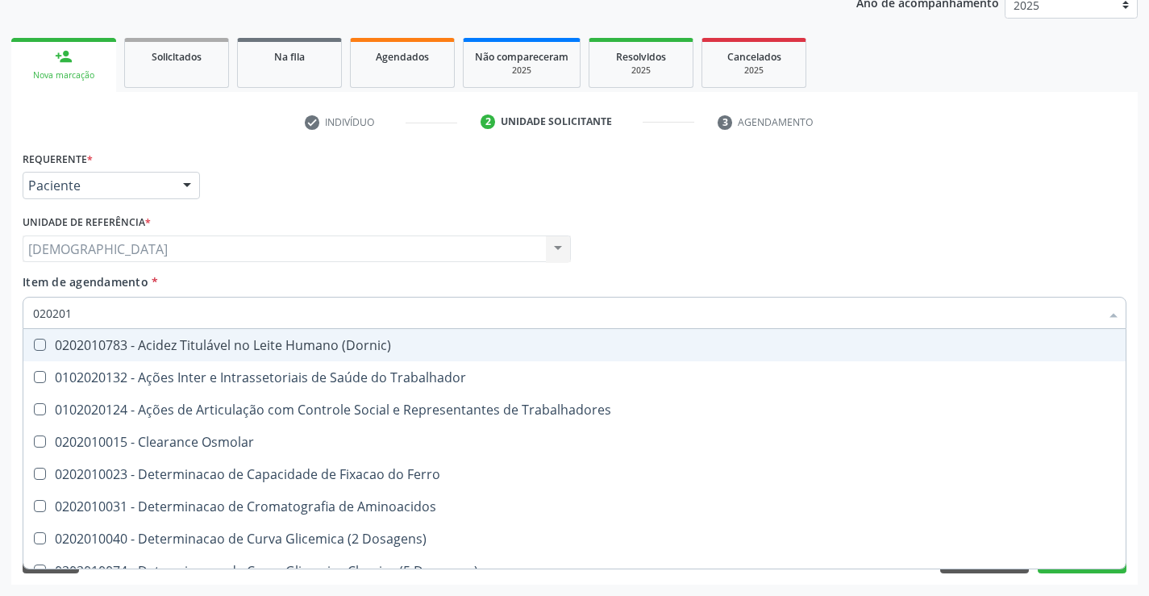
checkbox Total "false"
checkbox Creatinina "false"
checkbox II "true"
checkbox Glicose "false"
checkbox Muco-Proteinas "true"
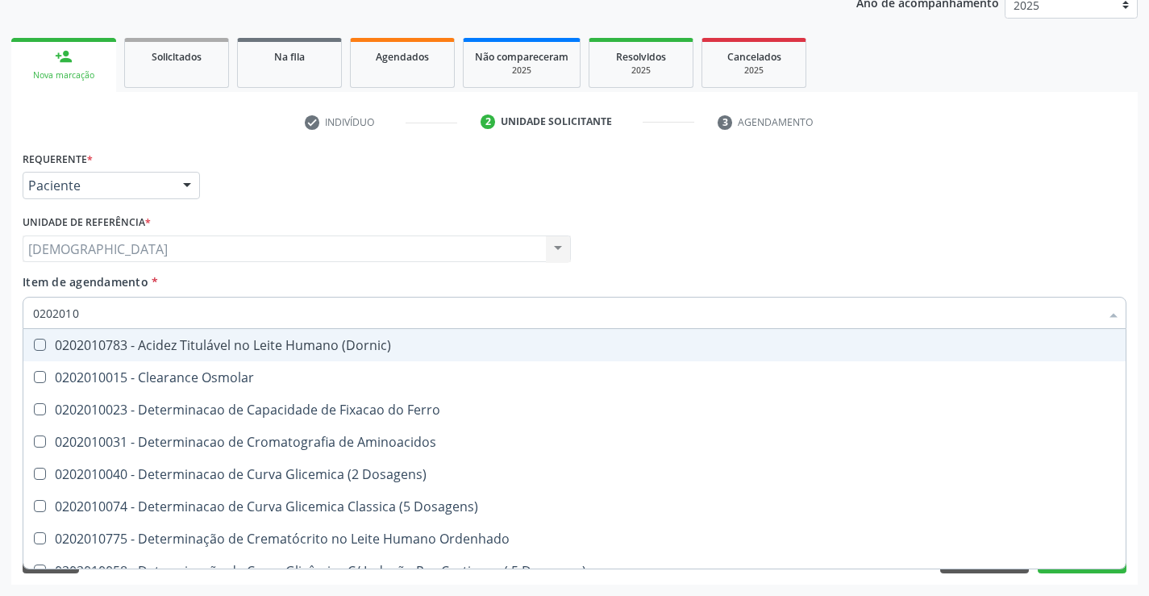
type input "02020102"
checkbox Dosagens\) "true"
checkbox Osmolaridade "true"
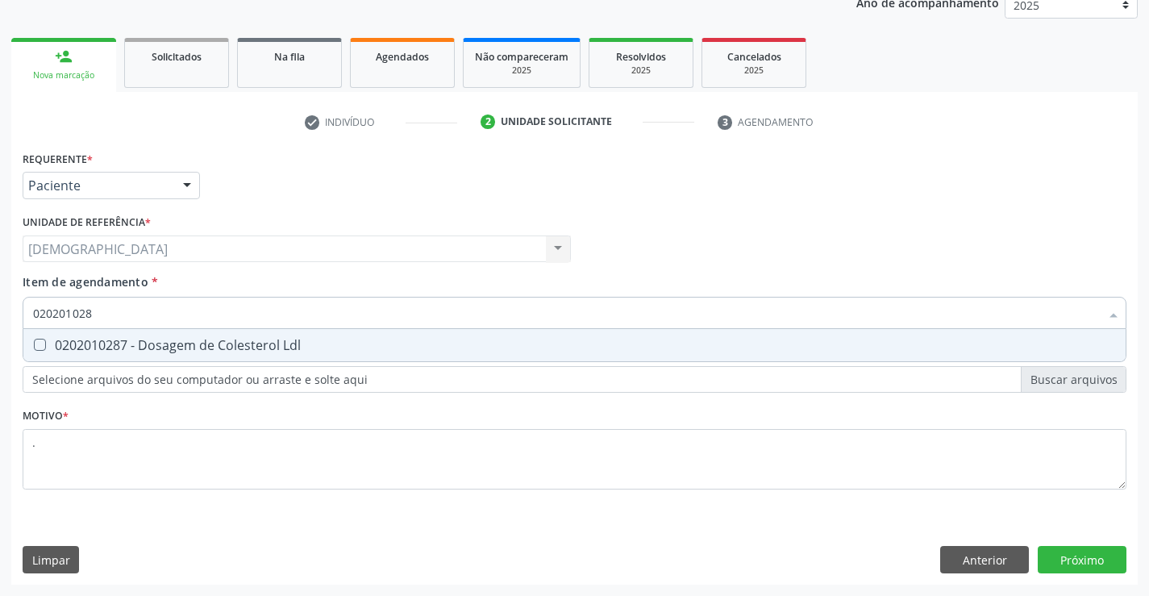
type input "0202010287"
click at [200, 349] on div "0202010287 - Dosagem de Colesterol Ldl" at bounding box center [574, 345] width 1082 height 13
checkbox Ldl "true"
click at [1054, 560] on div "Requerente * Paciente Profissional de Saúde Paciente Nenhum resultado encontrad…" at bounding box center [574, 366] width 1126 height 438
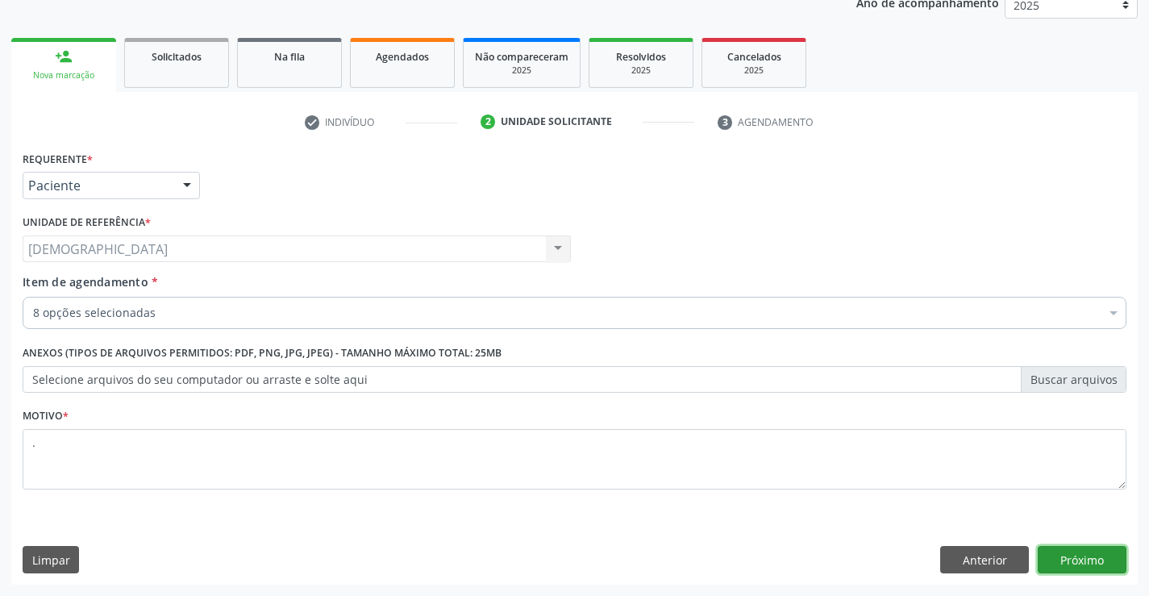
click at [1058, 555] on button "Próximo" at bounding box center [1081, 559] width 89 height 27
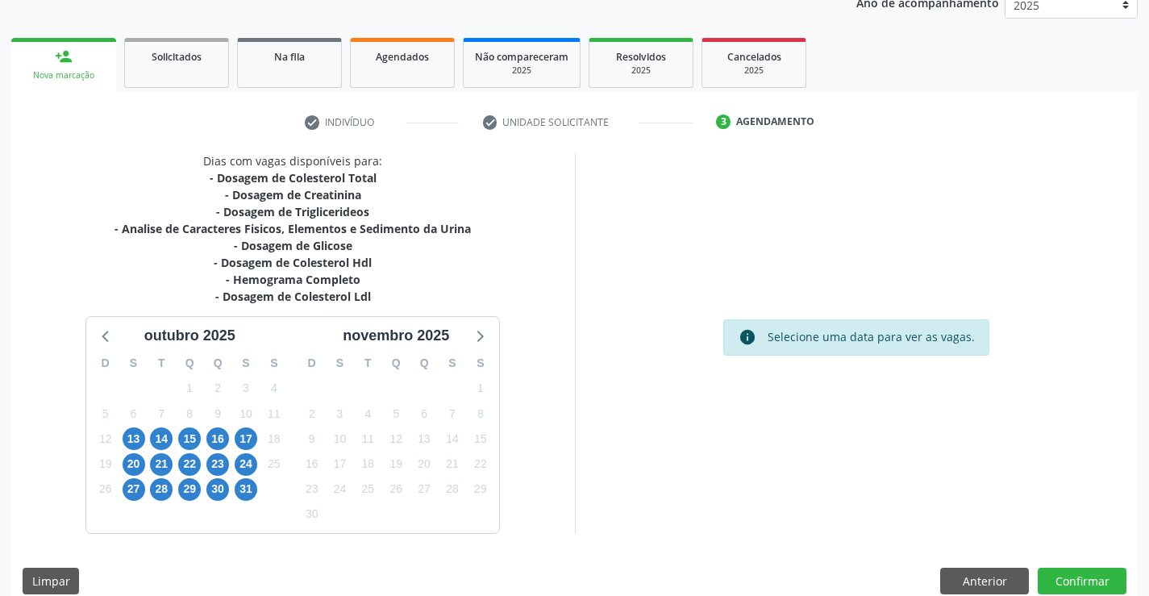
click at [228, 445] on div "16" at bounding box center [217, 438] width 23 height 25
click at [220, 442] on span "16" at bounding box center [217, 438] width 23 height 23
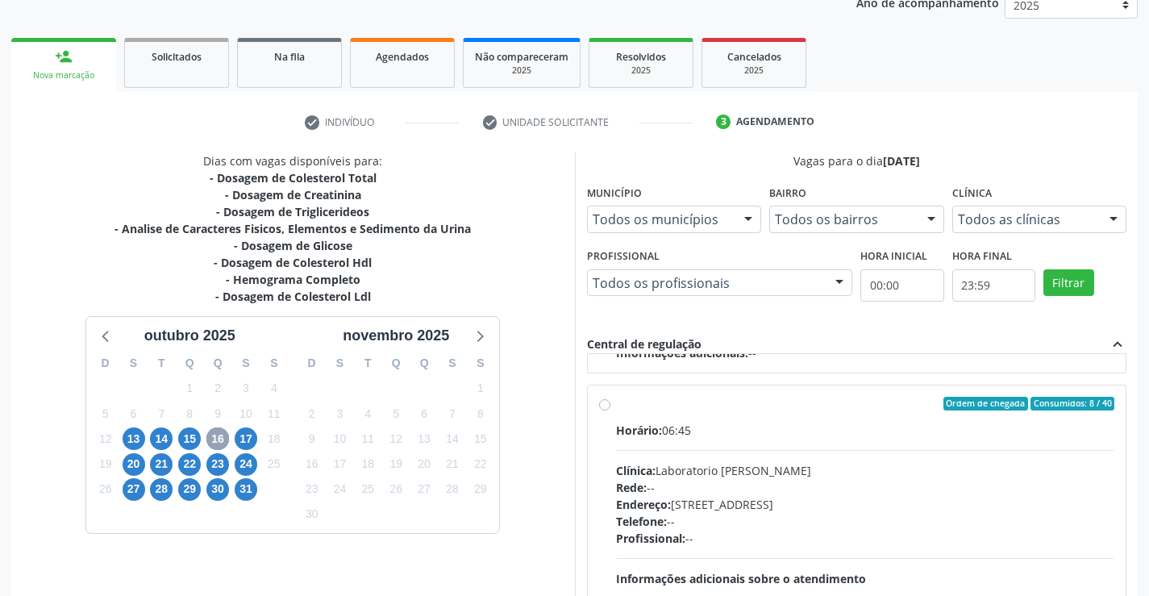
scroll to position [260, 0]
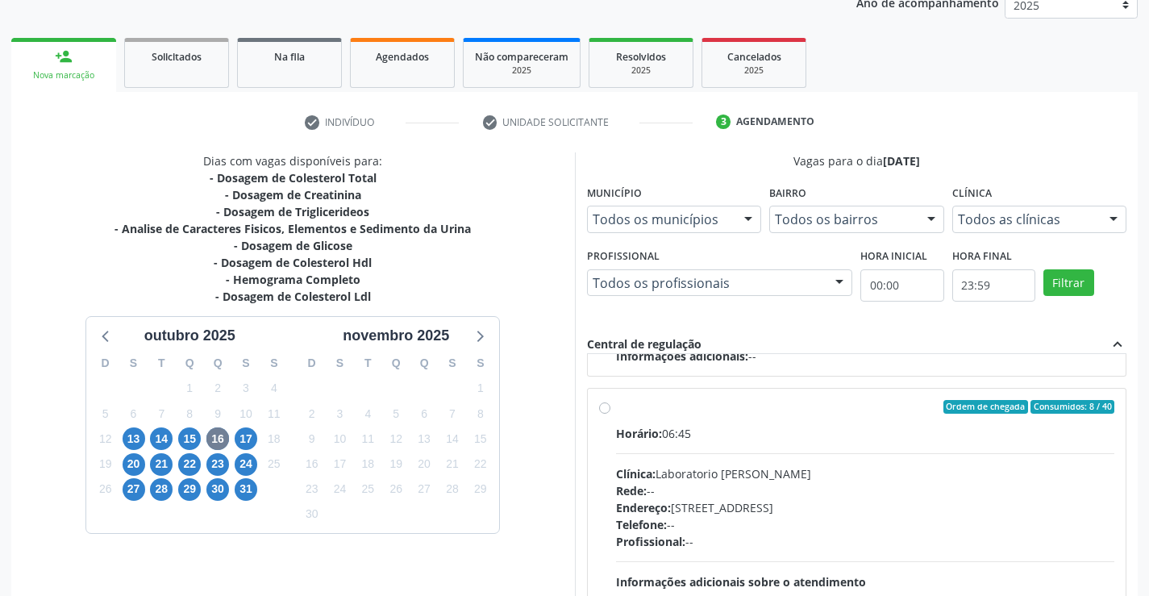
click at [653, 401] on div "Ordem de chegada Consumidos: 8 / 40" at bounding box center [865, 407] width 499 height 15
click at [610, 401] on input "Ordem de chegada Consumidos: 8 / 40 Horário: 06:45 Clínica: Laboratorio Jose Pa…" at bounding box center [604, 407] width 11 height 15
radio input "true"
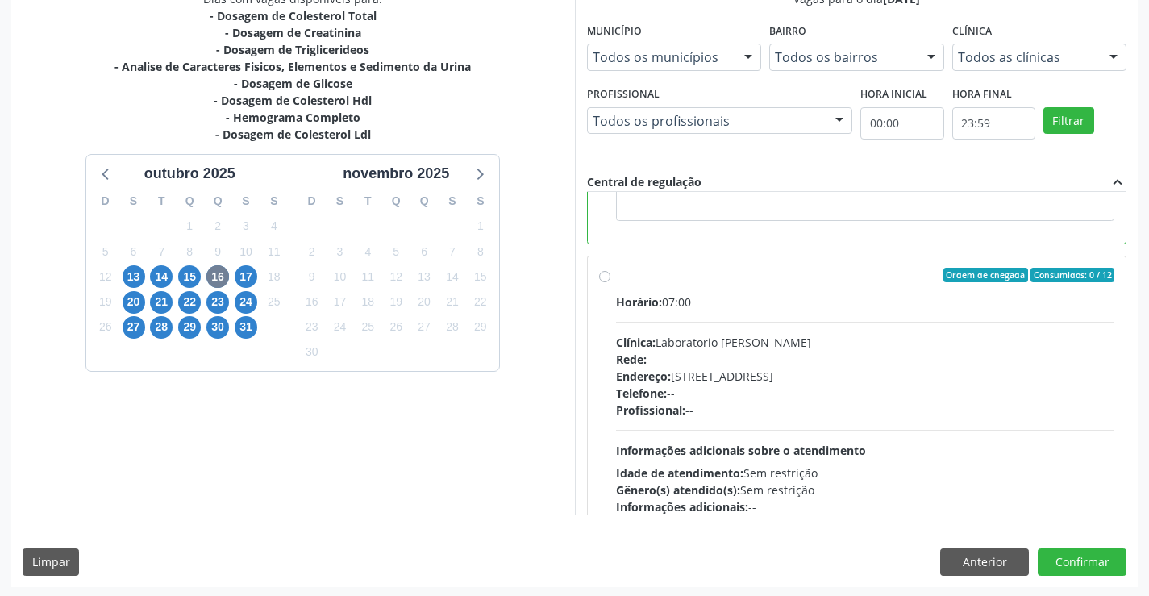
scroll to position [368, 0]
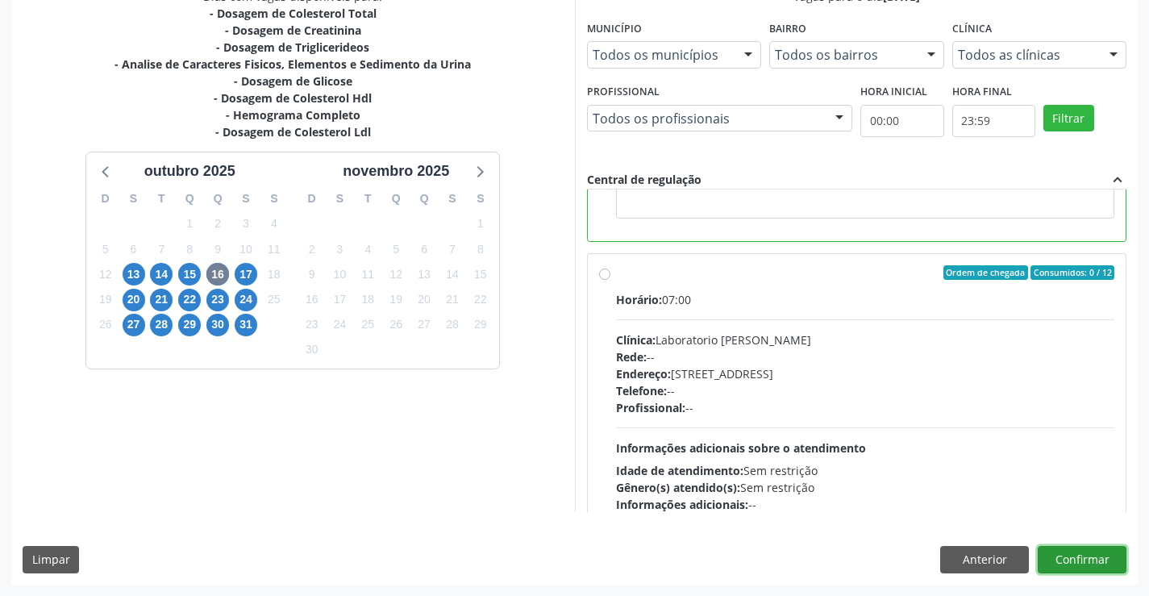
click at [1109, 555] on button "Confirmar" at bounding box center [1081, 559] width 89 height 27
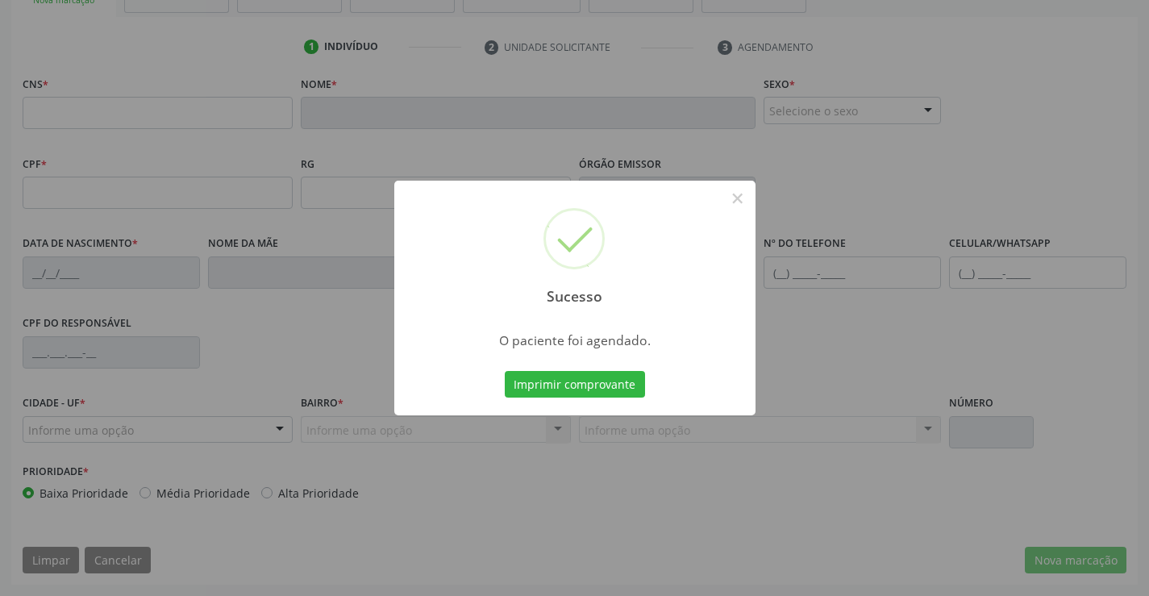
scroll to position [278, 0]
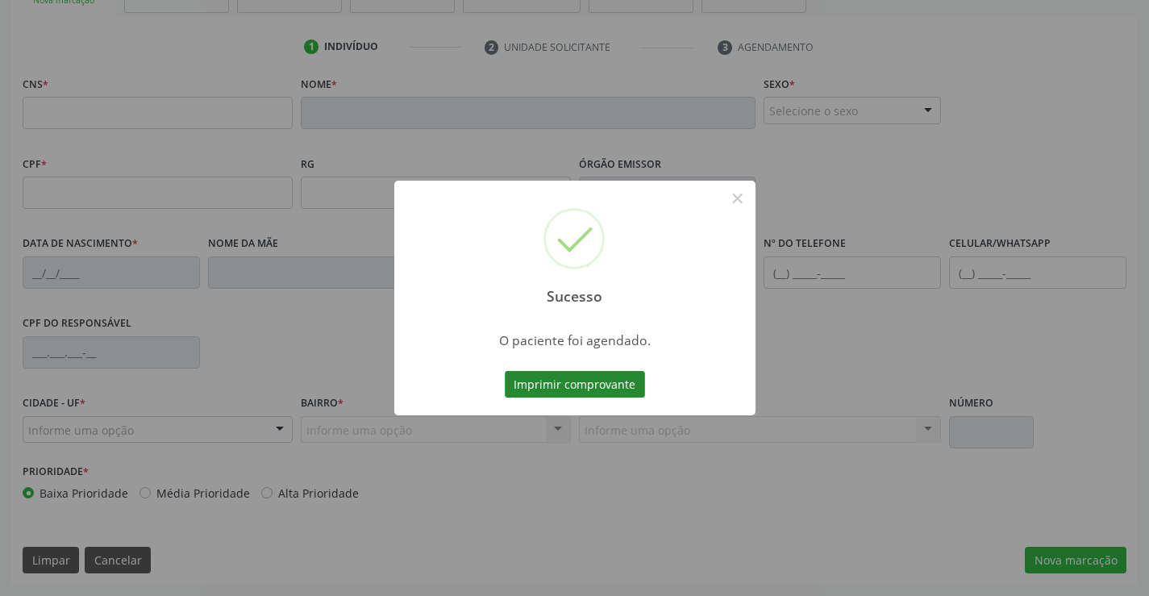
click at [570, 389] on button "Imprimir comprovante" at bounding box center [575, 384] width 140 height 27
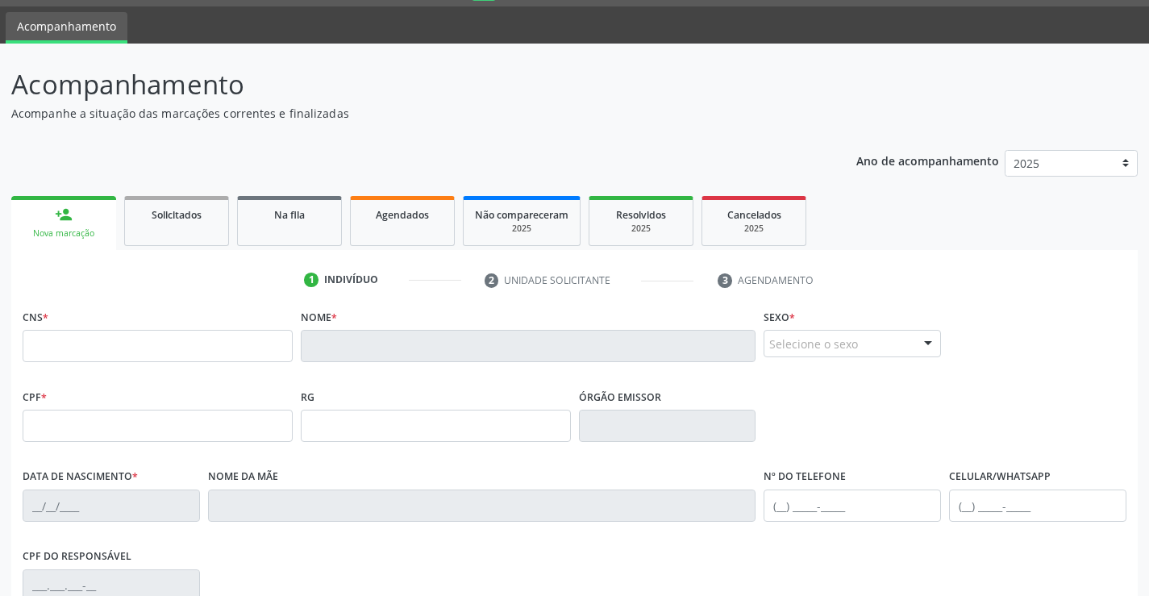
scroll to position [36, 0]
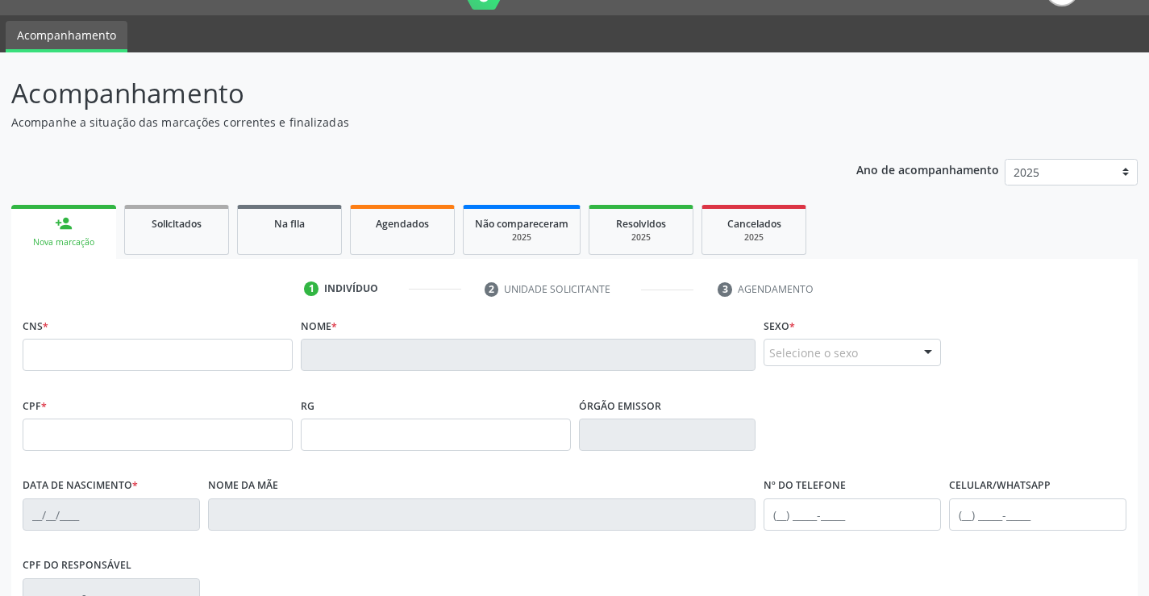
click at [56, 226] on div "person_add" at bounding box center [64, 223] width 18 height 18
click at [71, 233] on link "person_add Nova marcação" at bounding box center [63, 232] width 105 height 54
click at [243, 355] on input "text" at bounding box center [158, 355] width 270 height 32
click at [181, 239] on link "Solicitados" at bounding box center [176, 230] width 105 height 50
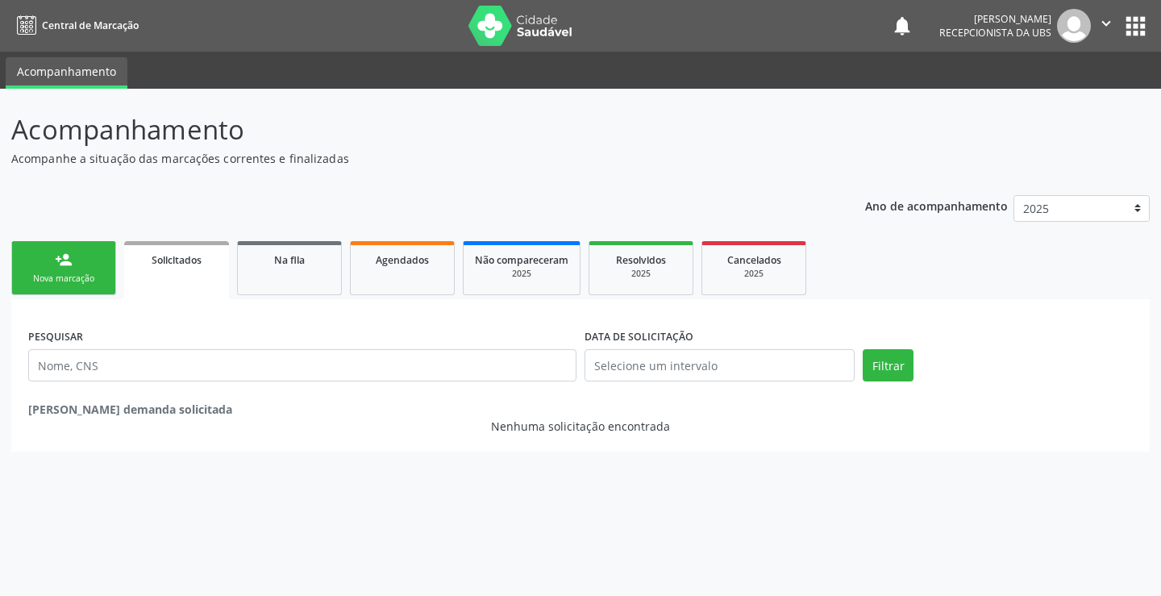
click at [72, 260] on div "person_add" at bounding box center [64, 260] width 18 height 18
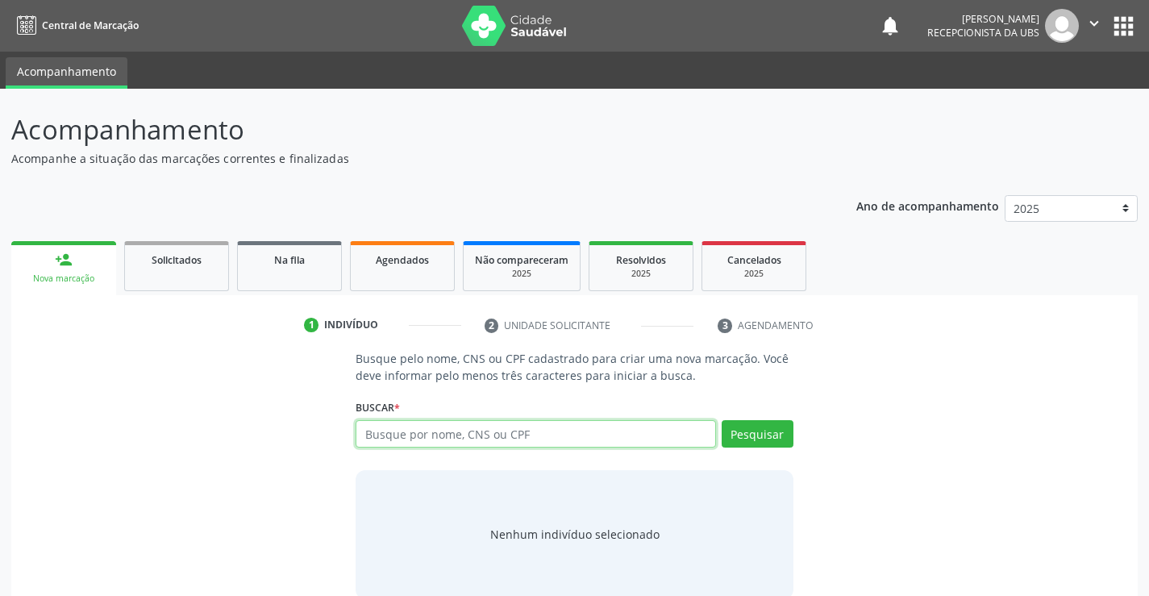
click at [530, 435] on input "text" at bounding box center [534, 433] width 359 height 27
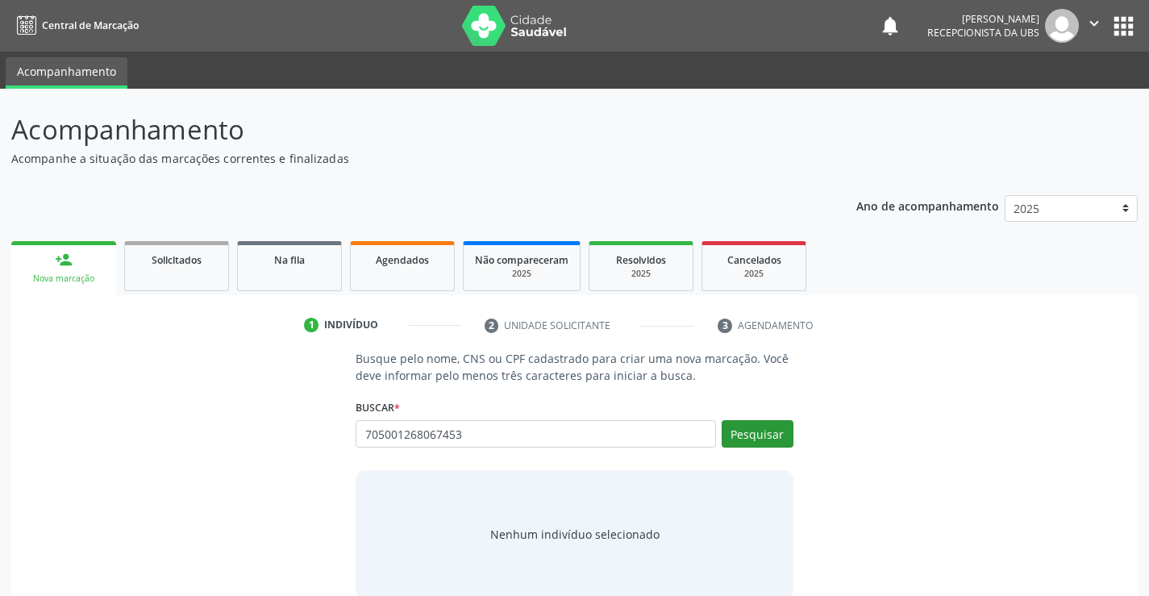
type input "705001268067453"
click at [774, 440] on button "Pesquisar" at bounding box center [757, 433] width 72 height 27
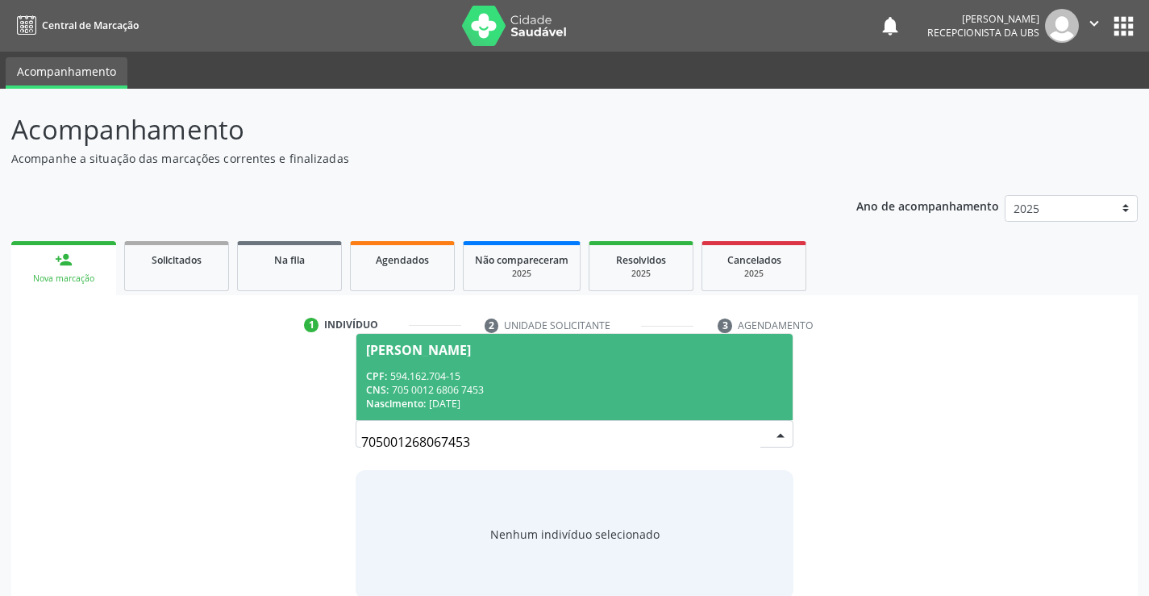
click at [536, 376] on div "CPF: 594.162.704-15" at bounding box center [574, 376] width 416 height 14
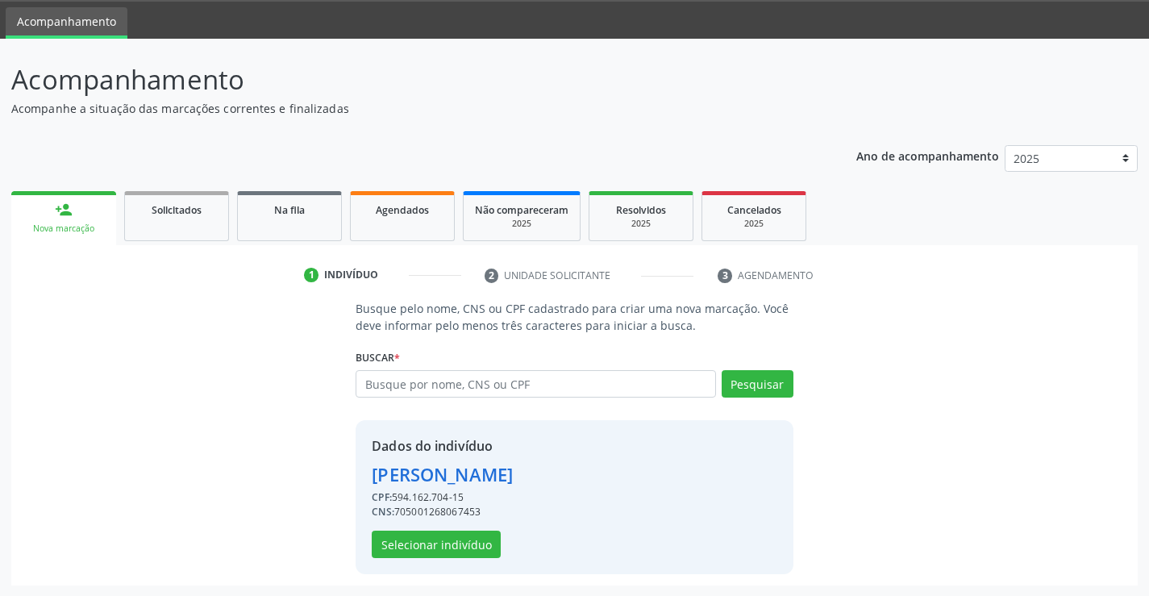
scroll to position [51, 0]
click at [422, 534] on button "Selecionar indivíduo" at bounding box center [436, 543] width 129 height 27
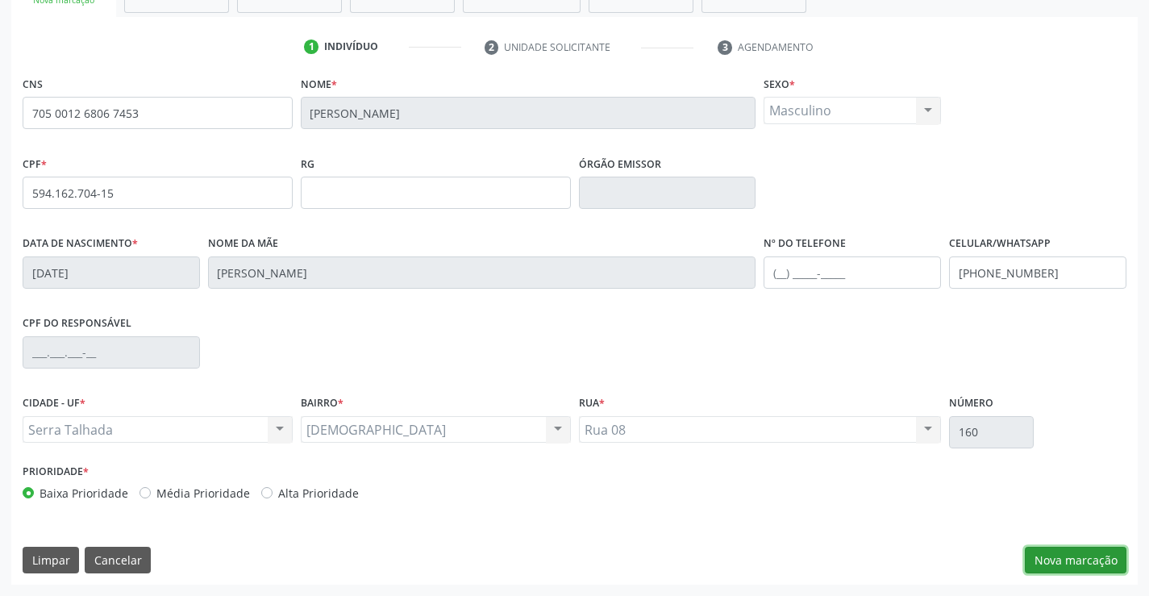
click at [1057, 556] on button "Nova marcação" at bounding box center [1075, 559] width 102 height 27
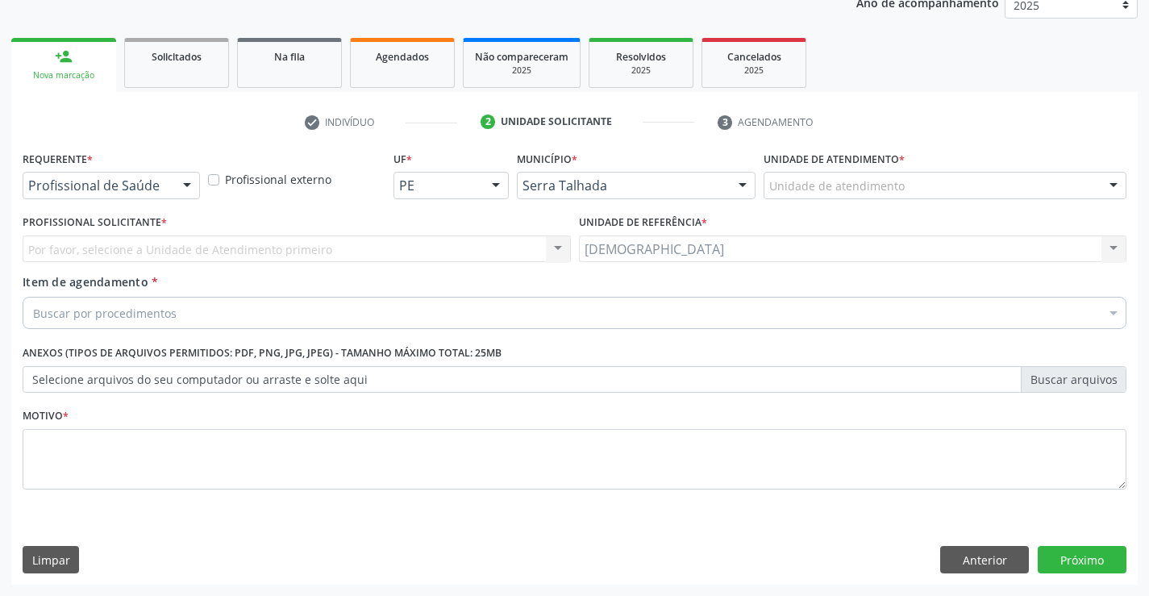
scroll to position [203, 0]
click at [179, 181] on div at bounding box center [187, 185] width 24 height 27
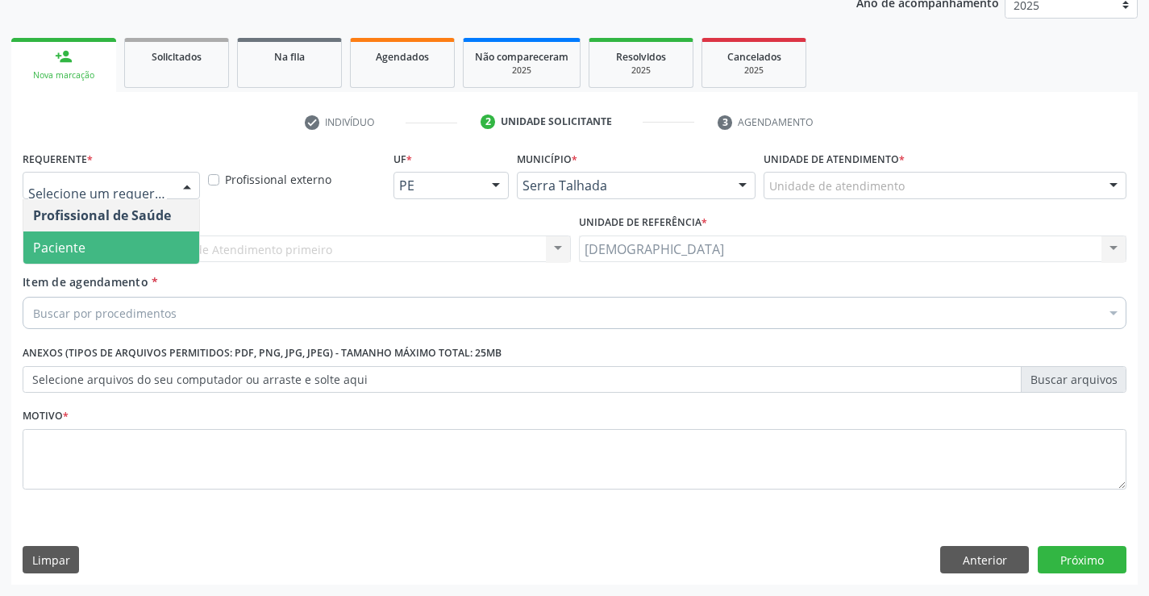
click at [151, 247] on span "Paciente" at bounding box center [111, 247] width 176 height 32
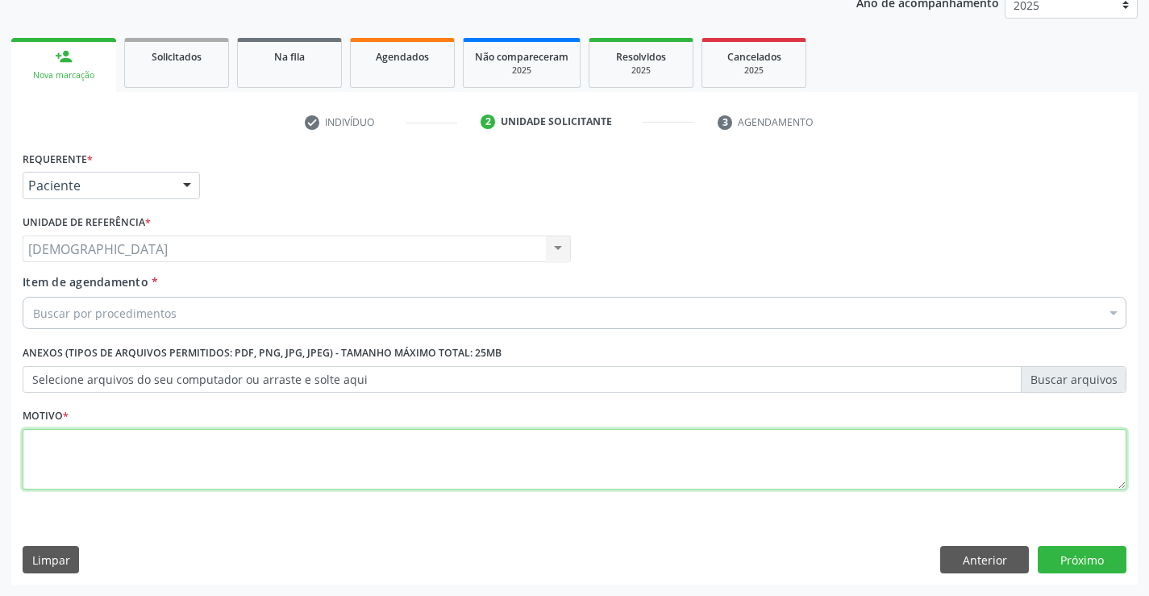
click at [125, 450] on textarea at bounding box center [574, 459] width 1103 height 61
type textarea "."
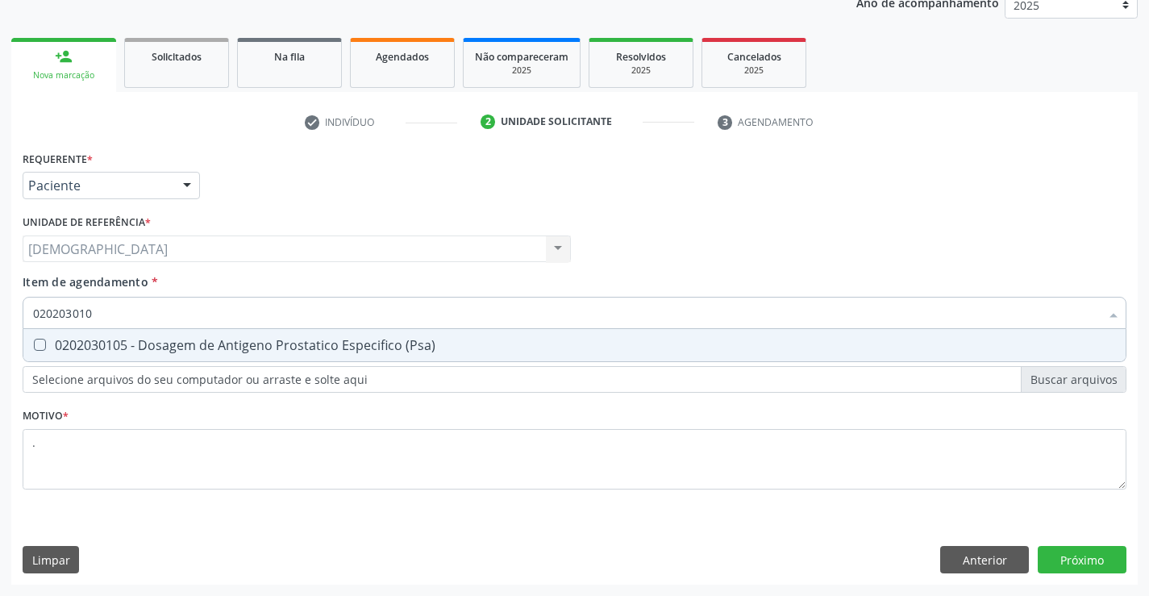
type input "0202030105"
click at [197, 343] on div "0202030105 - Dosagem de Antigeno Prostatico Especifico (Psa)" at bounding box center [574, 345] width 1082 height 13
checkbox \(Psa\) "true"
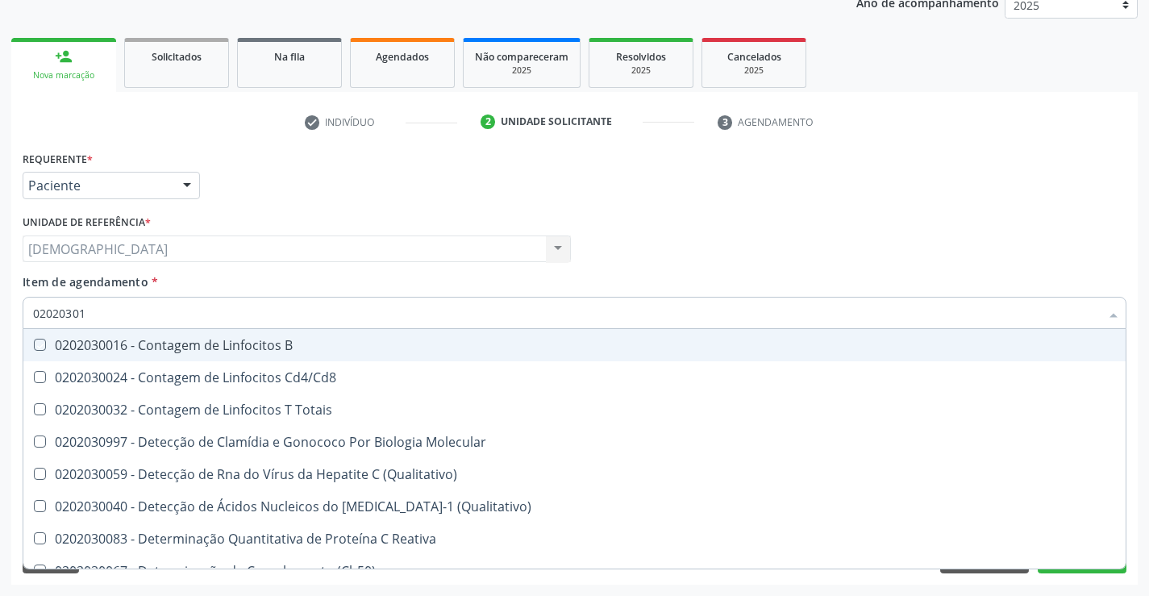
type input "0202030"
checkbox B "false"
type input "020203"
checkbox \(Psa\) "false"
checkbox Proteinas "true"
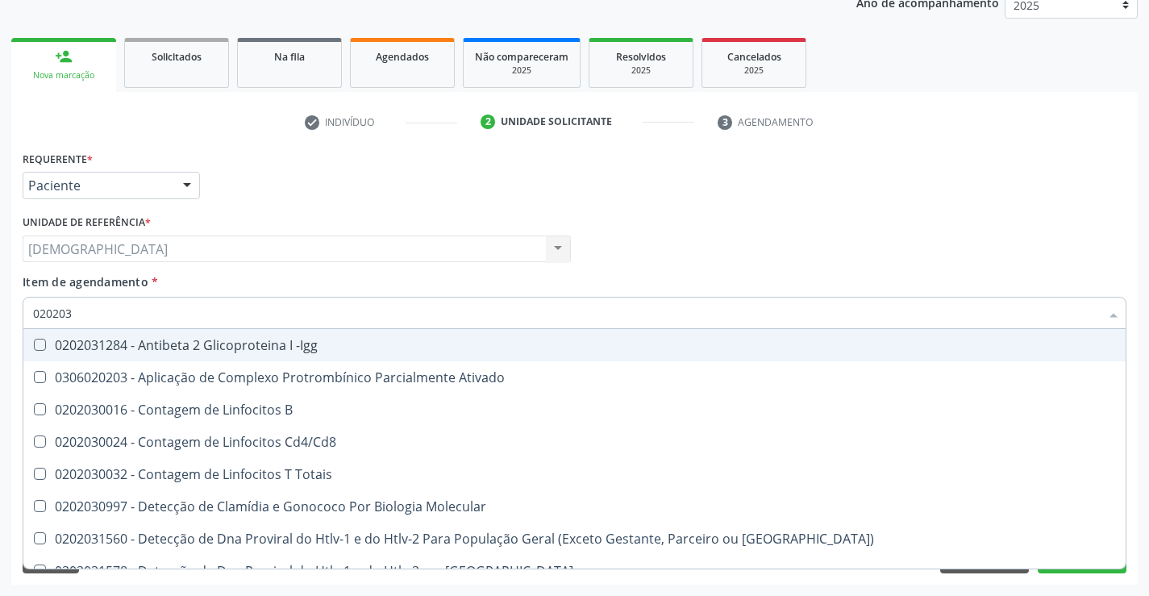
type input "02020"
checkbox \(Psa\) "false"
checkbox Simples "true"
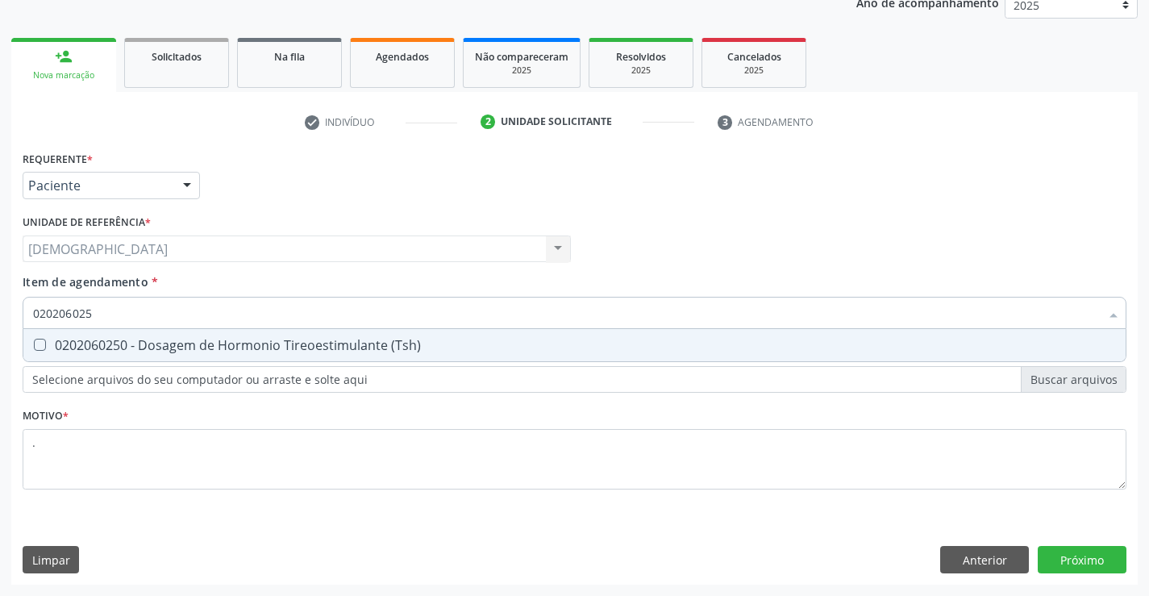
type input "0202060250"
click at [190, 330] on span "0202060250 - Dosagem de Hormonio Tireoestimulante (Tsh)" at bounding box center [574, 345] width 1102 height 32
checkbox \(Tsh\) "true"
click at [1072, 565] on div "Requerente * Paciente Profissional de Saúde Paciente Nenhum resultado encontrad…" at bounding box center [574, 366] width 1126 height 438
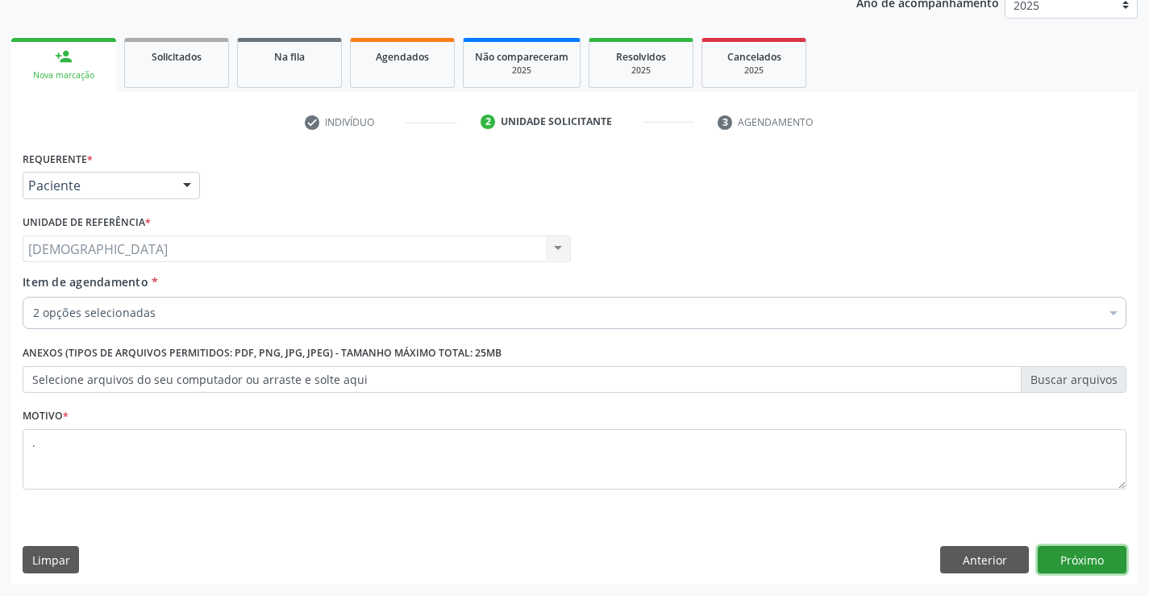
click at [1095, 552] on button "Próximo" at bounding box center [1081, 559] width 89 height 27
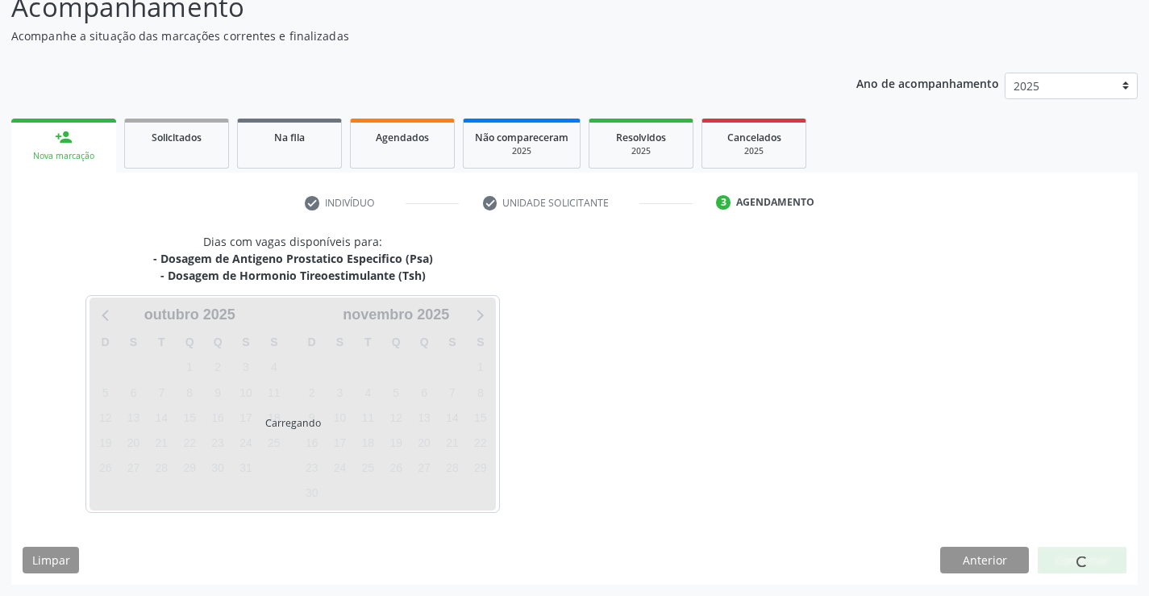
scroll to position [123, 0]
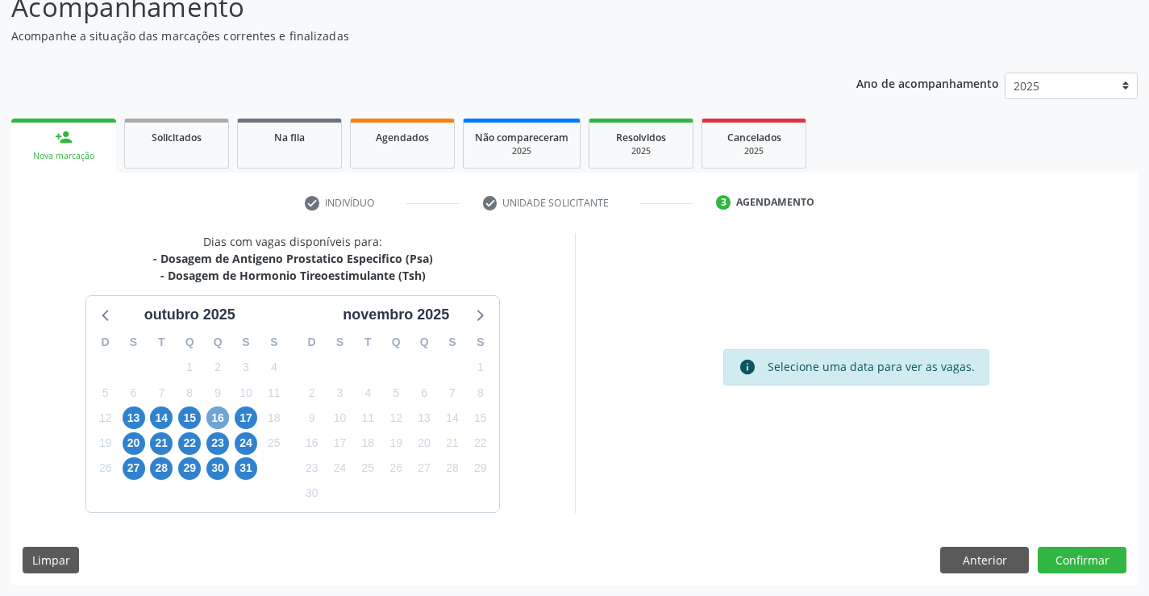
click at [215, 420] on span "16" at bounding box center [217, 417] width 23 height 23
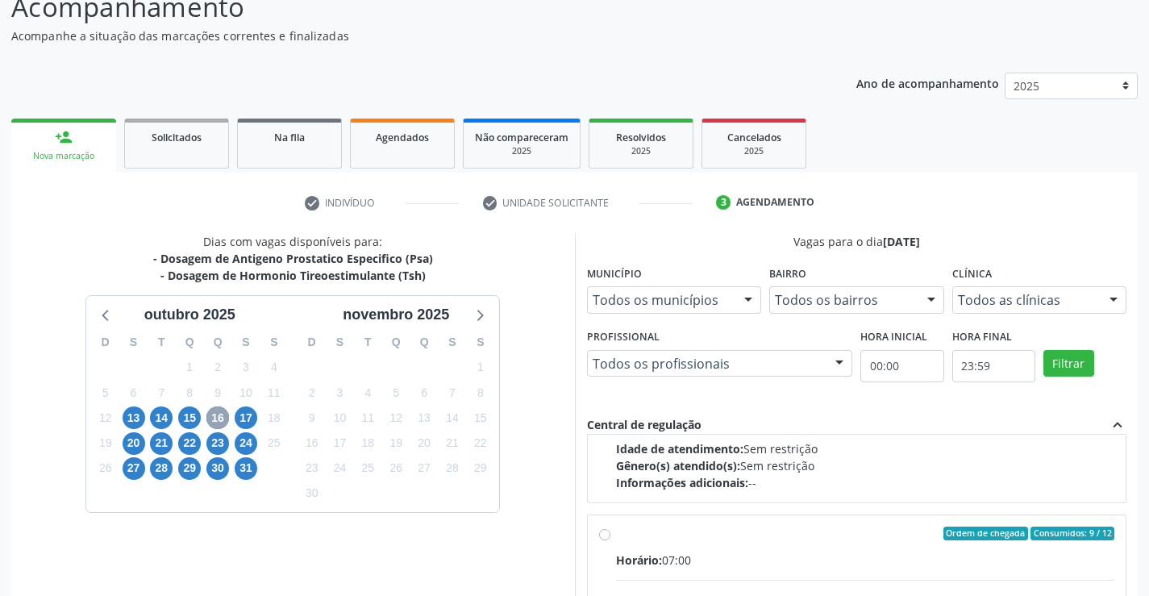
scroll to position [254, 0]
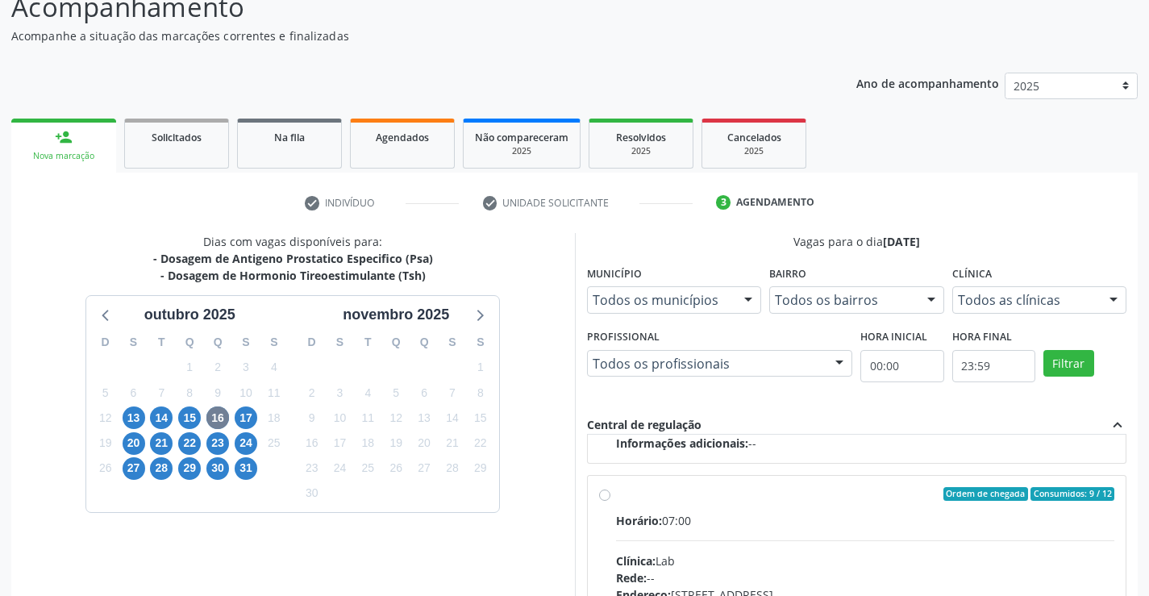
click at [610, 501] on input "Ordem de chegada Consumidos: 9 / 12 Horário: 07:00 Clínica: Lab Rede: -- Endere…" at bounding box center [604, 494] width 11 height 15
radio input "true"
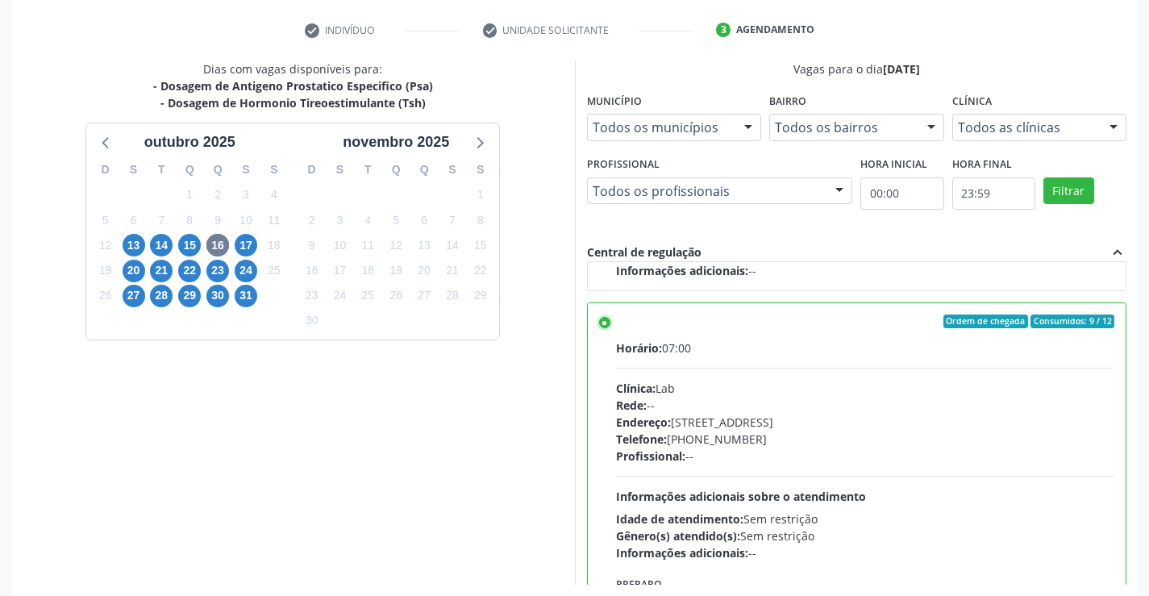
scroll to position [368, 0]
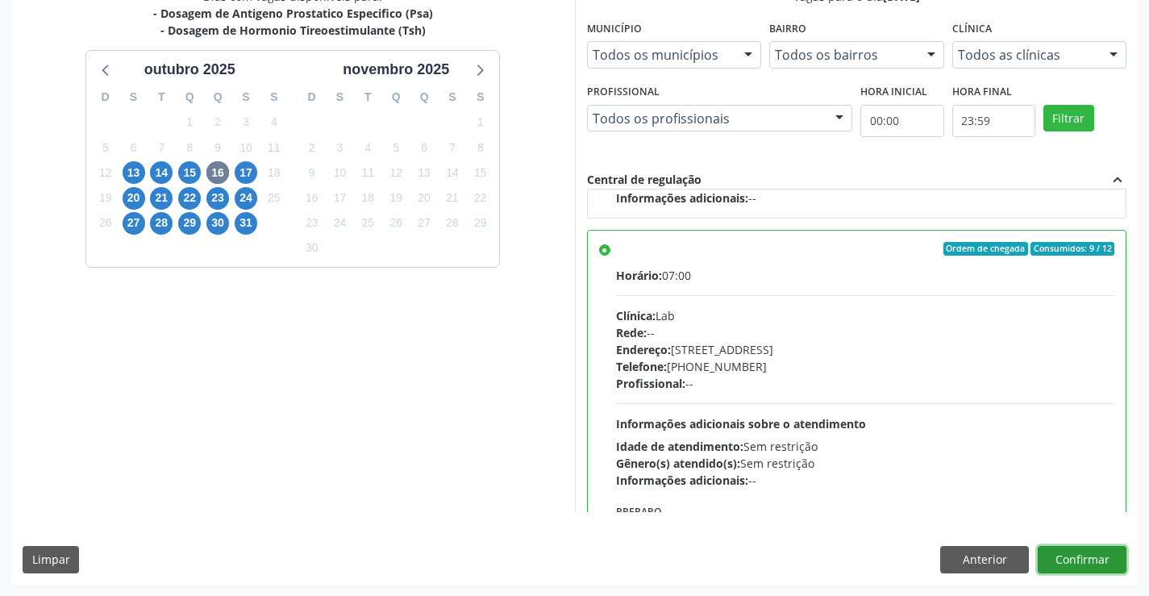
click at [1081, 559] on button "Confirmar" at bounding box center [1081, 559] width 89 height 27
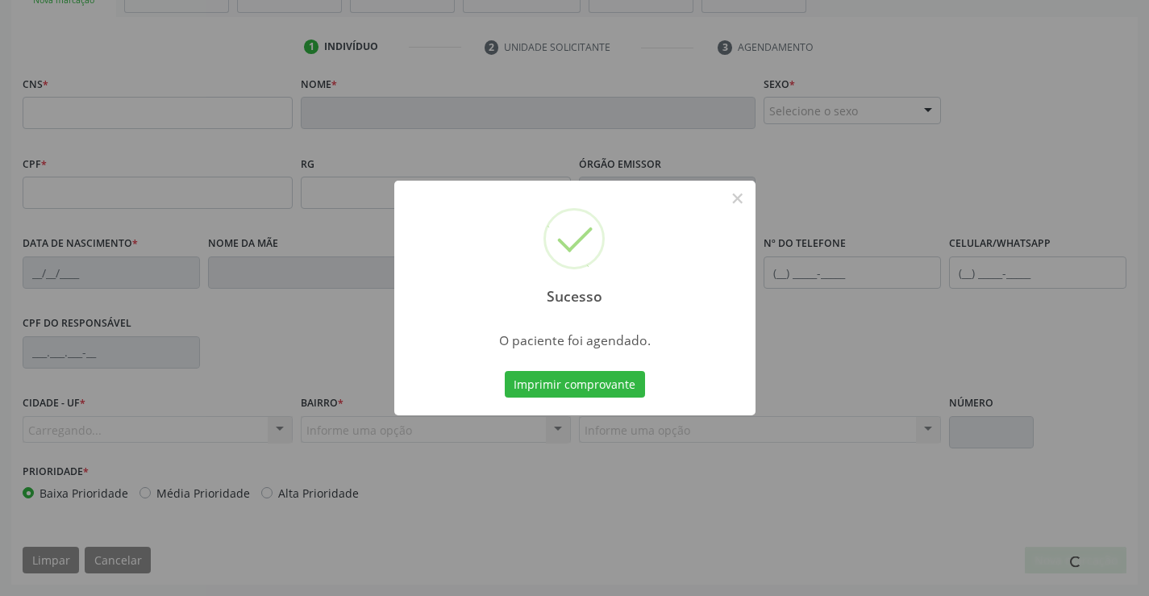
scroll to position [278, 0]
click at [591, 390] on button "Imprimir comprovante" at bounding box center [575, 384] width 140 height 27
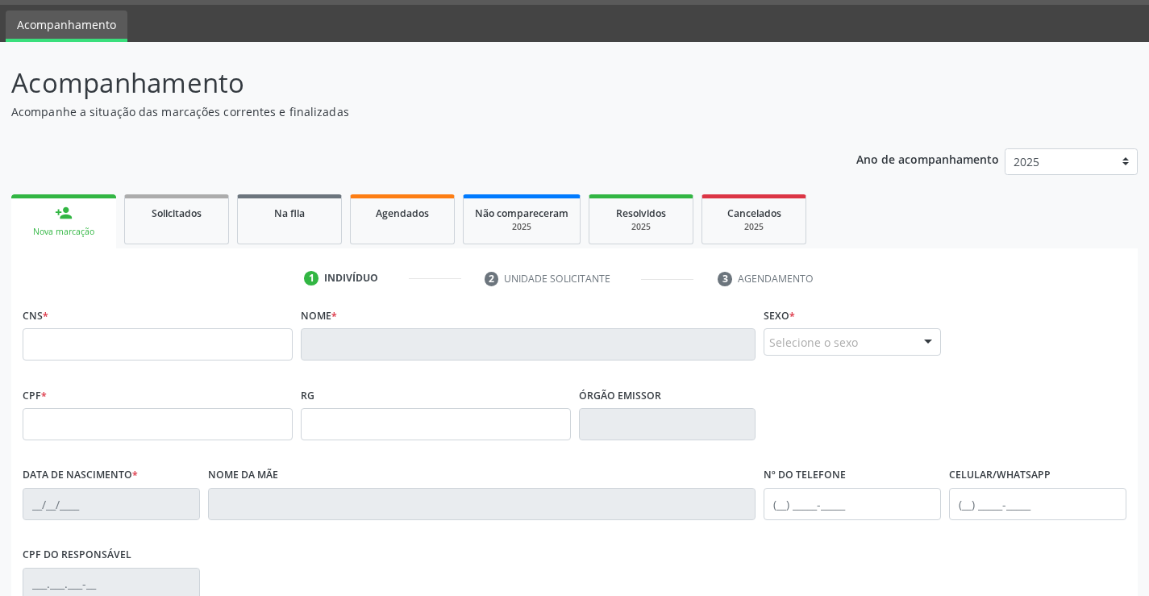
scroll to position [36, 0]
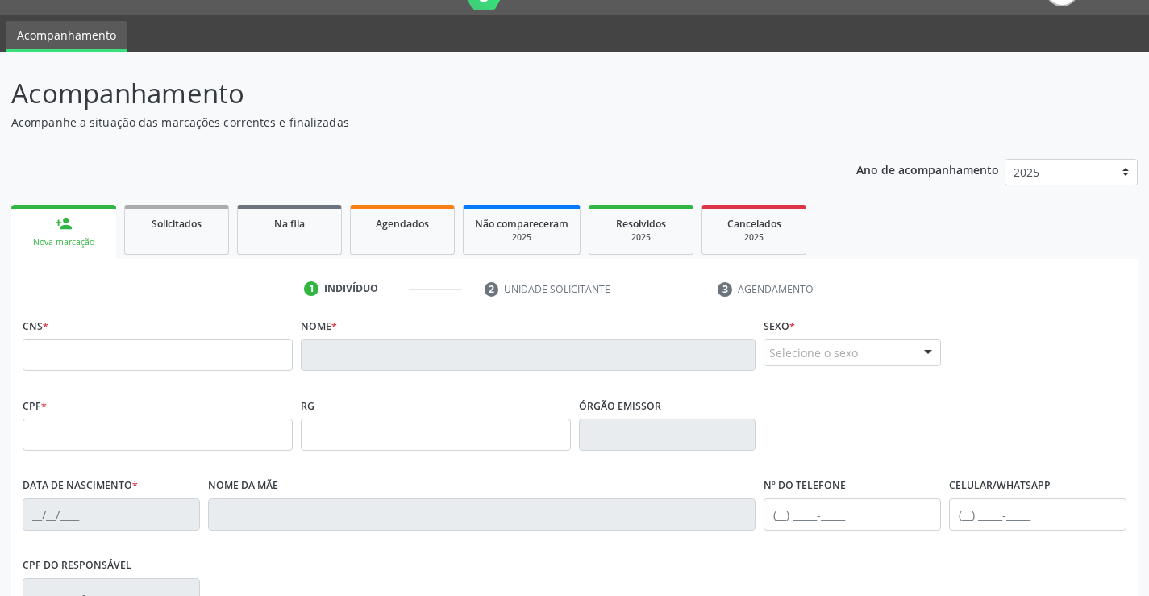
click at [81, 221] on link "person_add Nova marcação" at bounding box center [63, 232] width 105 height 54
click at [69, 219] on div "person_add" at bounding box center [64, 223] width 18 height 18
click at [268, 228] on div "Na fila" at bounding box center [289, 222] width 81 height 17
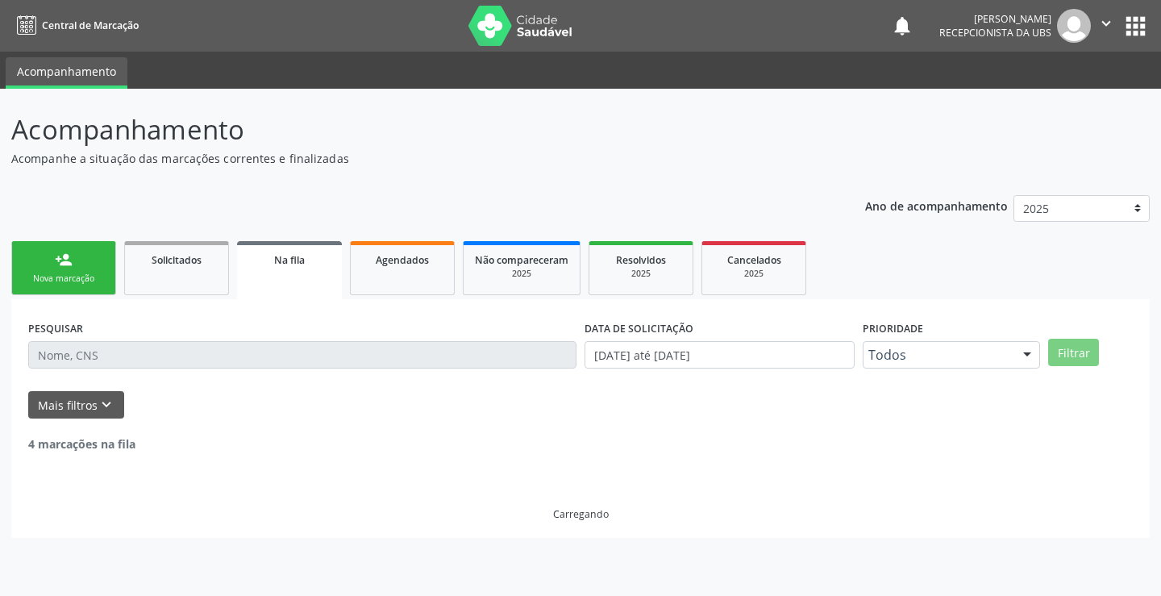
click at [50, 274] on div "Nova marcação" at bounding box center [63, 278] width 81 height 12
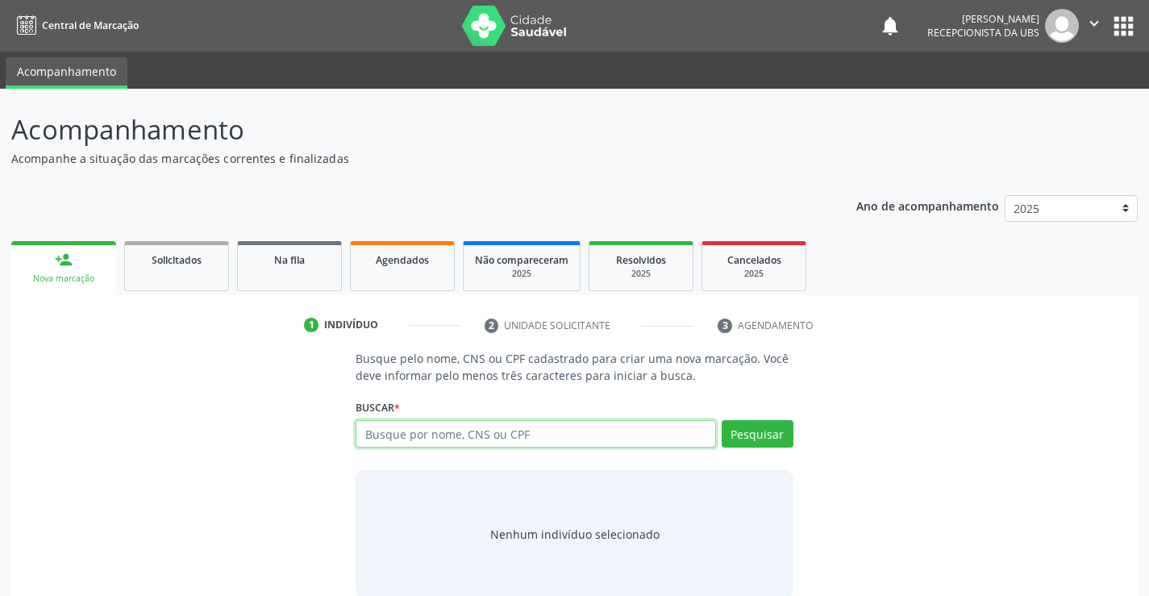
click at [429, 428] on input "text" at bounding box center [534, 433] width 359 height 27
type input "703604094624833"
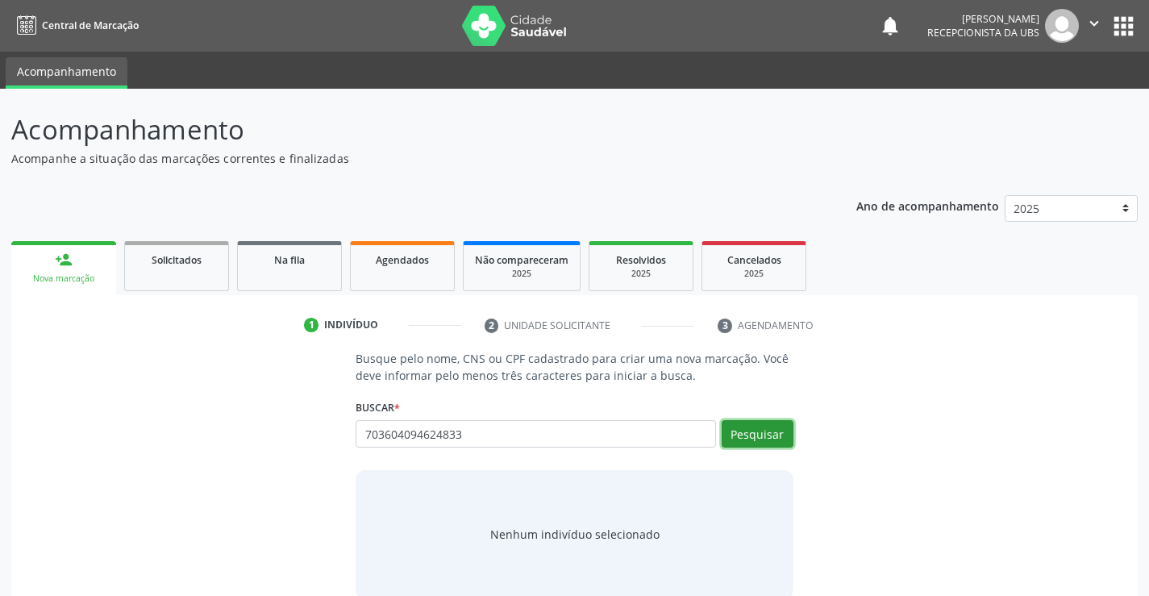
click at [752, 430] on button "Pesquisar" at bounding box center [757, 433] width 72 height 27
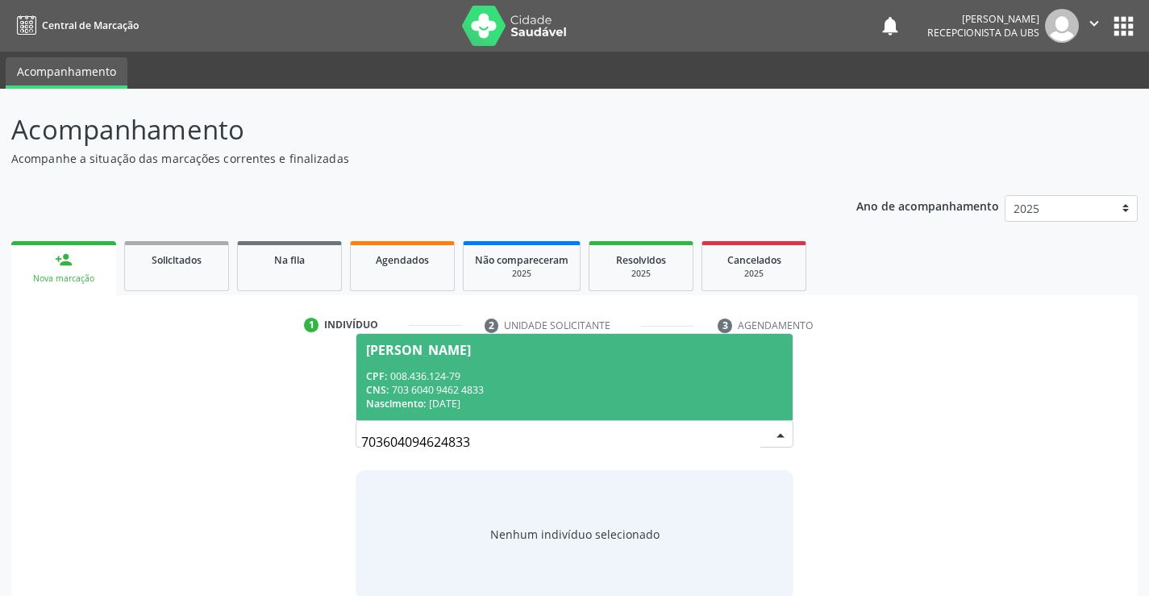
click at [567, 388] on div "CNS: 703 6040 9462 4833" at bounding box center [574, 390] width 416 height 14
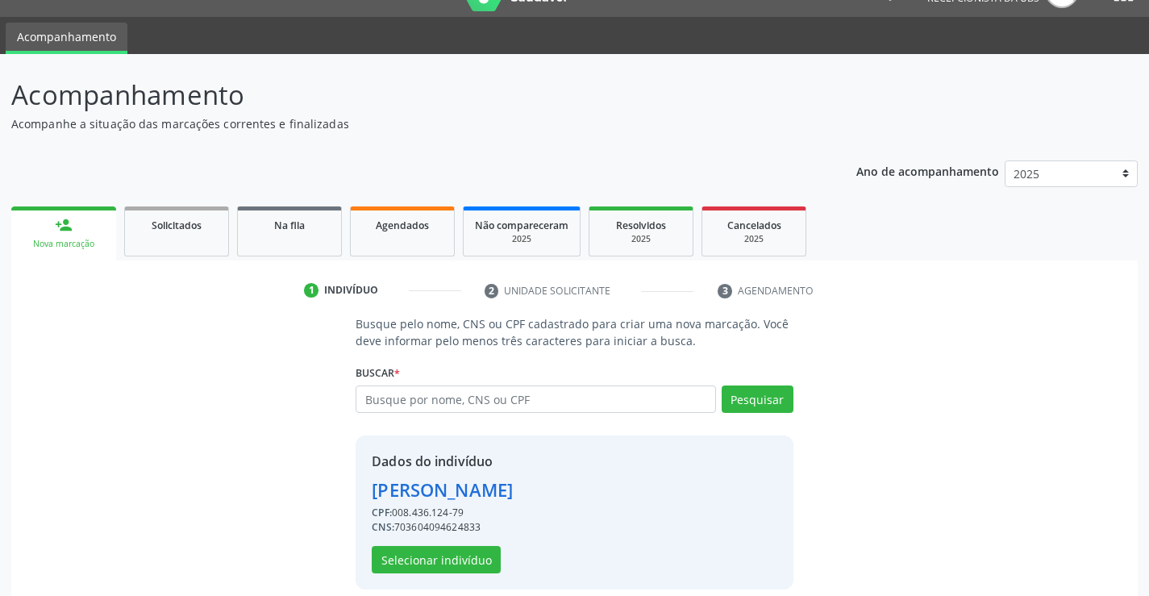
scroll to position [51, 0]
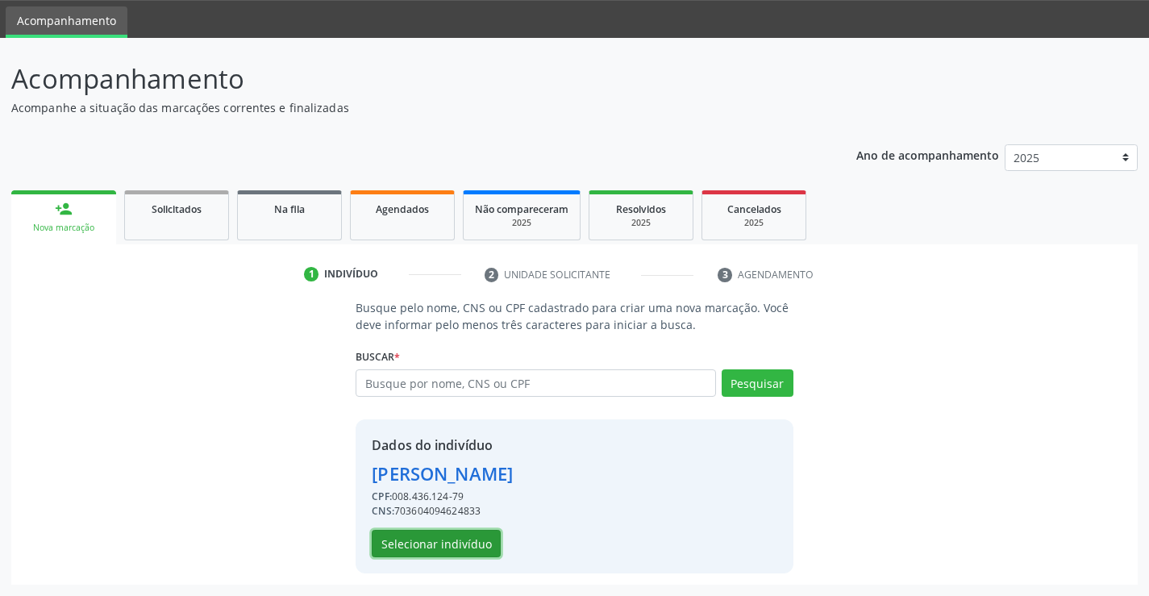
click at [450, 541] on button "Selecionar indivíduo" at bounding box center [436, 543] width 129 height 27
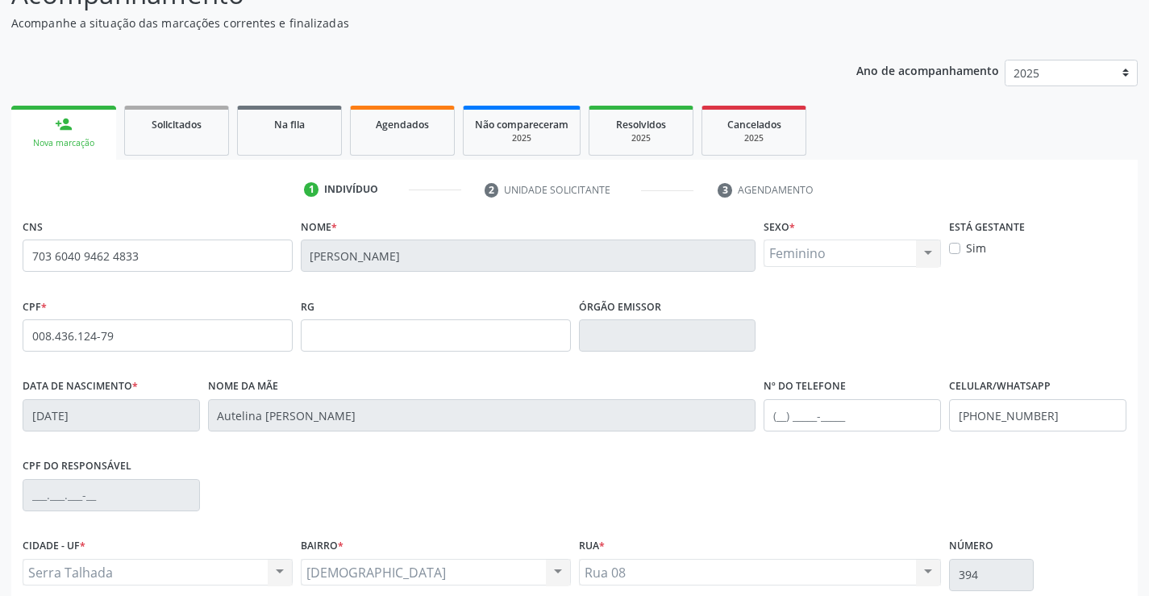
scroll to position [278, 0]
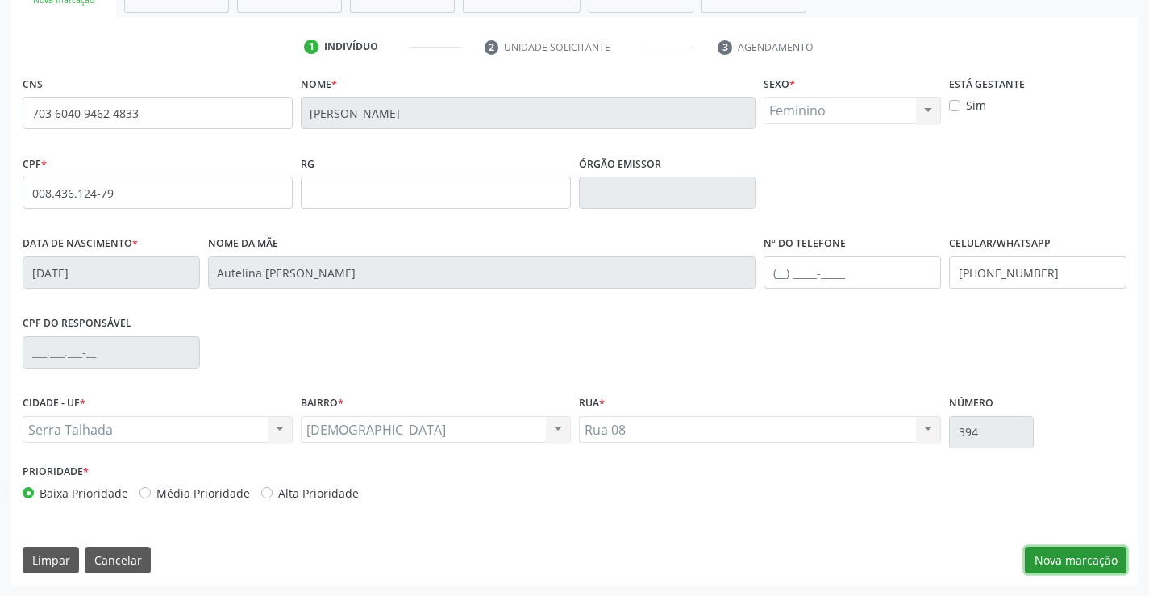
click at [1071, 564] on button "Nova marcação" at bounding box center [1075, 559] width 102 height 27
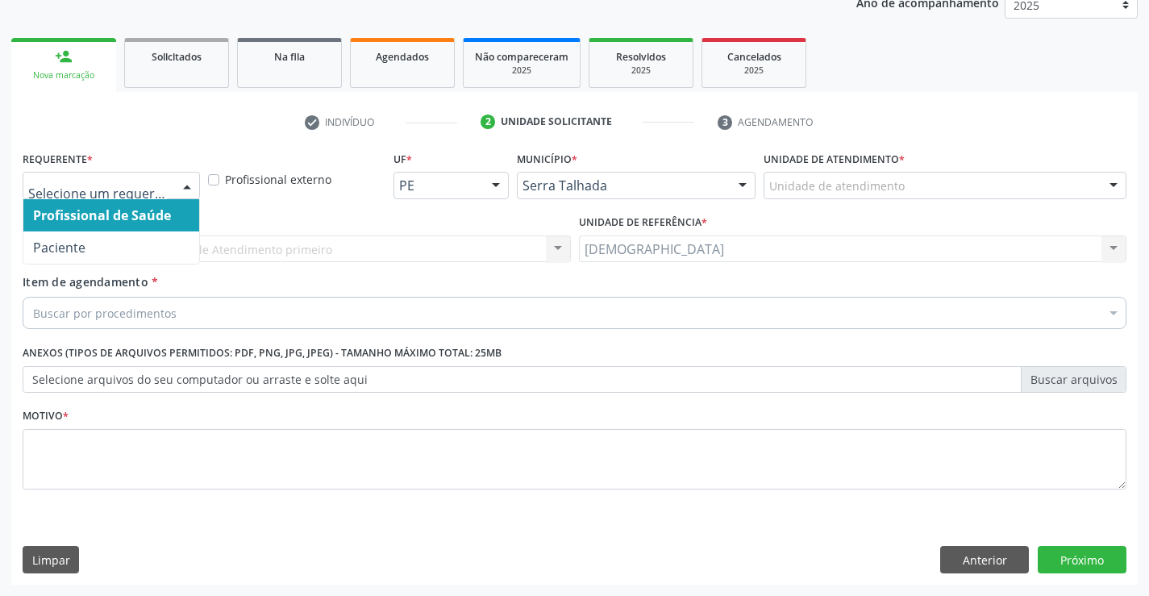
click at [182, 180] on div at bounding box center [187, 185] width 24 height 27
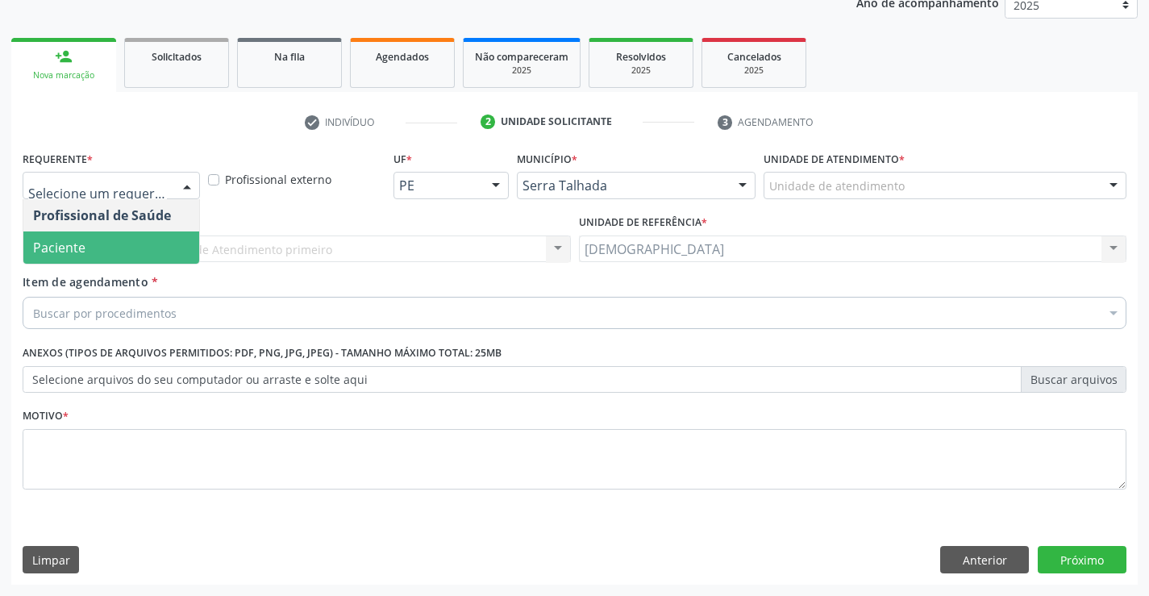
click at [63, 250] on span "Paciente" at bounding box center [59, 248] width 52 height 18
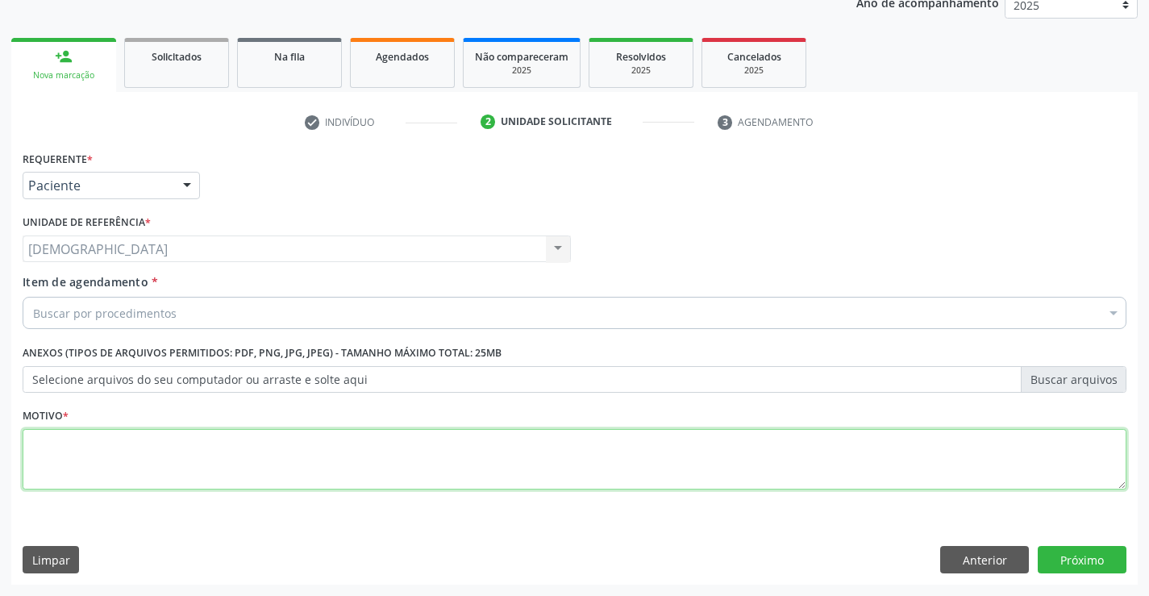
click at [79, 468] on textarea at bounding box center [574, 459] width 1103 height 61
type textarea "."
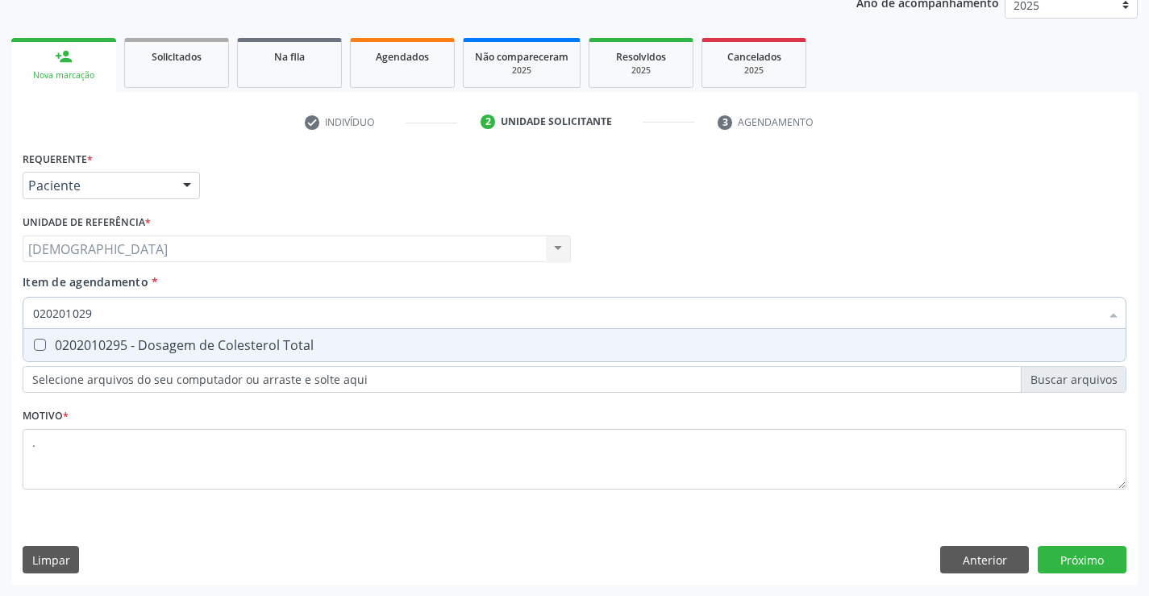
type input "0202010295"
click at [133, 344] on div "0202010295 - Dosagem de Colesterol Total" at bounding box center [574, 345] width 1082 height 13
checkbox Total "true"
type input "02020102"
checkbox Total "false"
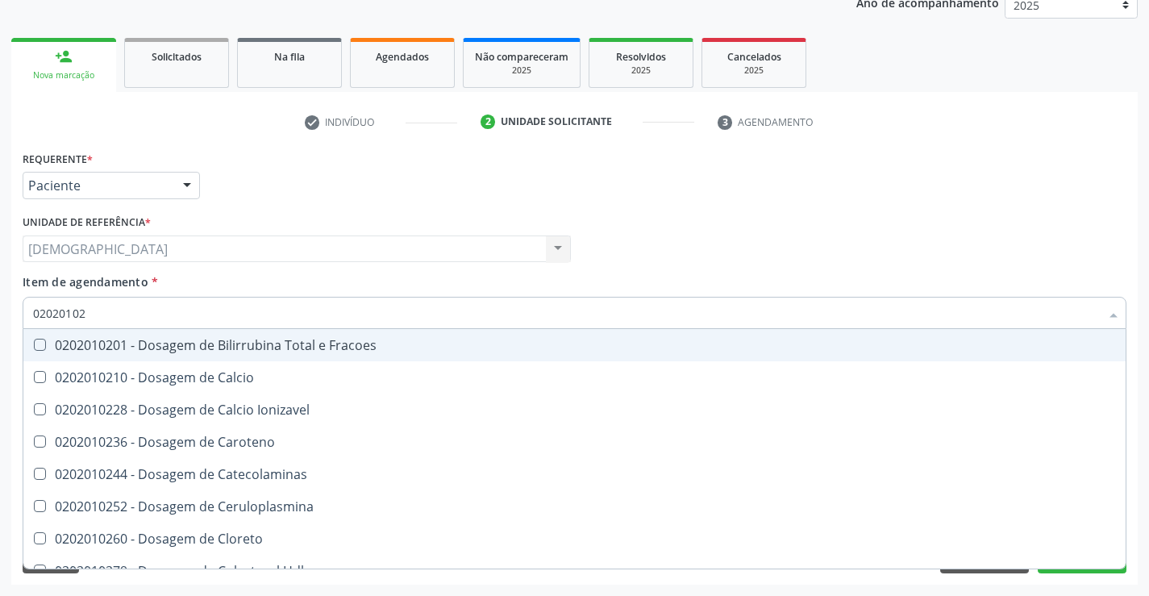
type input "0202010"
checkbox Total "false"
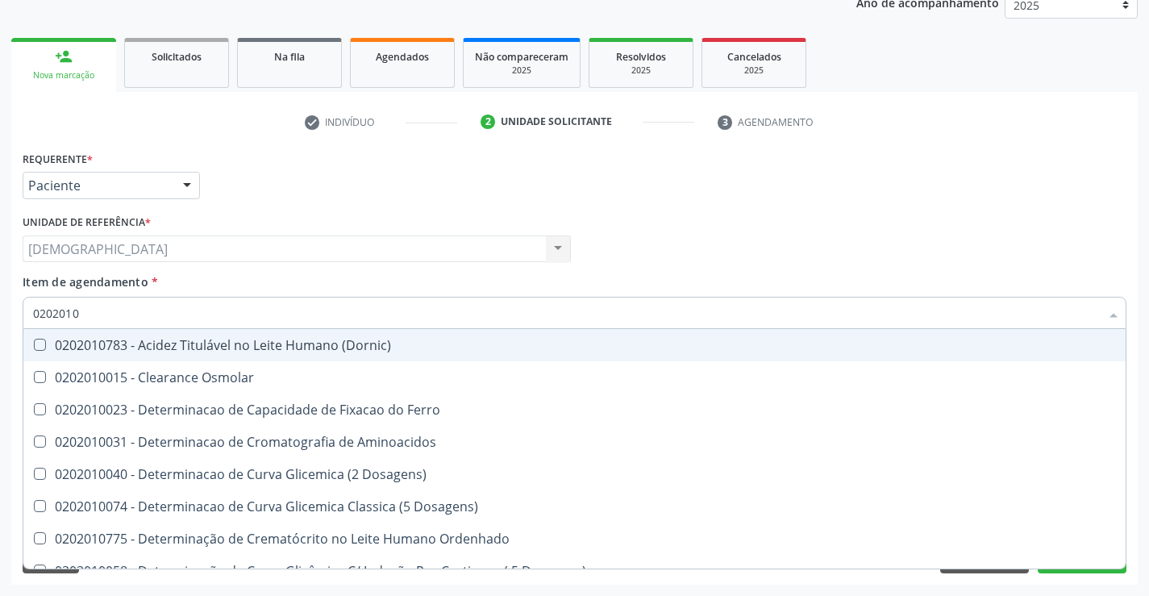
type input "020201"
checkbox Total "false"
checkbox Ferritina "true"
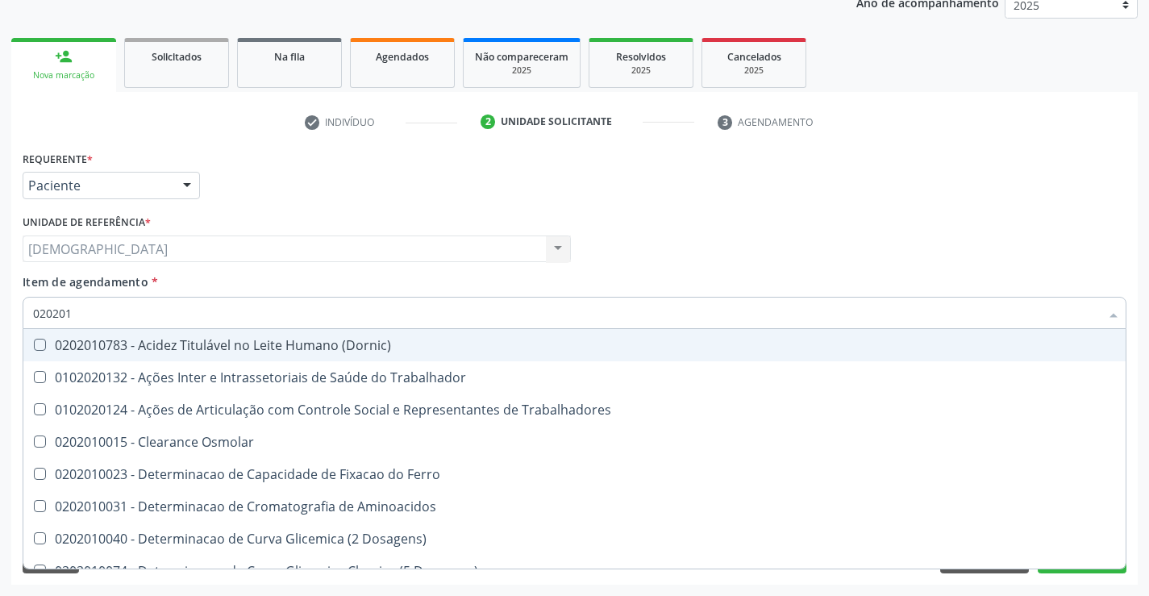
type input "02020"
checkbox Total "false"
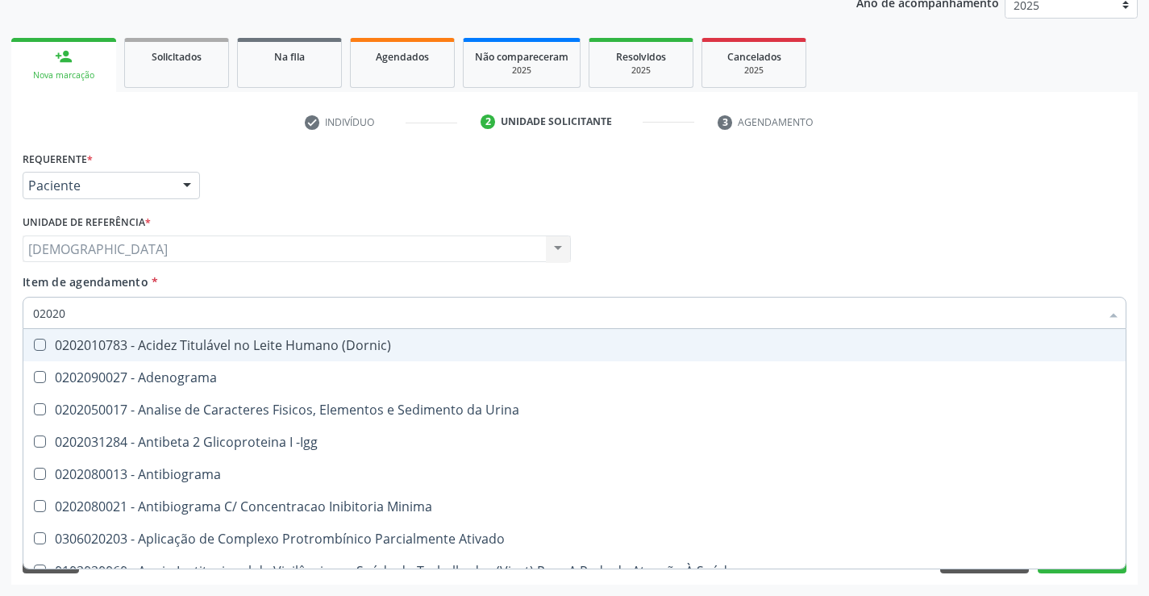
type input "020201"
checkbox Parceria\) "true"
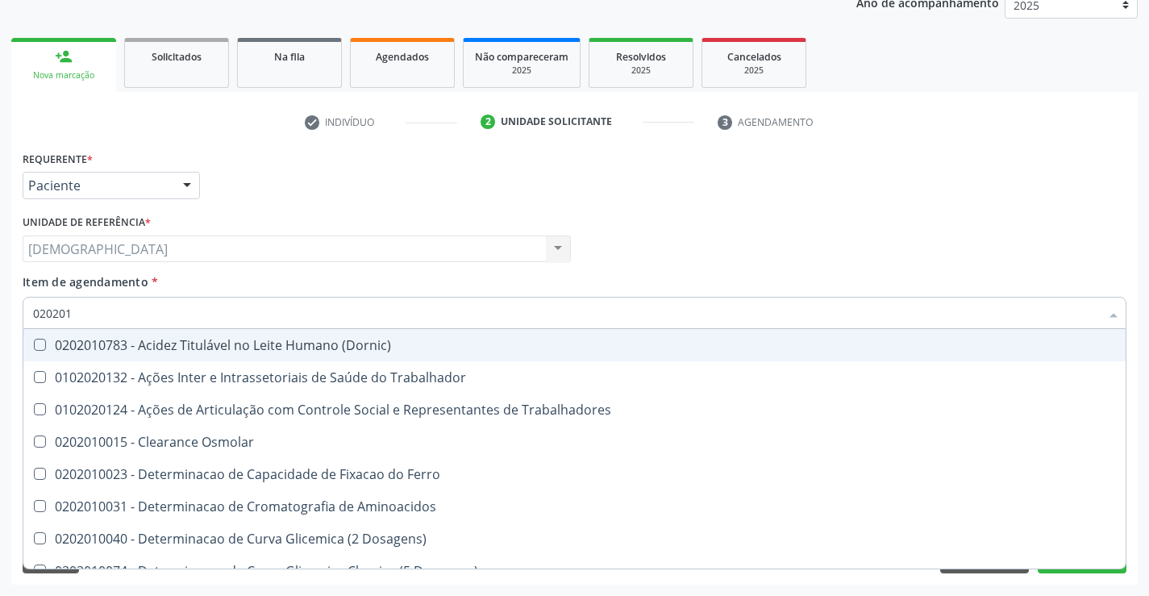
type input "0202010"
checkbox Fracoes "true"
checkbox Total "false"
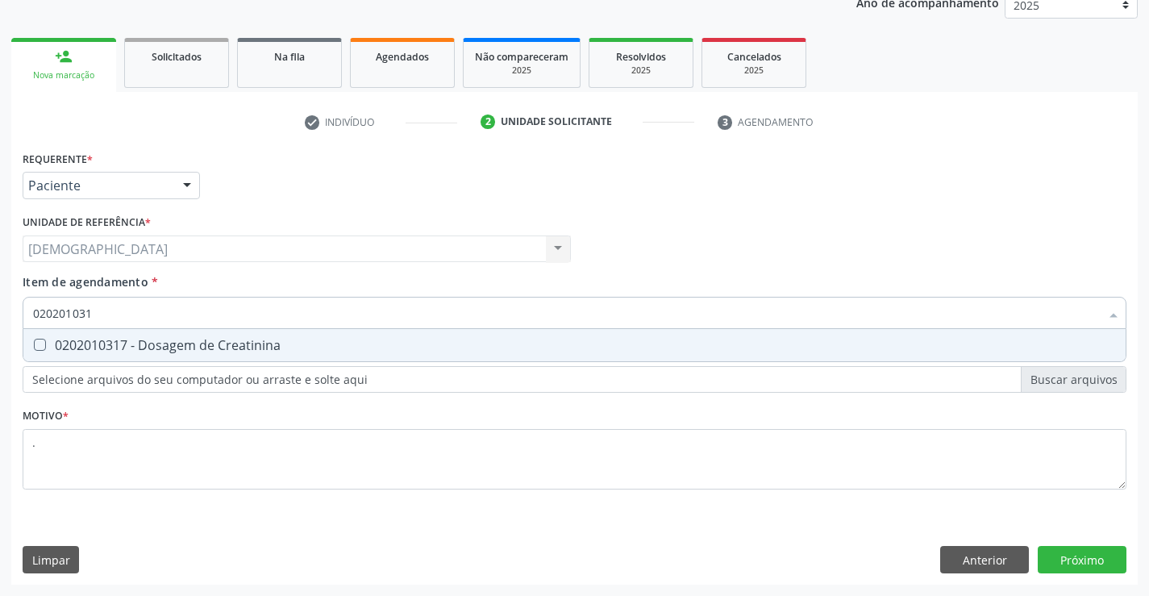
type input "0202010317"
click at [197, 347] on div "0202010317 - Dosagem de Creatinina" at bounding box center [574, 345] width 1082 height 13
checkbox Creatinina "true"
type input "02020103"
checkbox Creatinina "false"
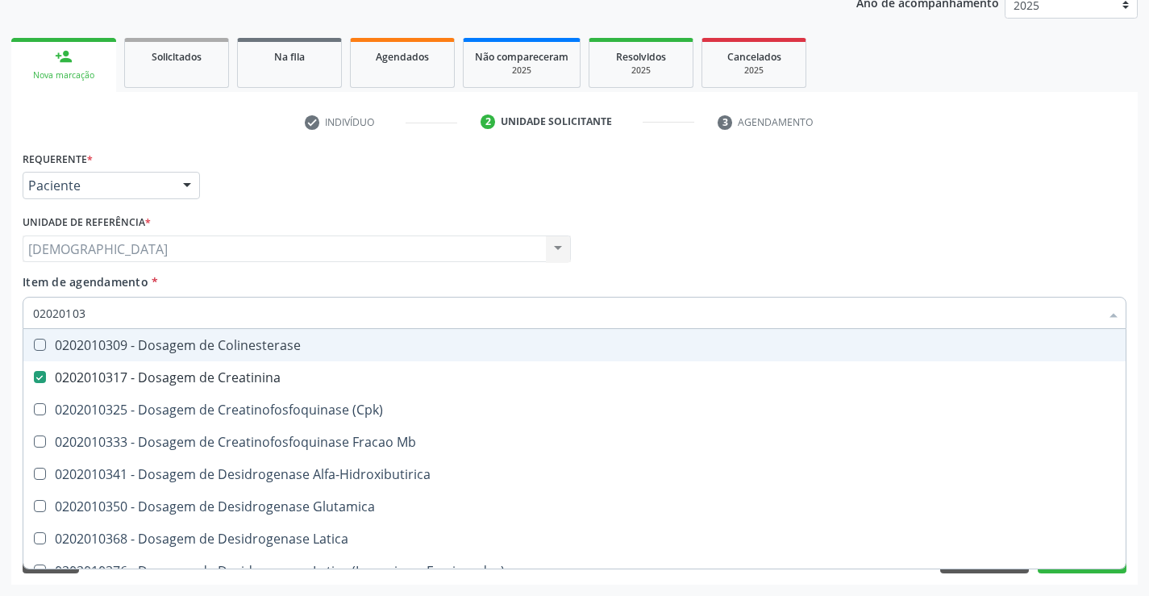
type input "0202010"
checkbox Creatinina "false"
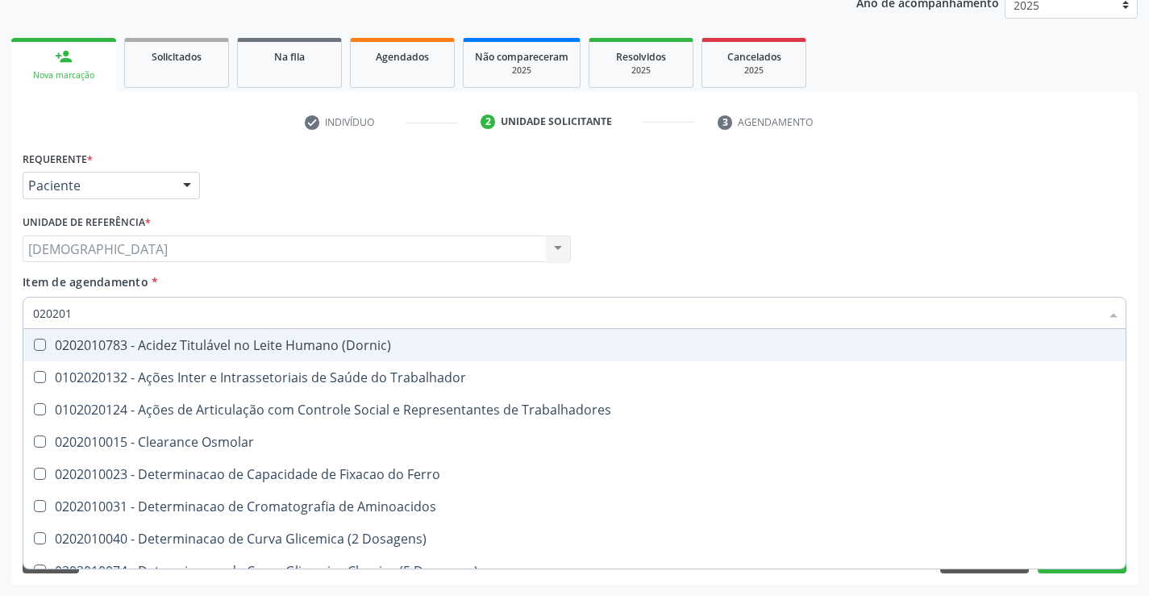
type input "02020"
checkbox Total "false"
checkbox Creatinina "false"
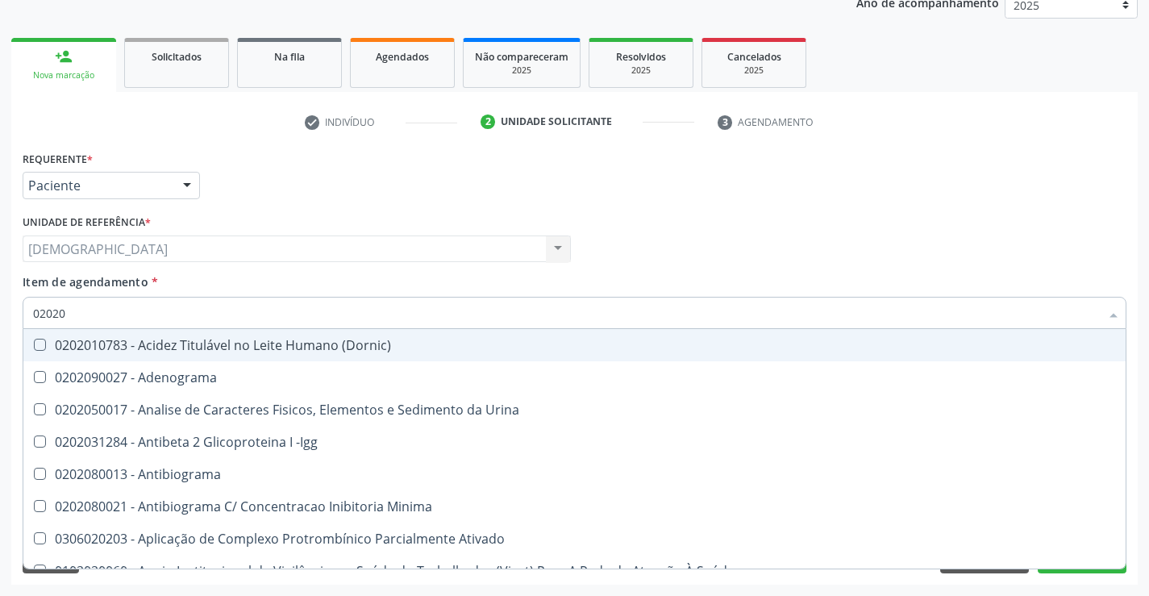
type input "020201"
checkbox Parceria\) "true"
checkbox Gestante "true"
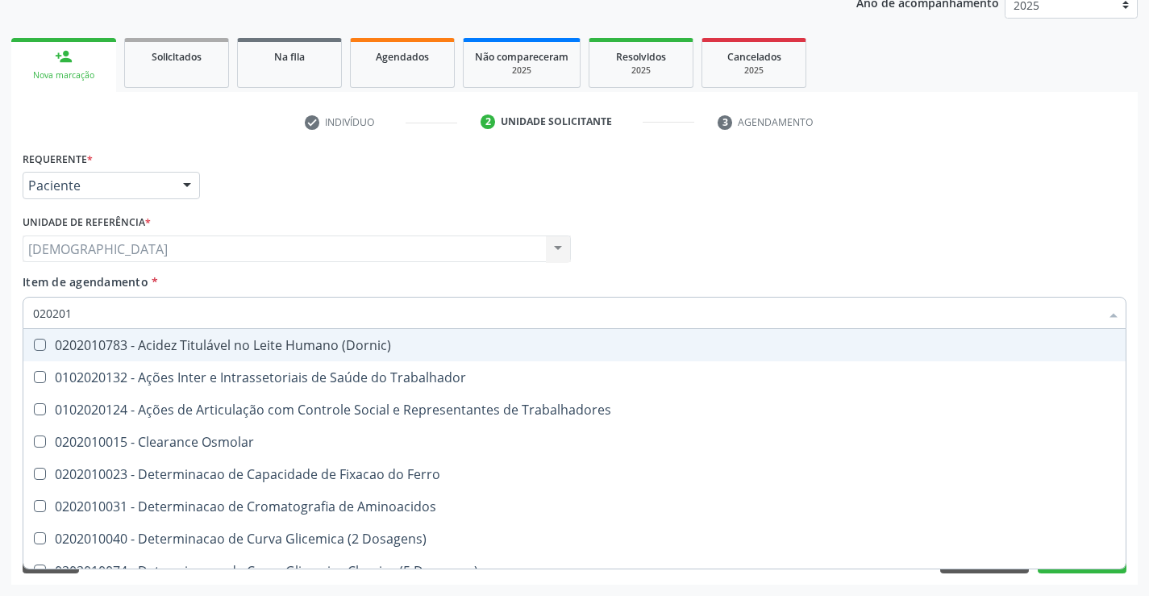
type input "0202010"
checkbox Fracoes "true"
checkbox Ionizavel "true"
checkbox Total "false"
checkbox Creatinina "false"
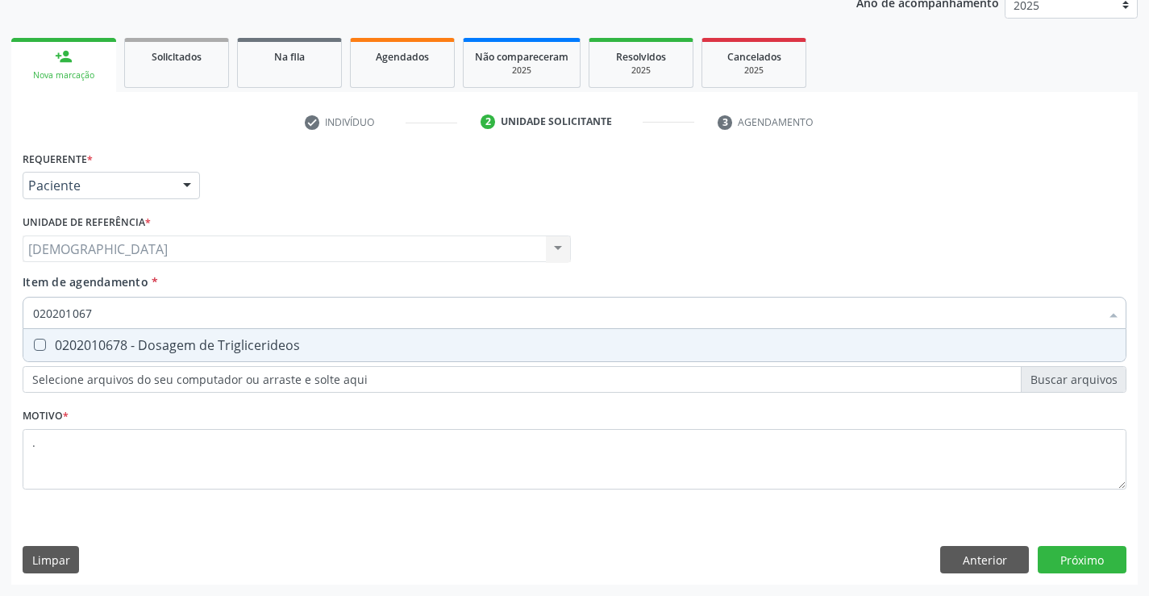
type input "0202010678"
click at [197, 347] on div "0202010678 - Dosagem de Triglicerideos" at bounding box center [574, 345] width 1082 height 13
checkbox Triglicerideos "true"
type input "02020106"
checkbox Triglicerideos "false"
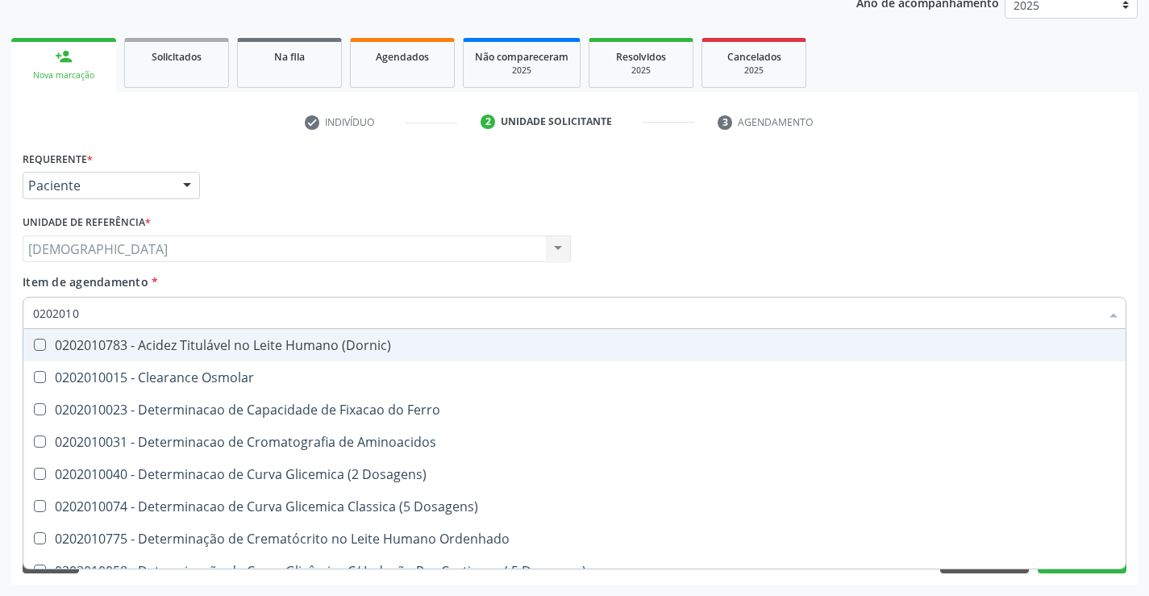
type input "020201"
checkbox Total "false"
checkbox Creatinina "false"
checkbox Ferritina "true"
checkbox Folato "true"
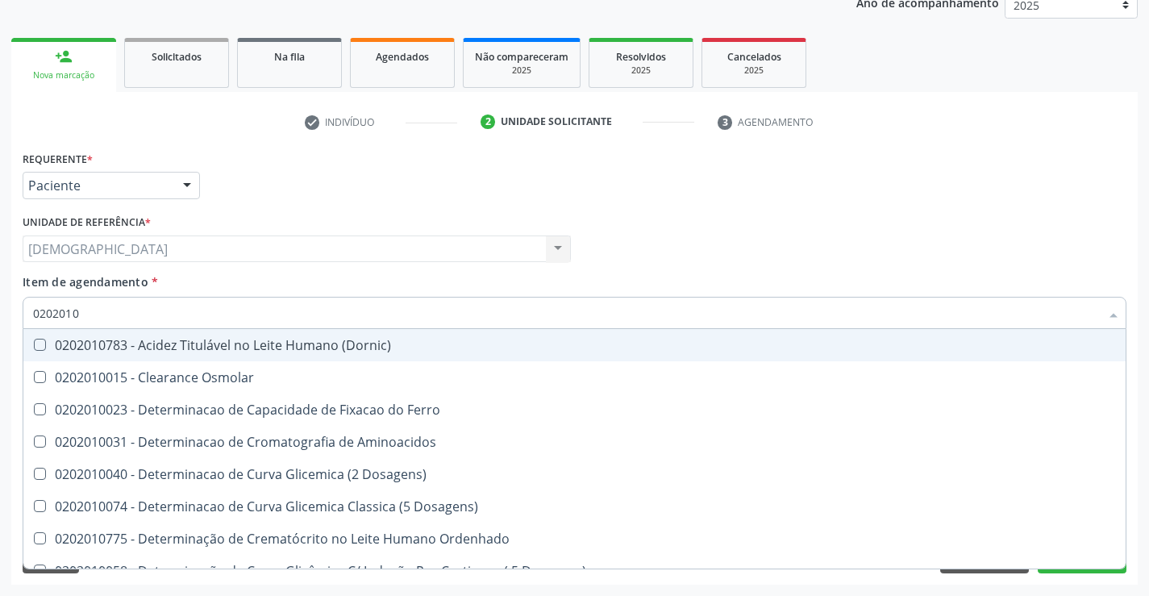
checkbox Triglicerideos "false"
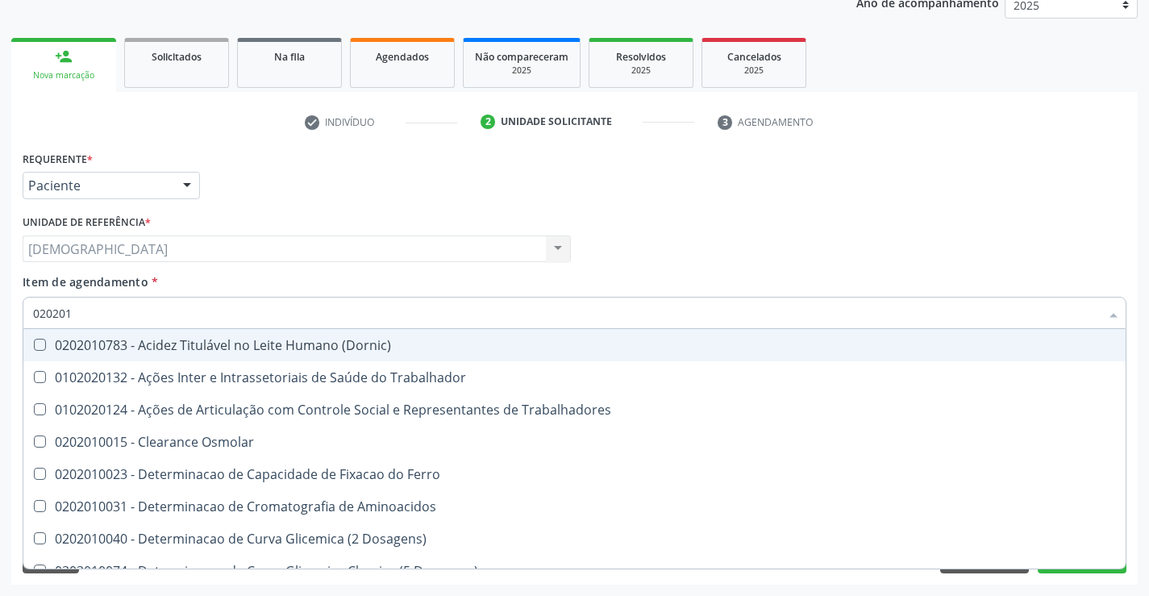
type input "02020"
checkbox Total "false"
checkbox Creatinina "false"
checkbox Triglicerideos "false"
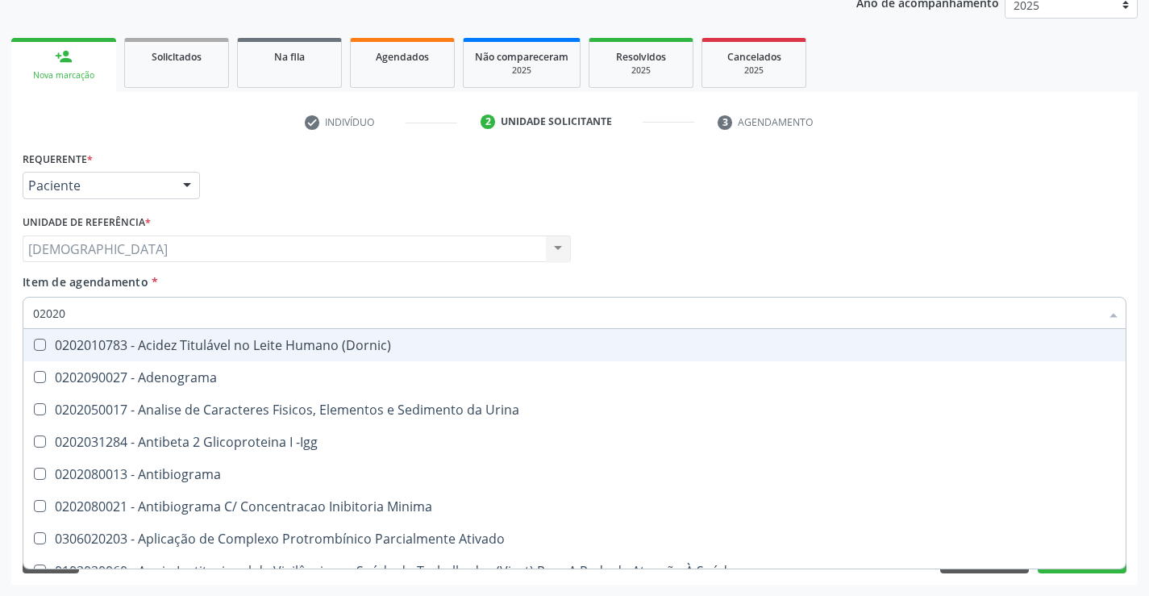
type input "020201"
checkbox Parceria\) "true"
checkbox Gestante "true"
checkbox Acetona "true"
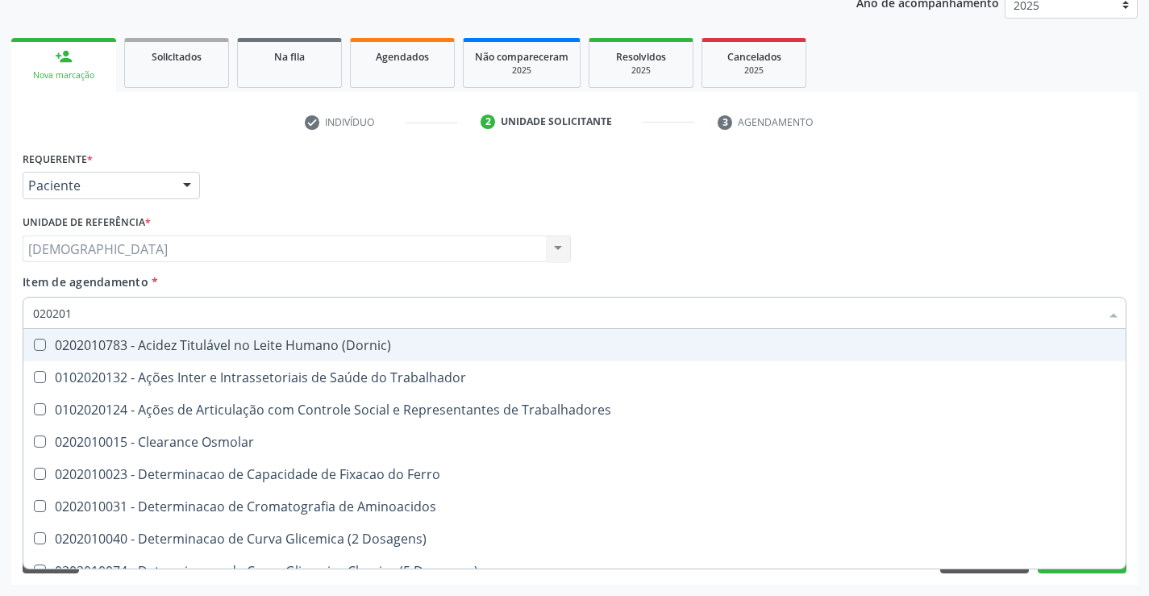
type input "0202010"
checkbox Fracoes "true"
checkbox Ionizavel "true"
checkbox Total "false"
checkbox Creatinina "false"
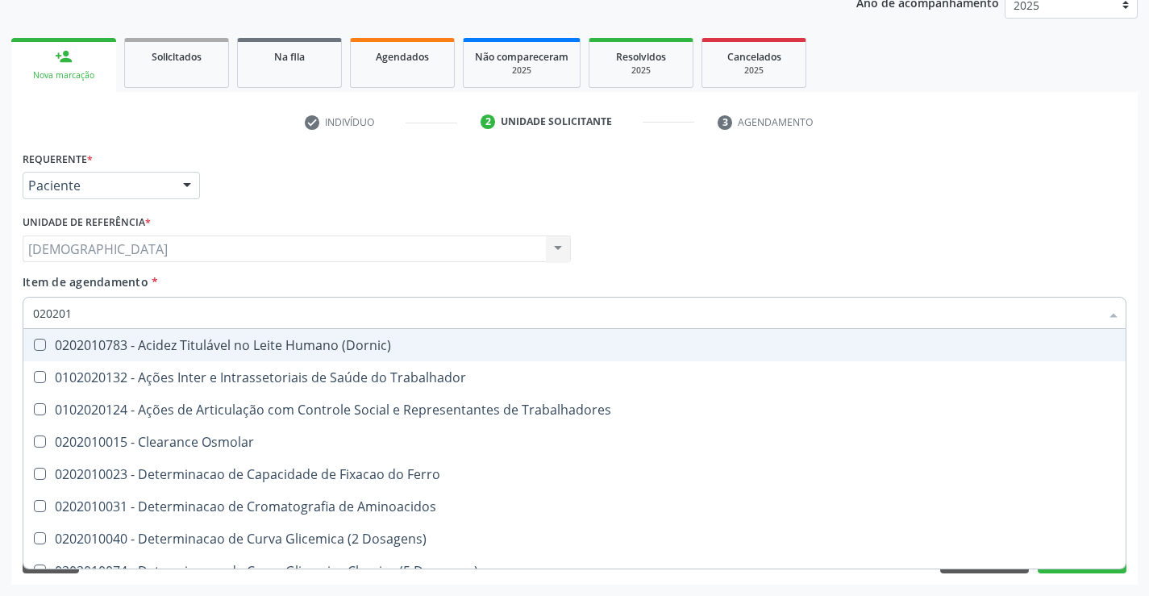
checkbox Muco-Proteinas "true"
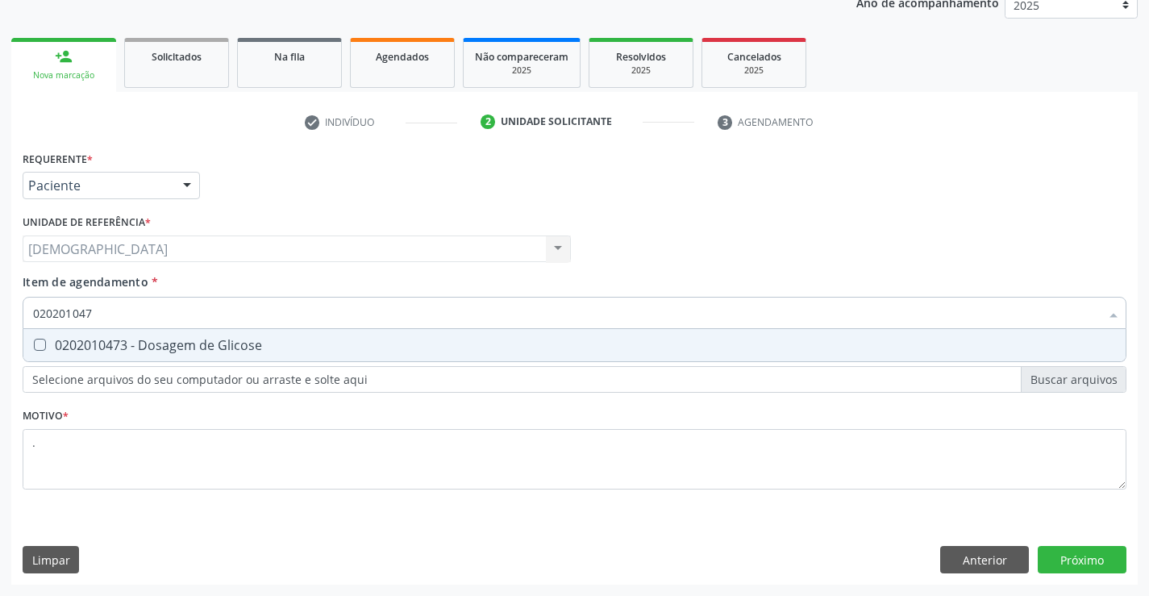
type input "0202010473"
click at [90, 343] on div "0202010473 - Dosagem de Glicose" at bounding box center [574, 345] width 1082 height 13
checkbox Glicose "true"
type input "02020104"
checkbox Glicose "false"
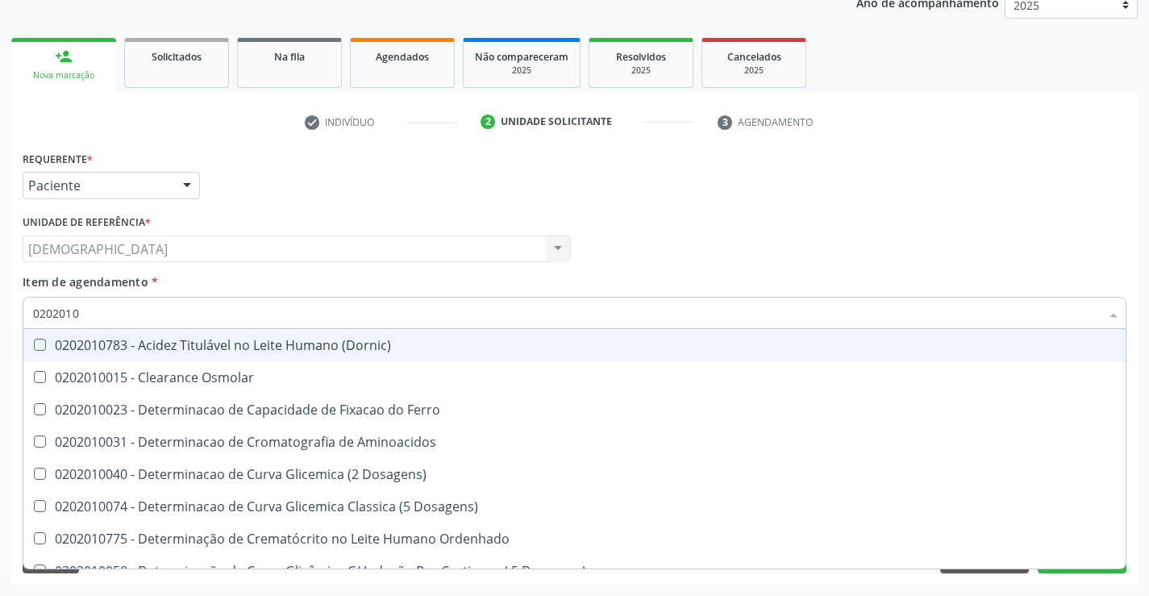
type input "020201"
checkbox Total "false"
checkbox Creatinina "false"
checkbox Ferritina "true"
checkbox Folato "true"
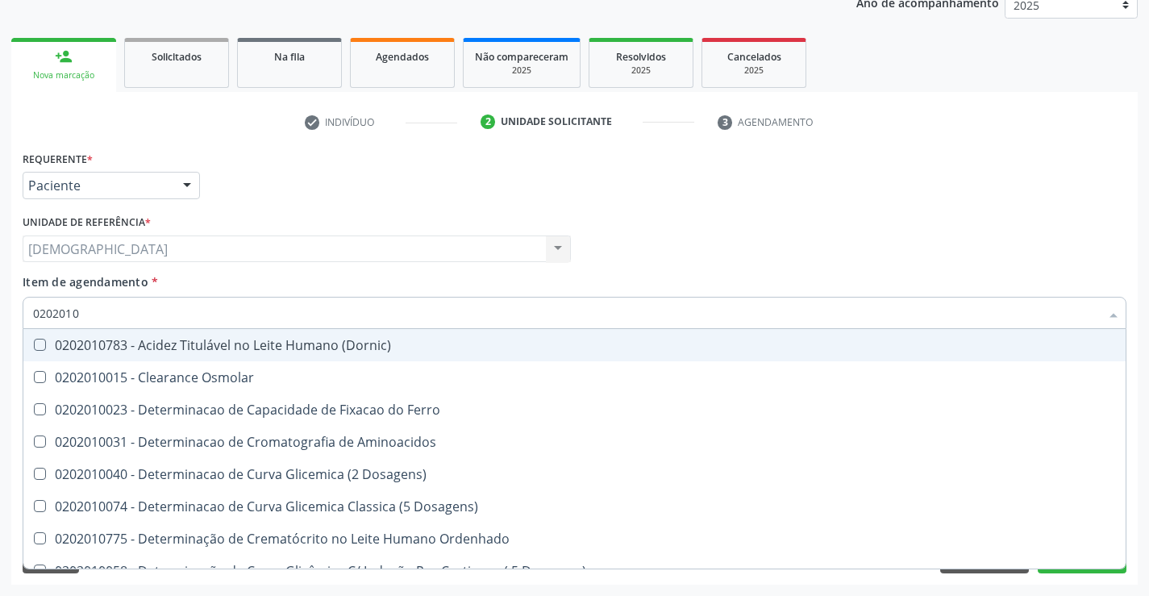
checkbox Glicose "false"
checkbox Nt-Probnp\) "true"
checkbox Triglicerideos "false"
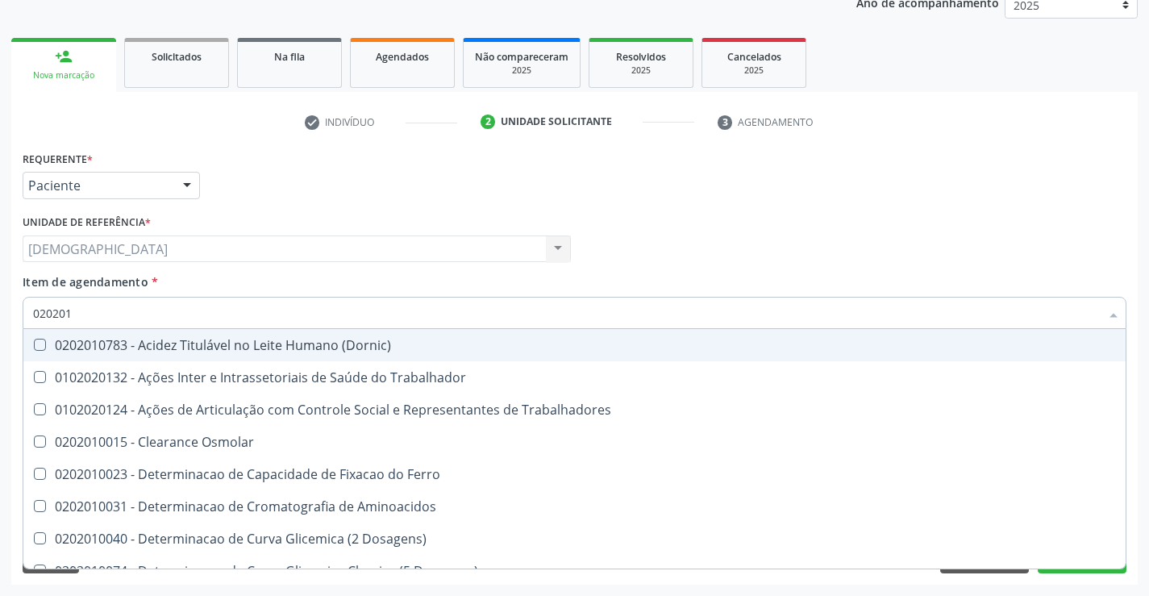
type input "02020"
checkbox Total "false"
checkbox Creatinina "false"
checkbox Glicose "false"
checkbox Triglicerideos "false"
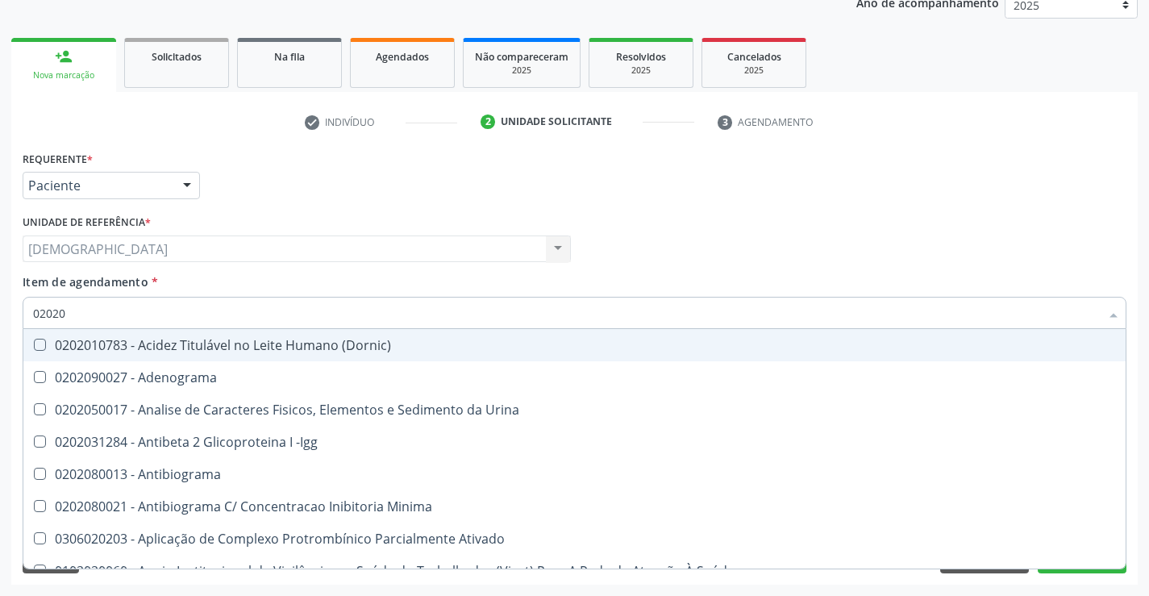
type input "020201"
checkbox Parceria\) "true"
checkbox Gestante "true"
checkbox T3 "true"
checkbox Acetona "true"
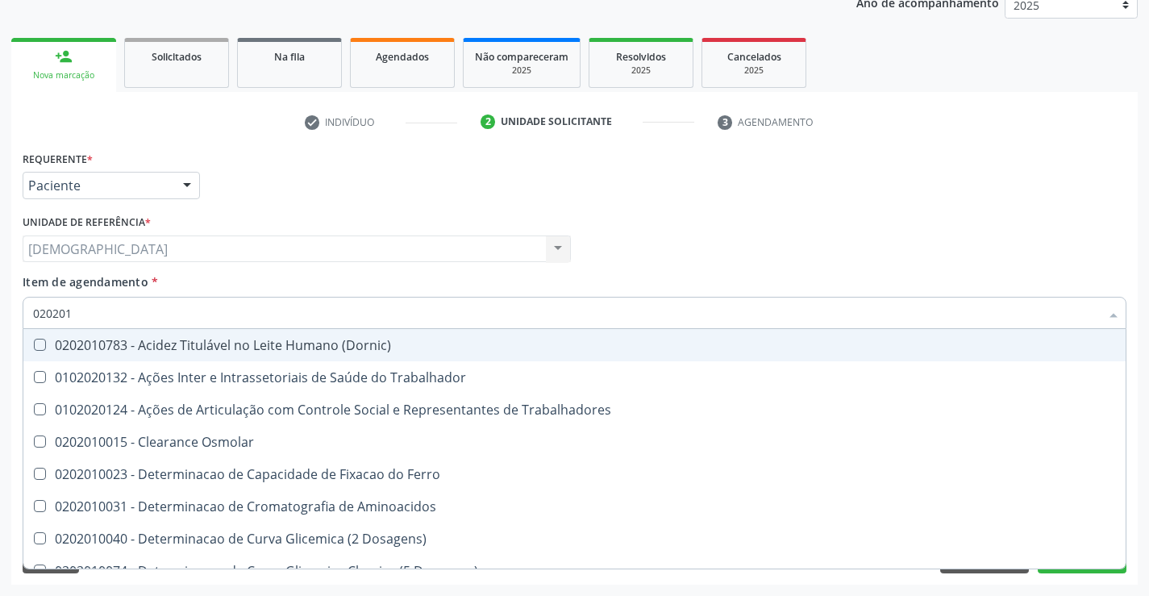
type input "0202010"
checkbox Fracoes "true"
checkbox Ionizavel "true"
checkbox Total "false"
checkbox Creatinina "false"
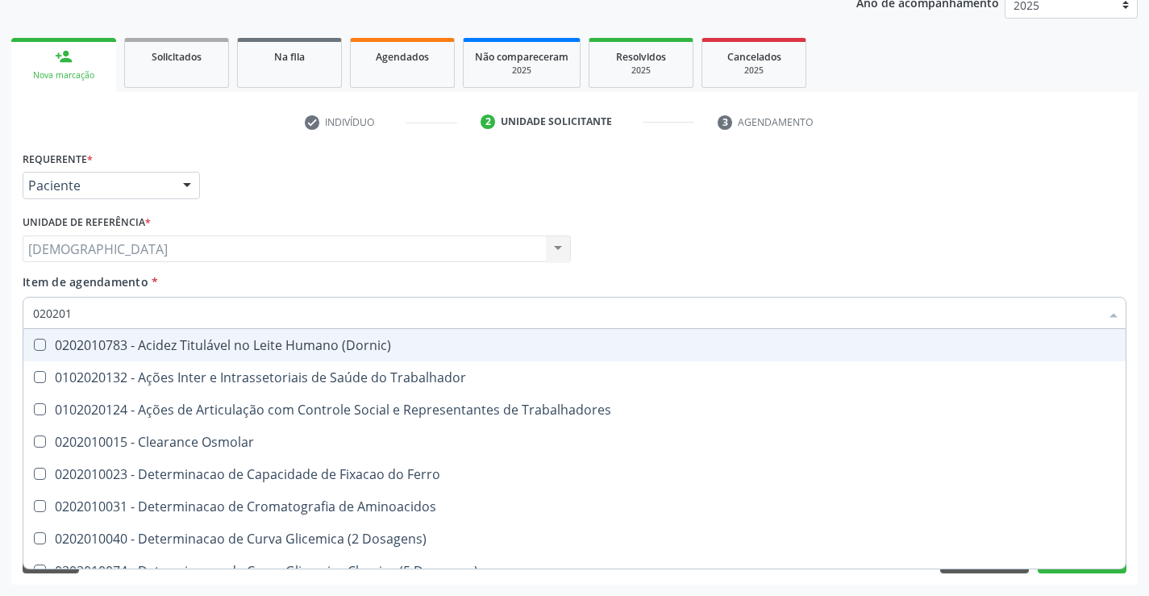
checkbox II "true"
checkbox Glicose "false"
checkbox Muco-Proteinas "true"
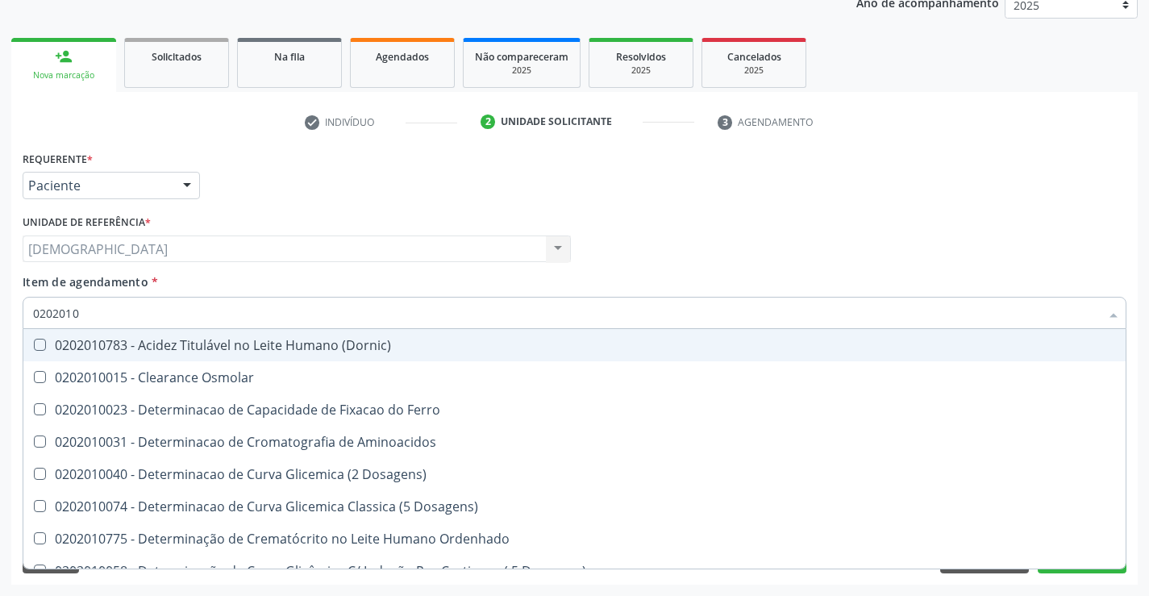
type input "02020102"
checkbox Osmolaridade "true"
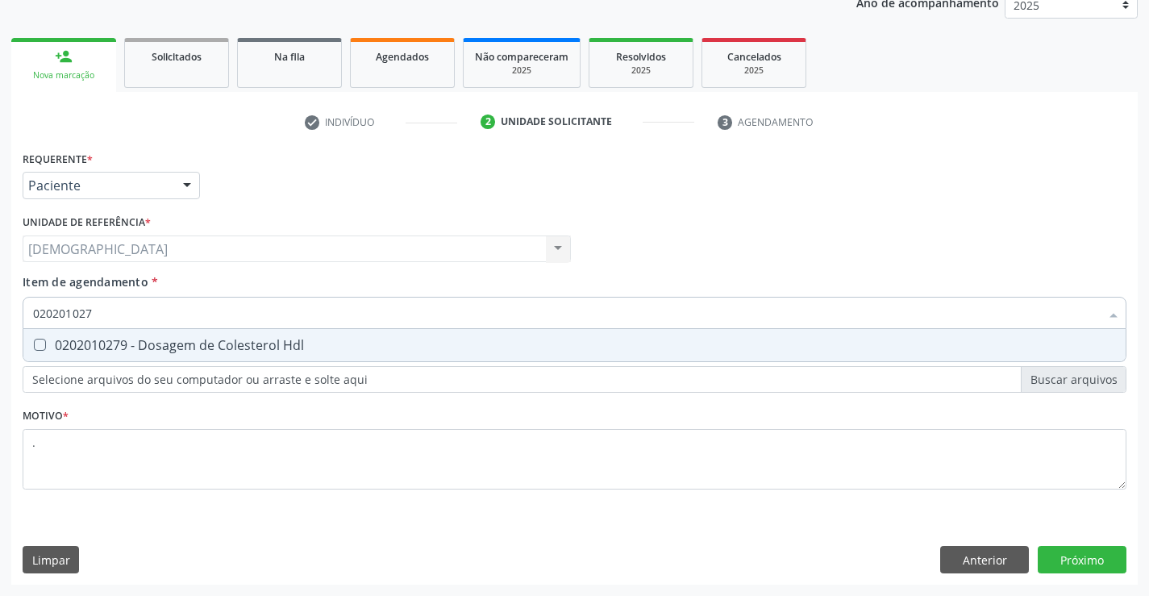
type input "0202010279"
click at [125, 343] on div "0202010279 - Dosagem de Colesterol Hdl" at bounding box center [574, 345] width 1082 height 13
checkbox Hdl "true"
type input "02020102"
checkbox Hdl "false"
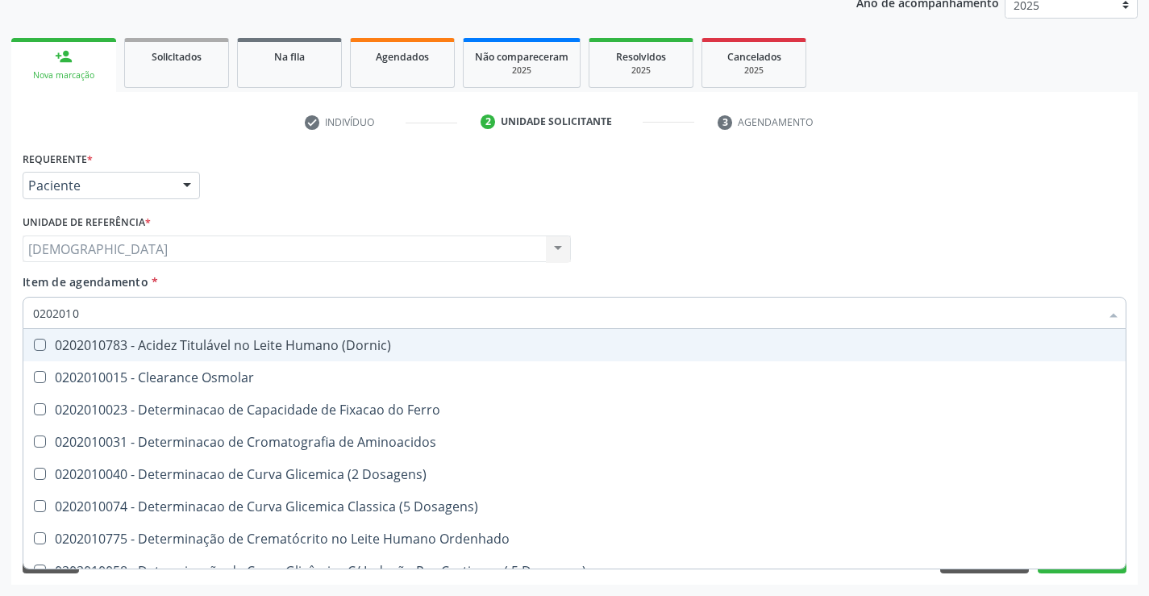
type input "020201"
checkbox Hdl "false"
checkbox Total "false"
checkbox Creatinina "false"
checkbox Latica "true"
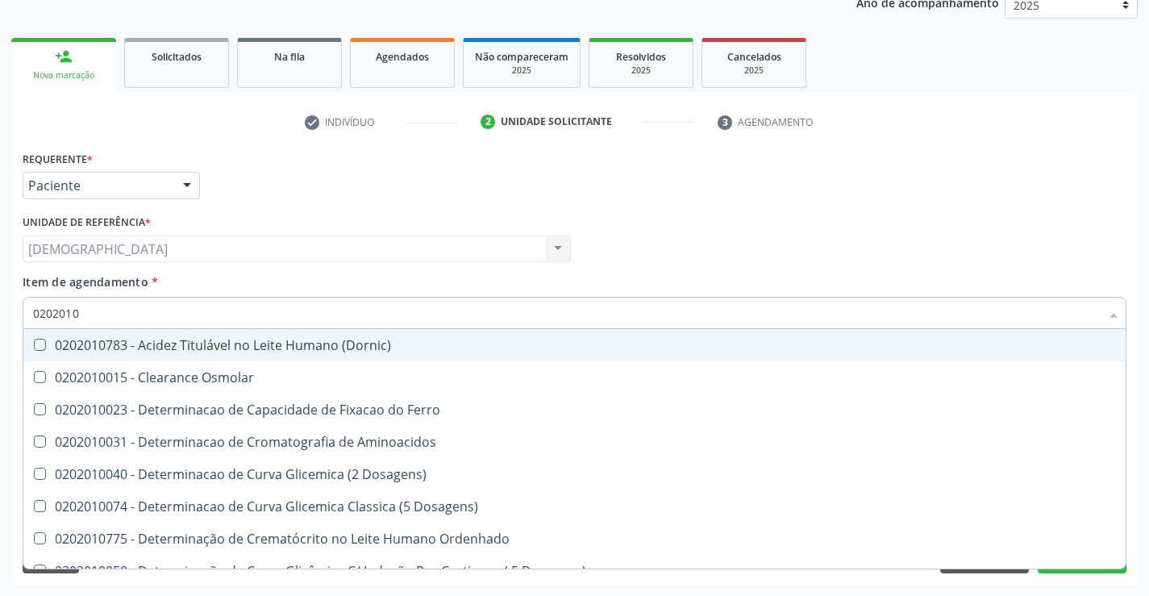
checkbox Ferritina "true"
checkbox Folato "true"
checkbox Glicose "false"
checkbox Nt-Probnp\) "true"
checkbox Triglicerideos "false"
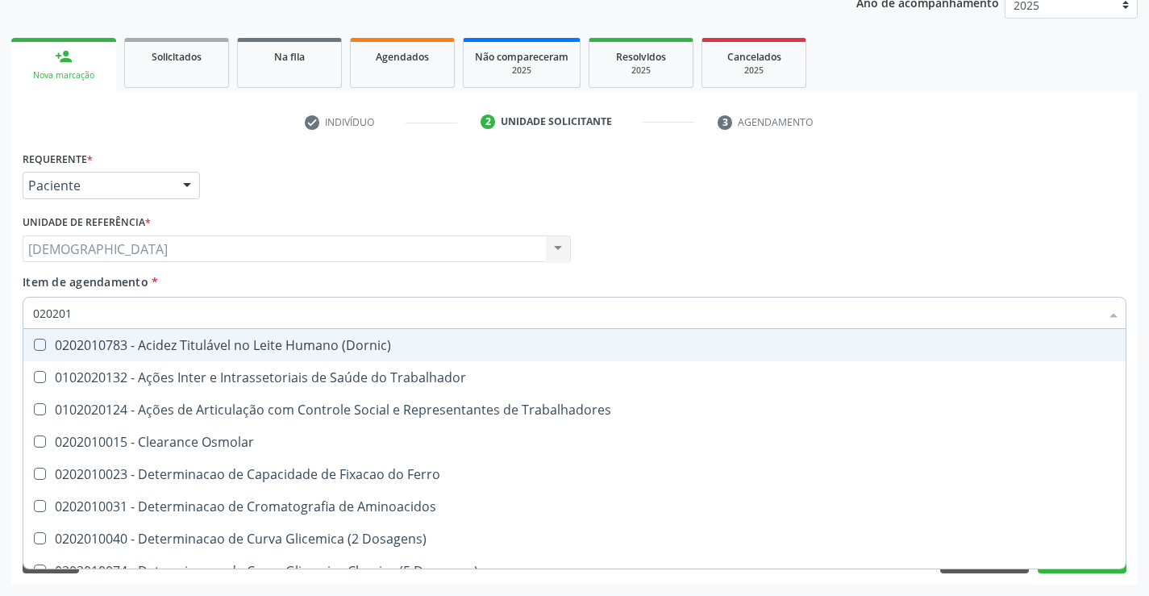
type input "02020"
checkbox Hdl "false"
checkbox Total "false"
checkbox Creatinina "false"
checkbox Glicose "false"
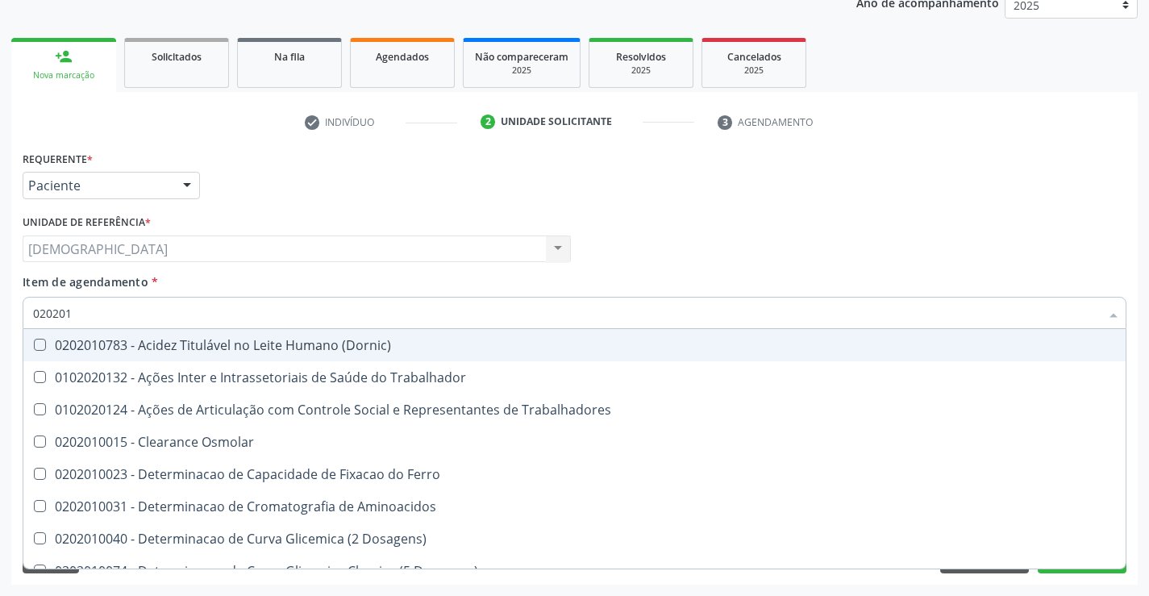
checkbox Triglicerideos "false"
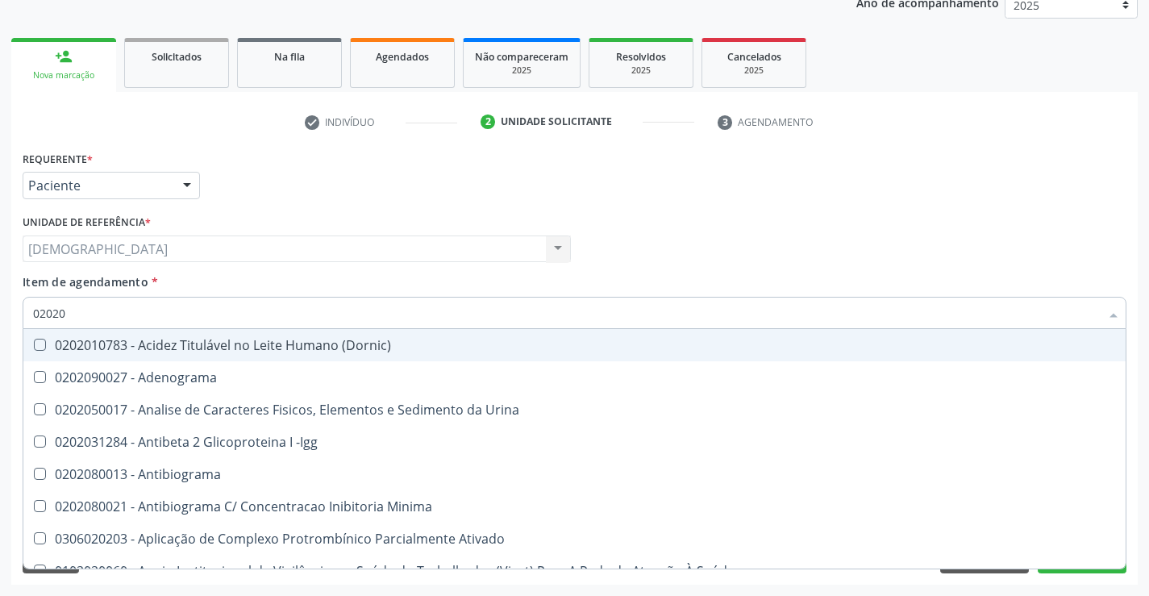
type input "020201"
checkbox \(Pos-Pasteurização\) "true"
checkbox Parceria\) "true"
checkbox Gestante "true"
checkbox T3 "true"
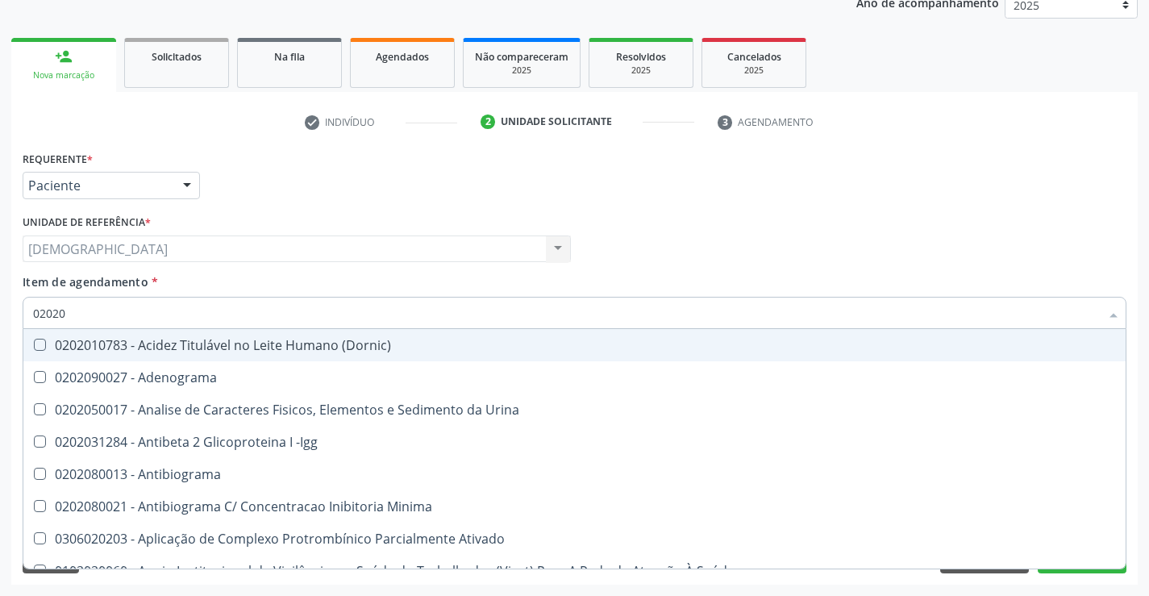
checkbox Acetona "true"
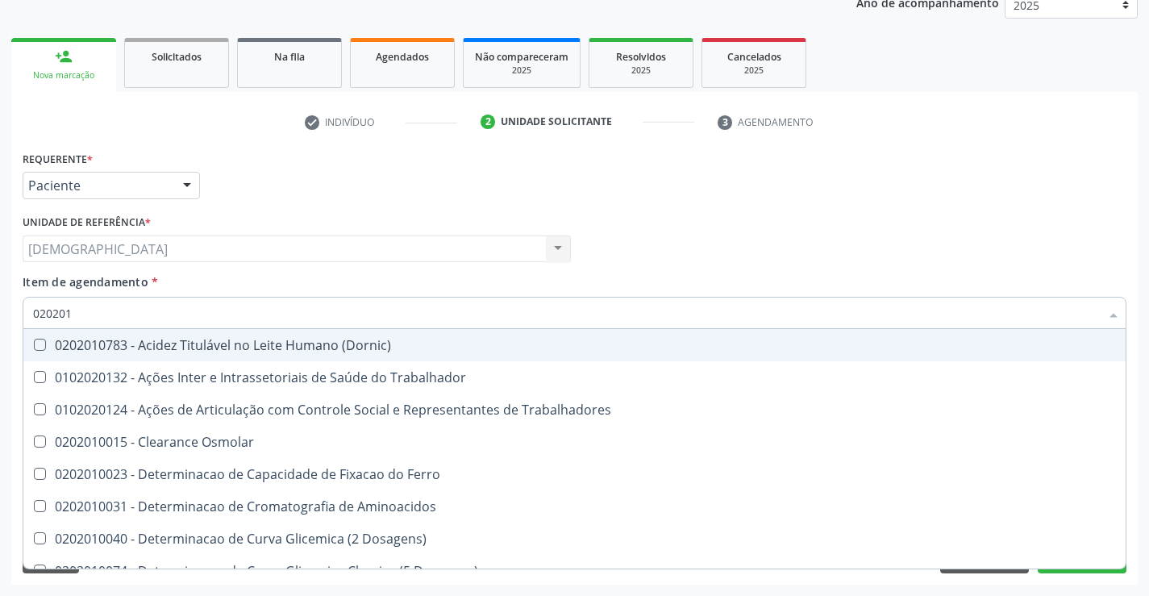
type input "0202010"
checkbox Circulante "true"
checkbox Fracoes "true"
checkbox Ionizavel "true"
checkbox Hdl "false"
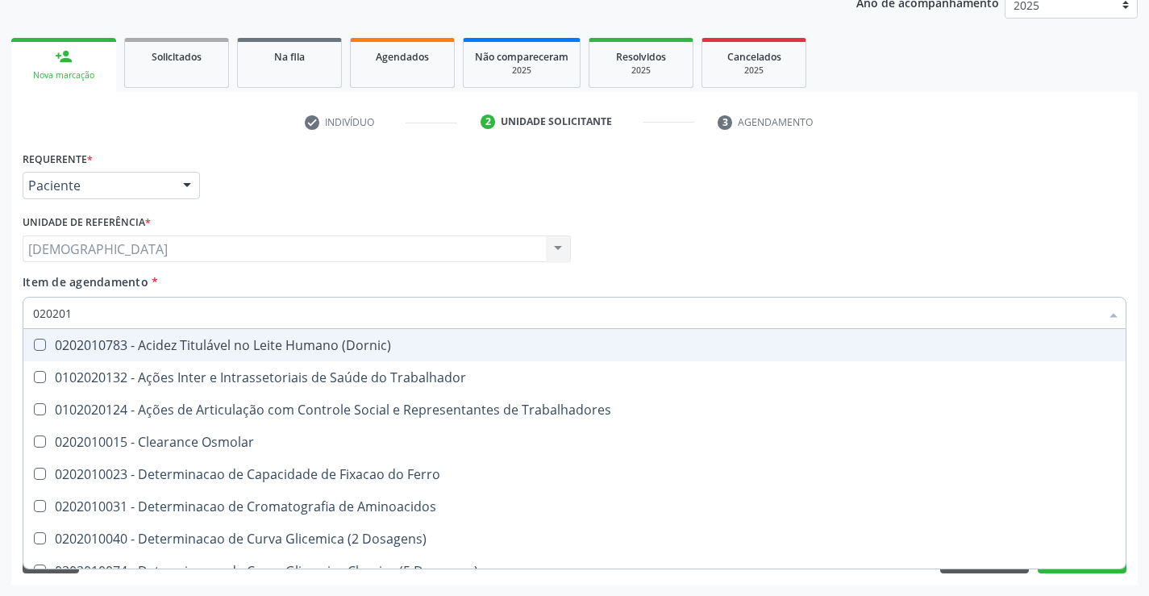
checkbox Total "false"
checkbox Creatinina "false"
checkbox II "true"
checkbox Glicose "false"
checkbox Muco-Proteinas "true"
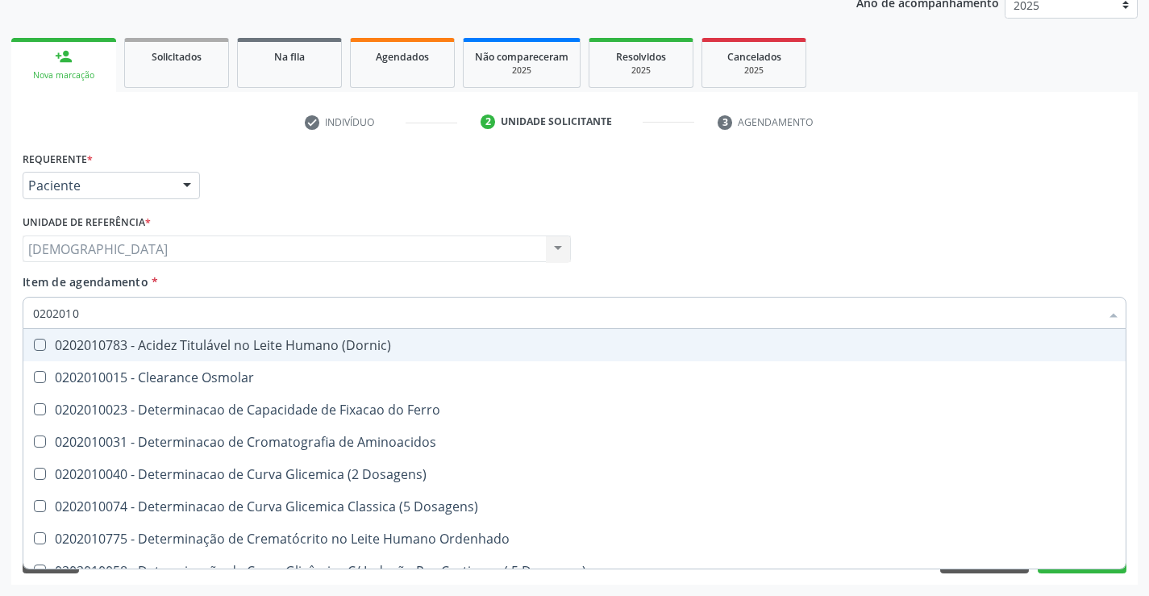
type input "02020102"
checkbox Dosagens\) "true"
checkbox Osmolaridade "true"
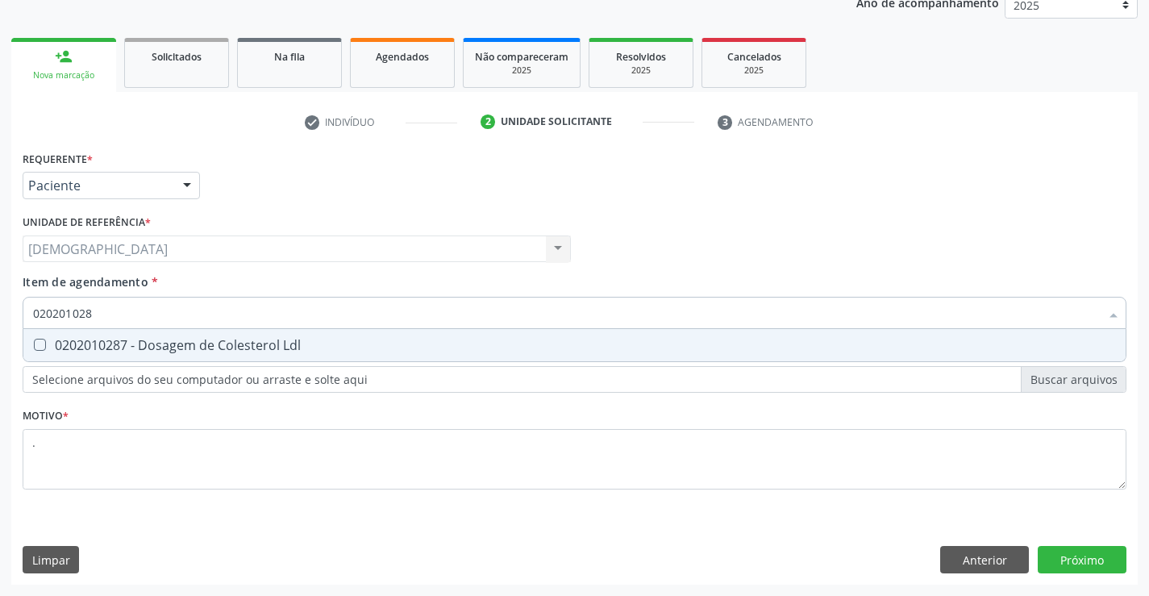
type input "0202010287"
click at [188, 347] on div "0202010287 - Dosagem de Colesterol Ldl" at bounding box center [574, 345] width 1082 height 13
checkbox Ldl "true"
type input "02020102"
checkbox Ldl "false"
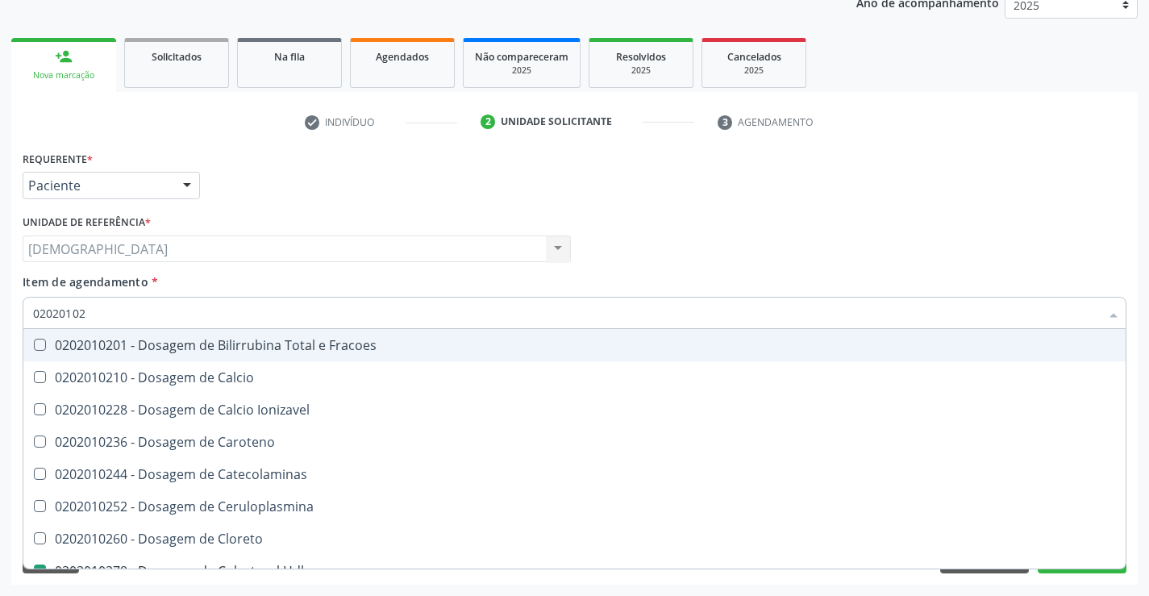
type input "0202010"
checkbox Hdl "false"
checkbox Ldl "false"
checkbox Total "false"
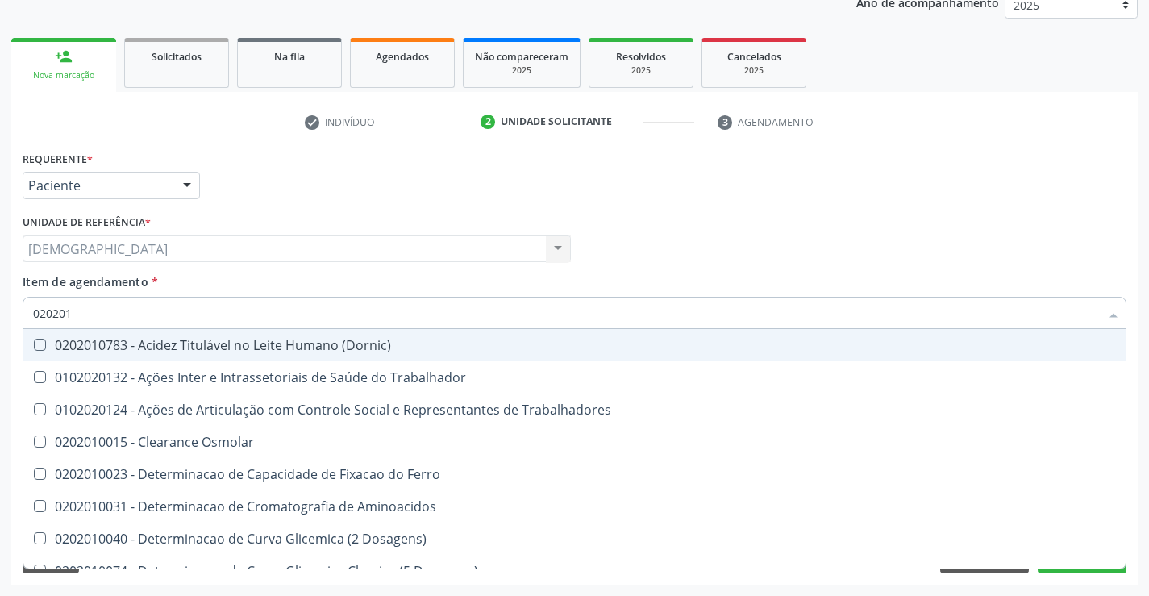
type input "02020"
checkbox Hdl "false"
checkbox Ldl "false"
checkbox Total "false"
checkbox Creatinina "false"
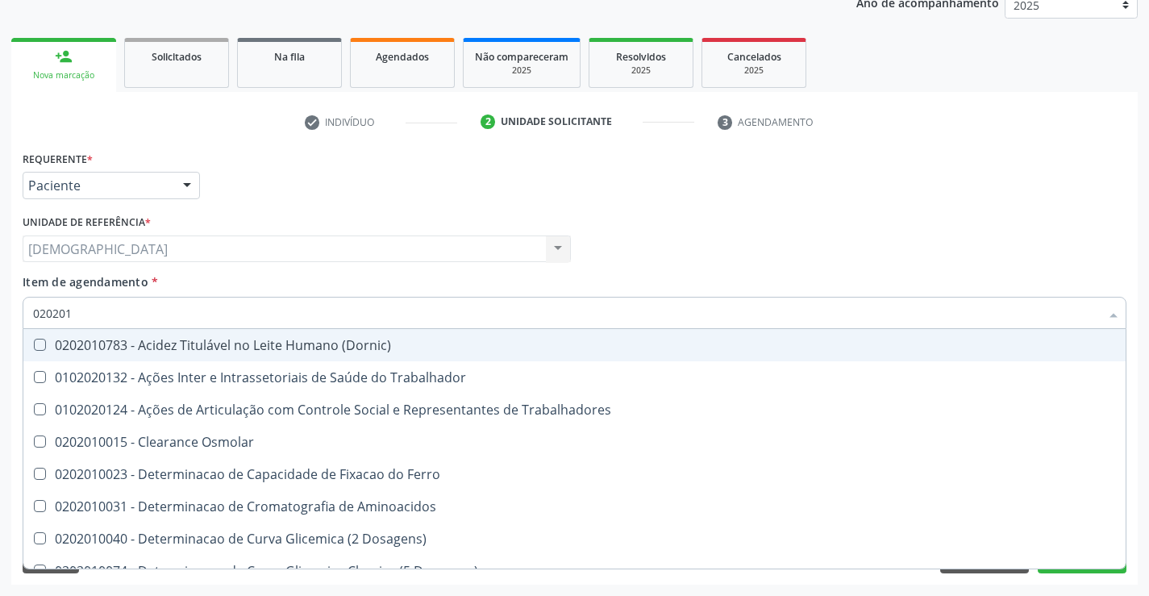
checkbox Glicose "false"
checkbox Triglicerideos "false"
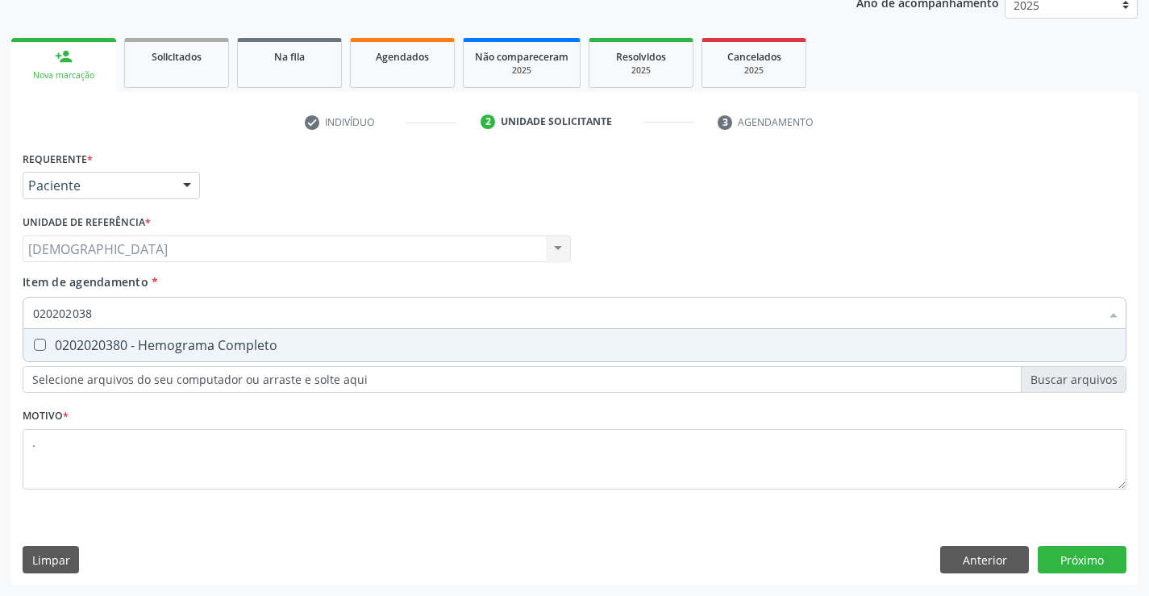
type input "0202020380"
click at [188, 341] on div "0202020380 - Hemograma Completo" at bounding box center [574, 345] width 1082 height 13
checkbox Completo "true"
click at [1081, 542] on div "Requerente * Paciente Profissional de Saúde Paciente Nenhum resultado encontrad…" at bounding box center [574, 366] width 1126 height 438
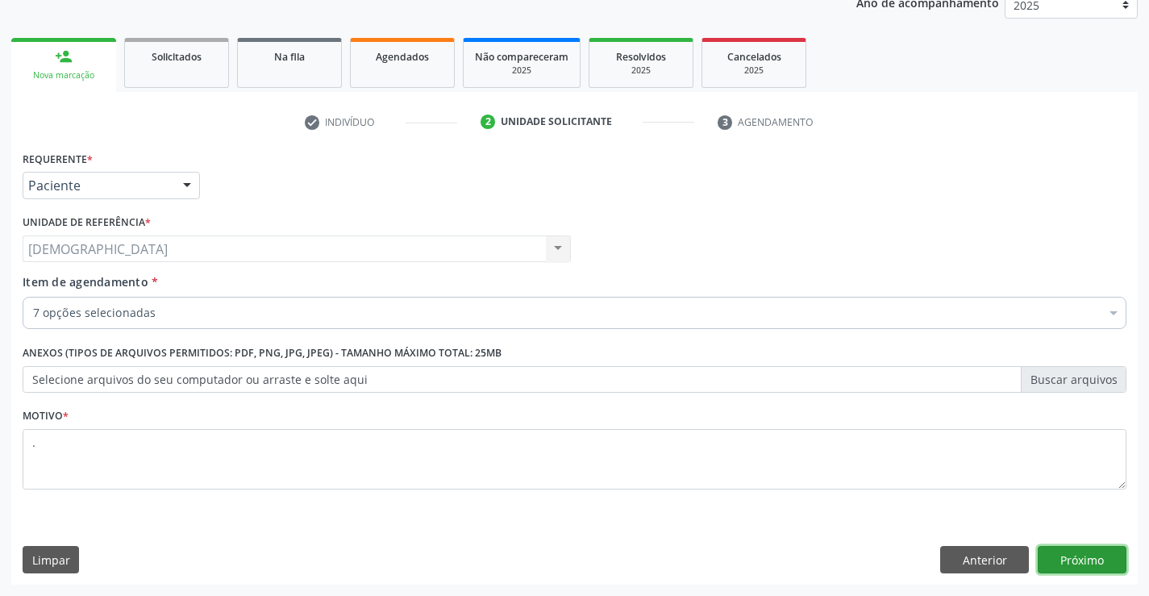
click at [1075, 551] on button "Próximo" at bounding box center [1081, 559] width 89 height 27
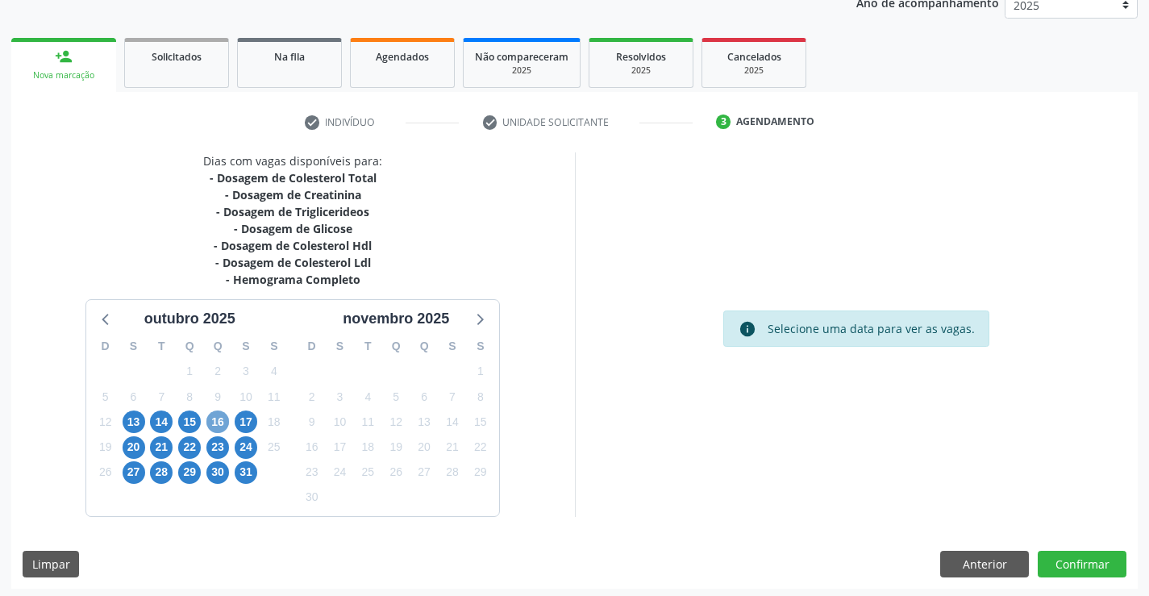
click at [210, 421] on span "16" at bounding box center [217, 421] width 23 height 23
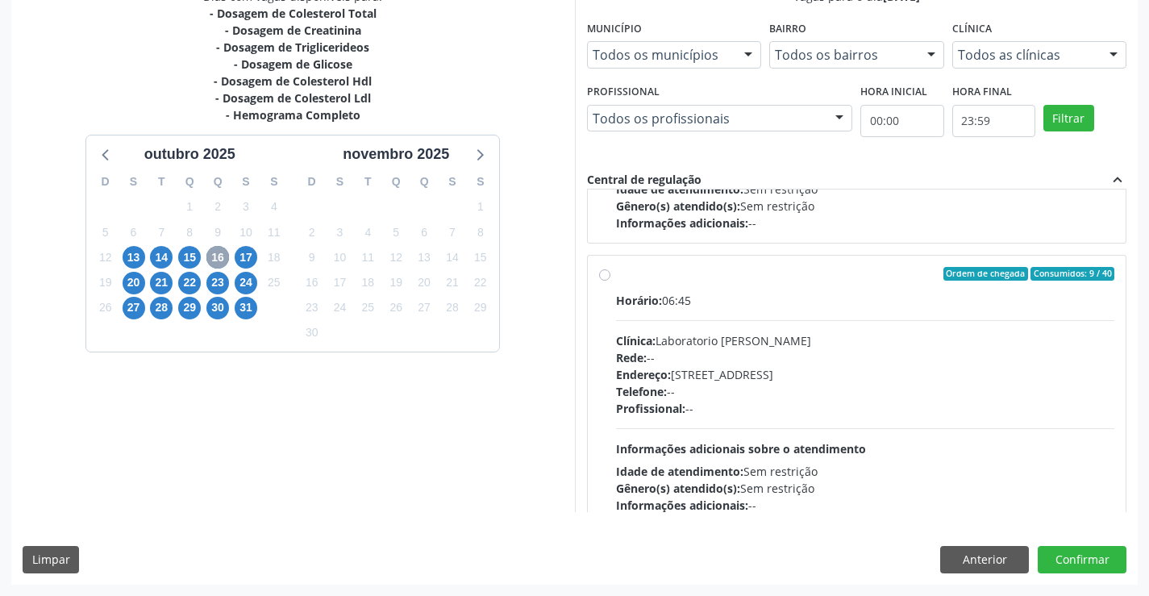
scroll to position [260, 0]
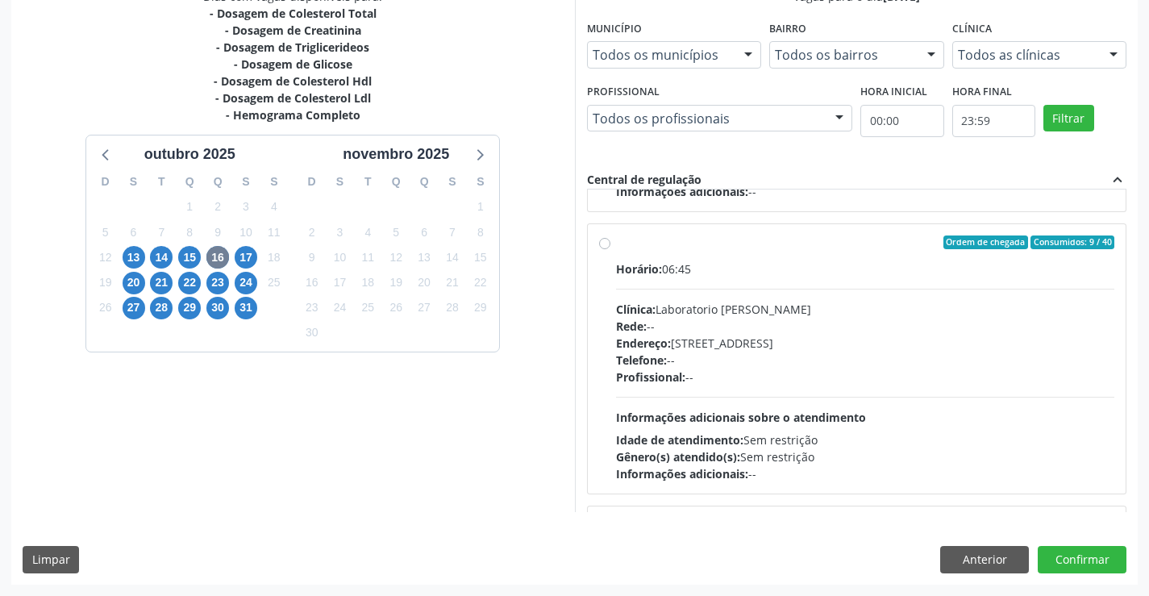
click at [766, 255] on label "Ordem de chegada Consumidos: 9 / 40 Horário: 06:45 Clínica: Laboratorio Jose Pa…" at bounding box center [865, 358] width 499 height 247
click at [610, 250] on input "Ordem de chegada Consumidos: 9 / 40 Horário: 06:45 Clínica: Laboratorio Jose Pa…" at bounding box center [604, 242] width 11 height 15
radio input "true"
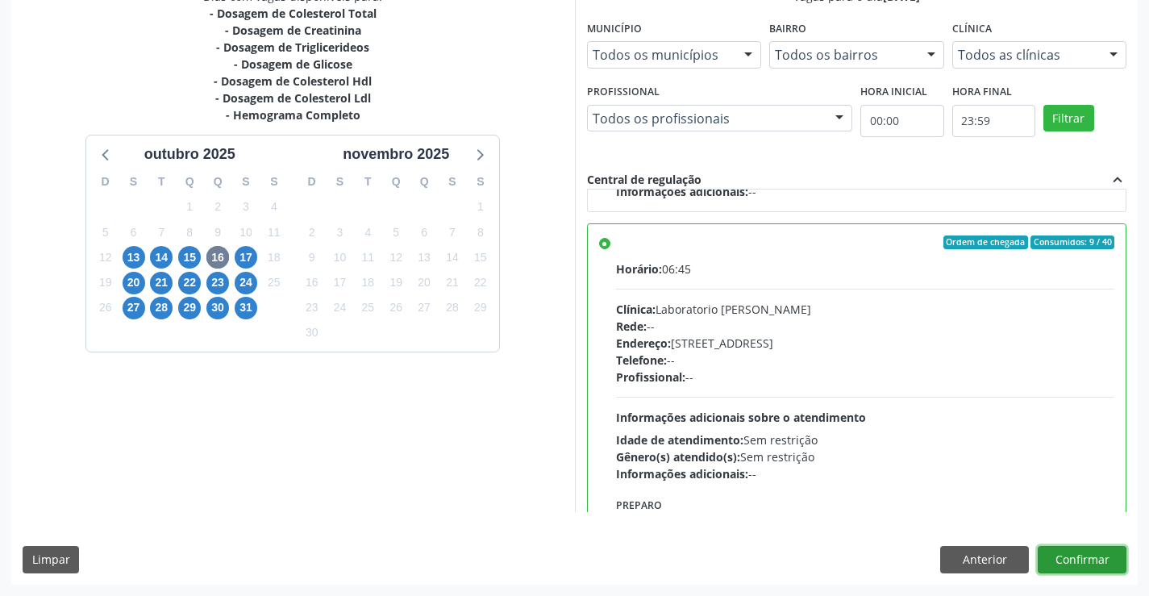
click at [1099, 550] on button "Confirmar" at bounding box center [1081, 559] width 89 height 27
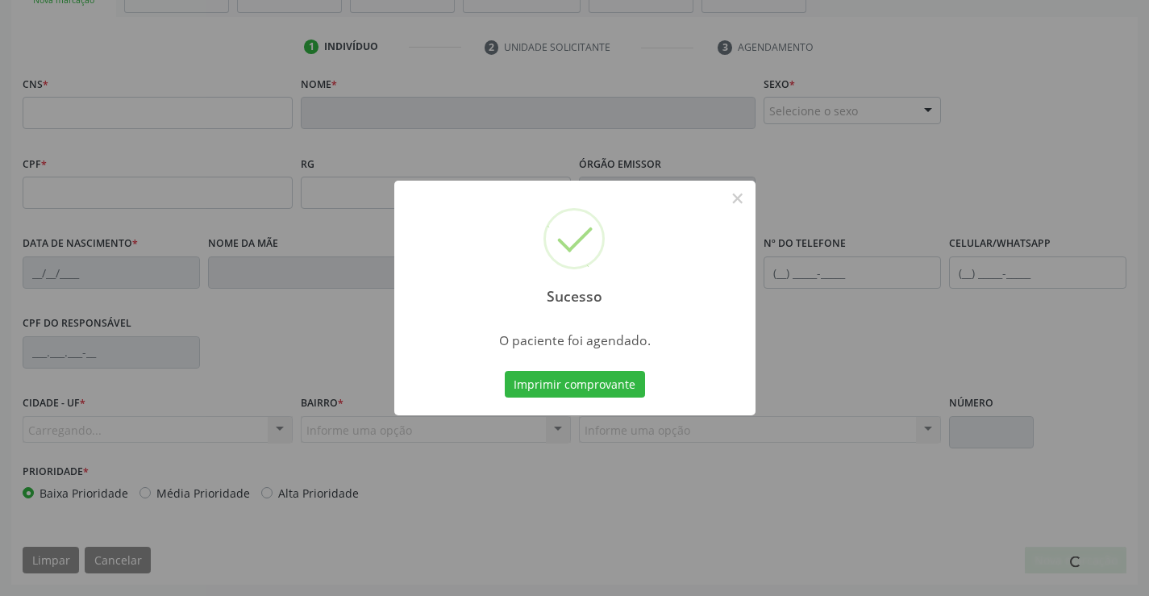
scroll to position [278, 0]
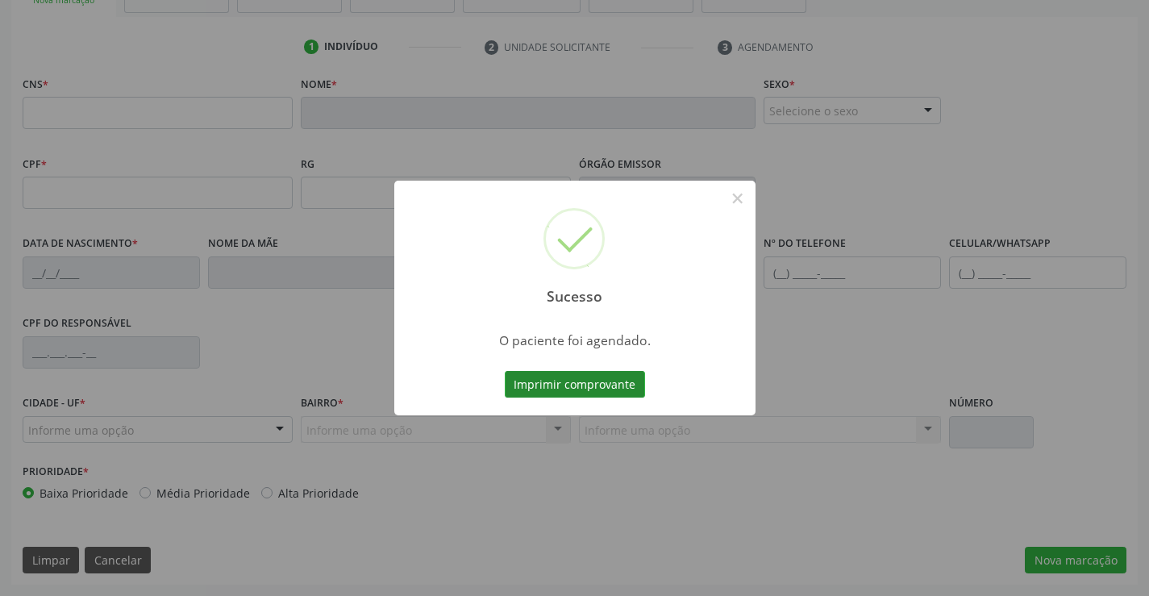
click at [581, 387] on button "Imprimir comprovante" at bounding box center [575, 384] width 140 height 27
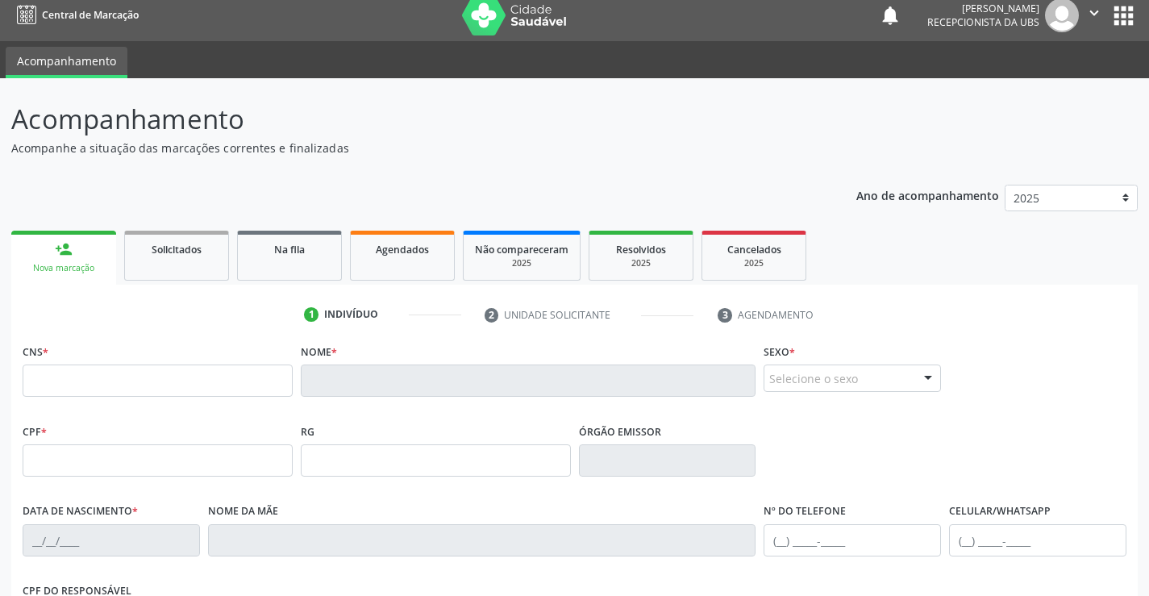
scroll to position [0, 0]
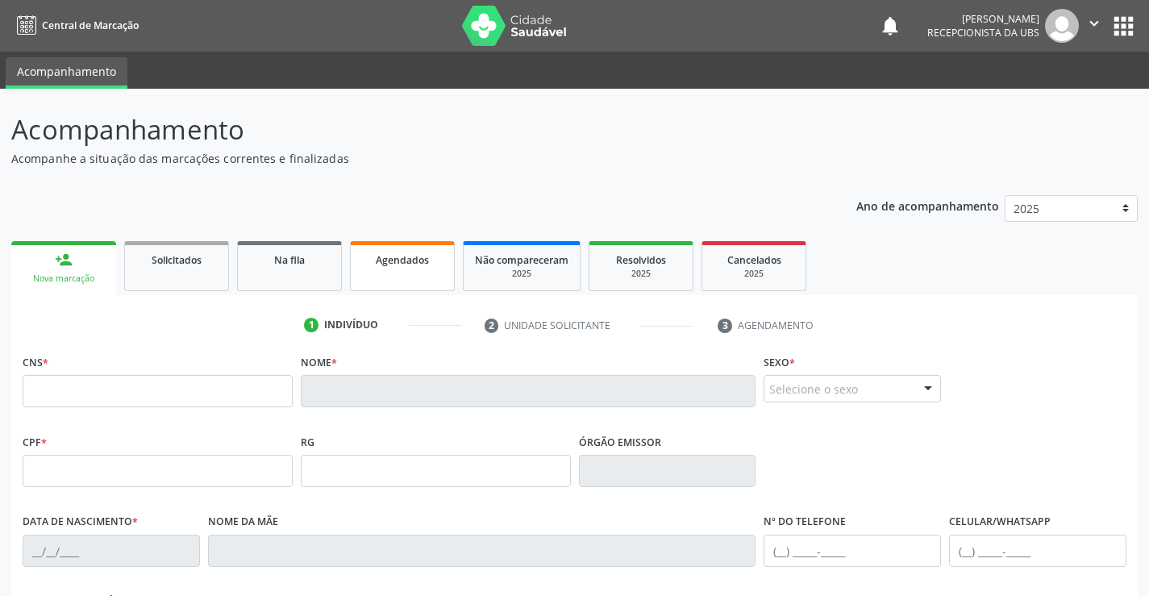
click at [397, 264] on span "Agendados" at bounding box center [402, 260] width 53 height 14
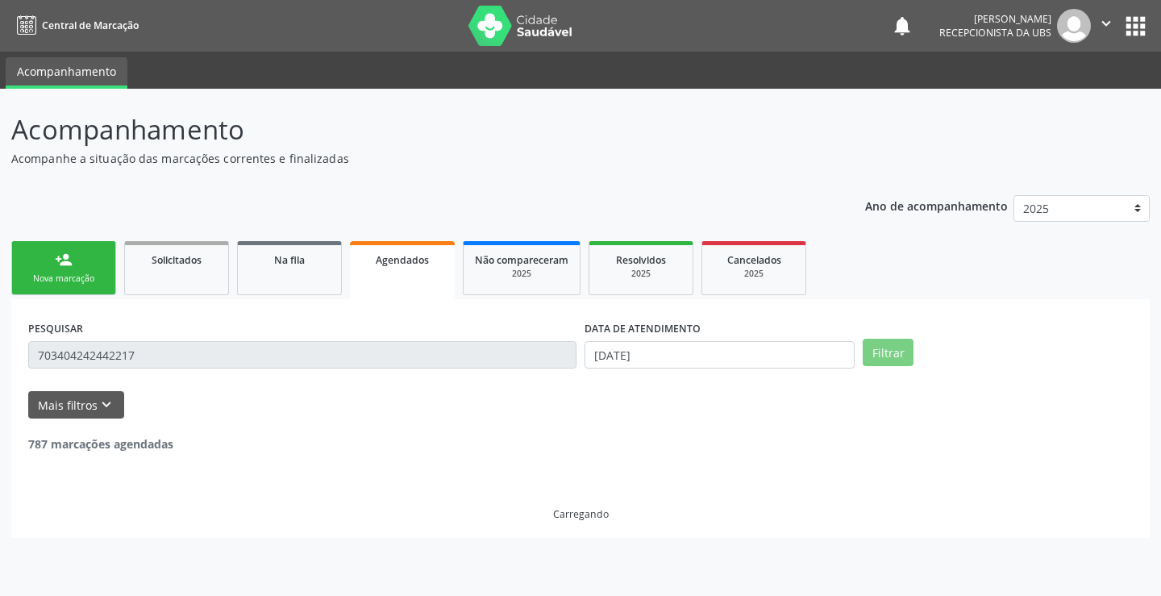
click at [60, 260] on div "person_add" at bounding box center [64, 260] width 18 height 18
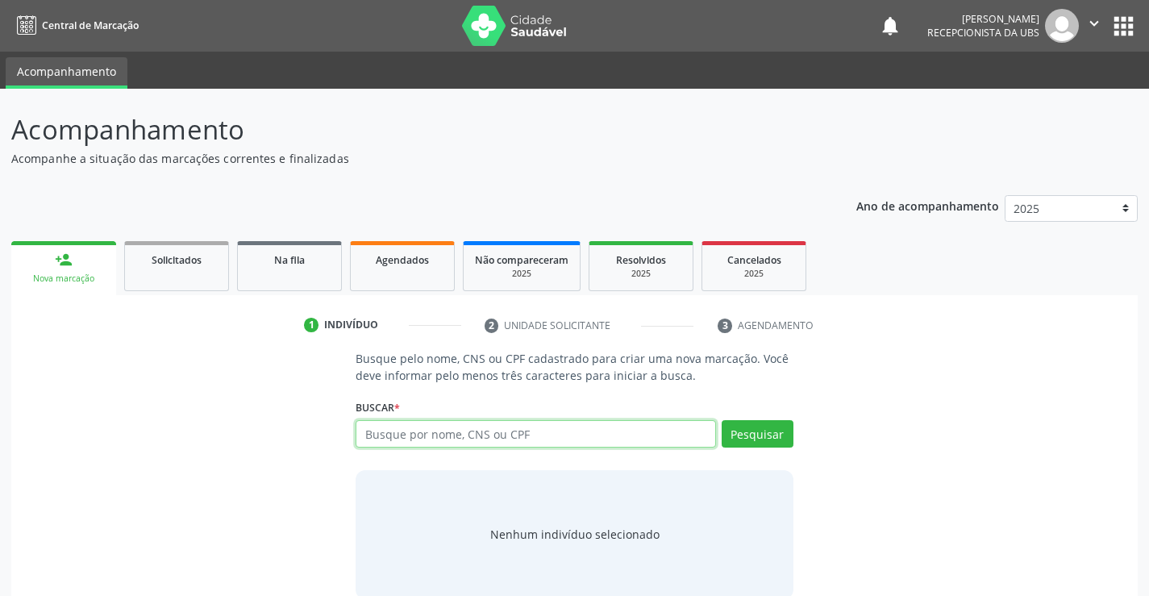
click at [496, 427] on input "text" at bounding box center [534, 433] width 359 height 27
type input "703604094624833"
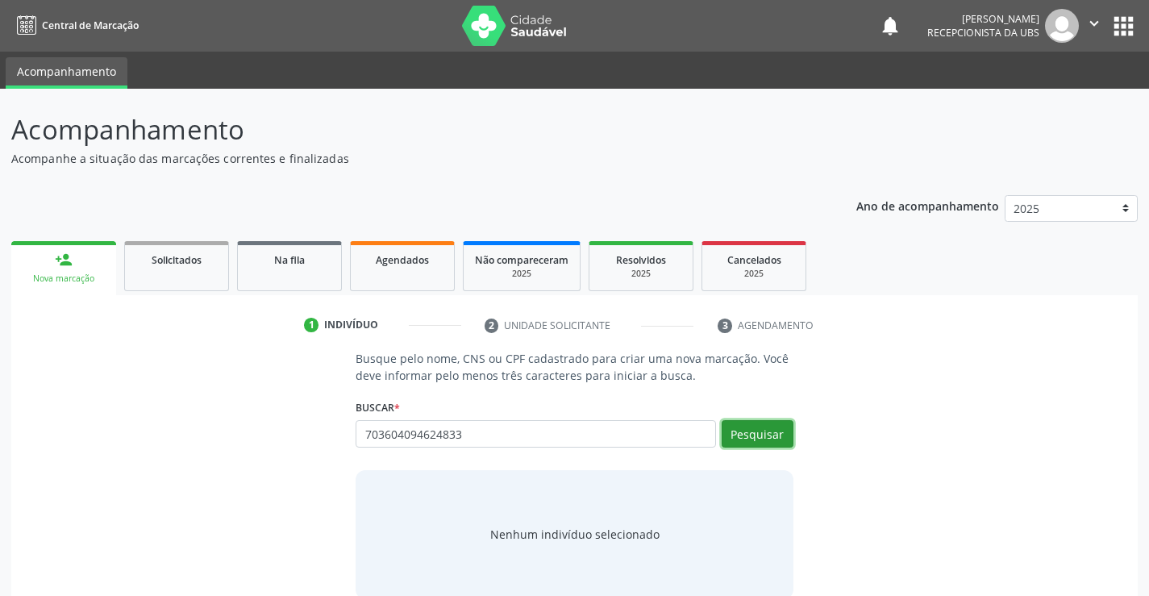
click at [787, 436] on button "Pesquisar" at bounding box center [757, 433] width 72 height 27
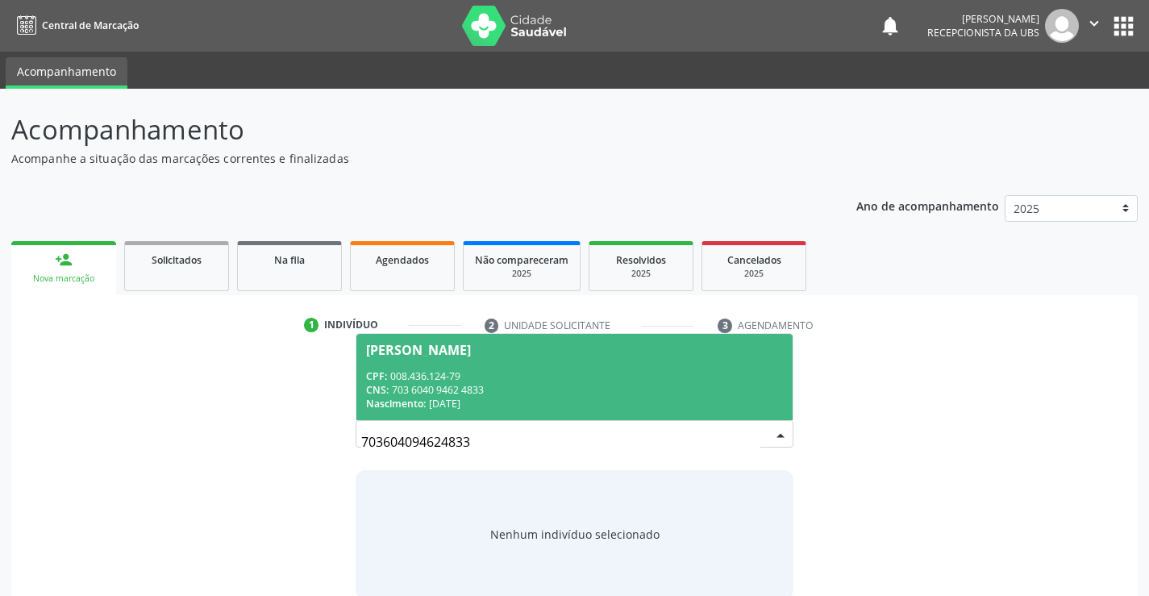
click at [612, 410] on div "Nascimento: 01/07/1966" at bounding box center [574, 404] width 416 height 14
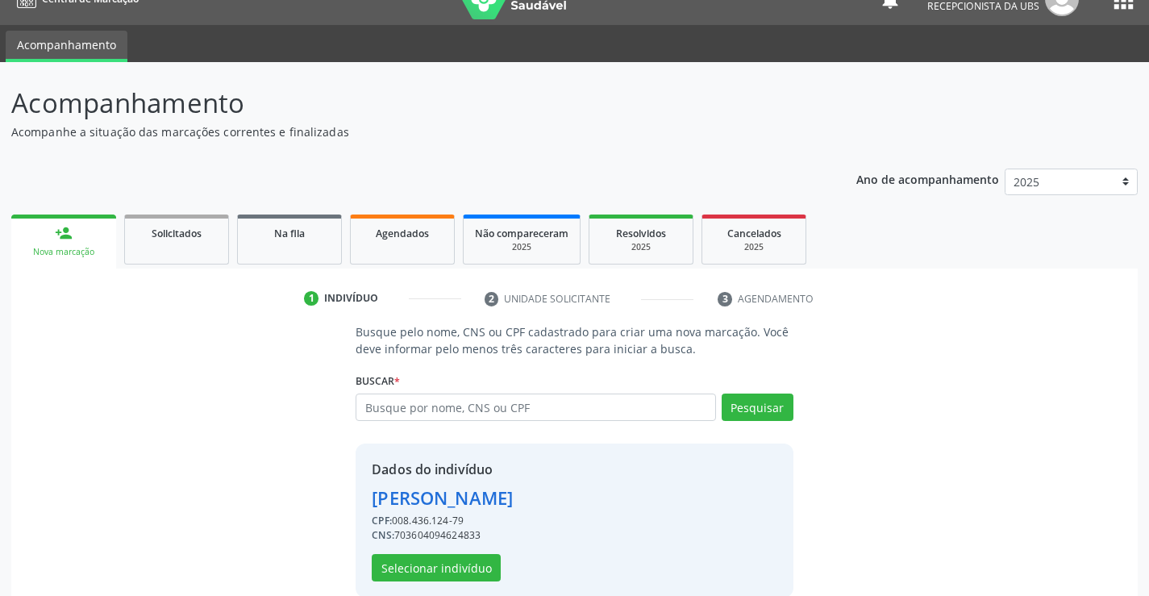
scroll to position [51, 0]
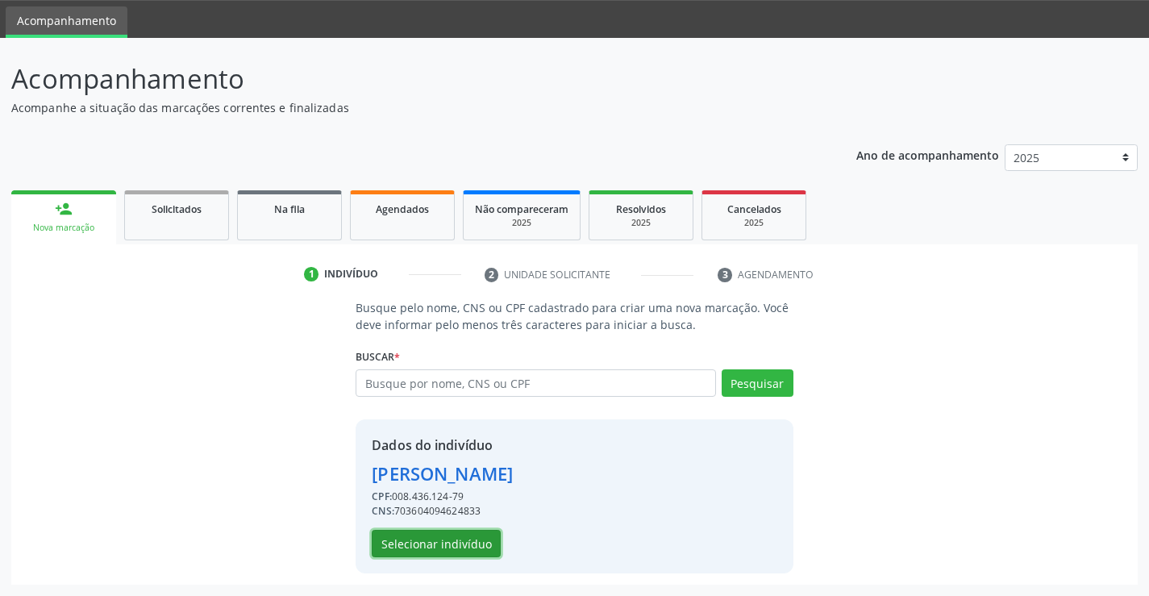
click at [447, 543] on button "Selecionar indivíduo" at bounding box center [436, 543] width 129 height 27
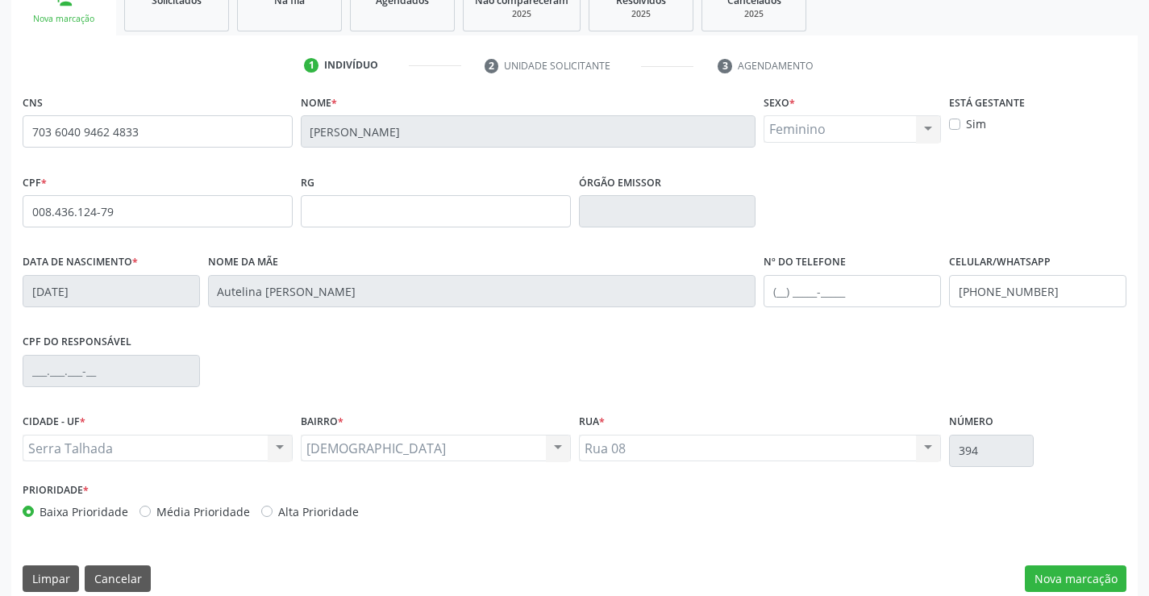
scroll to position [278, 0]
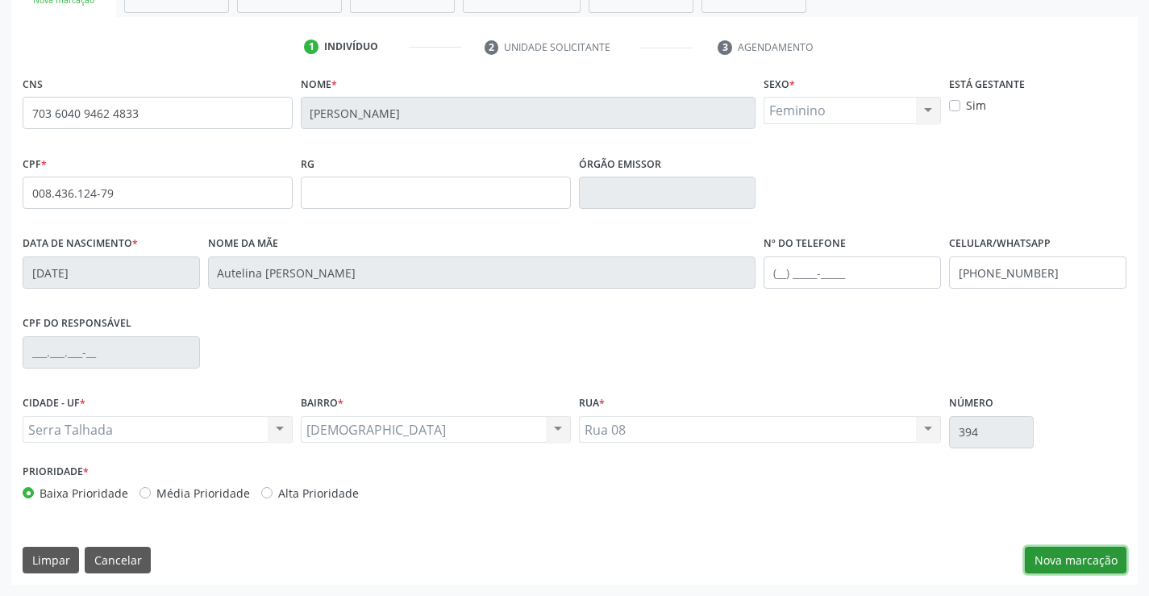
click at [1036, 549] on button "Nova marcação" at bounding box center [1075, 559] width 102 height 27
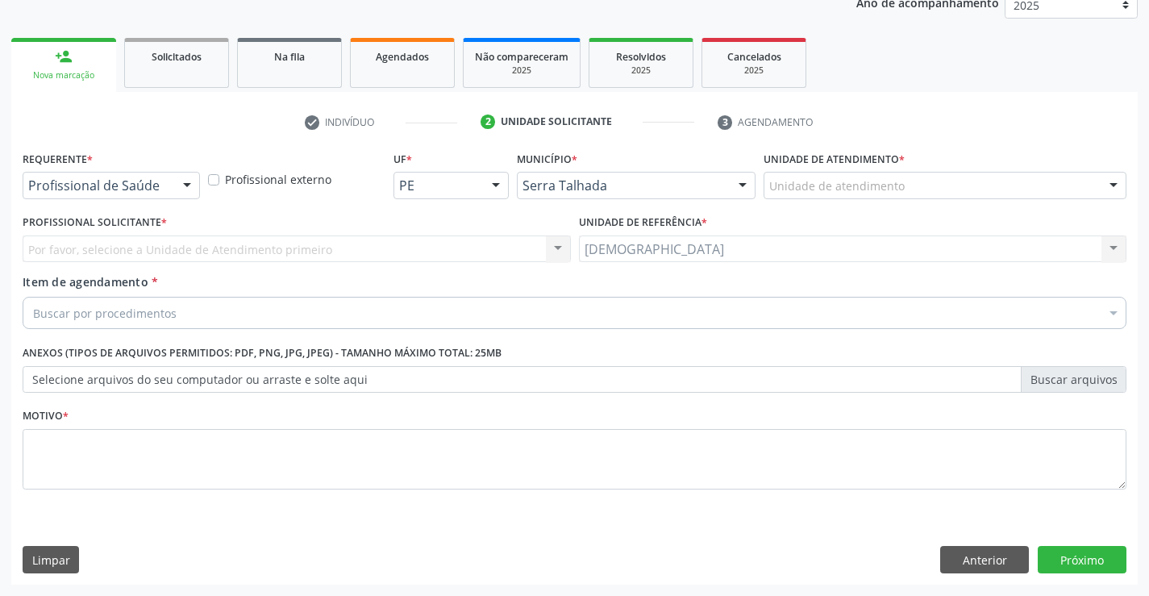
click at [185, 175] on div at bounding box center [187, 185] width 24 height 27
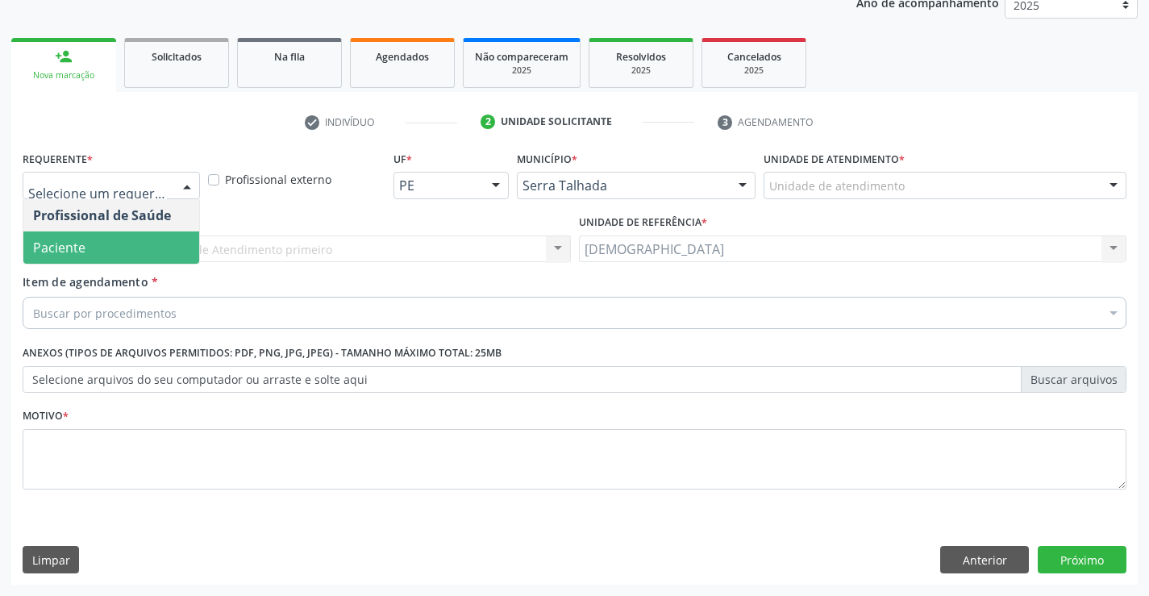
click at [90, 249] on span "Paciente" at bounding box center [111, 247] width 176 height 32
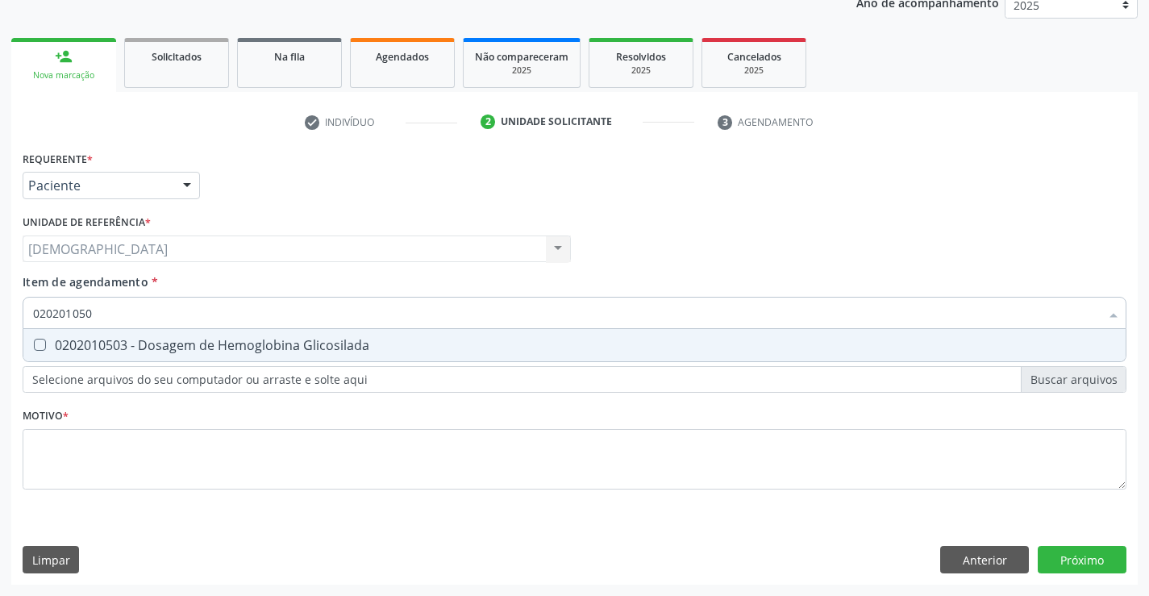
type input "0202010503"
click at [147, 348] on div "0202010503 - Dosagem de Hemoglobina Glicosilada" at bounding box center [574, 345] width 1082 height 13
checkbox Glicosilada "true"
click at [561, 481] on div "Requerente * Paciente Profissional de Saúde Paciente Nenhum resultado encontrad…" at bounding box center [574, 329] width 1103 height 365
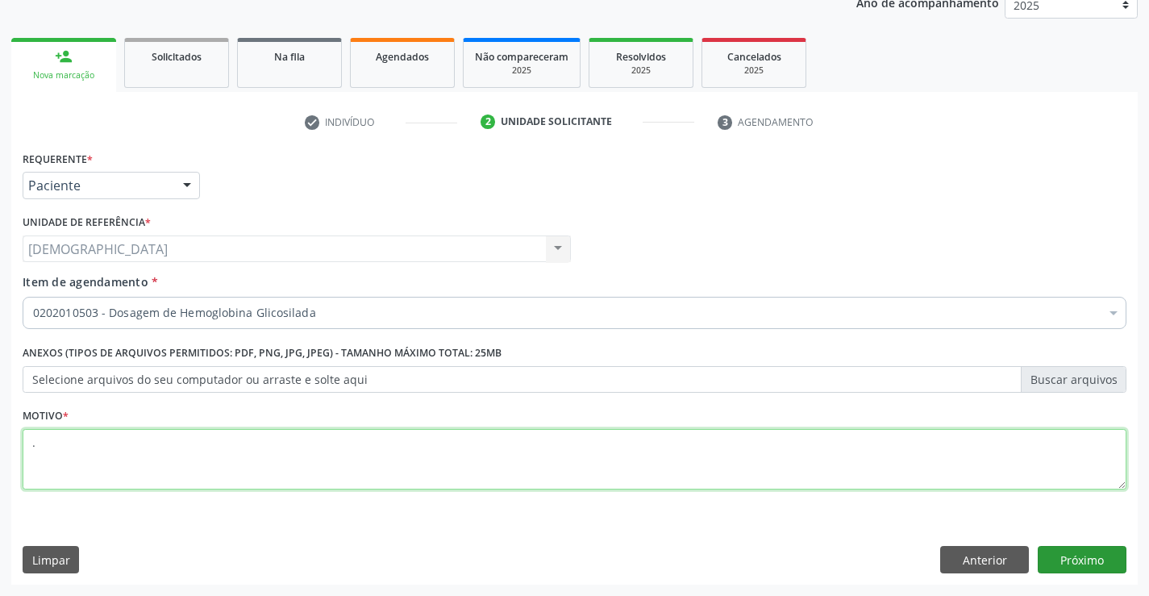
type textarea "."
click at [1103, 557] on button "Próximo" at bounding box center [1081, 559] width 89 height 27
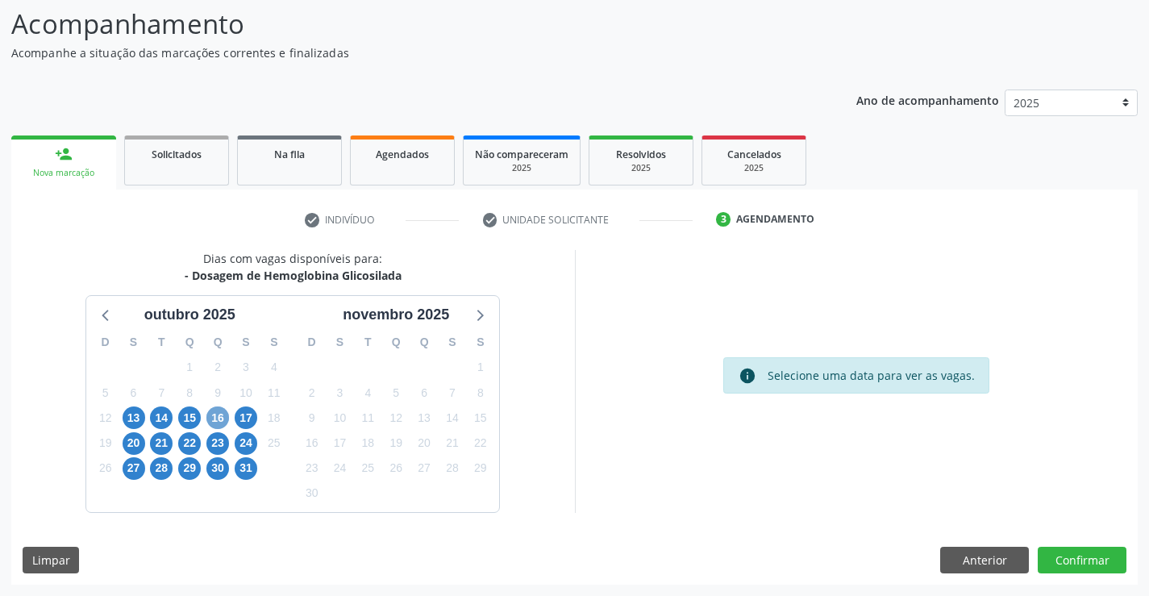
click at [226, 418] on span "16" at bounding box center [217, 417] width 23 height 23
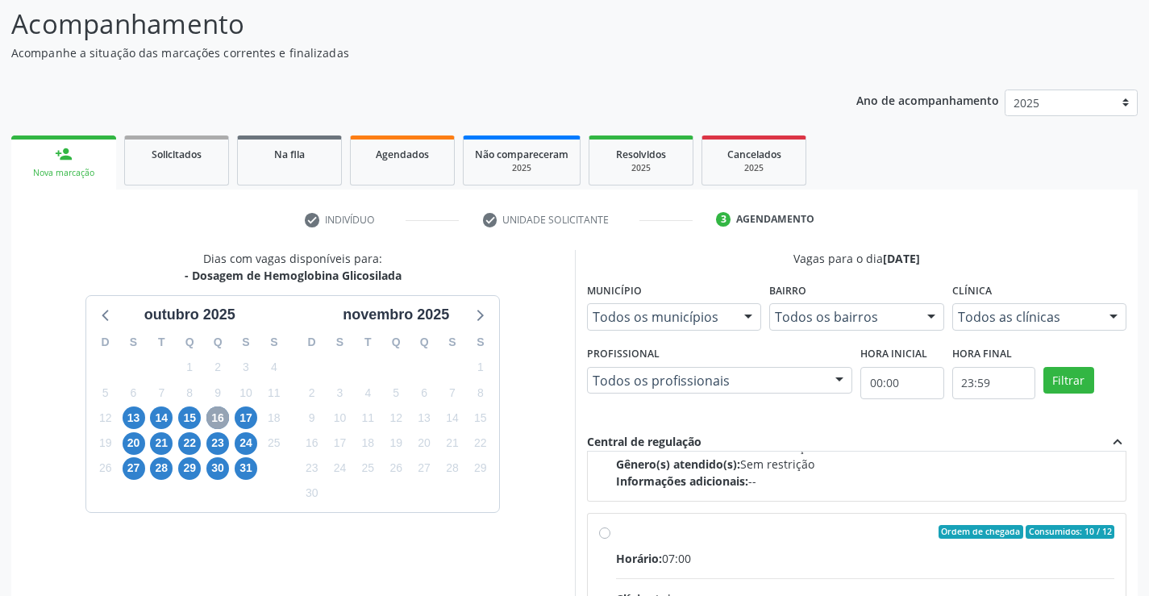
scroll to position [242, 0]
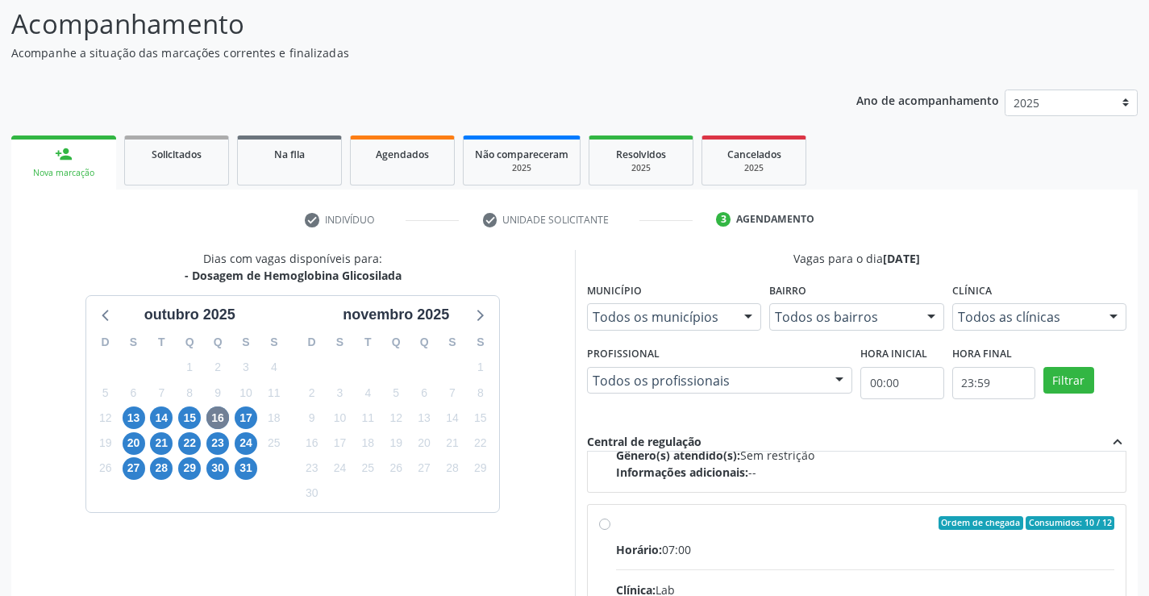
click at [610, 530] on input "Ordem de chegada Consumidos: 10 / 12 Horário: 07:00 Clínica: Lab Rede: -- Ender…" at bounding box center [604, 523] width 11 height 15
radio input "true"
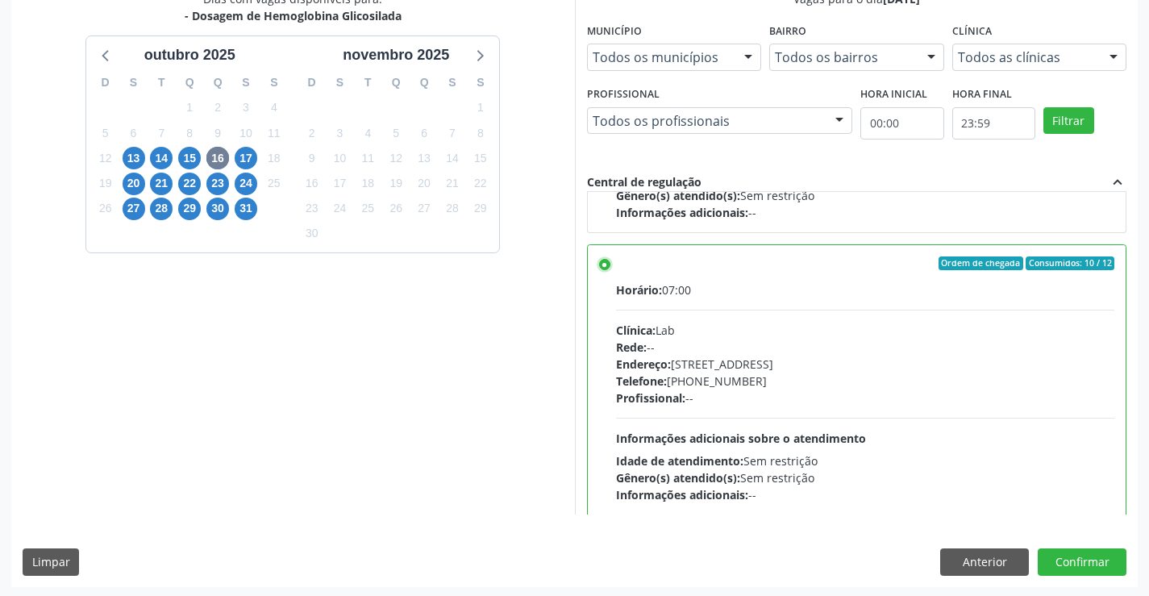
scroll to position [368, 0]
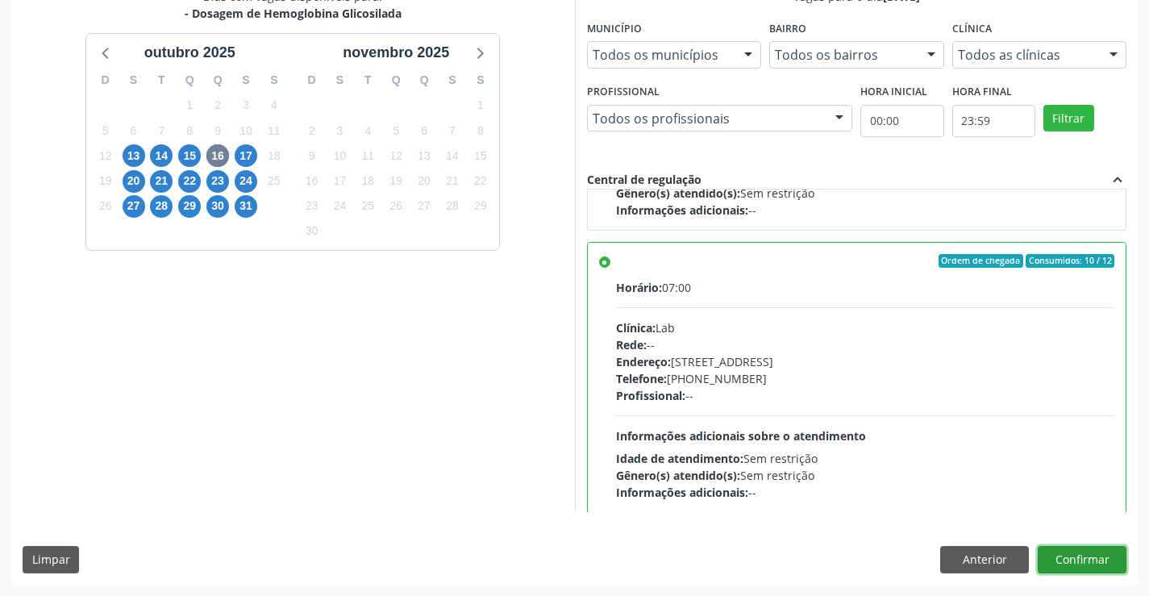
click at [1055, 547] on button "Confirmar" at bounding box center [1081, 559] width 89 height 27
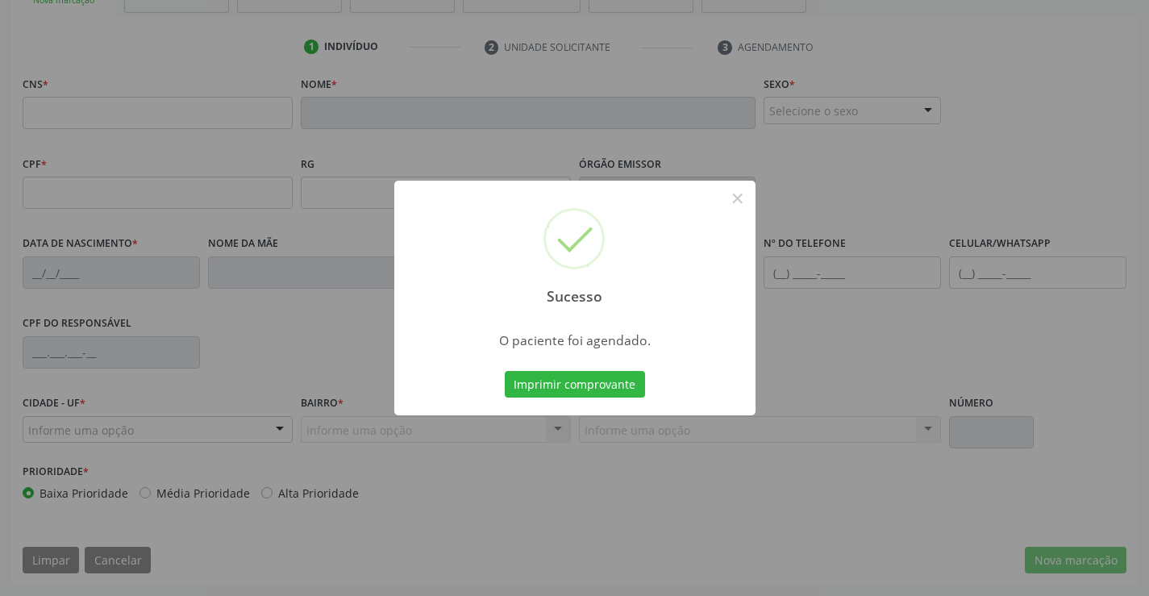
scroll to position [278, 0]
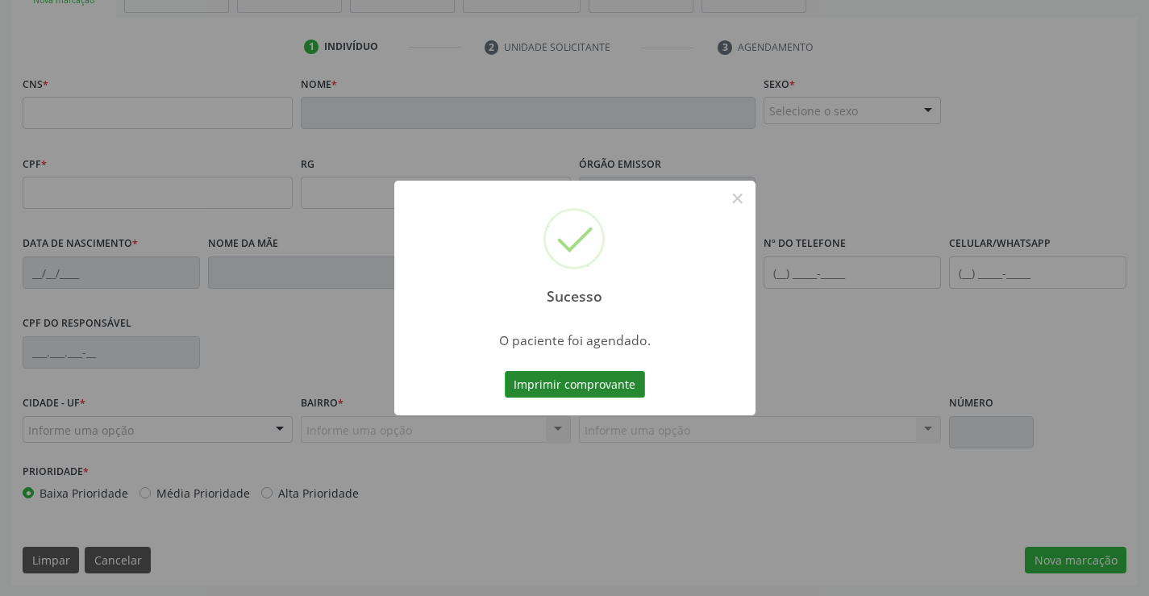
click at [534, 385] on button "Imprimir comprovante" at bounding box center [575, 384] width 140 height 27
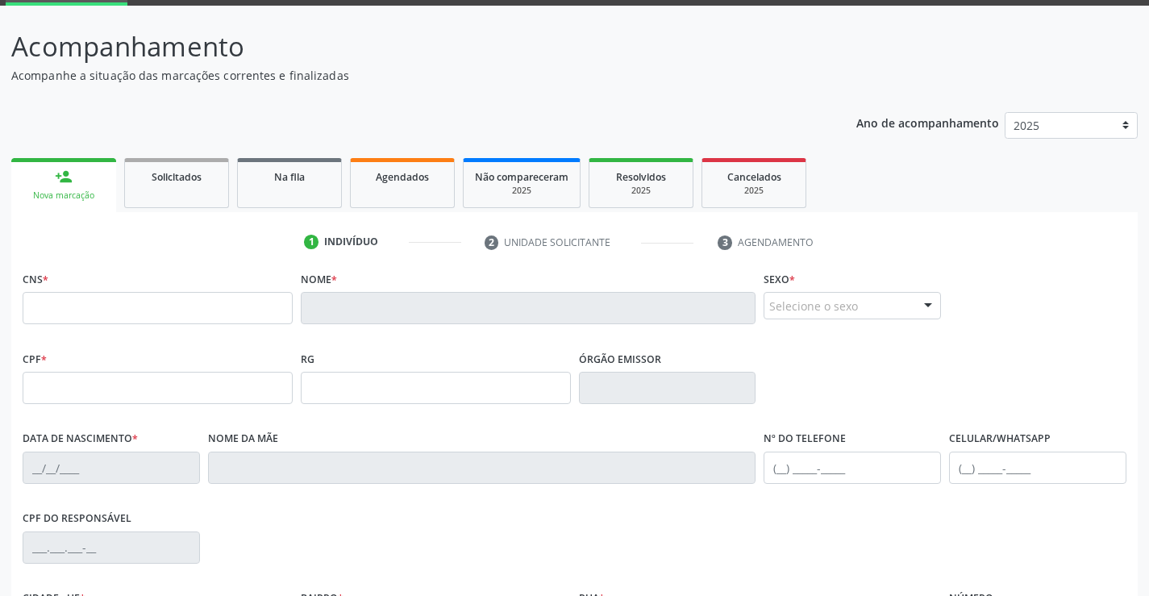
scroll to position [44, 0]
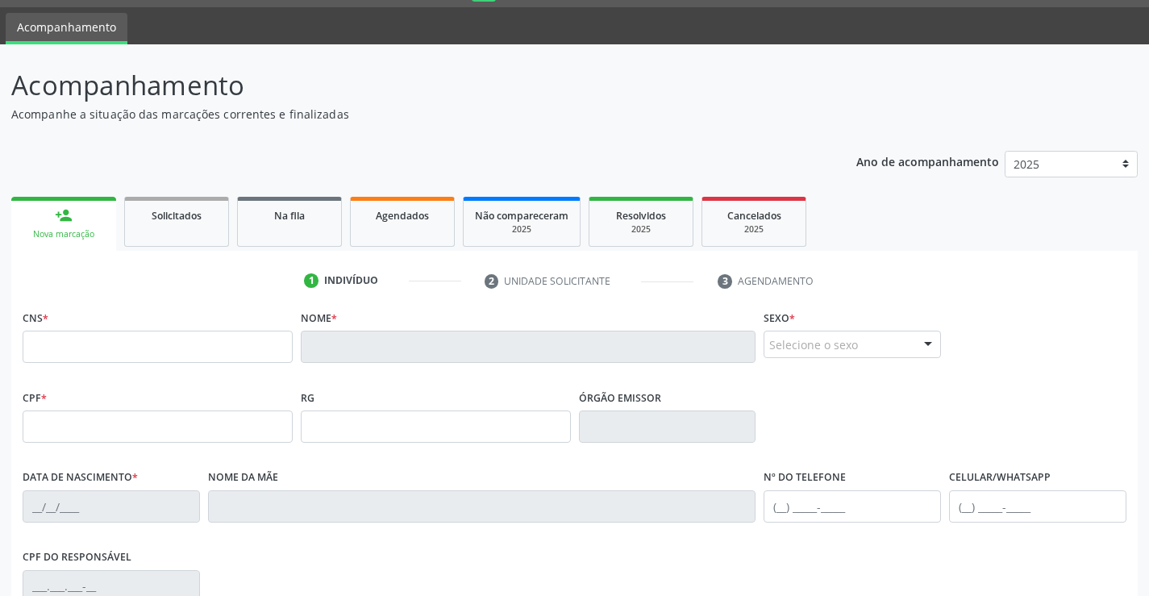
click at [61, 228] on div "Nova marcação" at bounding box center [64, 234] width 82 height 12
click at [363, 231] on link "Agendados" at bounding box center [402, 222] width 105 height 50
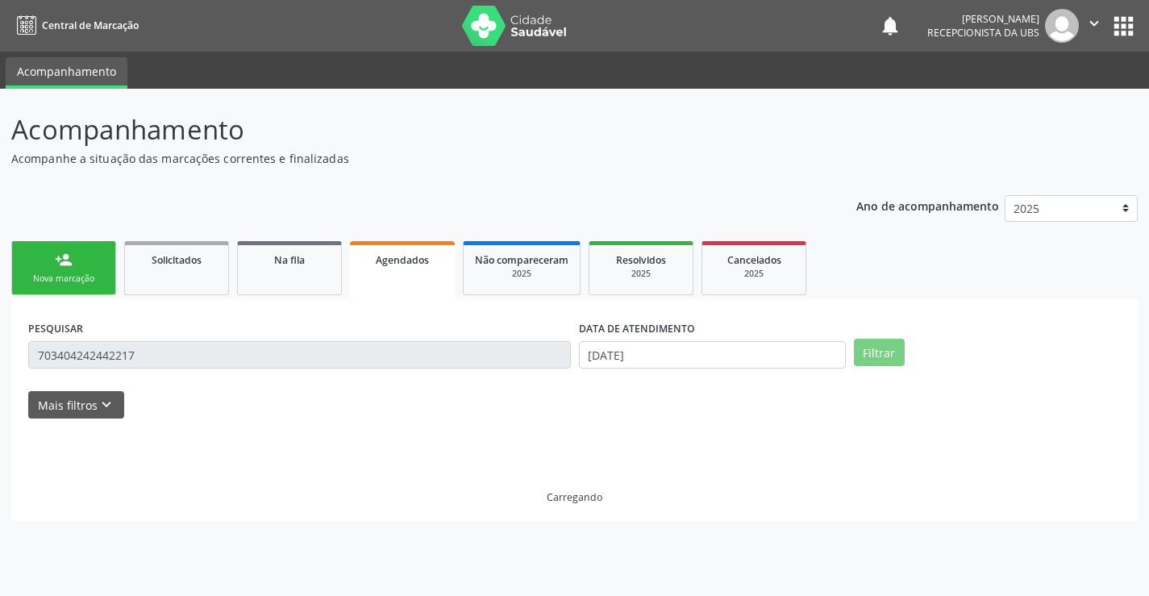
scroll to position [0, 0]
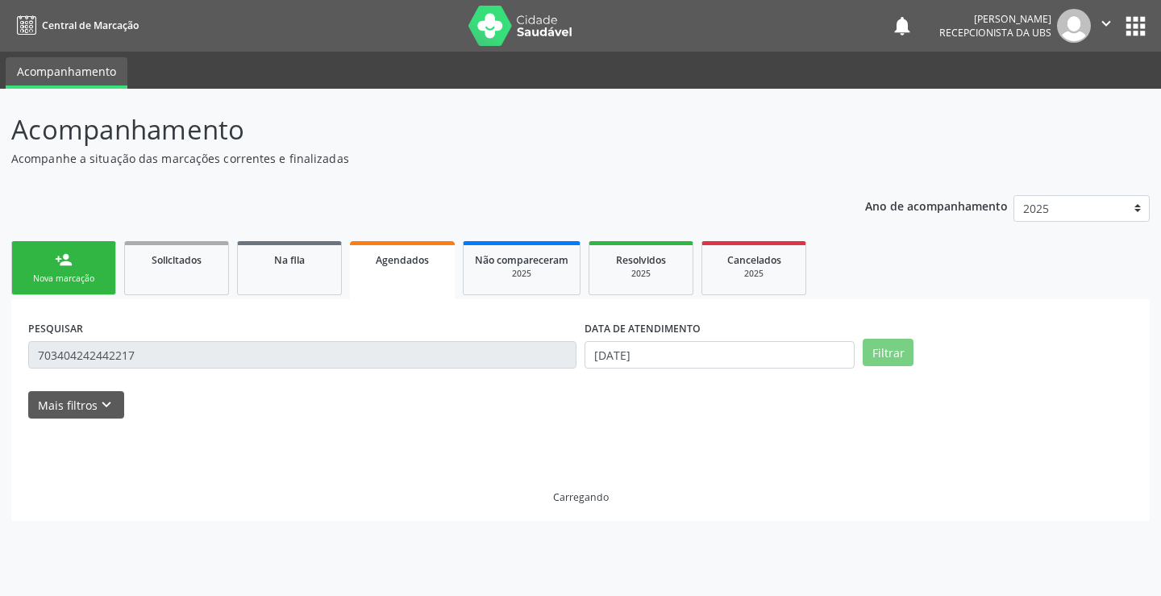
click at [59, 235] on div "Ano de acompanhamento 2025 2024 person_add Nova marcação Solicitados Na fila Ag…" at bounding box center [580, 353] width 1138 height 338
drag, startPoint x: 60, startPoint y: 257, endPoint x: 72, endPoint y: 259, distance: 12.2
click at [60, 258] on div "person_add" at bounding box center [64, 260] width 18 height 18
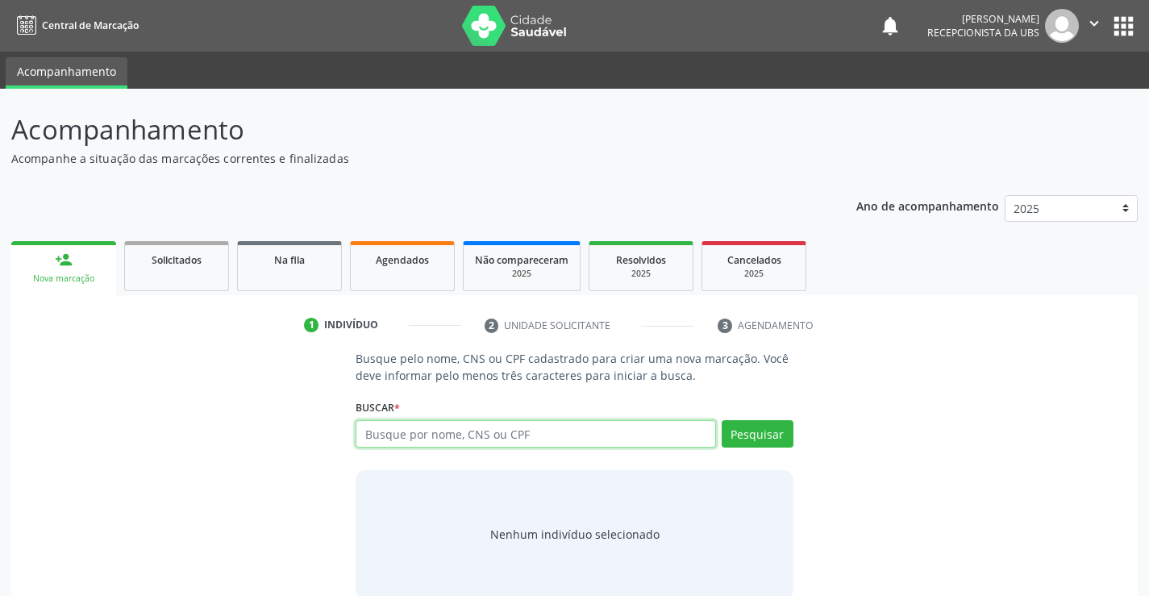
click at [549, 442] on input "text" at bounding box center [534, 433] width 359 height 27
click at [533, 438] on input "text" at bounding box center [534, 433] width 359 height 27
type input "700604404788966"
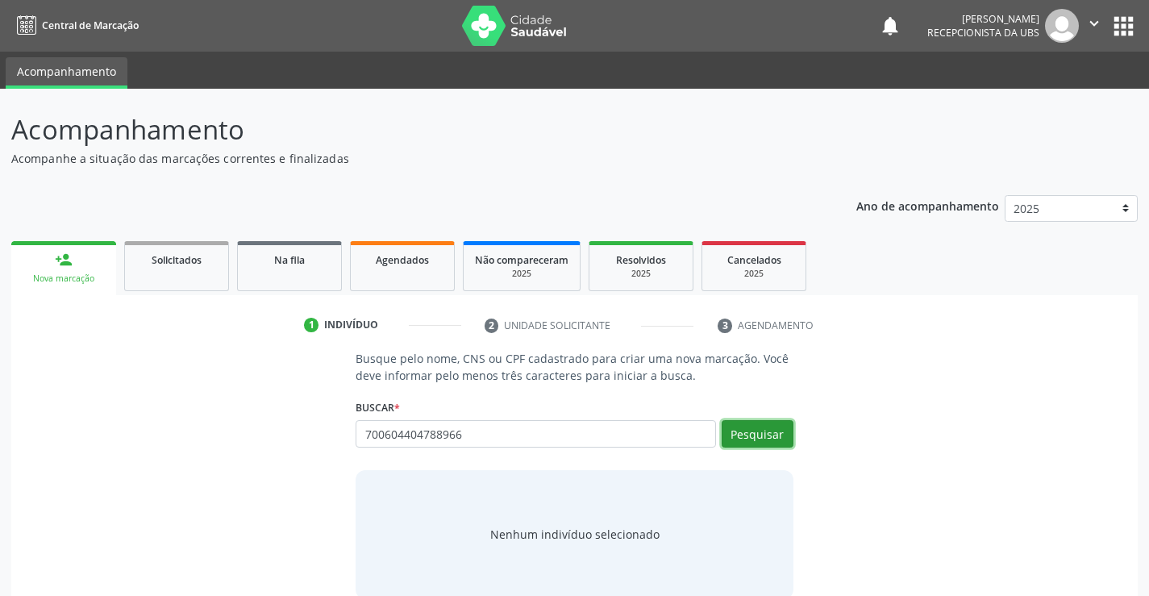
click at [744, 429] on button "Pesquisar" at bounding box center [757, 433] width 72 height 27
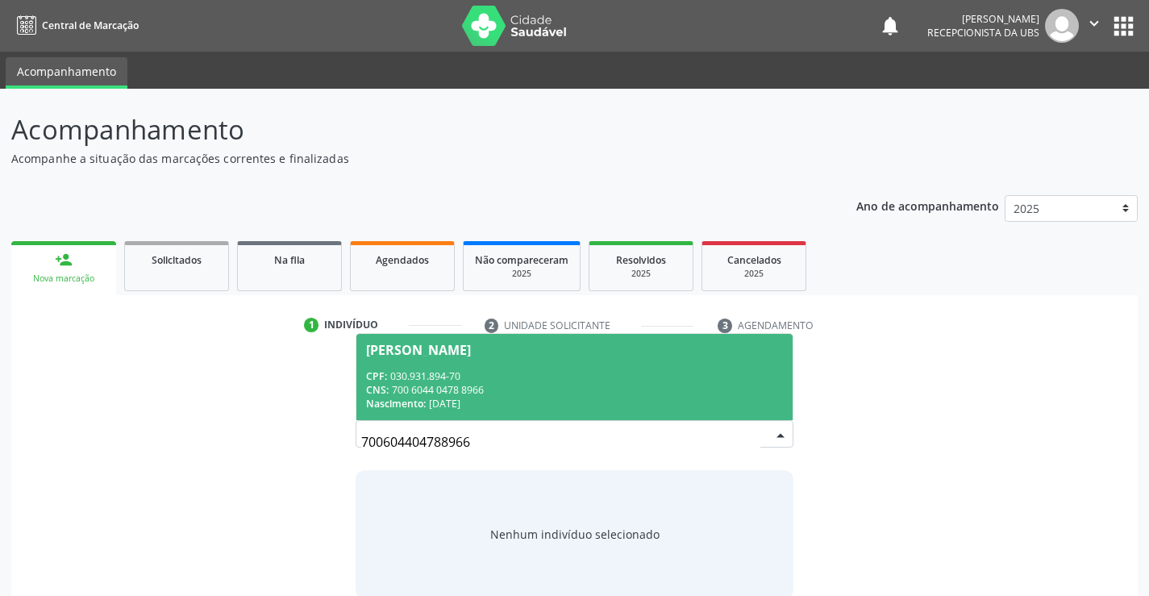
click at [561, 354] on div "[PERSON_NAME]" at bounding box center [574, 349] width 416 height 13
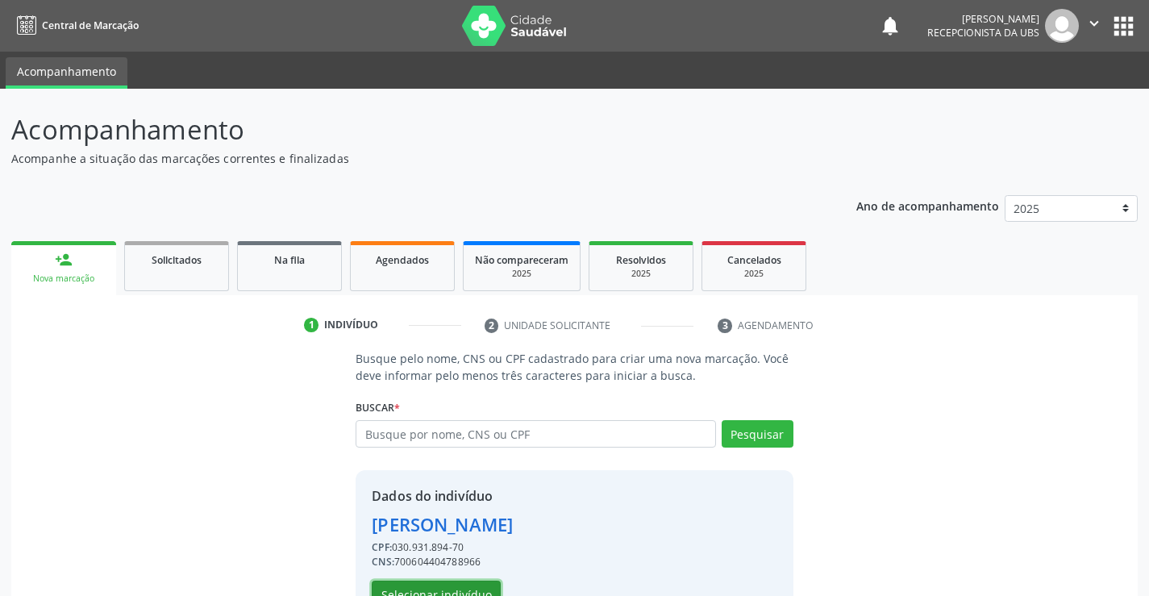
click at [442, 587] on button "Selecionar indivíduo" at bounding box center [436, 593] width 129 height 27
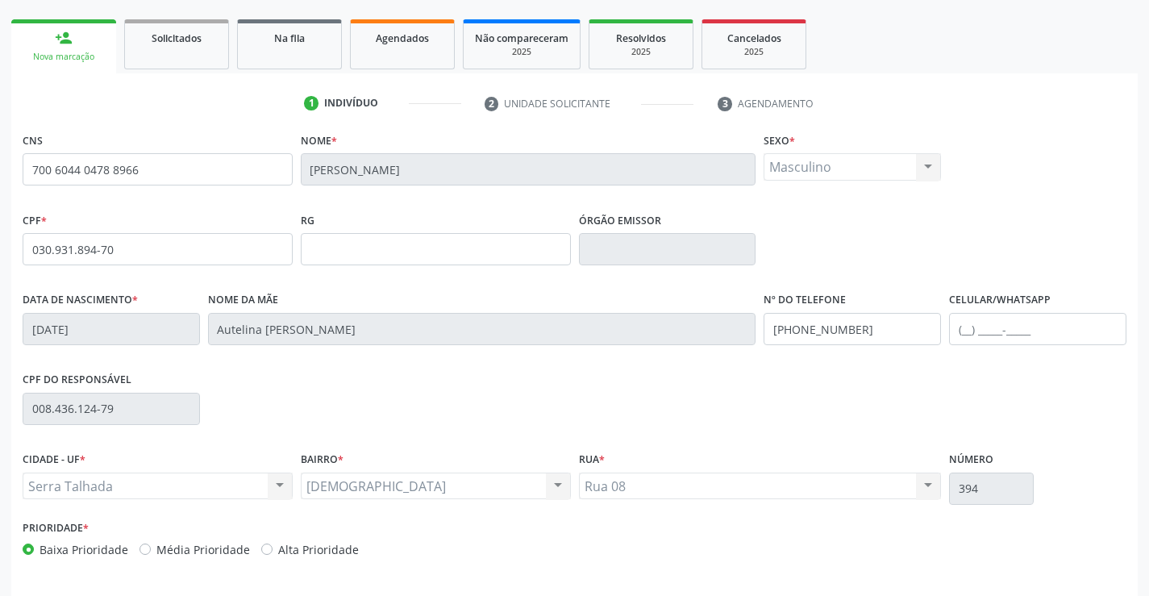
scroll to position [278, 0]
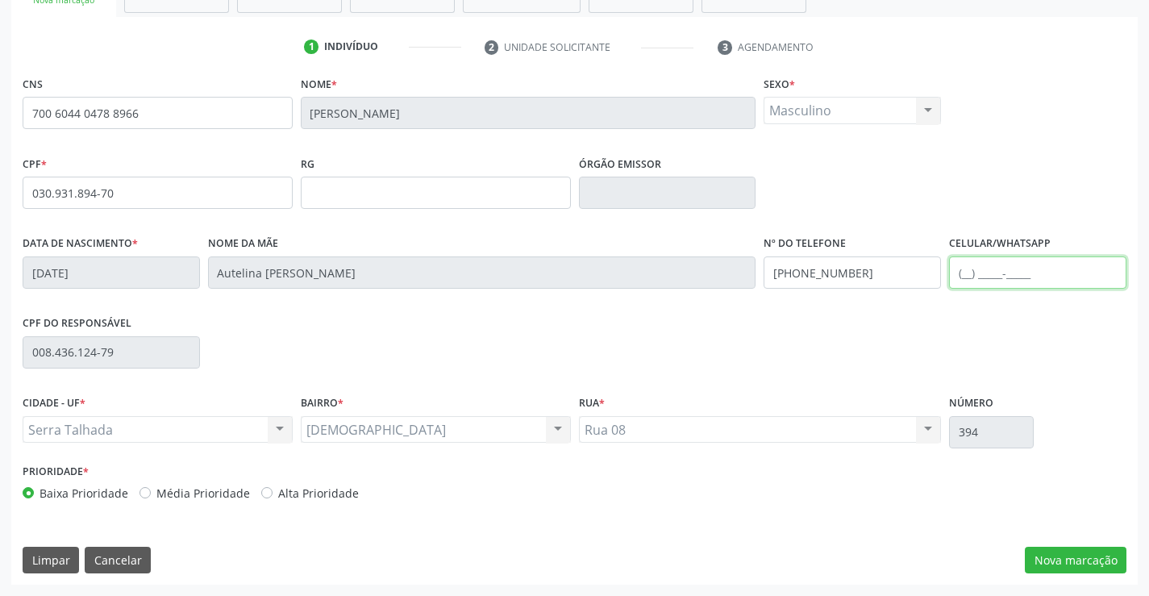
click at [1045, 273] on input "text" at bounding box center [1037, 272] width 177 height 32
type input "[PHONE_NUMBER]"
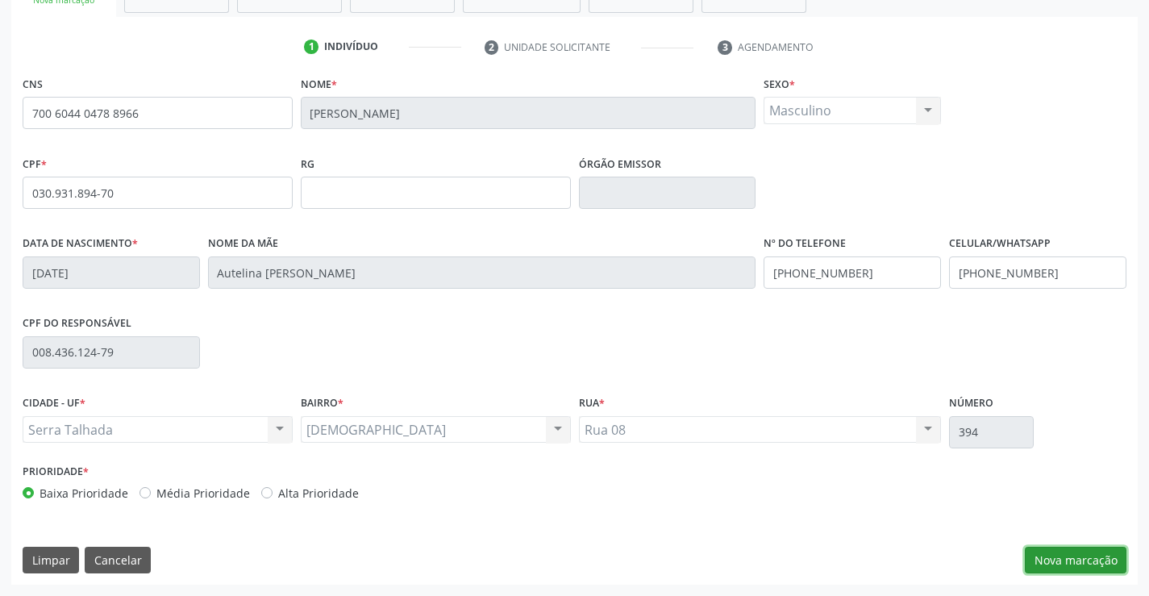
click at [1050, 557] on button "Nova marcação" at bounding box center [1075, 559] width 102 height 27
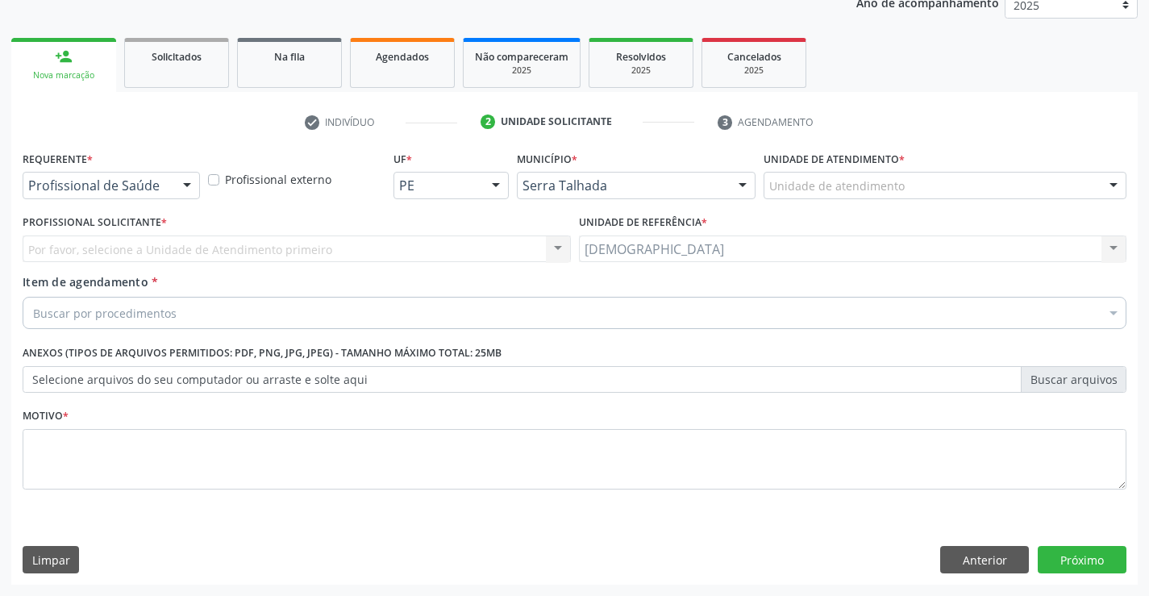
click at [184, 182] on div at bounding box center [187, 185] width 24 height 27
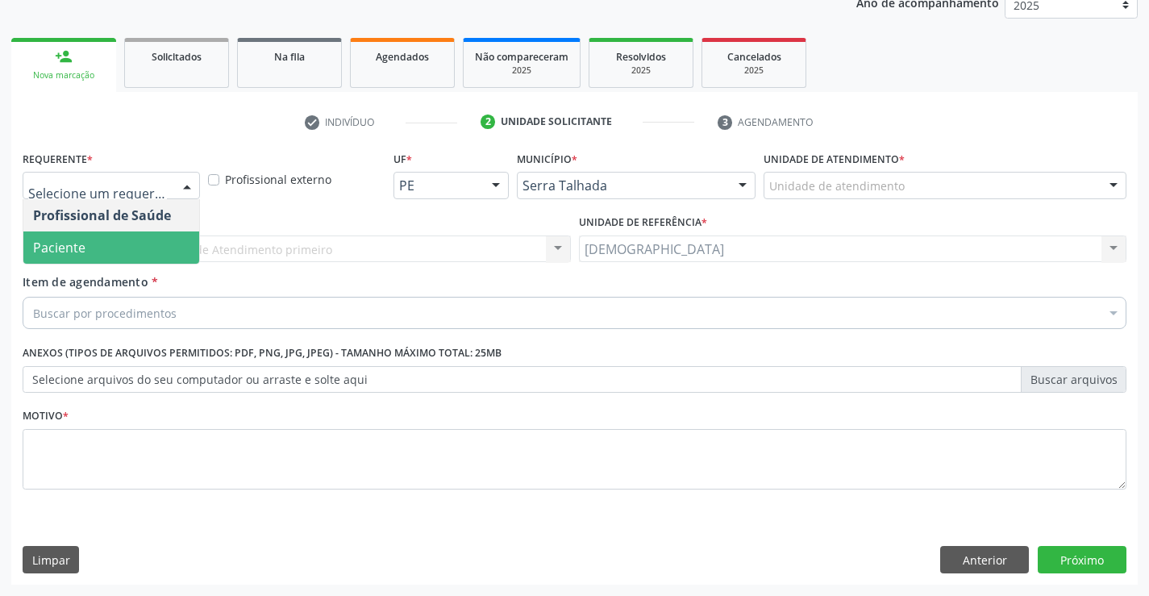
click at [137, 238] on span "Paciente" at bounding box center [111, 247] width 176 height 32
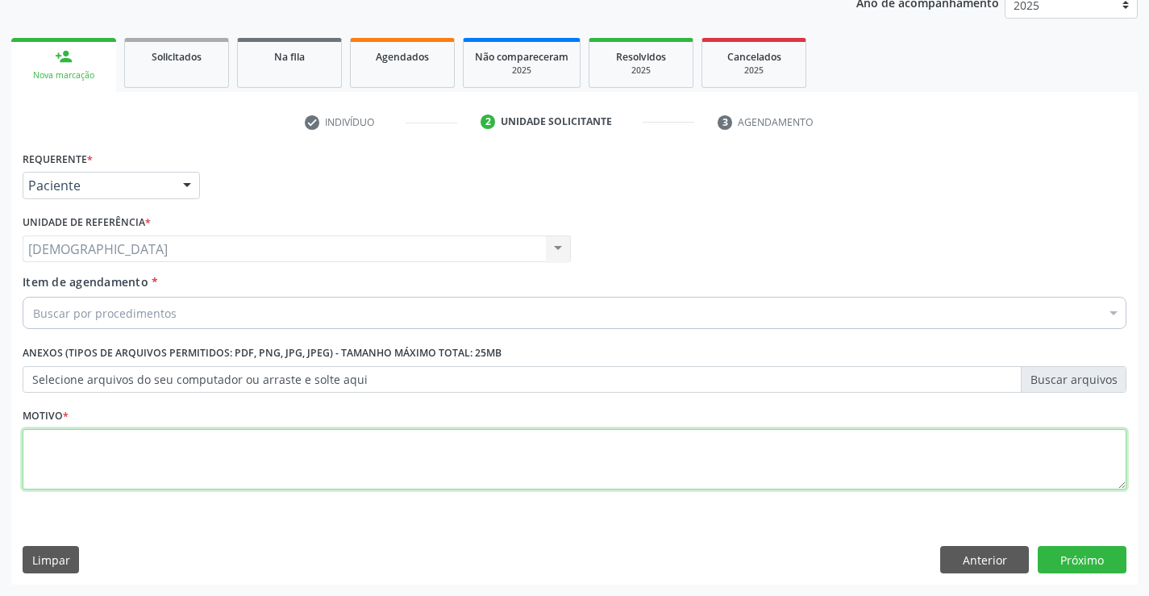
click at [111, 453] on textarea at bounding box center [574, 459] width 1103 height 61
type textarea "."
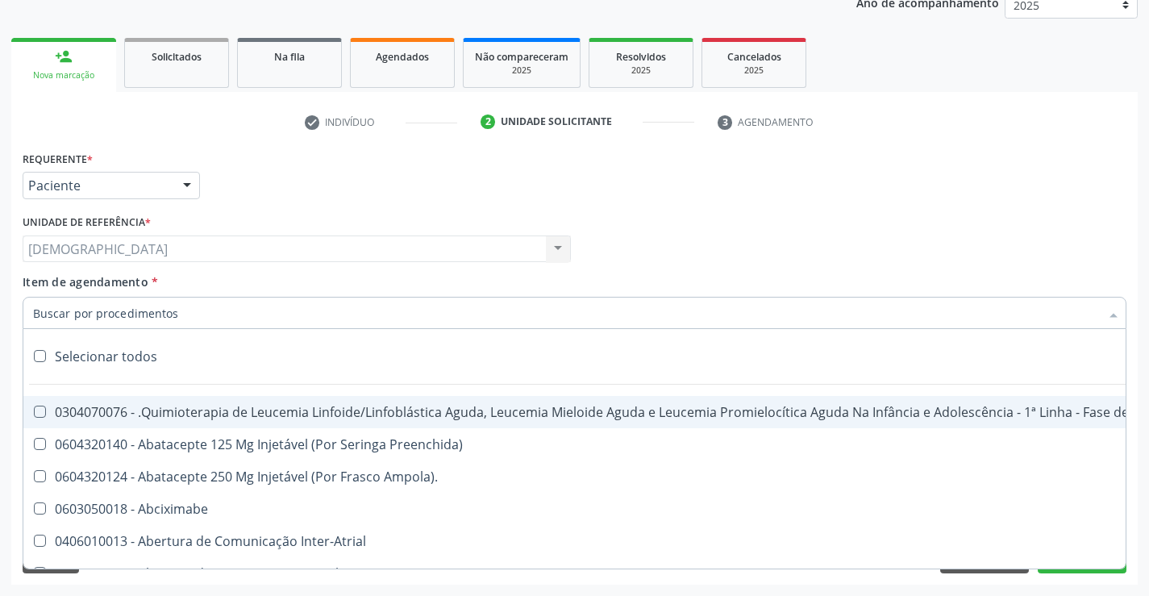
click at [217, 322] on div at bounding box center [574, 313] width 1103 height 32
click at [185, 185] on div at bounding box center [187, 185] width 24 height 27
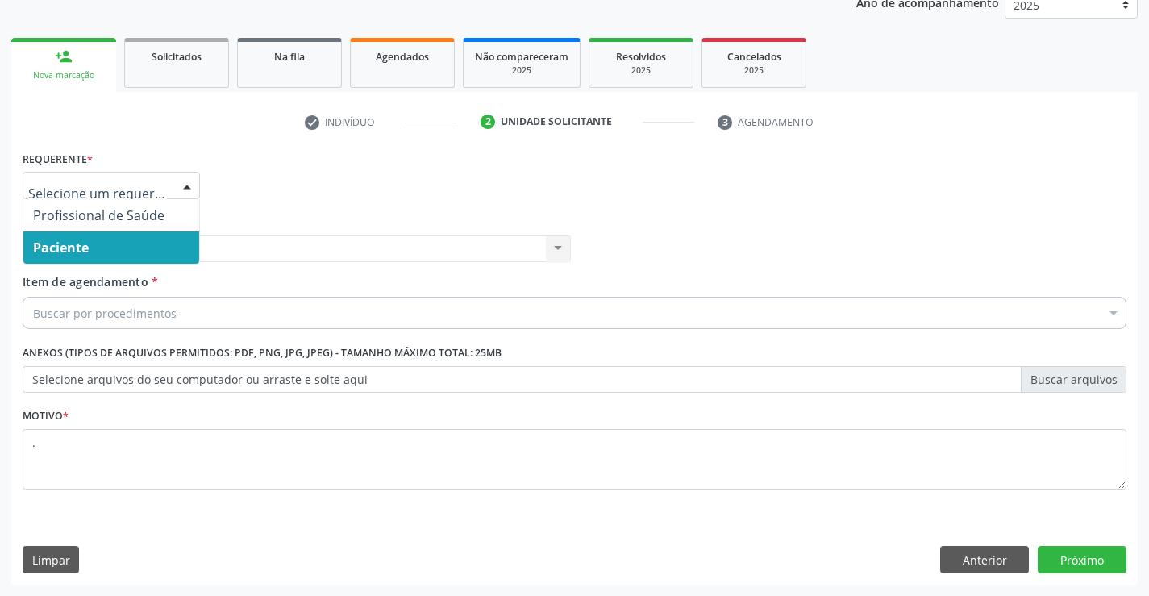
click at [120, 243] on span "Paciente" at bounding box center [111, 247] width 176 height 32
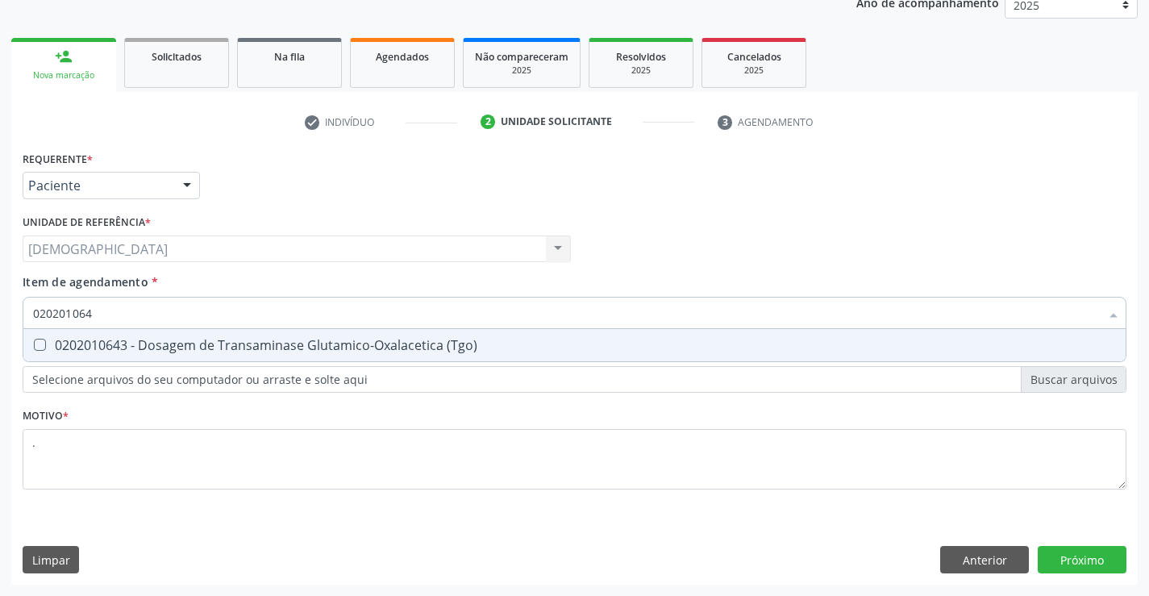
type input "0202010643"
click at [171, 344] on div "0202010643 - Dosagem de Transaminase Glutamico-Oxalacetica (Tgo)" at bounding box center [574, 345] width 1082 height 13
checkbox \(Tgo\) "true"
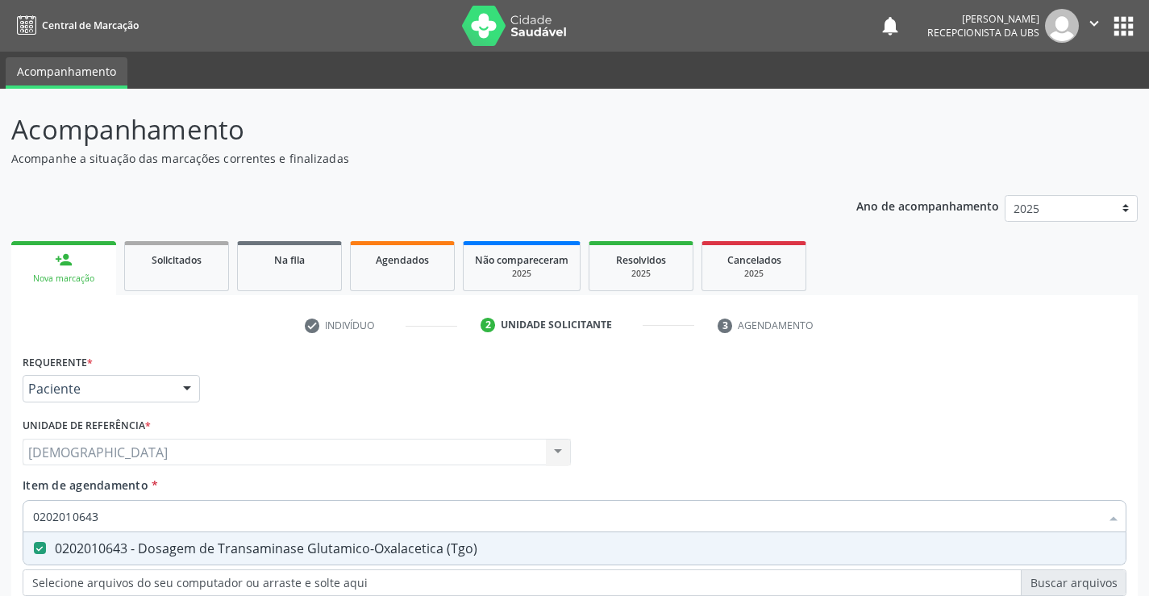
scroll to position [203, 0]
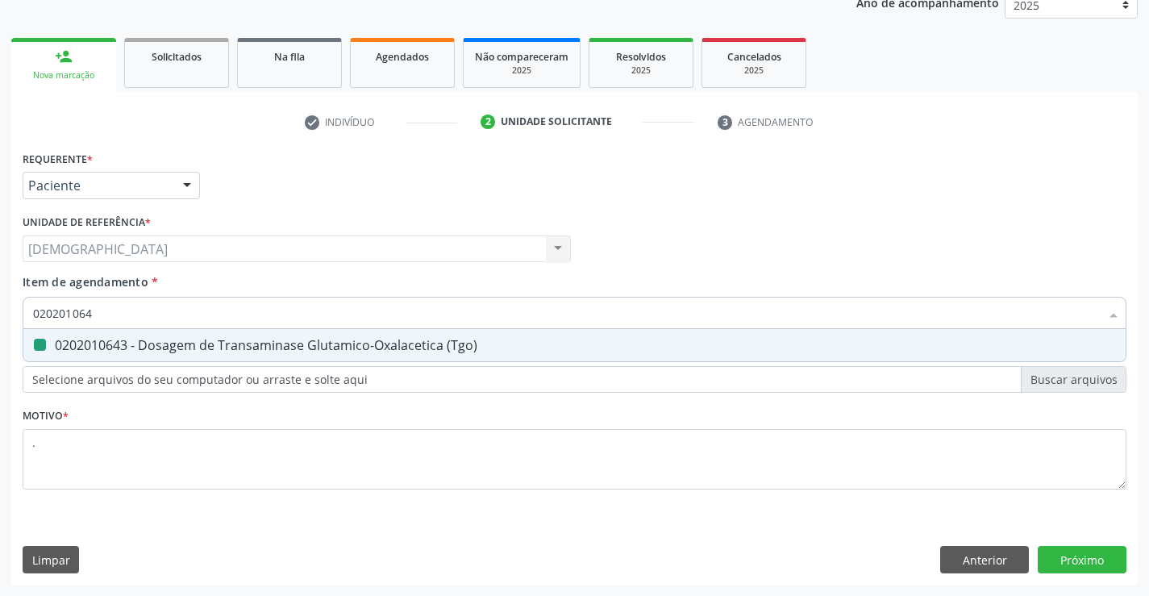
type input "02020106"
checkbox \(Tgo\) "false"
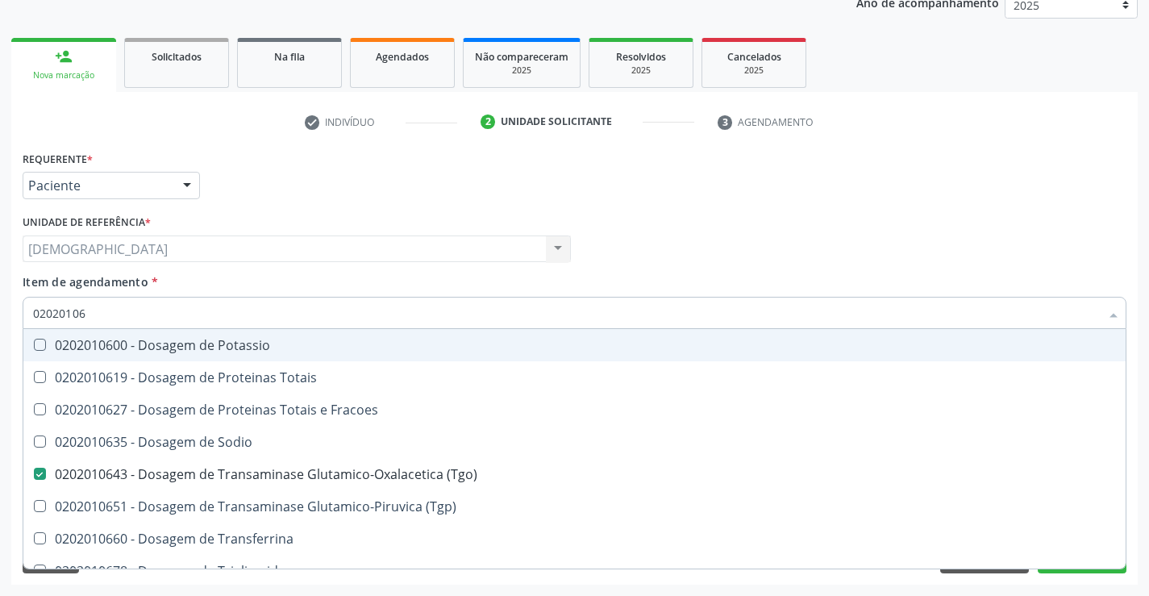
type input "0202010"
checkbox \(Tgo\) "false"
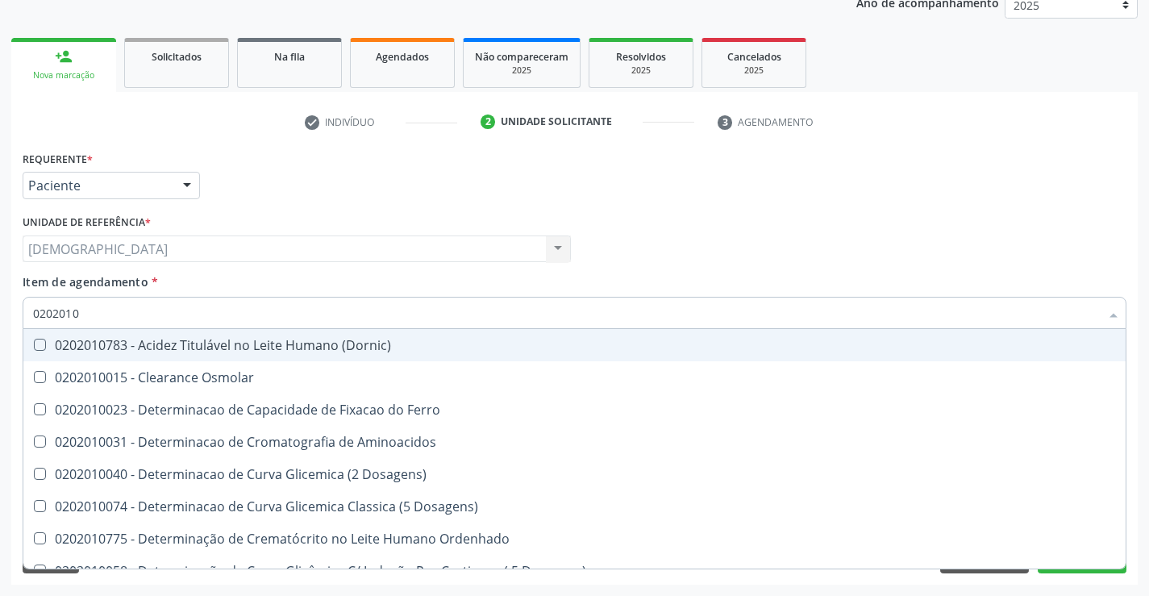
type input "020201"
checkbox \(Tgo\) "false"
checkbox D-Xilose "true"
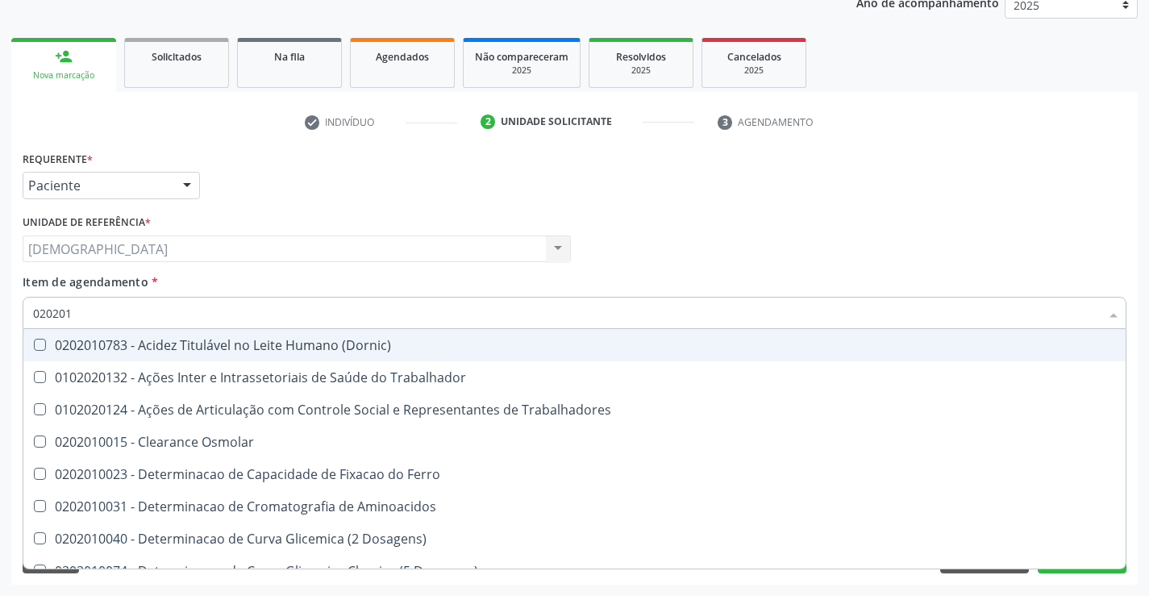
type input "02020"
checkbox \(Tgo\) "false"
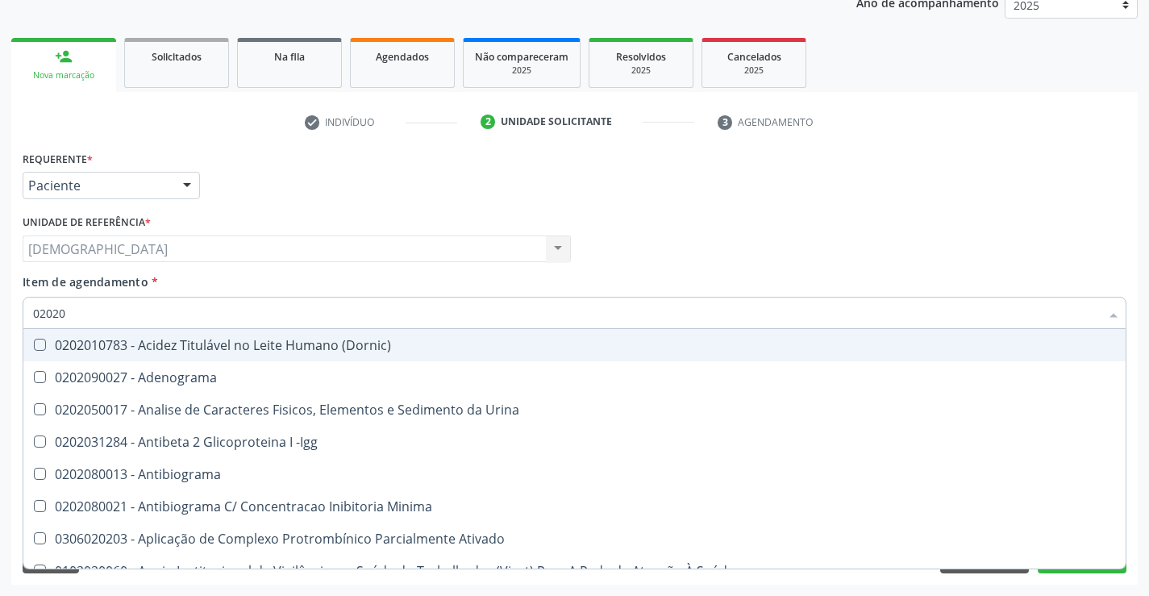
type input "020201"
checkbox 17-Hidroxicorticosteroides "true"
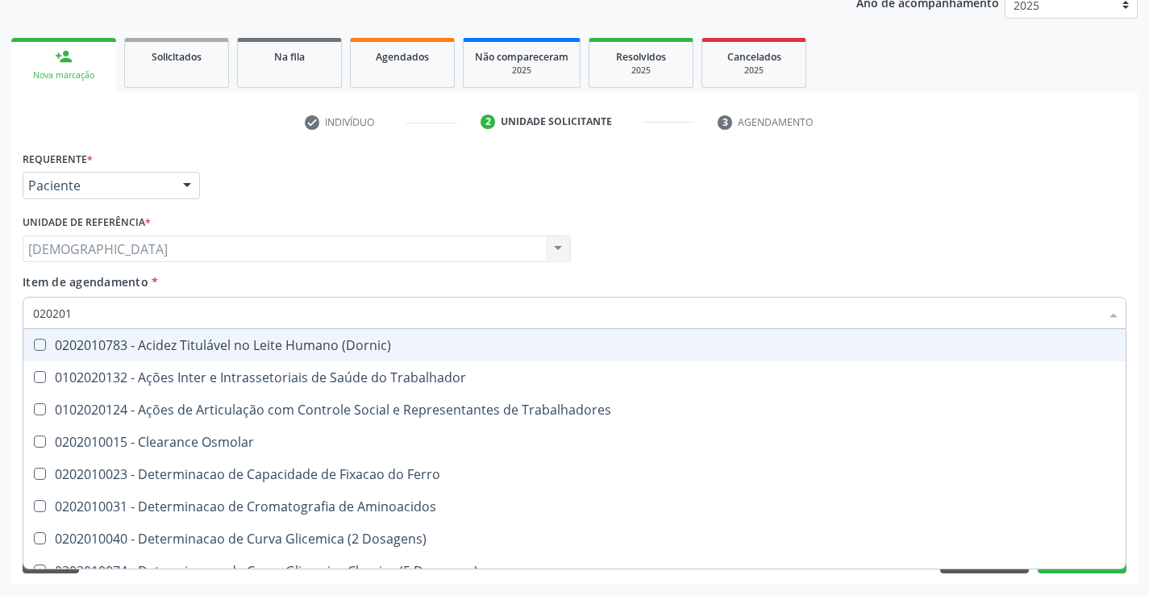
type input "0202010"
checkbox Leucino-Aminopeptidase "true"
checkbox \(Tgo\) "false"
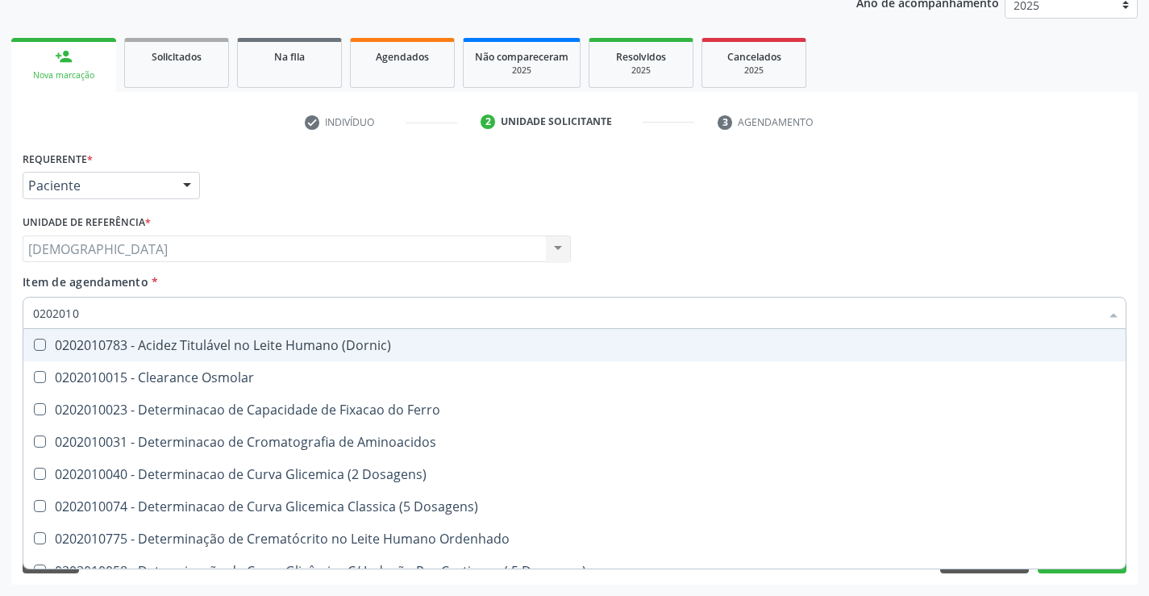
type input "02020106"
checkbox Dosagens\) "true"
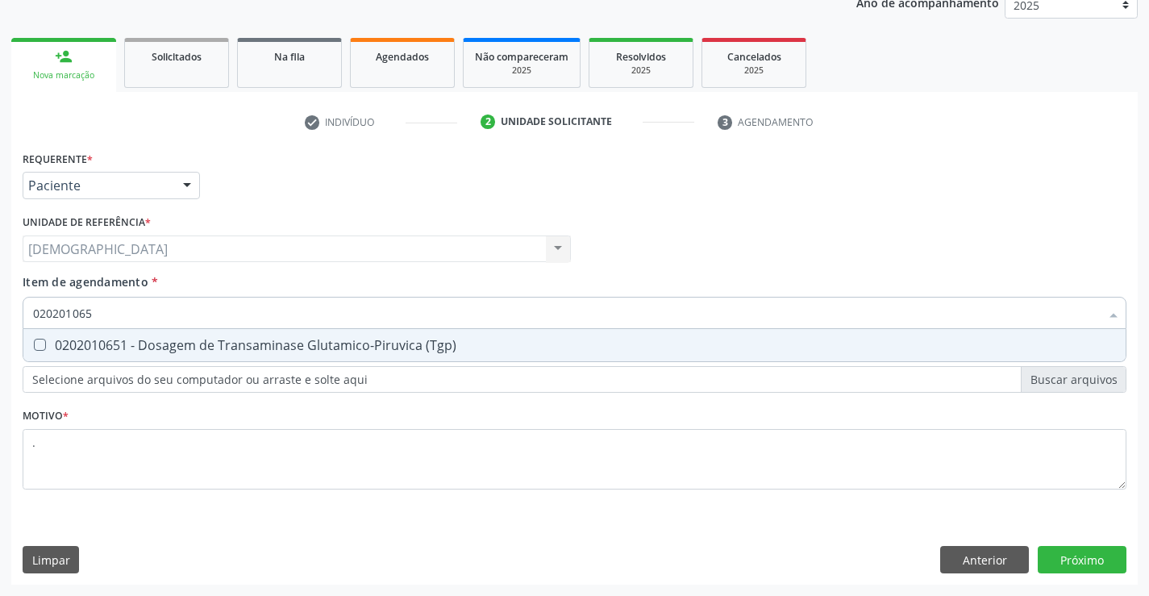
type input "0202010651"
click at [185, 341] on div "0202010651 - Dosagem de Transaminase Glutamico-Piruvica (Tgp)" at bounding box center [574, 345] width 1082 height 13
checkbox \(Tgp\) "true"
type input "02020106"
checkbox \(Tgp\) "false"
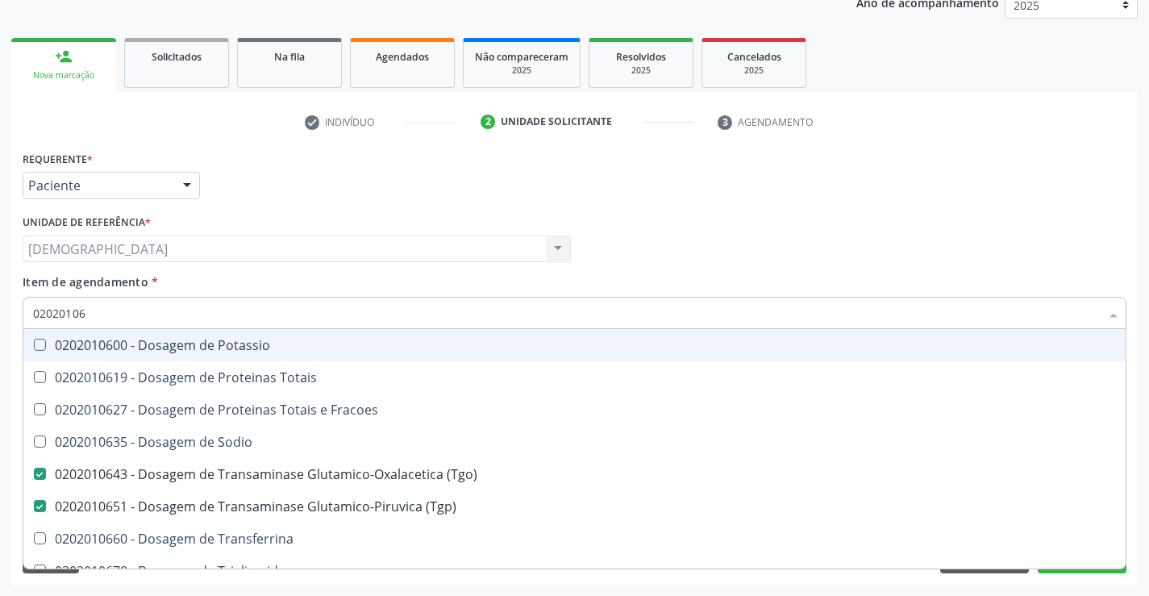
type input "0202010"
checkbox \(Tgo\) "false"
checkbox \(Tgp\) "false"
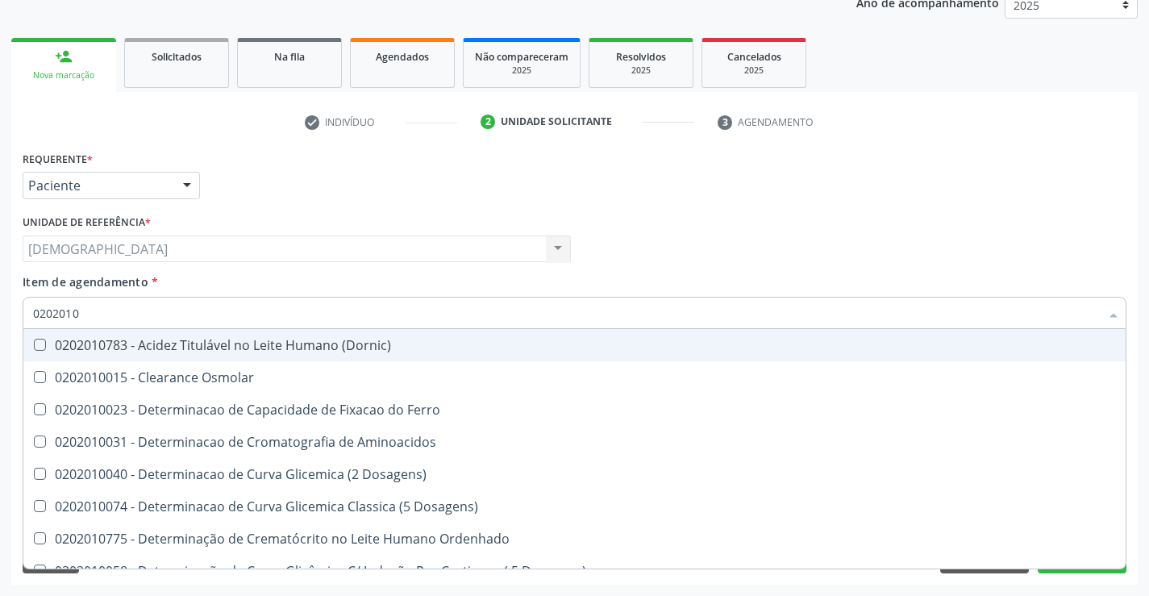
type input "020201"
checkbox \(Tgo\) "false"
checkbox \(Tgp\) "false"
checkbox D-Xilose "true"
checkbox Orais "true"
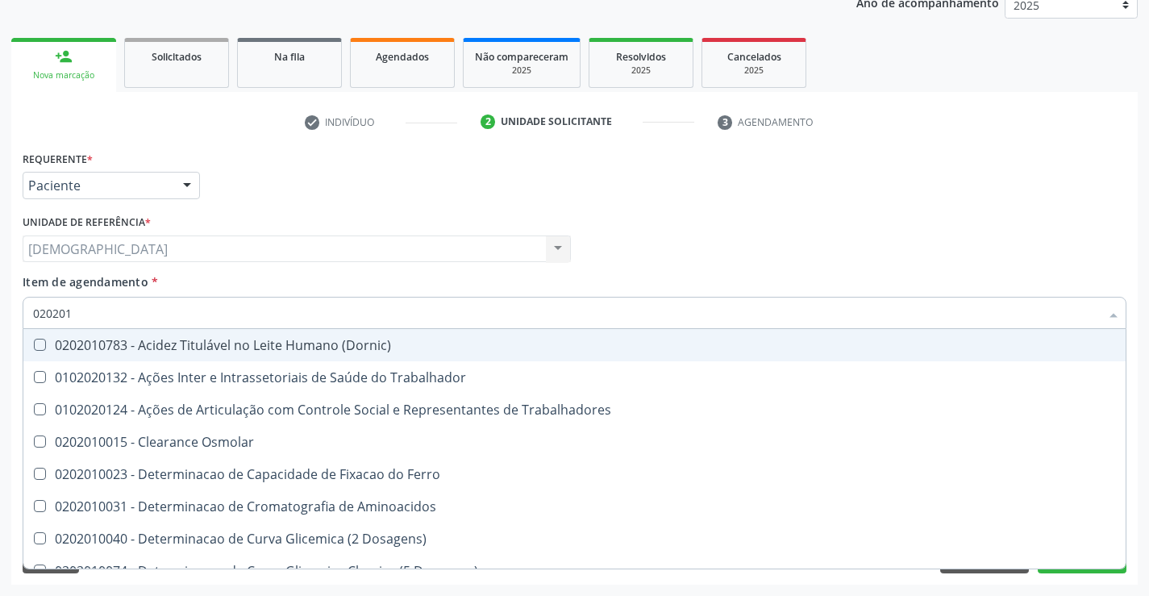
type input "02020"
checkbox \(Tgo\) "false"
checkbox \(Tgp\) "false"
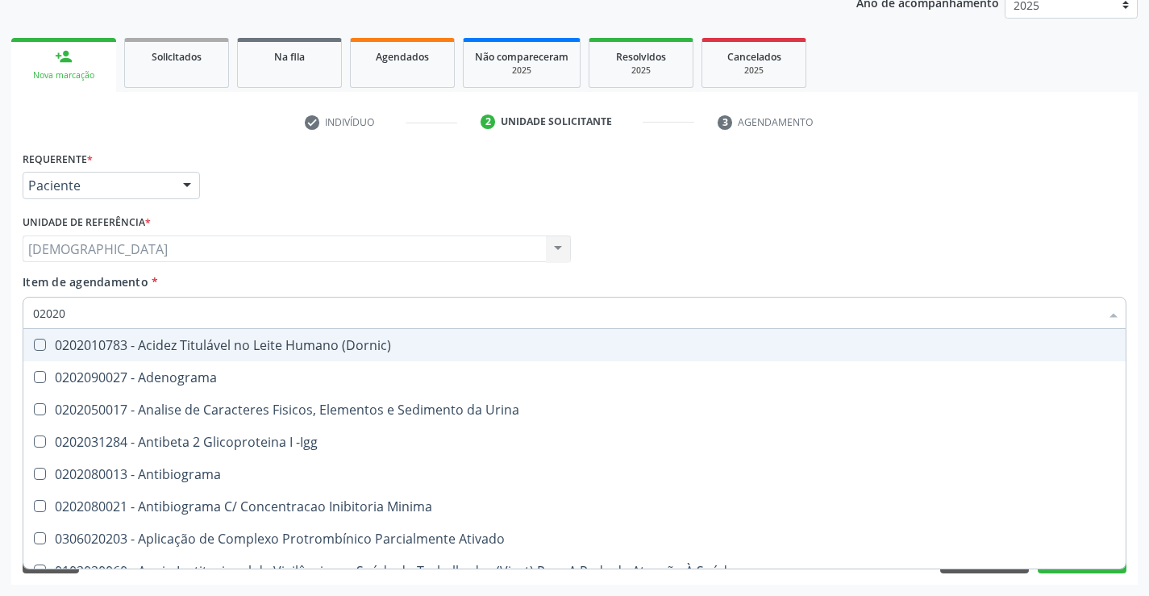
type input "020201"
checkbox 17-Hidroxicorticosteroides "true"
checkbox D "true"
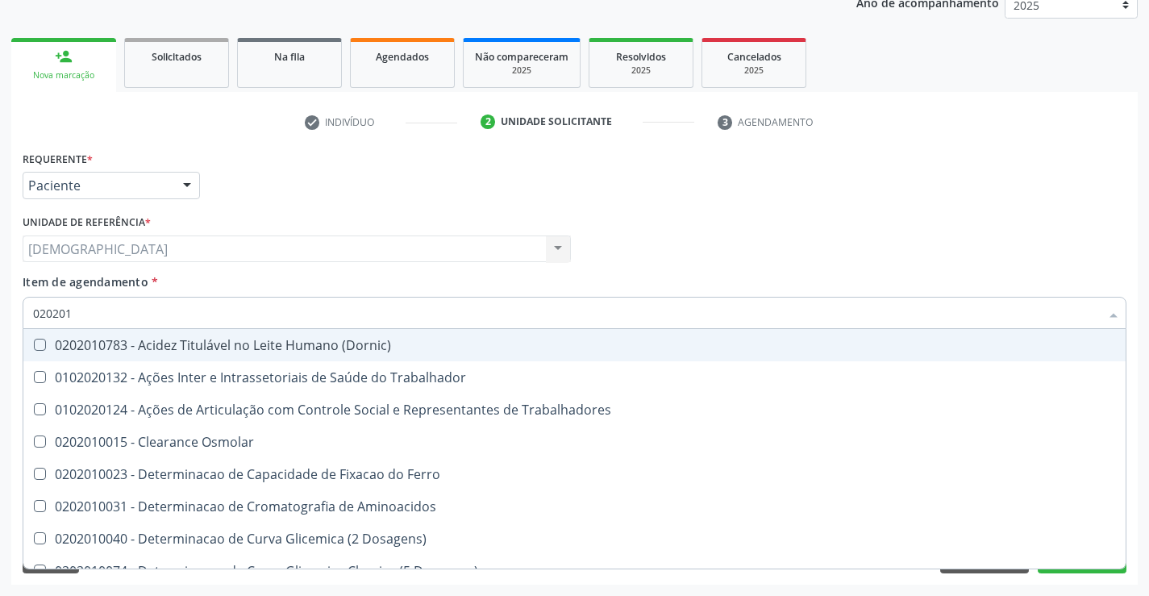
type input "0202010"
checkbox Leucino-Aminopeptidase "true"
checkbox Lipase "true"
checkbox \(Tgo\) "false"
checkbox \(Tgp\) "false"
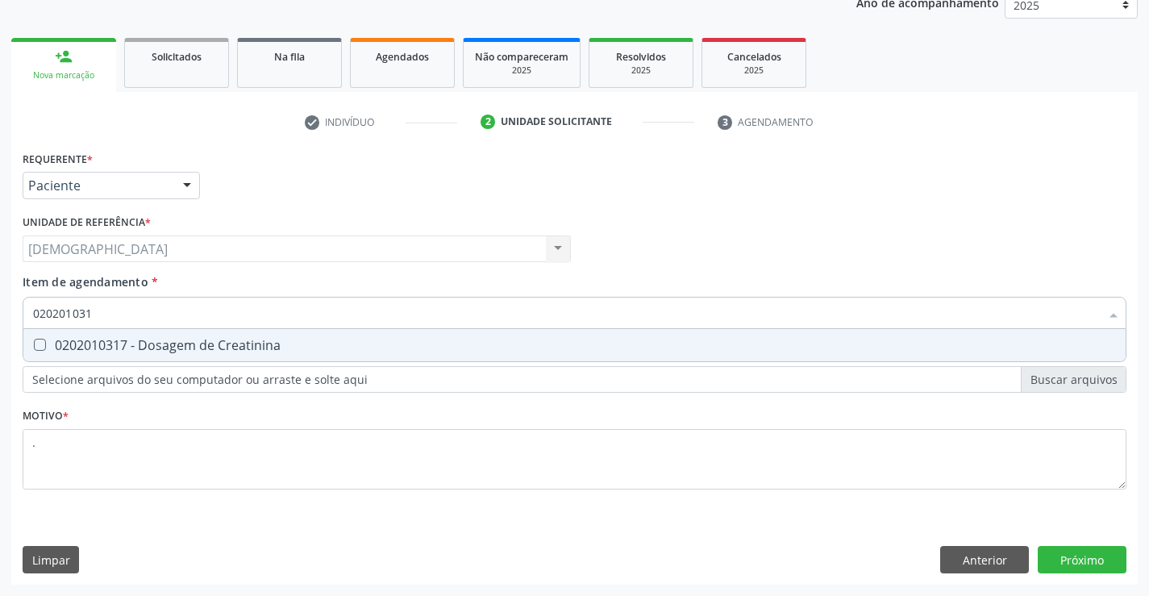
type input "0202010317"
click at [185, 340] on div "0202010317 - Dosagem de Creatinina" at bounding box center [574, 345] width 1082 height 13
checkbox Creatinina "true"
click at [177, 311] on input "0202010317" at bounding box center [566, 313] width 1066 height 32
type input "02020103"
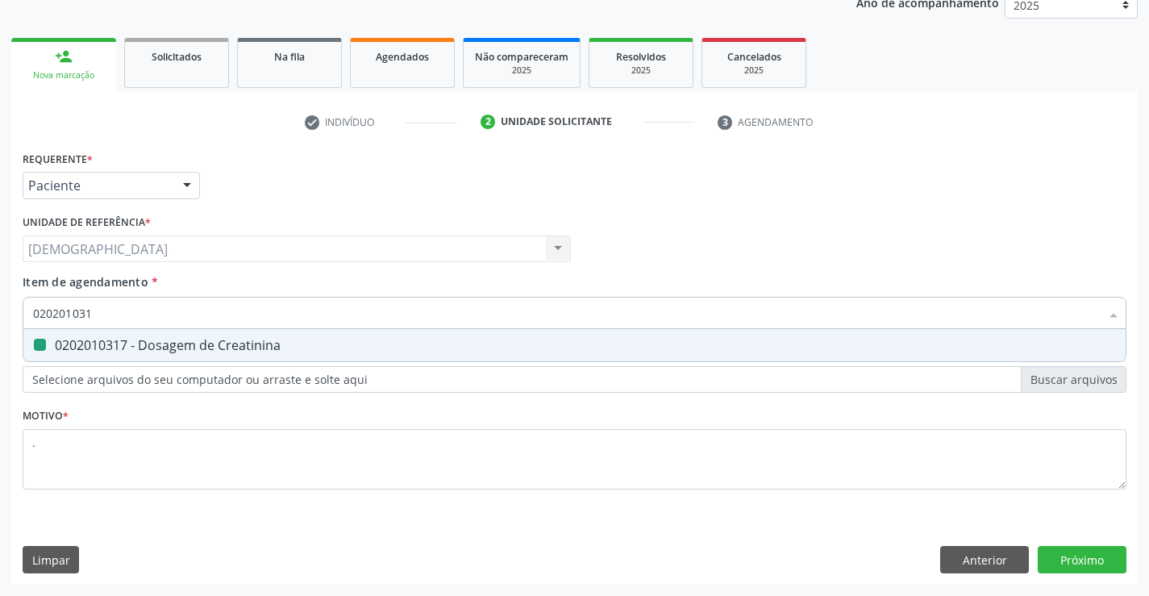
checkbox Creatinina "false"
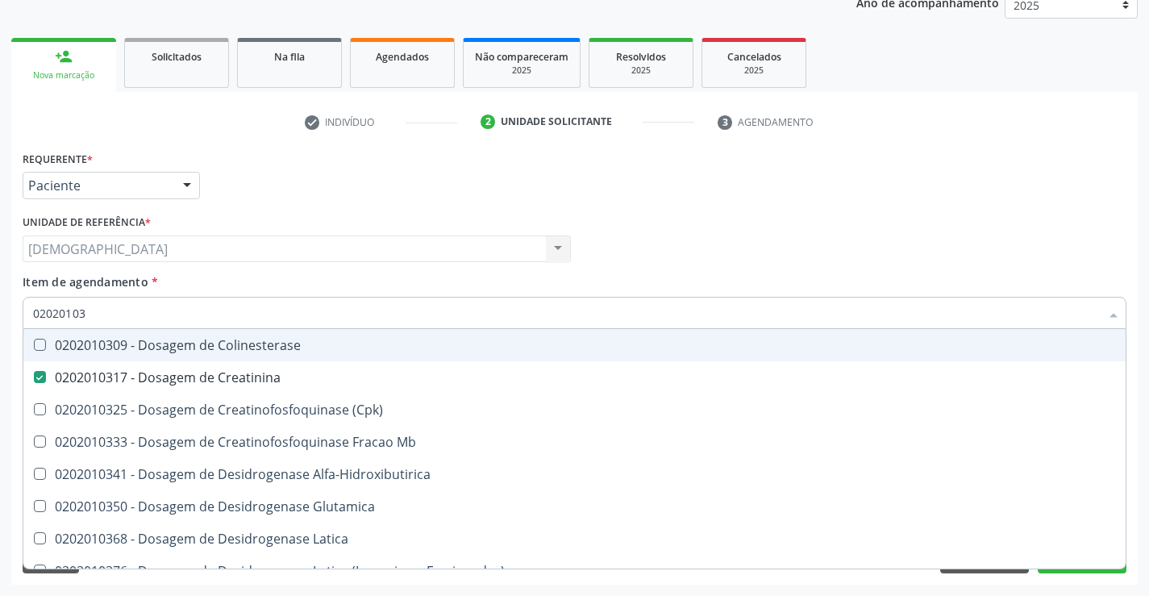
type input "0202010"
checkbox Creatinina "false"
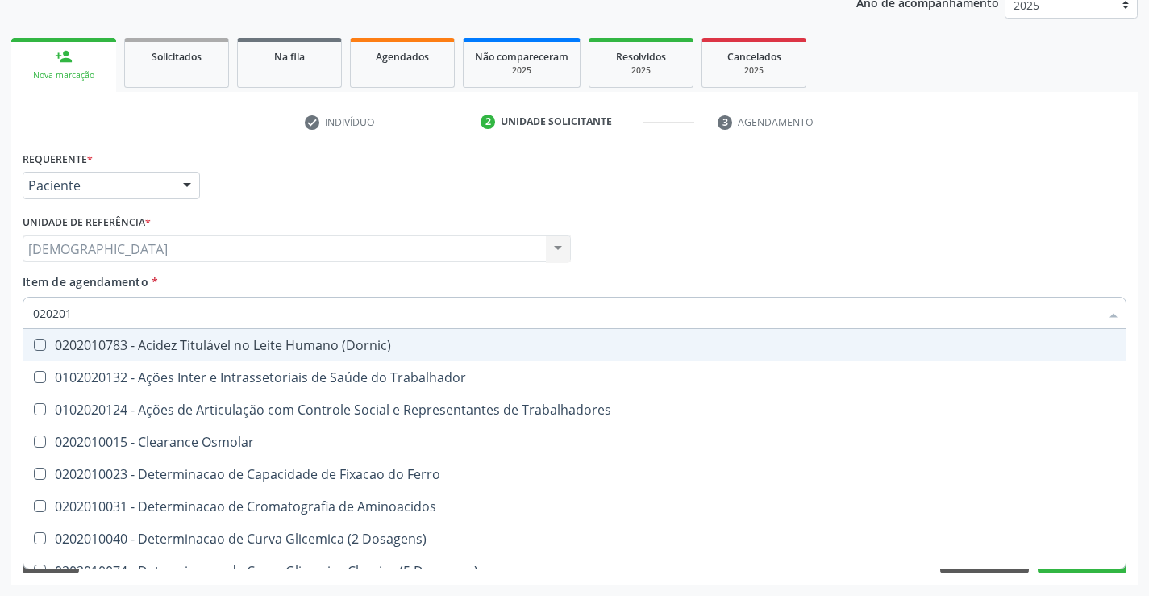
type input "02020"
checkbox Creatinina "false"
checkbox \(Tgo\) "false"
checkbox \(Tgp\) "false"
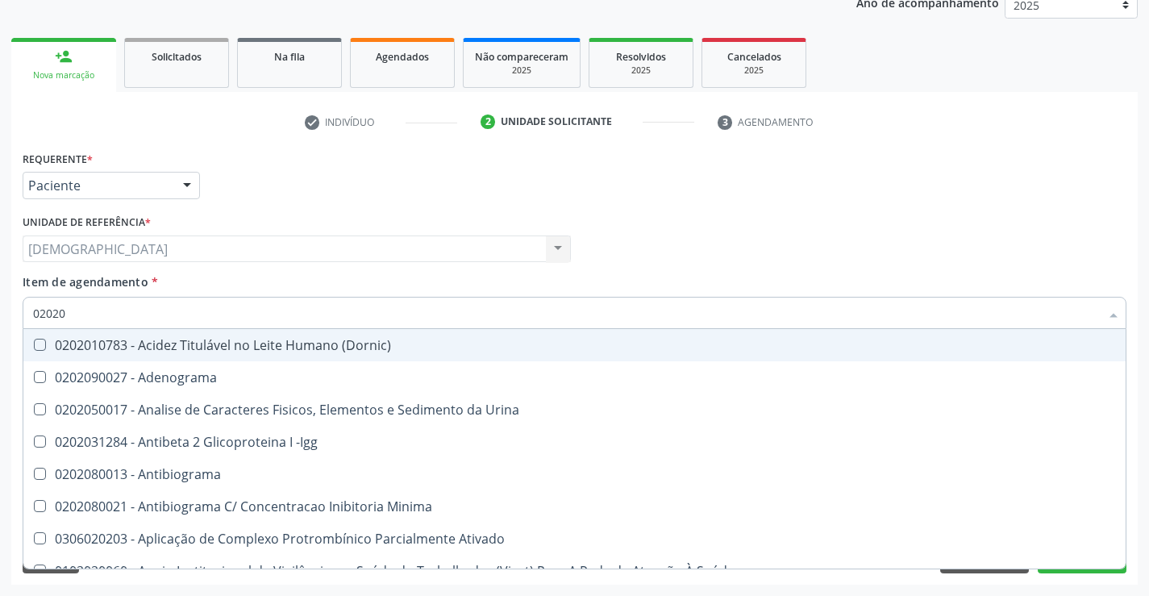
type input "020201"
checkbox Gestante "true"
checkbox 17-Hidroxicorticosteroides "true"
checkbox D "true"
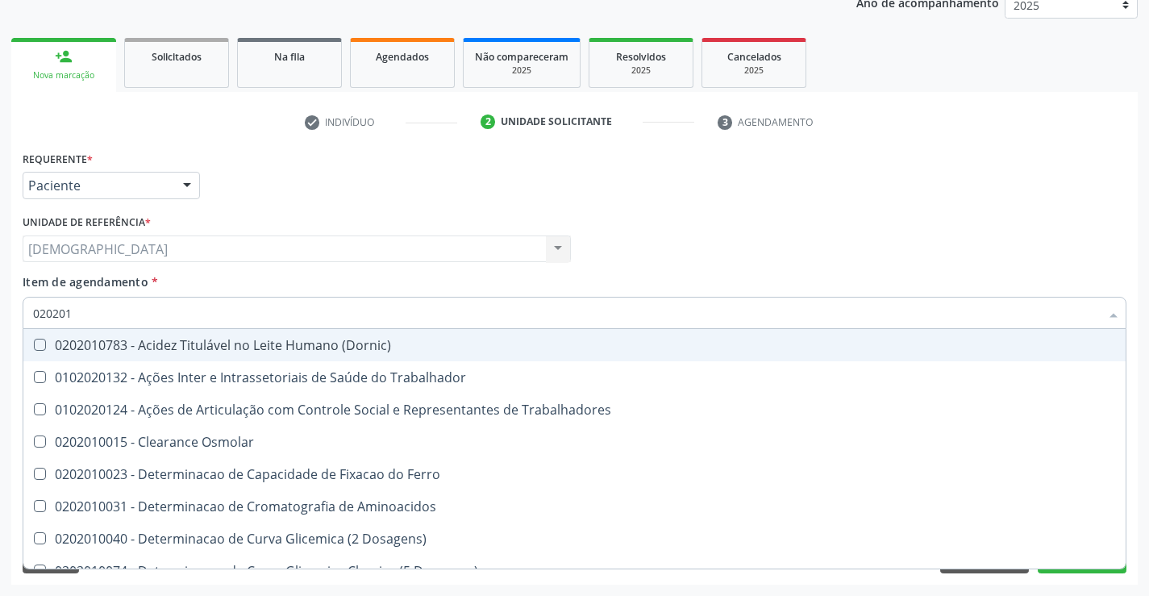
type input "0202010"
checkbox Ionizavel "true"
checkbox Creatinina "false"
checkbox Leucino-Aminopeptidase "true"
checkbox Lipase "true"
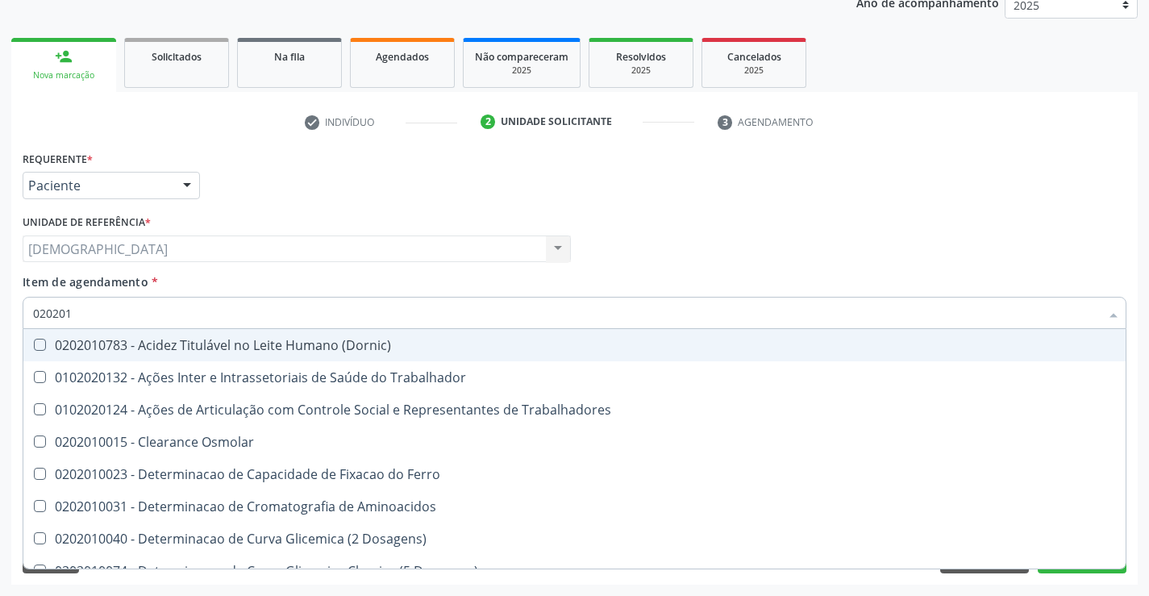
checkbox \(Tgo\) "false"
checkbox \(Tgp\) "false"
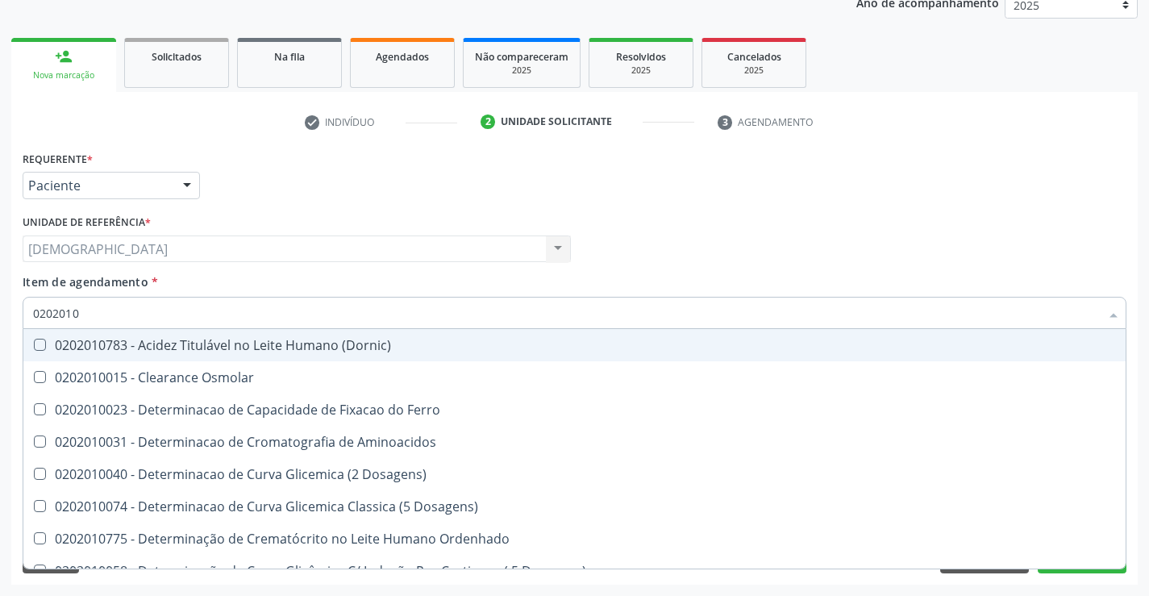
type input "02020106"
checkbox Dosagens\) "true"
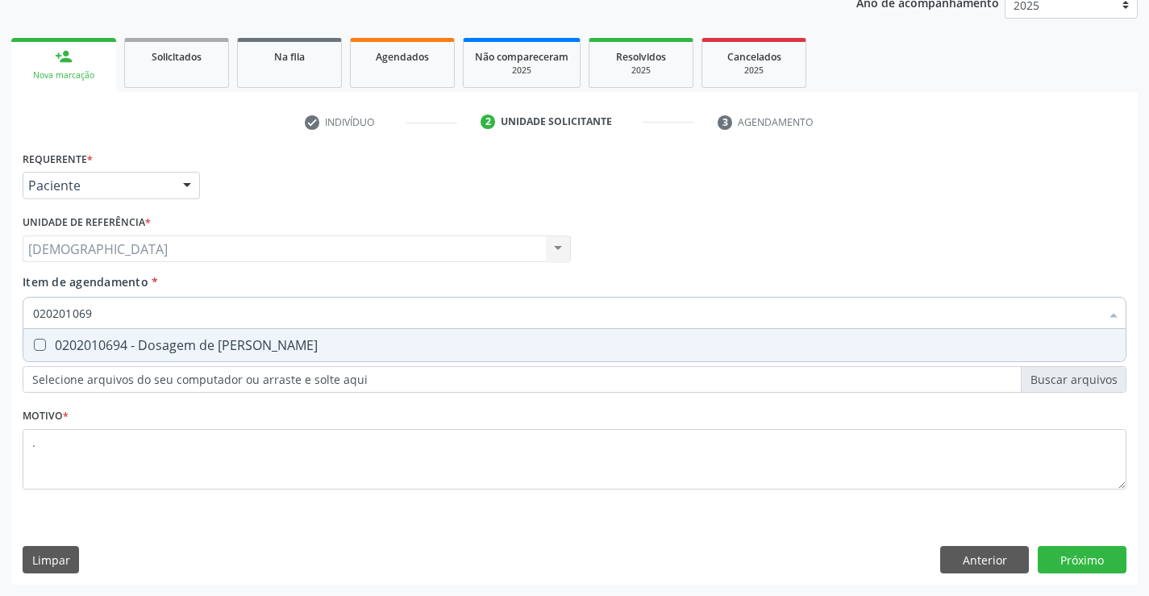
type input "0202010694"
click at [173, 343] on div "0202010694 - Dosagem de [PERSON_NAME]" at bounding box center [574, 345] width 1082 height 13
checkbox Ureia "true"
type input "02020106"
checkbox Ureia "false"
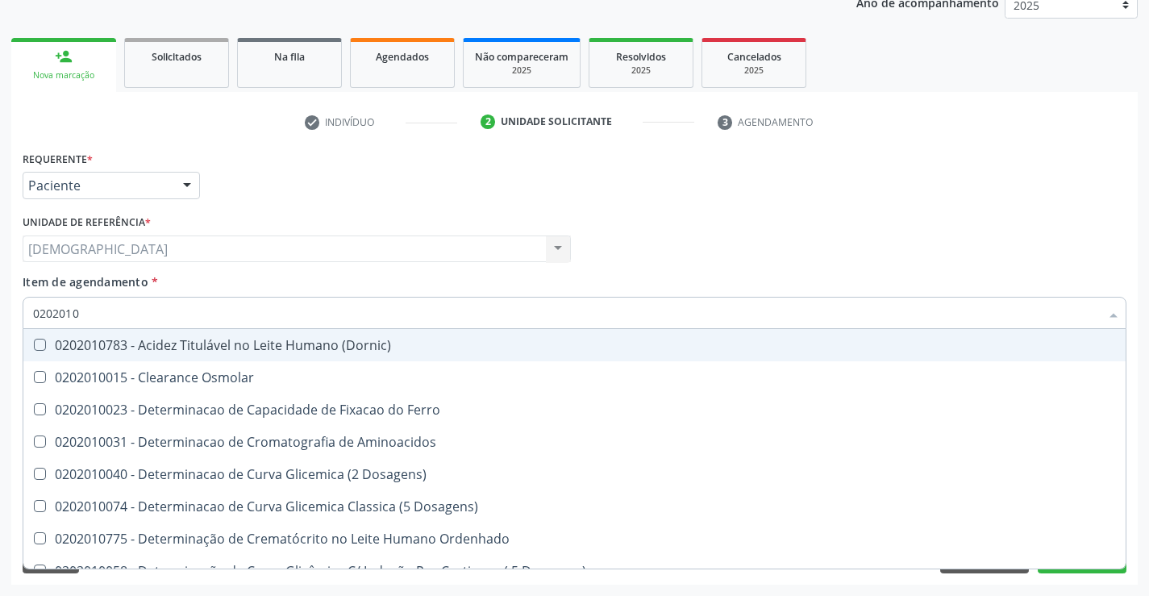
type input "020201"
checkbox Creatinina "false"
checkbox Folato "true"
checkbox \(Tgo\) "false"
checkbox \(Tgp\) "false"
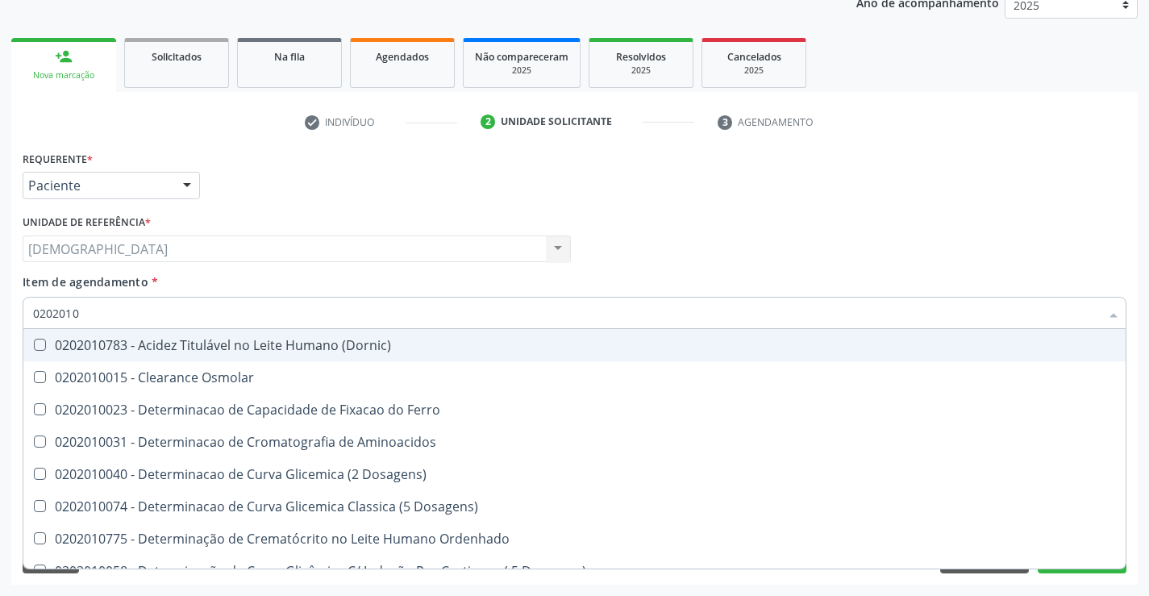
checkbox Ureia "false"
checkbox D-Xilose "true"
checkbox Orais "true"
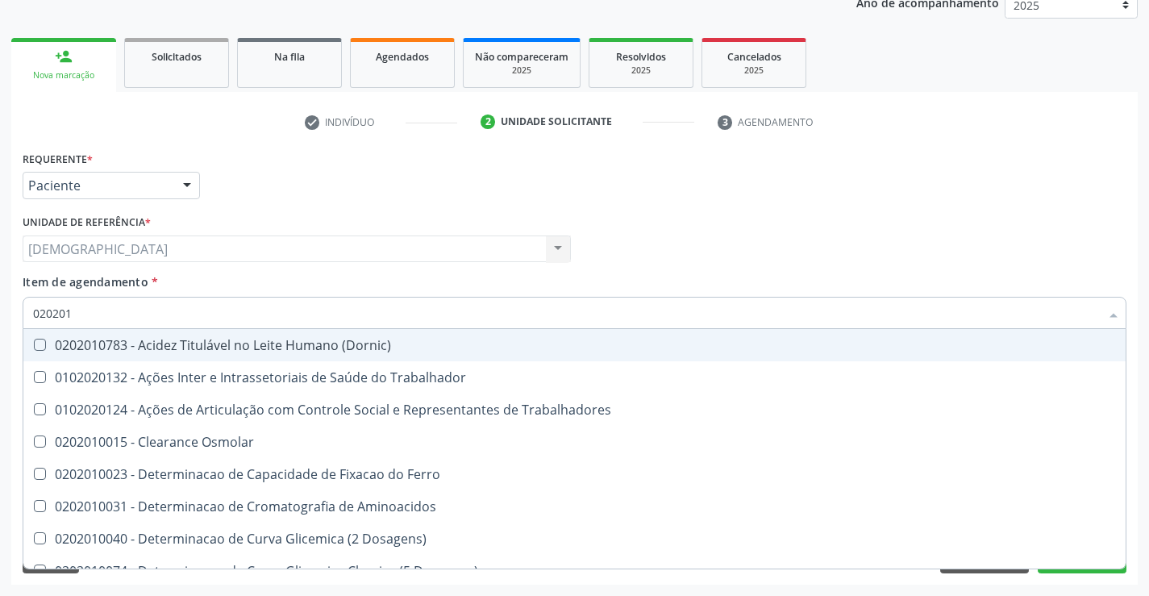
type input "02020"
checkbox Creatinina "false"
checkbox \(Tgo\) "false"
checkbox \(Tgp\) "false"
checkbox Ureia "false"
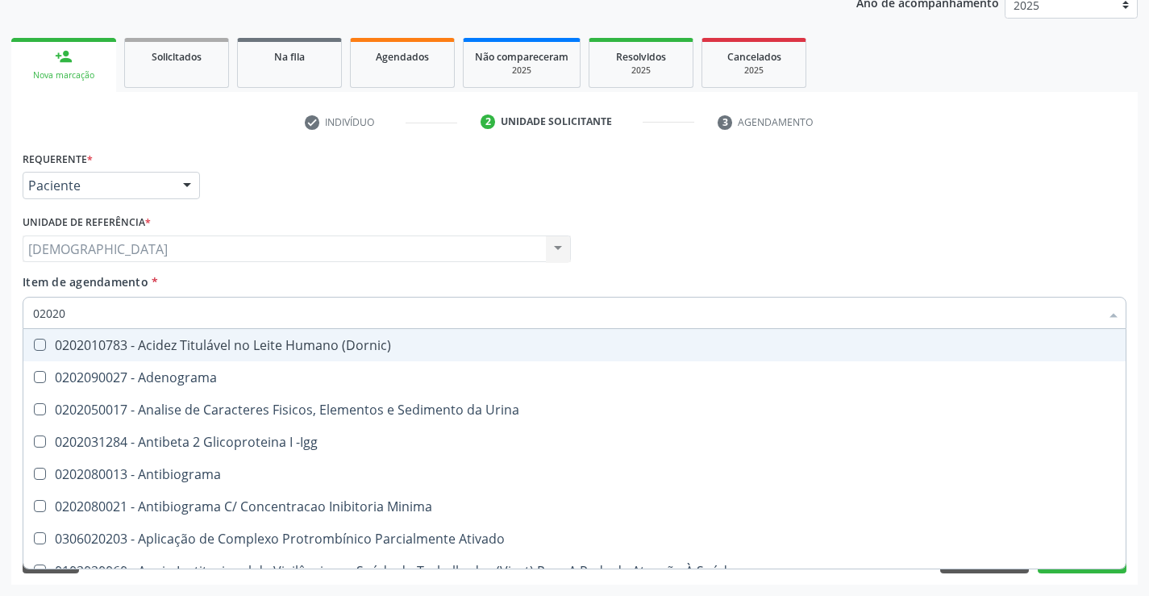
type input "020201"
checkbox Gestante "true"
checkbox 17-Hidroxicorticosteroides "true"
checkbox D "true"
checkbox Ascorbico "true"
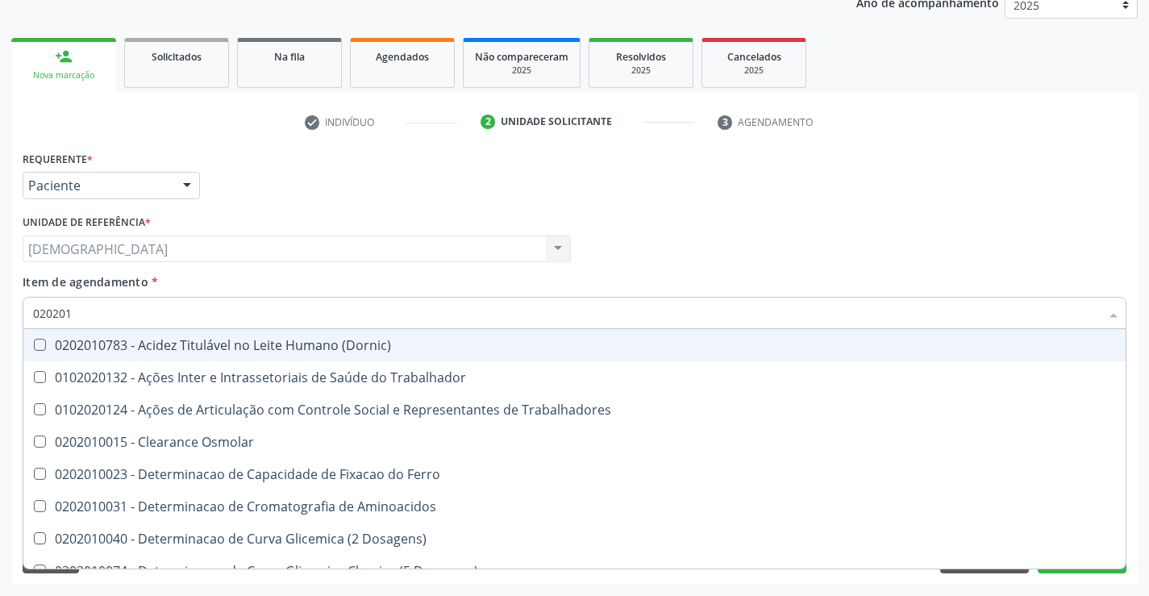
type input "0202010"
checkbox Ionizavel "true"
checkbox Creatinina "false"
checkbox Leucino-Aminopeptidase "true"
checkbox Lipase "true"
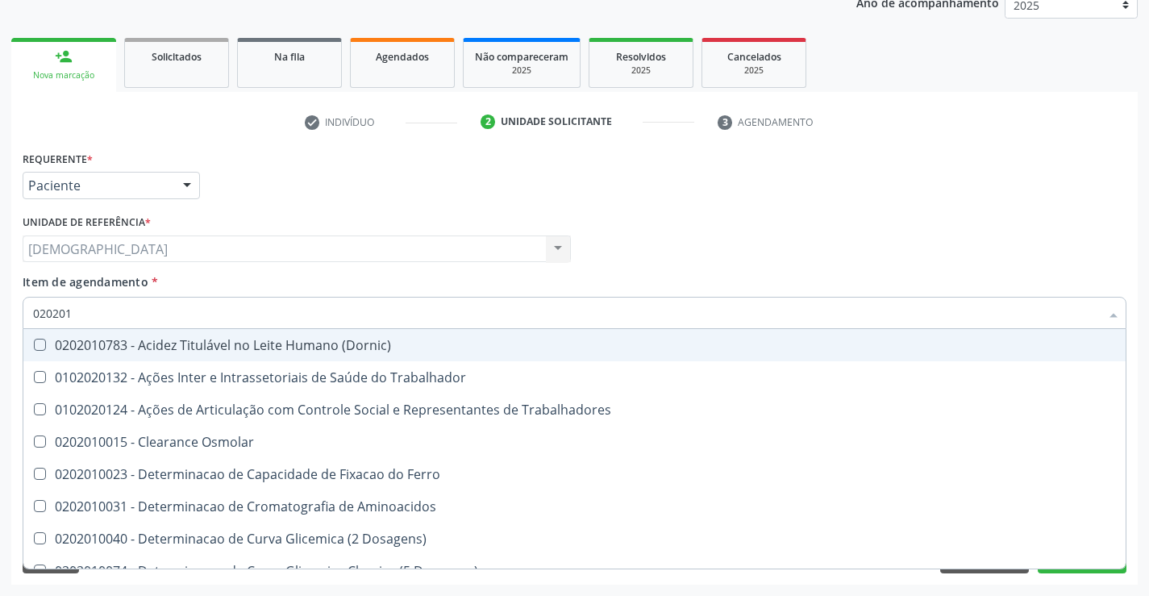
checkbox Piruvato "true"
checkbox \(Tgo\) "false"
checkbox \(Tgp\) "false"
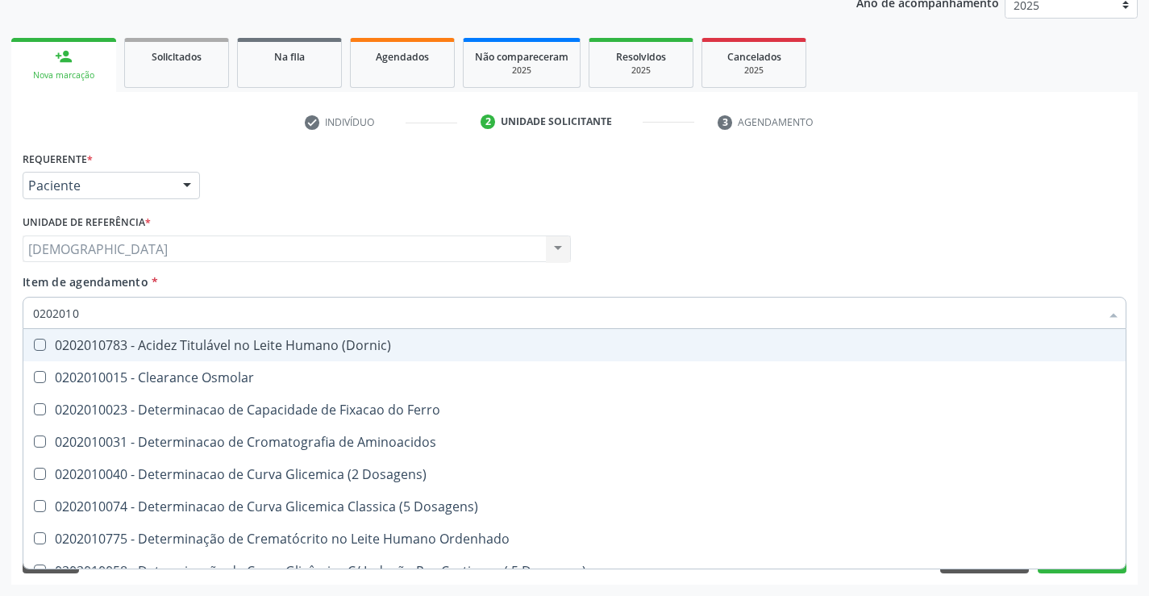
type input "02020106"
checkbox Dosagens\) "true"
checkbox Osmolaridade "true"
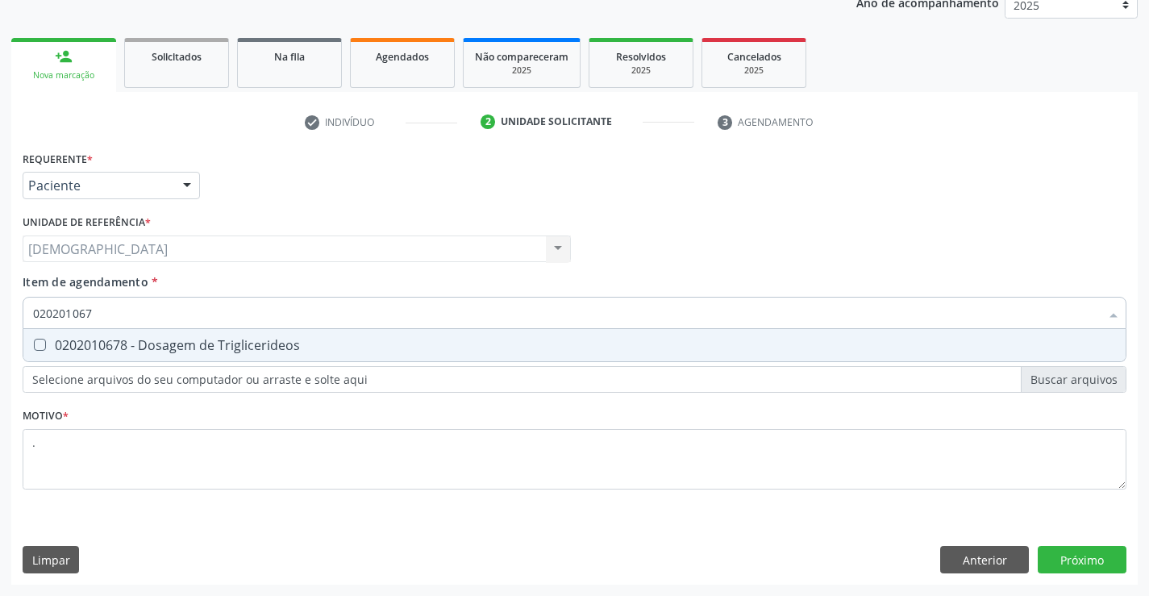
type input "0202010678"
click at [172, 342] on div "0202010678 - Dosagem de Triglicerideos" at bounding box center [574, 345] width 1082 height 13
checkbox Triglicerideos "true"
type input "02020106"
checkbox Triglicerideos "false"
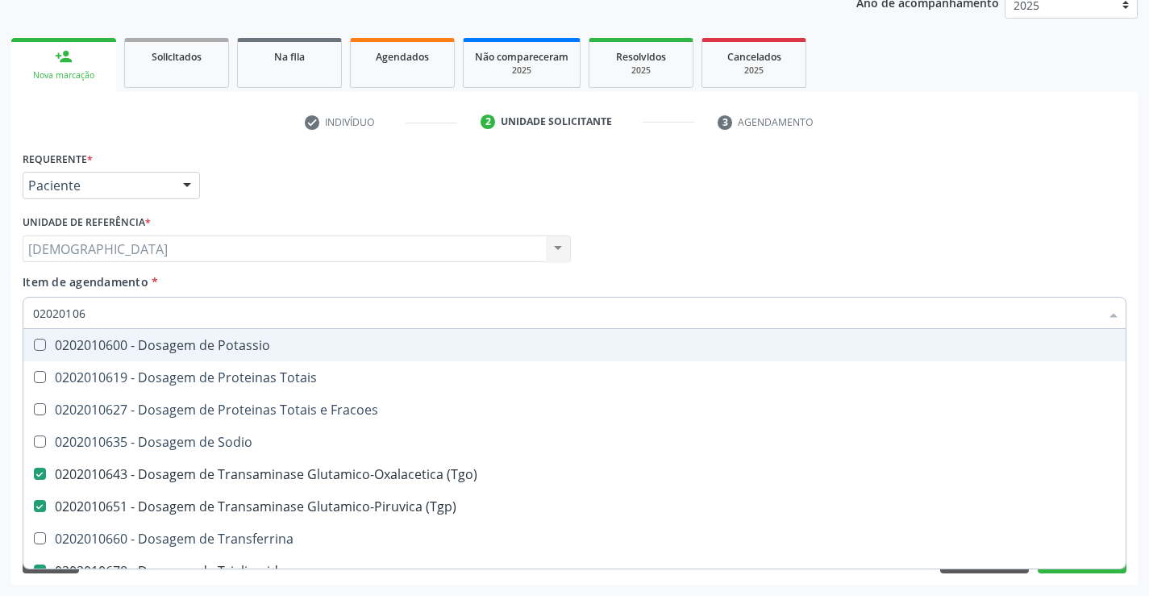
type input "0202010"
checkbox \(Tgo\) "false"
checkbox \(Tgp\) "false"
checkbox Triglicerideos "false"
checkbox Ureia "false"
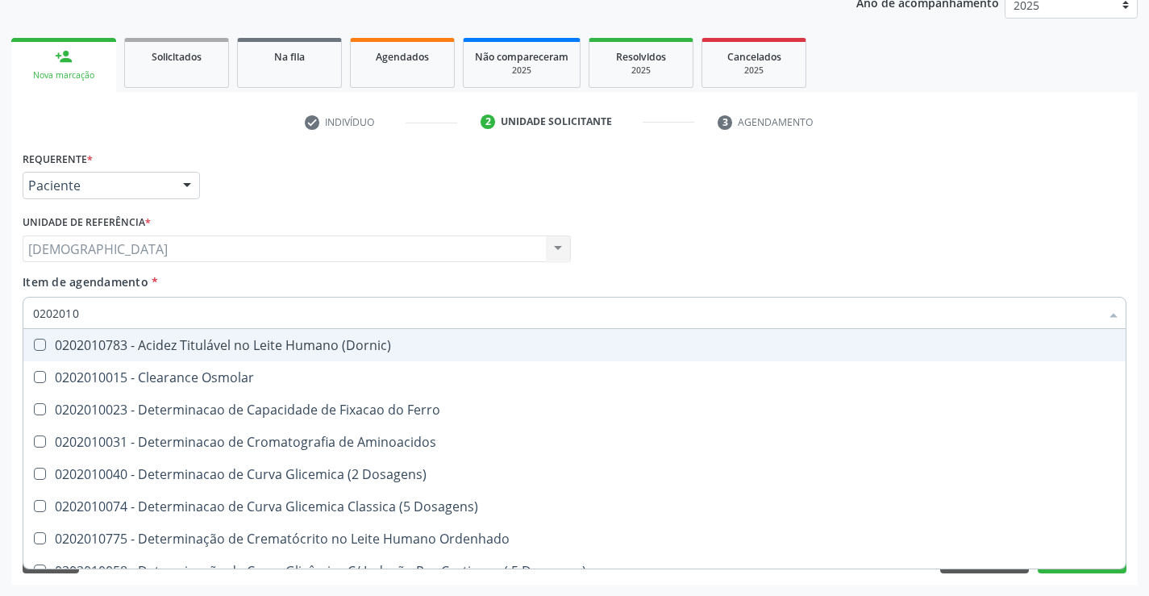
type input "020201"
checkbox Creatinina "false"
checkbox Folato "true"
checkbox \(Tgo\) "false"
checkbox \(Tgp\) "false"
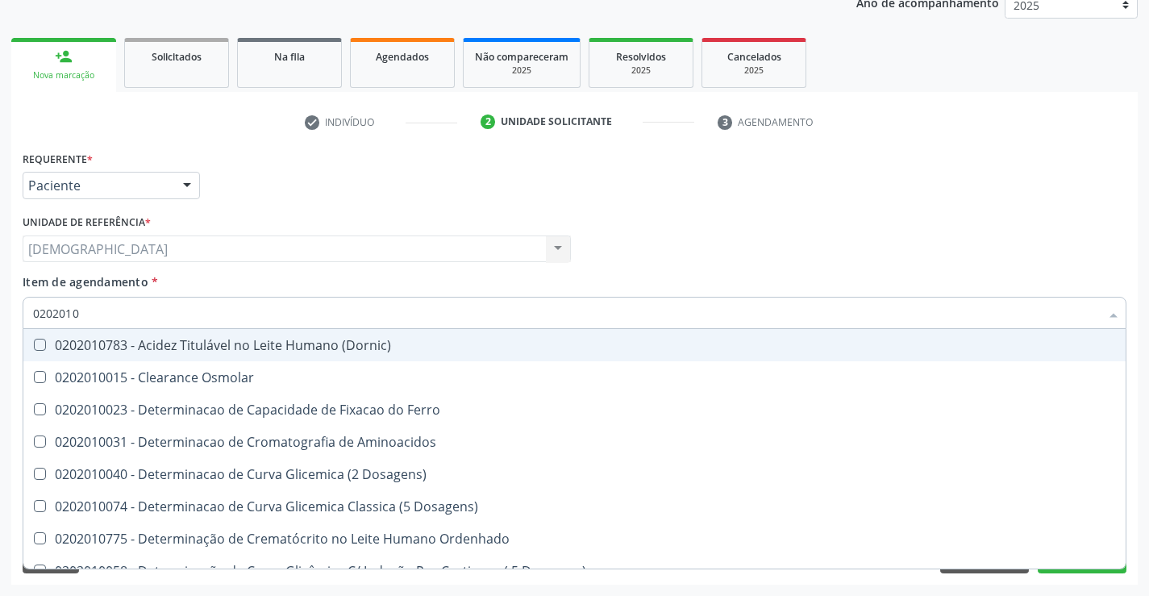
checkbox Triglicerideos "false"
checkbox Ureia "false"
checkbox D-Xilose "true"
checkbox Orais "true"
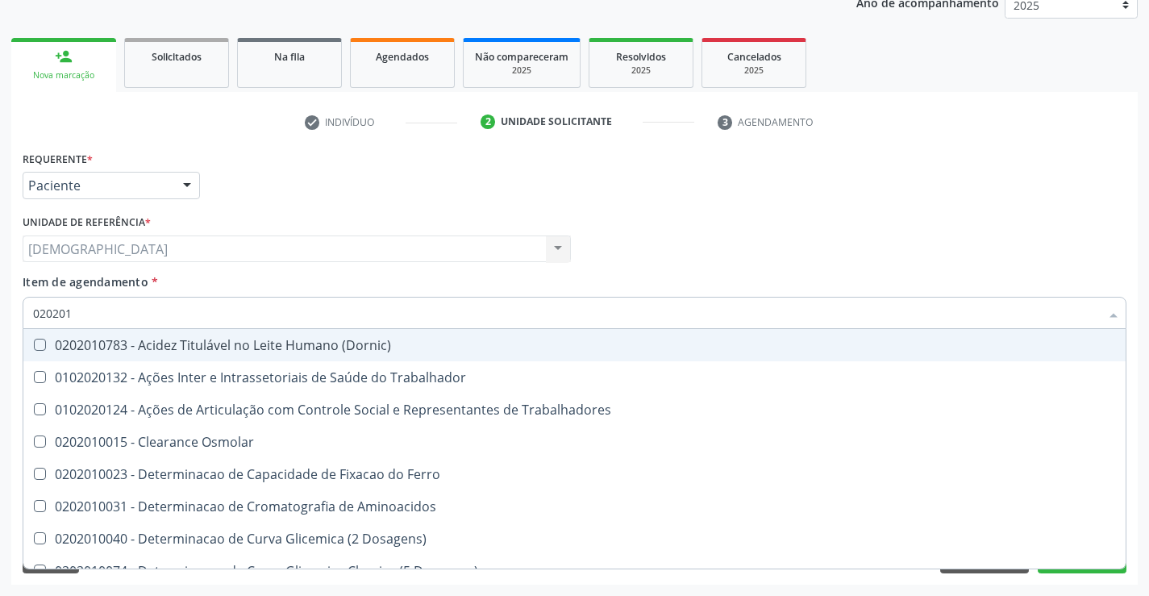
type input "02020"
checkbox Creatinina "false"
checkbox \(Tgo\) "false"
checkbox \(Tgp\) "false"
checkbox Triglicerideos "false"
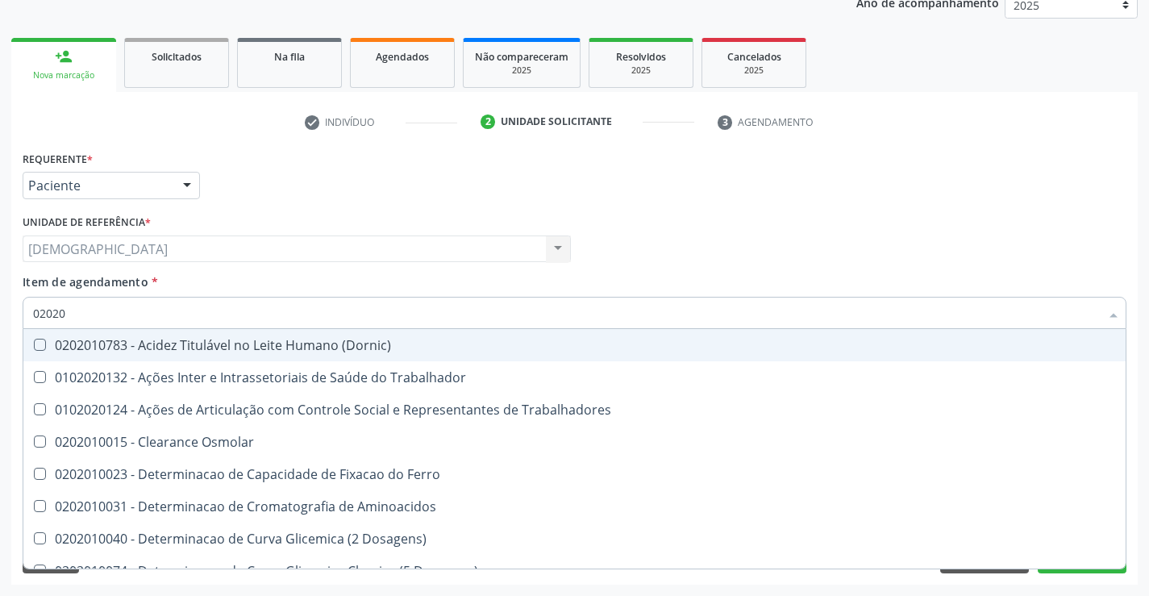
checkbox Ureia "false"
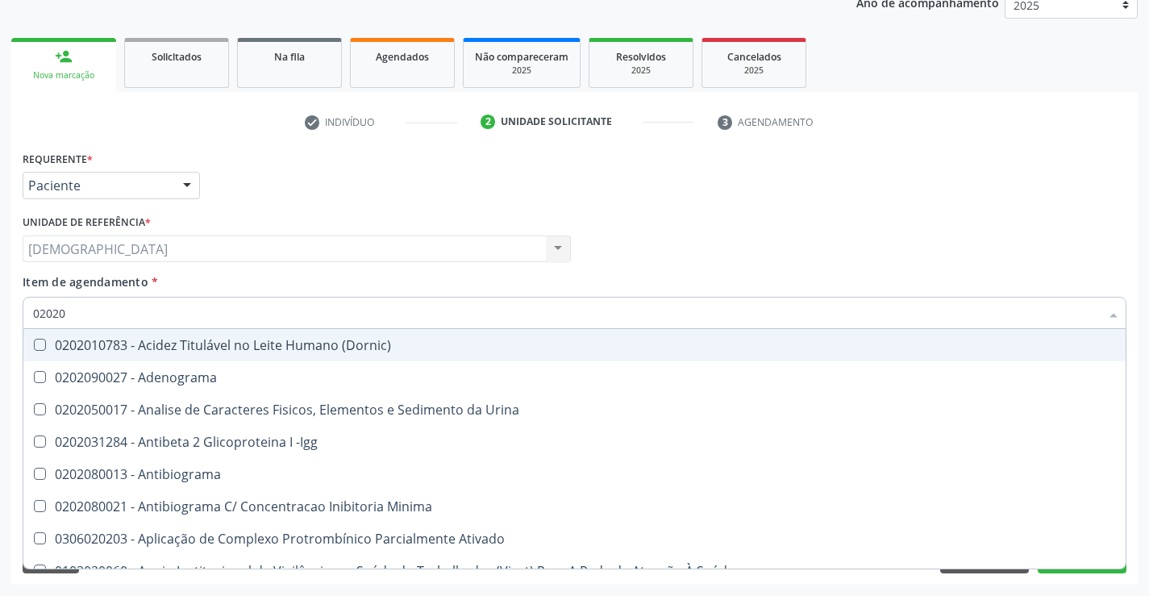
type input "020201"
checkbox Gestante "true"
checkbox 17-Hidroxicorticosteroides "true"
checkbox D "true"
checkbox Acetona "true"
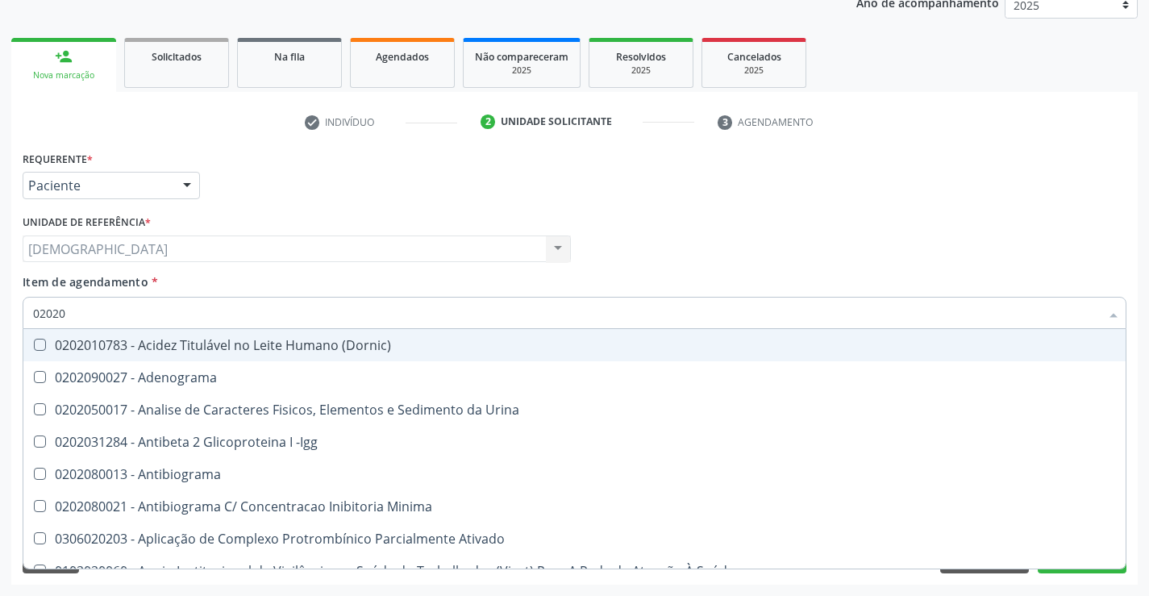
checkbox Ascorbico "true"
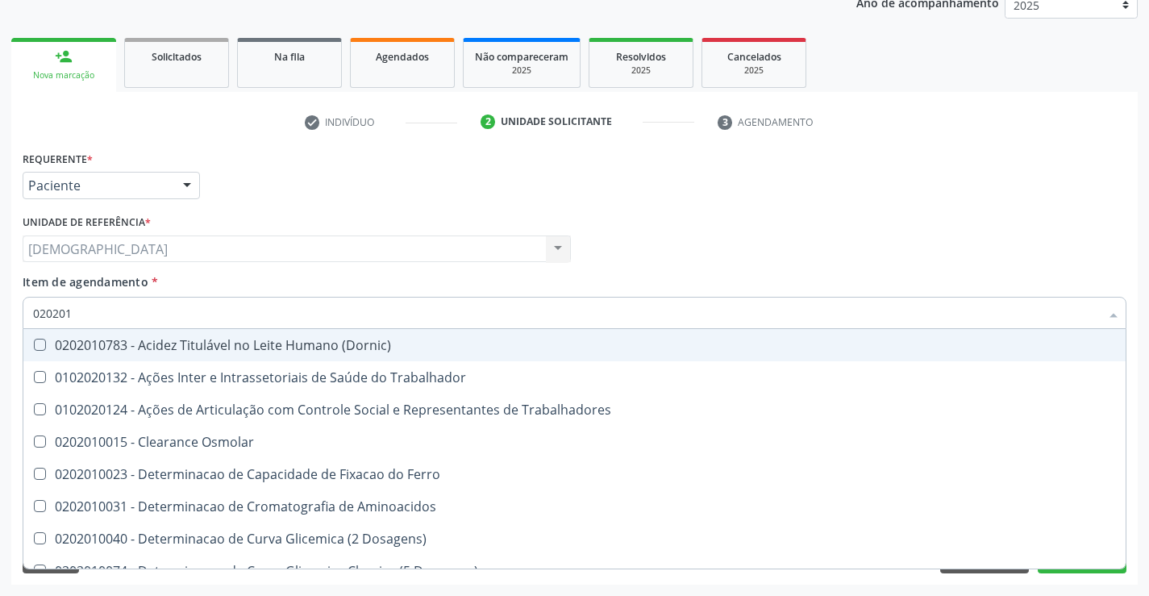
type input "0202010"
checkbox Ionizavel "true"
checkbox Creatinina "false"
checkbox Leucino-Aminopeptidase "true"
checkbox Lipase "true"
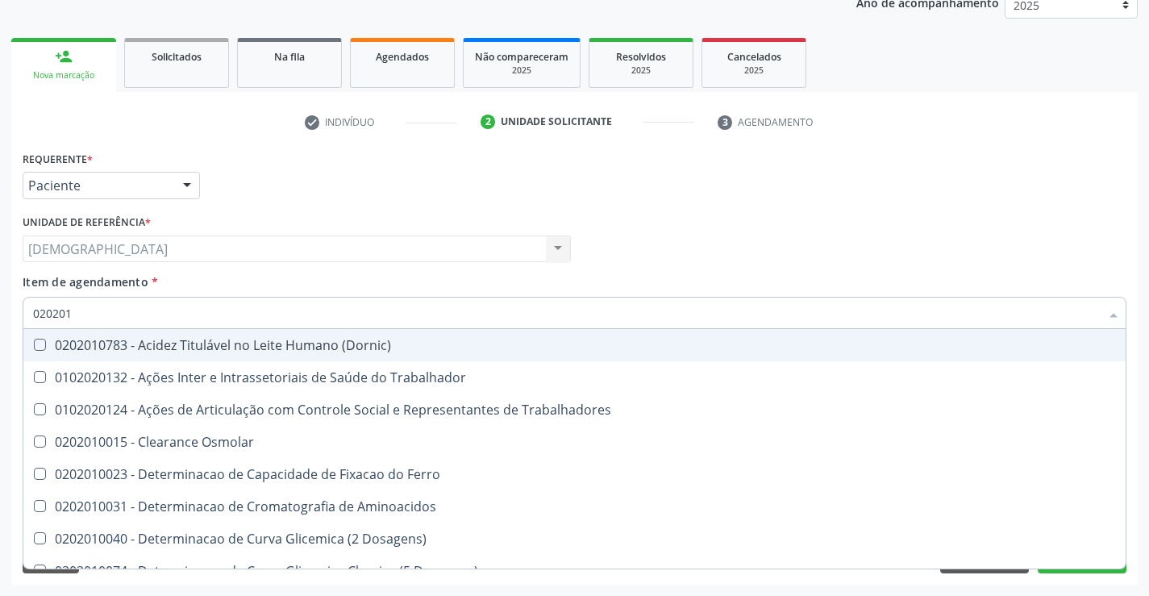
checkbox Muco-Proteinas "true"
checkbox Piruvato "true"
checkbox \(Tgo\) "false"
checkbox \(Tgp\) "false"
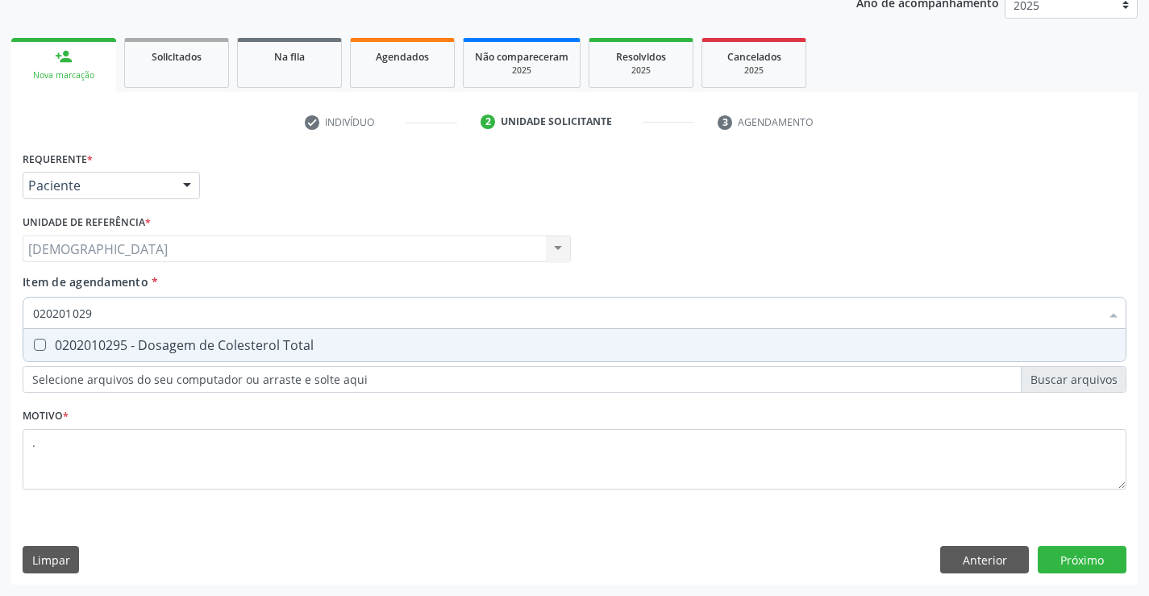
type input "0202010295"
click at [172, 339] on div "0202010295 - Dosagem de Colesterol Total" at bounding box center [574, 345] width 1082 height 13
checkbox Total "true"
type input "02020102"
checkbox Total "false"
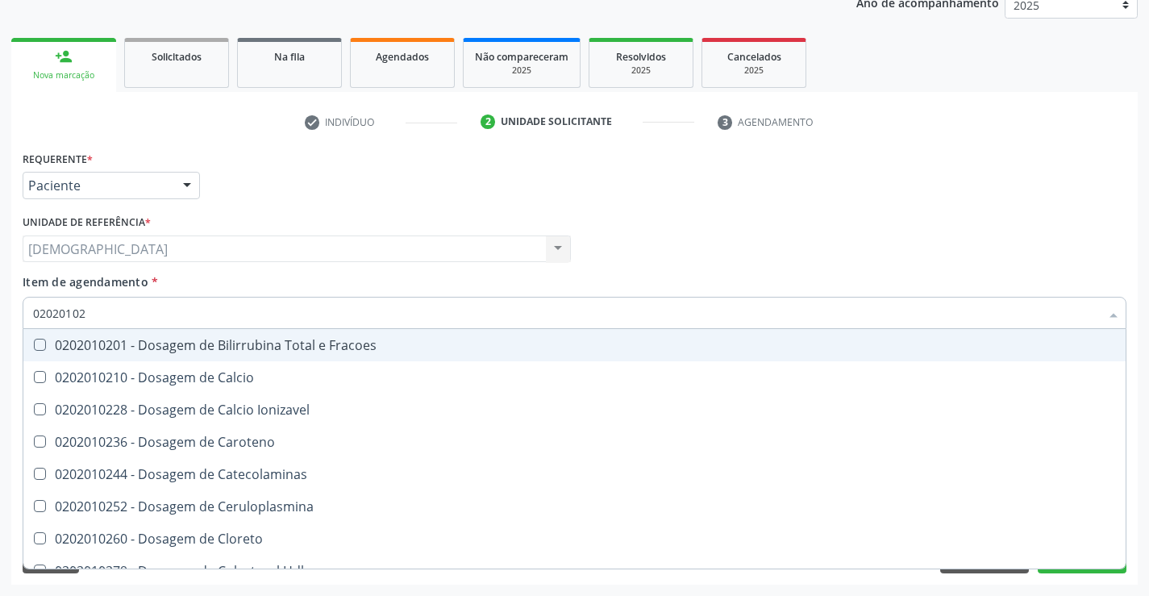
type input "0202010"
checkbox Total "false"
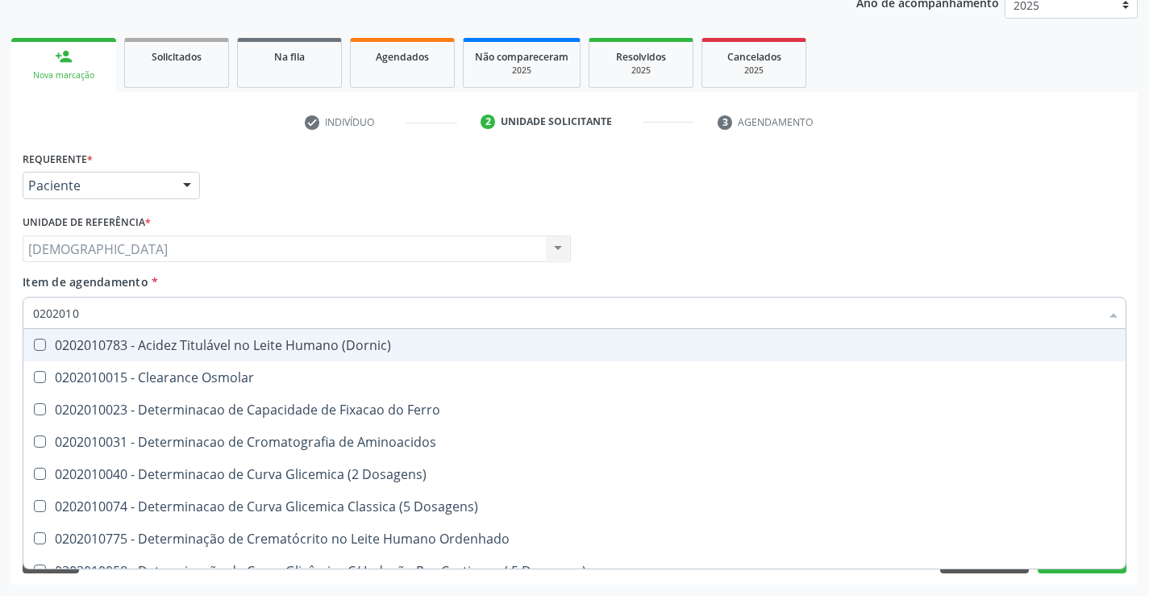
type input "020201"
checkbox Total "false"
checkbox Creatinina "false"
checkbox Ferritina "true"
checkbox Folato "true"
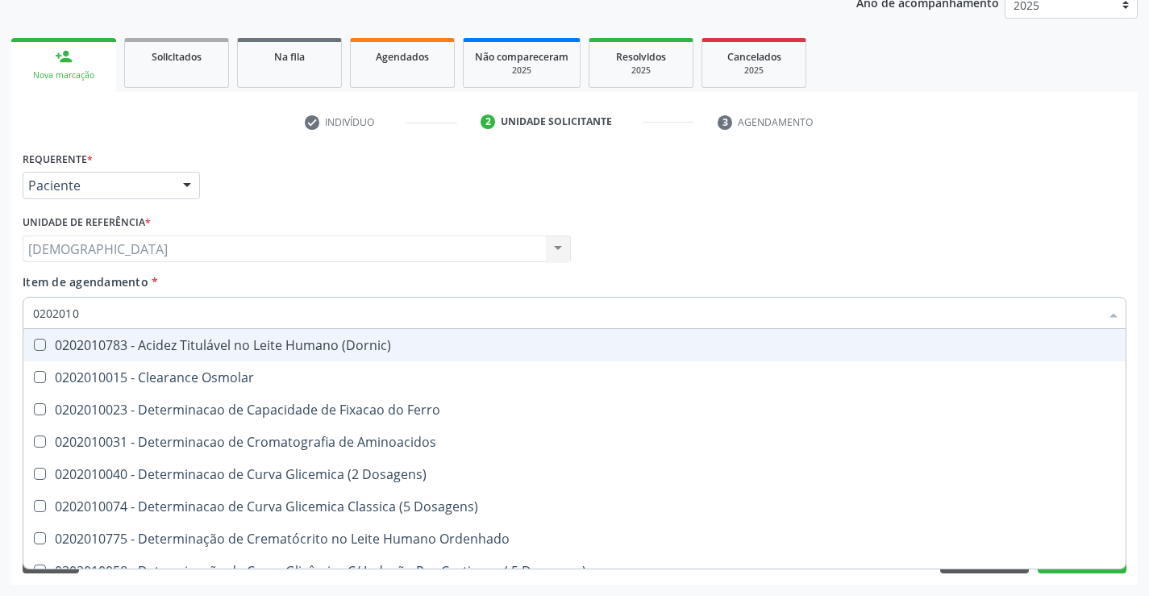
checkbox \(Tgo\) "false"
checkbox \(Tgp\) "false"
checkbox Triglicerideos "false"
checkbox Ureia "false"
checkbox D-Xilose "true"
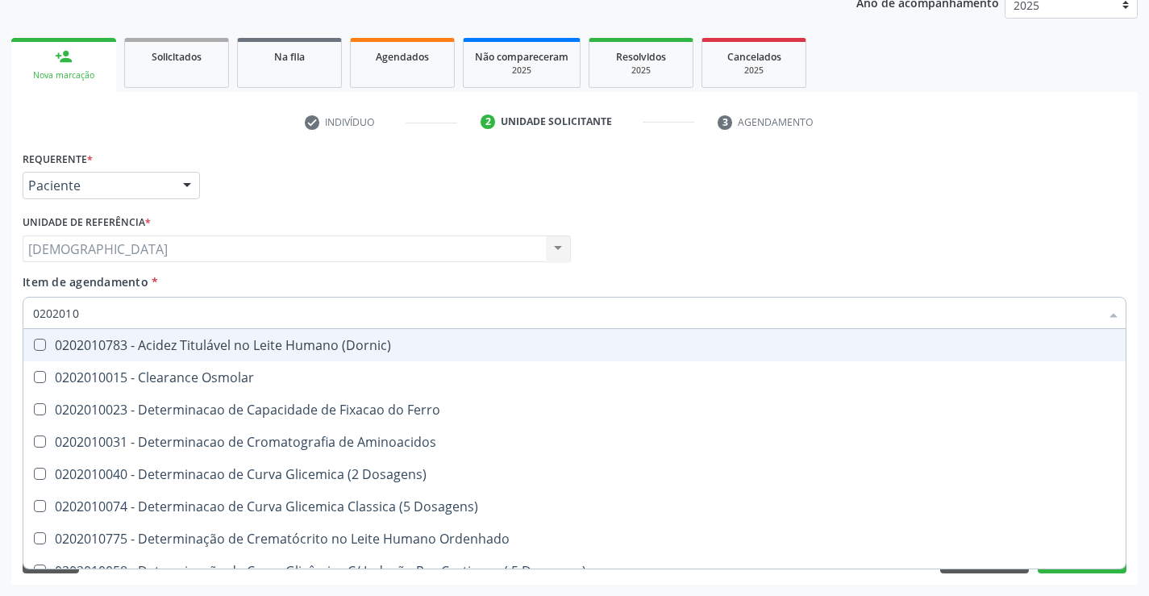
checkbox Orais "true"
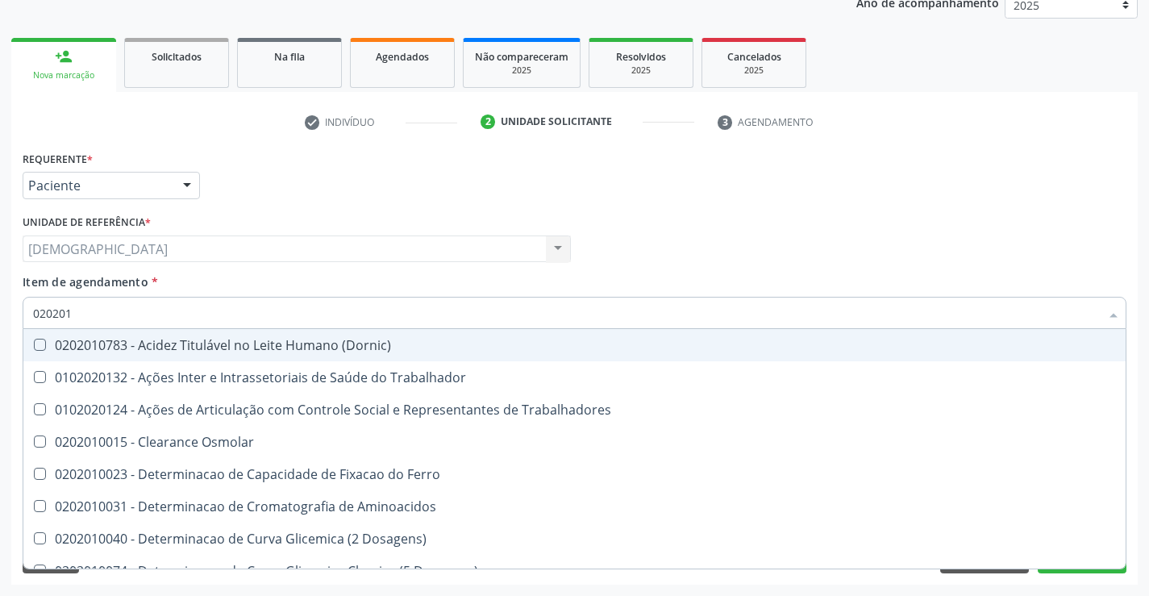
type input "02020"
checkbox Total "false"
checkbox Creatinina "false"
checkbox \(Tgo\) "false"
checkbox \(Tgp\) "false"
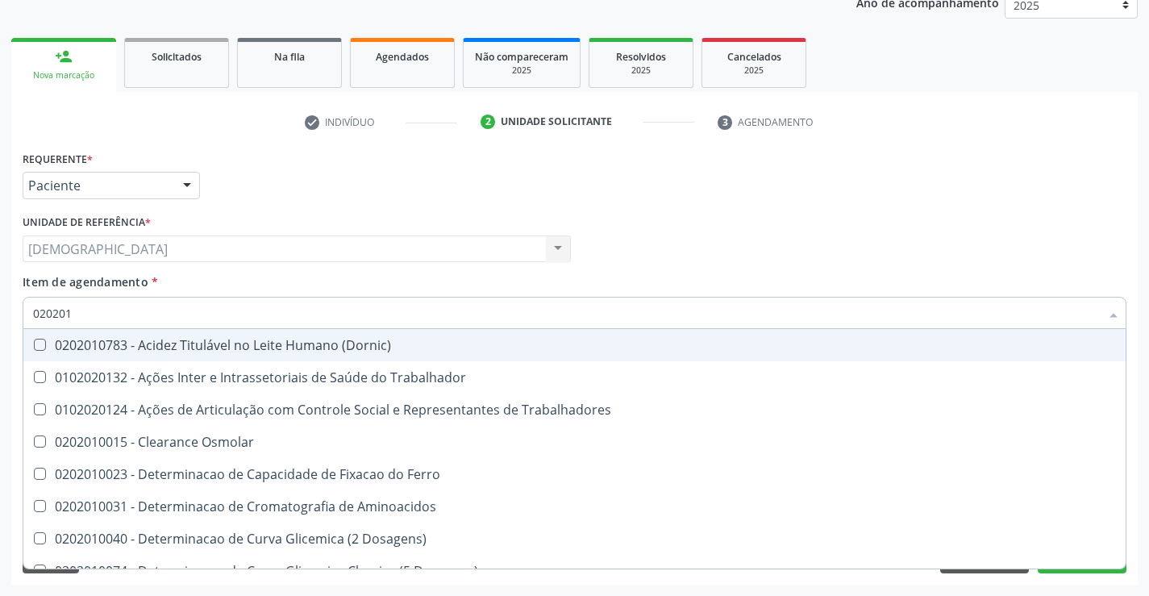
checkbox Triglicerideos "false"
checkbox Ureia "false"
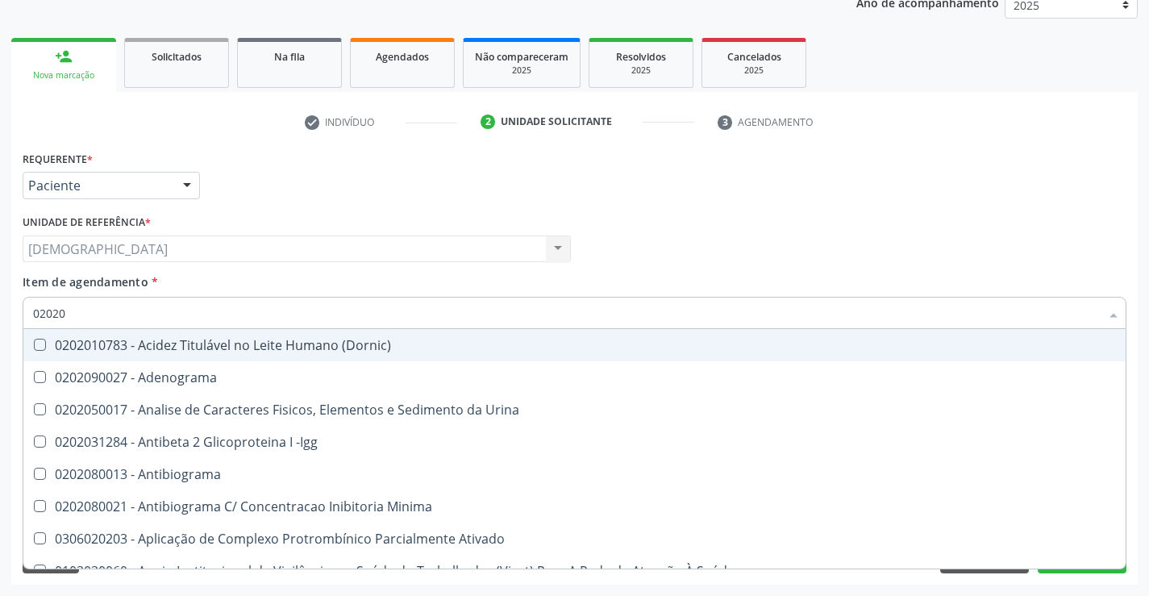
type input "020201"
checkbox Parceria\) "true"
checkbox Gestante "true"
checkbox 17-Hidroxicorticosteroides "true"
checkbox D "true"
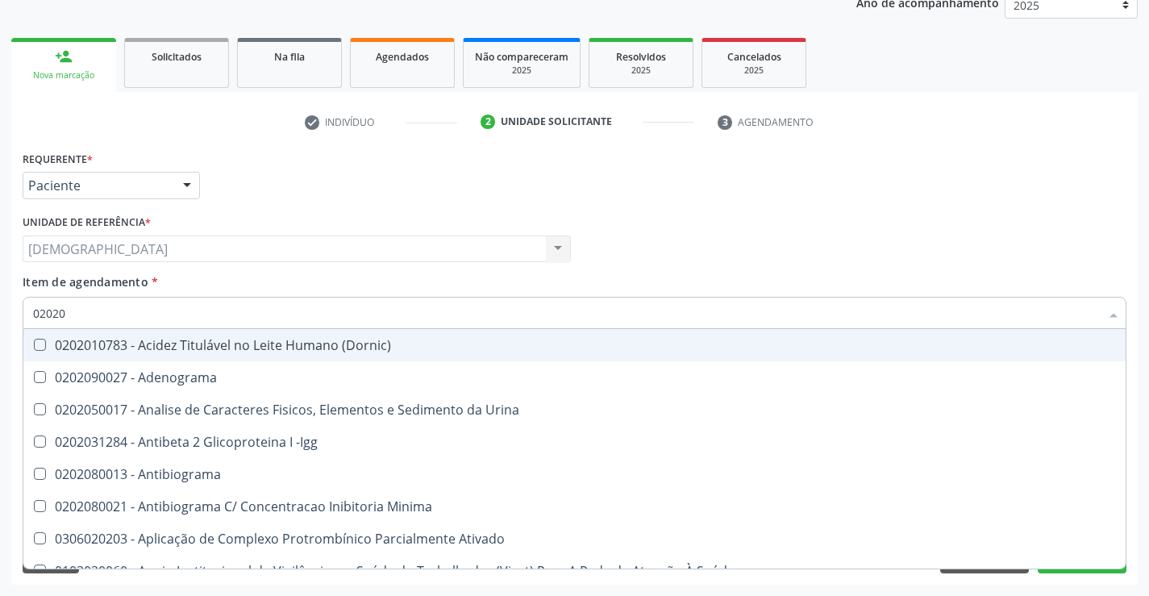
checkbox Acetona "true"
checkbox Ascorbico "true"
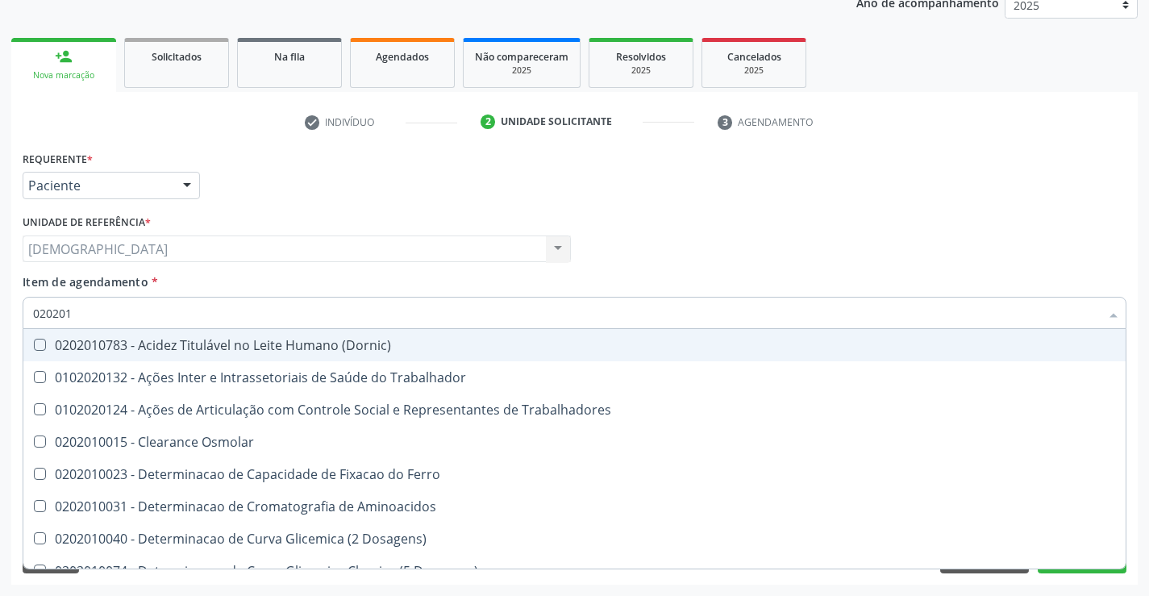
type input "0202010"
checkbox Fracoes "true"
checkbox Ionizavel "true"
checkbox Total "false"
checkbox Creatinina "false"
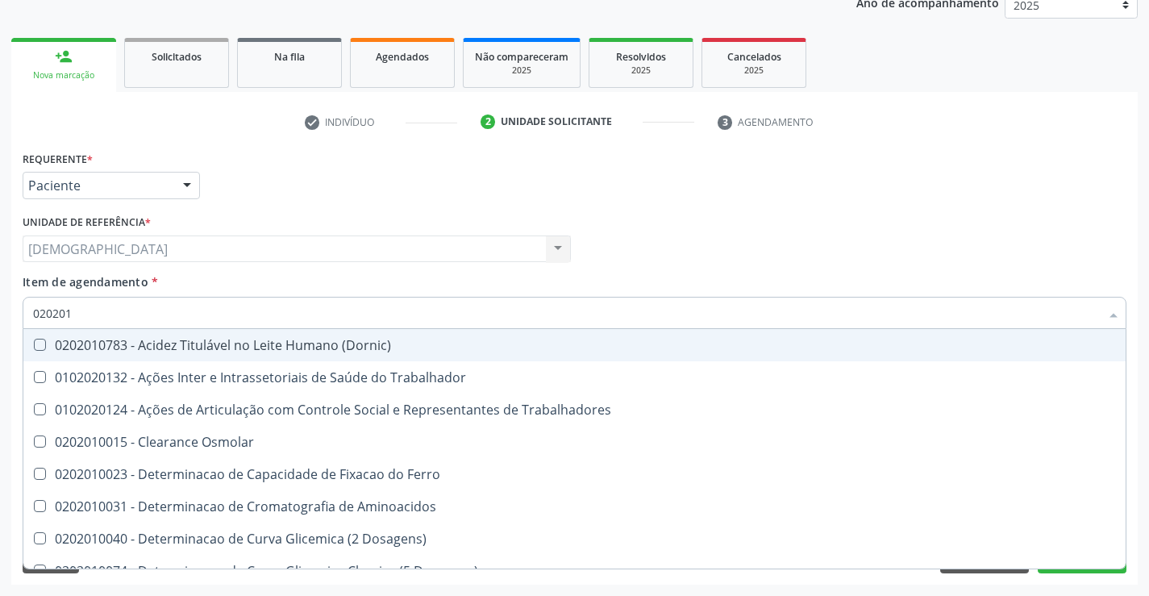
checkbox Leucino-Aminopeptidase "true"
checkbox Lipase "true"
checkbox Muco-Proteinas "true"
checkbox Piruvato "true"
checkbox \(Tgo\) "false"
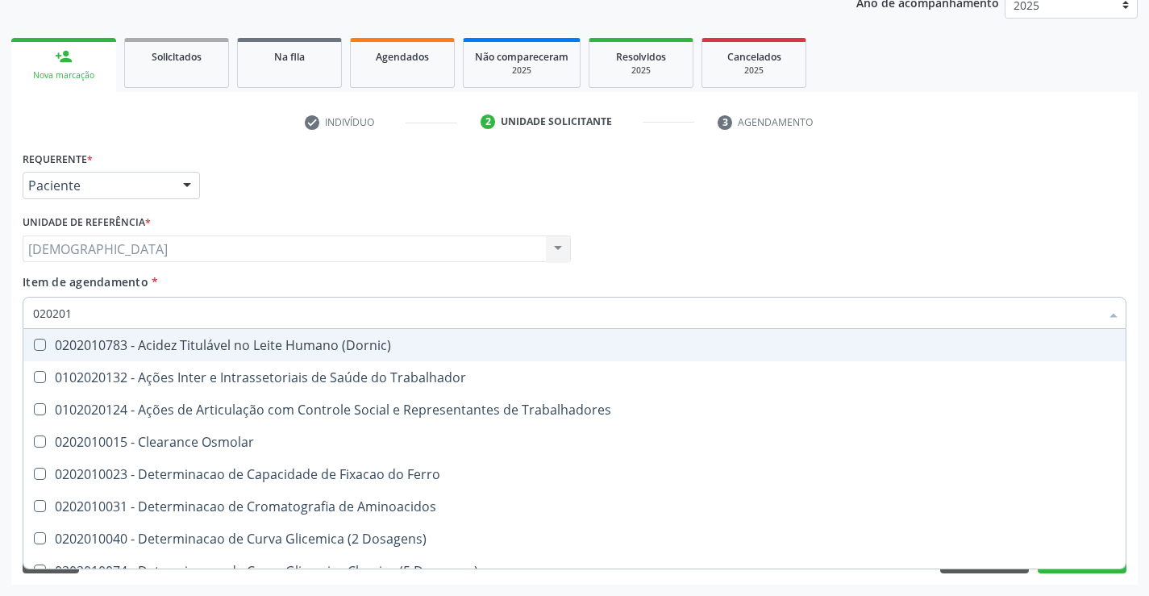
checkbox \(Tgp\) "false"
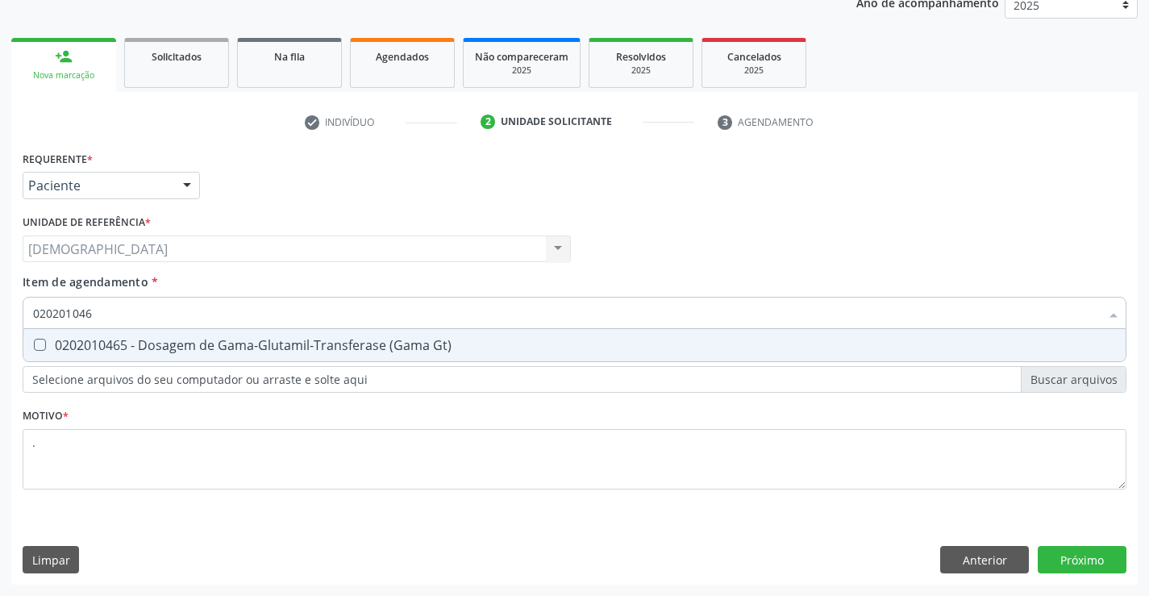
type input "0202010465"
click at [303, 343] on div "0202010465 - Dosagem de Gama-Glutamil-Transferase (Gama Gt)" at bounding box center [574, 345] width 1082 height 13
checkbox Gt\) "true"
click at [1073, 569] on button "Próximo" at bounding box center [1081, 559] width 89 height 27
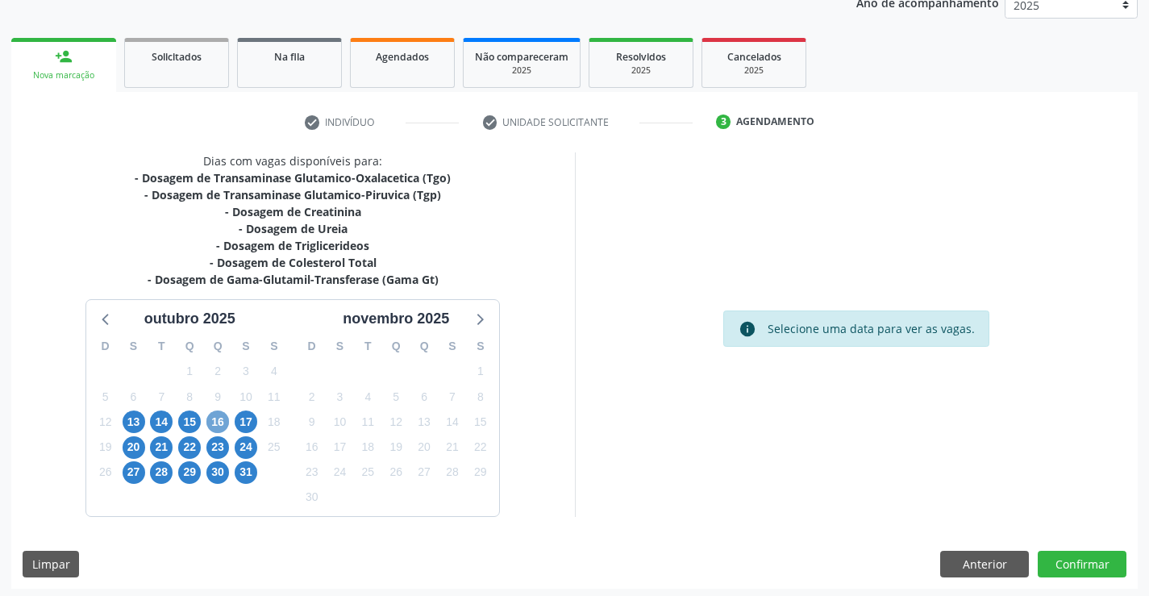
click at [210, 422] on span "16" at bounding box center [217, 421] width 23 height 23
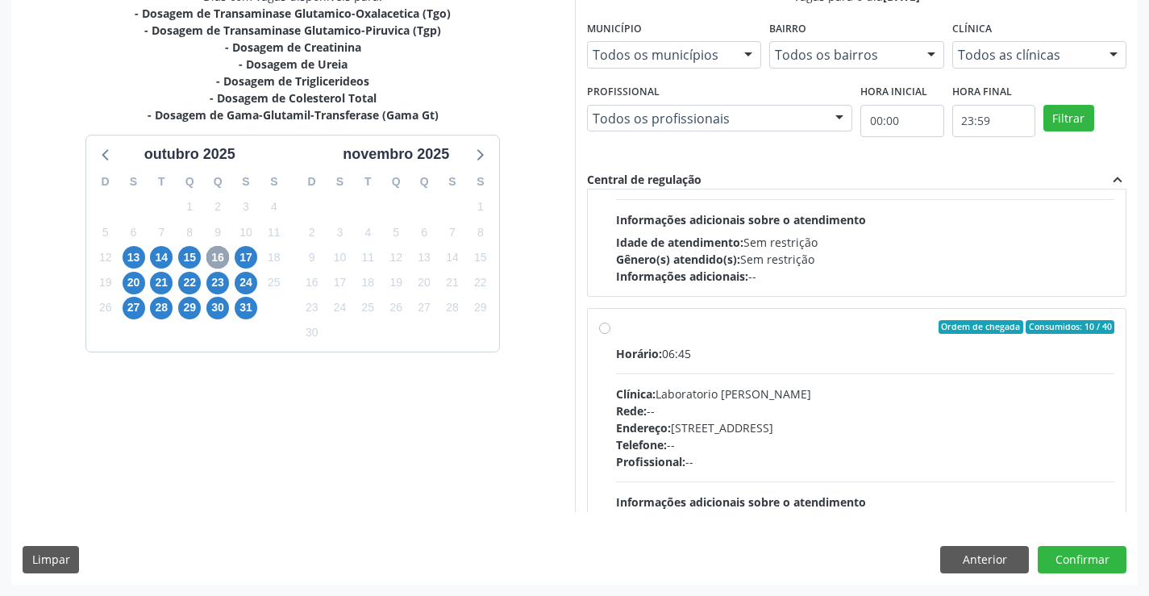
scroll to position [251, 0]
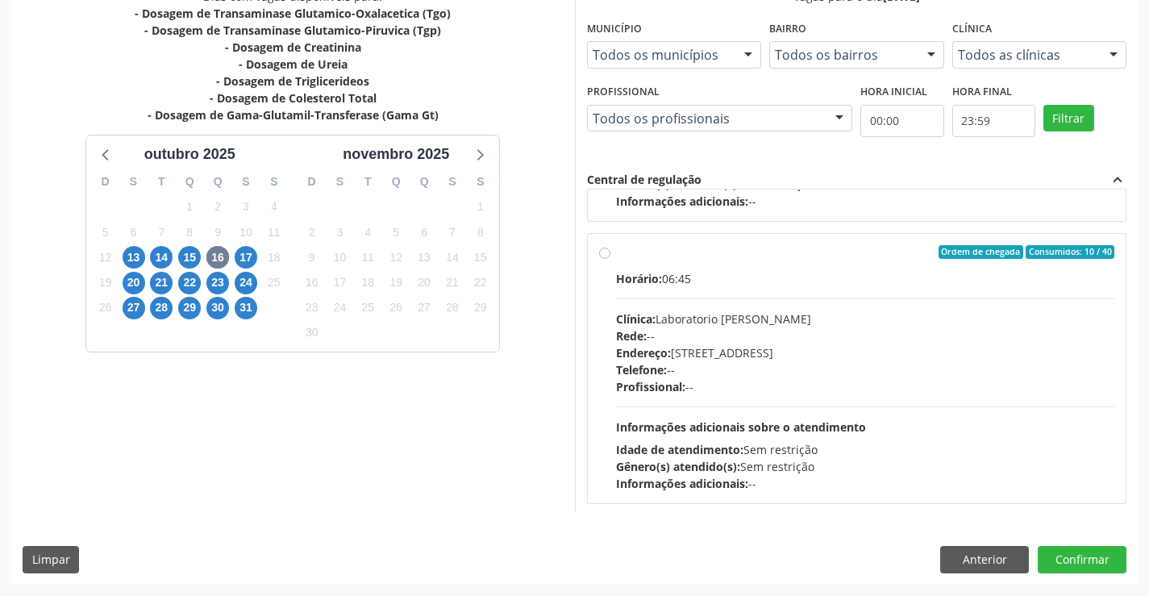
click at [623, 245] on div "Ordem de chegada Consumidos: 10 / 40" at bounding box center [865, 252] width 499 height 15
click at [610, 245] on input "Ordem de chegada Consumidos: 10 / 40 Horário: 06:45 Clínica: Laboratorio [PERSO…" at bounding box center [604, 252] width 11 height 15
radio input "true"
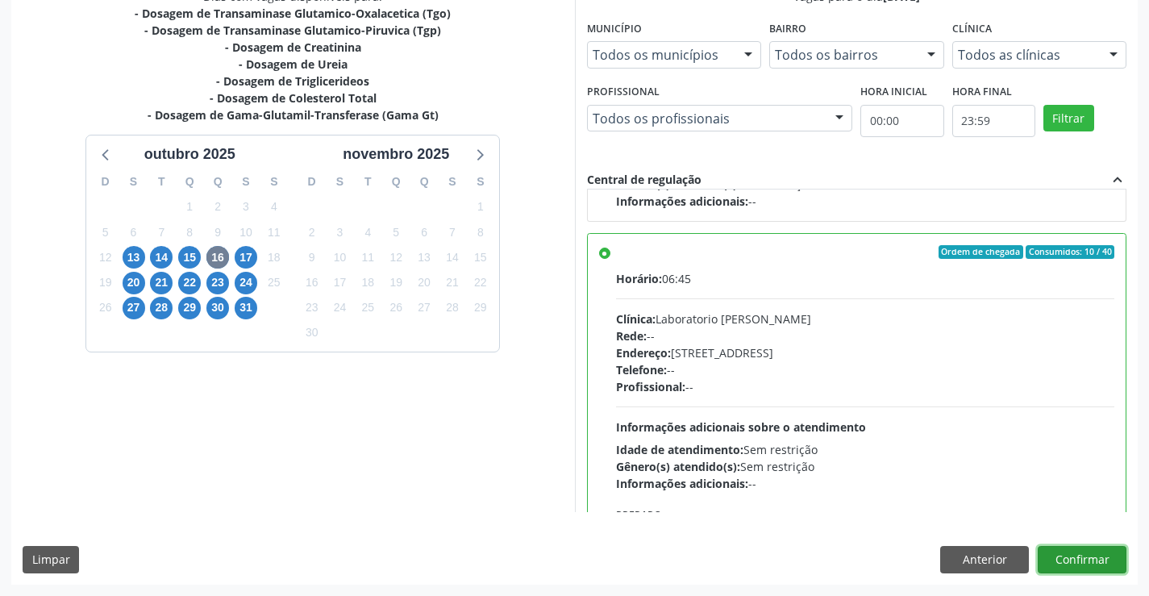
click at [1088, 559] on button "Confirmar" at bounding box center [1081, 559] width 89 height 27
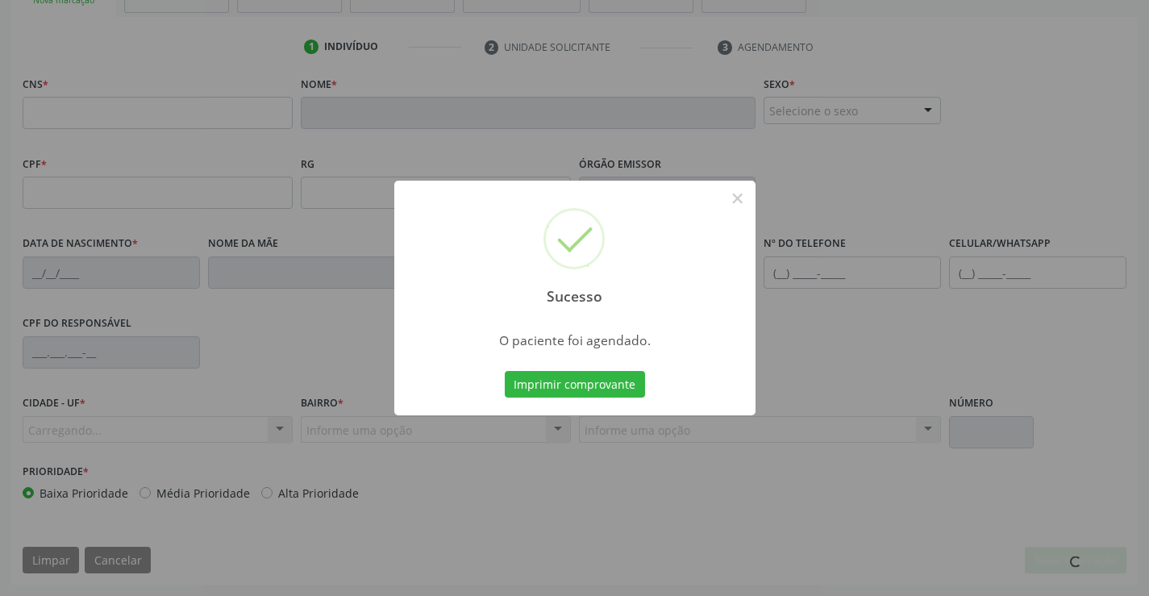
scroll to position [278, 0]
click at [585, 383] on button "Imprimir comprovante" at bounding box center [575, 384] width 140 height 27
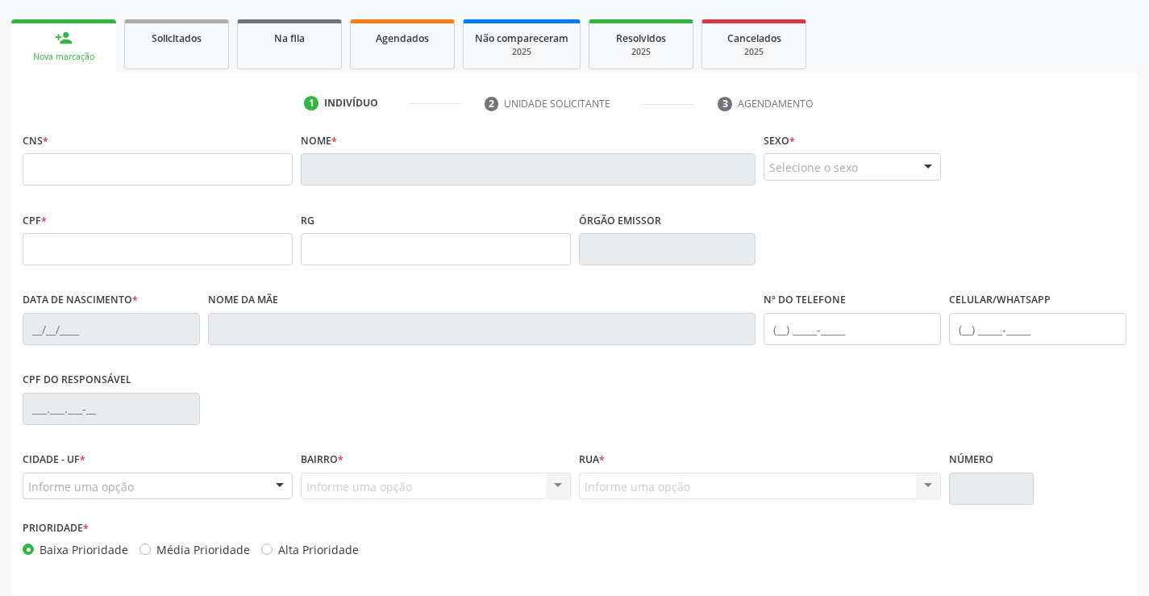
scroll to position [197, 0]
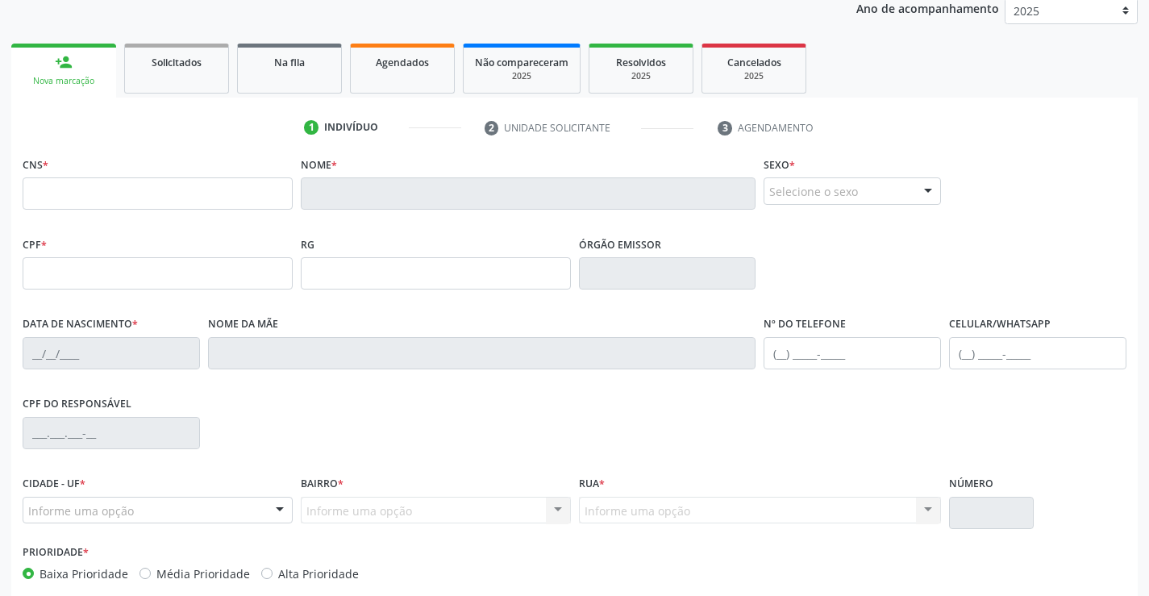
click at [52, 69] on link "person_add Nova marcação" at bounding box center [63, 71] width 105 height 54
click at [65, 68] on div "person_add" at bounding box center [64, 62] width 18 height 18
click at [276, 66] on span "Na fila" at bounding box center [289, 63] width 31 height 14
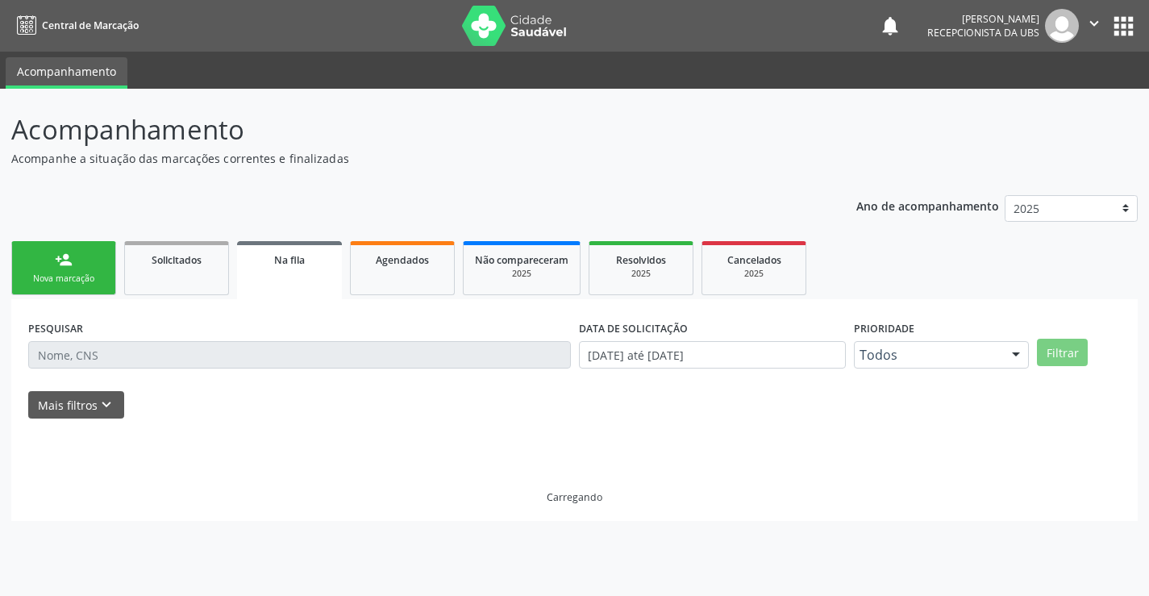
scroll to position [0, 0]
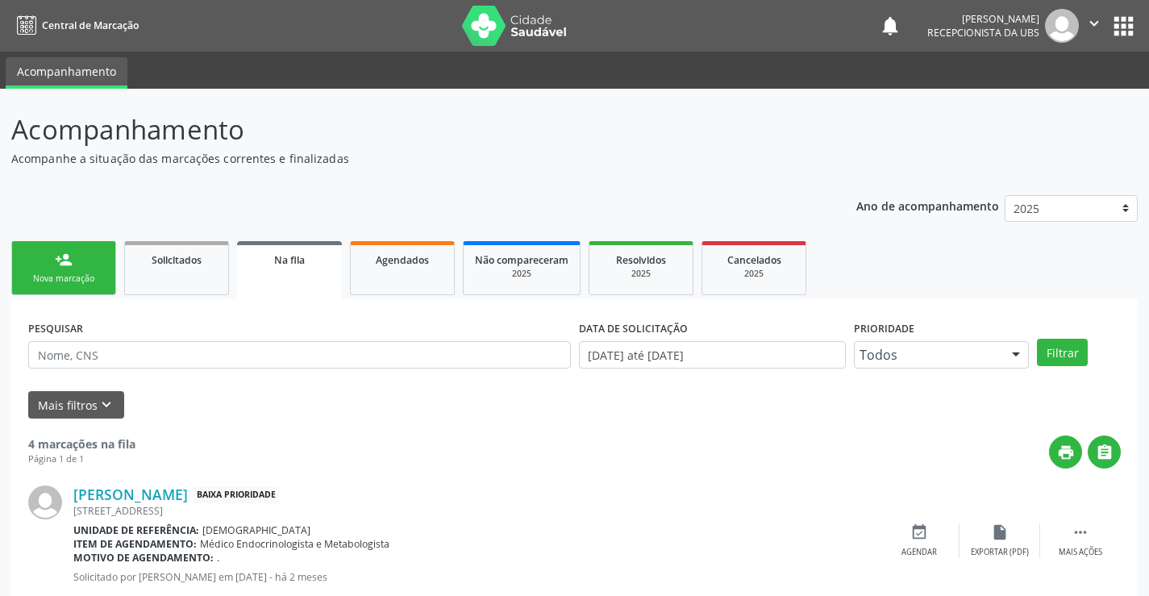
click at [42, 264] on link "person_add Nova marcação" at bounding box center [63, 268] width 105 height 54
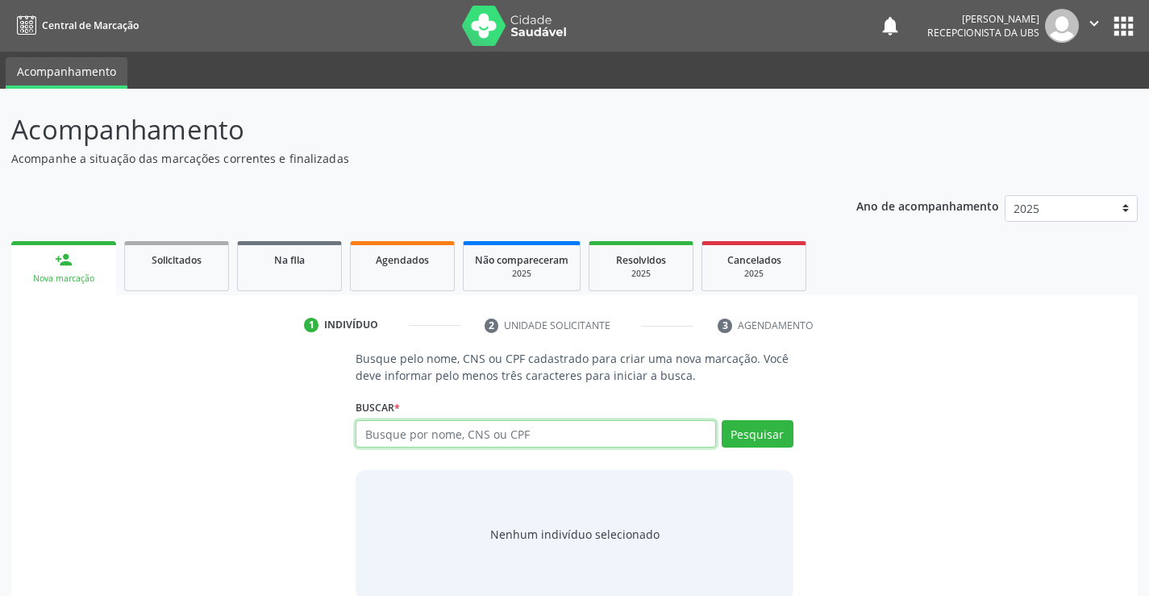
click at [397, 424] on input "text" at bounding box center [534, 433] width 359 height 27
type input "700604404788966"
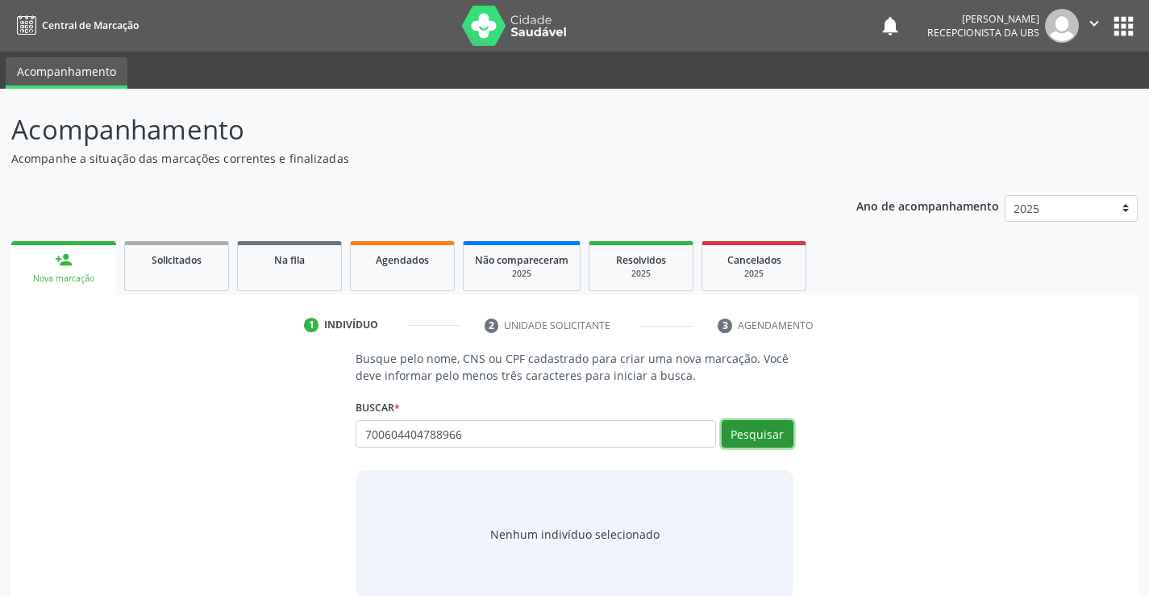
click at [743, 439] on button "Pesquisar" at bounding box center [757, 433] width 72 height 27
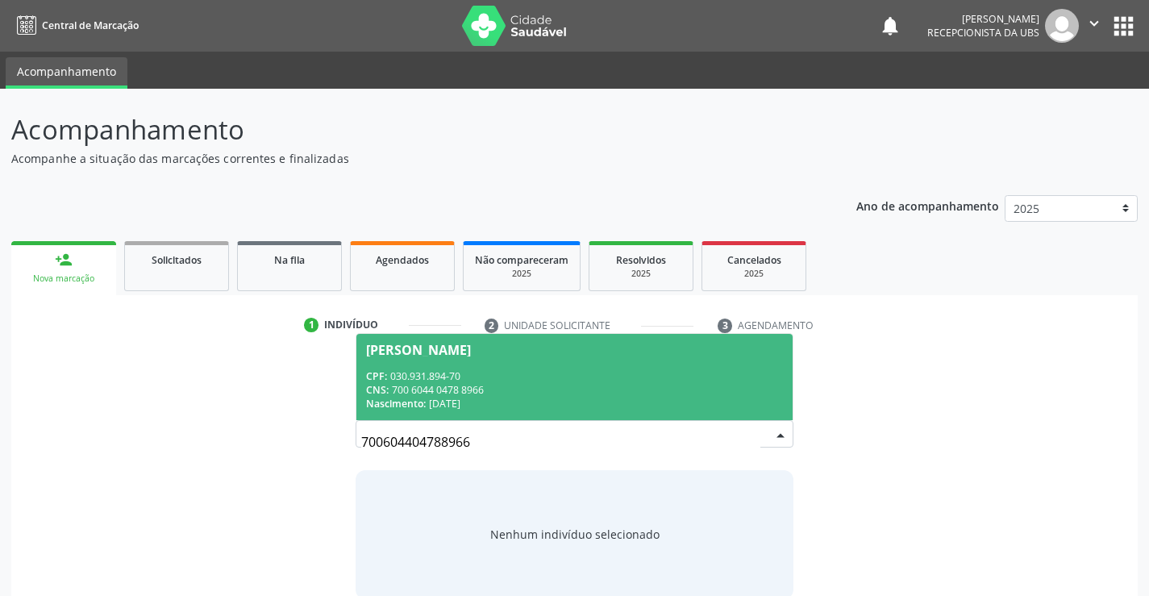
click at [358, 359] on span "[PERSON_NAME] CPF: 030.931.894-70 CNS: 700 6044 0478 8966 Nascimento: [DATE]" at bounding box center [573, 377] width 435 height 86
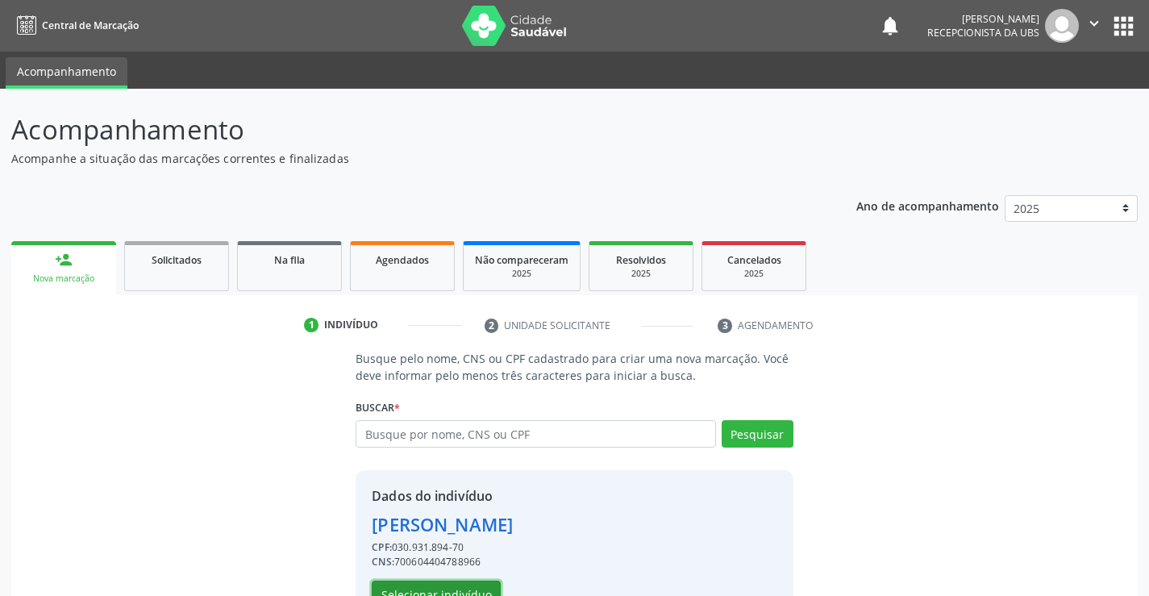
click at [390, 591] on button "Selecionar indivíduo" at bounding box center [436, 593] width 129 height 27
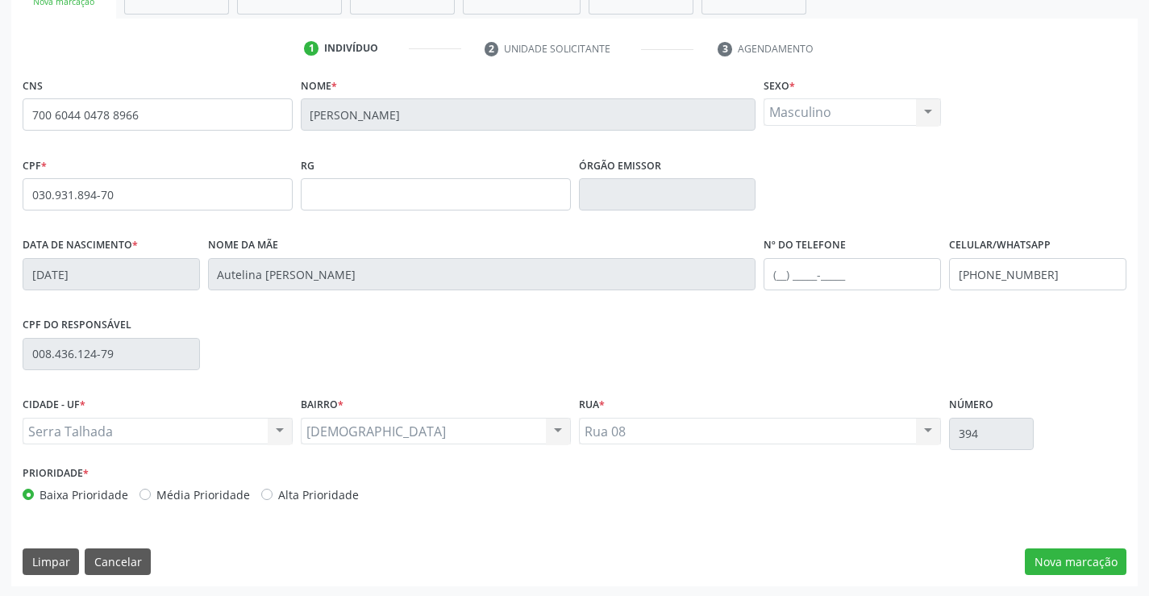
scroll to position [278, 0]
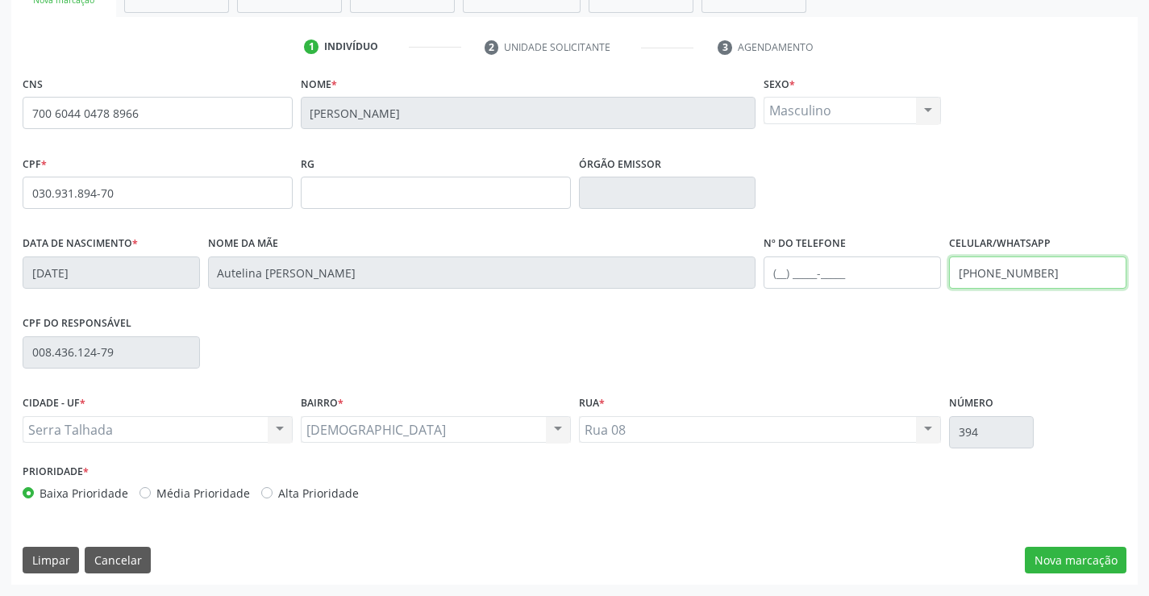
click at [1074, 271] on input "[PHONE_NUMBER]" at bounding box center [1037, 272] width 177 height 32
type input "[PHONE_NUMBER]"
click at [1052, 429] on div "CIDADE - UF * Serra Talhada [GEOGRAPHIC_DATA] resultado encontrado para: " " Nã…" at bounding box center [574, 425] width 1111 height 69
click at [1057, 561] on button "Nova marcação" at bounding box center [1075, 559] width 102 height 27
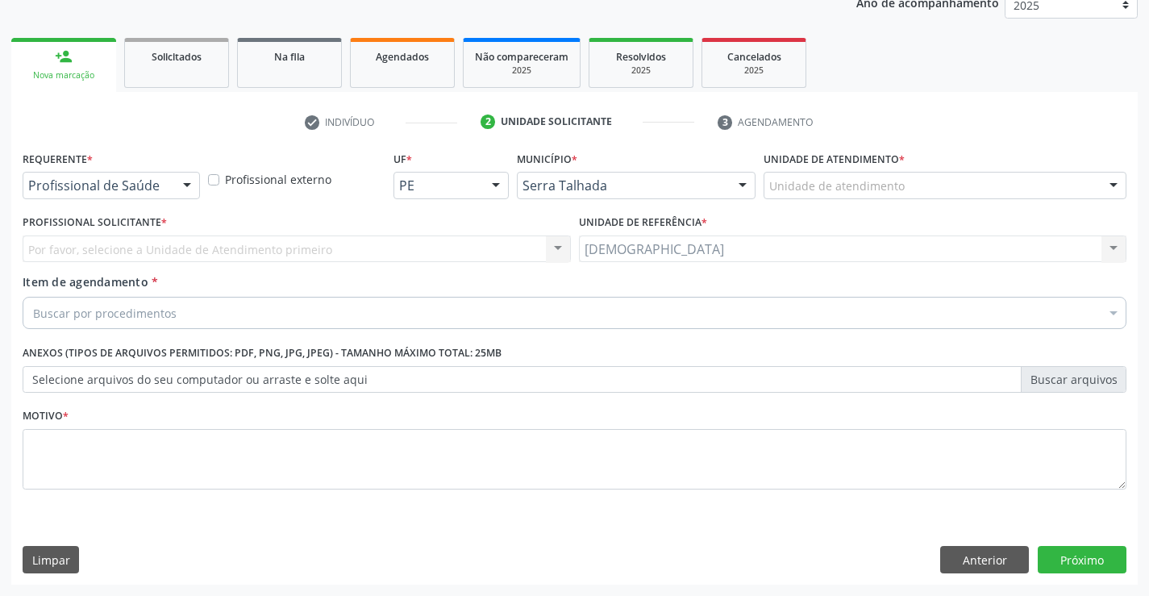
click at [182, 182] on div at bounding box center [187, 185] width 24 height 27
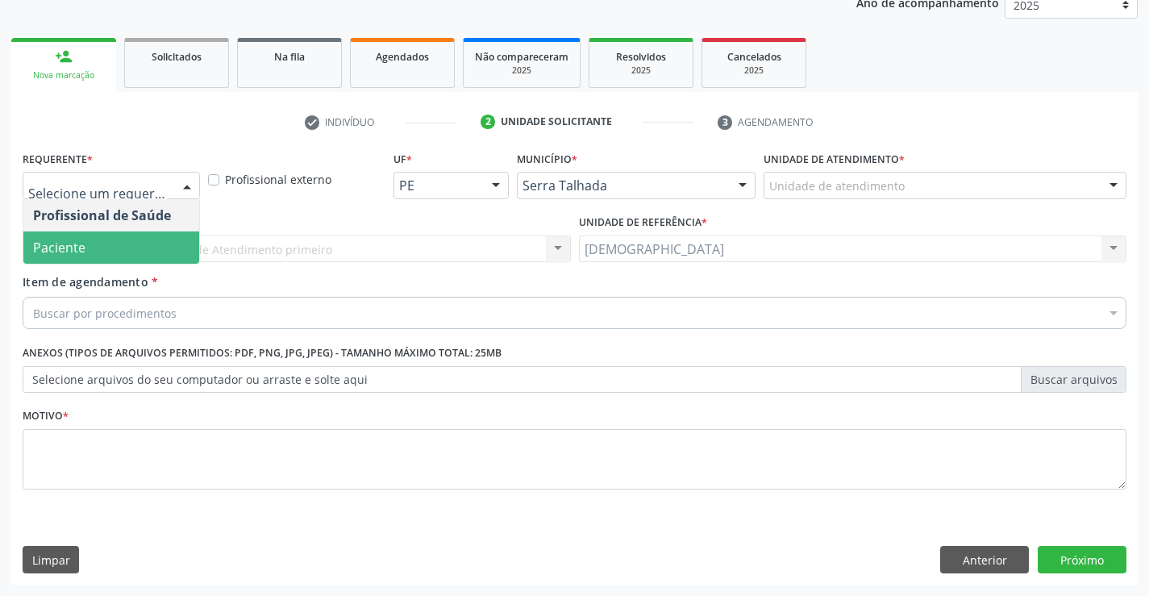
click at [161, 244] on span "Paciente" at bounding box center [111, 247] width 176 height 32
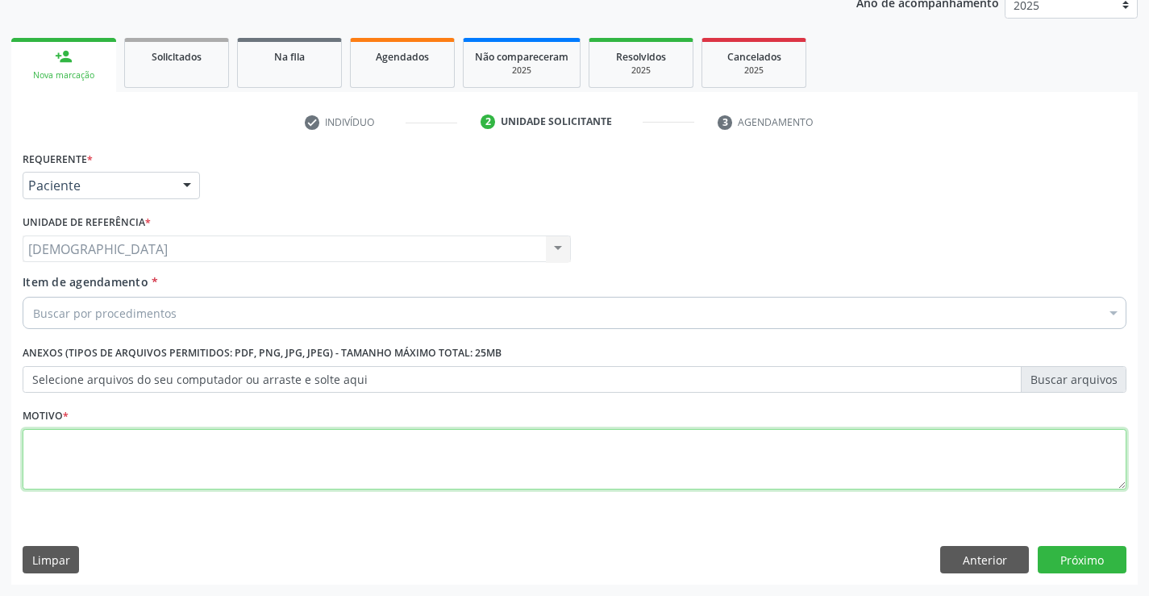
click at [181, 453] on textarea at bounding box center [574, 459] width 1103 height 61
type textarea "."
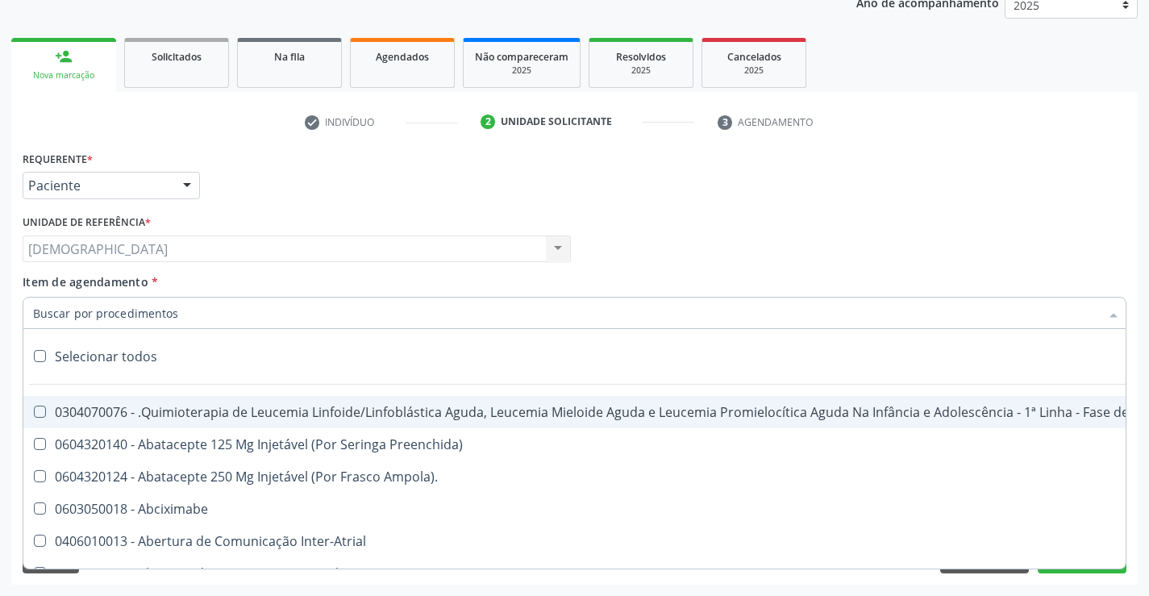
click at [313, 319] on div at bounding box center [574, 313] width 1103 height 32
click at [181, 185] on div at bounding box center [187, 185] width 24 height 27
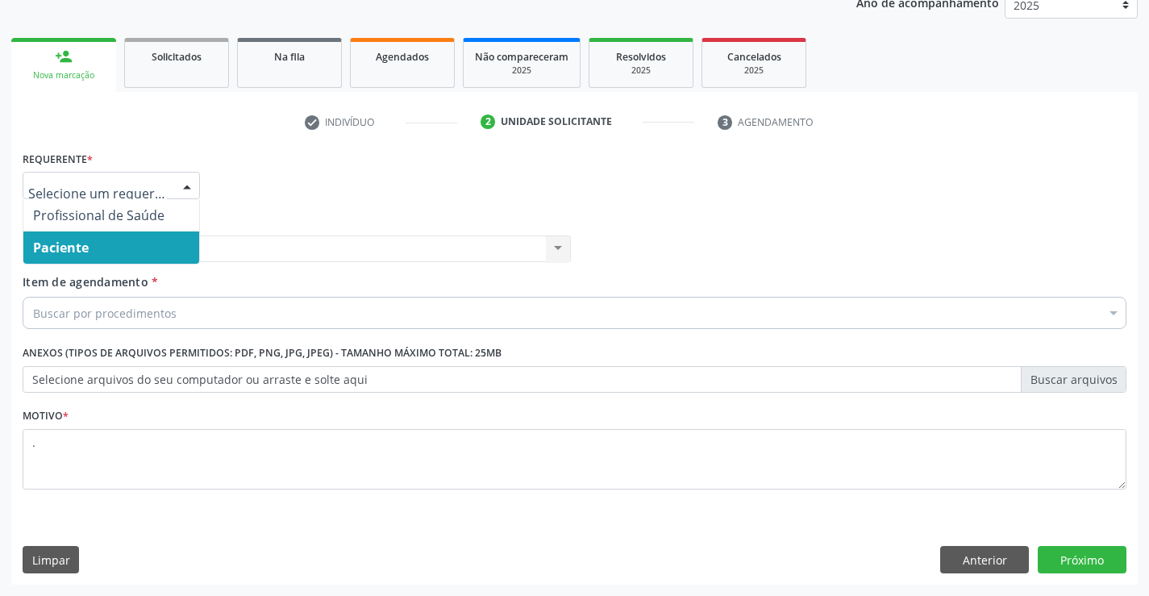
click at [106, 241] on span "Paciente" at bounding box center [111, 247] width 176 height 32
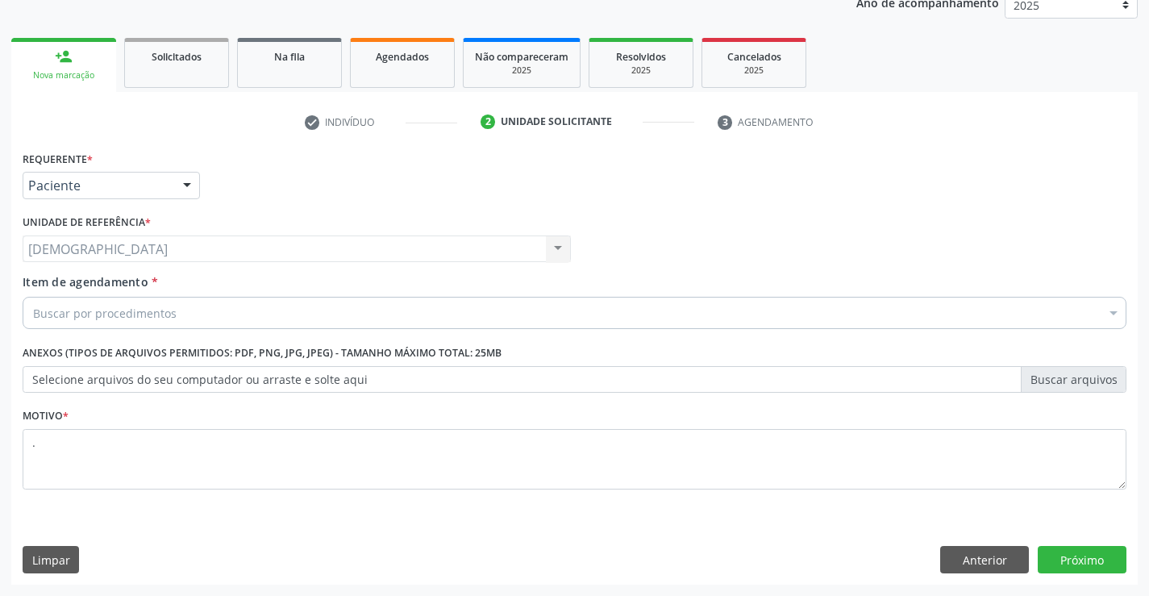
click at [203, 311] on div "Buscar por procedimentos" at bounding box center [574, 313] width 1103 height 32
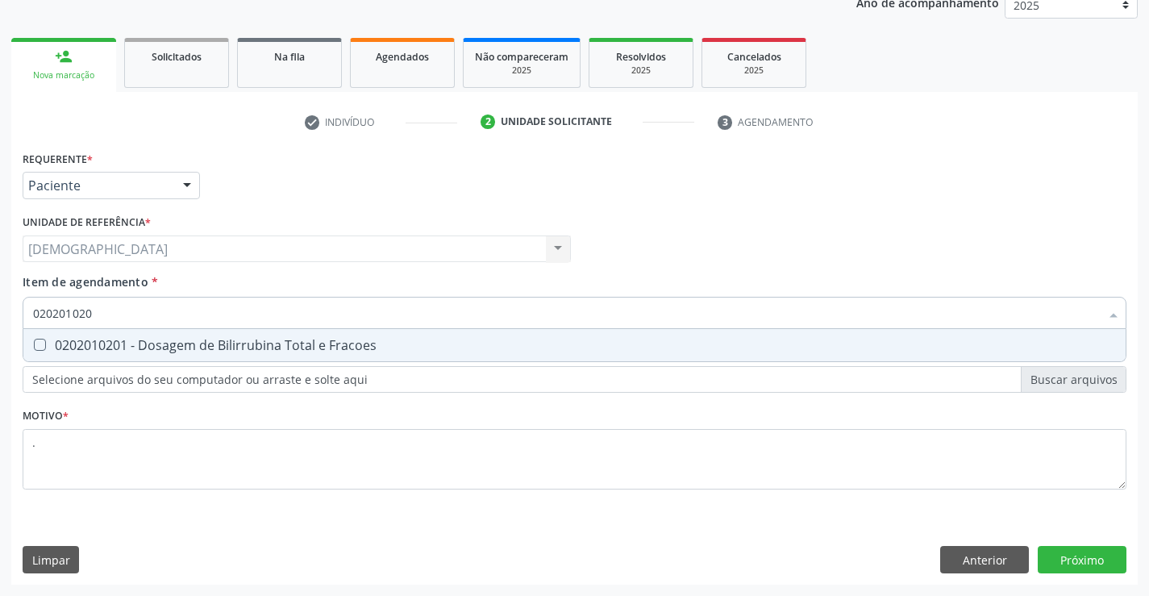
type input "0202010201"
click at [210, 342] on div "0202010201 - Dosagem de Bilirrubina Total e Fracoes" at bounding box center [574, 345] width 1082 height 13
checkbox Fracoes "true"
click at [191, 302] on input "0202010201" at bounding box center [566, 313] width 1066 height 32
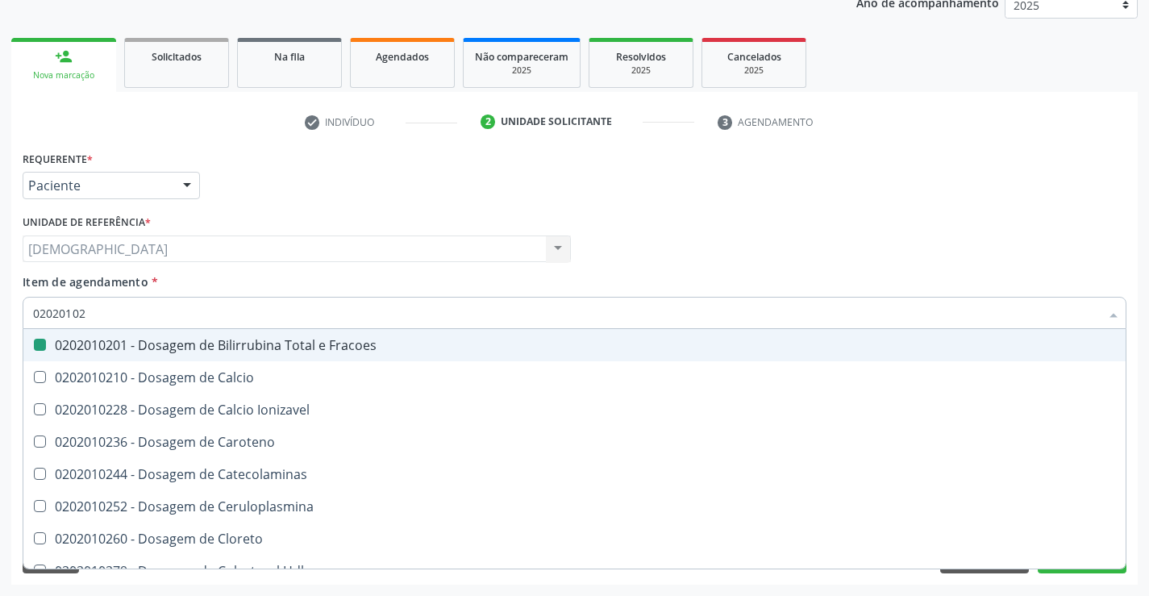
type input "0202010"
checkbox Fracoes "false"
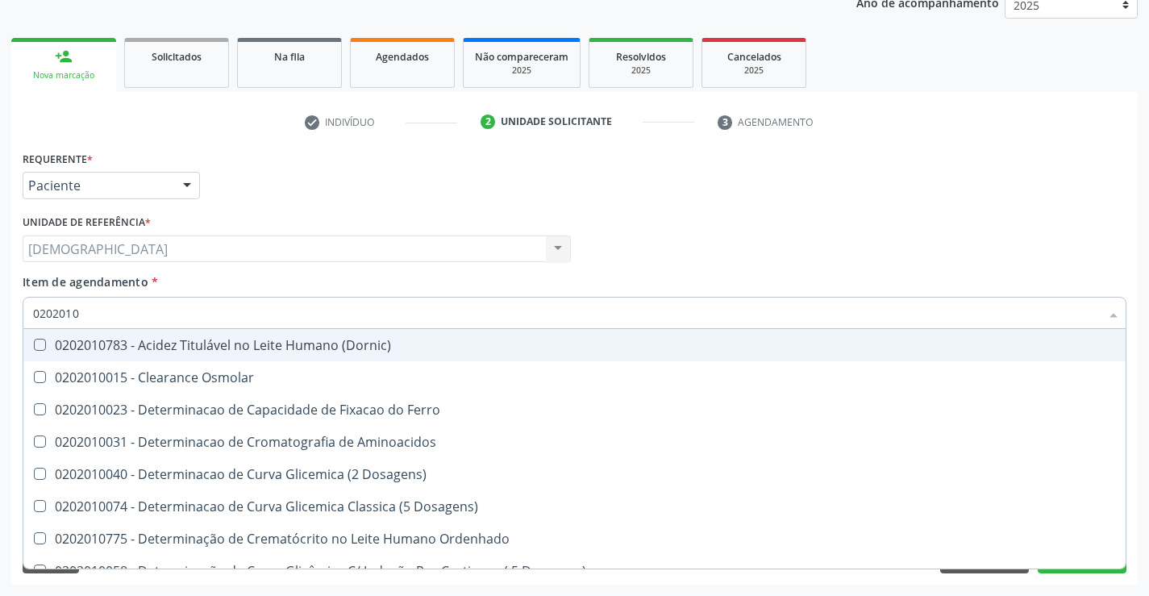
type input "020201"
checkbox Fracoes "false"
checkbox Total "true"
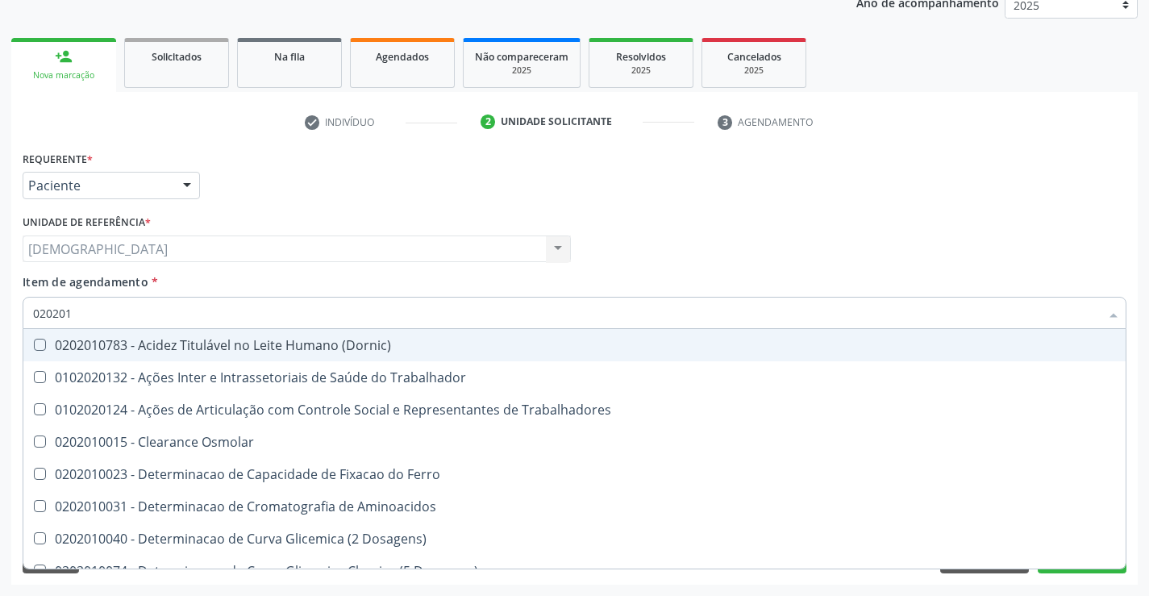
type input "02020"
checkbox Fracoes "false"
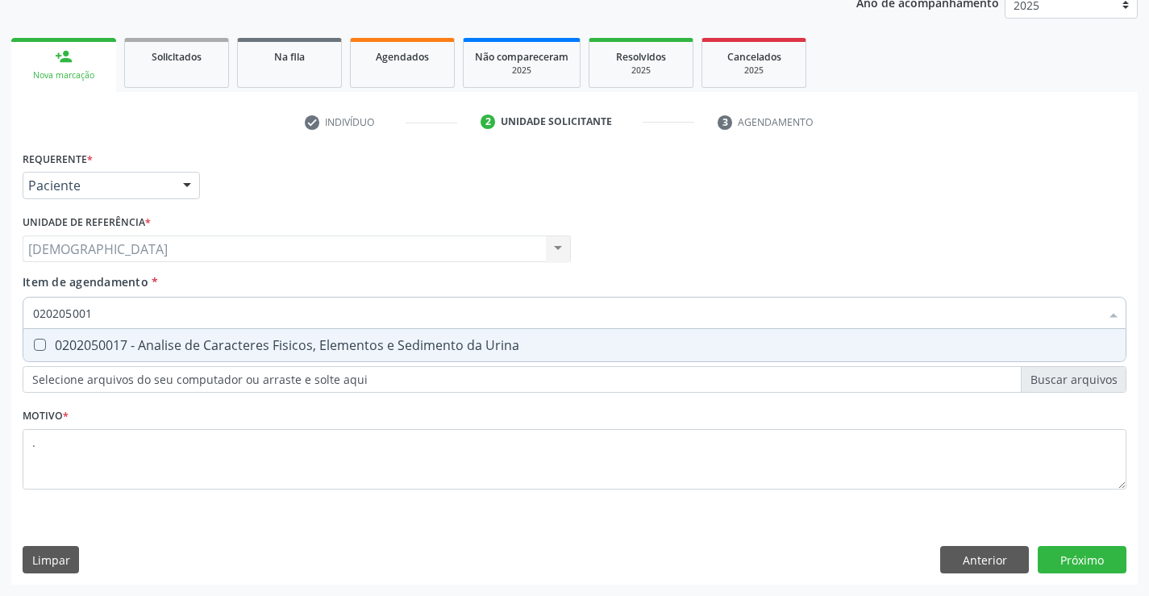
type input "0202050017"
click at [168, 343] on div "0202050017 - Analise de Caracteres Fisicos, Elementos e Sedimento da Urina" at bounding box center [574, 345] width 1082 height 13
checkbox Urina "true"
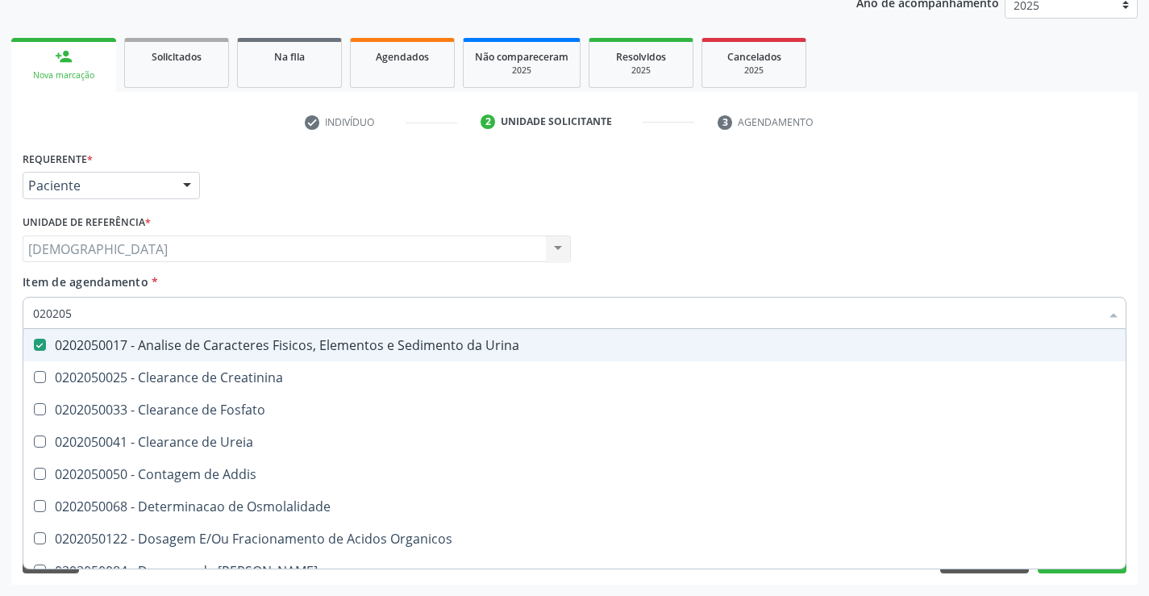
type input "02020"
checkbox Urina "false"
checkbox Fosfato "true"
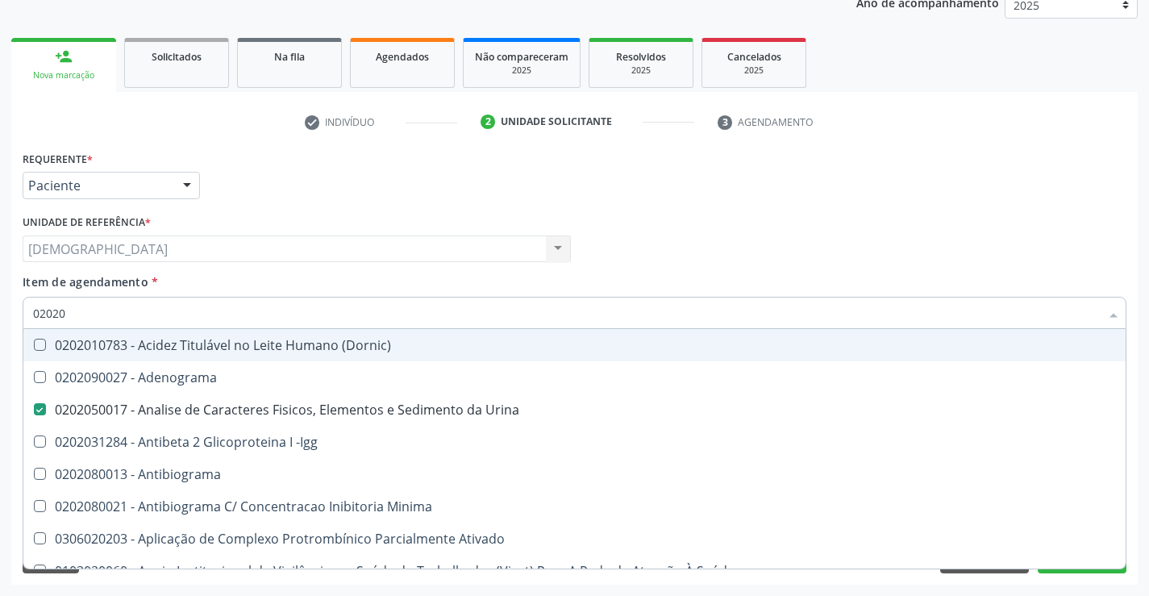
type input "020201"
checkbox Urina "false"
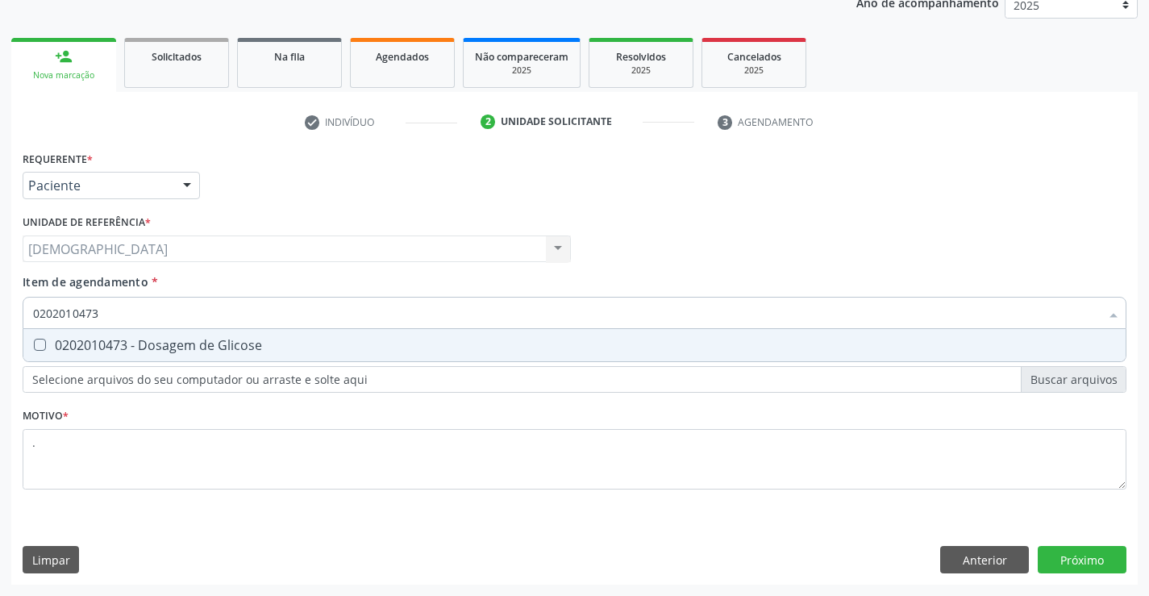
click at [168, 343] on div "0202010473 - Dosagem de Glicose" at bounding box center [574, 345] width 1082 height 13
click at [168, 343] on div "0202010279 - Dosagem de Colesterol Hdl" at bounding box center [574, 345] width 1082 height 13
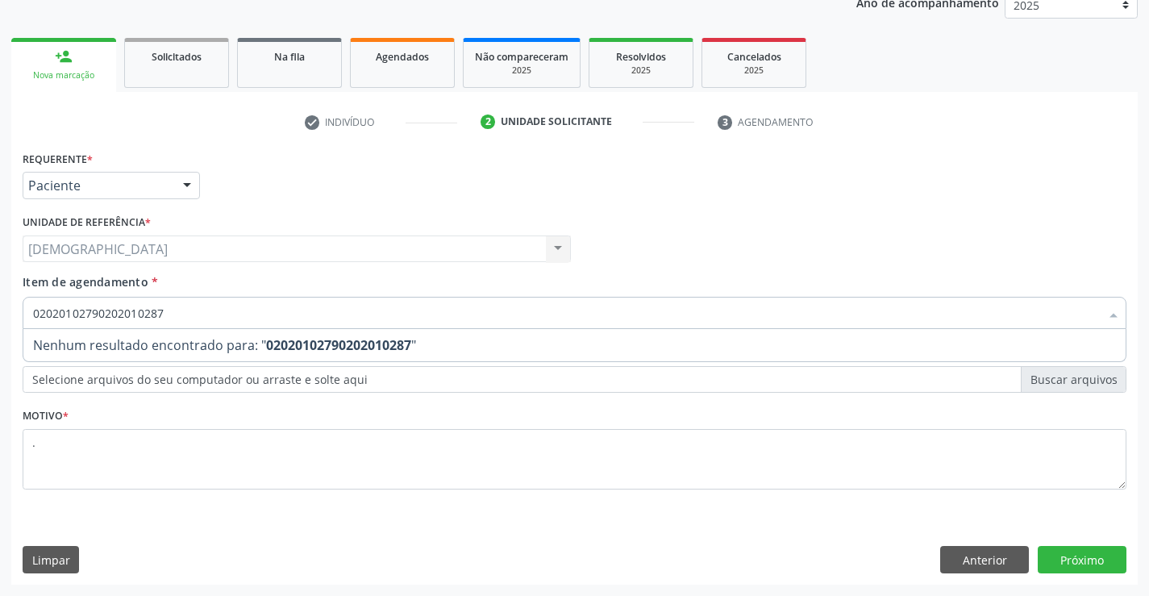
click at [98, 314] on input "02020102790202010287" at bounding box center [566, 313] width 1066 height 32
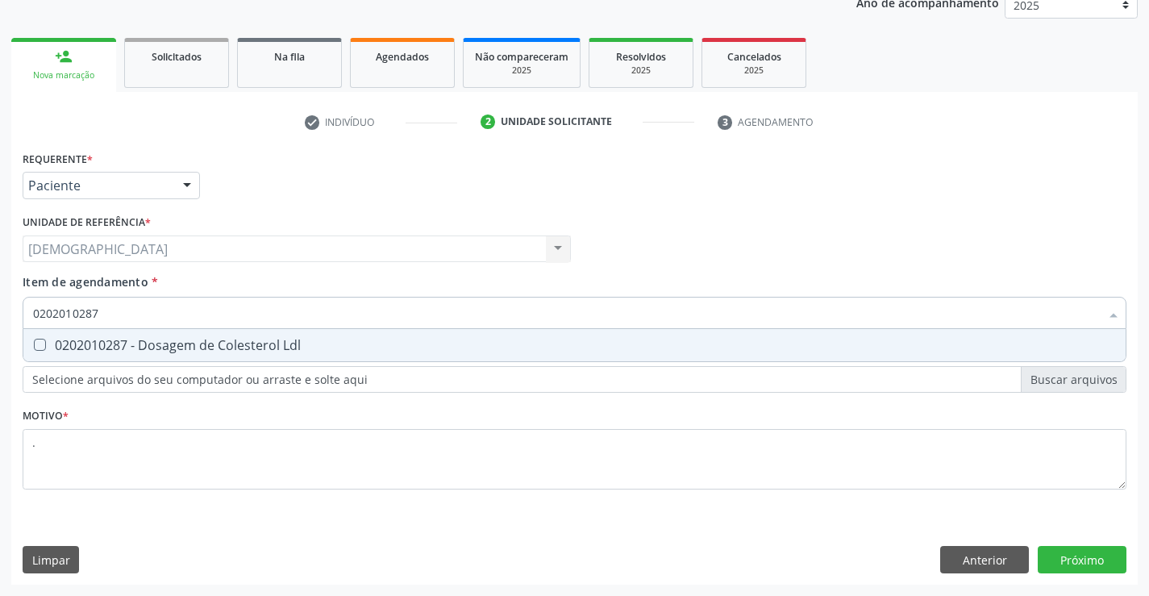
click at [98, 314] on input "0202010287" at bounding box center [566, 313] width 1066 height 32
click at [79, 343] on div "0202010287 - Dosagem de Colesterol Ldl" at bounding box center [574, 345] width 1082 height 13
click at [1093, 558] on div "Requerente * Paciente Profissional de Saúde Paciente Nenhum resultado encontrad…" at bounding box center [574, 366] width 1126 height 438
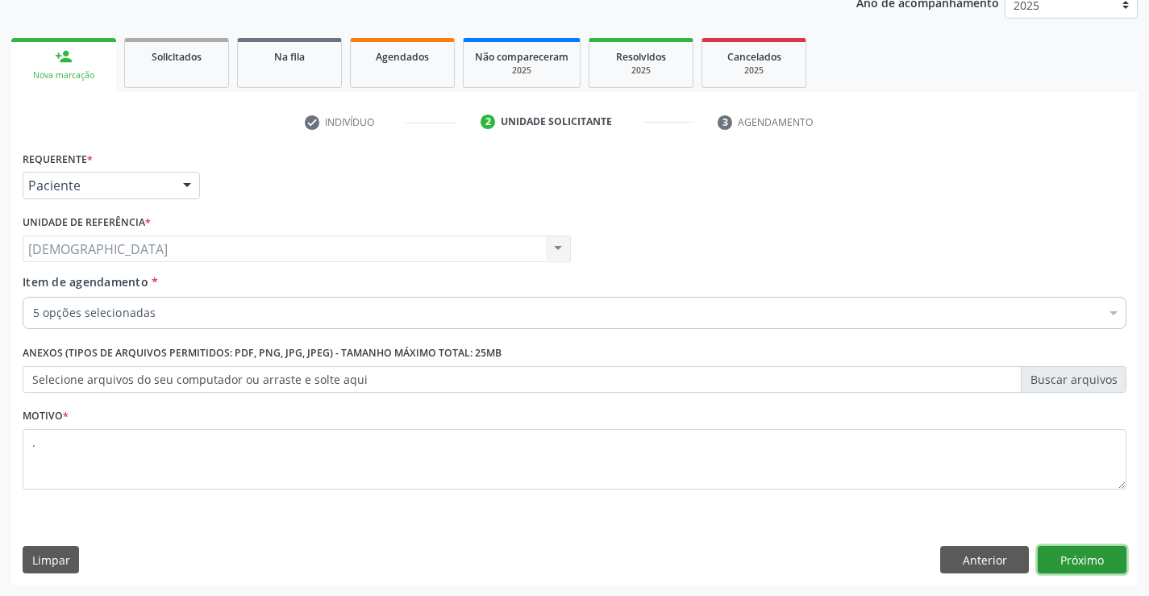
click at [1046, 549] on button "Próximo" at bounding box center [1081, 559] width 89 height 27
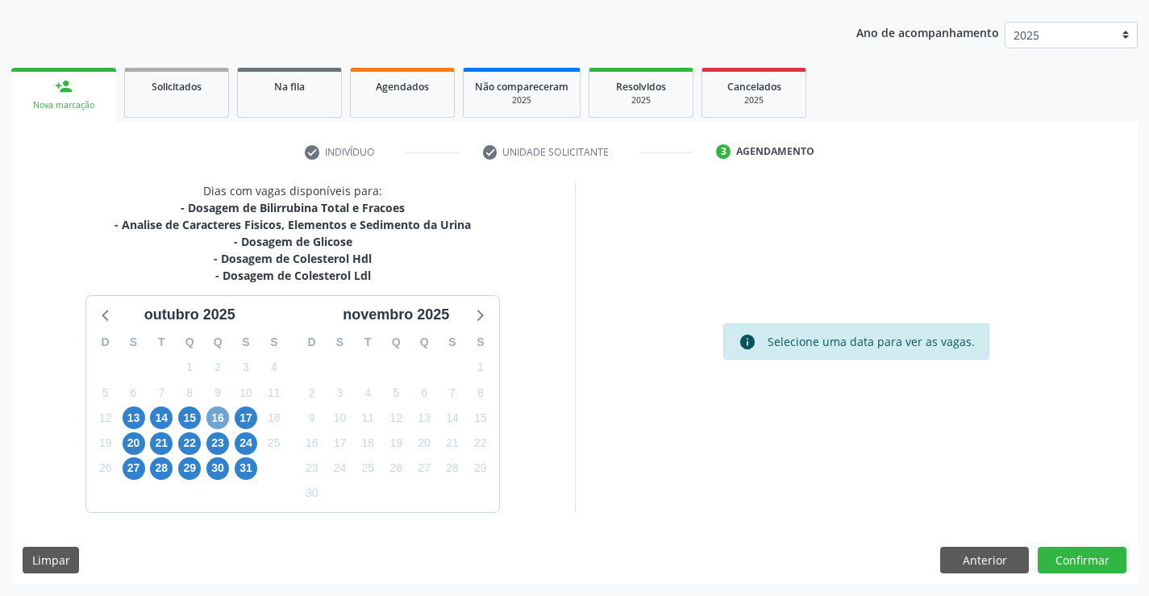
click at [208, 415] on span "16" at bounding box center [217, 417] width 23 height 23
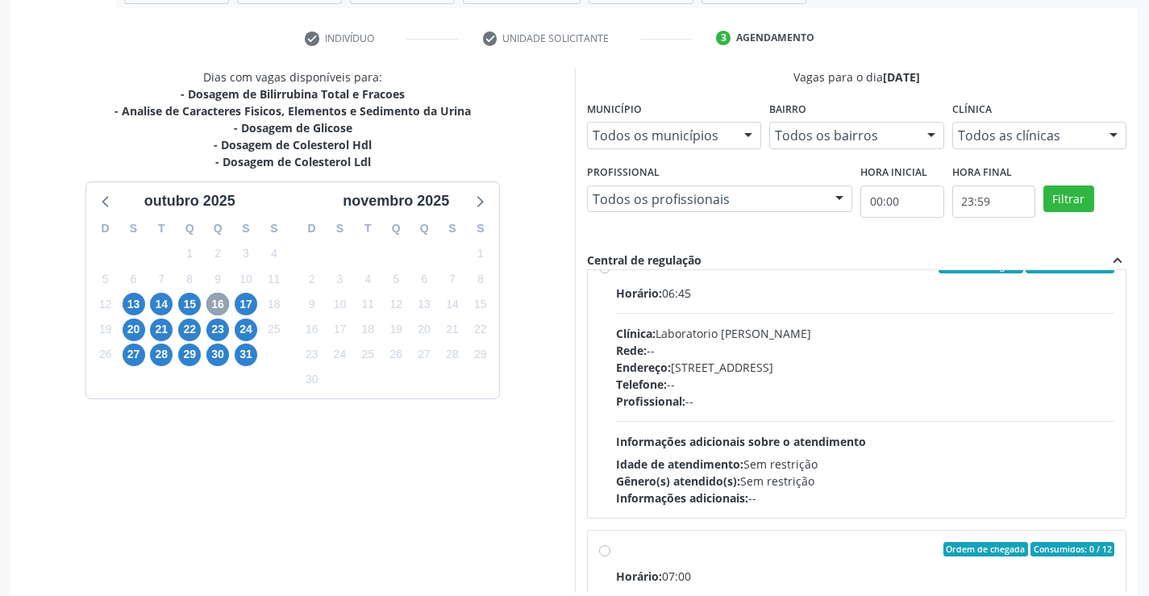
scroll to position [270, 0]
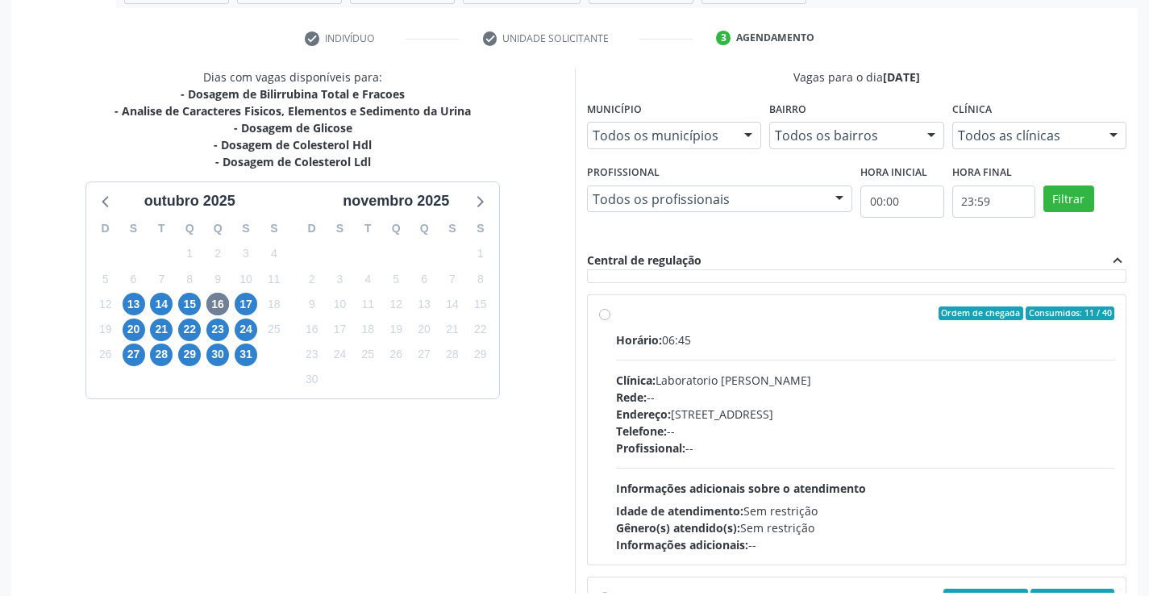
click at [697, 307] on div "Ordem de chegada Consumidos: 11 / 40" at bounding box center [865, 313] width 499 height 15
click at [610, 307] on input "Ordem de chegada Consumidos: 11 / 40 Horário: 06:45 Clínica: Laboratorio [PERSO…" at bounding box center [604, 313] width 11 height 15
drag, startPoint x: 1113, startPoint y: 369, endPoint x: 1120, endPoint y: 436, distance: 67.3
click at [1120, 436] on div "Ordem de chegada Consumidos: 14 / 40 Horário: 06:45 Clínica: Laboratorio Sao Fr…" at bounding box center [857, 431] width 540 height 322
click at [1141, 426] on div "Acompanhamento Acompanhe a situação das marcações correntes e finalizadas Relat…" at bounding box center [574, 239] width 1149 height 874
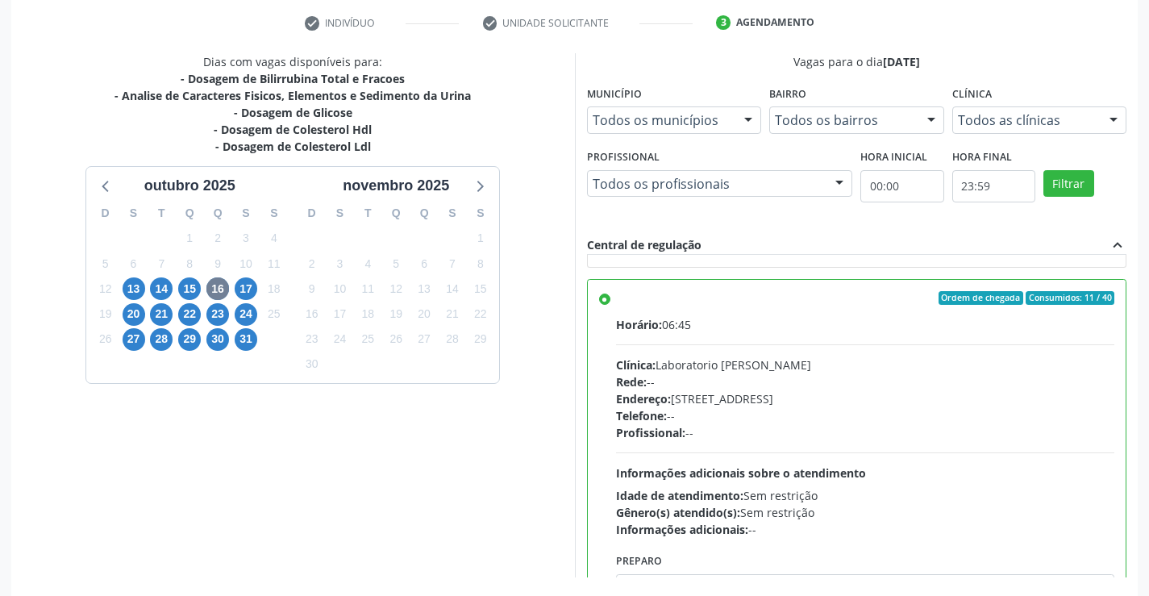
scroll to position [368, 0]
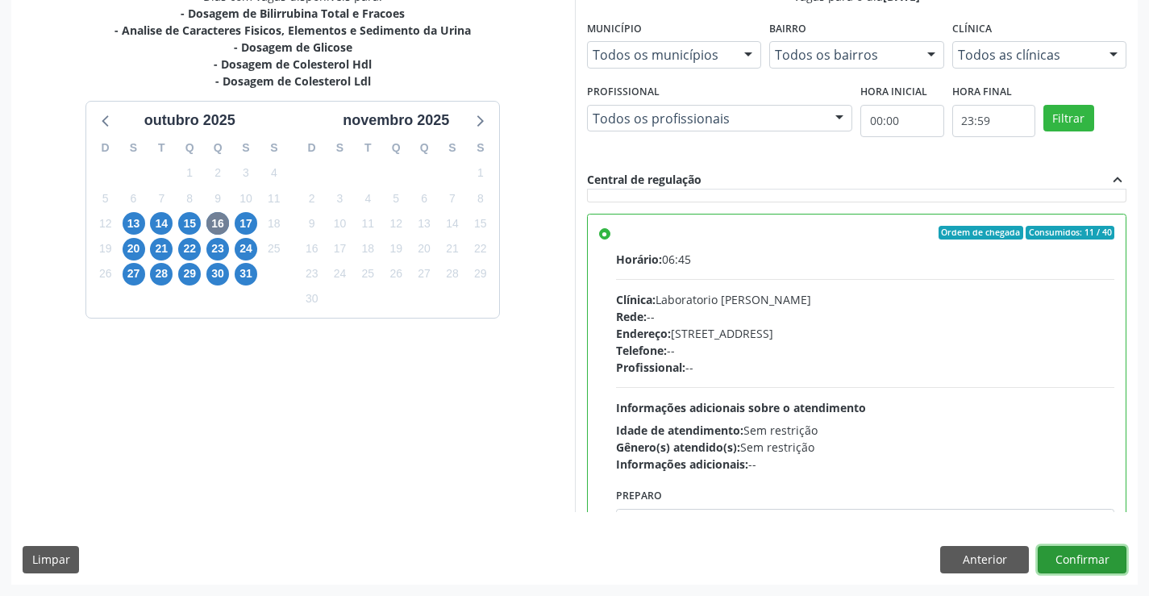
click at [1074, 558] on button "Confirmar" at bounding box center [1081, 559] width 89 height 27
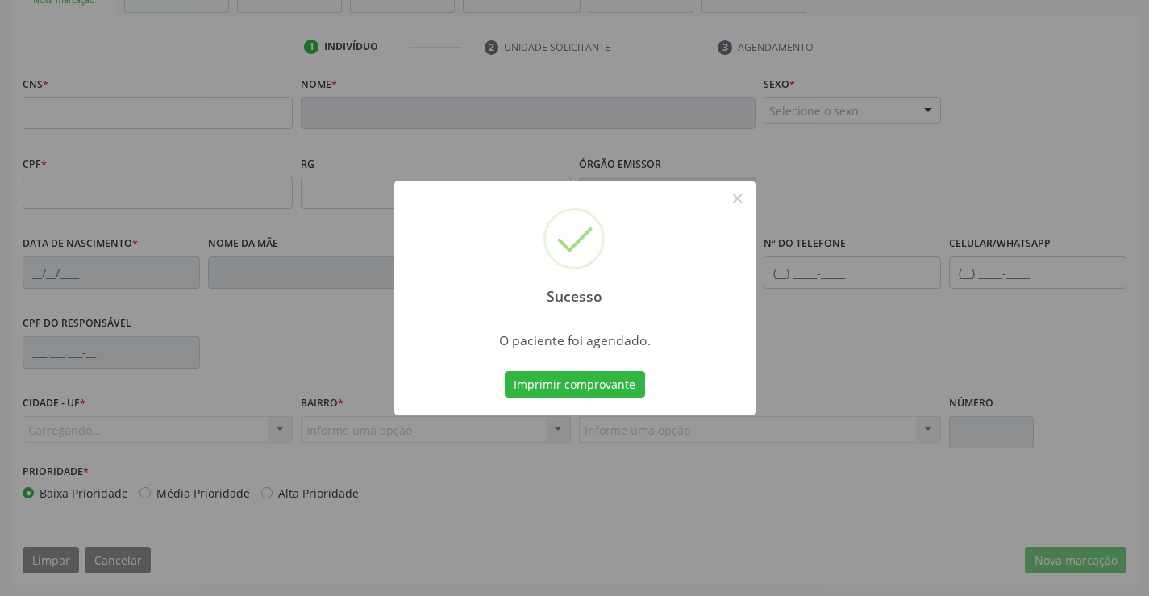
scroll to position [278, 0]
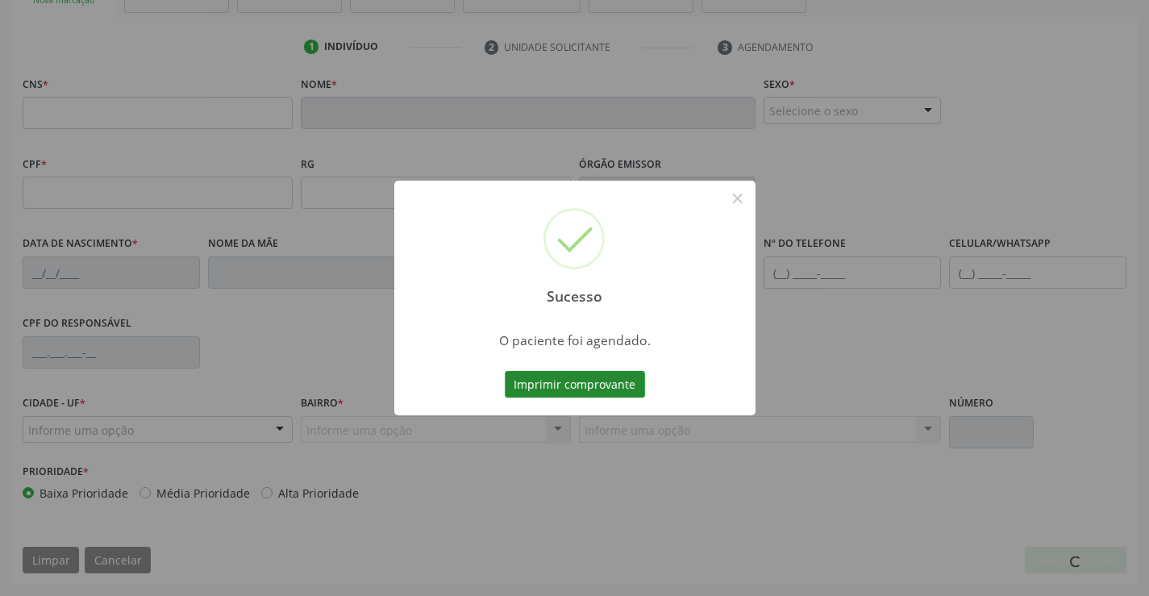
click at [582, 372] on button "Imprimir comprovante" at bounding box center [575, 384] width 140 height 27
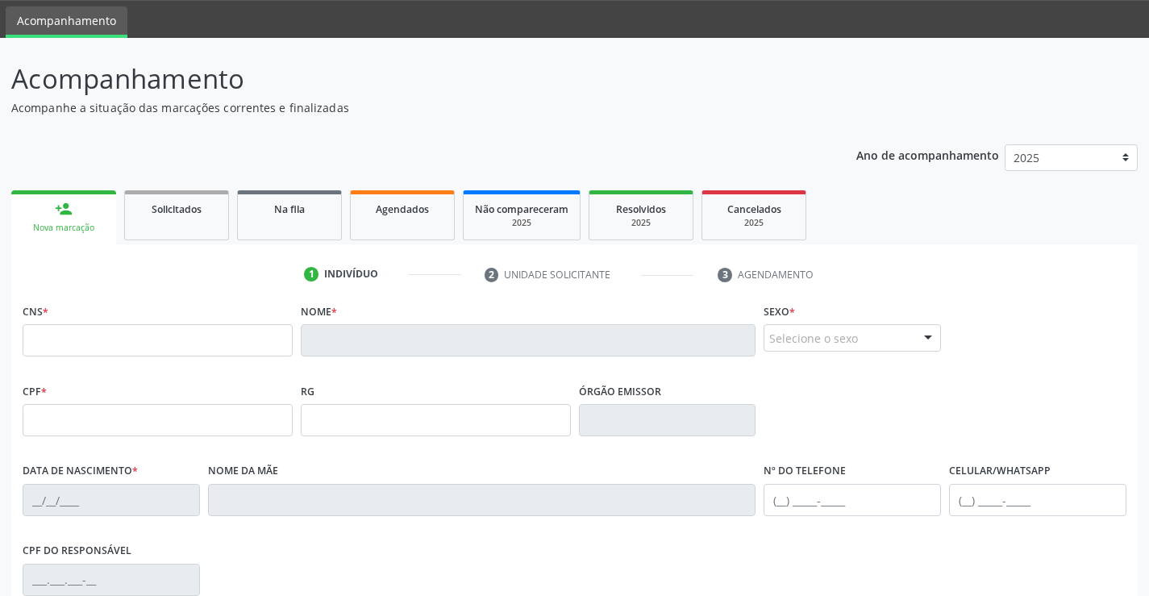
scroll to position [36, 0]
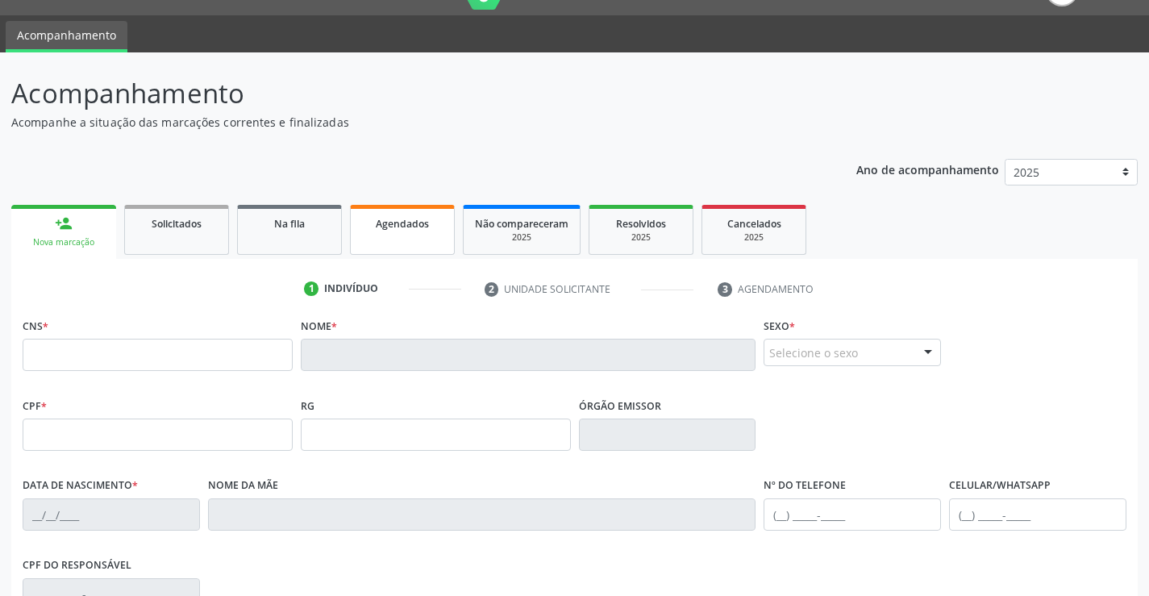
click at [424, 250] on link "Agendados" at bounding box center [402, 230] width 105 height 50
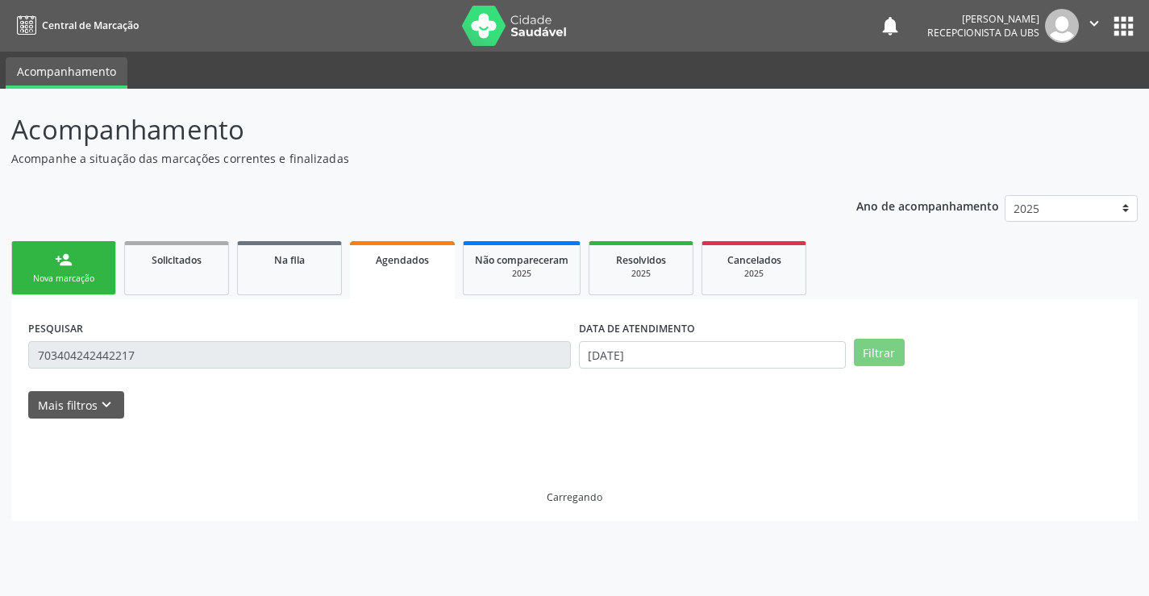
scroll to position [0, 0]
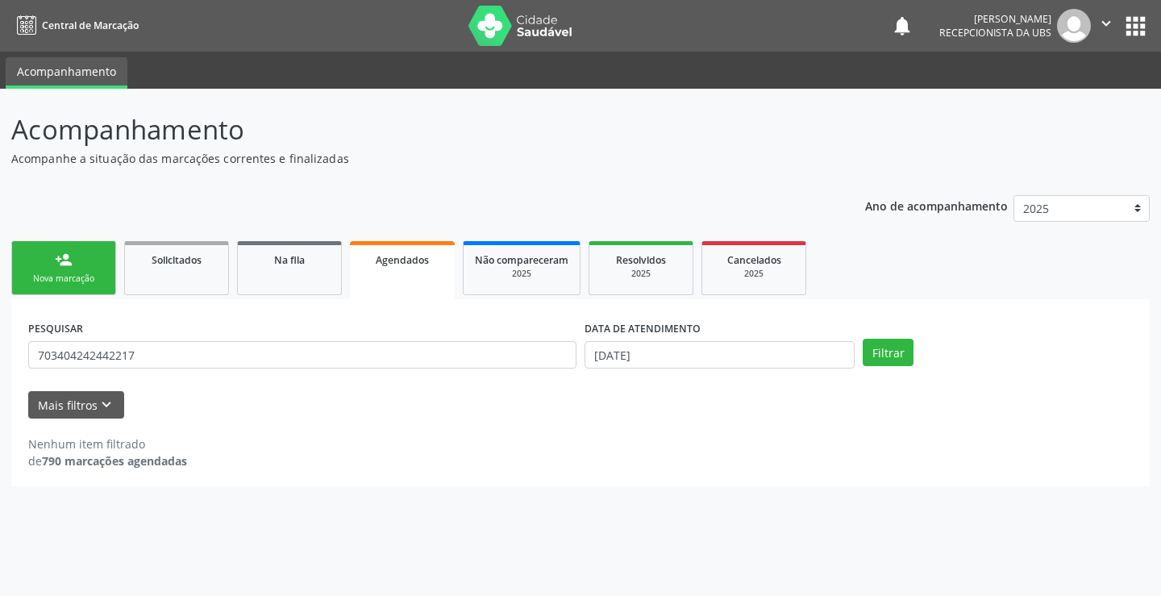
click at [57, 279] on div "Nova marcação" at bounding box center [63, 278] width 81 height 12
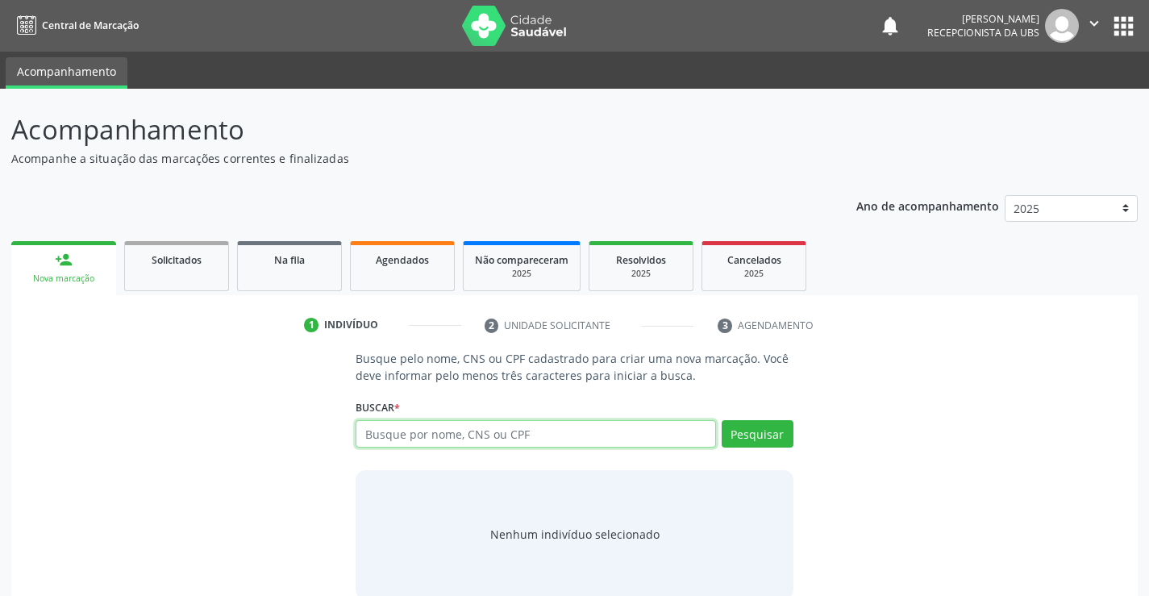
click at [377, 438] on input "text" at bounding box center [534, 433] width 359 height 27
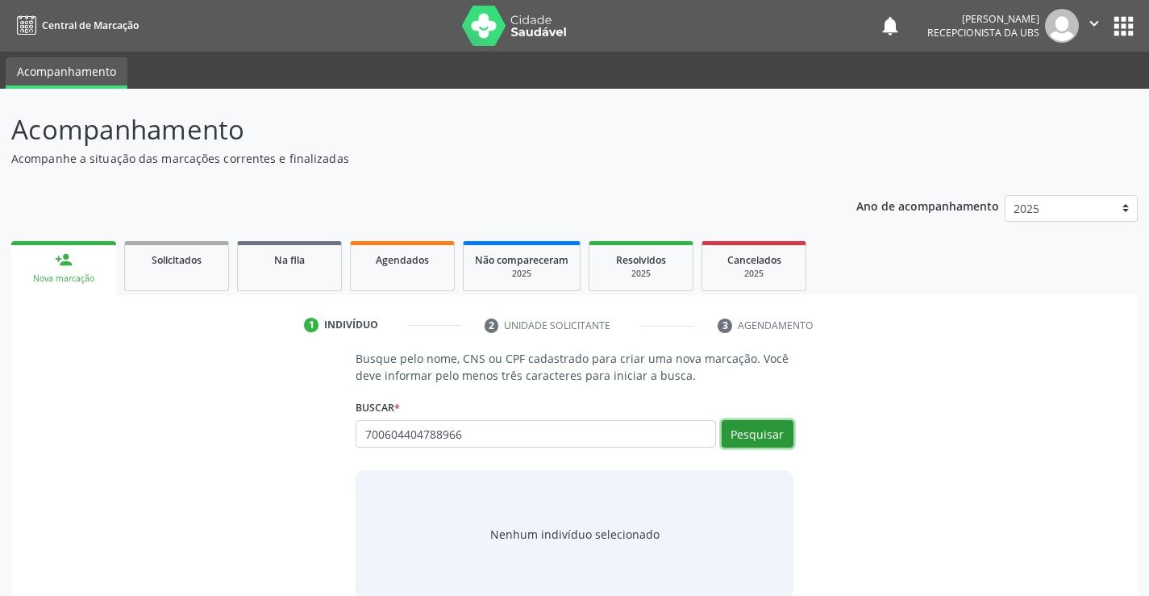
click at [771, 430] on button "Pesquisar" at bounding box center [757, 433] width 72 height 27
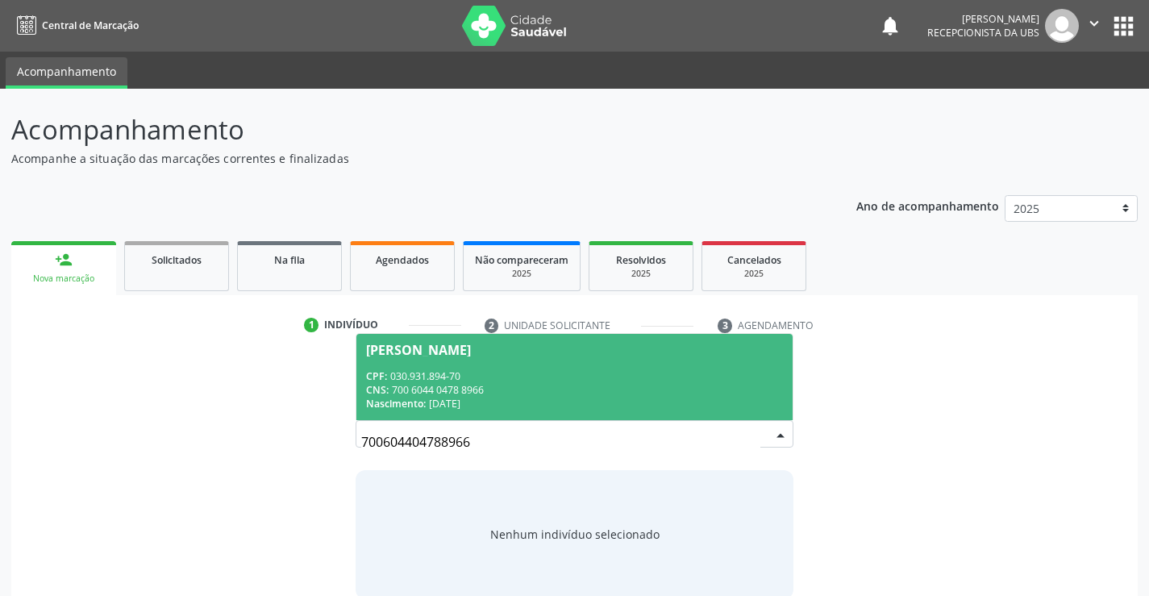
click at [553, 341] on span "[PERSON_NAME] CPF: 030.931.894-70 CNS: 700 6044 0478 8966 Nascimento: [DATE]" at bounding box center [573, 377] width 435 height 86
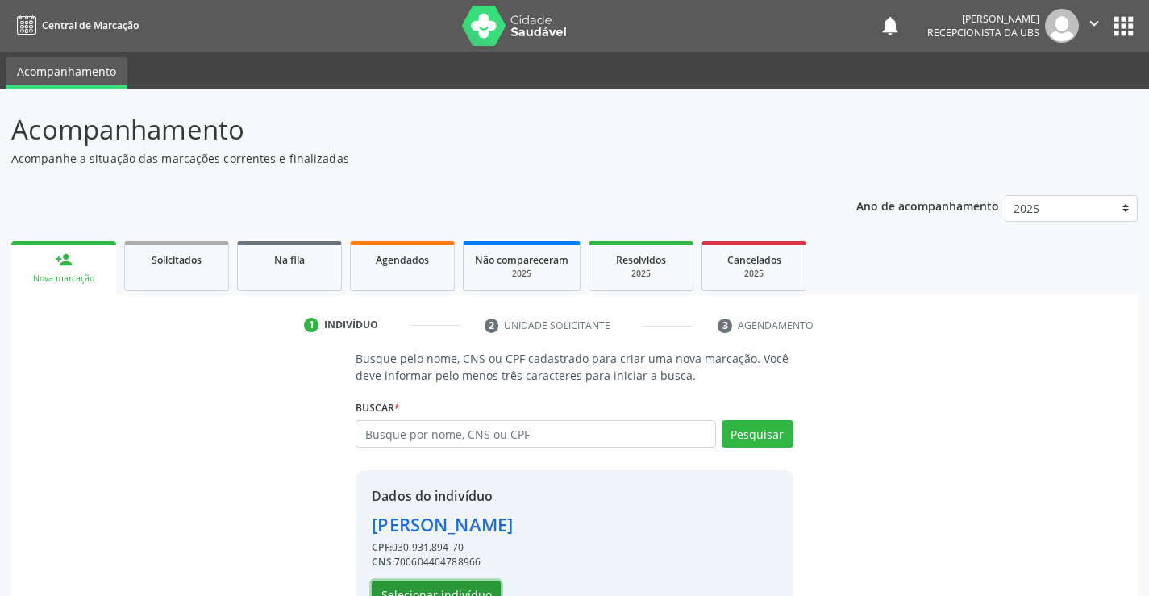
click at [398, 588] on button "Selecionar indivíduo" at bounding box center [436, 593] width 129 height 27
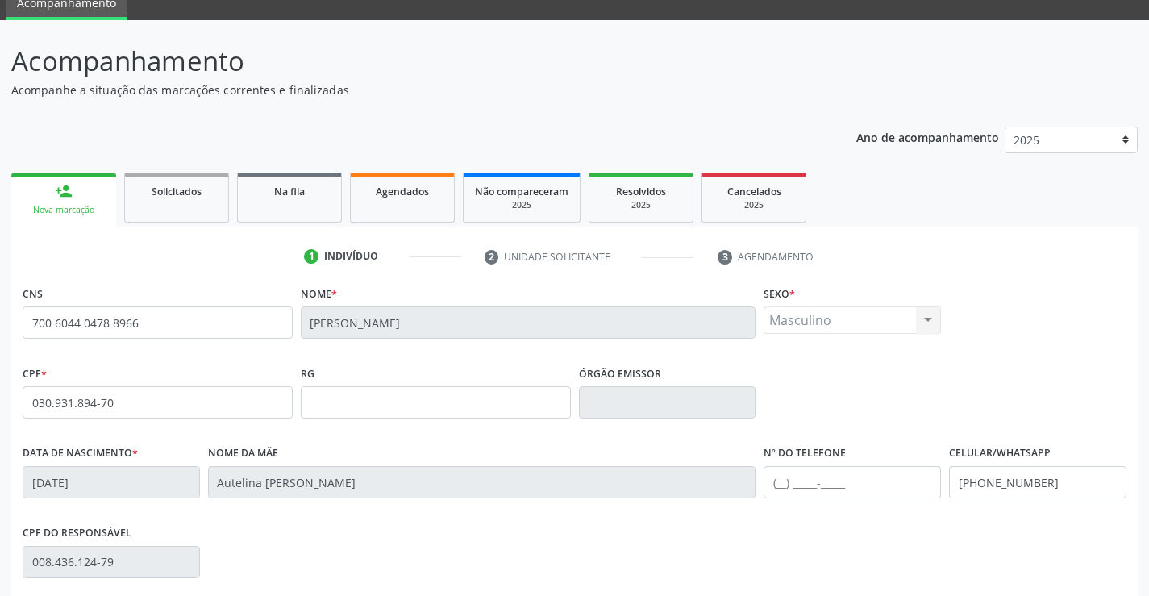
scroll to position [82, 0]
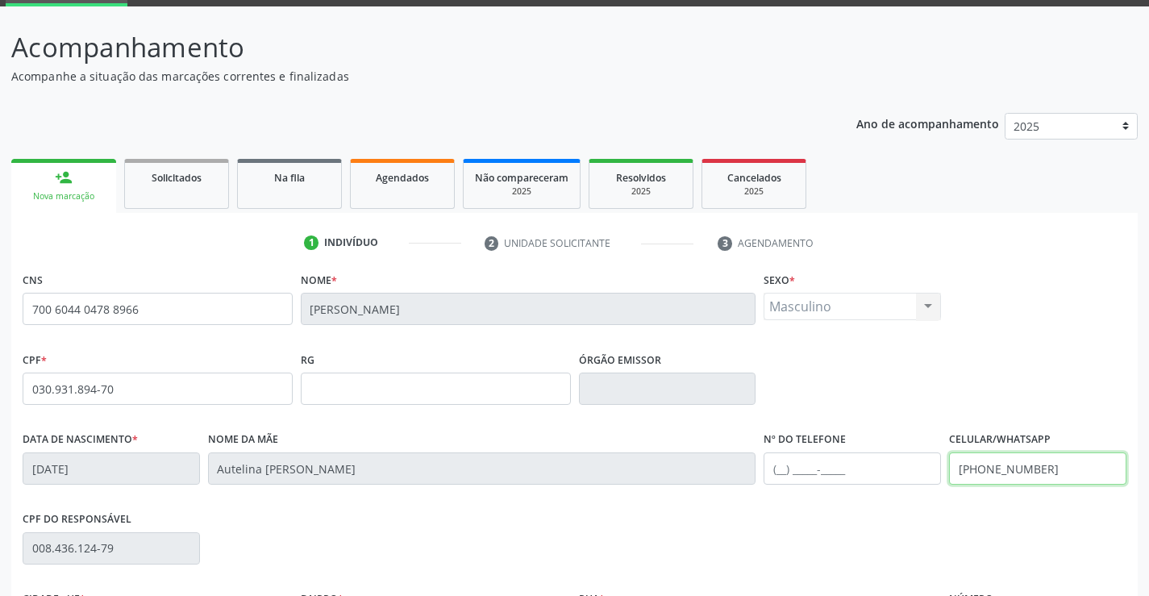
click at [1087, 474] on input "[PHONE_NUMBER]" at bounding box center [1037, 468] width 177 height 32
click at [1103, 383] on div "CPF * 030.931.894-70 RG Órgão emissor" at bounding box center [574, 387] width 1111 height 80
click at [987, 512] on div "CPF do responsável 008.436.124-79" at bounding box center [574, 547] width 1111 height 80
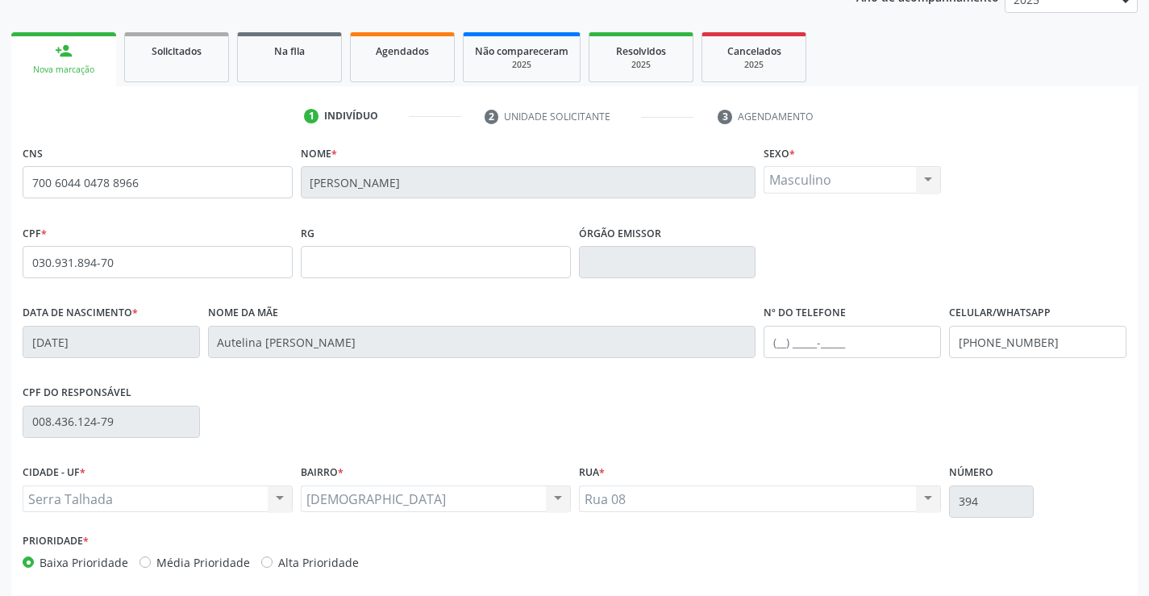
scroll to position [214, 0]
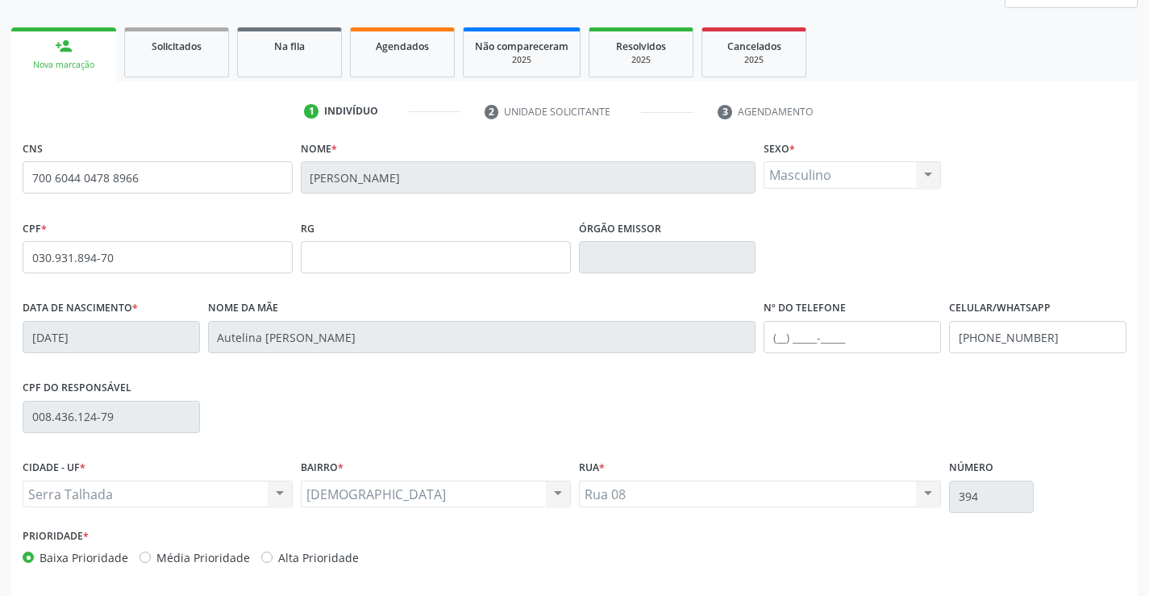
click at [705, 434] on div "CPF do responsável 008.436.124-79" at bounding box center [574, 416] width 1111 height 80
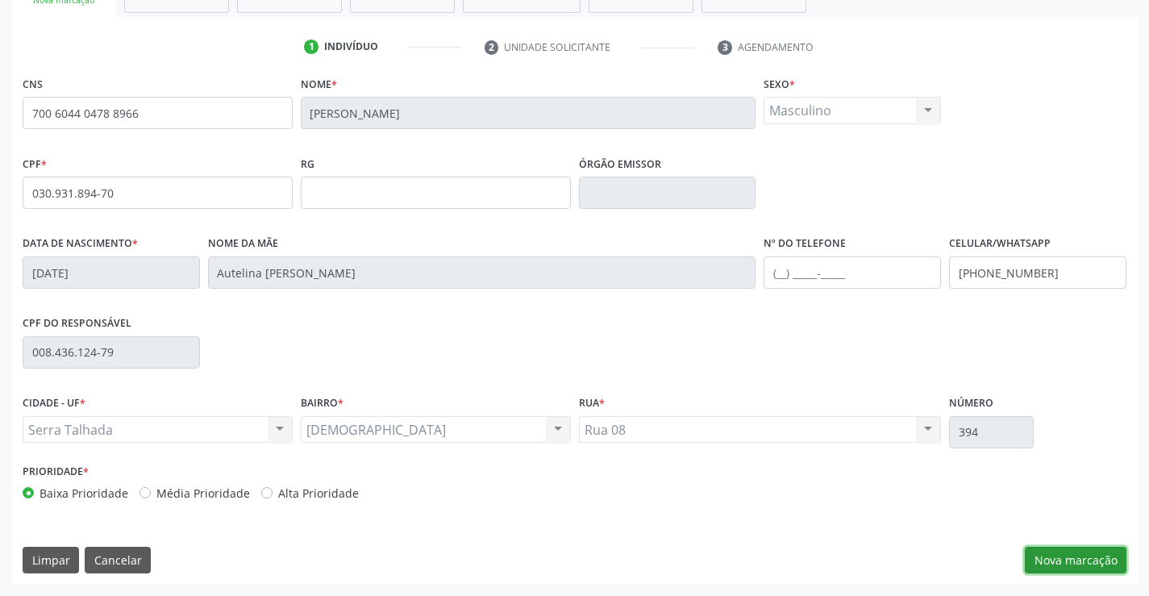
click at [1045, 558] on button "Nova marcação" at bounding box center [1075, 559] width 102 height 27
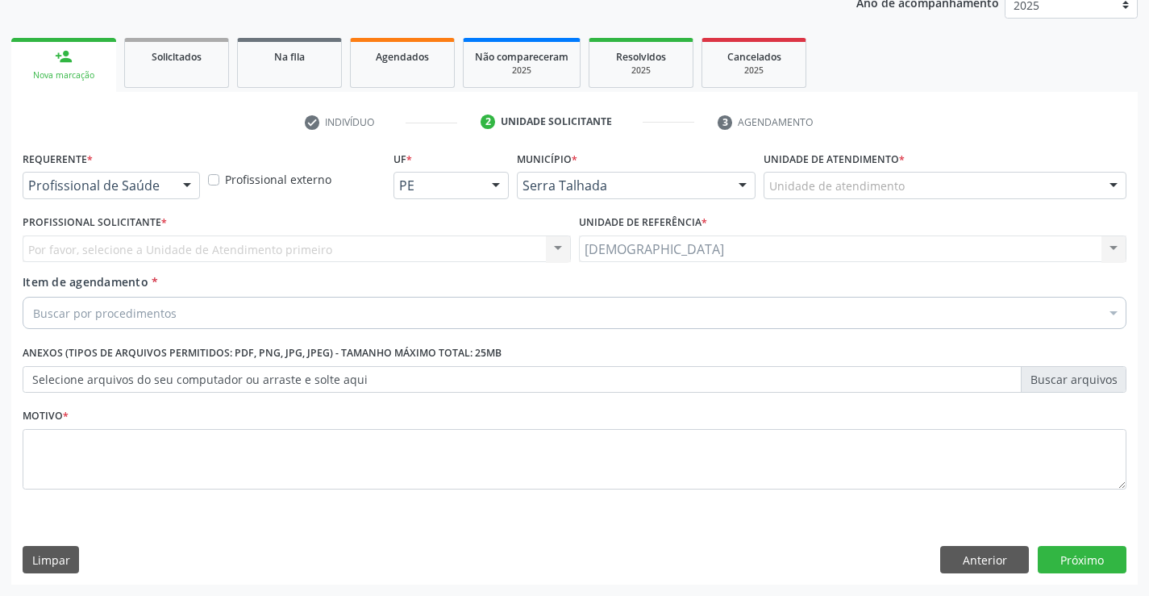
click at [185, 179] on div at bounding box center [187, 185] width 24 height 27
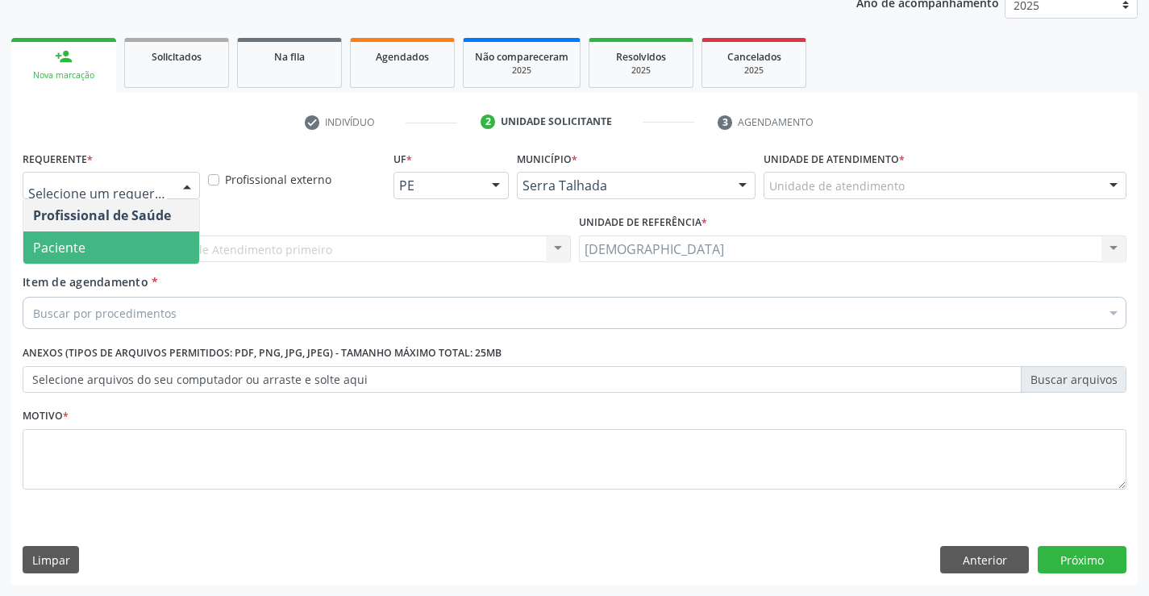
click at [110, 255] on span "Paciente" at bounding box center [111, 247] width 176 height 32
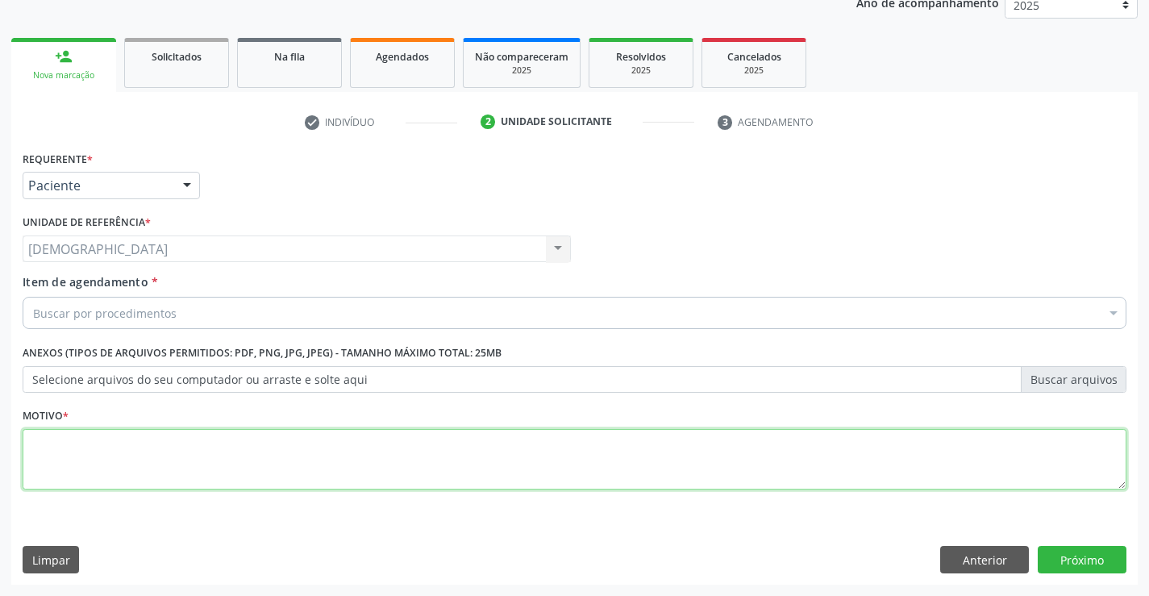
click at [39, 468] on textarea at bounding box center [574, 459] width 1103 height 61
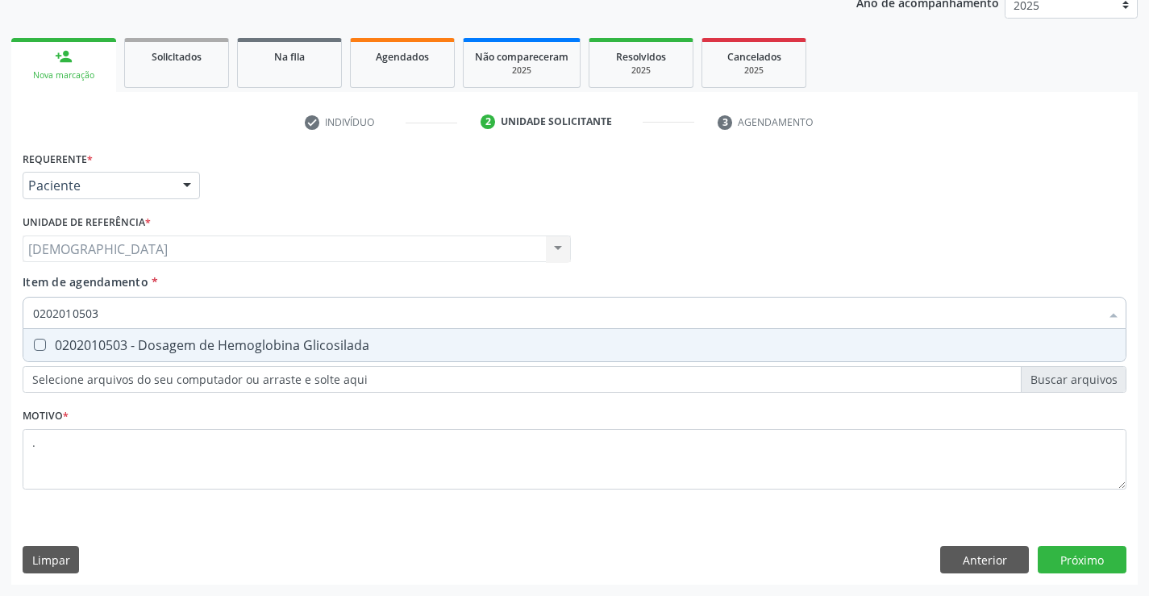
click at [138, 342] on div "0202010503 - Dosagem de Hemoglobina Glicosilada" at bounding box center [574, 345] width 1082 height 13
click at [1105, 567] on div "Requerente * Paciente Profissional de Saúde Paciente Nenhum resultado encontrad…" at bounding box center [574, 366] width 1126 height 438
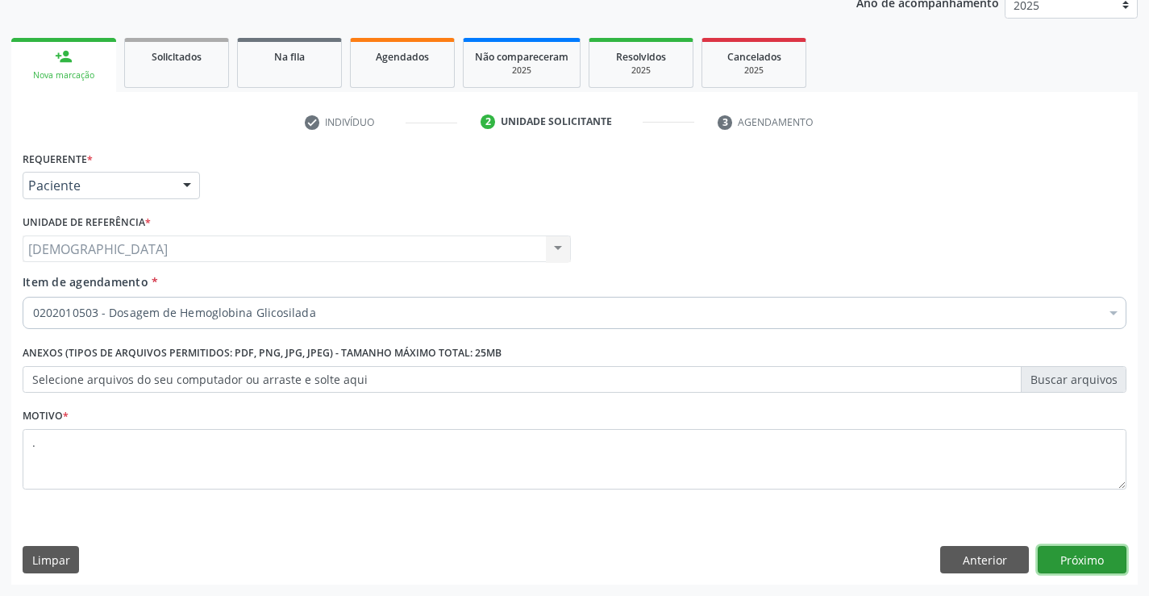
click at [1058, 550] on button "Próximo" at bounding box center [1081, 559] width 89 height 27
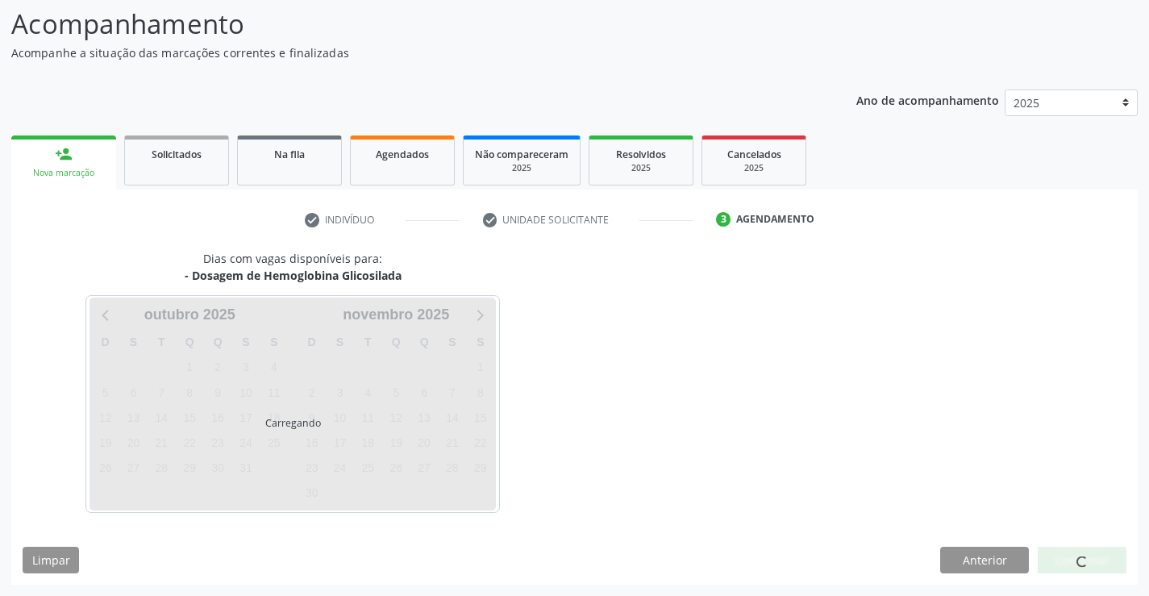
scroll to position [106, 0]
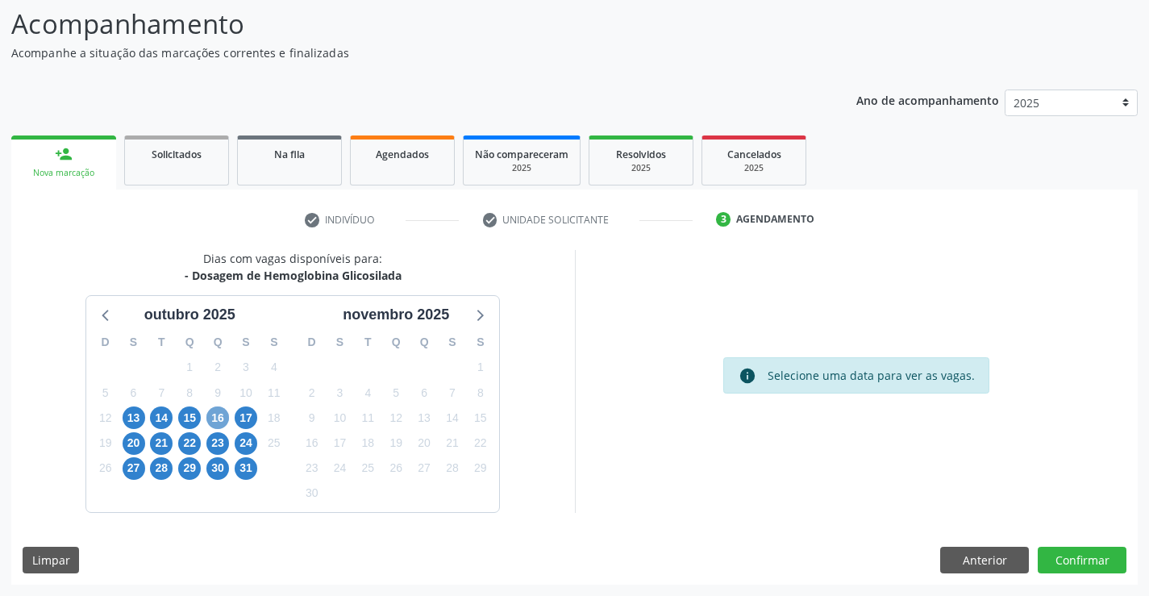
click at [217, 414] on span "16" at bounding box center [217, 417] width 23 height 23
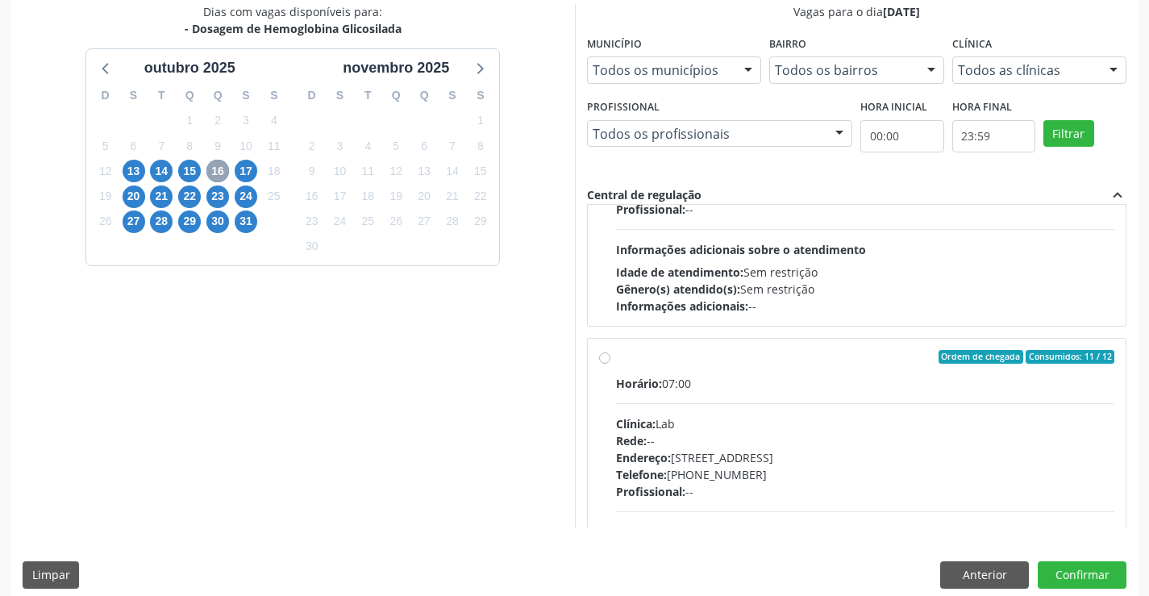
scroll to position [356, 0]
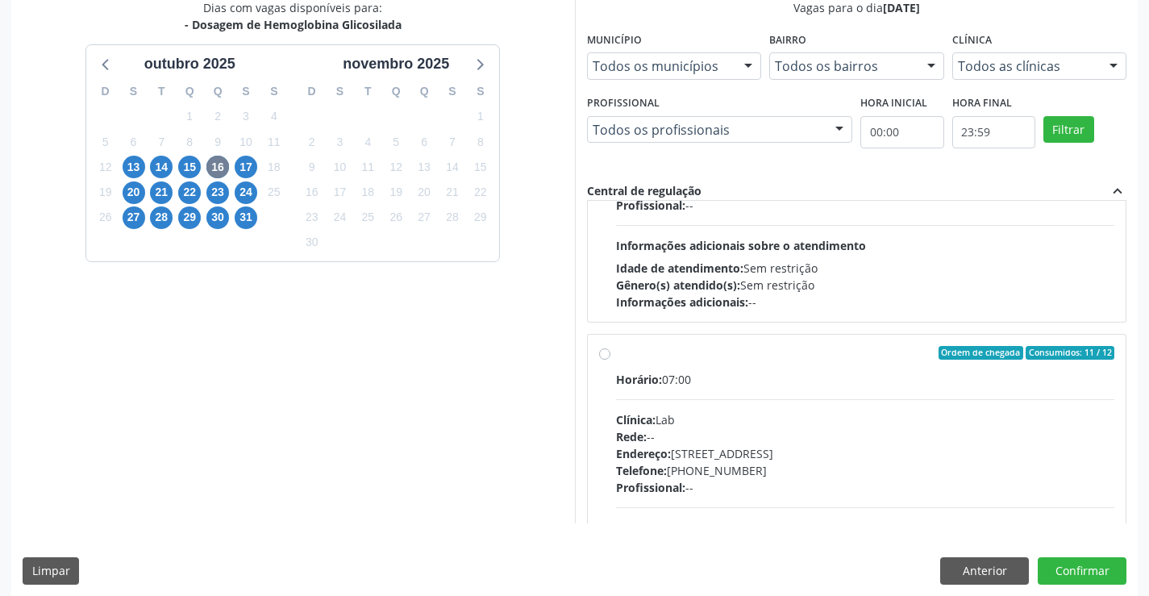
click at [625, 355] on div "Ordem de chegada Consumidos: 11 / 12" at bounding box center [865, 353] width 499 height 15
click at [610, 355] on input "Ordem de chegada Consumidos: 11 / 12 Horário: 07:00 Clínica: Lab Rede: -- Ender…" at bounding box center [604, 353] width 11 height 15
click at [1068, 561] on button "Confirmar" at bounding box center [1081, 570] width 89 height 27
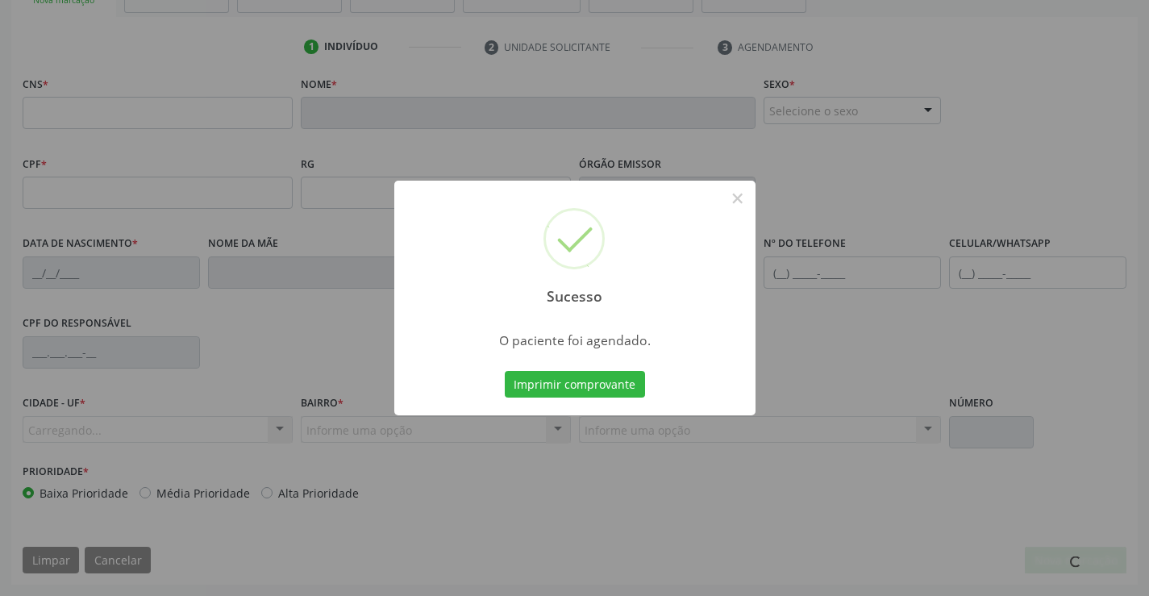
scroll to position [278, 0]
click at [555, 391] on button "Imprimir comprovante" at bounding box center [575, 384] width 140 height 27
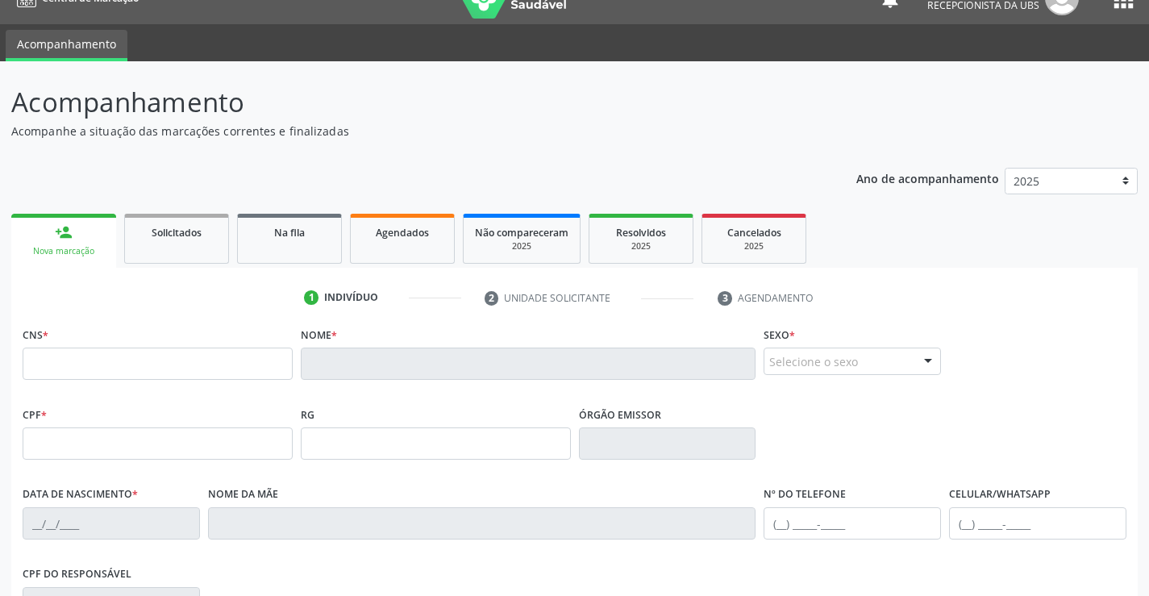
scroll to position [0, 0]
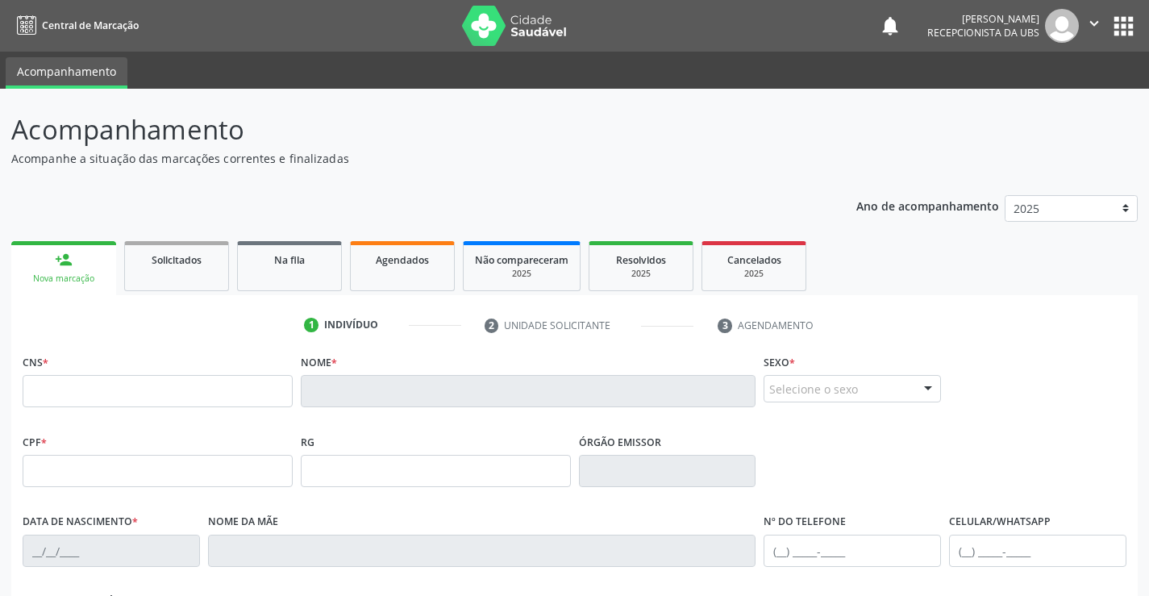
click at [1089, 20] on icon "" at bounding box center [1094, 24] width 18 height 18
click at [1027, 99] on link "Sair" at bounding box center [1052, 98] width 111 height 23
